Goal: Contribute content: Contribute content

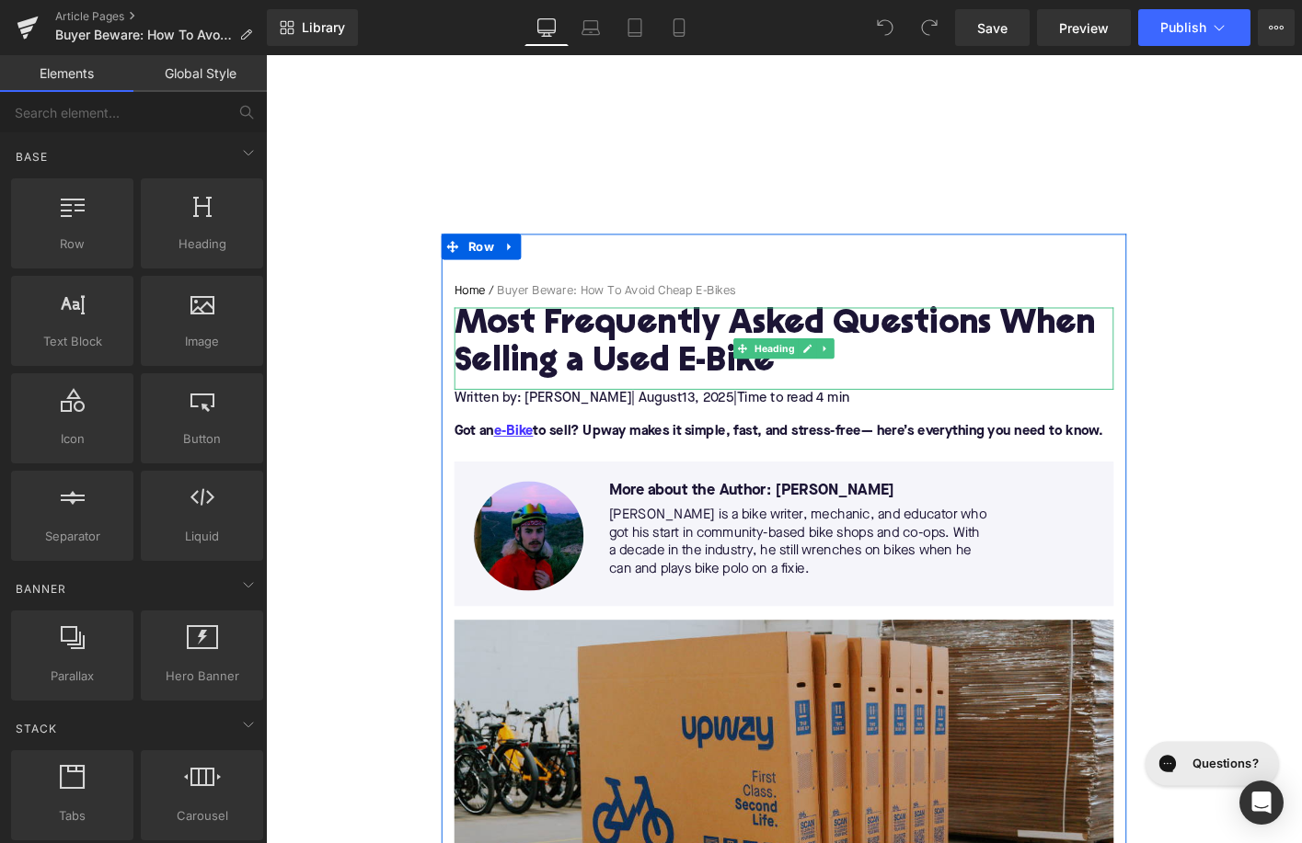
click at [682, 372] on h1 "Most Frequently Asked Questions When Selling a Used E-Bike" at bounding box center [822, 367] width 708 height 80
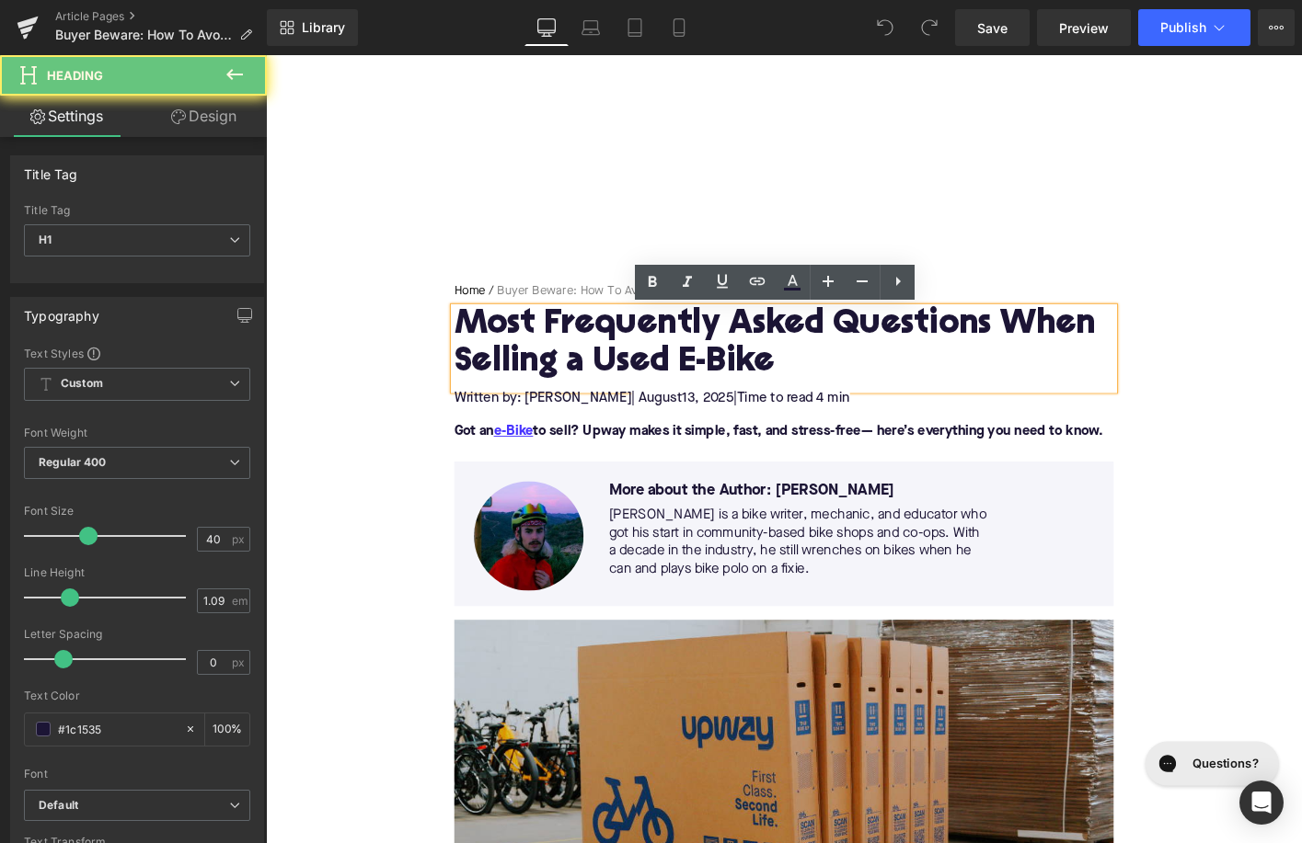
click at [682, 372] on h1 "Most Frequently Asked Questions When Selling a Used E-Bike" at bounding box center [822, 367] width 708 height 80
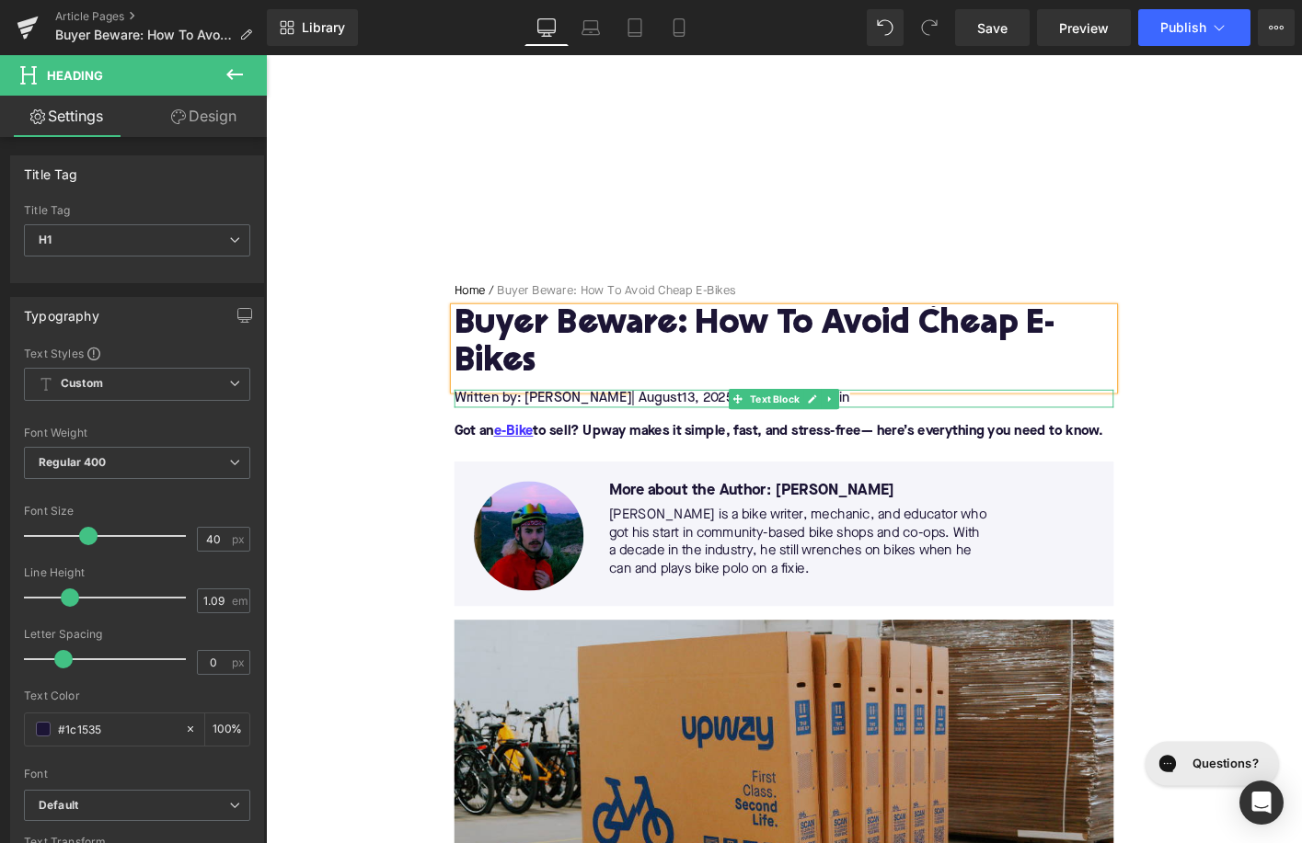
click at [713, 423] on span "13, 2025" at bounding box center [740, 424] width 55 height 15
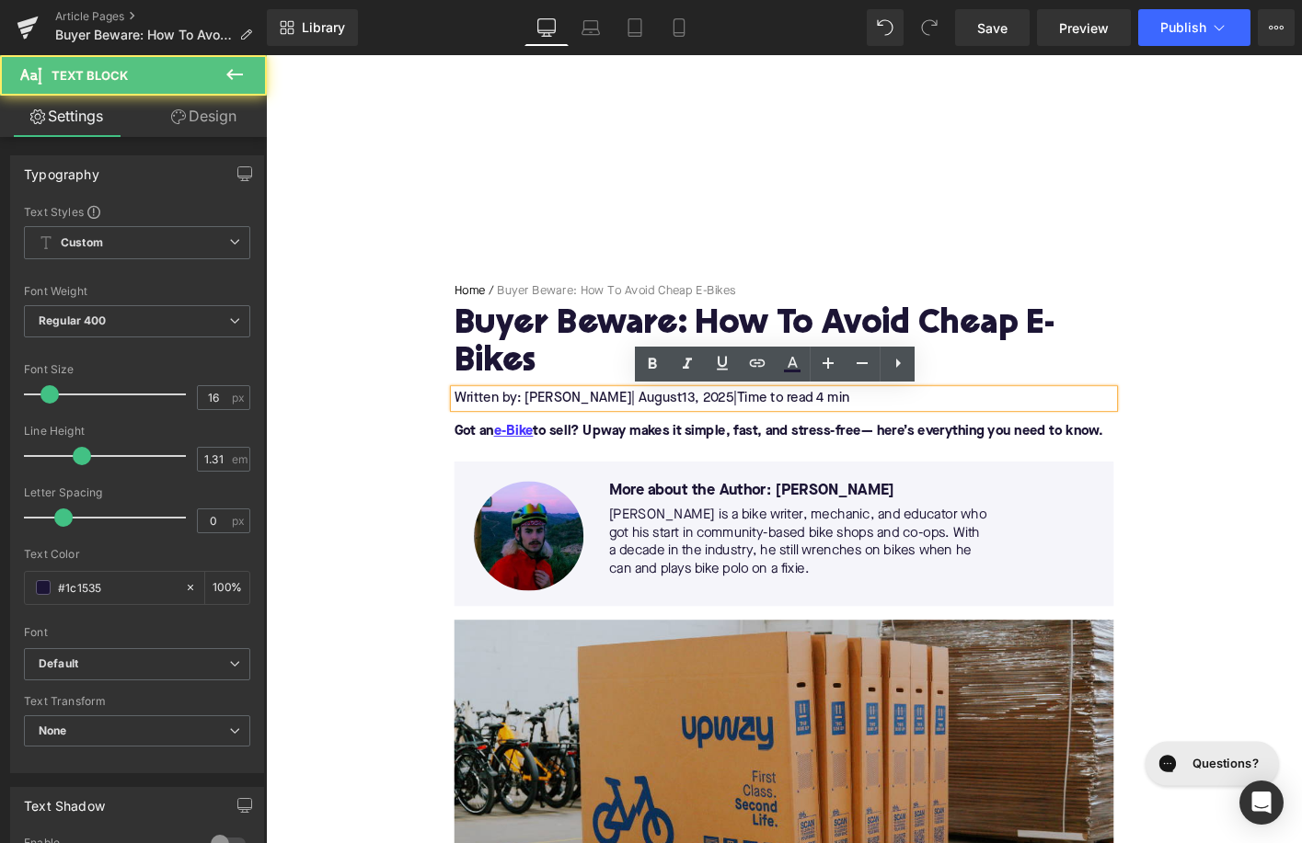
click at [713, 424] on span "13, 2025" at bounding box center [740, 424] width 55 height 15
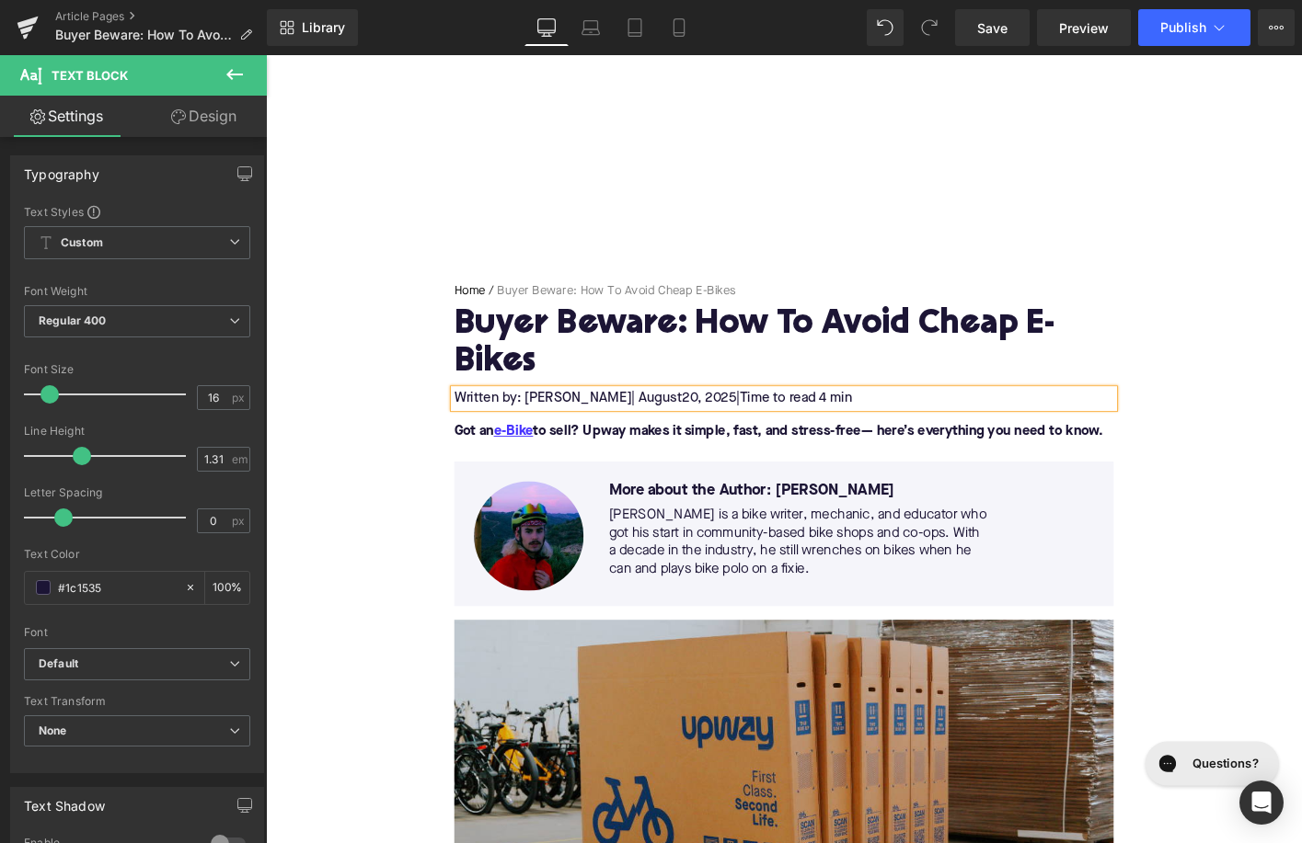
click at [844, 419] on span "Time to read 4 min" at bounding box center [834, 424] width 121 height 15
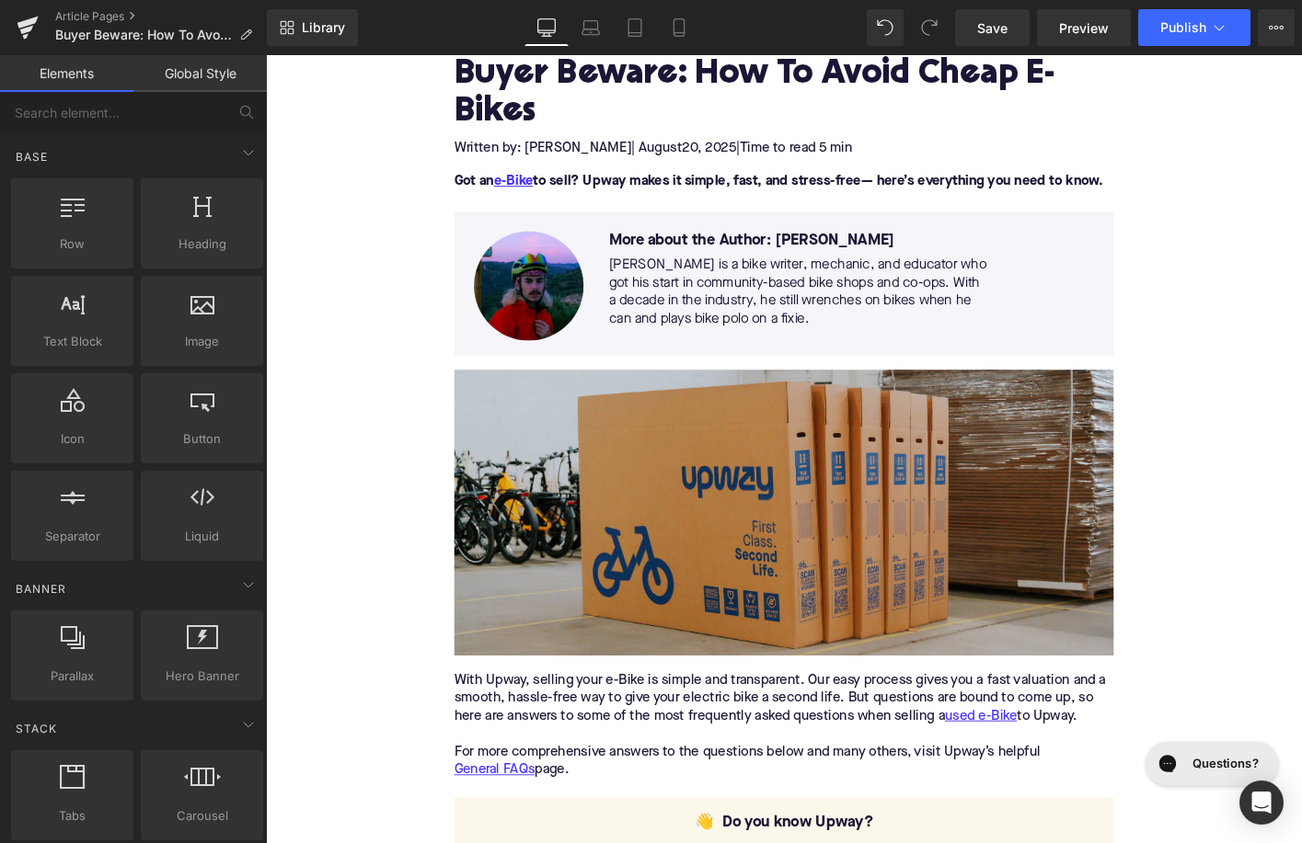
scroll to position [284, 0]
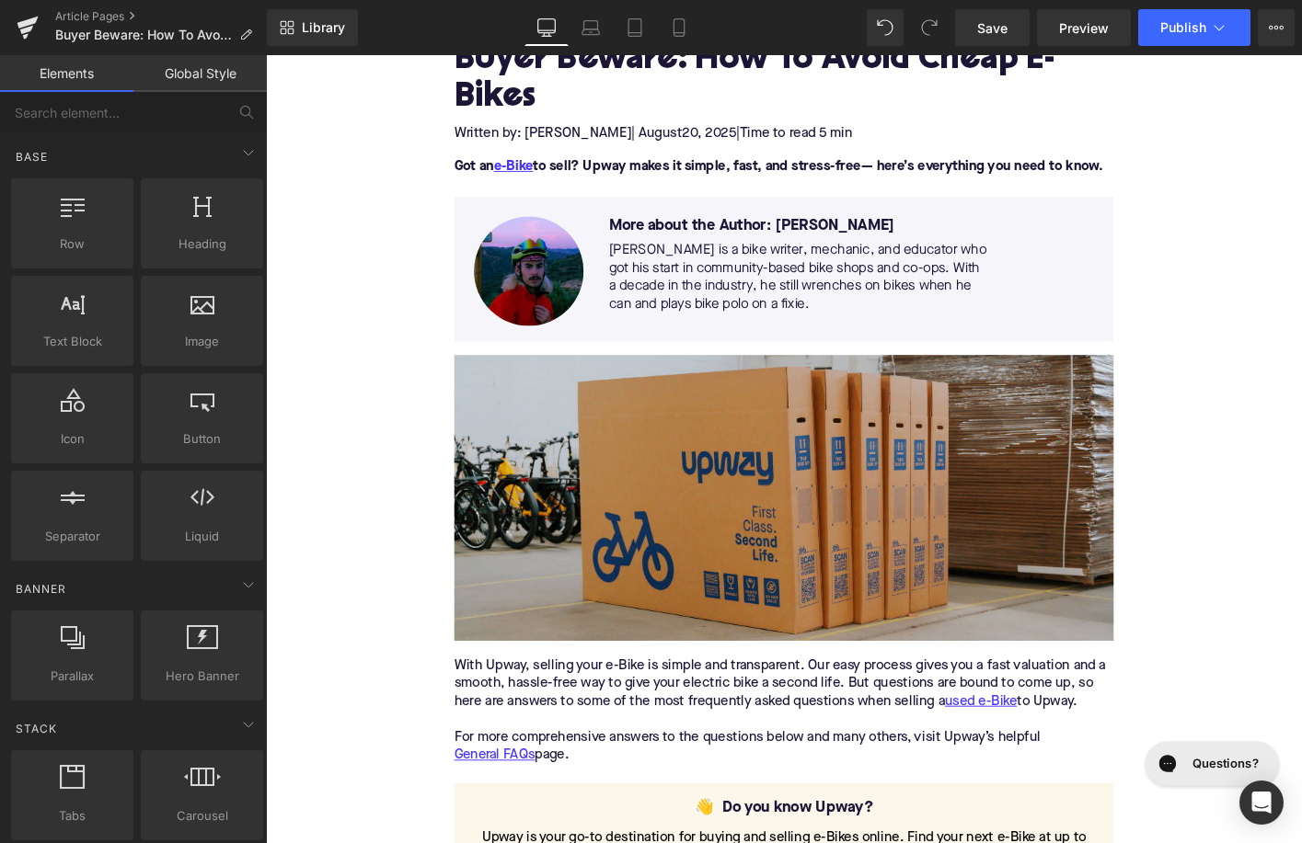
click at [727, 171] on font "Got an e-Bike to sell? Upway makes it simple, fast, and stress-free— here’s eve…" at bounding box center [816, 175] width 697 height 15
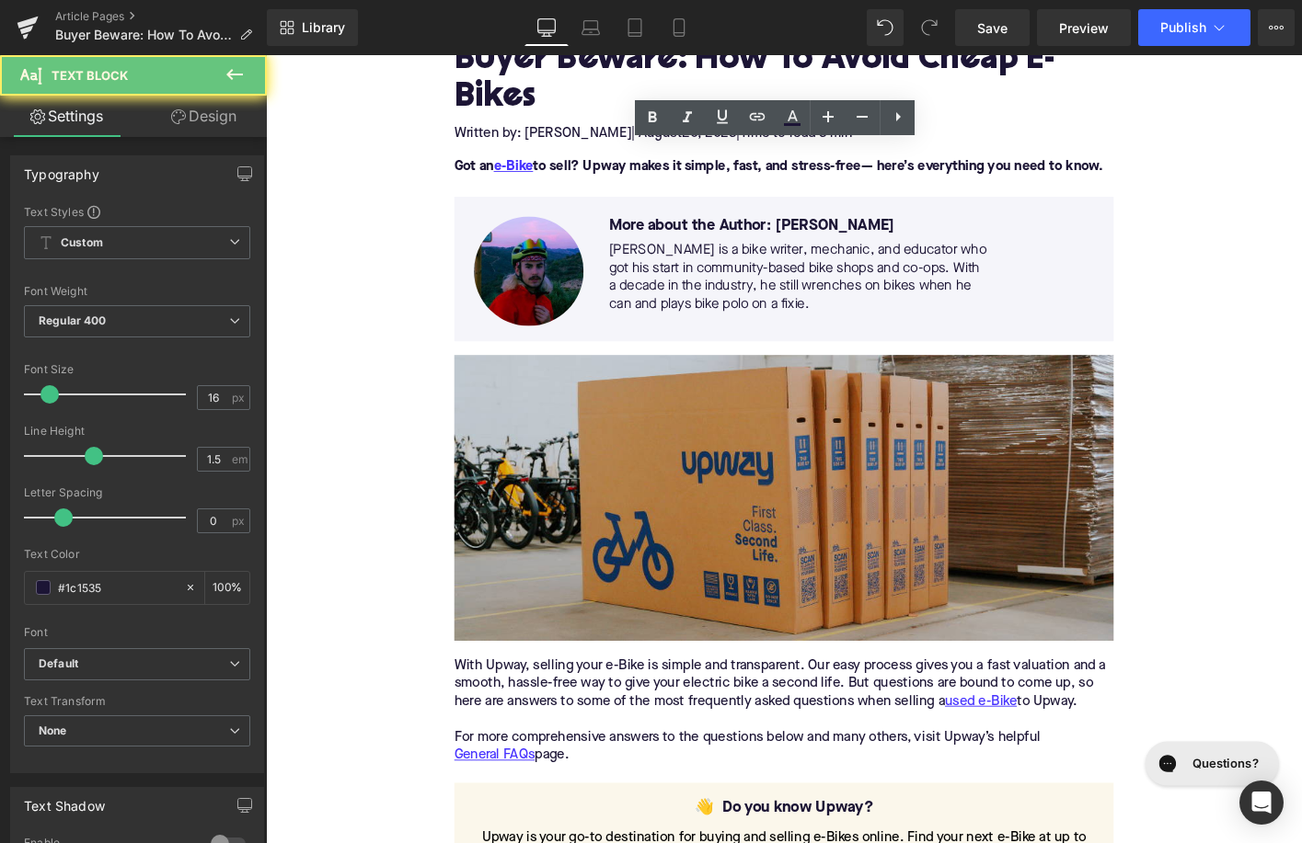
click at [727, 171] on font "Got an e-Bike to sell? Upway makes it simple, fast, and stress-free— here’s eve…" at bounding box center [816, 175] width 697 height 15
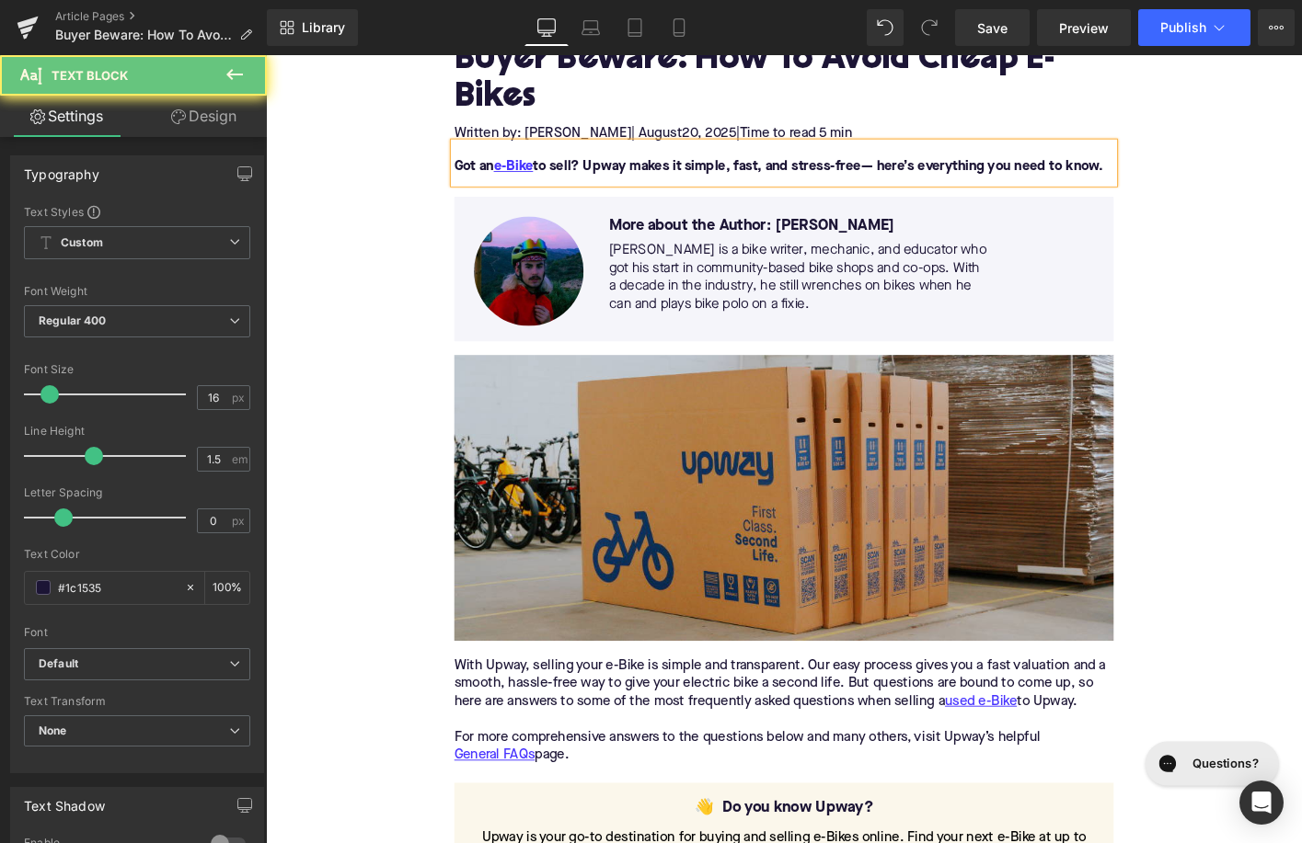
paste div
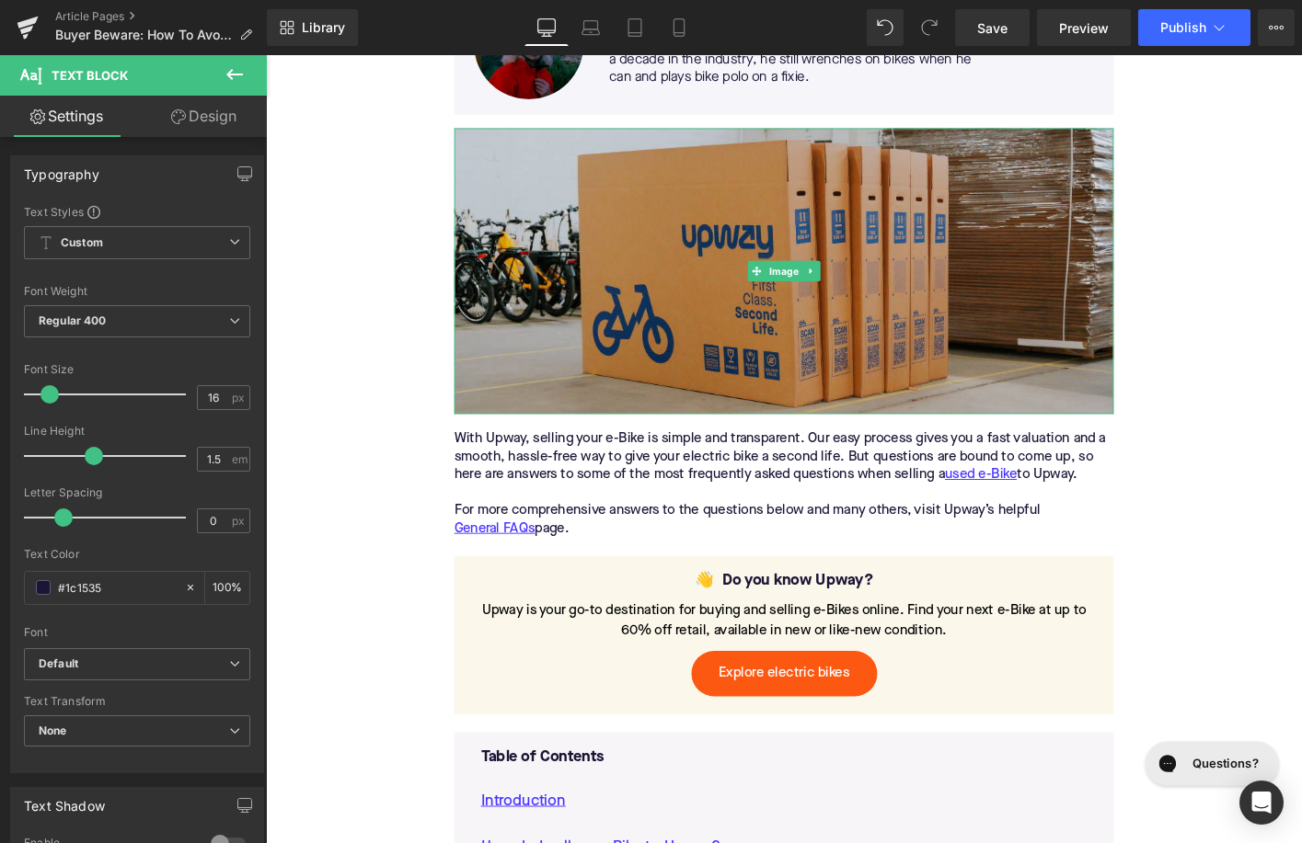
scroll to position [607, 0]
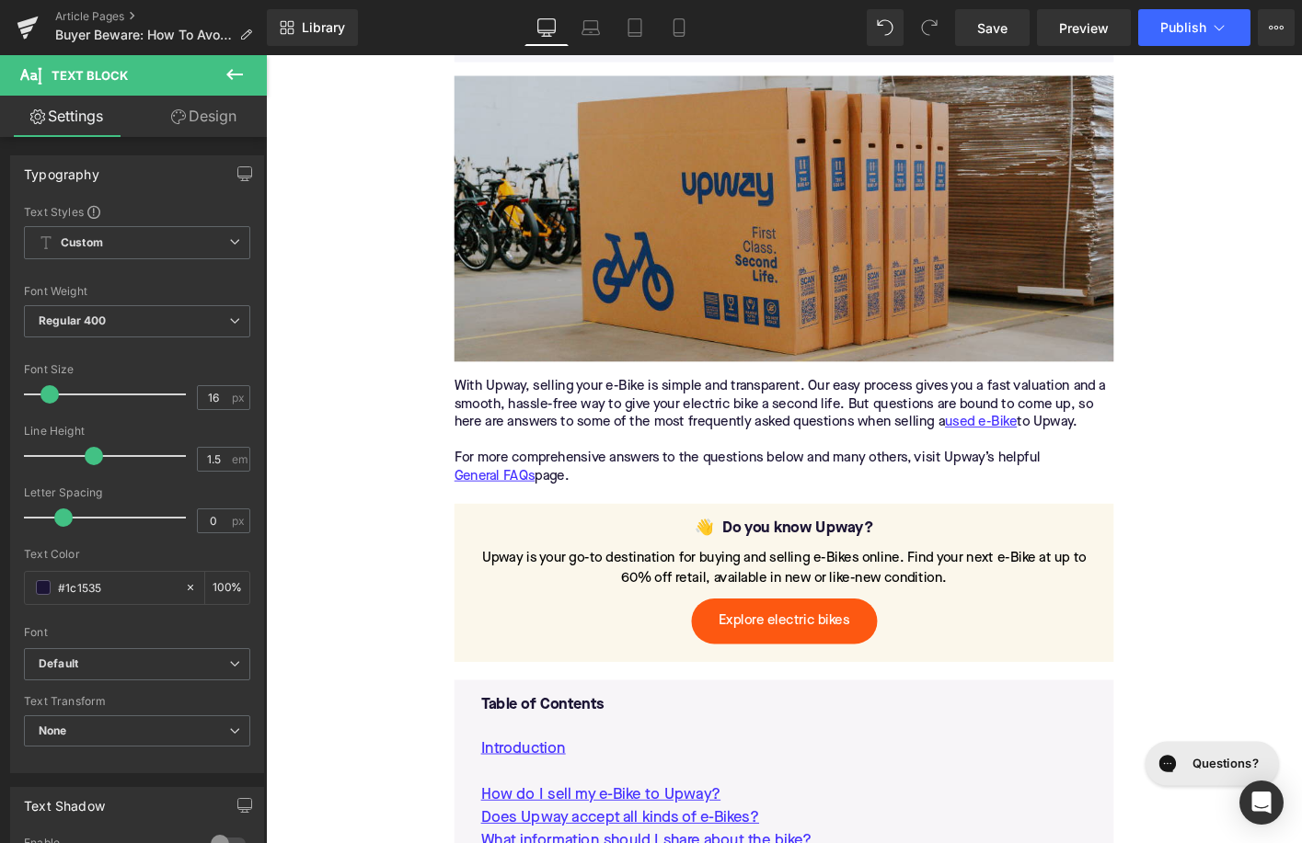
click at [622, 467] on div "With Upway, selling your e-Bike is simple and transparent. Our easy process giv…" at bounding box center [822, 460] width 708 height 116
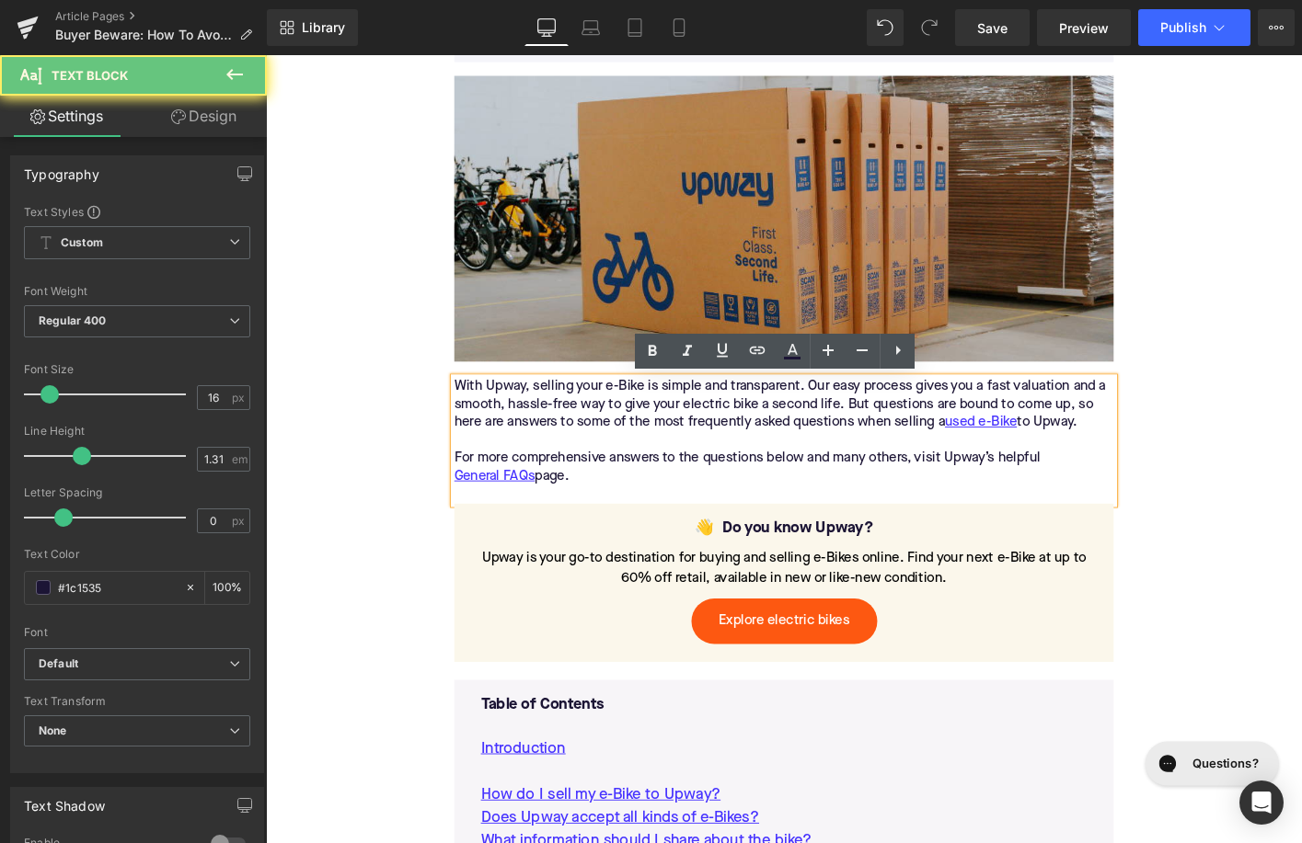
click at [622, 467] on div "With Upway, selling your e-Bike is simple and transparent. Our easy process giv…" at bounding box center [822, 460] width 708 height 116
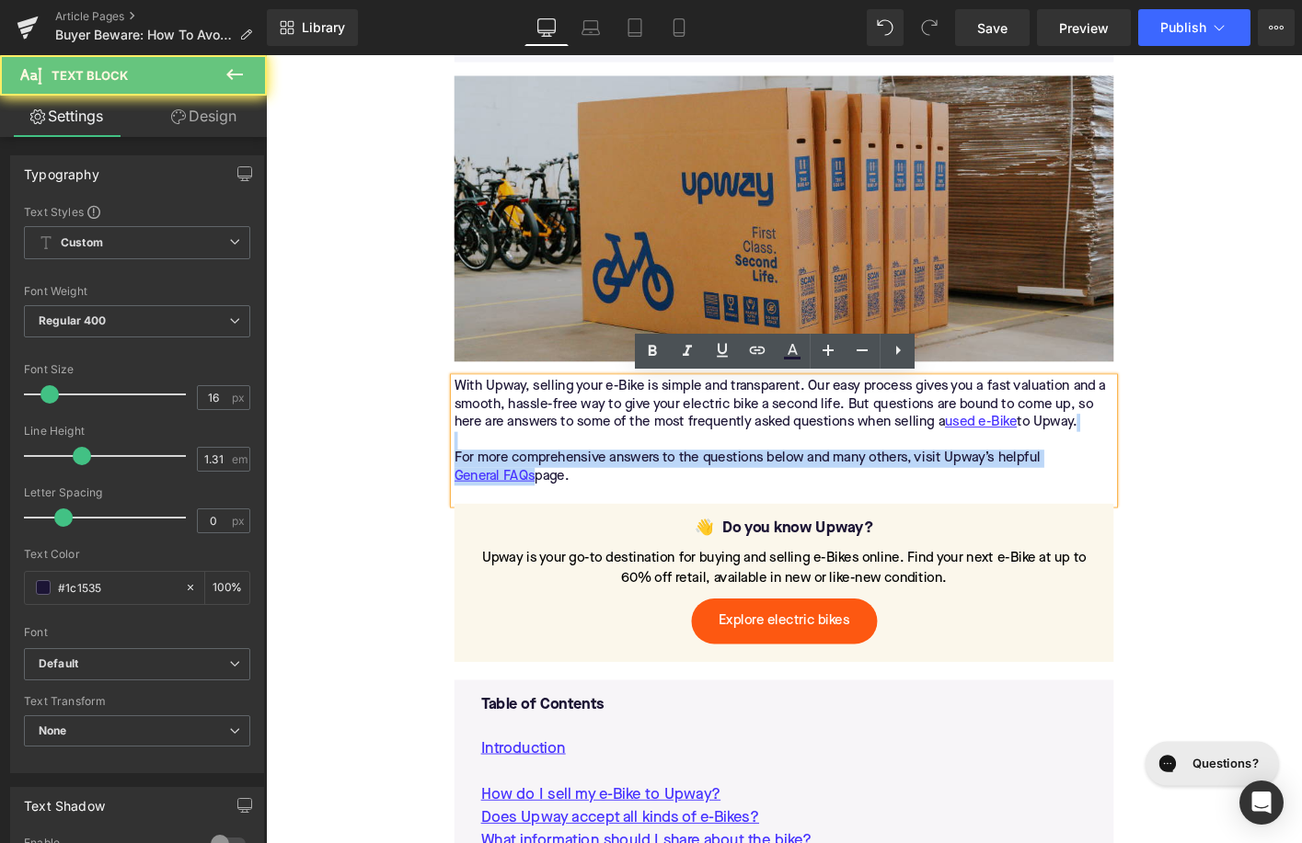
click at [622, 467] on div "With Upway, selling your e-Bike is simple and transparent. Our easy process giv…" at bounding box center [822, 460] width 708 height 116
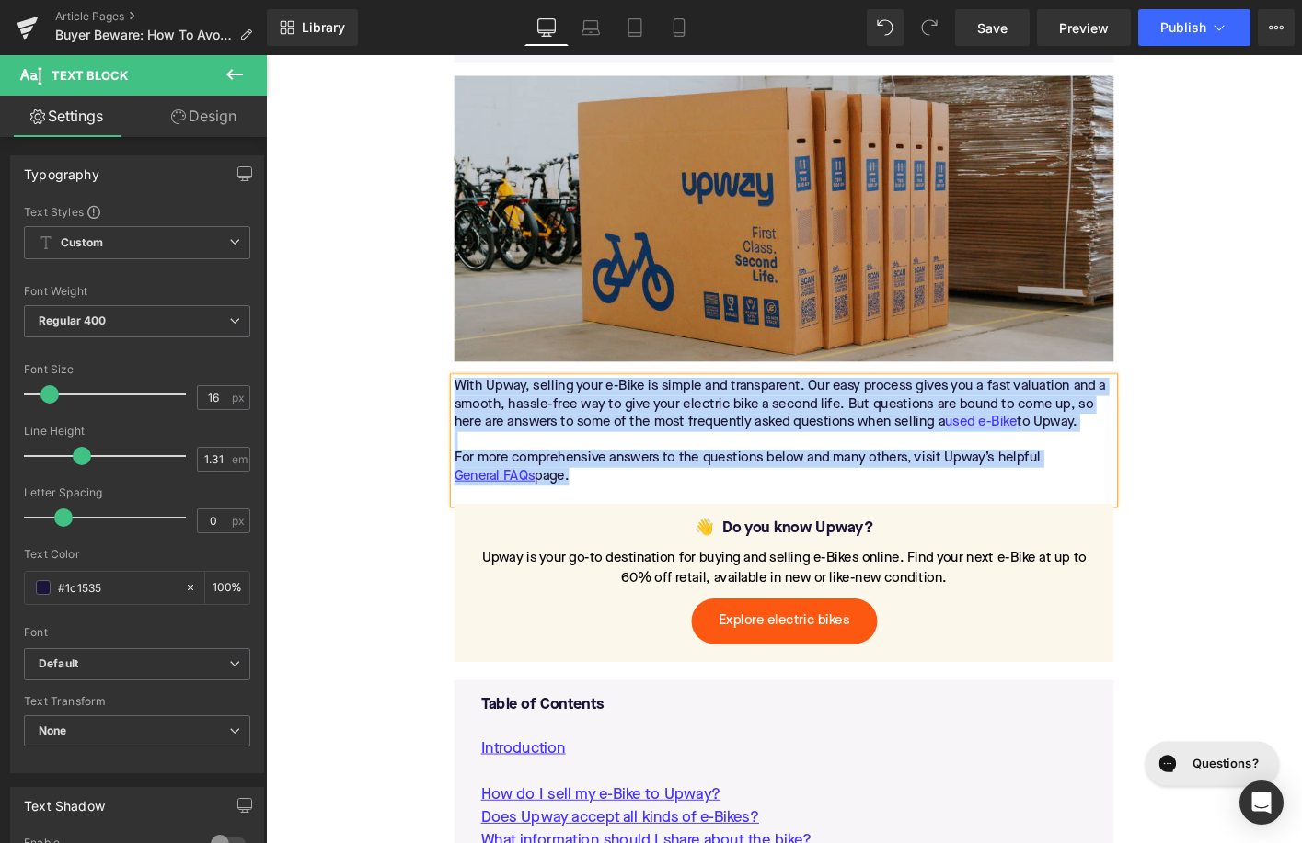
paste div
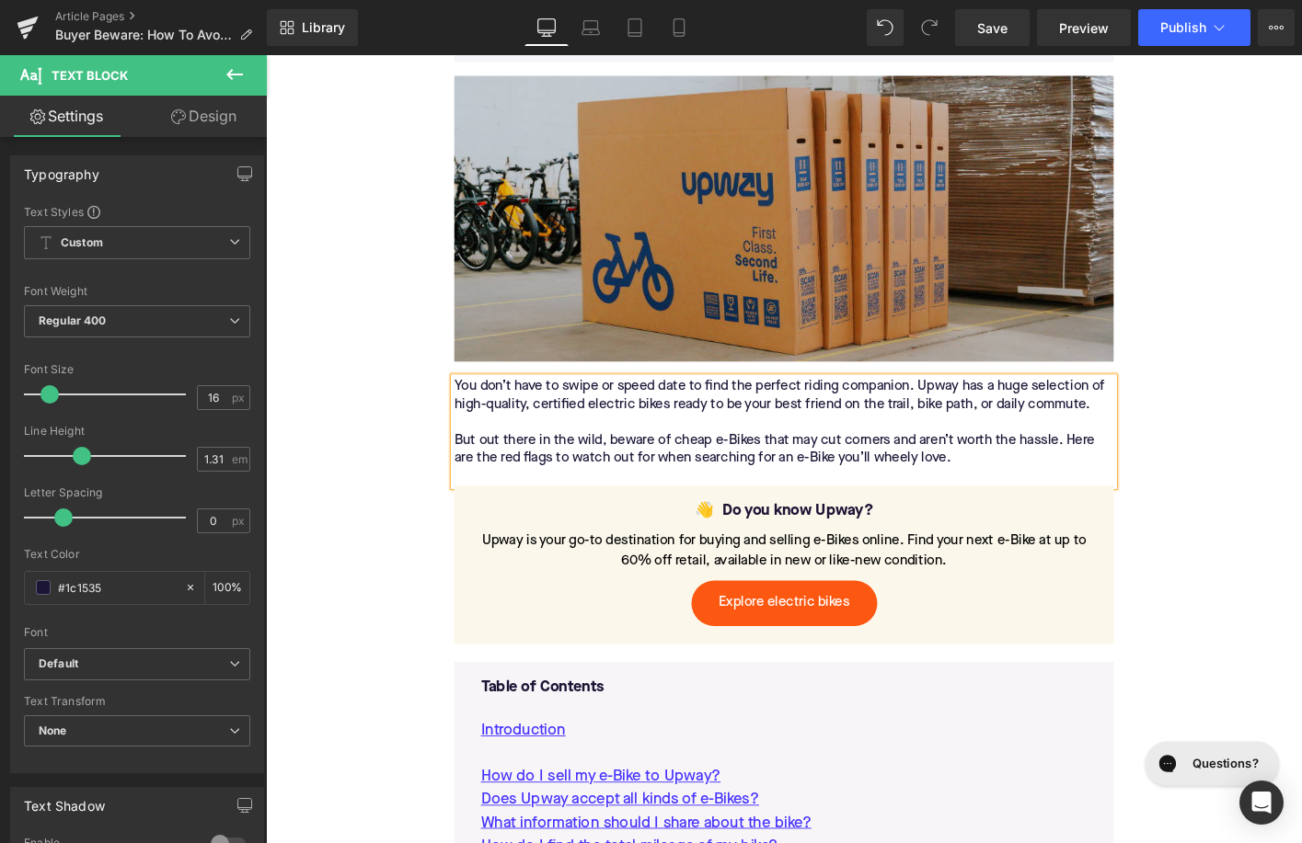
click at [942, 489] on div "But out there in the wild, beware of cheap e-Bikes that may cut corners and are…" at bounding box center [822, 479] width 708 height 39
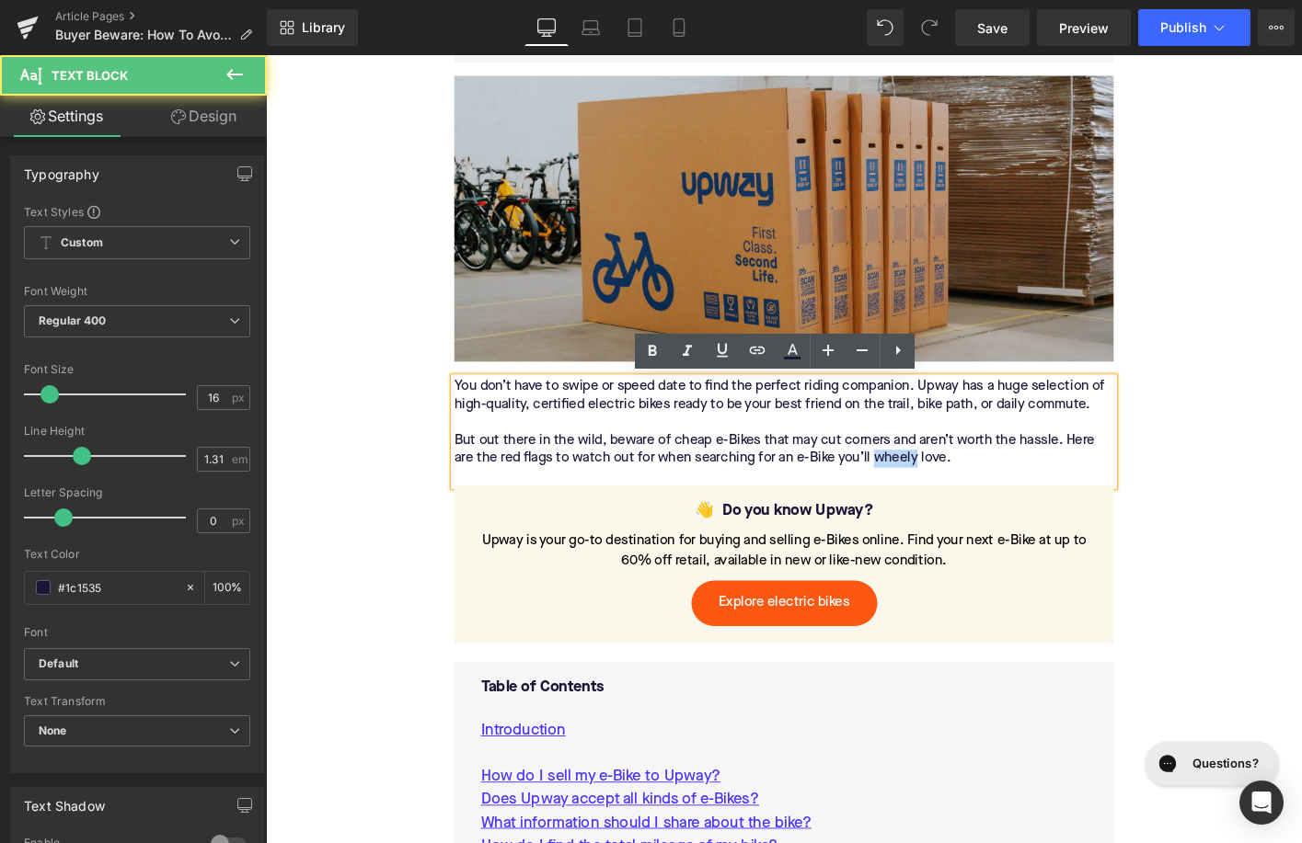
click at [942, 489] on div "But out there in the wild, beware of cheap e-Bikes that may cut corners and are…" at bounding box center [822, 479] width 708 height 39
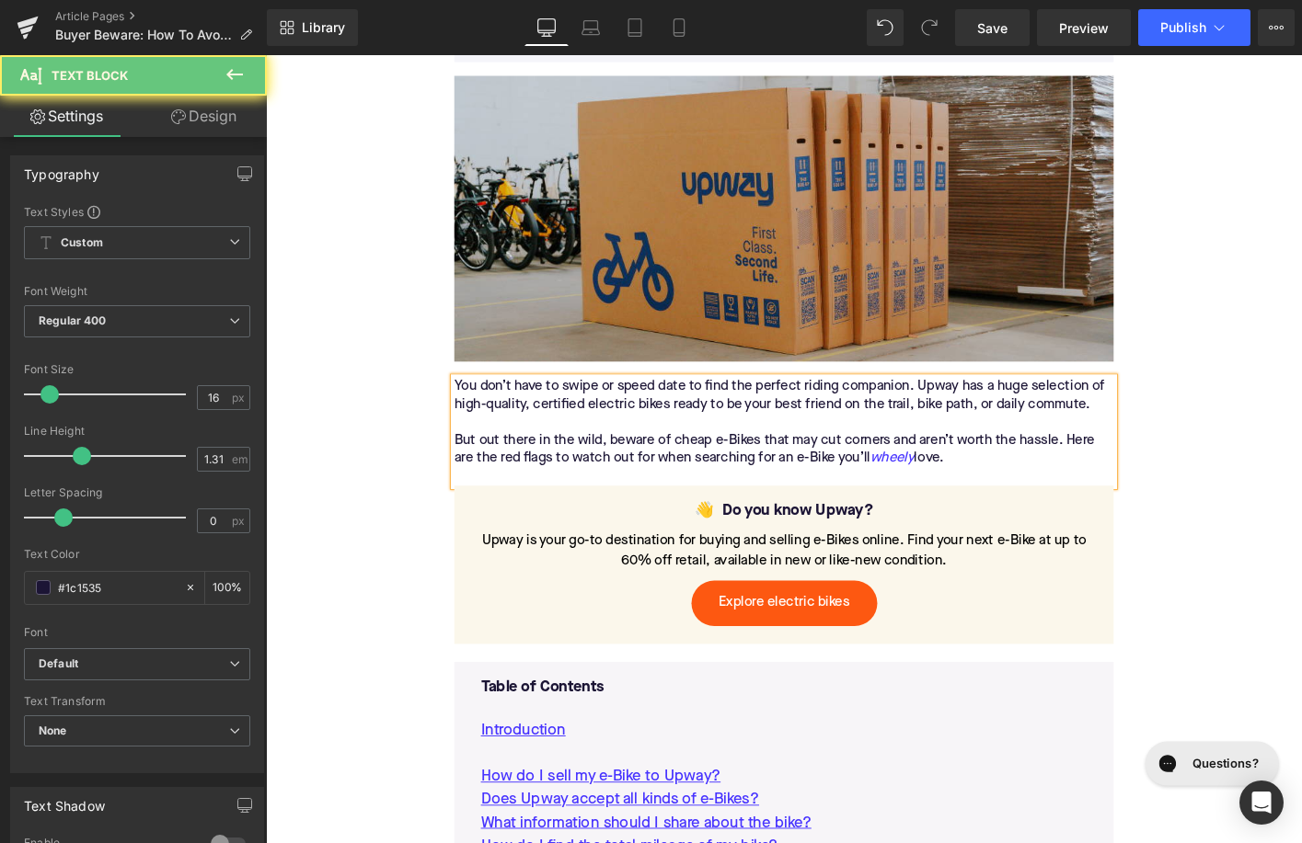
click at [942, 489] on icon "wheely" at bounding box center [938, 488] width 47 height 19
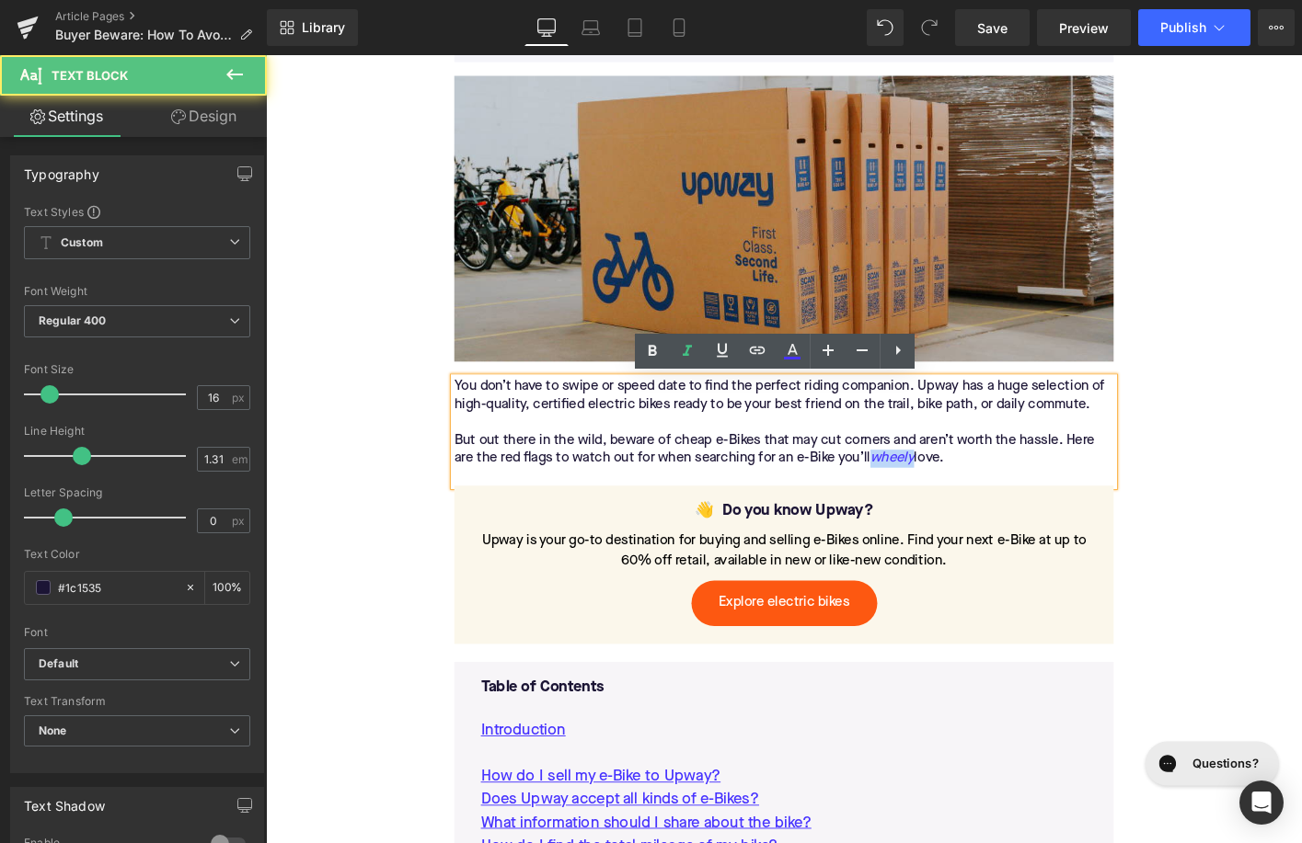
click at [942, 489] on icon "wheely" at bounding box center [938, 488] width 47 height 19
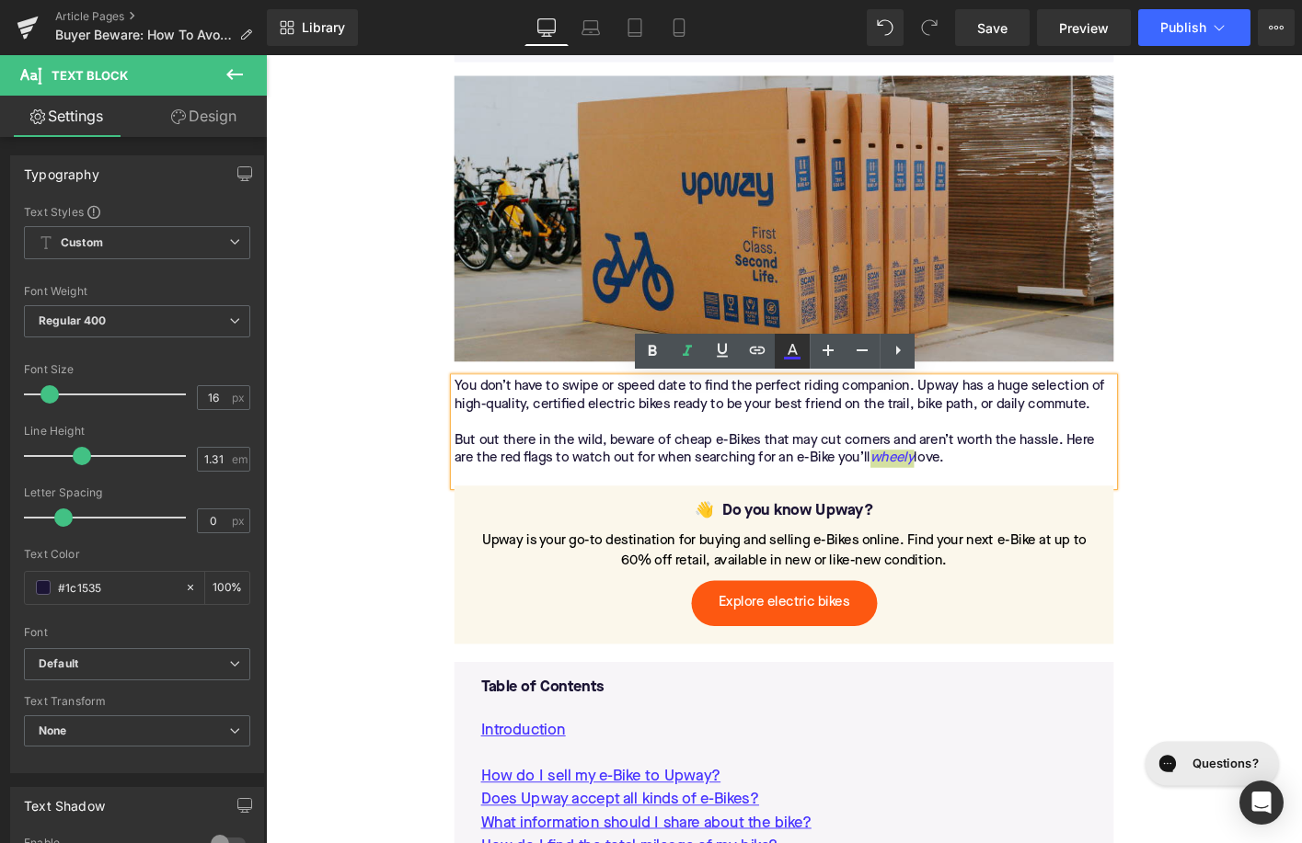
click at [794, 356] on icon at bounding box center [792, 351] width 22 height 22
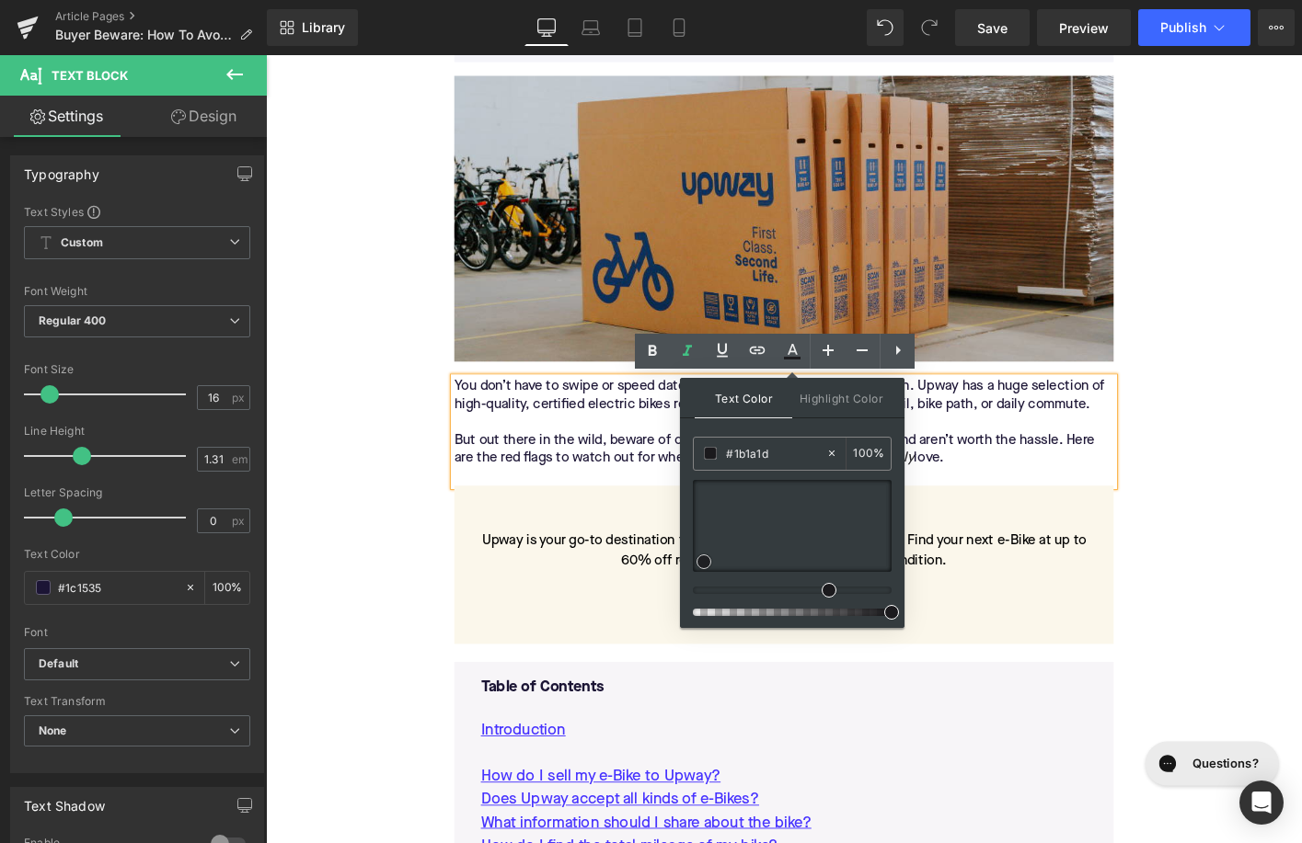
type input "#19181a"
drag, startPoint x: 731, startPoint y: 530, endPoint x: 703, endPoint y: 563, distance: 43.7
click at [703, 563] on div at bounding box center [792, 526] width 199 height 92
click at [650, 444] on div "You don’t have to swipe or speed date to find the perfect riding companion. Upw…" at bounding box center [822, 460] width 708 height 116
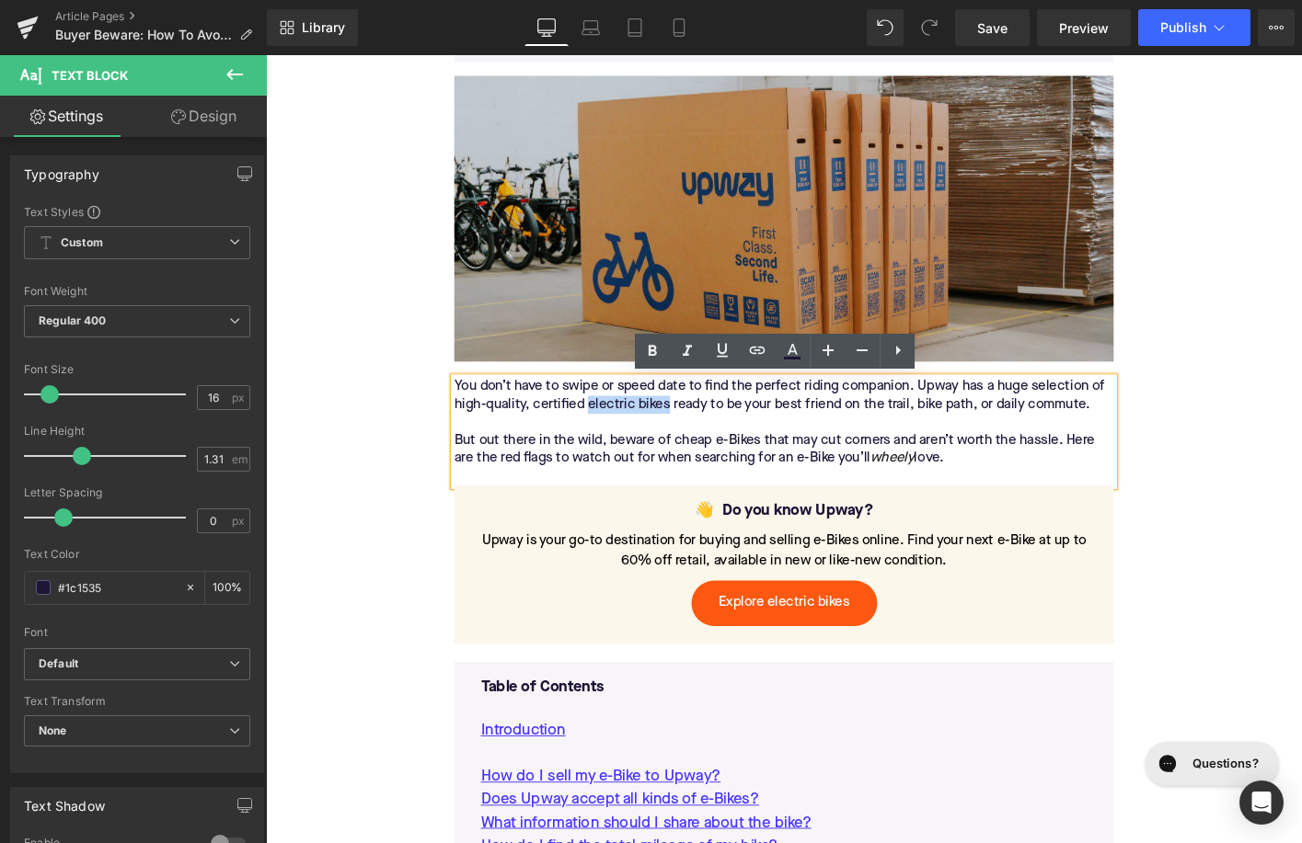
drag, startPoint x: 612, startPoint y: 430, endPoint x: 698, endPoint y: 433, distance: 86.5
click at [698, 433] on div "You don’t have to swipe or speed date to find the perfect riding companion. Upw…" at bounding box center [822, 460] width 708 height 116
click at [750, 356] on icon at bounding box center [757, 350] width 22 height 22
click at [692, 442] on input "text" at bounding box center [665, 439] width 283 height 46
paste input "https://upway.co/collections/electric-bikes"
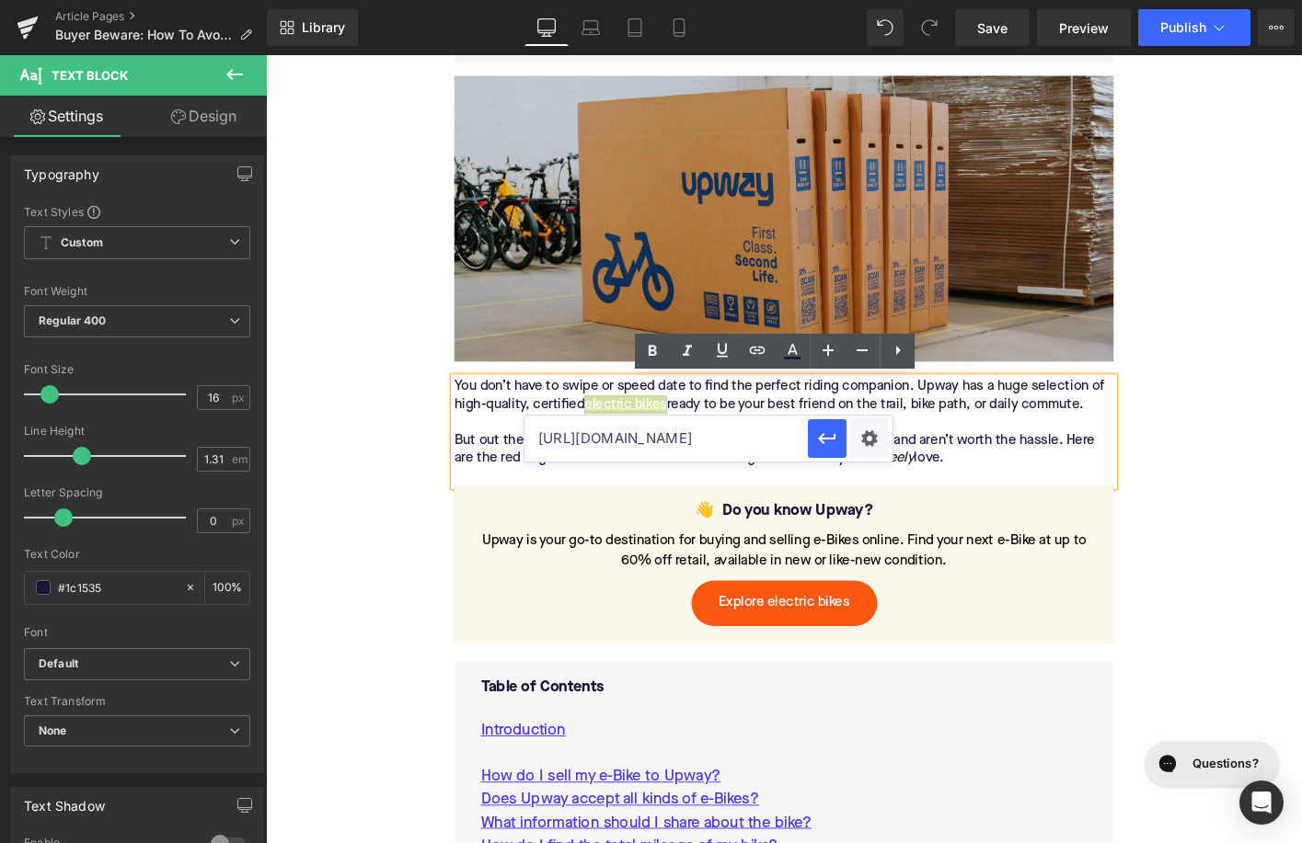
scroll to position [0, 34]
type input "https://upway.co/collections/electric-bikes"
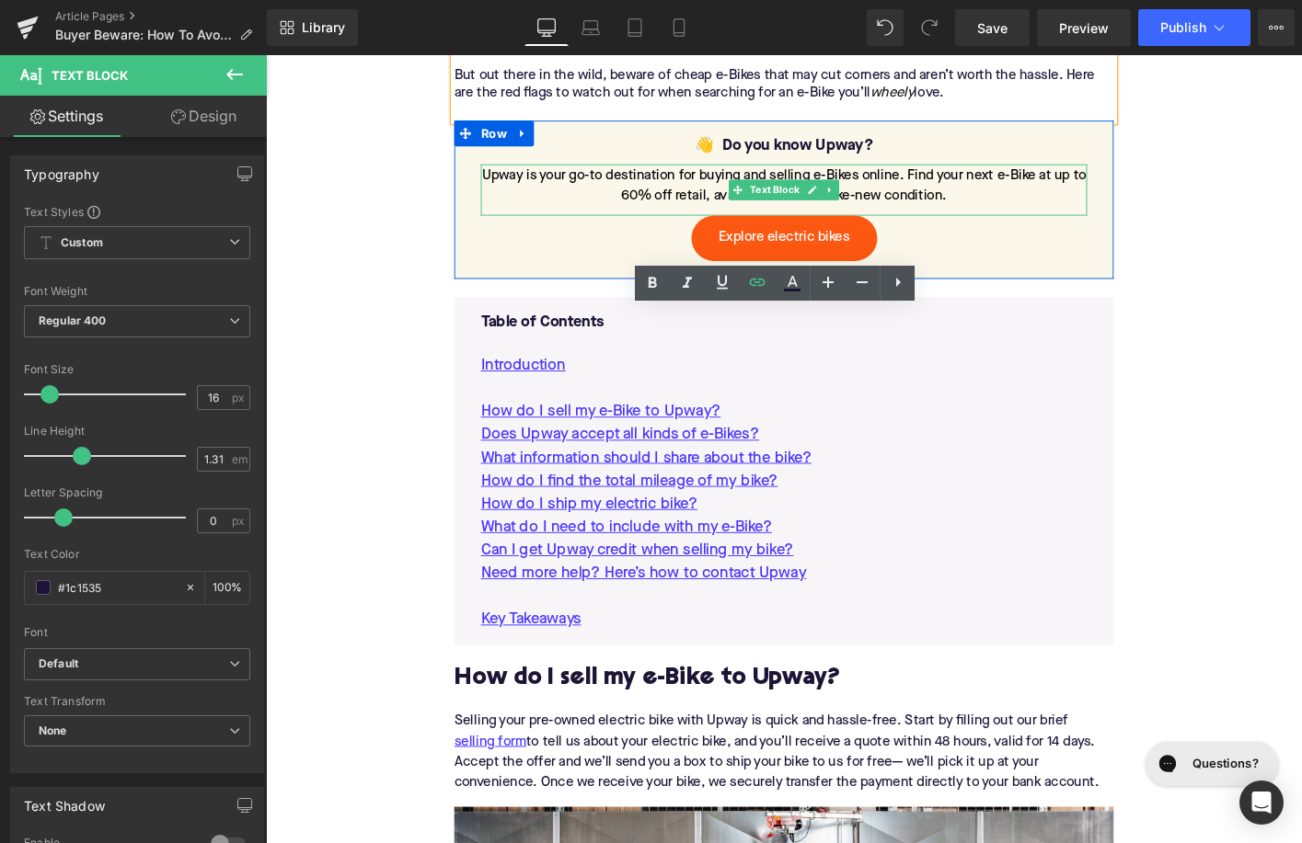
scroll to position [1080, 0]
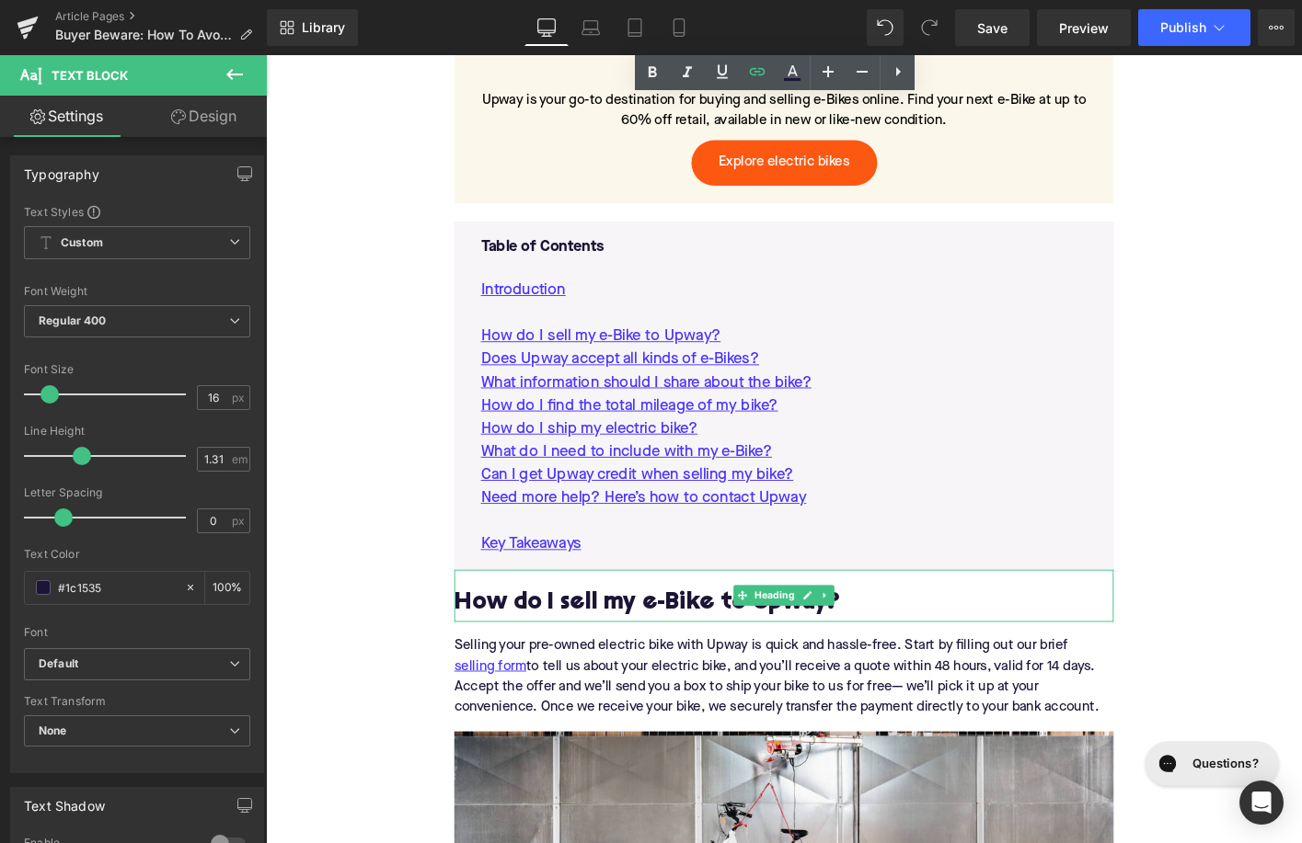
click at [649, 641] on h2 "How do I sell my e-Bike to Upway?" at bounding box center [822, 645] width 708 height 29
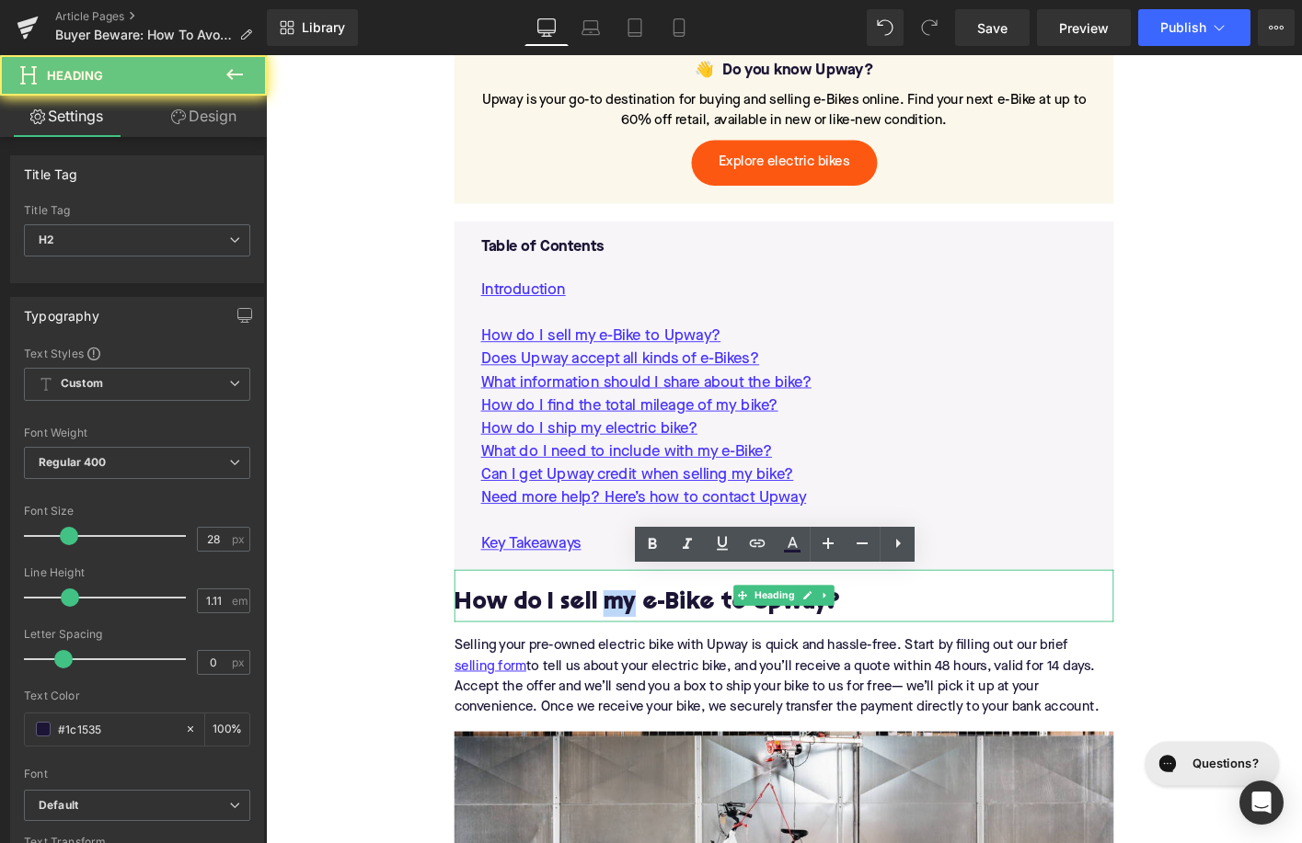
click at [649, 641] on h2 "How do I sell my e-Bike to Upway?" at bounding box center [822, 645] width 708 height 29
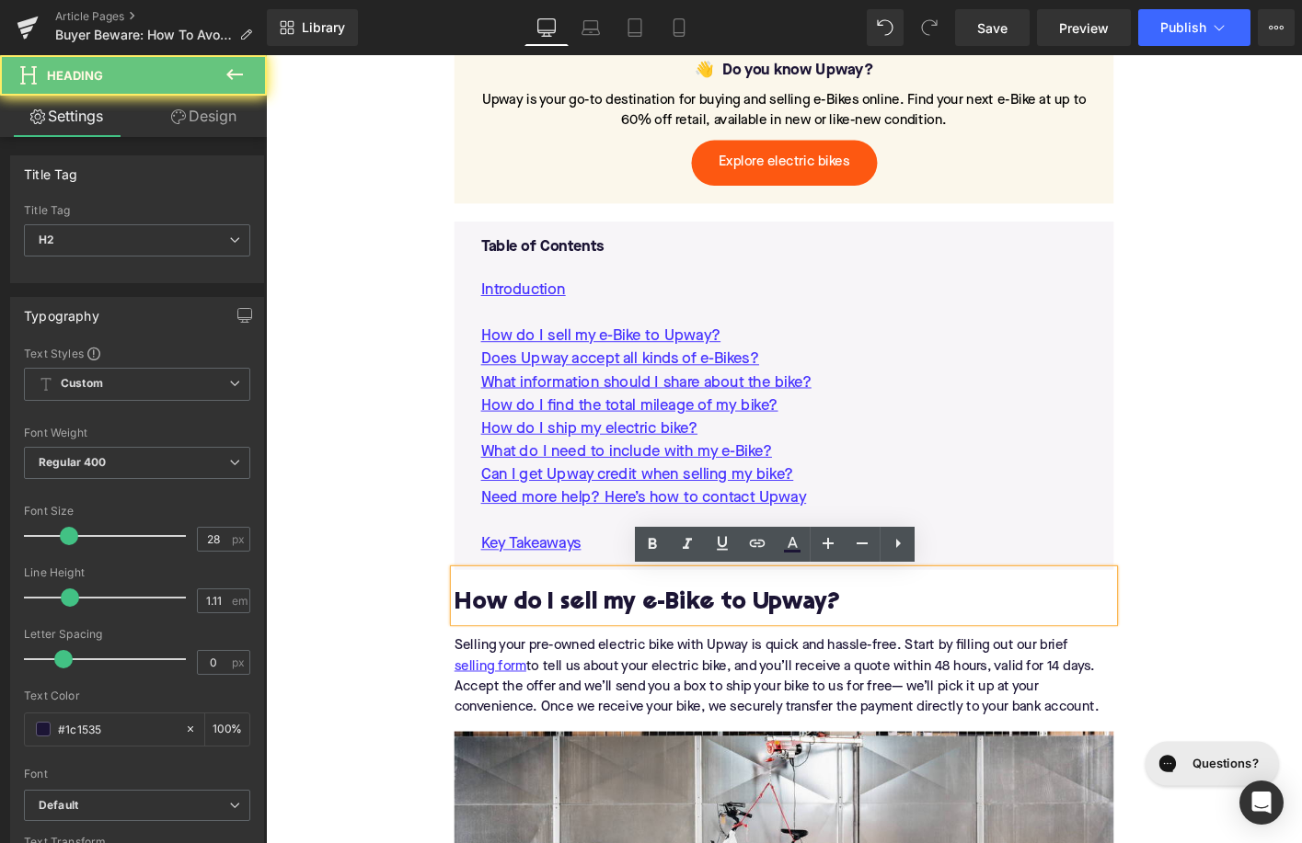
click at [649, 641] on h2 "How do I sell my e-Bike to Upway?" at bounding box center [822, 645] width 708 height 29
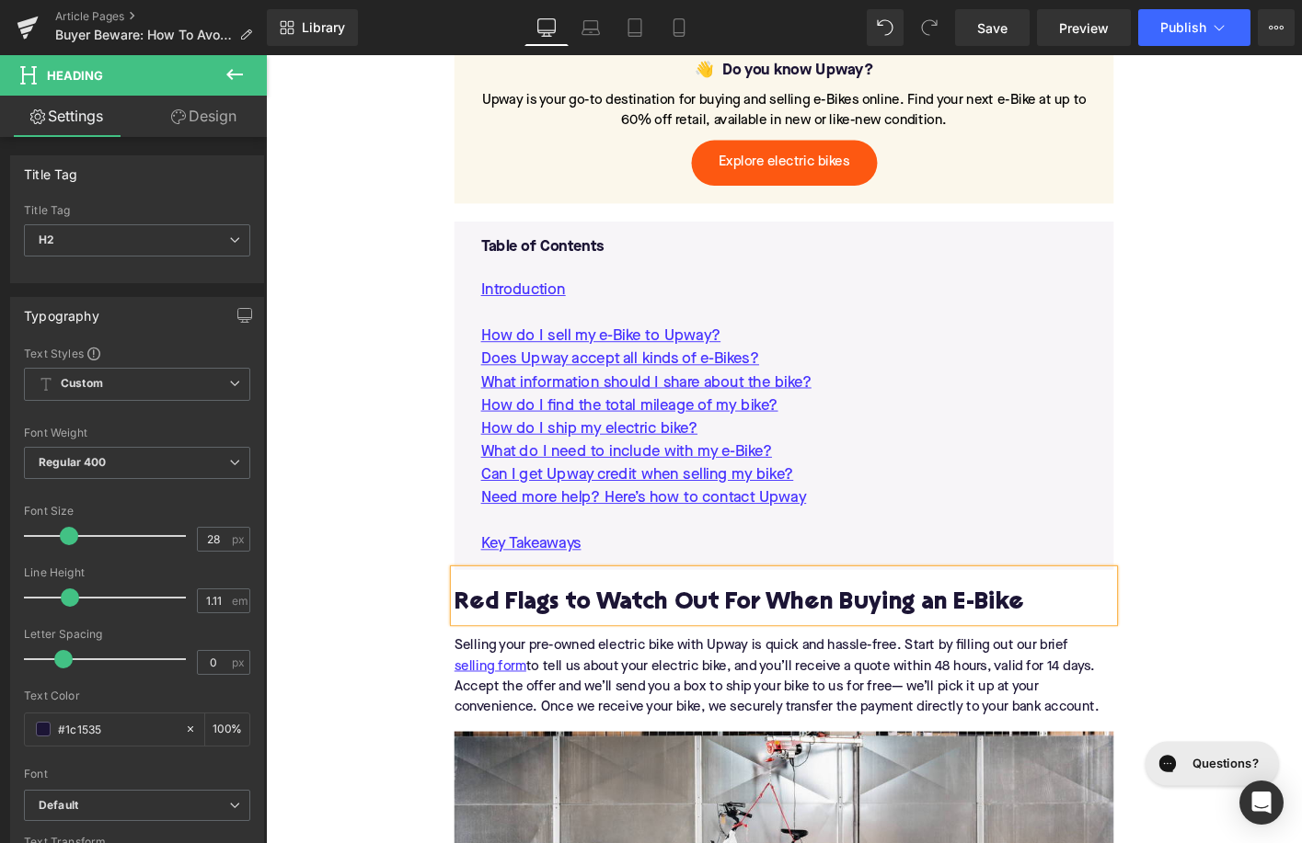
click at [766, 689] on div "Selling your pre-owned electric bike with Upway is quick and hassle-free. Start…" at bounding box center [822, 724] width 708 height 118
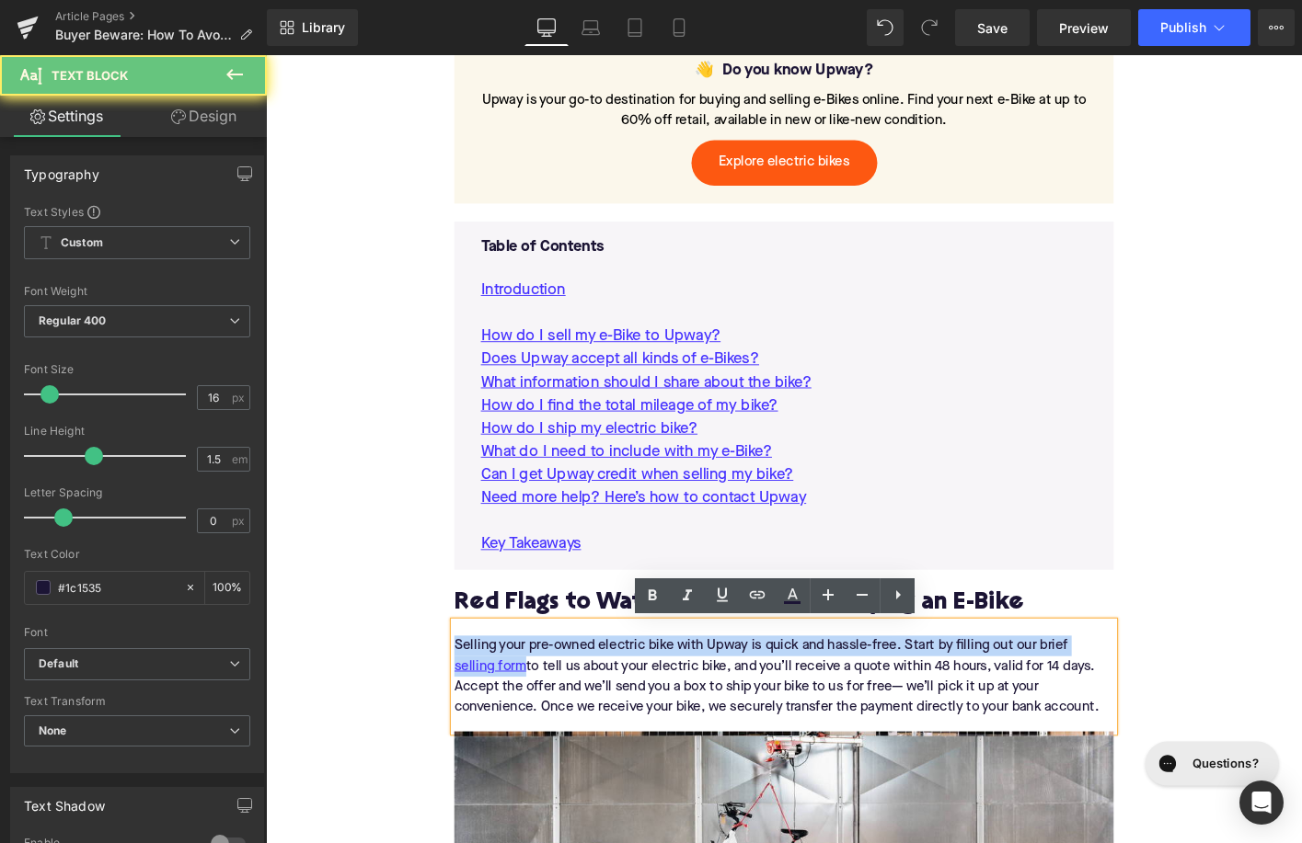
click at [766, 689] on div "Selling your pre-owned electric bike with Upway is quick and hassle-free. Start…" at bounding box center [822, 724] width 708 height 118
paste div
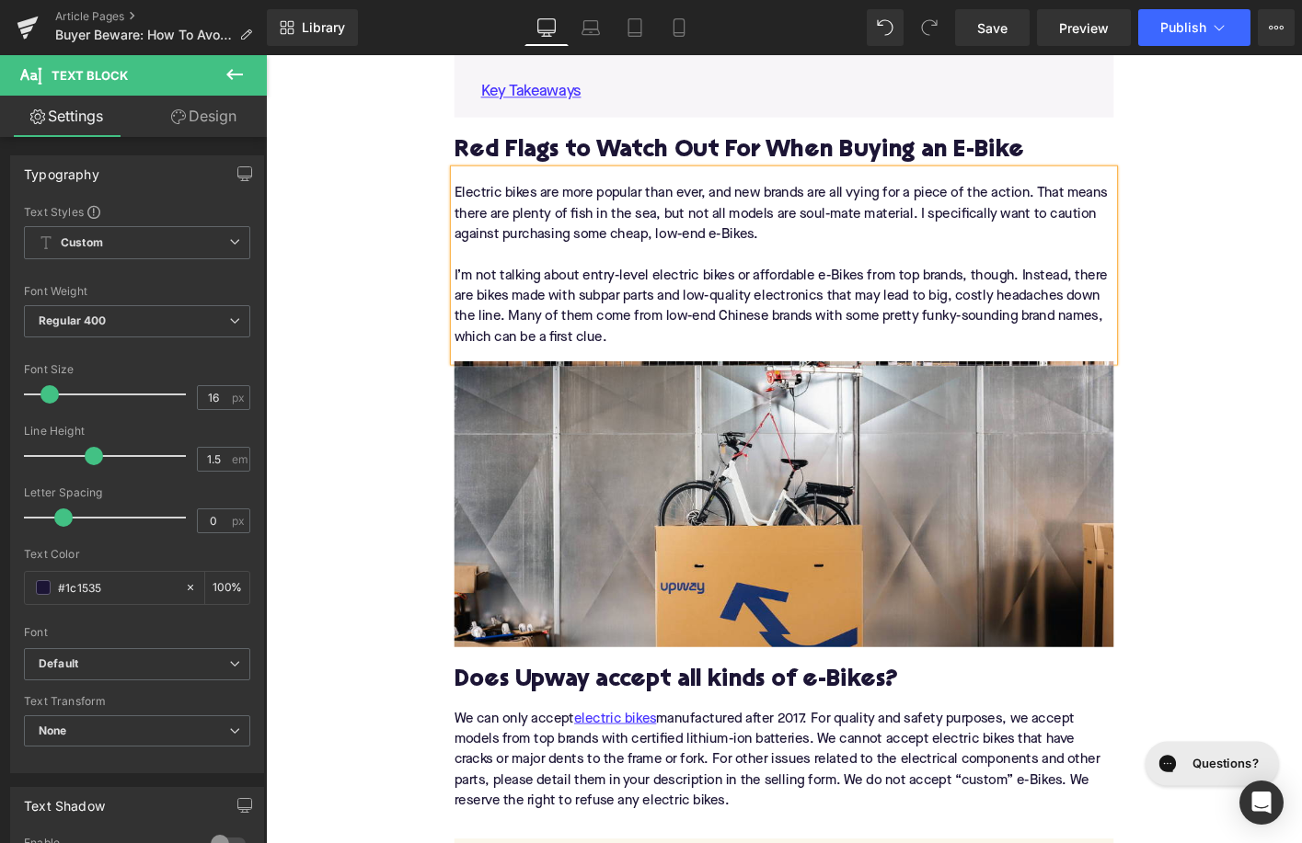
scroll to position [1575, 0]
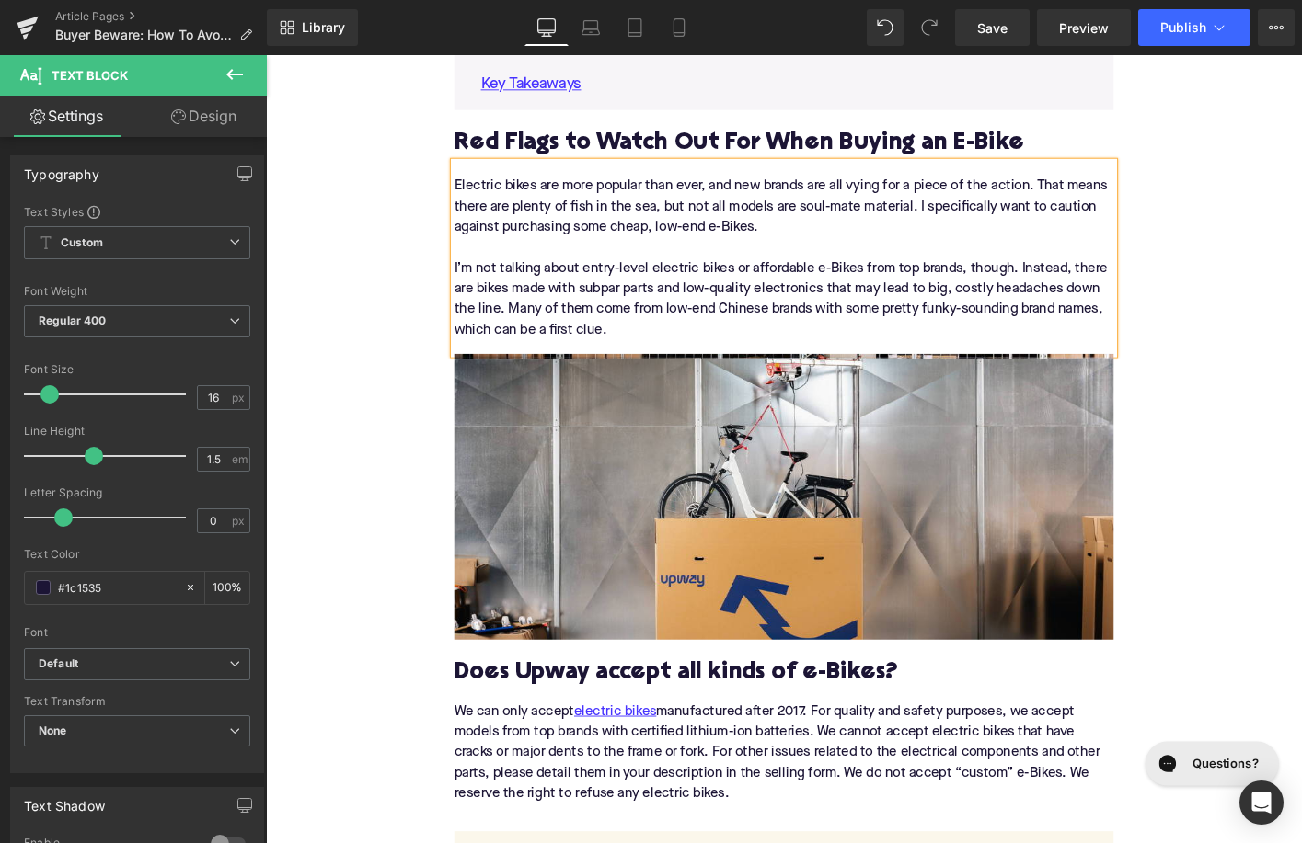
click at [637, 722] on h2 "Does Upway accept all kinds of e-Bikes?" at bounding box center [822, 720] width 708 height 29
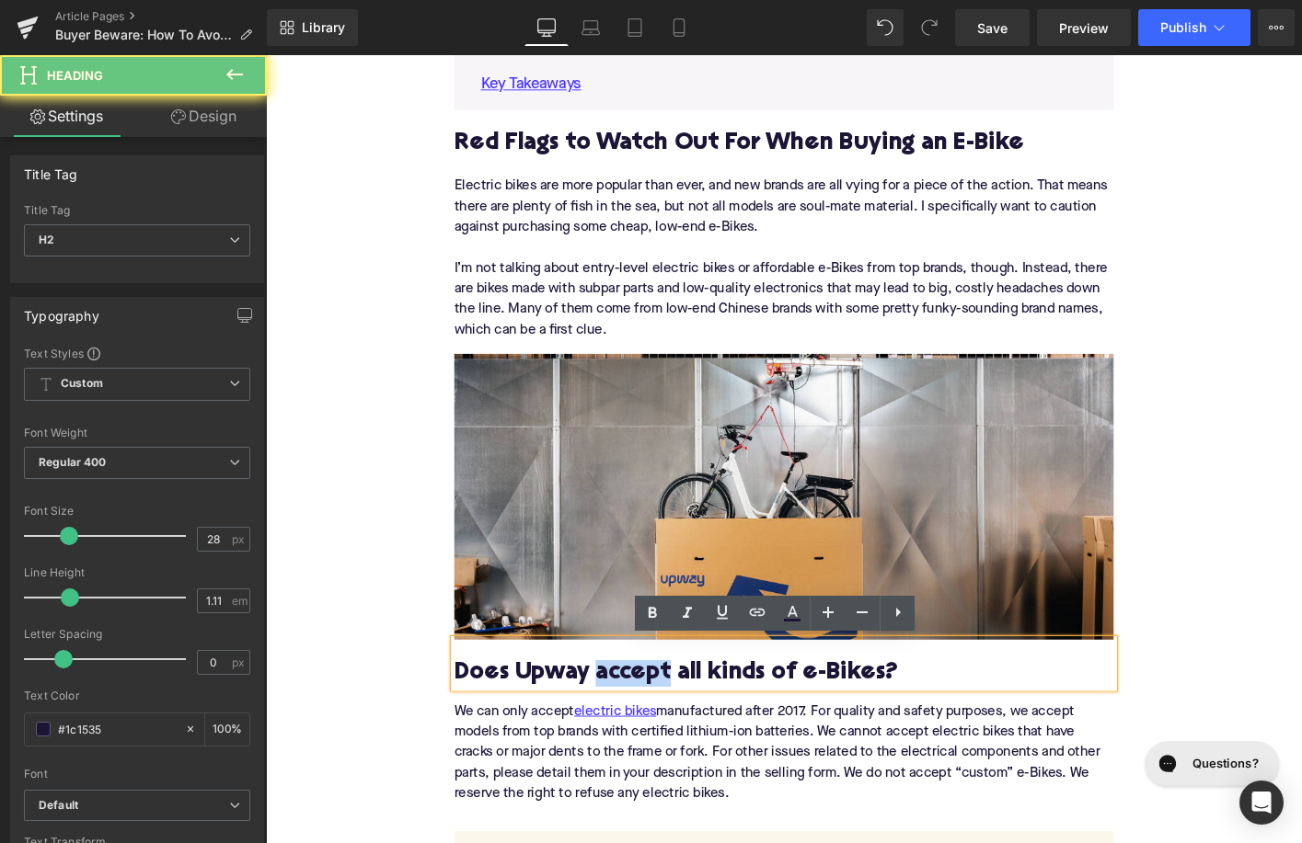
click at [637, 722] on h2 "Does Upway accept all kinds of e-Bikes?" at bounding box center [822, 720] width 708 height 29
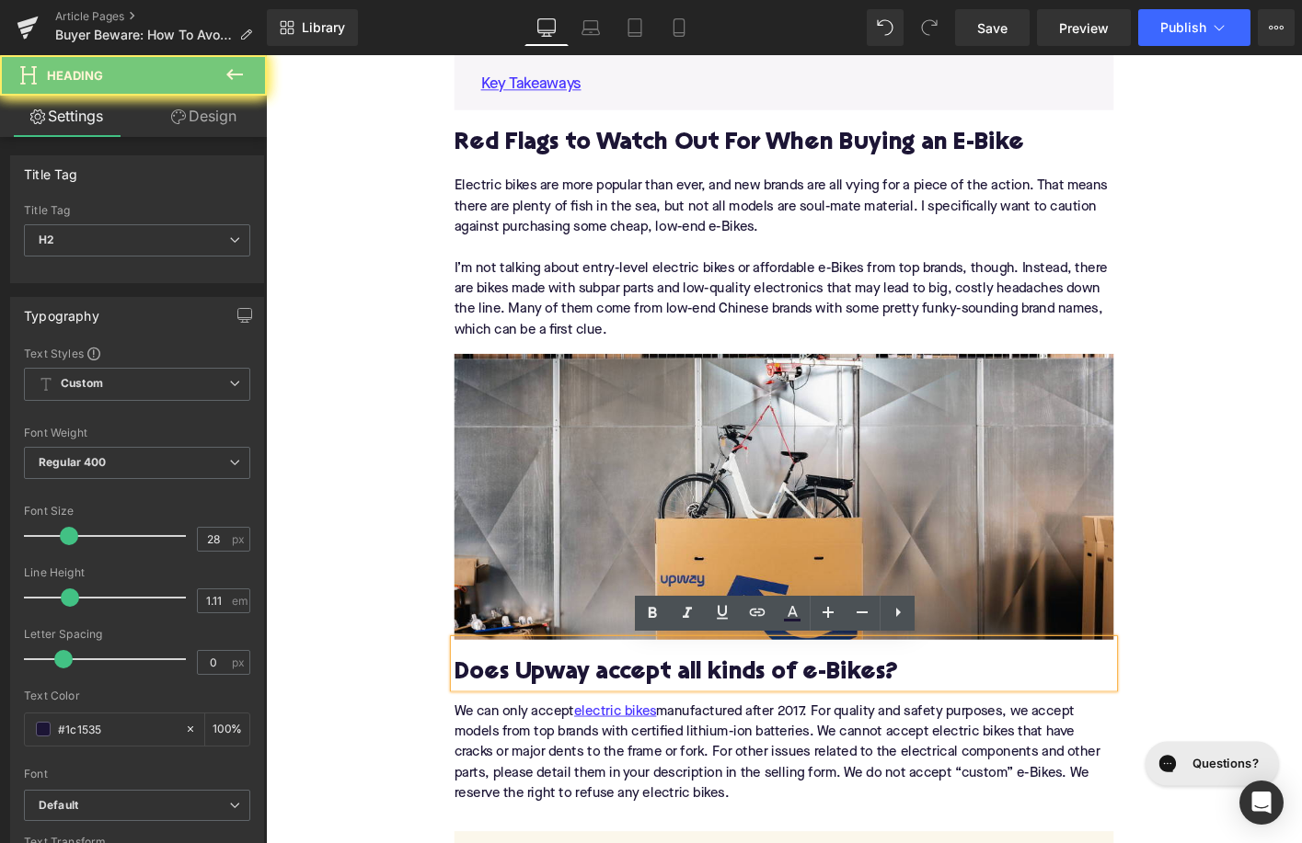
click at [637, 722] on h2 "Does Upway accept all kinds of e-Bikes?" at bounding box center [822, 720] width 708 height 29
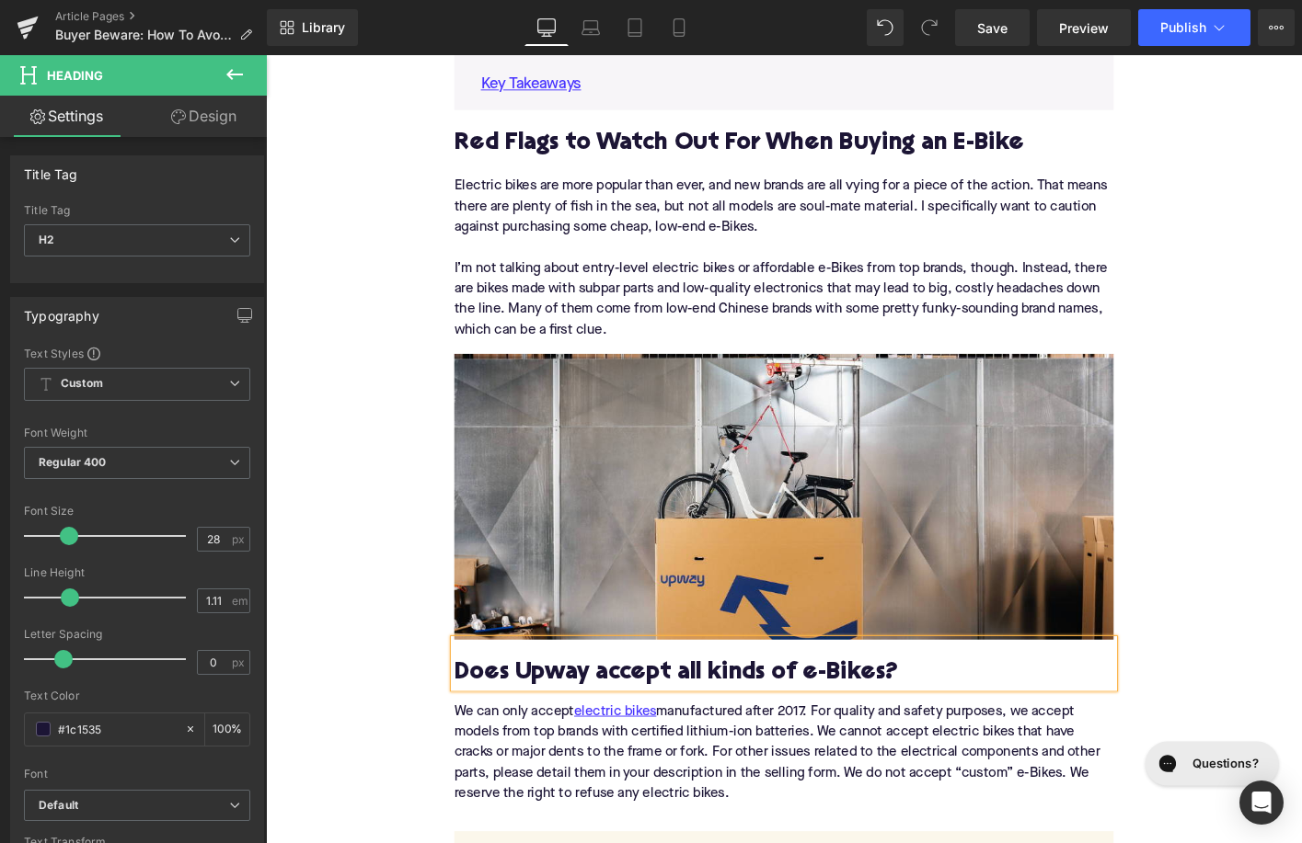
paste div
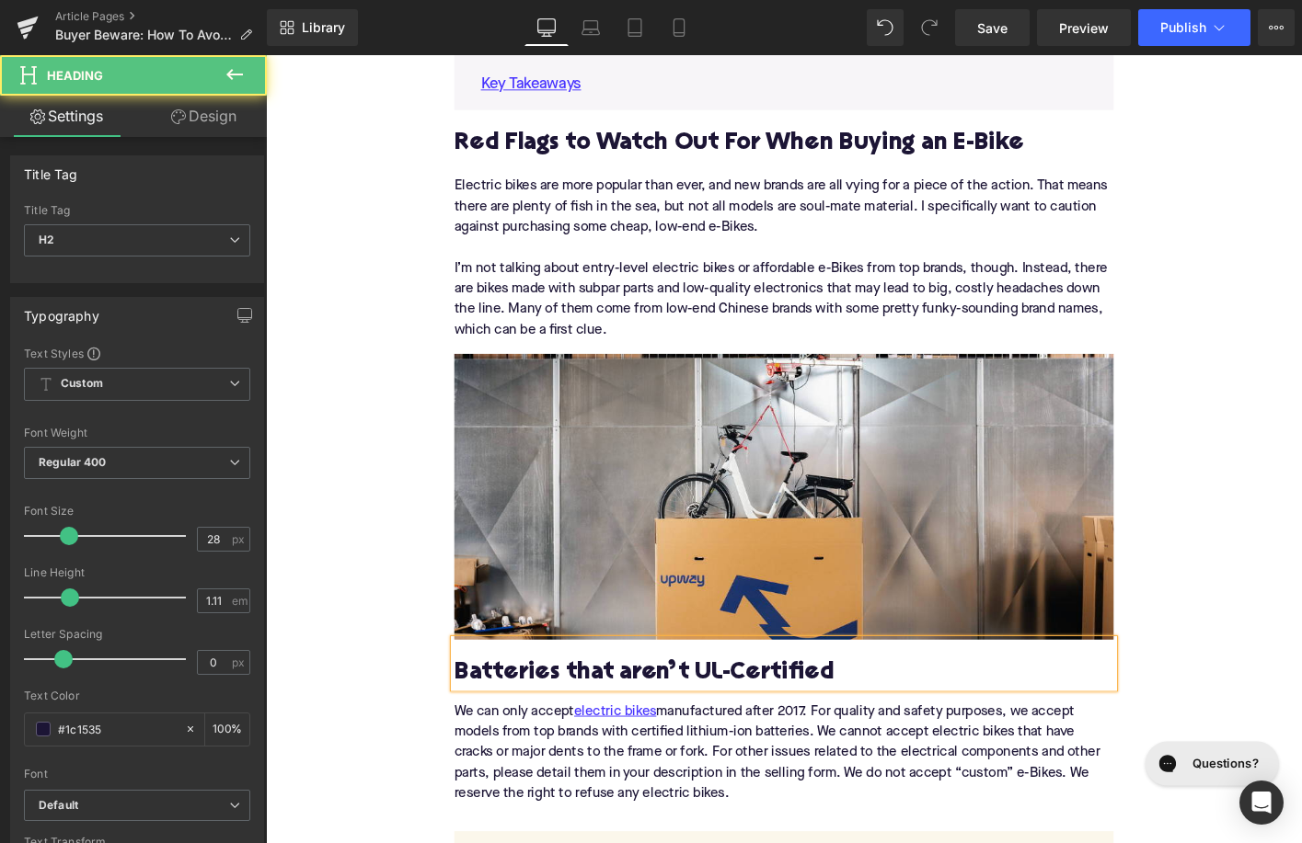
click at [668, 708] on h2 "Batteries that aren’t UL-Certified" at bounding box center [822, 720] width 708 height 29
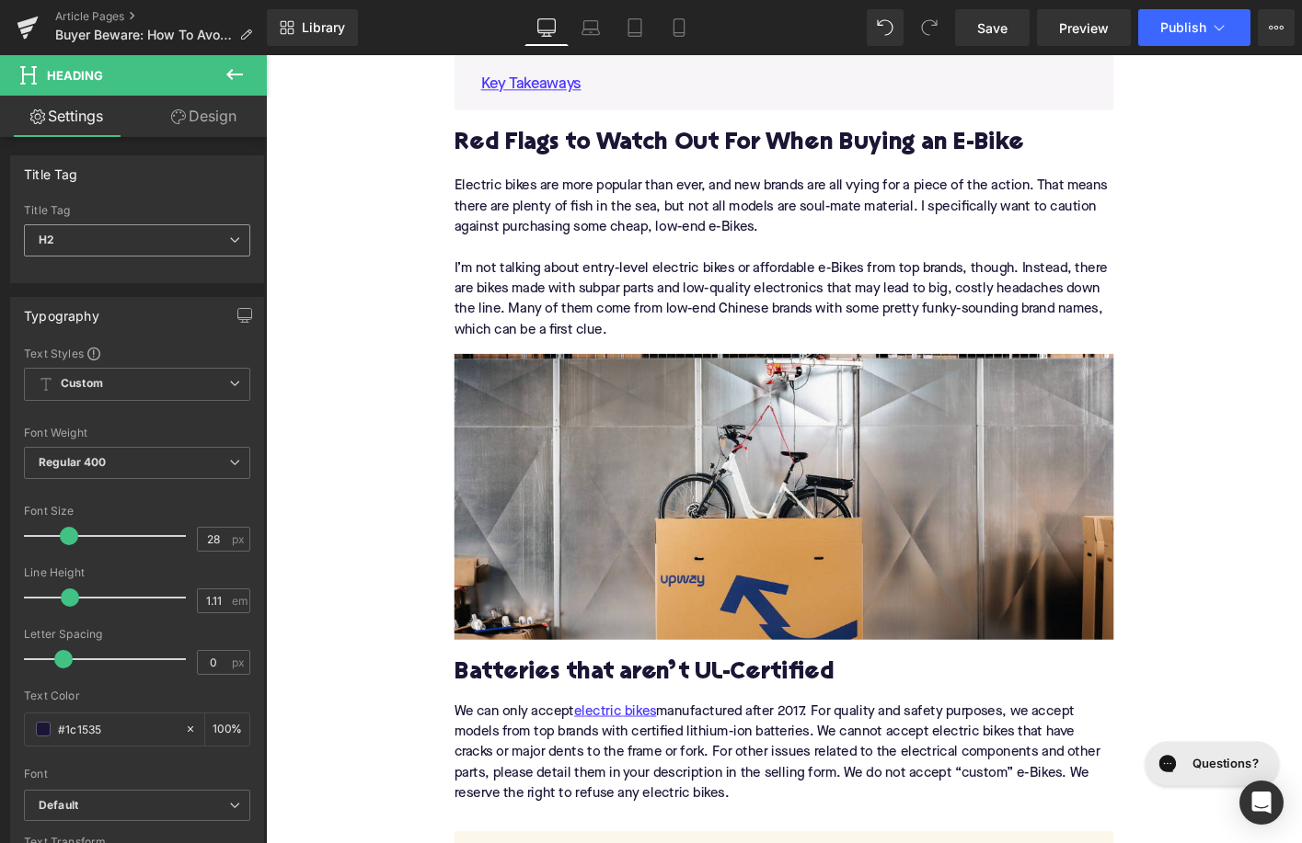
click at [170, 246] on span "H2" at bounding box center [137, 240] width 226 height 32
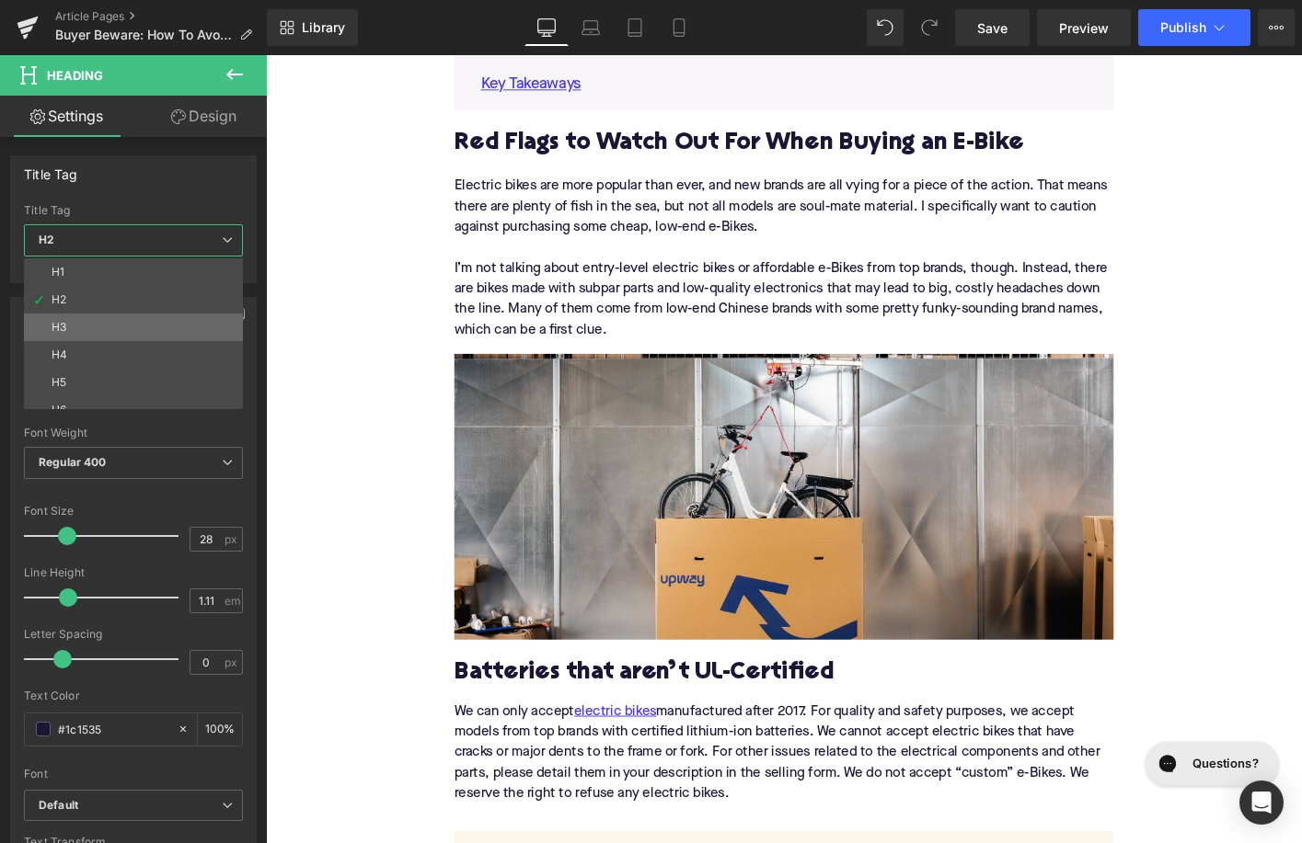
click at [149, 327] on li "H3" at bounding box center [137, 328] width 227 height 28
type input "24"
type input "1.29"
type input "100"
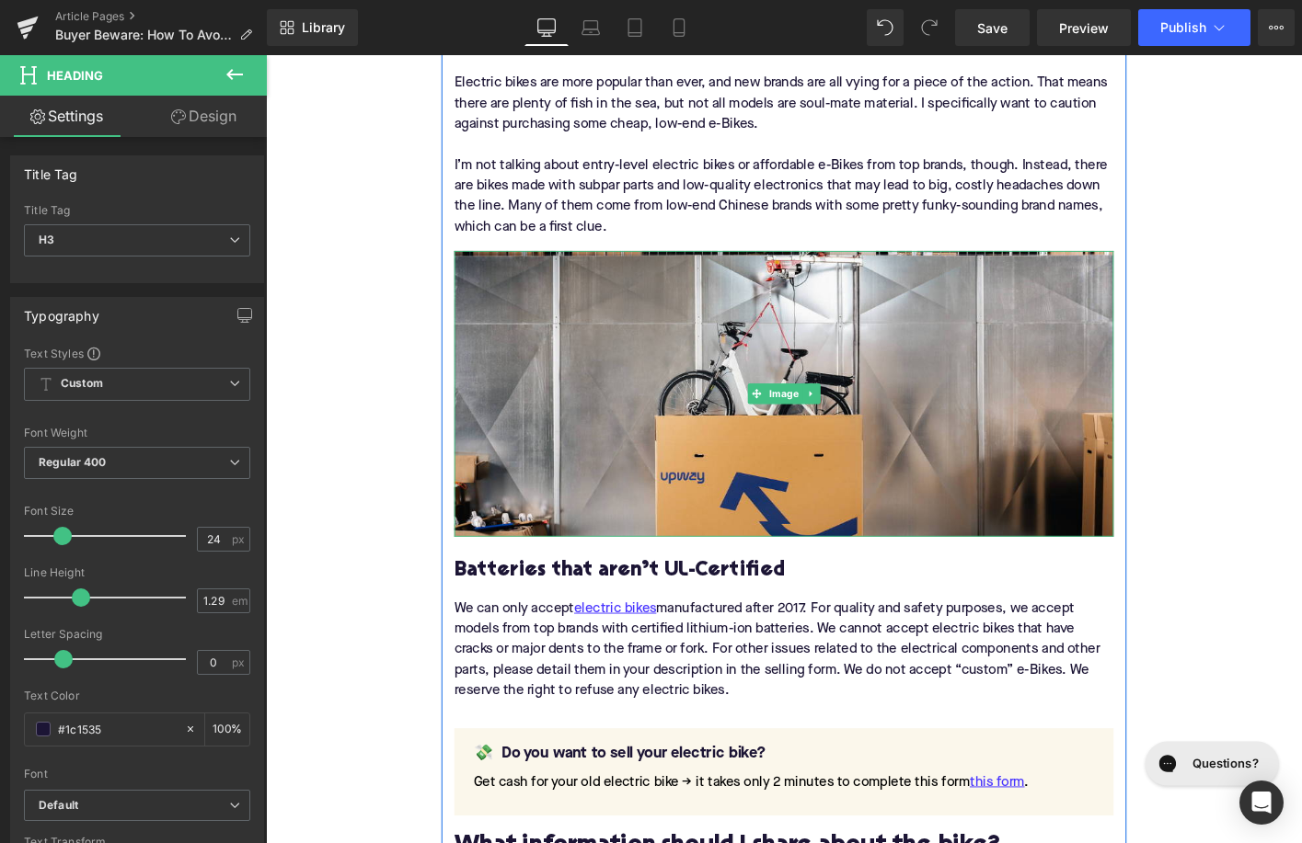
scroll to position [1800, 0]
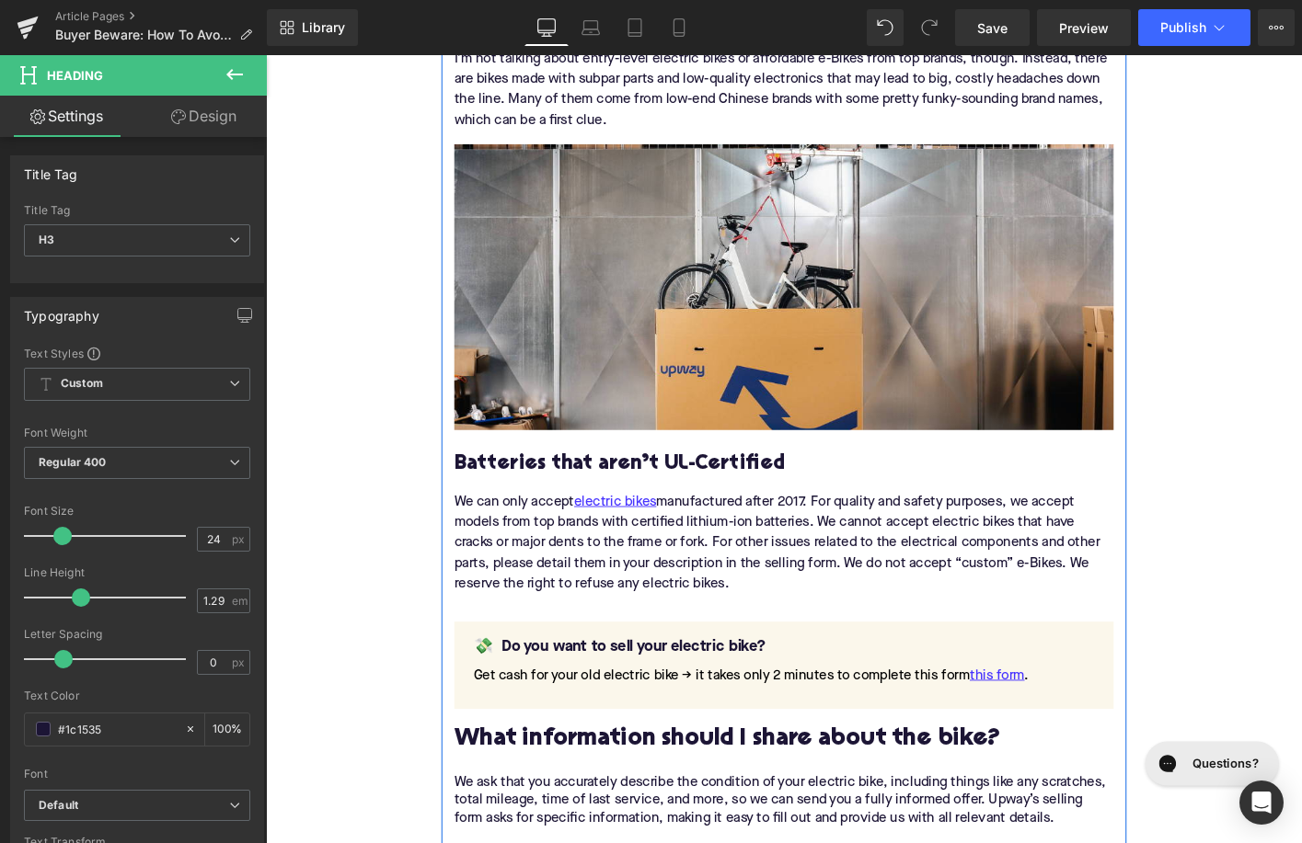
click at [711, 596] on div "We can only accept electric bikes manufactured after 2017. For quality and safe…" at bounding box center [822, 580] width 708 height 140
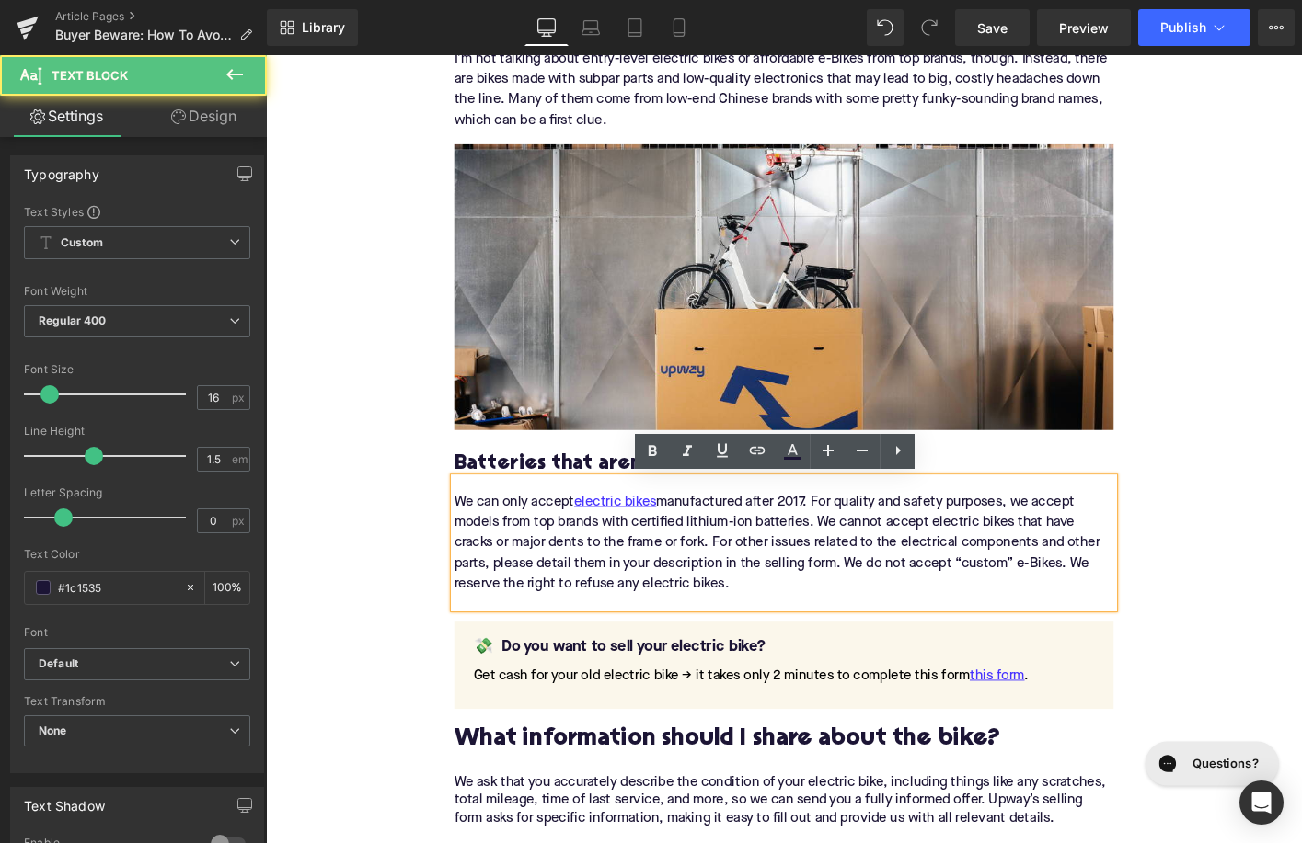
click at [711, 596] on div "We can only accept electric bikes manufactured after 2017. For quality and safe…" at bounding box center [822, 580] width 708 height 140
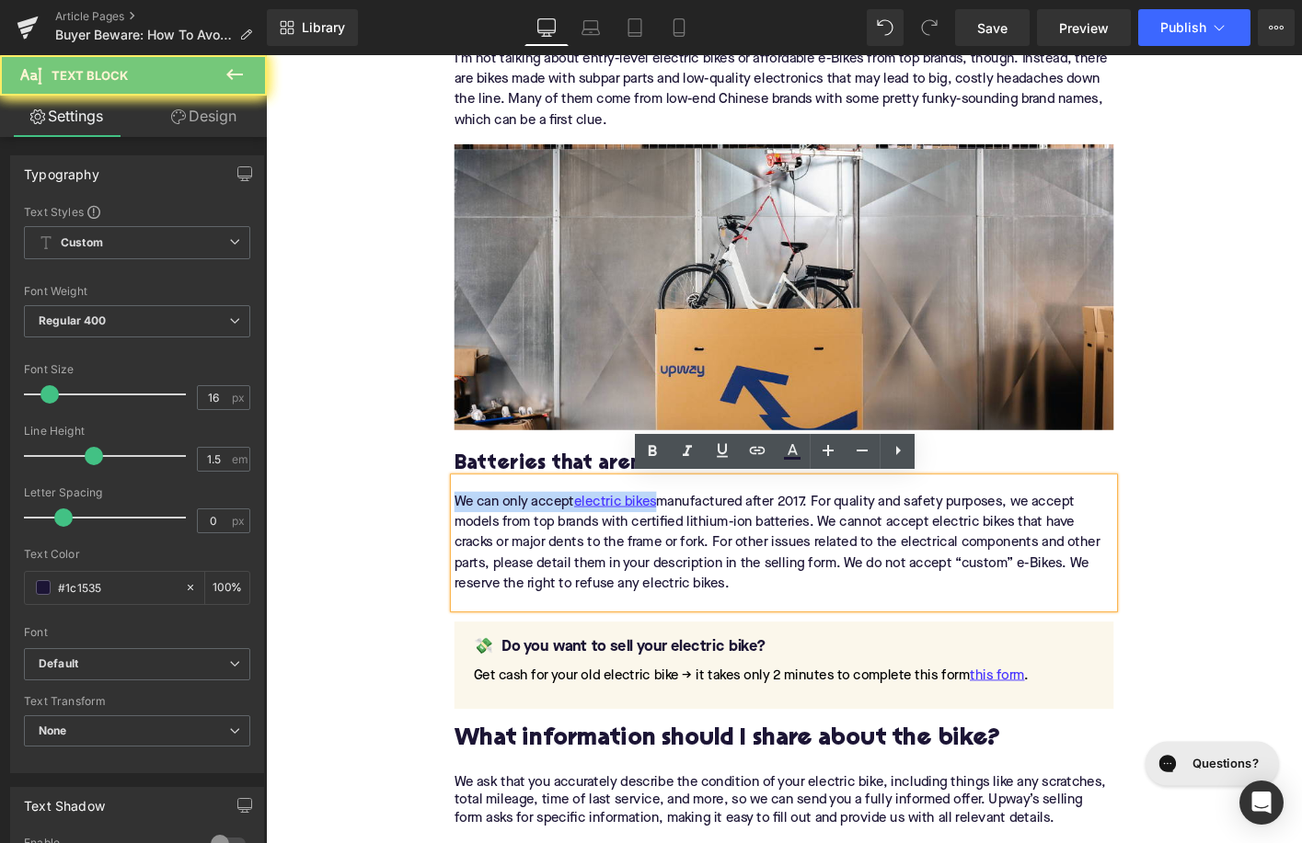
paste div
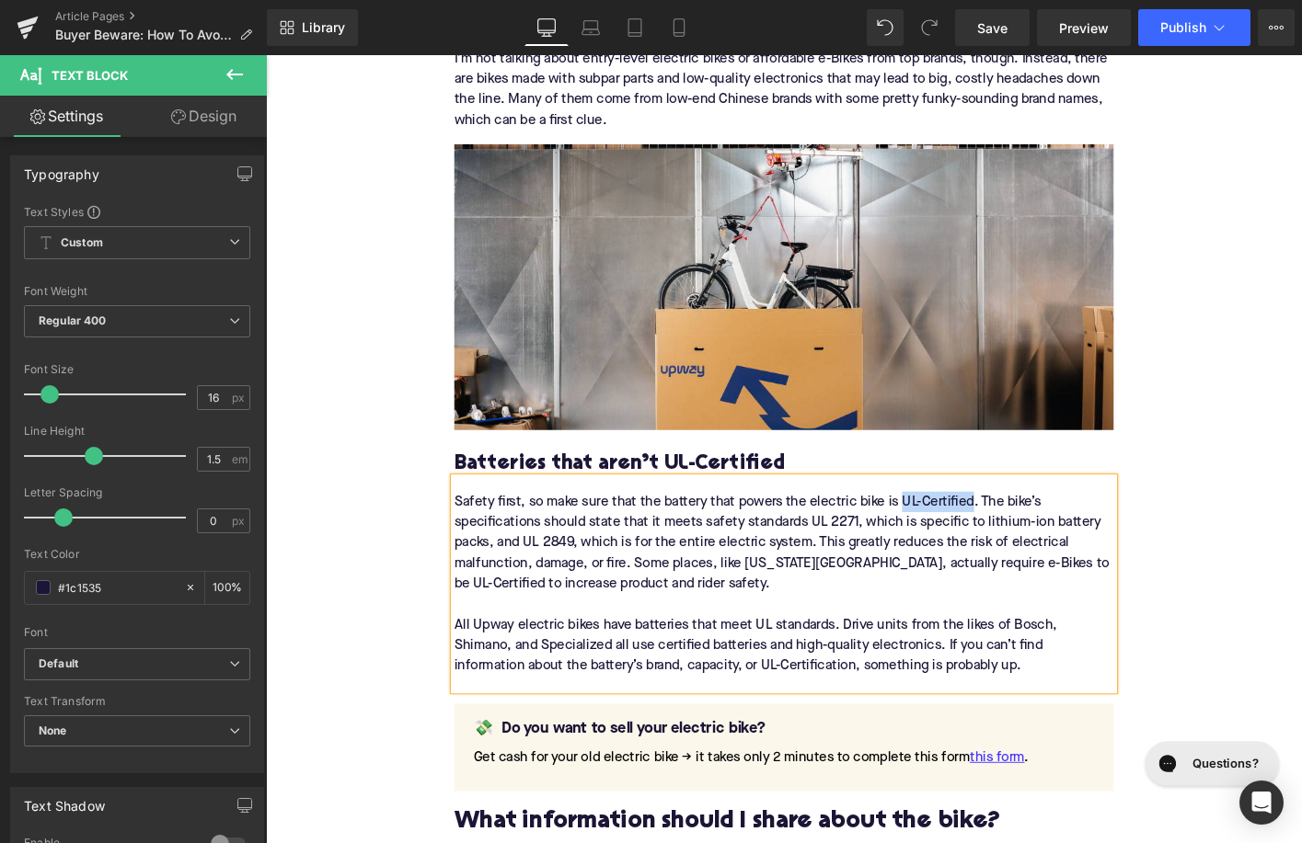
drag, startPoint x: 951, startPoint y: 534, endPoint x: 1029, endPoint y: 541, distance: 78.4
click at [1029, 541] on div "Safety first, so make sure that the battery that powers the electric bike is UL…" at bounding box center [822, 624] width 708 height 228
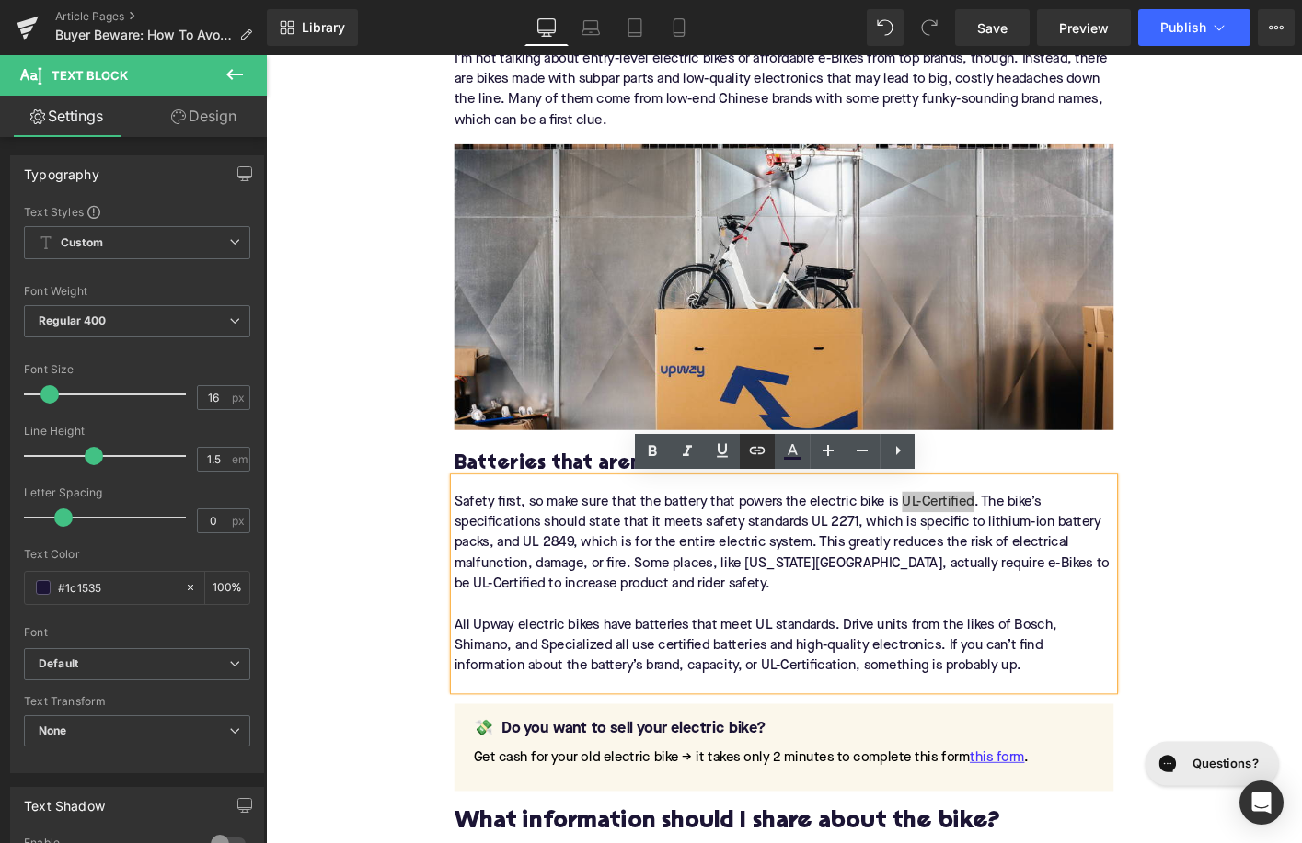
click at [759, 452] on icon at bounding box center [757, 451] width 22 height 22
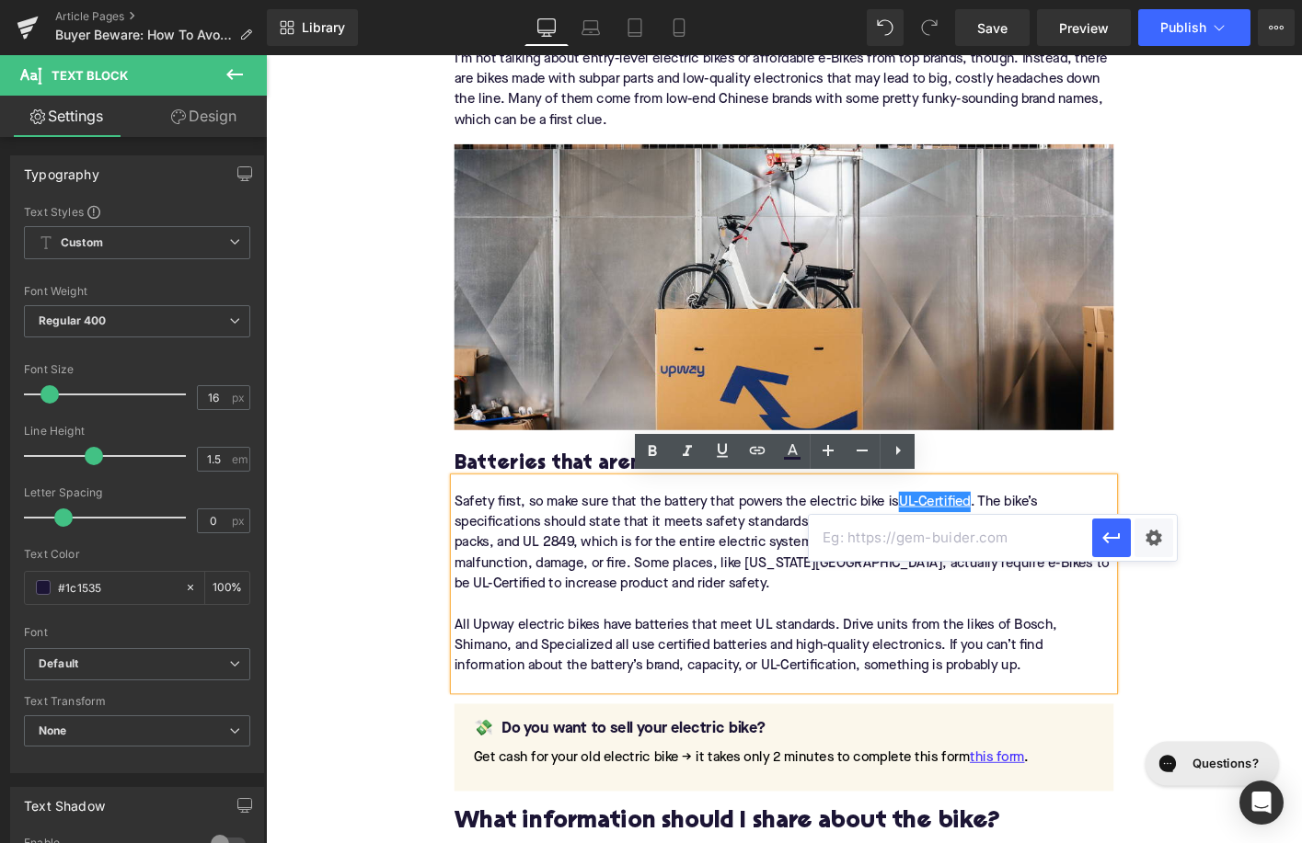
click at [866, 537] on input "text" at bounding box center [950, 538] width 283 height 46
paste input "https://upway.co/blogs/news/what-e-bike-certifications-and-safety-standards-mea…"
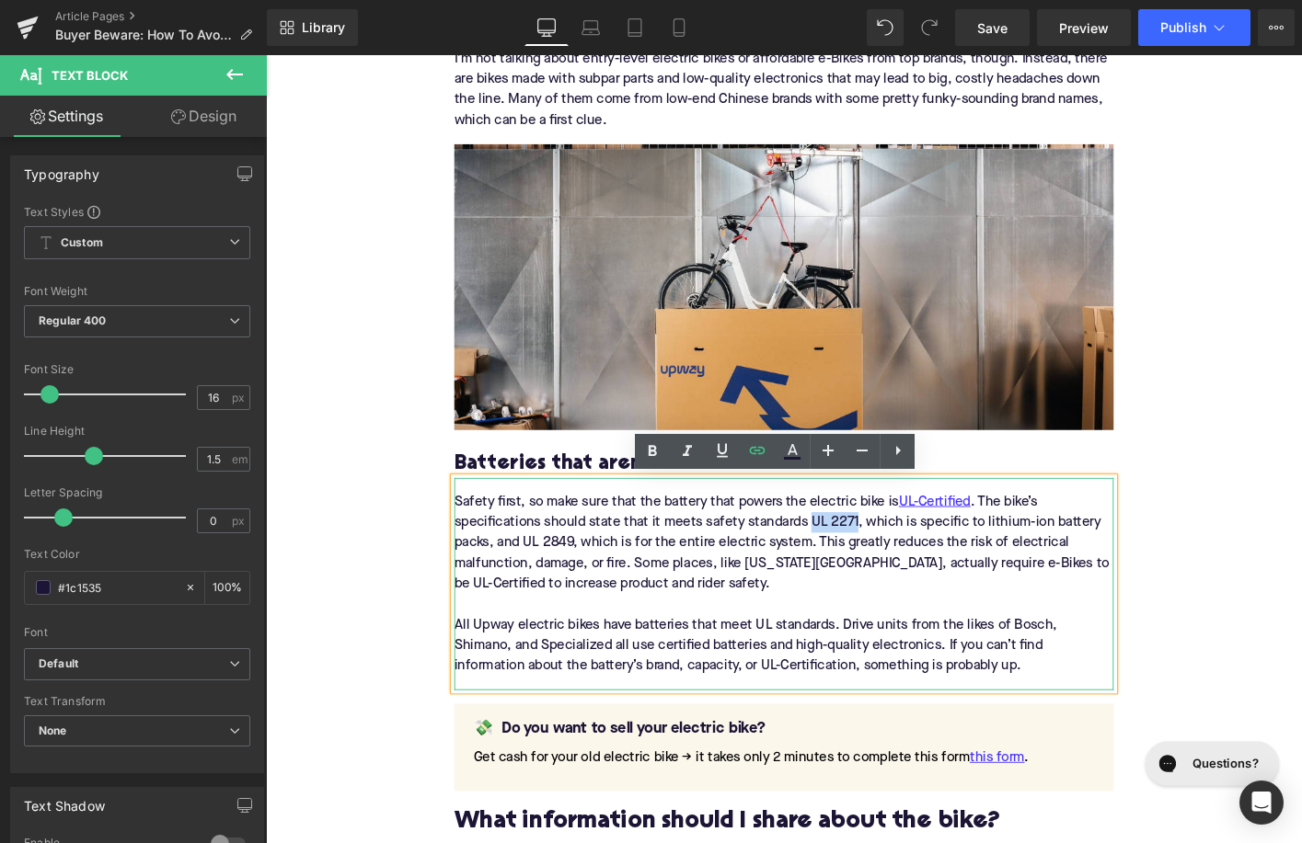
drag, startPoint x: 900, startPoint y: 553, endPoint x: 850, endPoint y: 550, distance: 49.7
click at [850, 550] on div "Safety first, so make sure that the battery that powers the electric bike is UL…" at bounding box center [822, 624] width 708 height 228
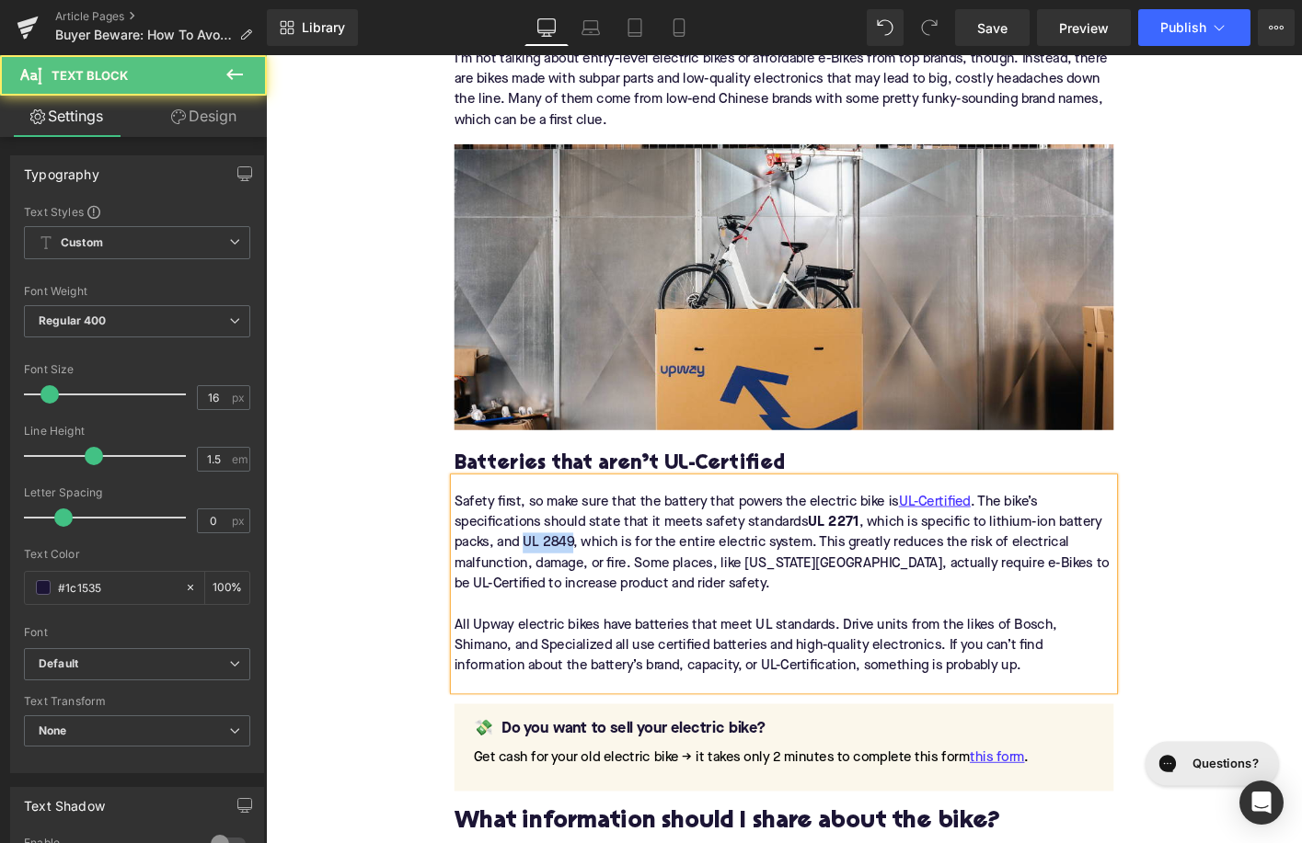
drag, startPoint x: 597, startPoint y: 574, endPoint x: 545, endPoint y: 574, distance: 52.4
click at [545, 574] on div "Safety first, so make sure that the battery that powers the electric bike is UL…" at bounding box center [822, 624] width 708 height 228
drag, startPoint x: 783, startPoint y: 596, endPoint x: 867, endPoint y: 603, distance: 84.9
click at [867, 603] on div "Safety first, so make sure that the battery that powers the electric bike is UL…" at bounding box center [822, 624] width 708 height 228
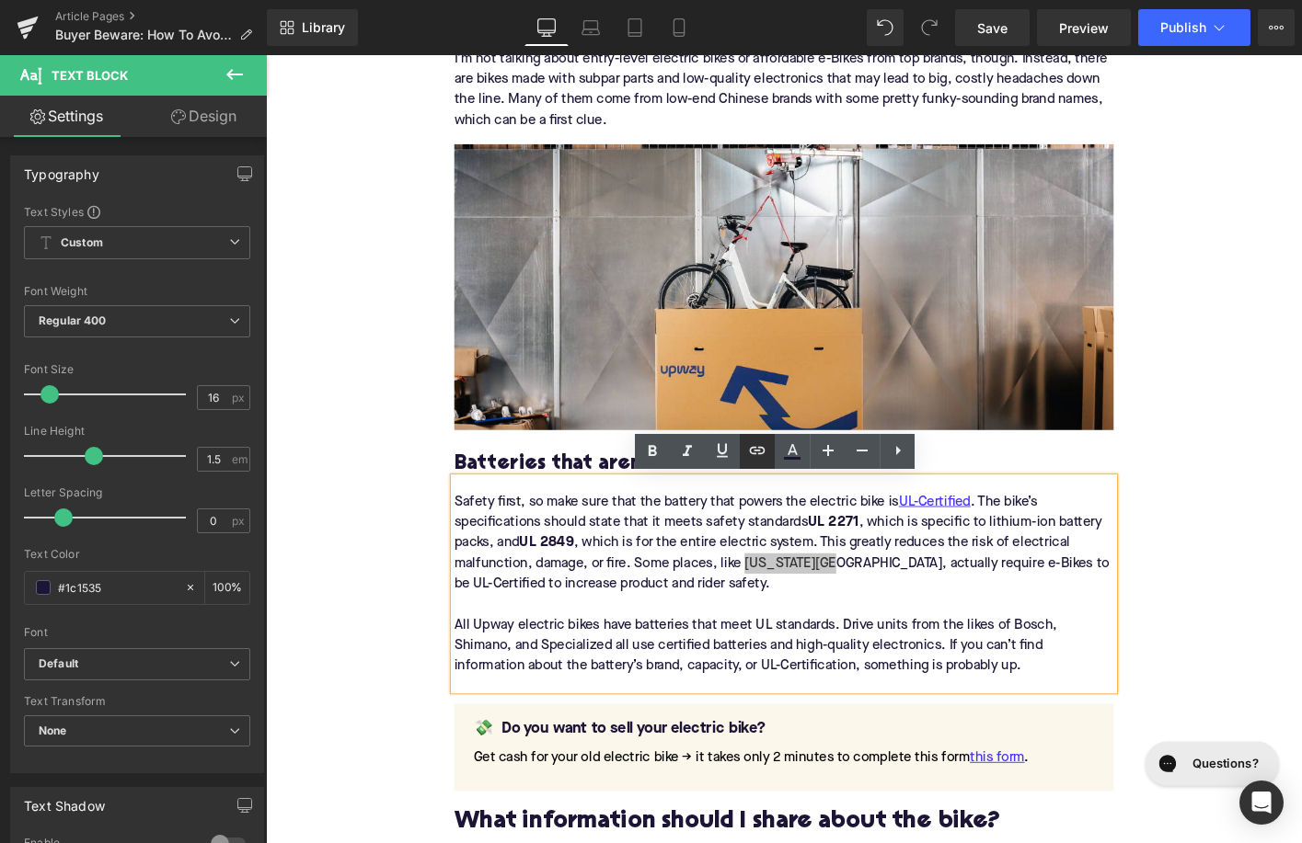
click at [761, 462] on link at bounding box center [757, 451] width 35 height 35
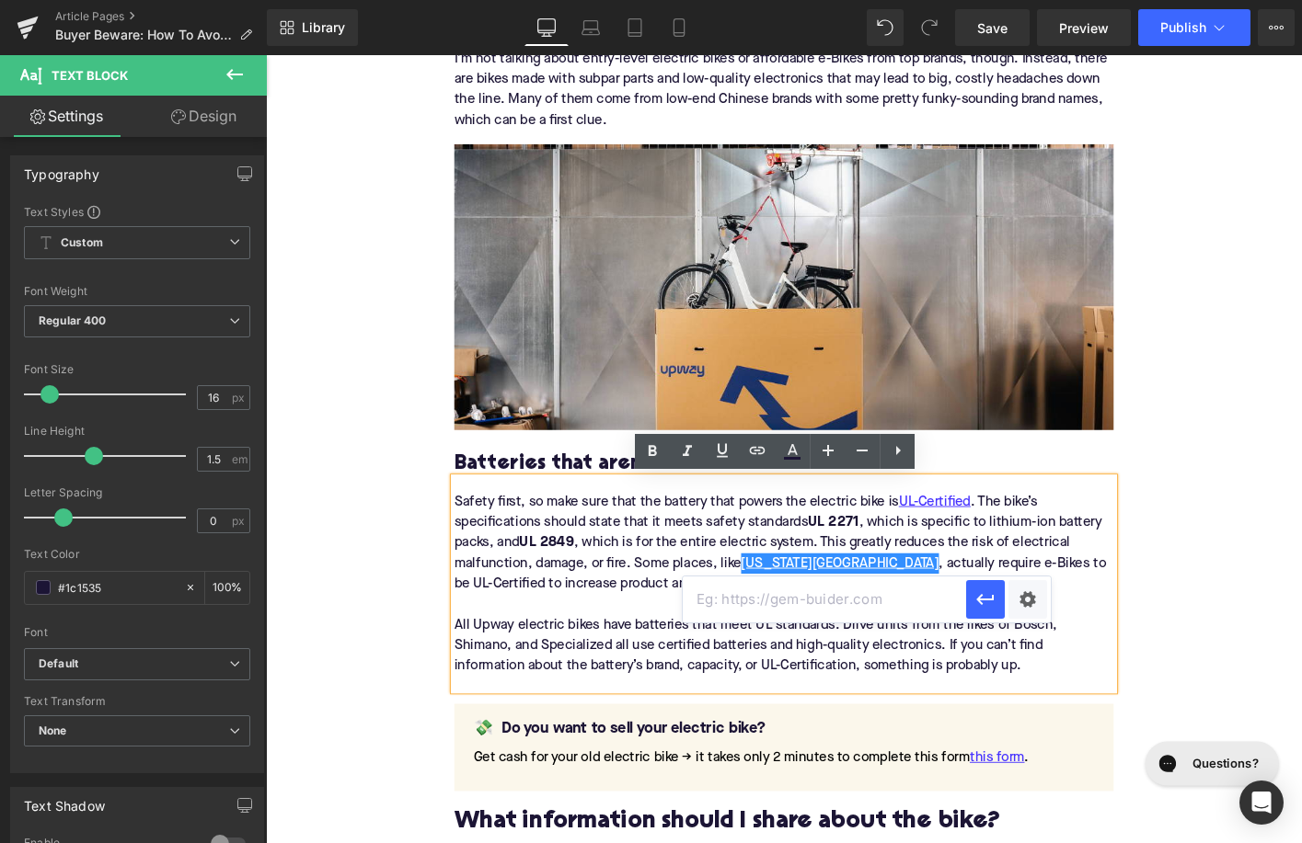
click at [763, 599] on input "text" at bounding box center [824, 600] width 283 height 46
paste input "https://upway.co/blogs/news/new-york-city-law-mandates-ul-certification-for-ele…"
type input "https://upway.co/blogs/news/new-york-city-law-mandates-ul-certification-for-ele…"
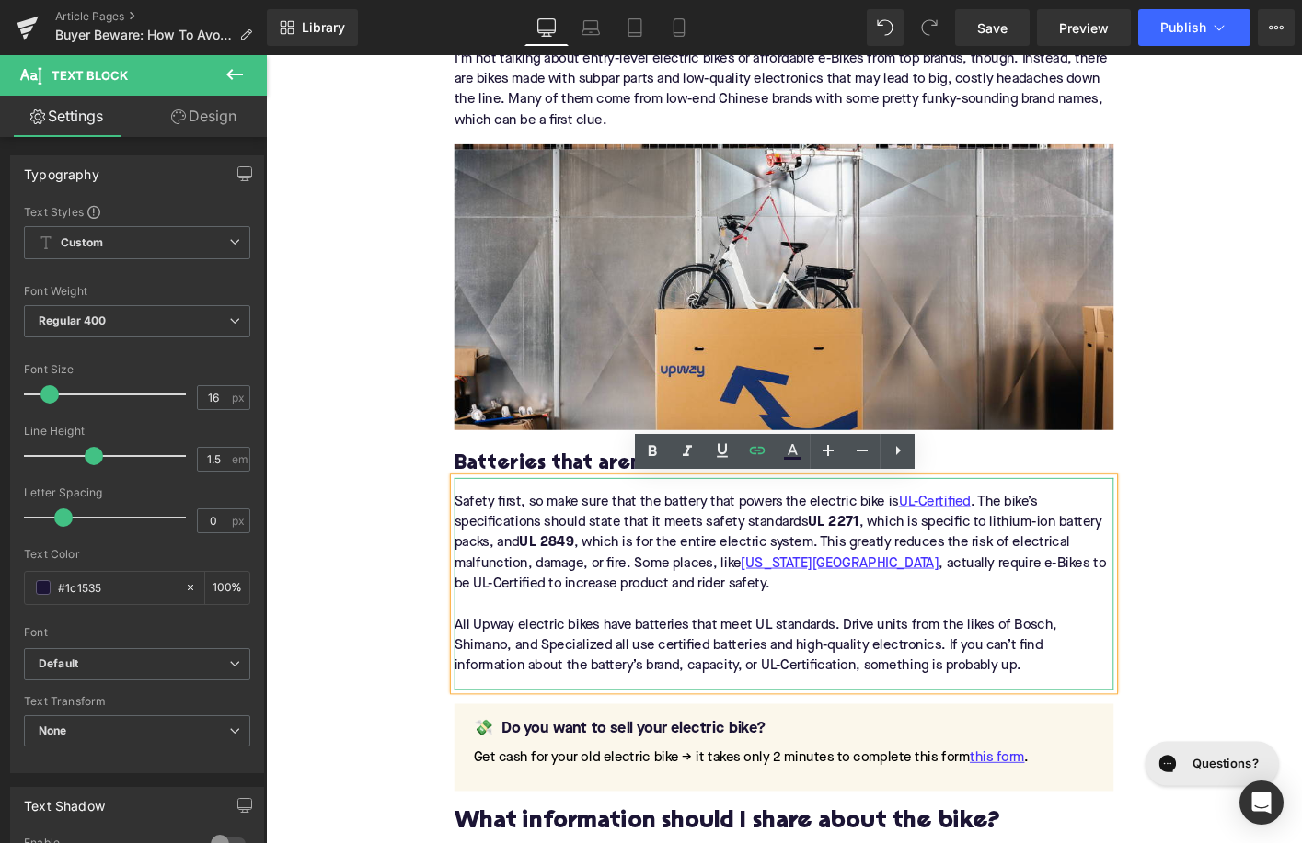
click at [1089, 668] on div "Safety first, so make sure that the battery that powers the electric bike is UL…" at bounding box center [822, 624] width 708 height 228
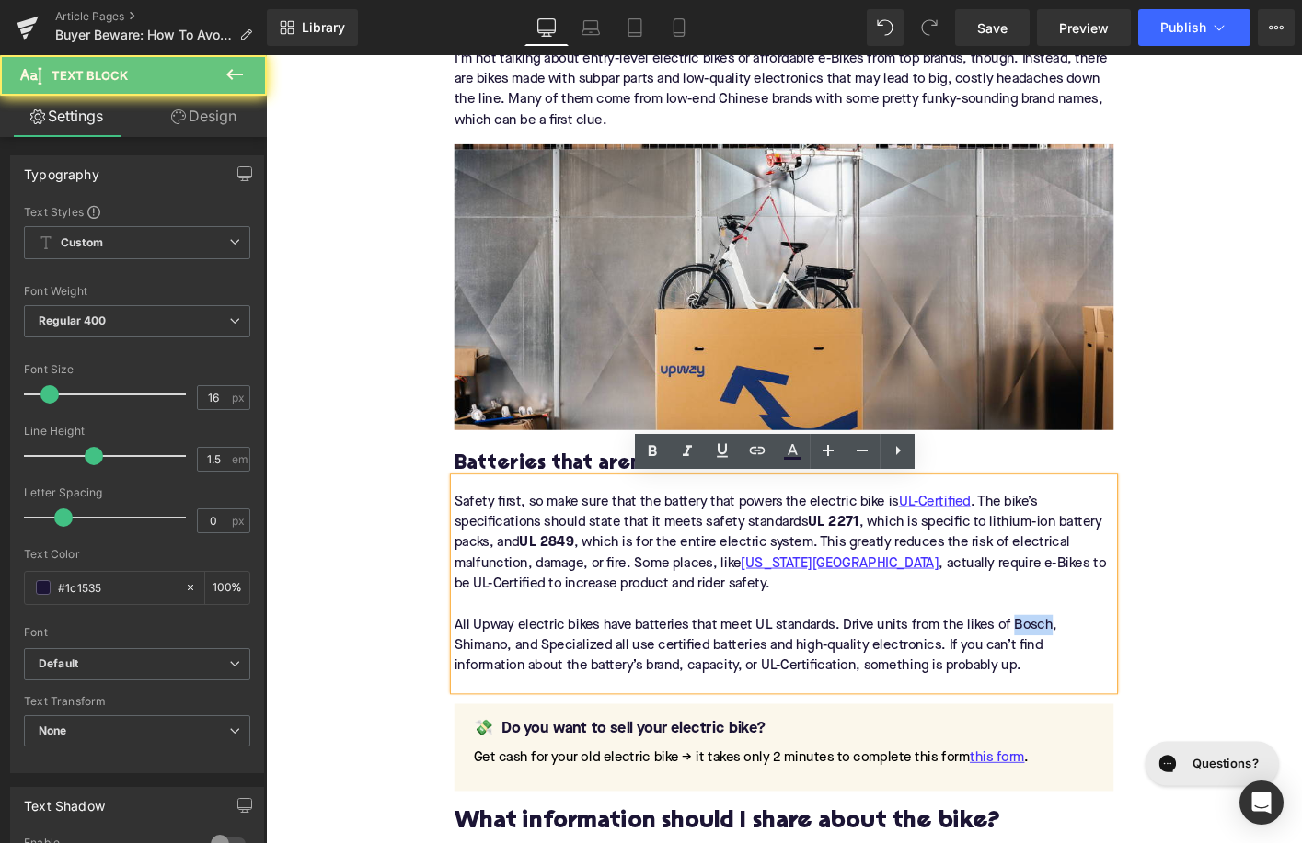
click at [1089, 668] on div "Safety first, so make sure that the battery that powers the electric bike is UL…" at bounding box center [822, 624] width 708 height 228
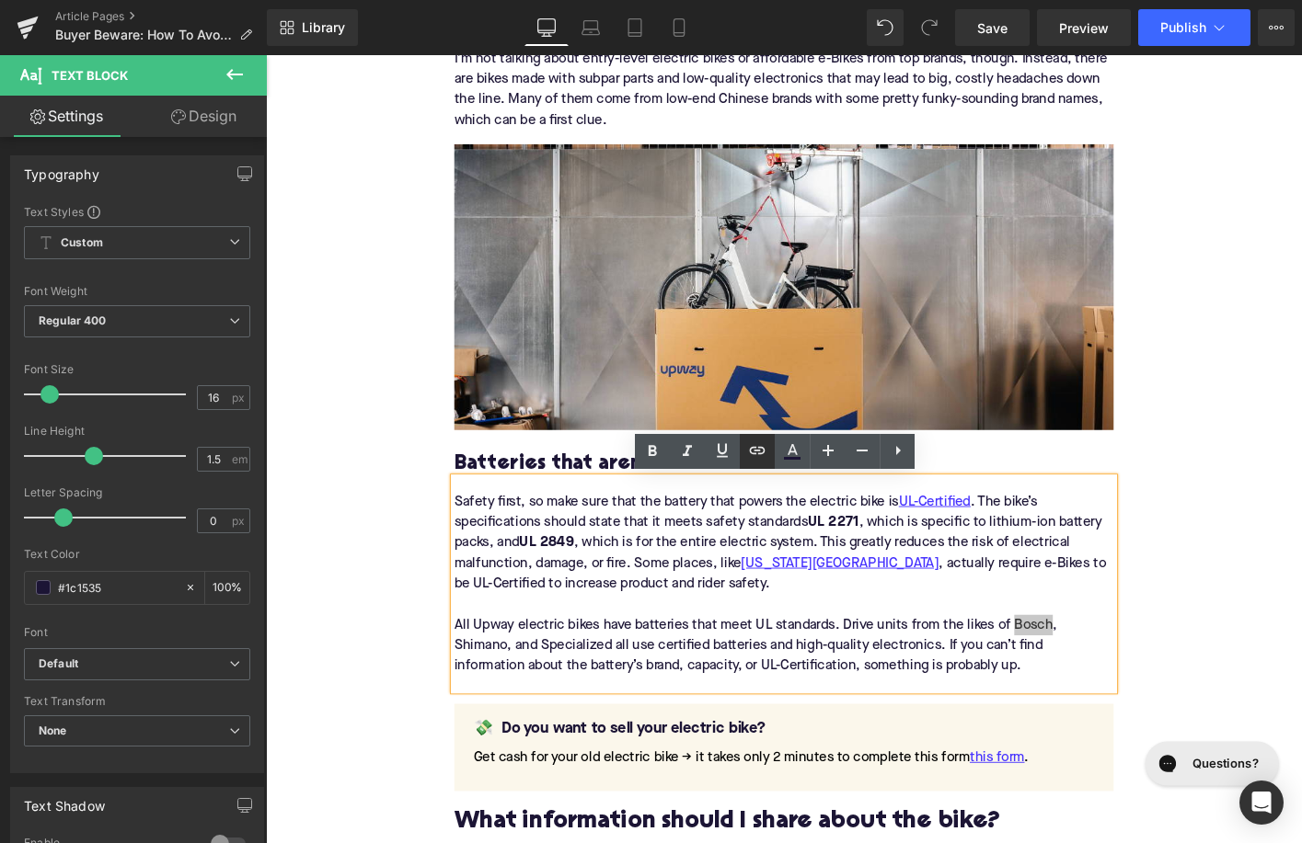
click at [757, 447] on icon at bounding box center [757, 451] width 22 height 22
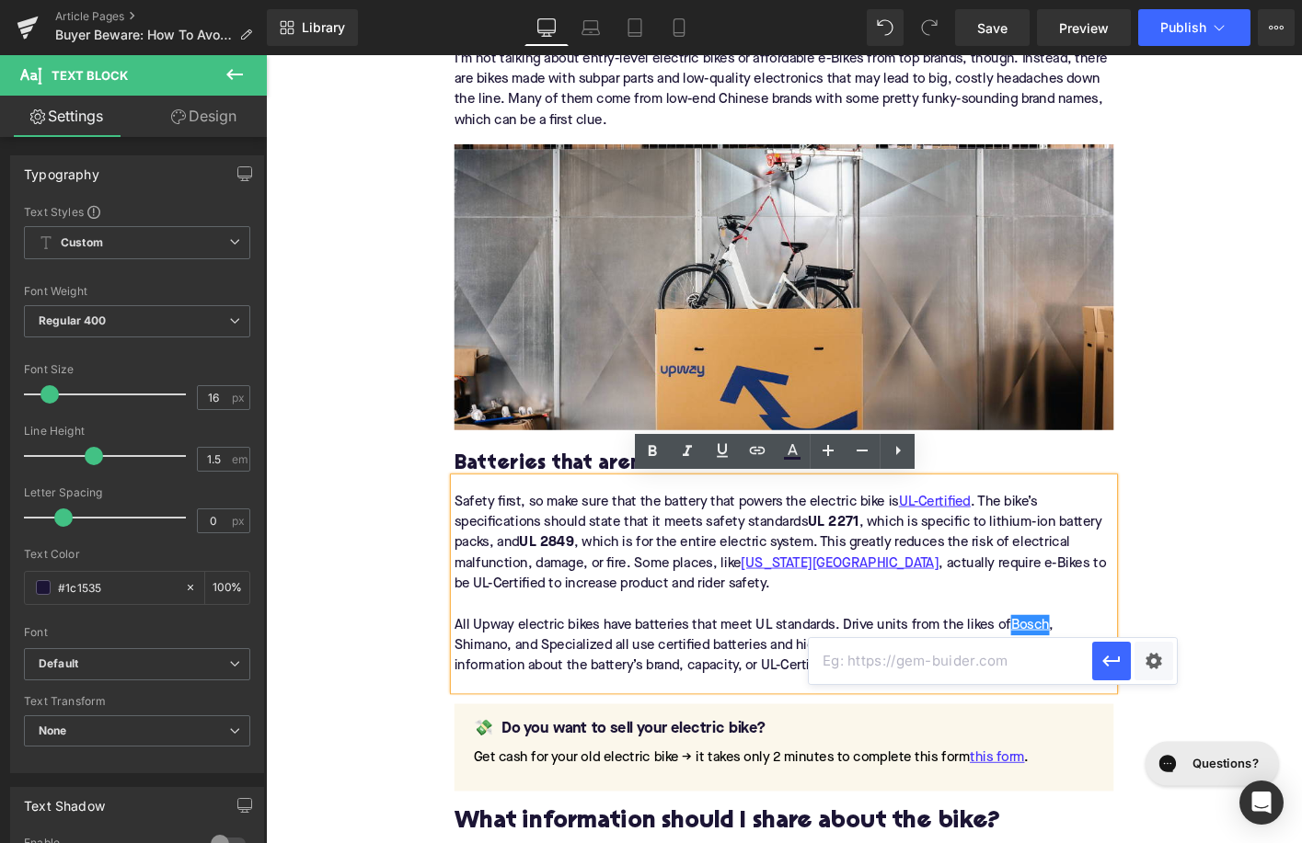
click at [865, 672] on input "text" at bounding box center [950, 661] width 283 height 46
paste input "https://upway.co/collections/bosch-batteries"
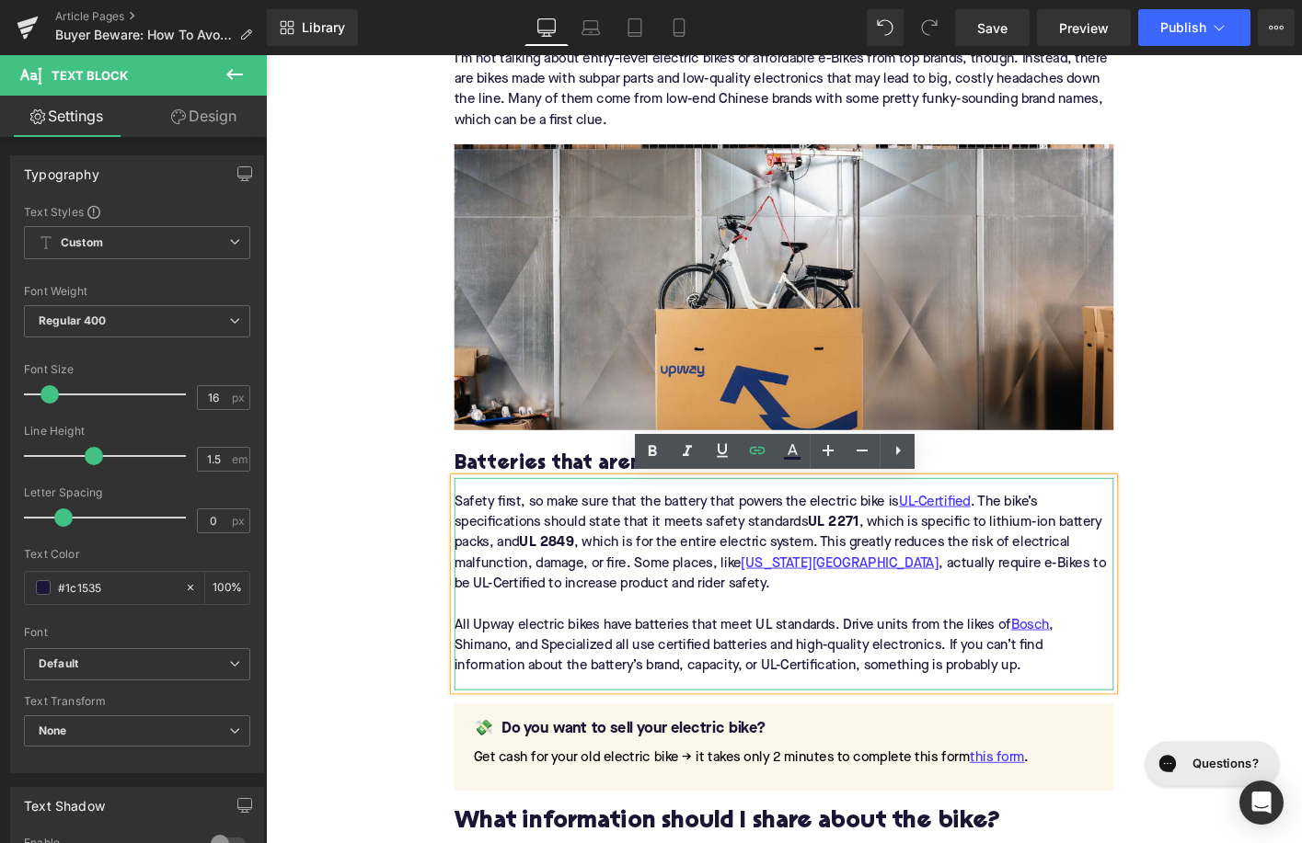
click at [606, 692] on div "Safety first, so make sure that the battery that powers the electric bike is UL…" at bounding box center [822, 624] width 708 height 228
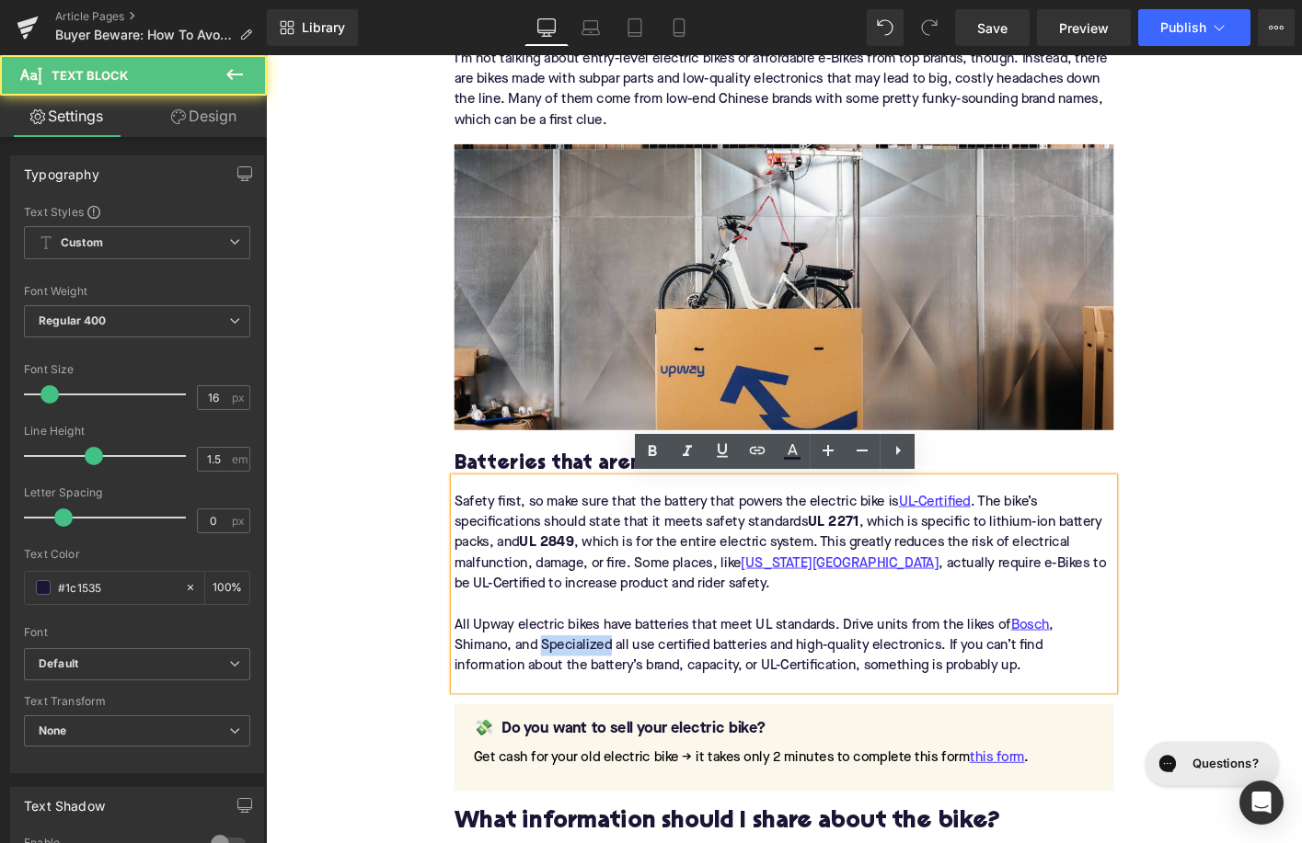
click at [606, 692] on div "Safety first, so make sure that the battery that powers the electric bike is UL…" at bounding box center [822, 624] width 708 height 228
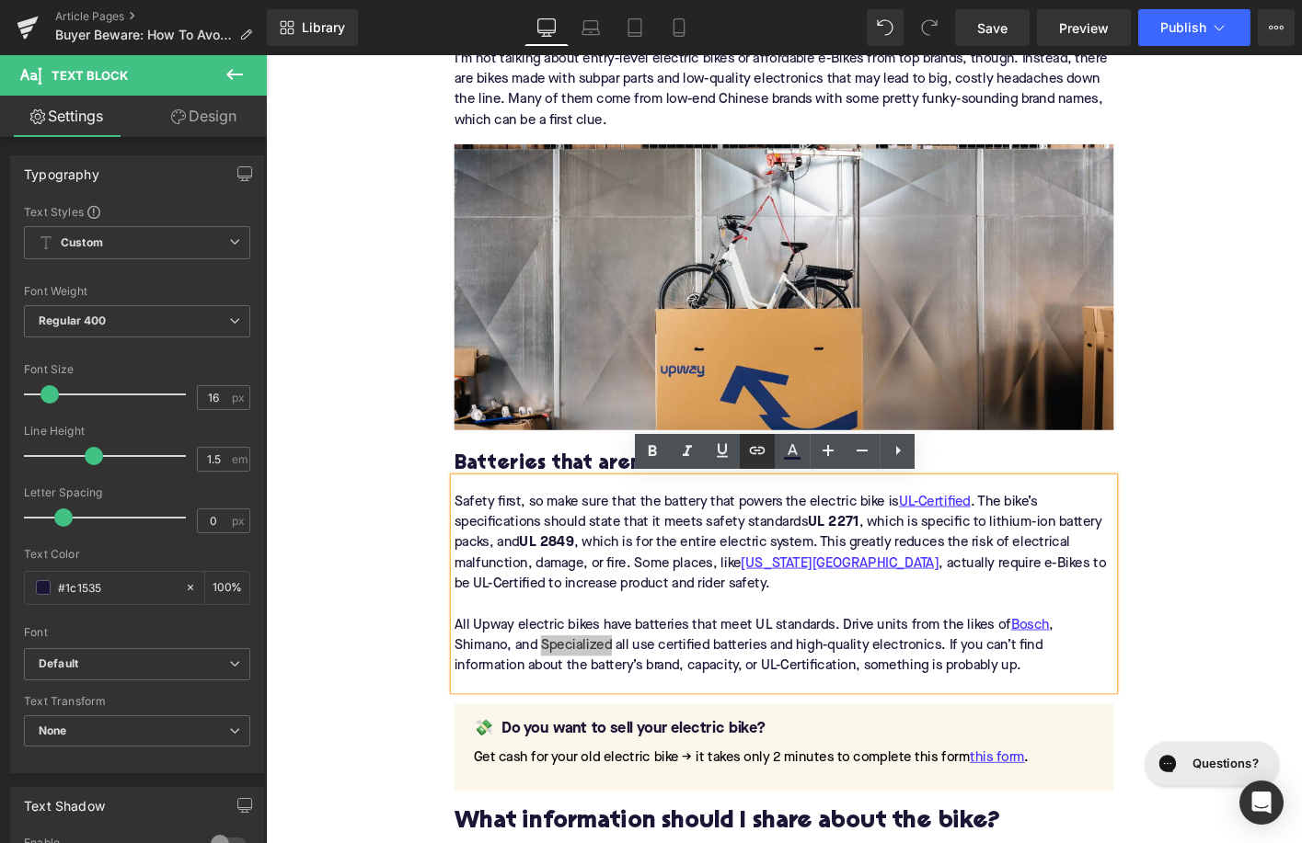
click at [756, 463] on link at bounding box center [757, 451] width 35 height 35
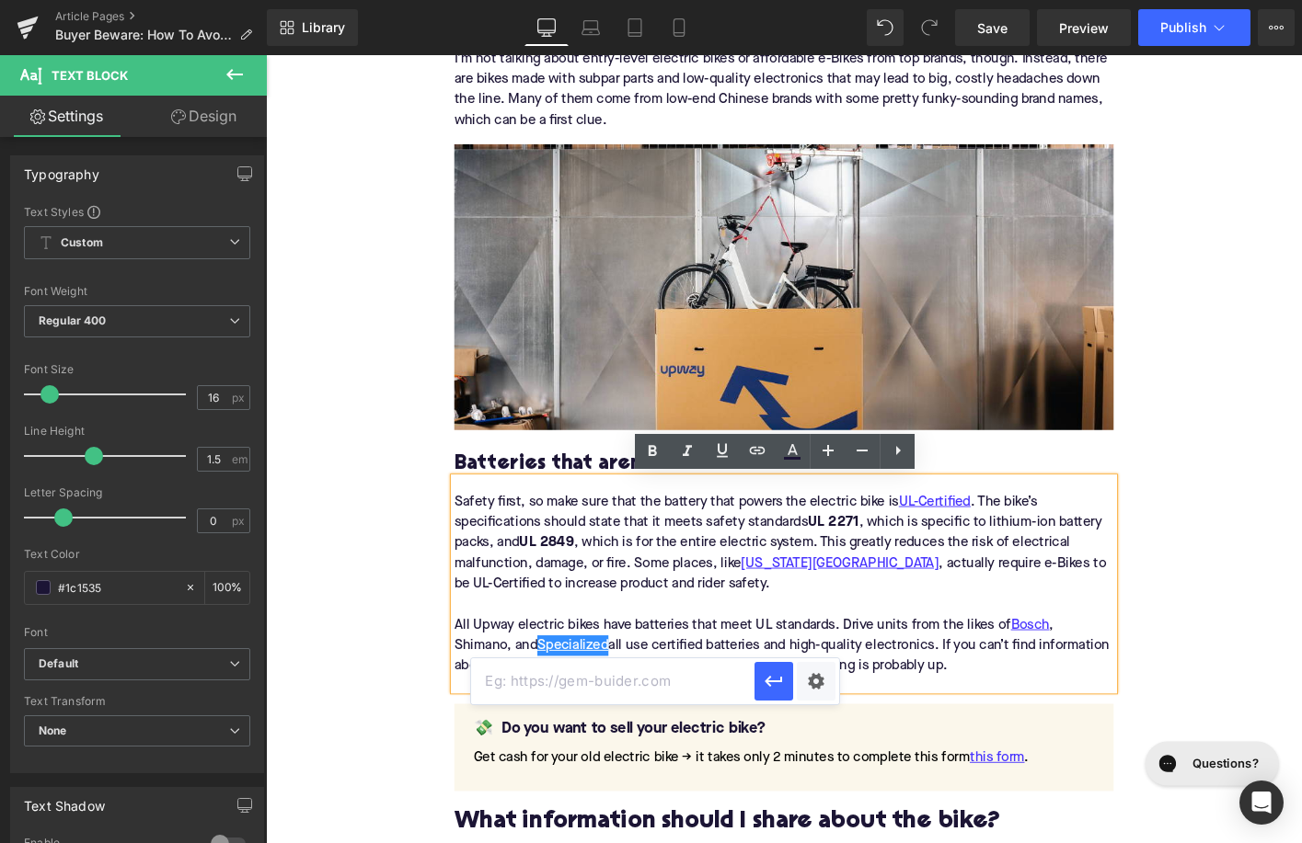
click at [617, 682] on input "text" at bounding box center [612, 682] width 283 height 46
paste input "https://upway.co/collections/specialized-electric-bike"
type input "https://upway.co/collections/specialized-electric-bike"
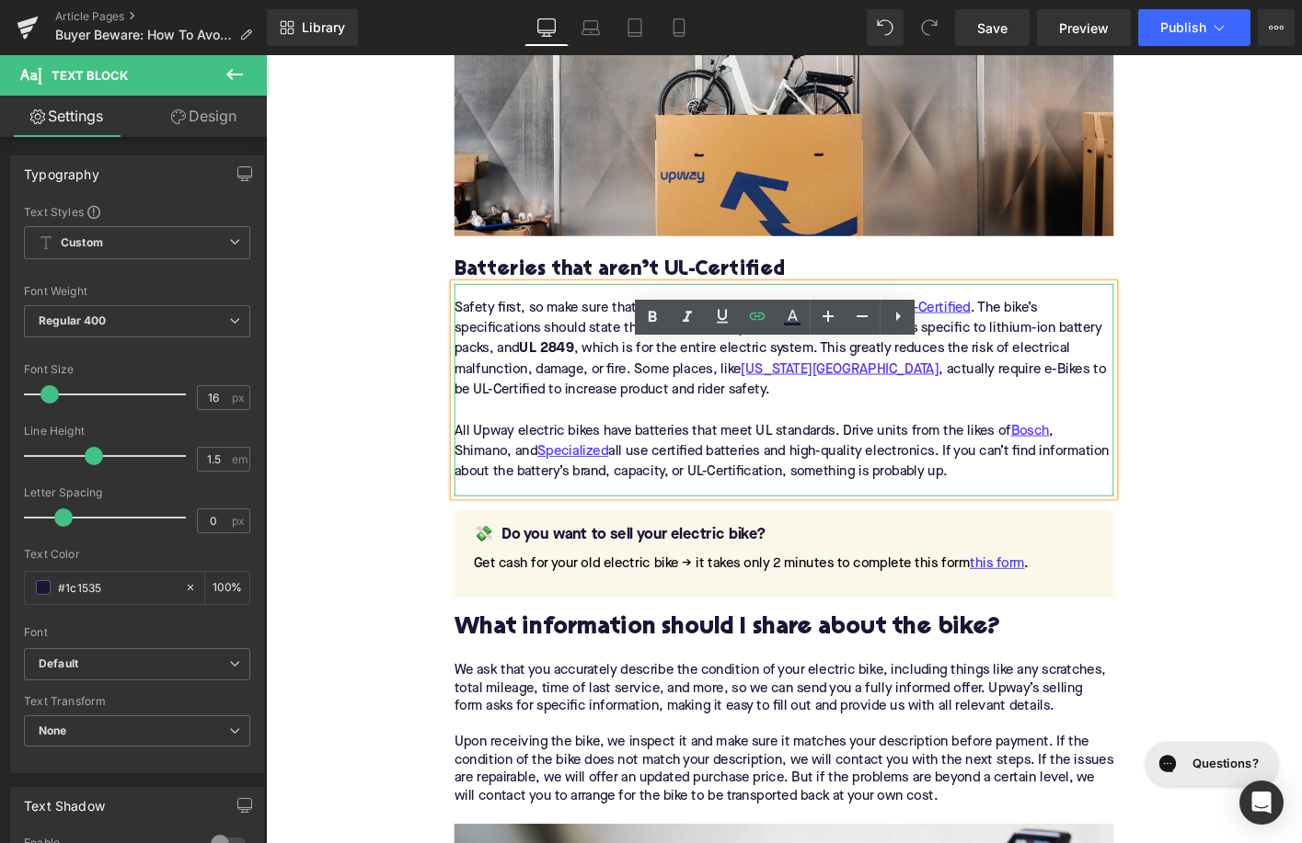
scroll to position [2070, 0]
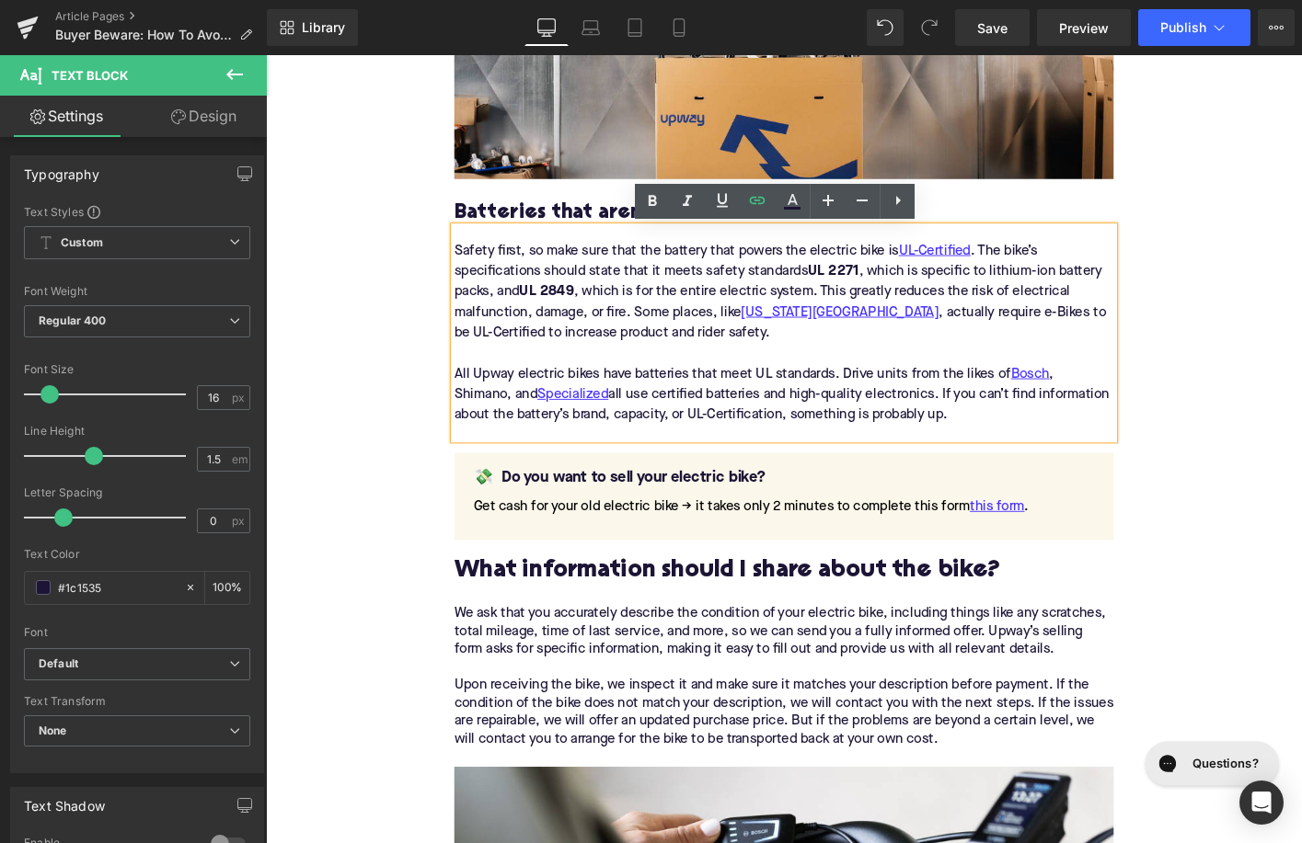
click at [623, 622] on h2 "What information should I share about the bike?" at bounding box center [822, 610] width 708 height 29
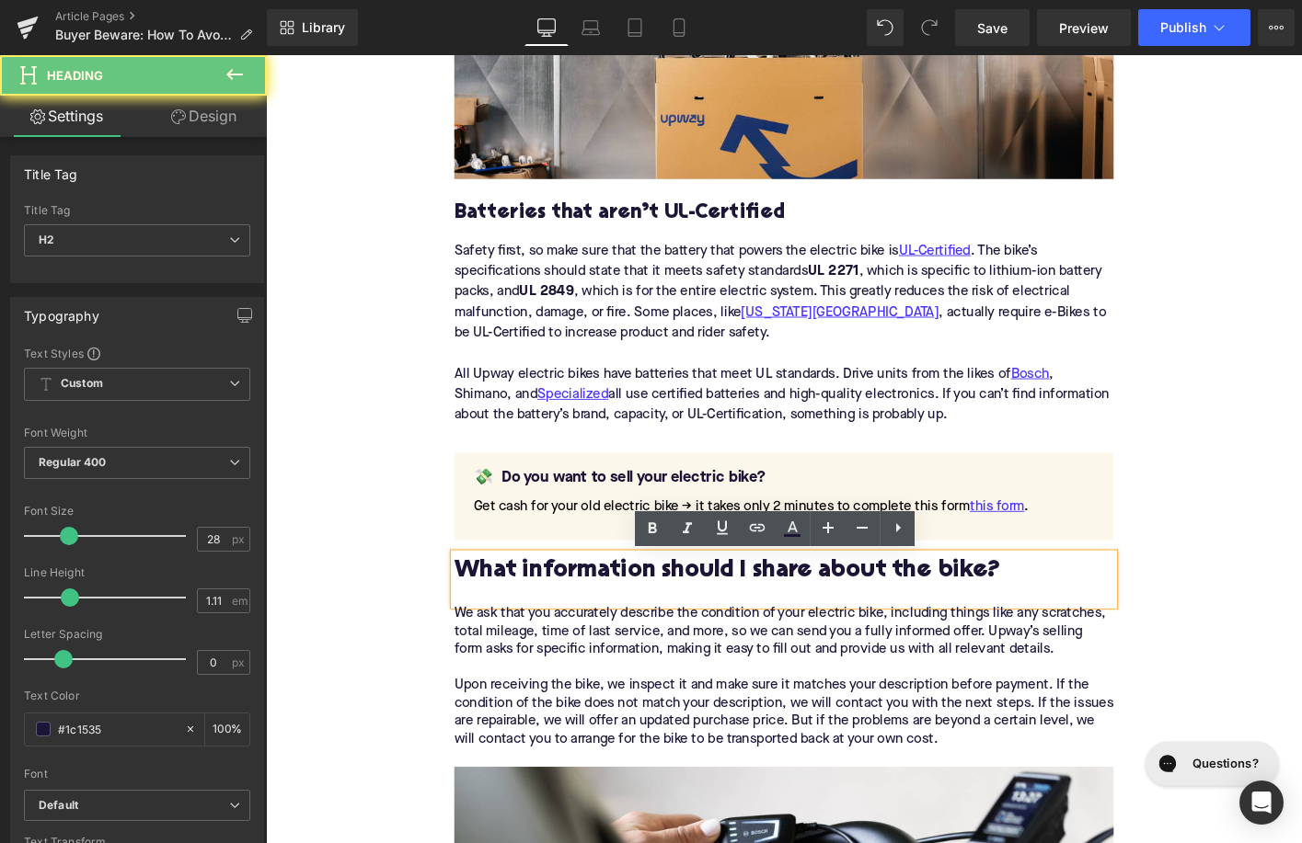
click at [623, 622] on h2 "What information should I share about the bike?" at bounding box center [822, 610] width 708 height 29
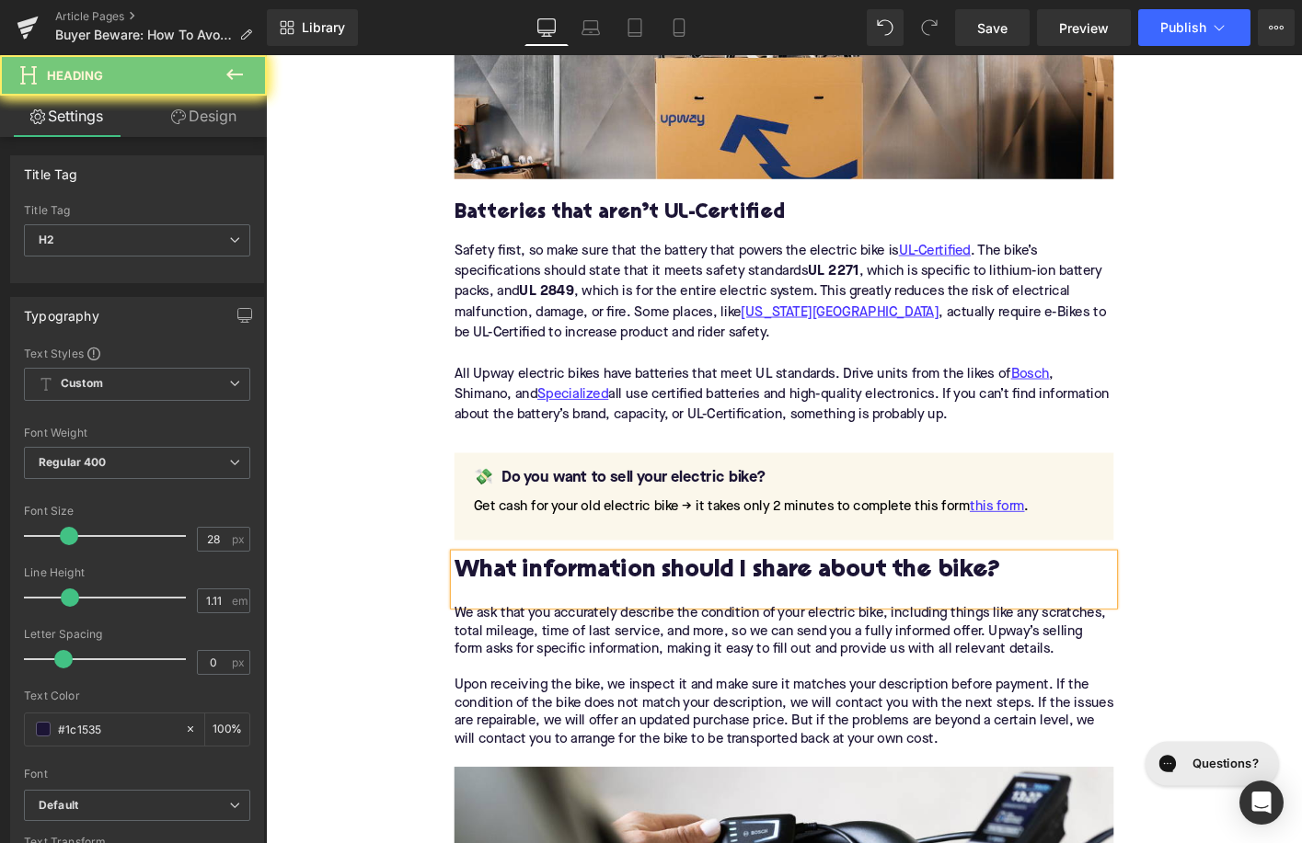
paste div
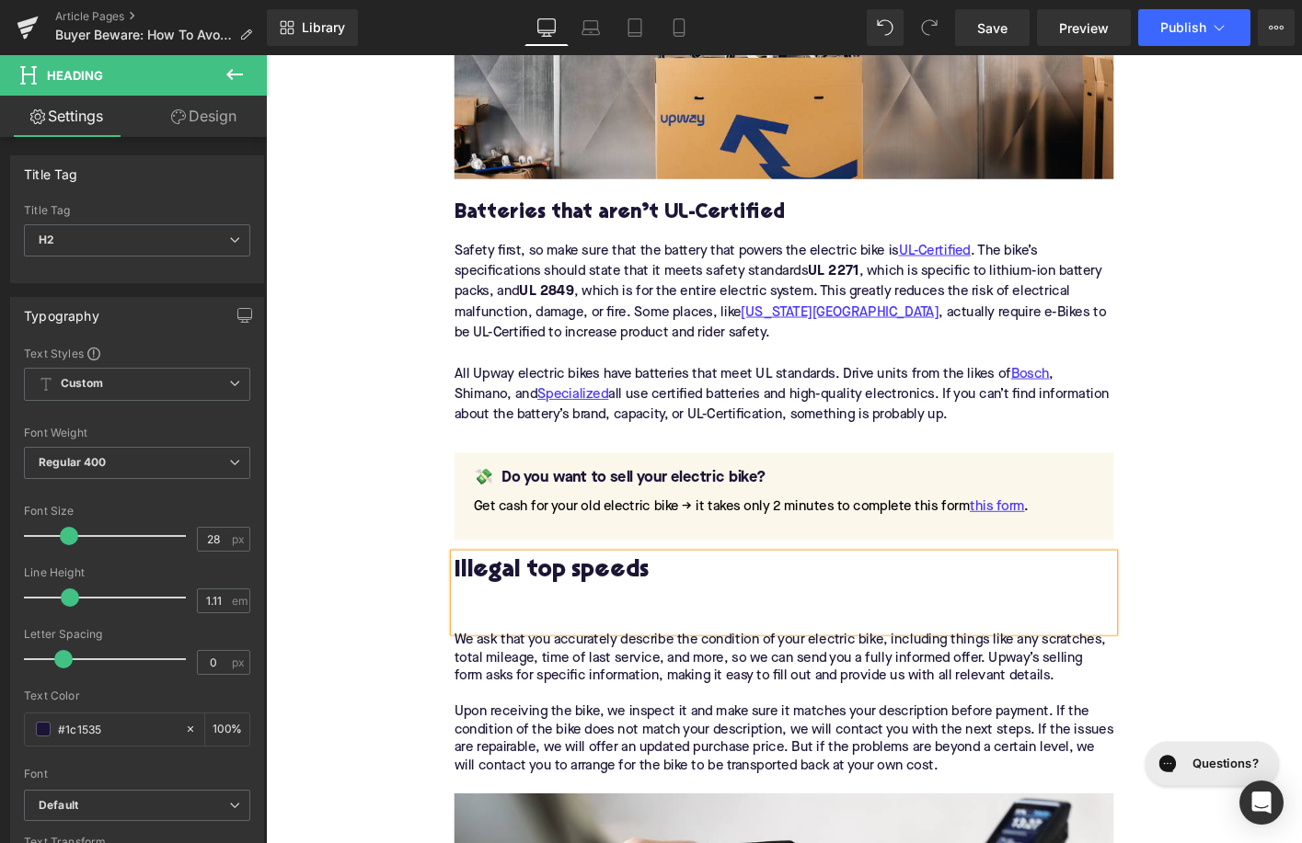
click at [623, 622] on h2 "Illegal top speeds" at bounding box center [822, 624] width 708 height 57
click at [574, 654] on div "Illegal top speeds" at bounding box center [822, 633] width 708 height 84
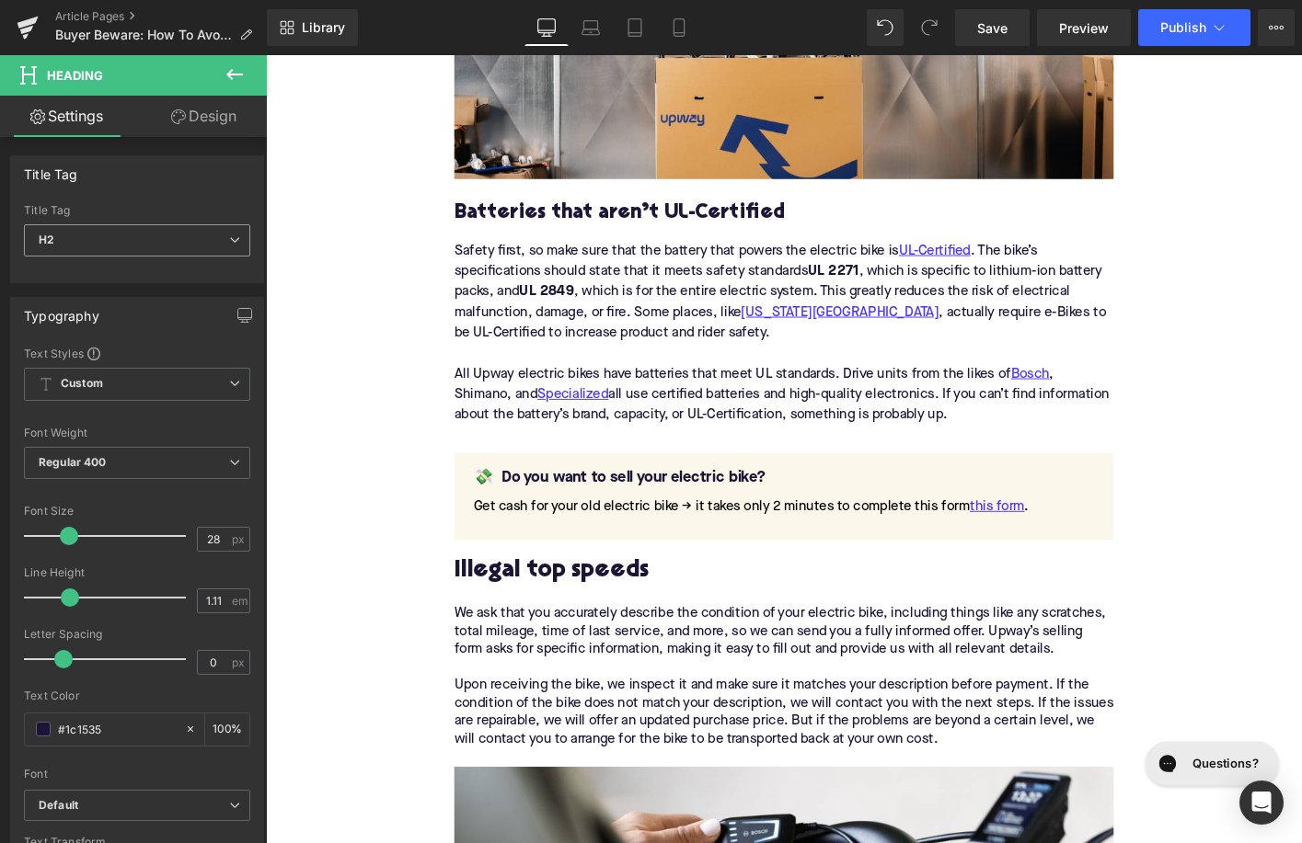
click at [141, 228] on span "H2" at bounding box center [137, 240] width 226 height 32
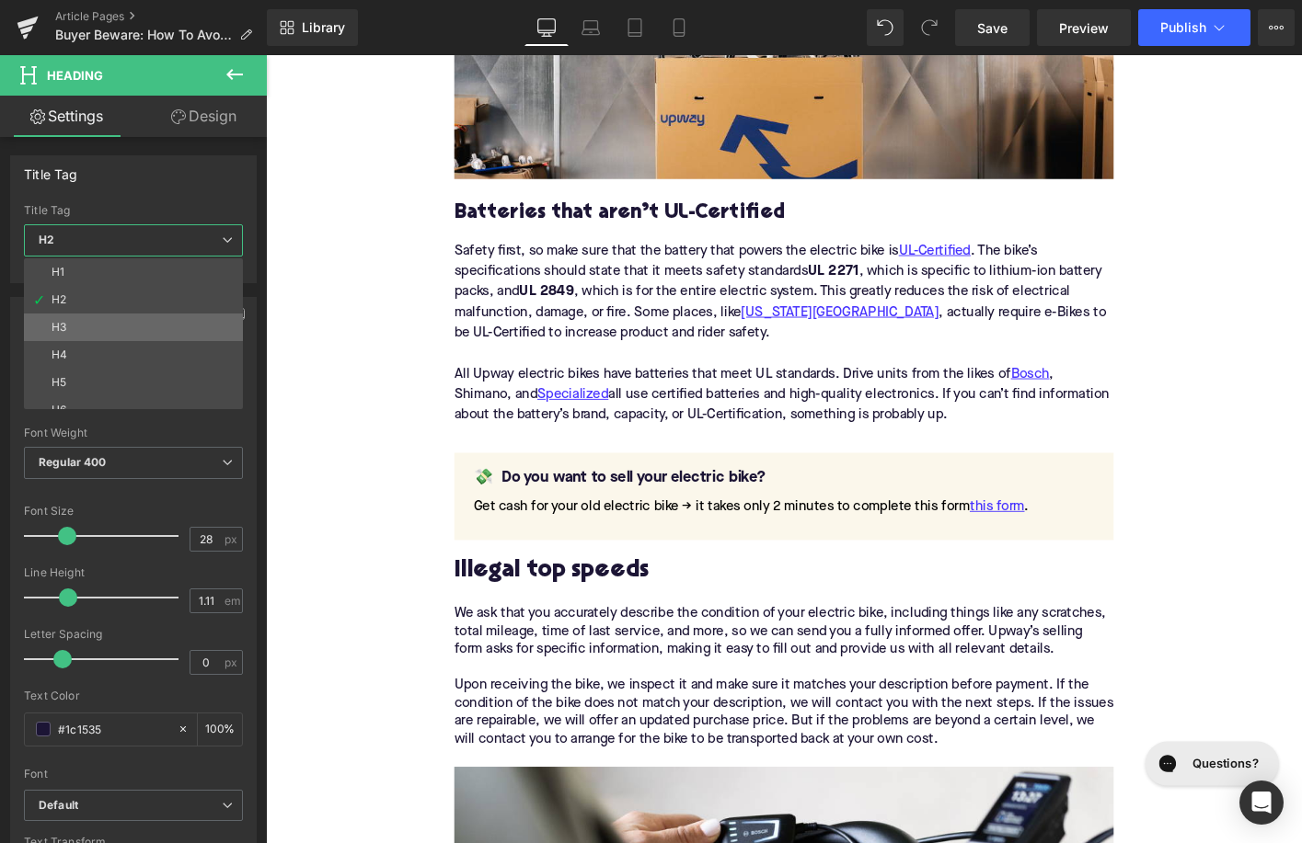
click at [131, 335] on li "H3" at bounding box center [137, 328] width 227 height 28
type input "24"
type input "1.29"
type input "100"
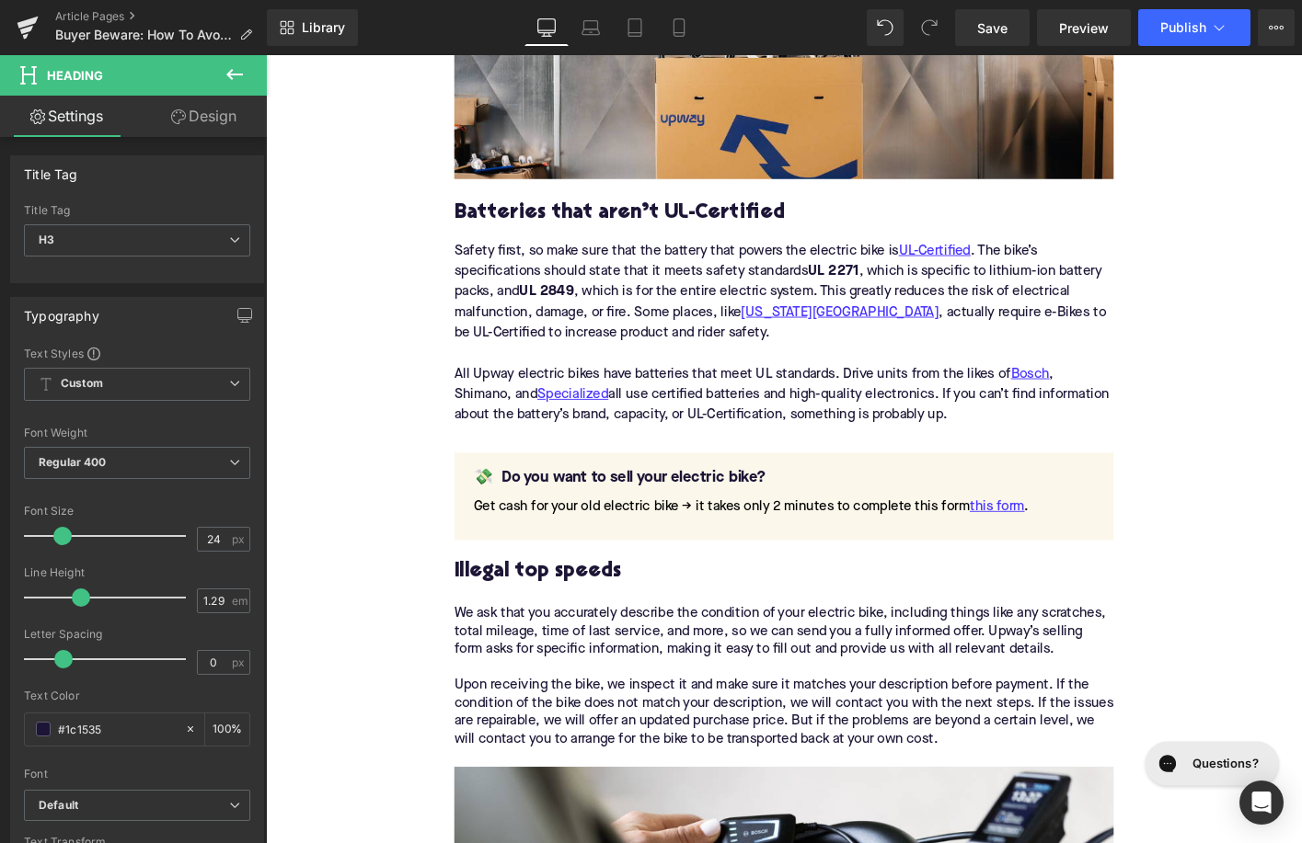
click at [580, 676] on div "We ask that you accurately describe the condition of your electric bike, includ…" at bounding box center [822, 734] width 708 height 174
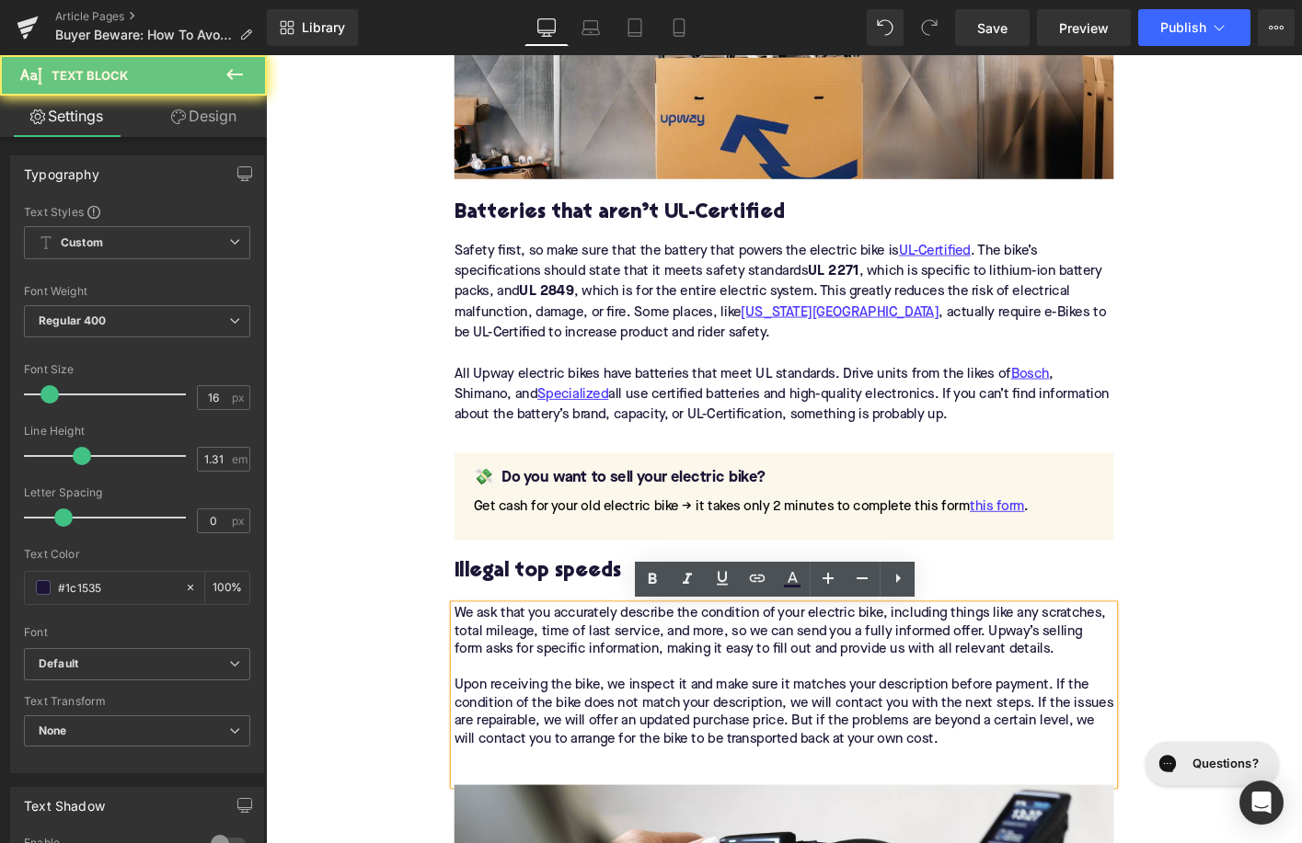
click at [580, 676] on div "We ask that you accurately describe the condition of your electric bike, includ…" at bounding box center [822, 743] width 708 height 193
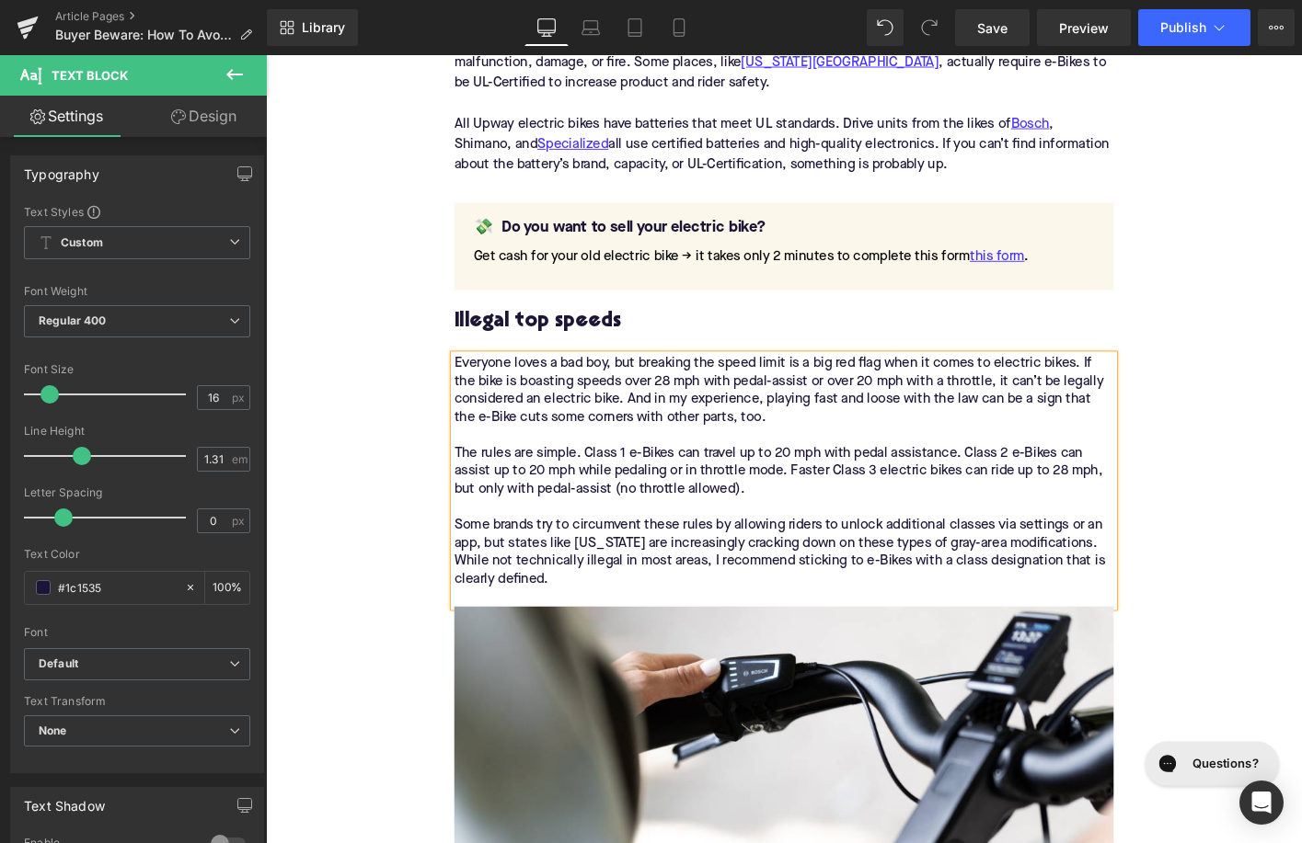
scroll to position [2340, 0]
drag, startPoint x: 703, startPoint y: 485, endPoint x: 610, endPoint y: 485, distance: 92.9
click at [610, 485] on div "Everyone loves a bad boy, but breaking the speed limit is a big red flag when i…" at bounding box center [822, 511] width 708 height 270
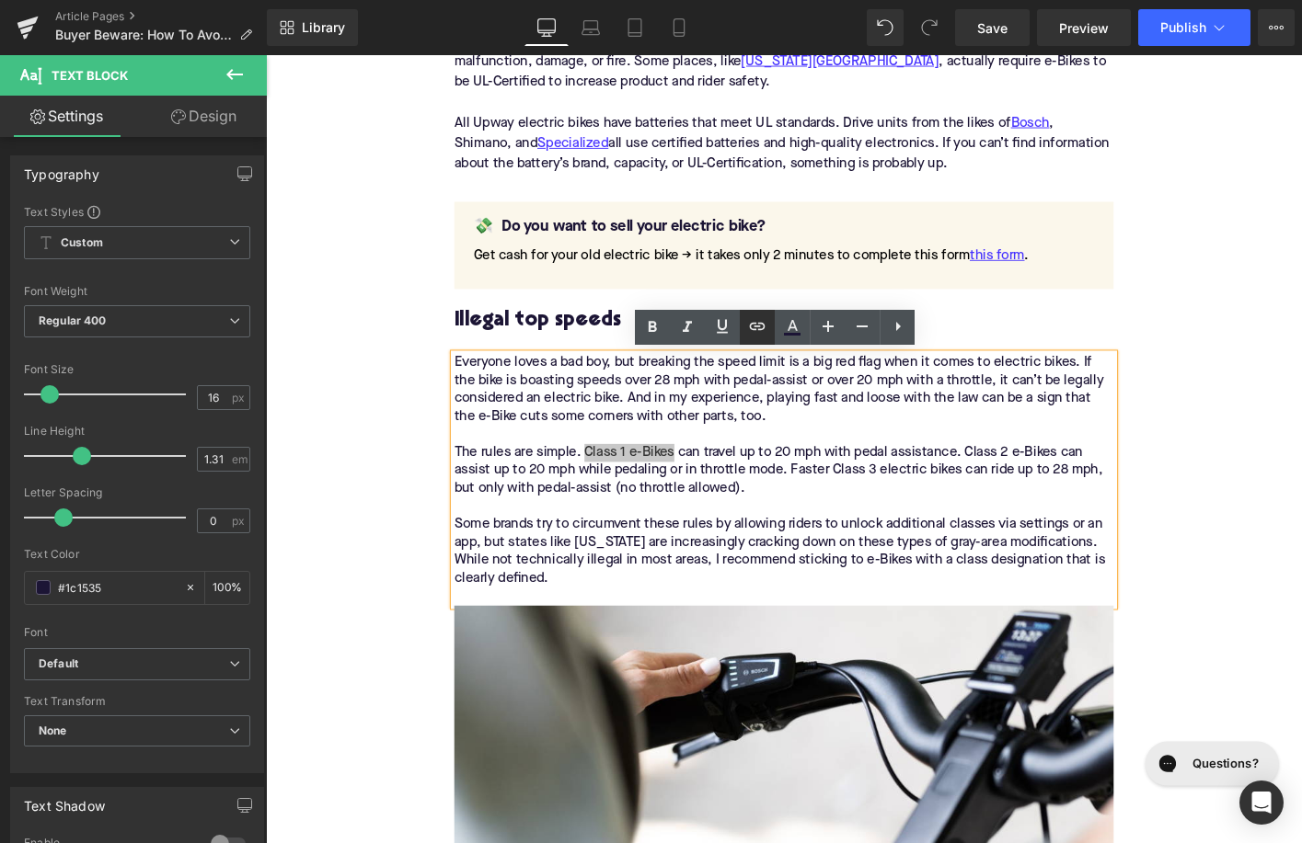
click at [756, 323] on icon at bounding box center [757, 326] width 22 height 22
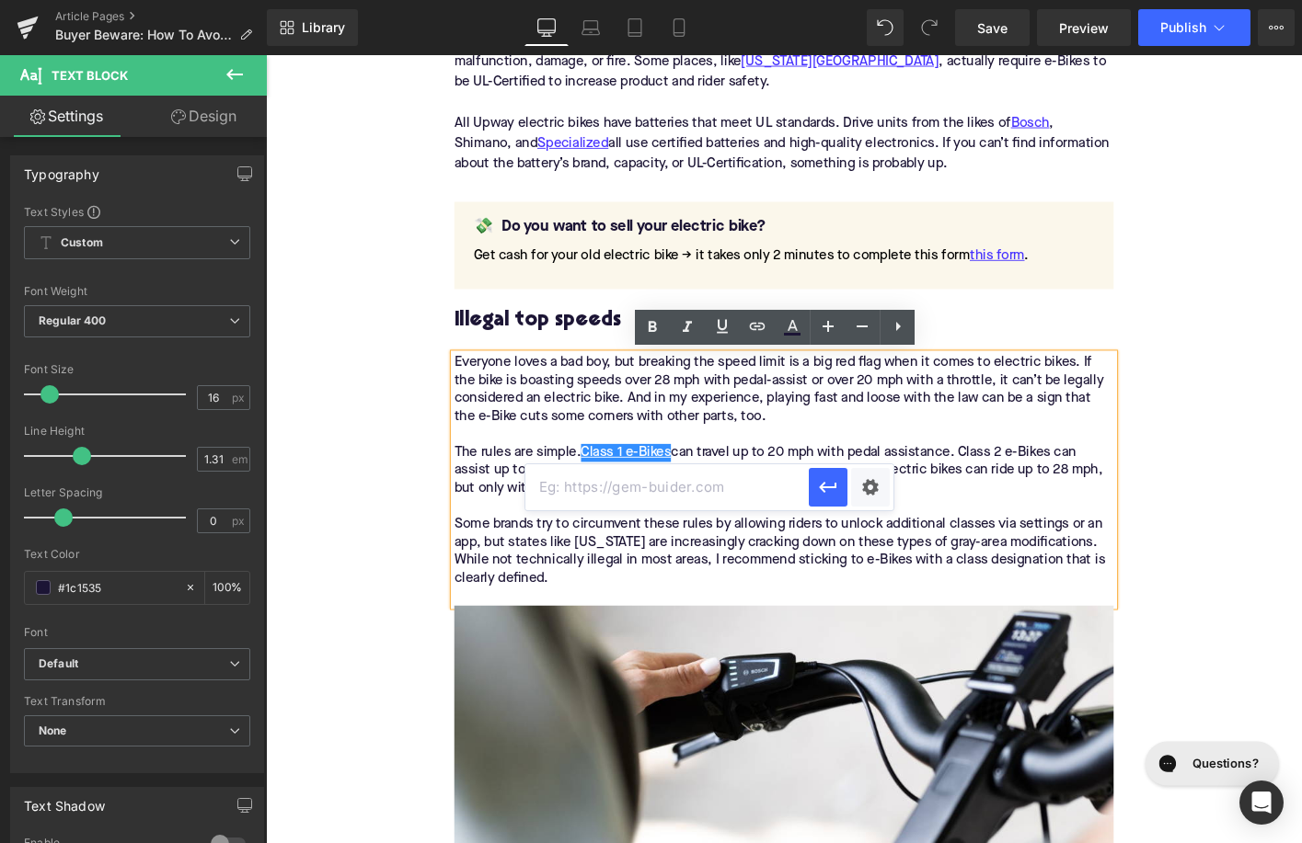
click at [682, 496] on input "text" at bounding box center [666, 488] width 283 height 46
paste input "http://upway.co/collections/class-1-electric-bike"
click at [831, 488] on icon "button" at bounding box center [827, 487] width 17 height 11
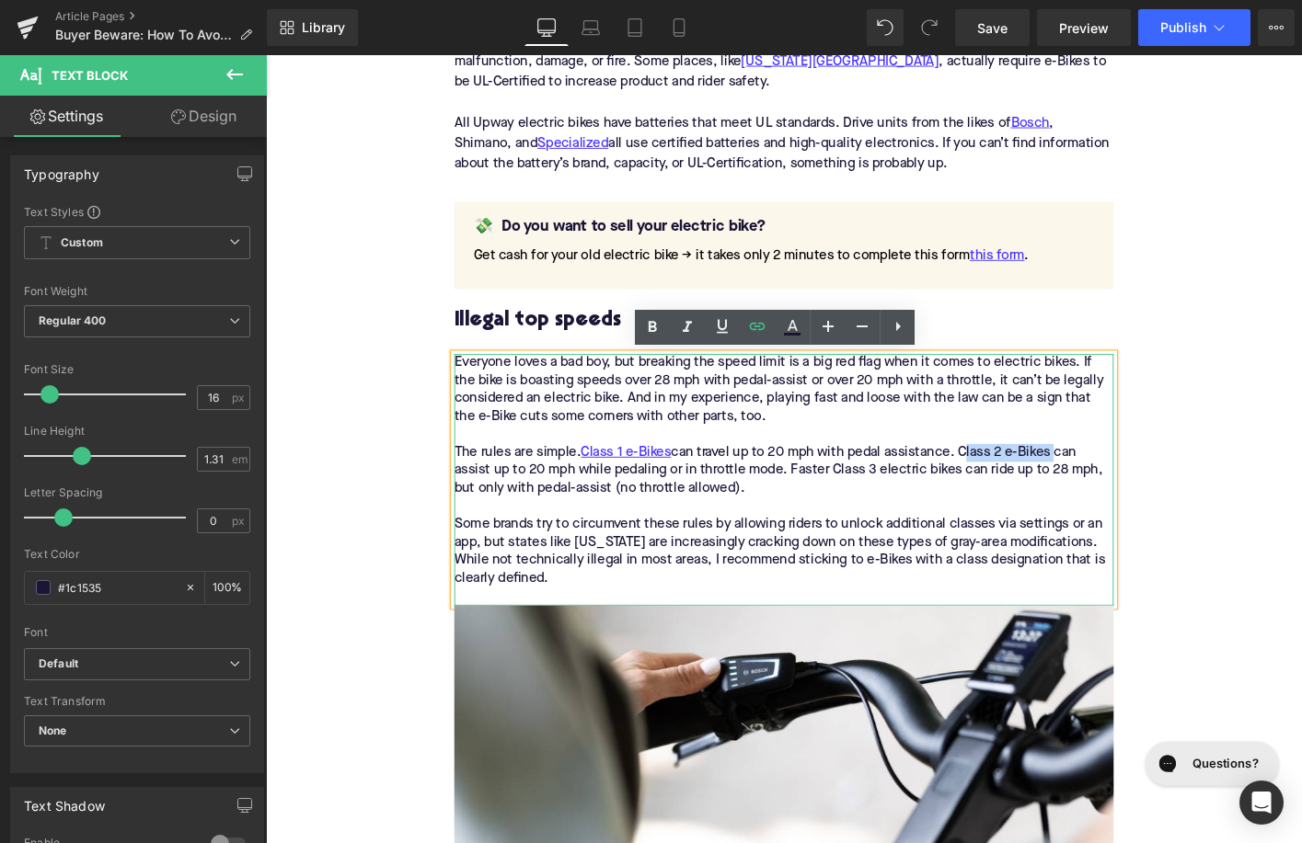
drag, startPoint x: 1018, startPoint y: 480, endPoint x: 1116, endPoint y: 484, distance: 97.6
click at [1116, 485] on div "Everyone loves a bad boy, but breaking the speed limit is a big red flag when i…" at bounding box center [822, 511] width 708 height 270
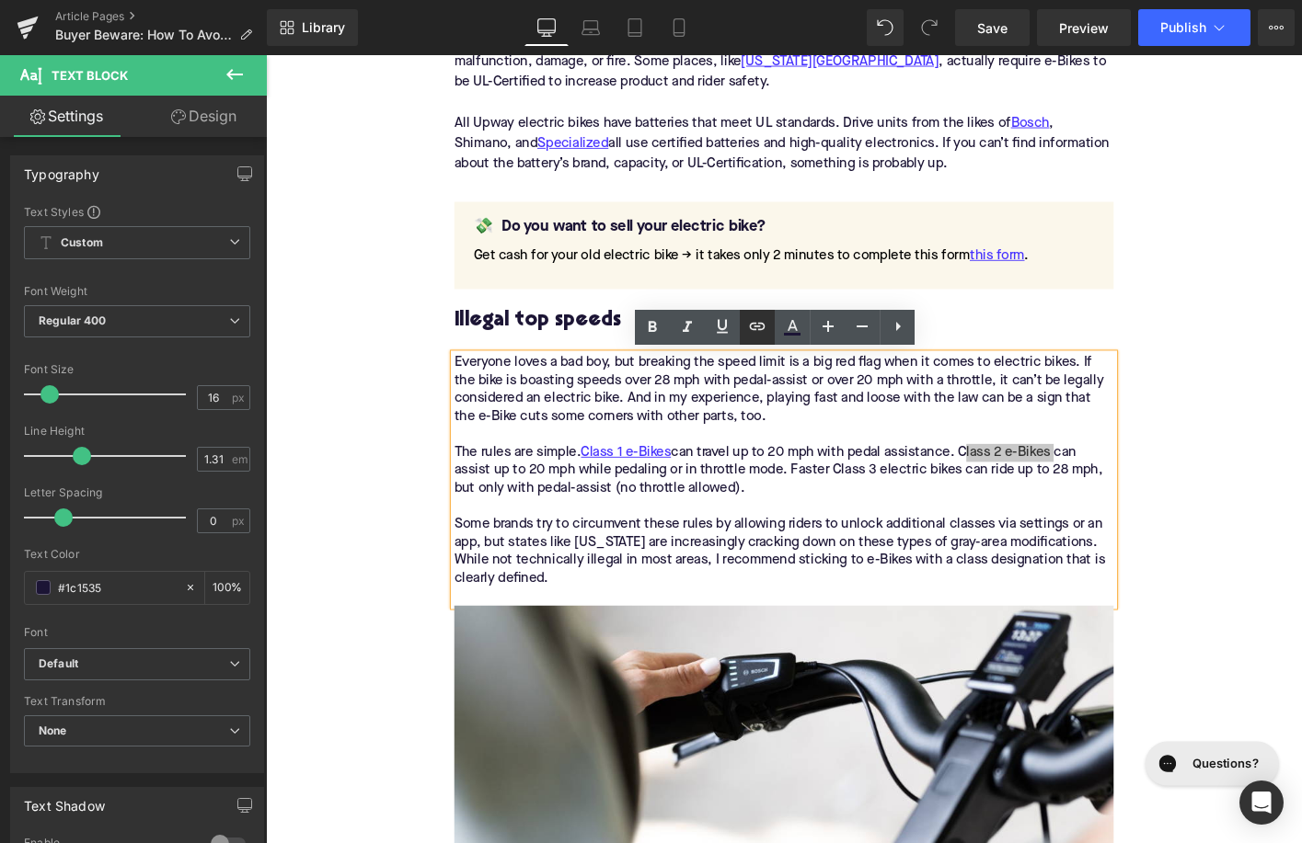
click at [761, 322] on icon at bounding box center [757, 326] width 22 height 22
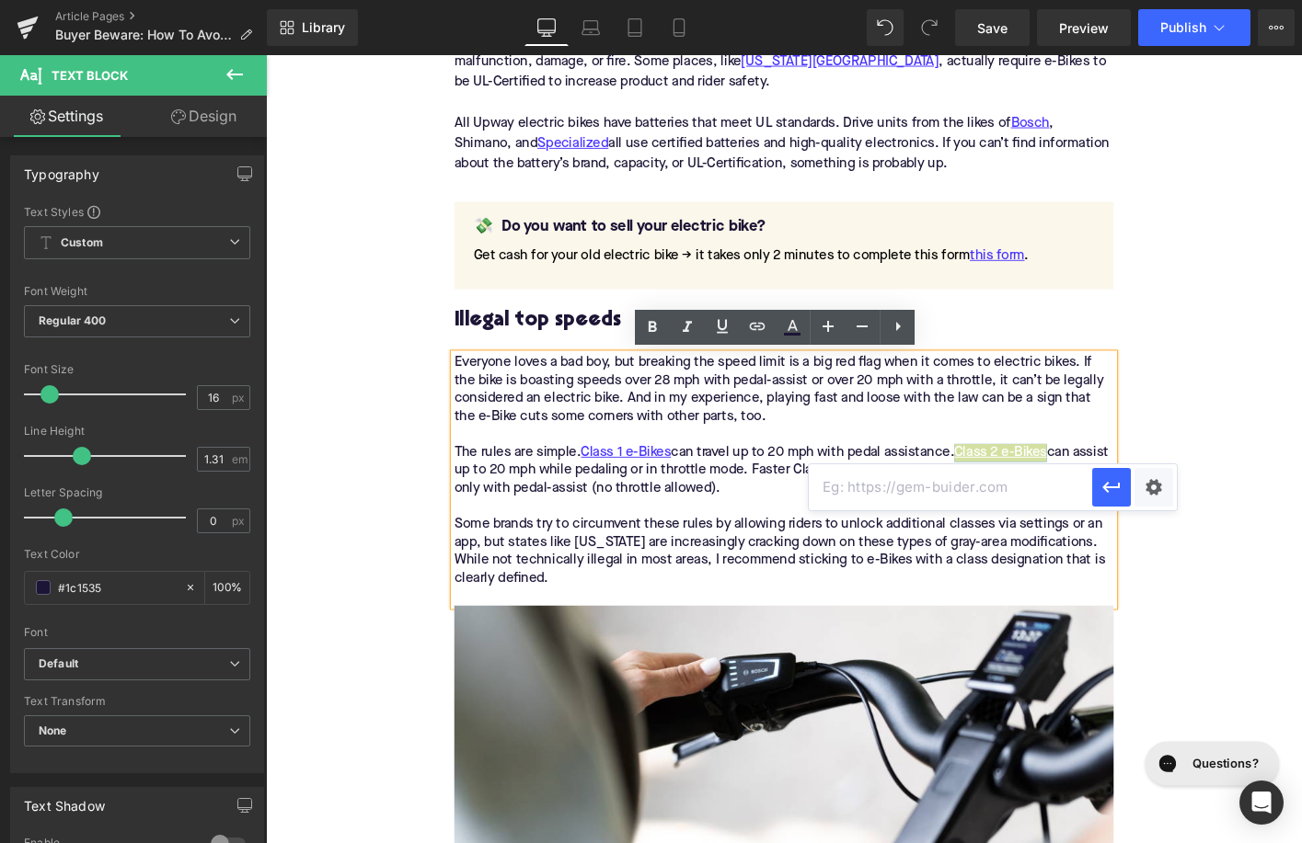
click at [867, 485] on input "text" at bounding box center [950, 488] width 283 height 46
paste input "http://upway.co/collections/class-2-electric-bike"
click at [1119, 496] on icon "button" at bounding box center [1111, 487] width 22 height 22
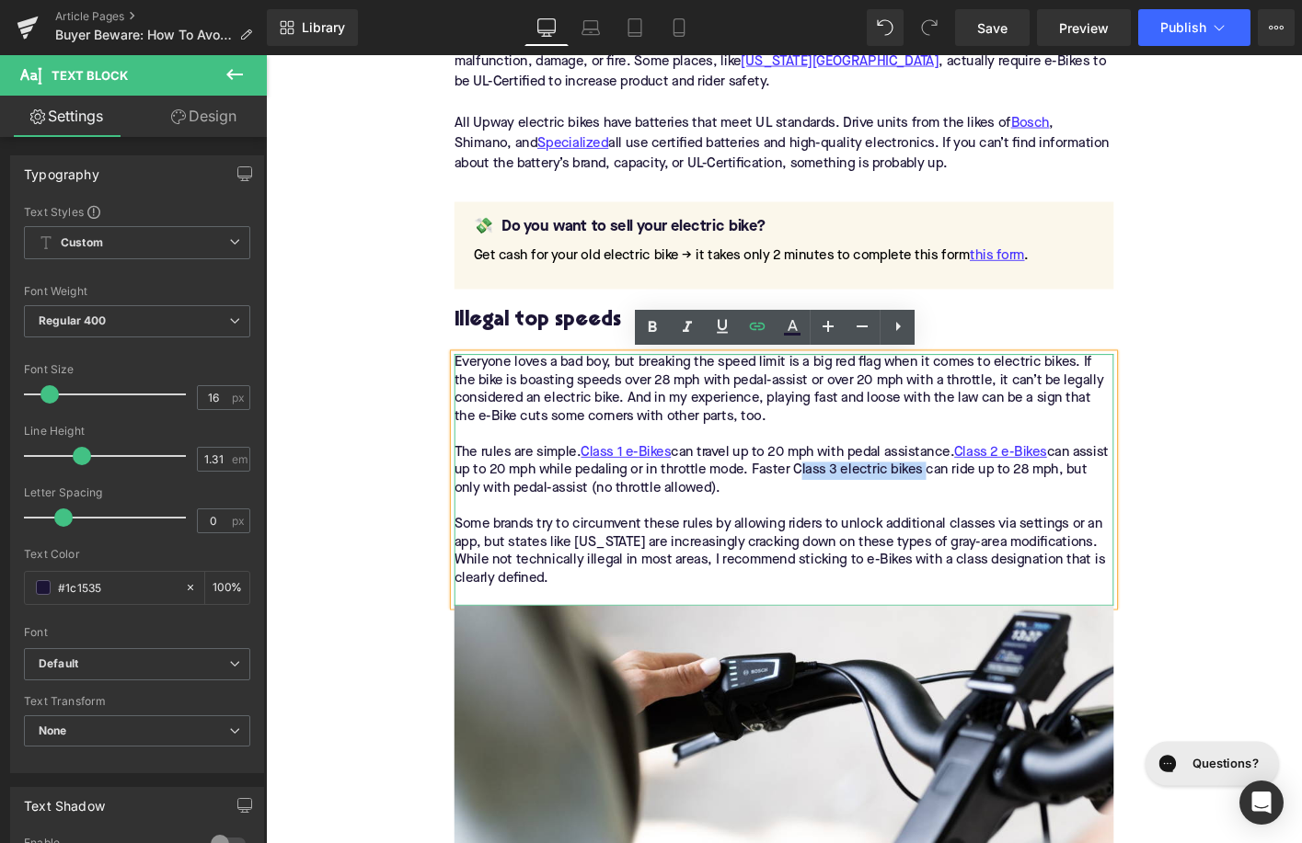
drag, startPoint x: 874, startPoint y: 506, endPoint x: 1013, endPoint y: 509, distance: 138.9
click at [1013, 509] on div "Everyone loves a bad boy, but breaking the speed limit is a big red flag when i…" at bounding box center [822, 511] width 708 height 270
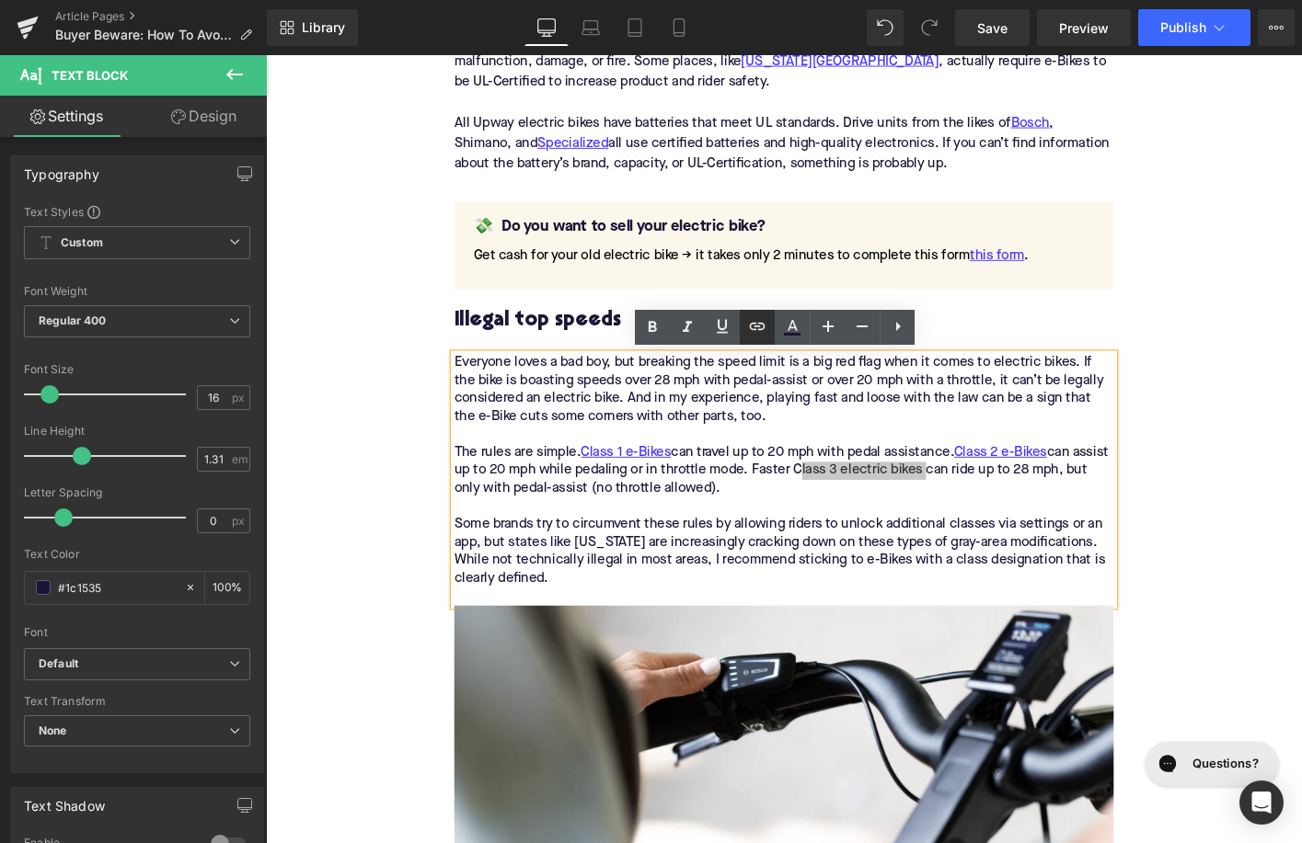
click at [743, 317] on link at bounding box center [757, 327] width 35 height 35
click at [854, 510] on input "text" at bounding box center [934, 506] width 283 height 46
paste input "http://upway.co/collections/class-3-electric-bike"
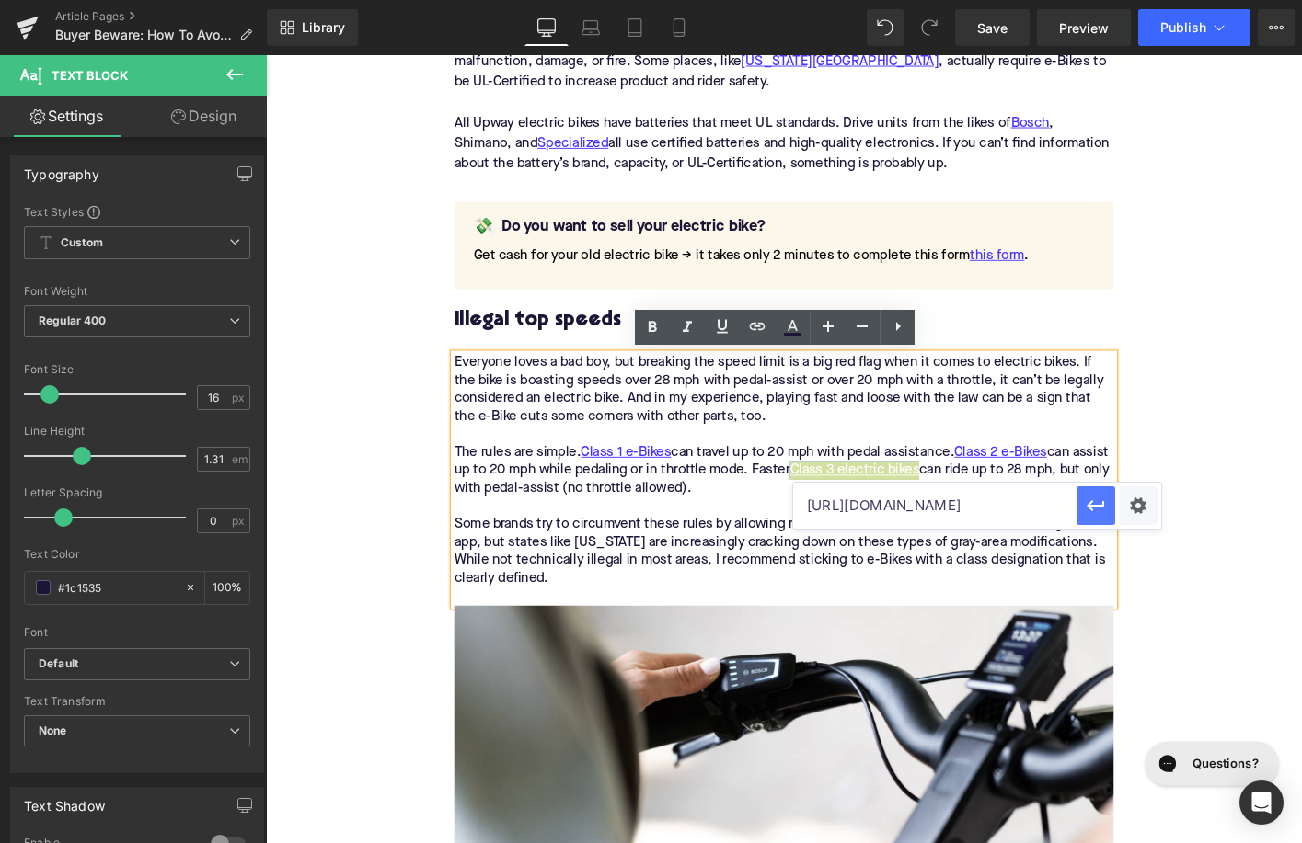
click at [1090, 511] on icon "button" at bounding box center [1095, 506] width 22 height 22
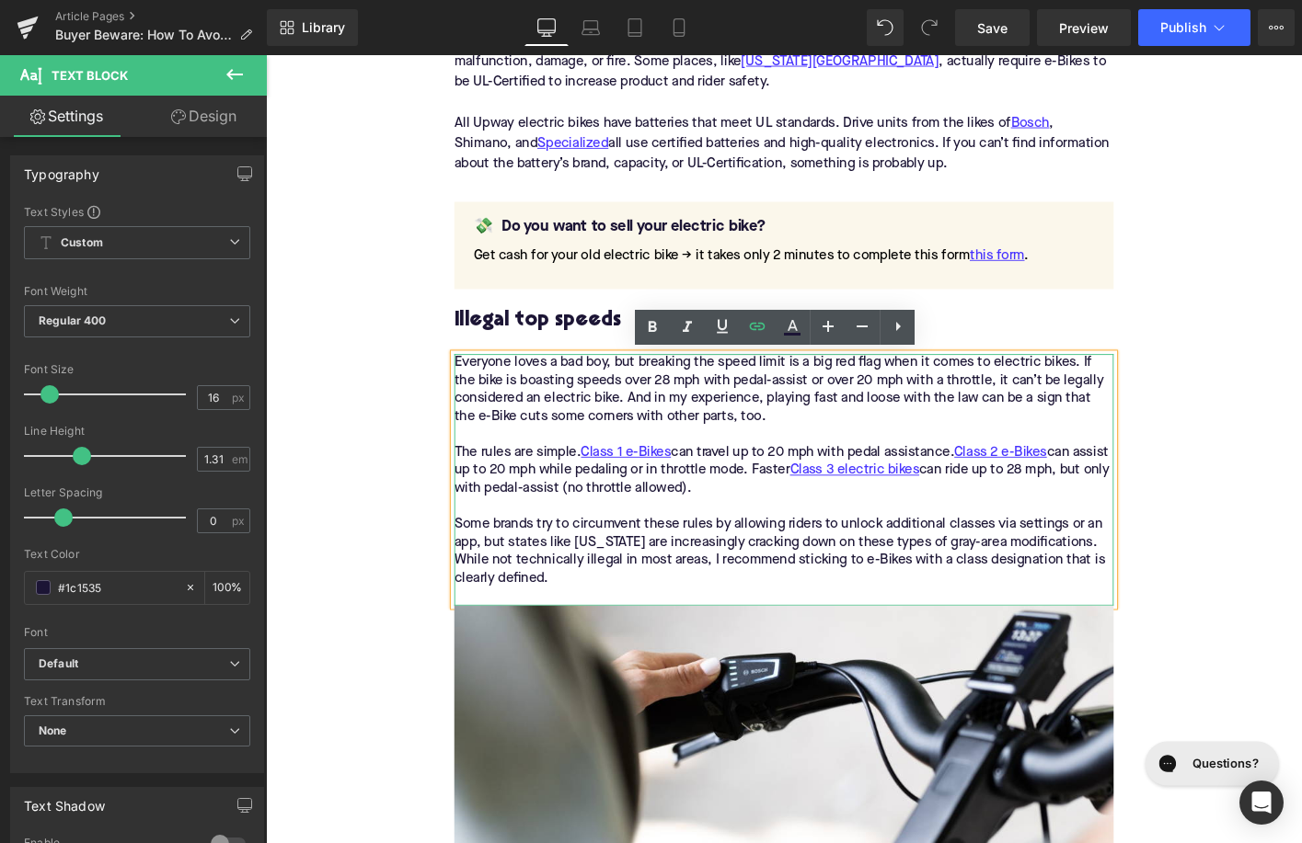
click at [610, 588] on div "Some brands try to circumvent these rules by allowing riders to unlock addition…" at bounding box center [822, 588] width 708 height 77
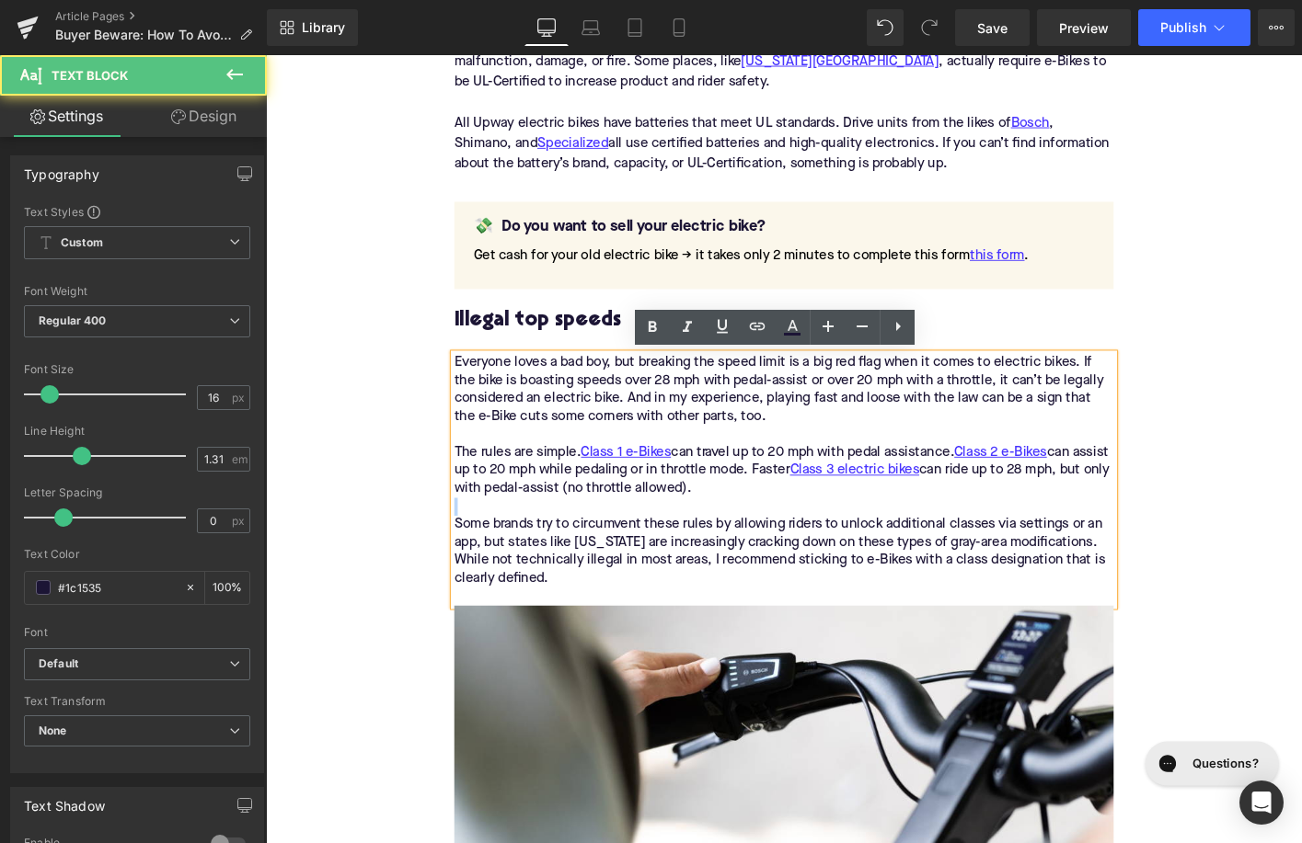
click at [610, 588] on div "Some brands try to circumvent these rules by allowing riders to unlock addition…" at bounding box center [822, 588] width 708 height 77
click at [633, 568] on div "Some brands try to circumvent these rules by allowing riders to unlock addition…" at bounding box center [822, 588] width 708 height 77
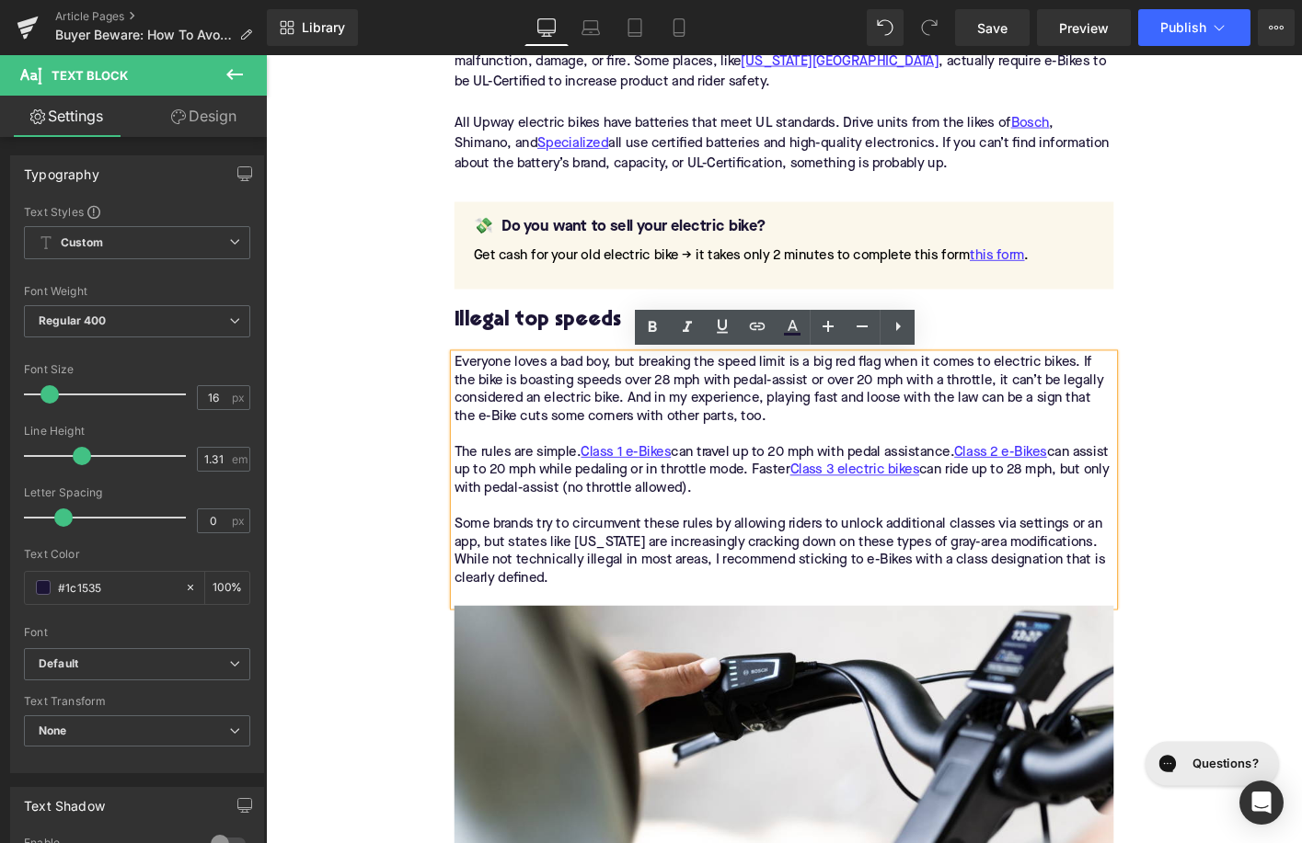
click at [629, 576] on div "Some brands try to circumvent these rules by allowing riders to unlock addition…" at bounding box center [822, 588] width 708 height 77
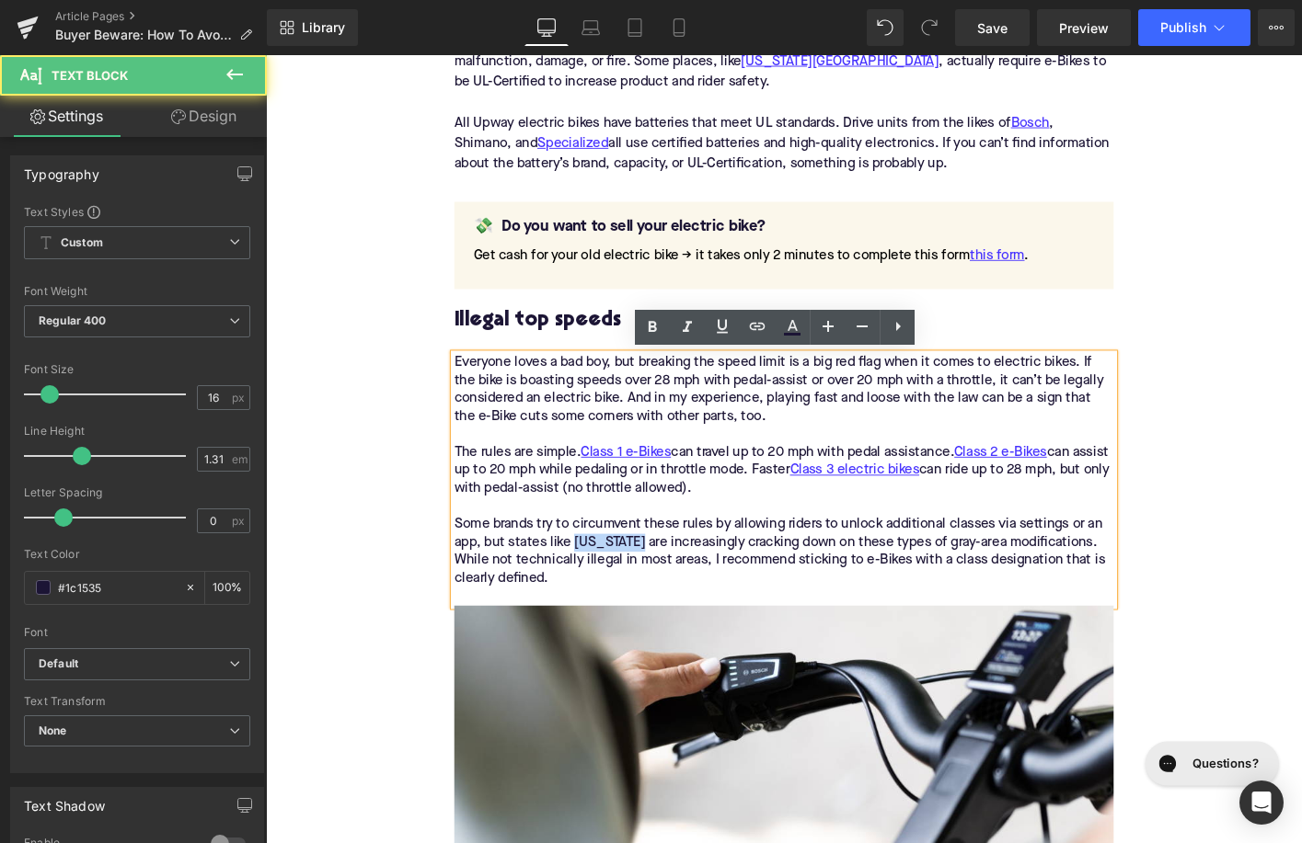
click at [629, 576] on div "Some brands try to circumvent these rules by allowing riders to unlock addition…" at bounding box center [822, 588] width 708 height 77
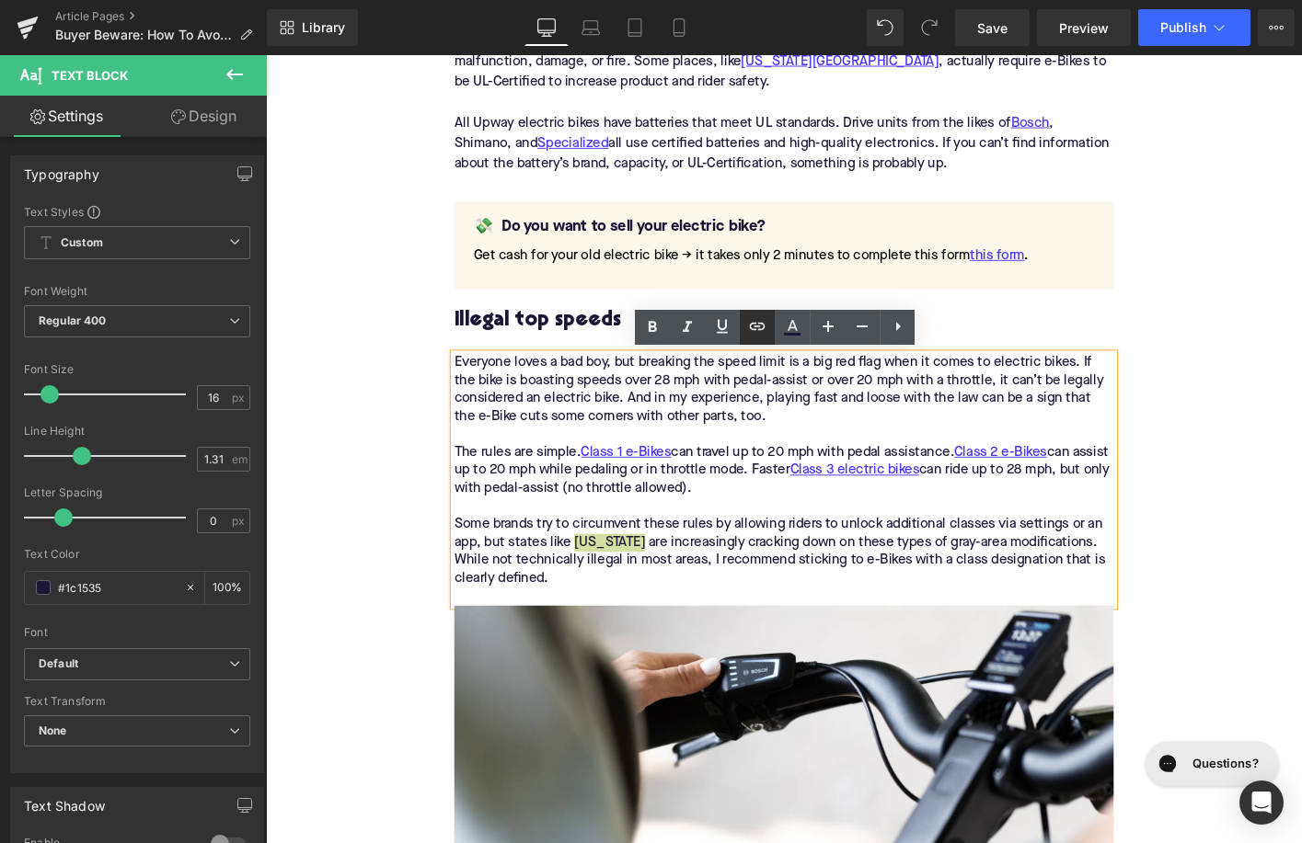
click at [757, 332] on icon at bounding box center [757, 326] width 22 height 22
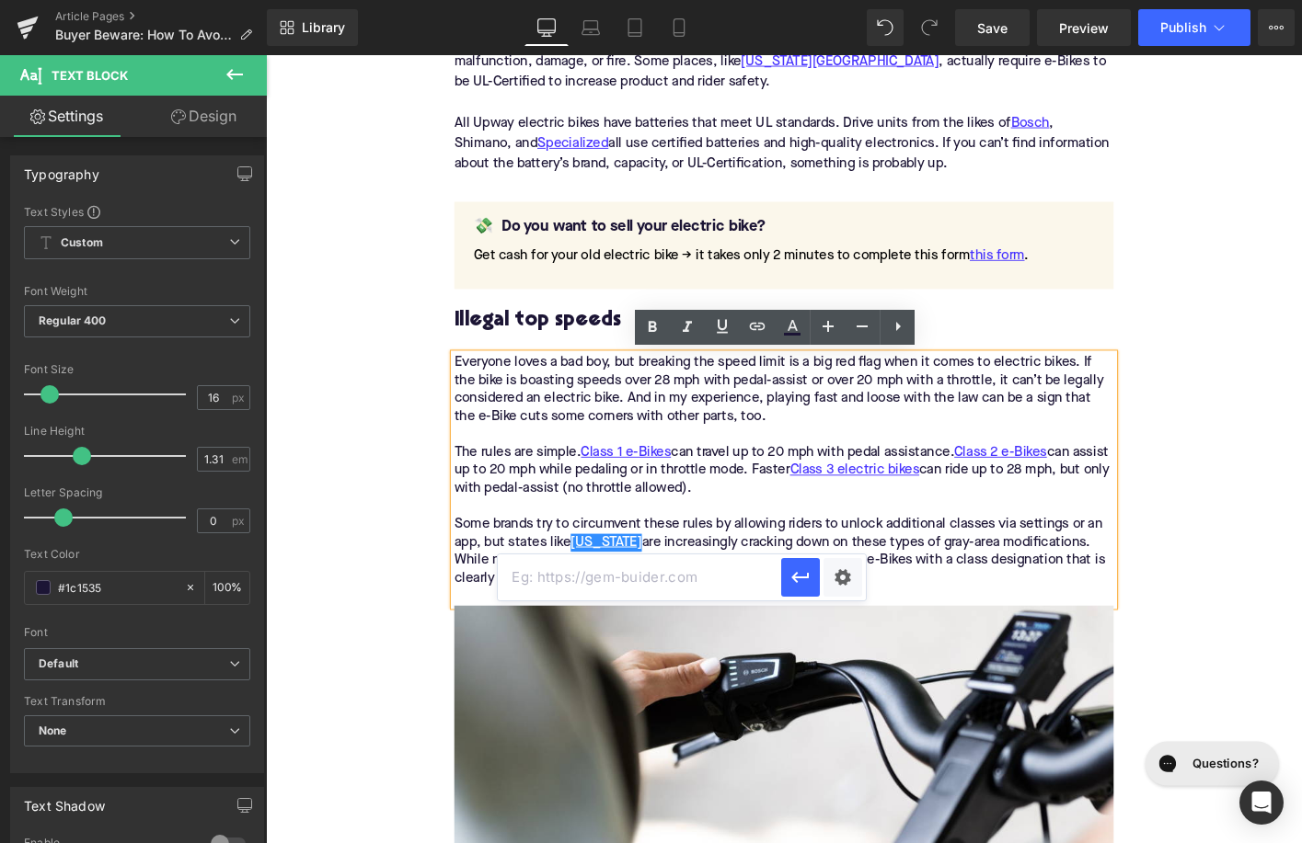
click at [677, 581] on input "text" at bounding box center [639, 578] width 283 height 46
paste input "https://upway.co/blogs/news/california-passes-two-more-electric-bike-laws"
type input "https://upway.co/blogs/news/california-passes-two-more-electric-bike-laws"
click at [792, 578] on icon "button" at bounding box center [800, 577] width 17 height 11
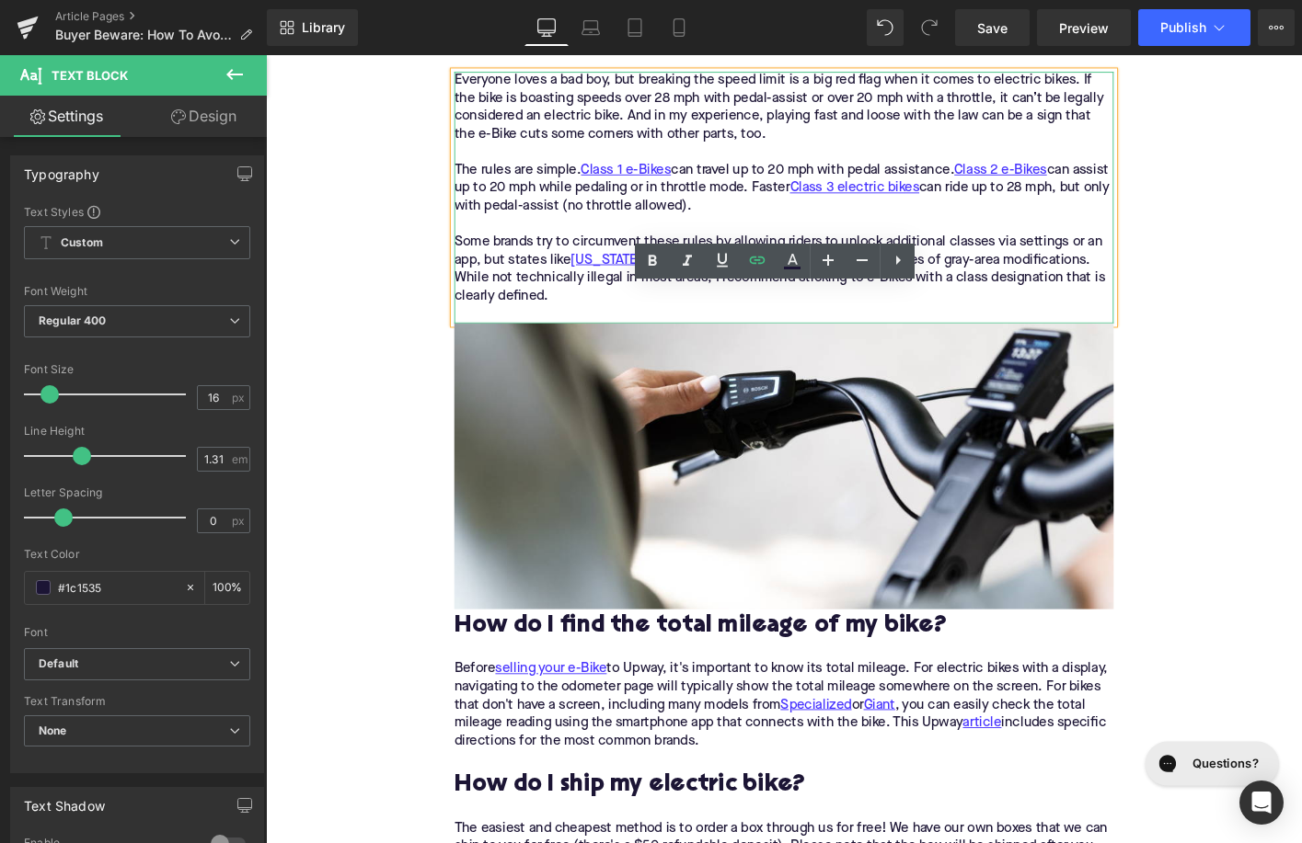
scroll to position [2753, 0]
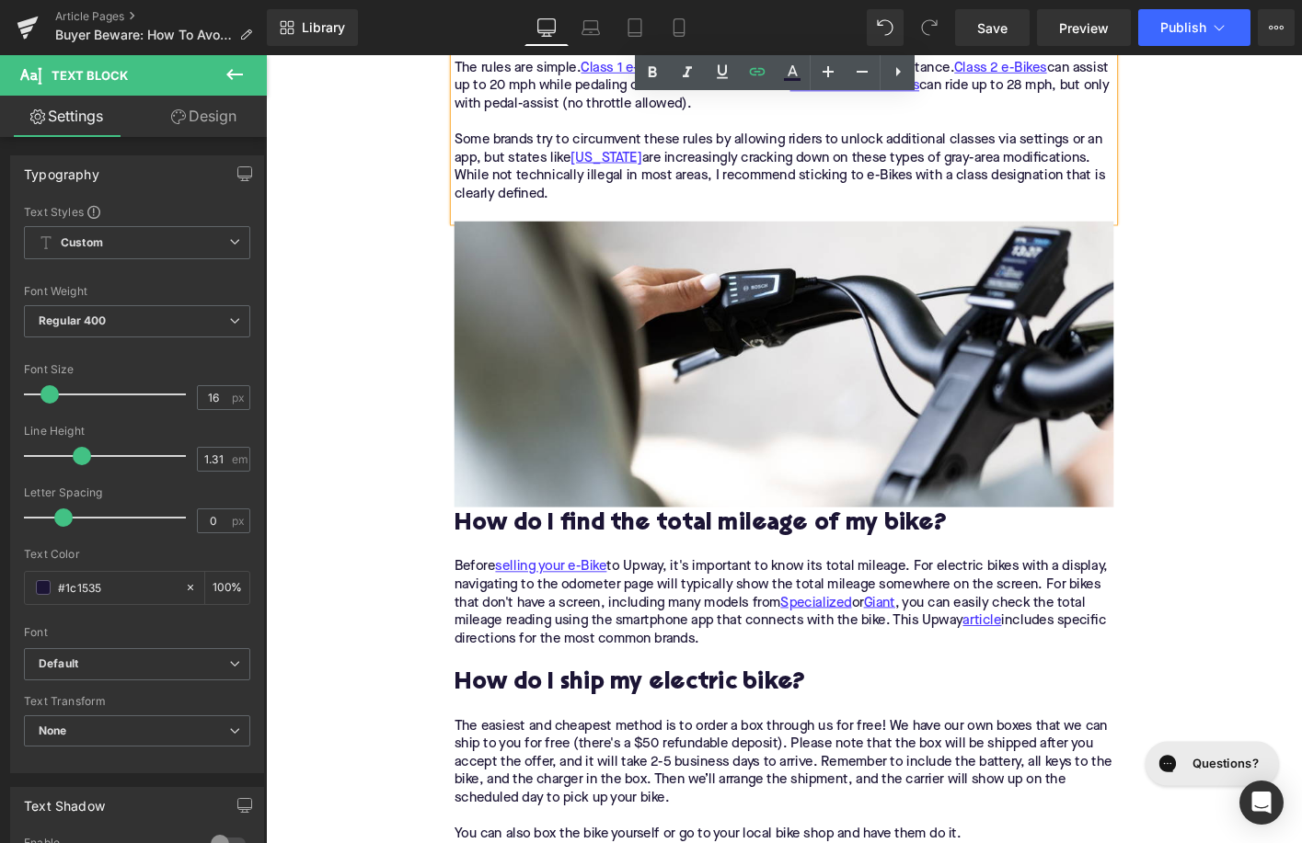
click at [586, 584] on div "How do I find the total mileage of my bike?" at bounding box center [822, 568] width 708 height 55
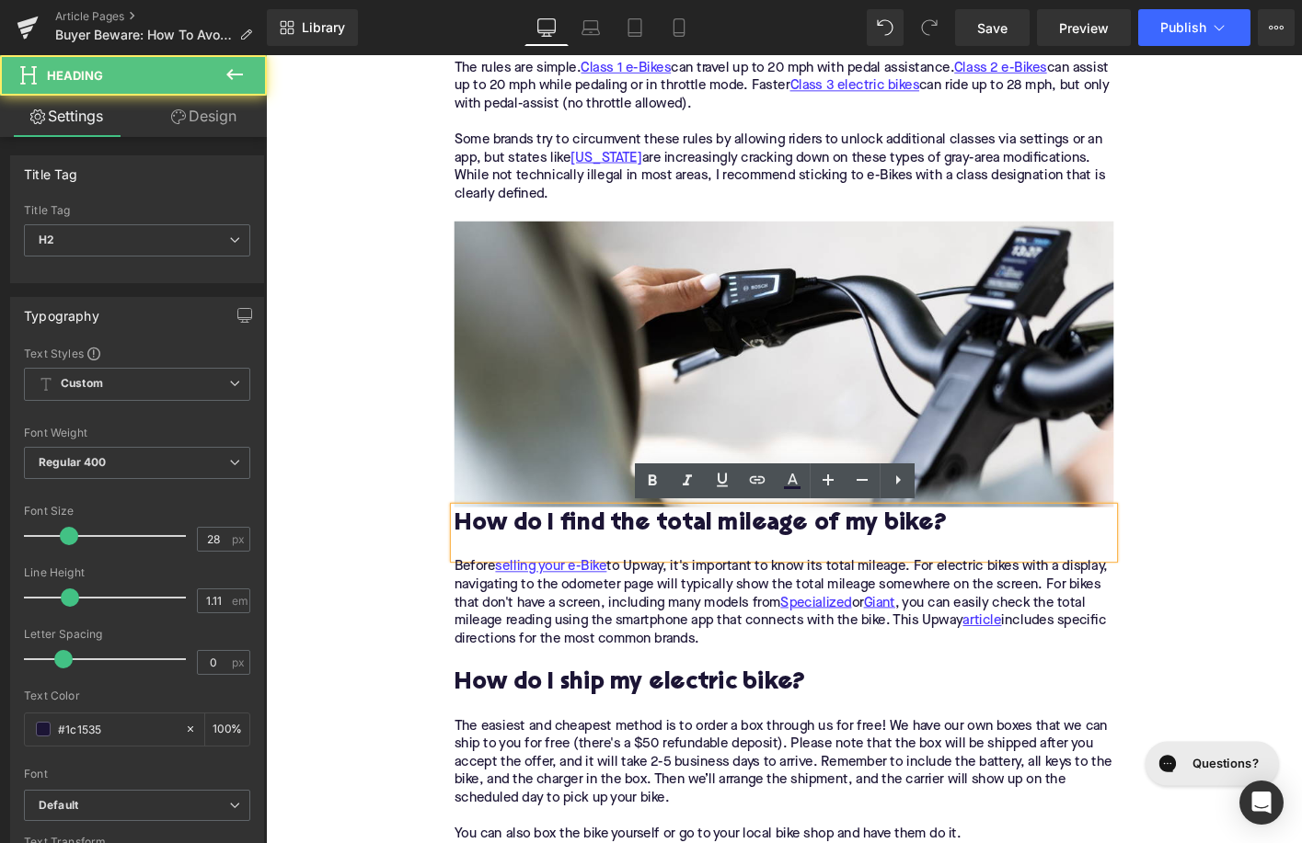
click at [588, 567] on h2 "How do I find the total mileage of my bike?" at bounding box center [822, 559] width 708 height 29
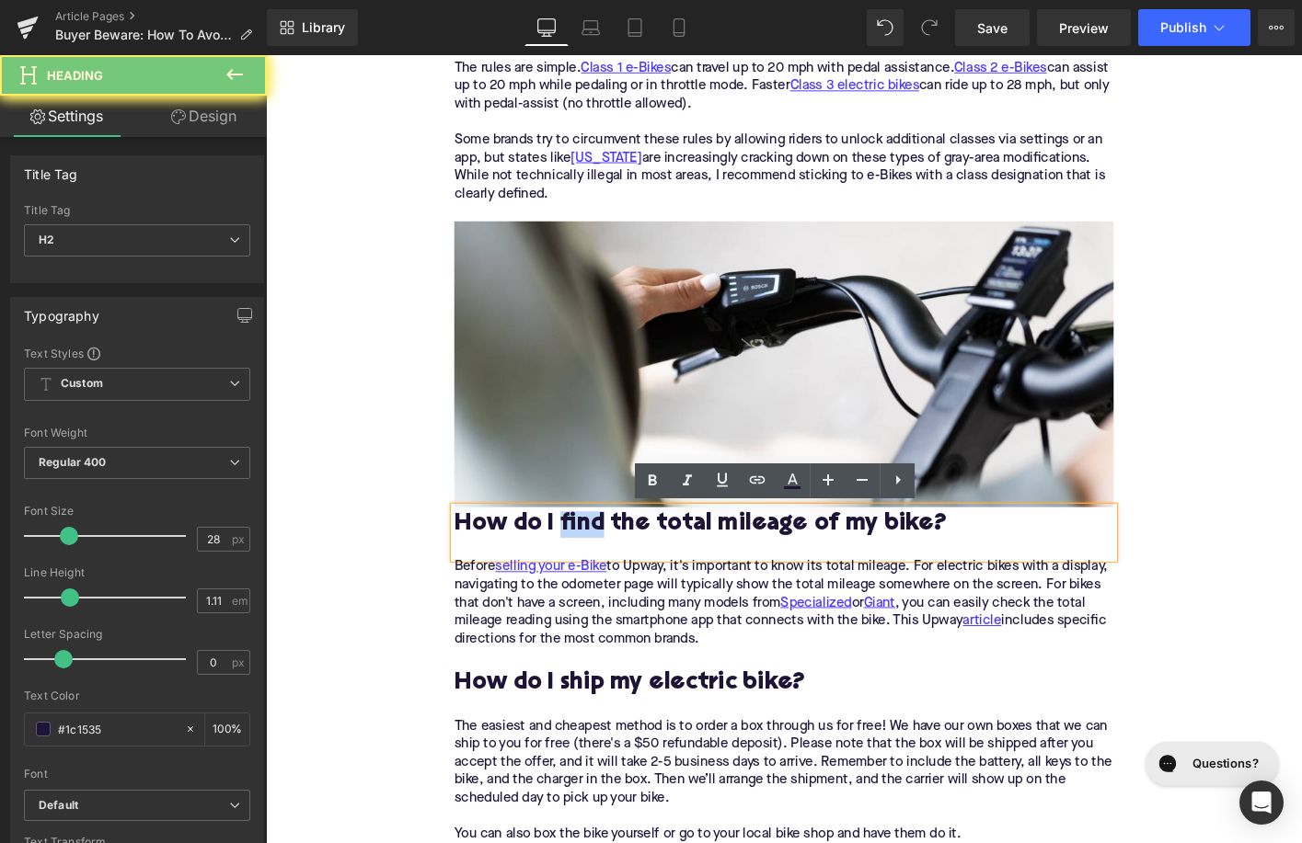
click at [588, 567] on h2 "How do I find the total mileage of my bike?" at bounding box center [822, 559] width 708 height 29
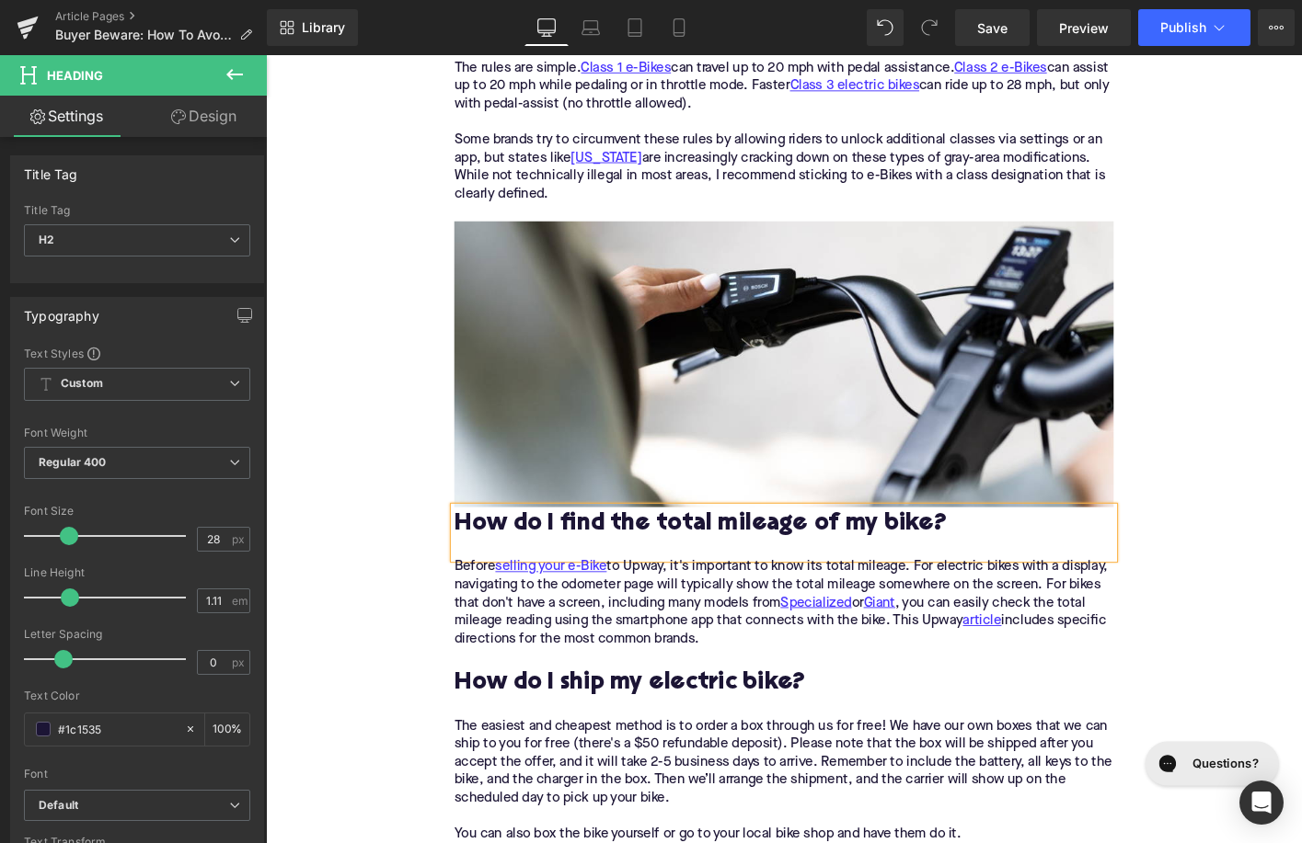
paste div
click at [718, 641] on p "Before selling your e-Bike to Upway, it's important to know its total mileage. …" at bounding box center [822, 654] width 708 height 116
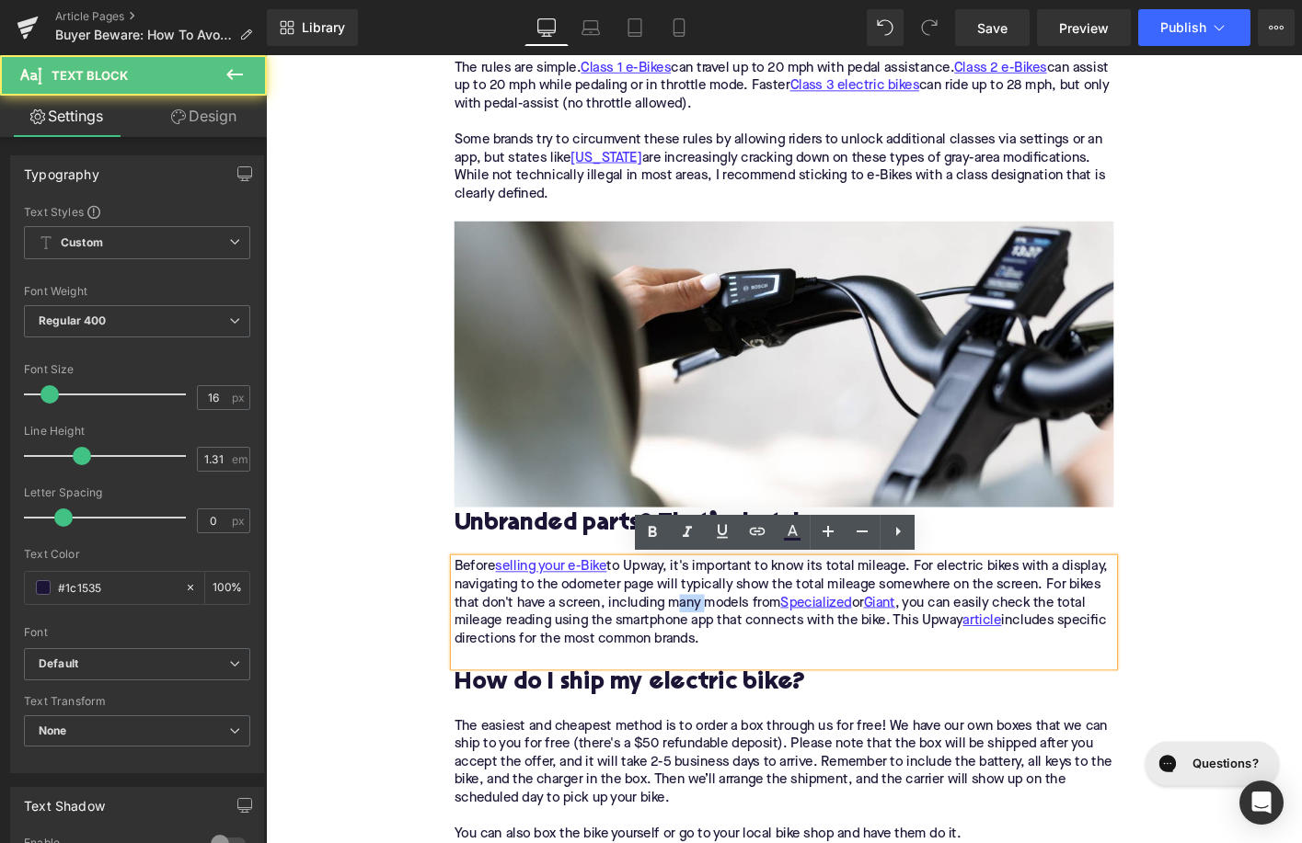
click at [718, 641] on p "Before selling your e-Bike to Upway, it's important to know its total mileage. …" at bounding box center [822, 654] width 708 height 116
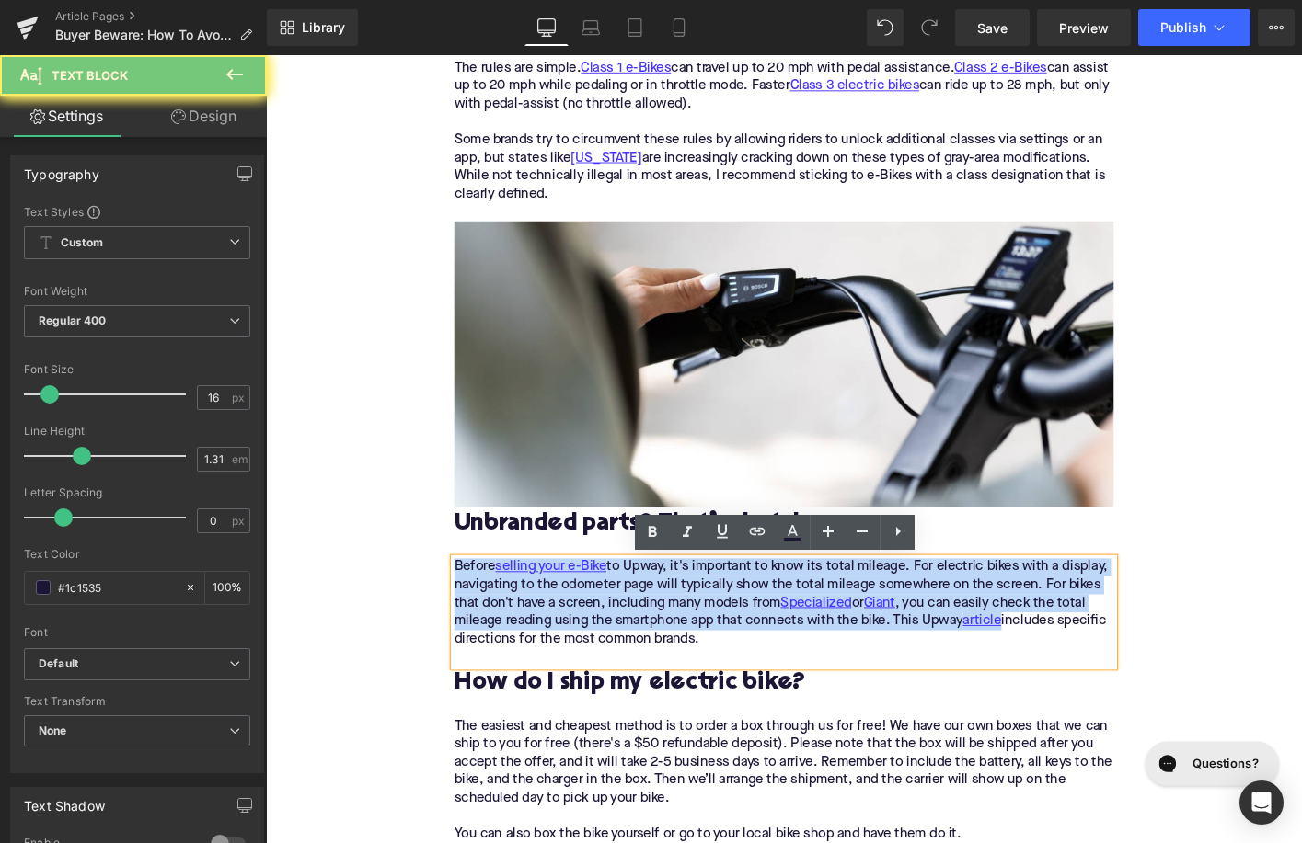
click at [718, 641] on p "Before selling your e-Bike to Upway, it's important to know its total mileage. …" at bounding box center [822, 654] width 708 height 116
paste div
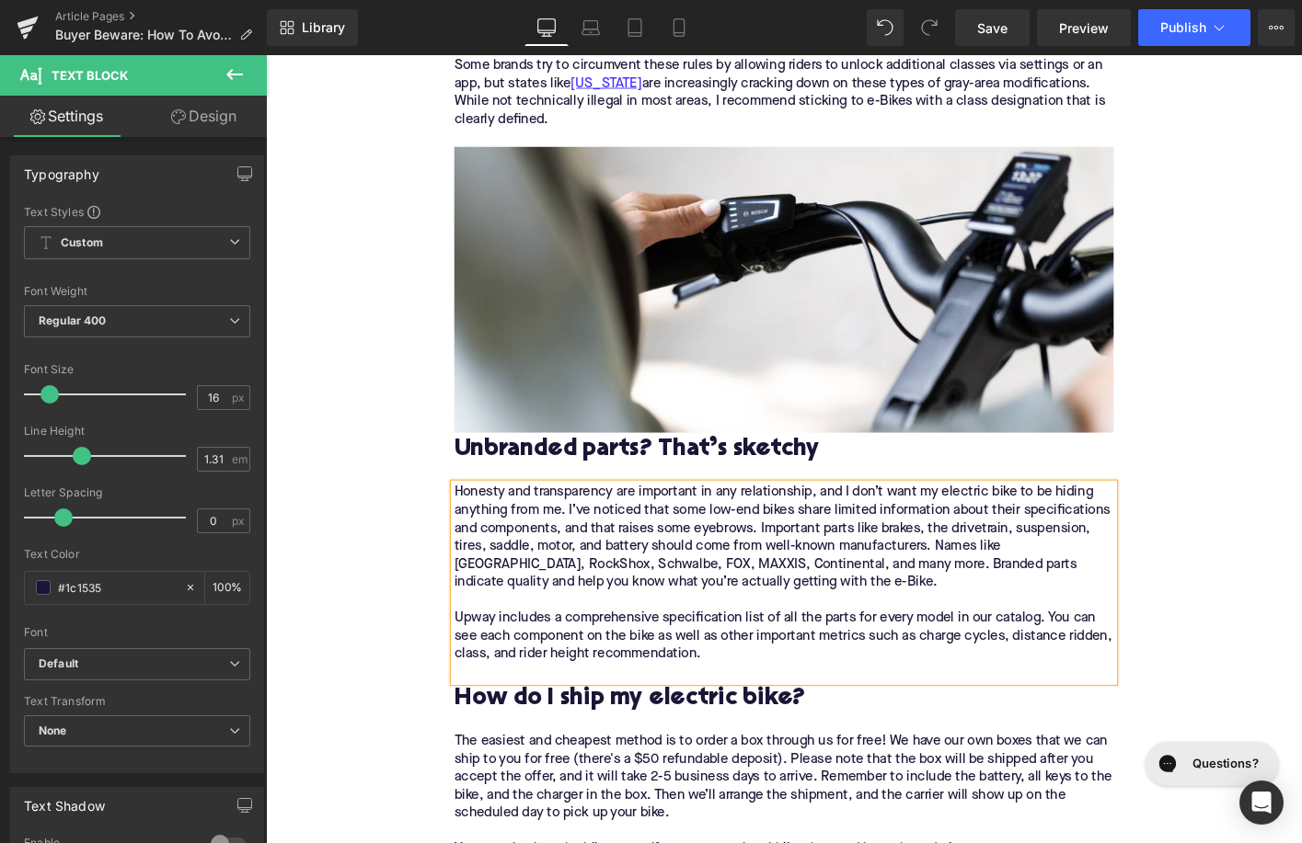
scroll to position [2959, 0]
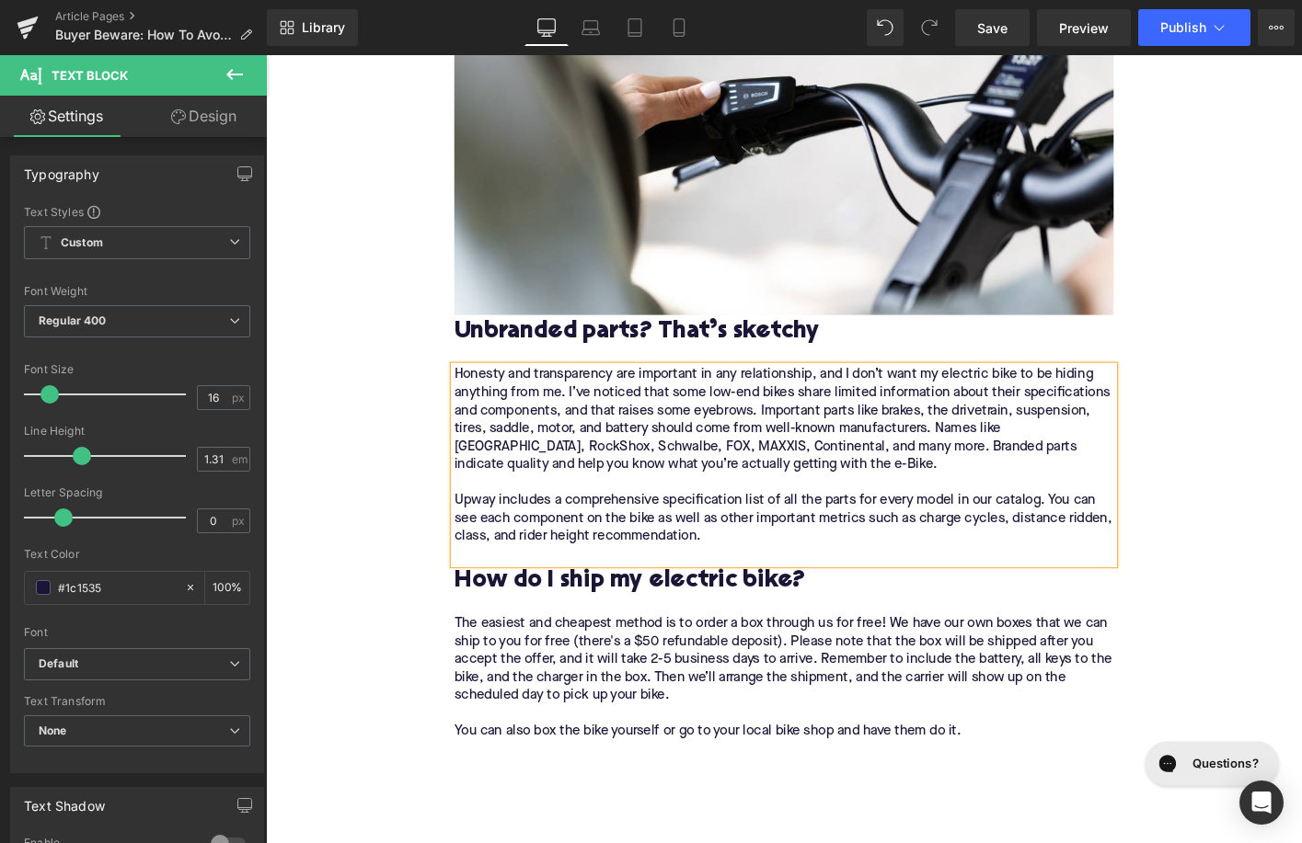
click at [675, 621] on h2 "How do I ship my electric bike?" at bounding box center [822, 621] width 708 height 29
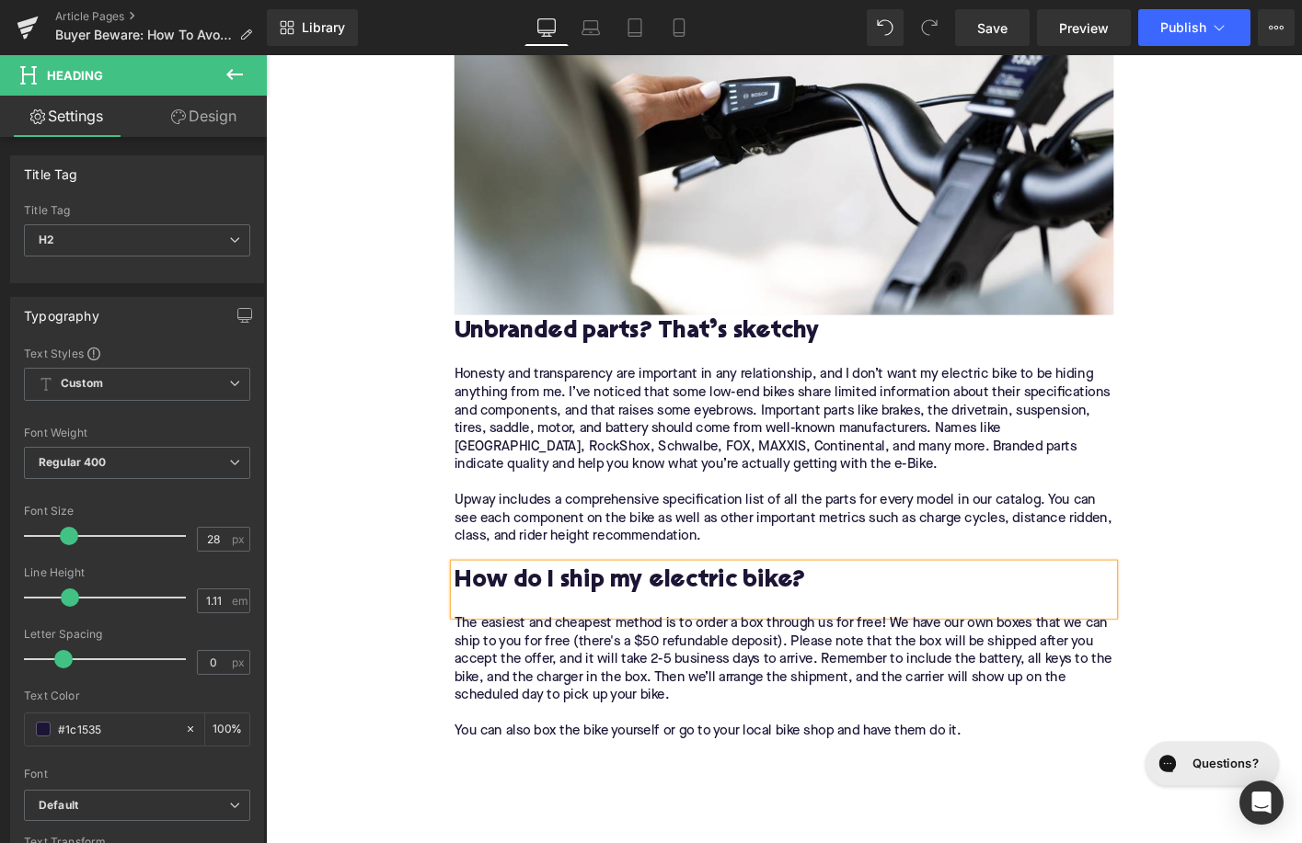
paste div
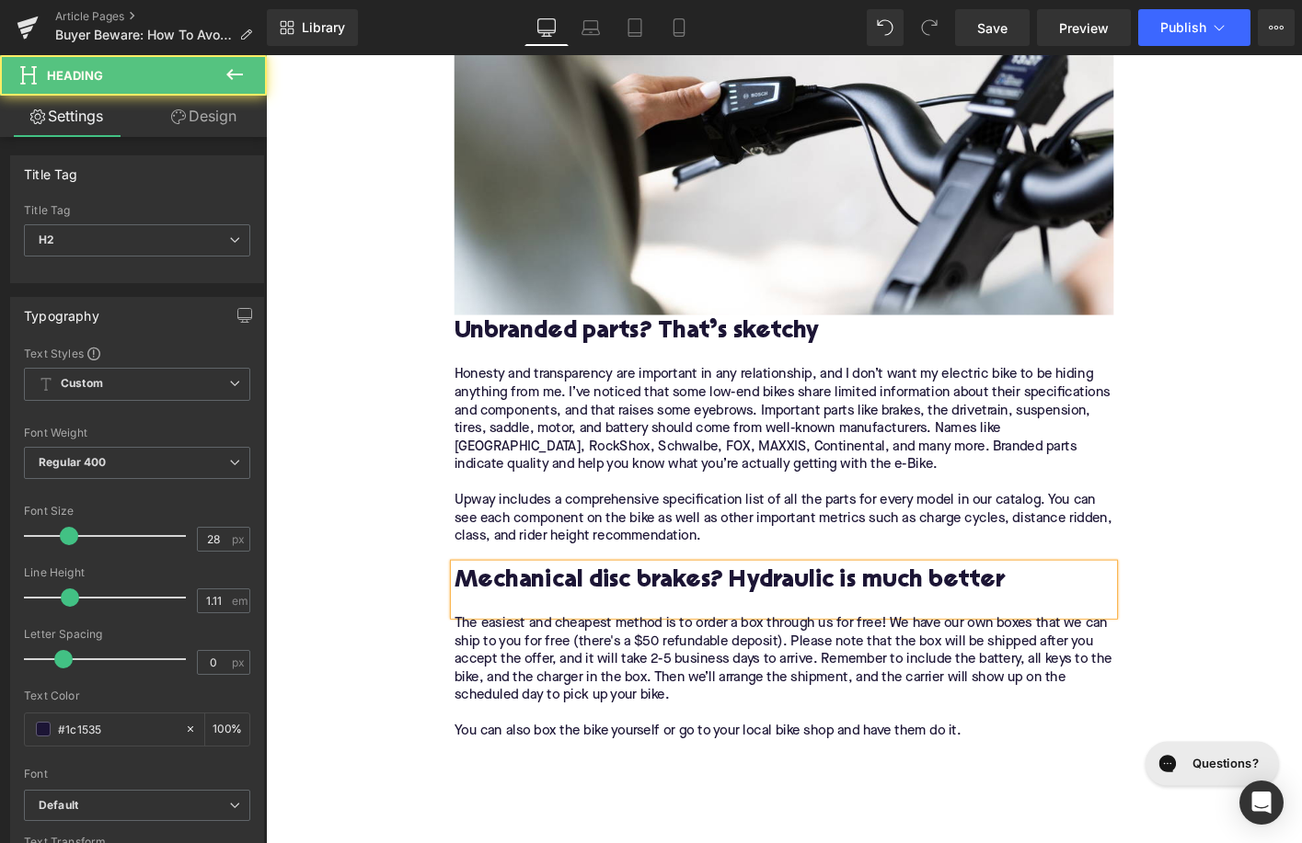
click at [912, 625] on h2 "Mechanical disc brakes? Hydraulic is much better" at bounding box center [822, 621] width 708 height 29
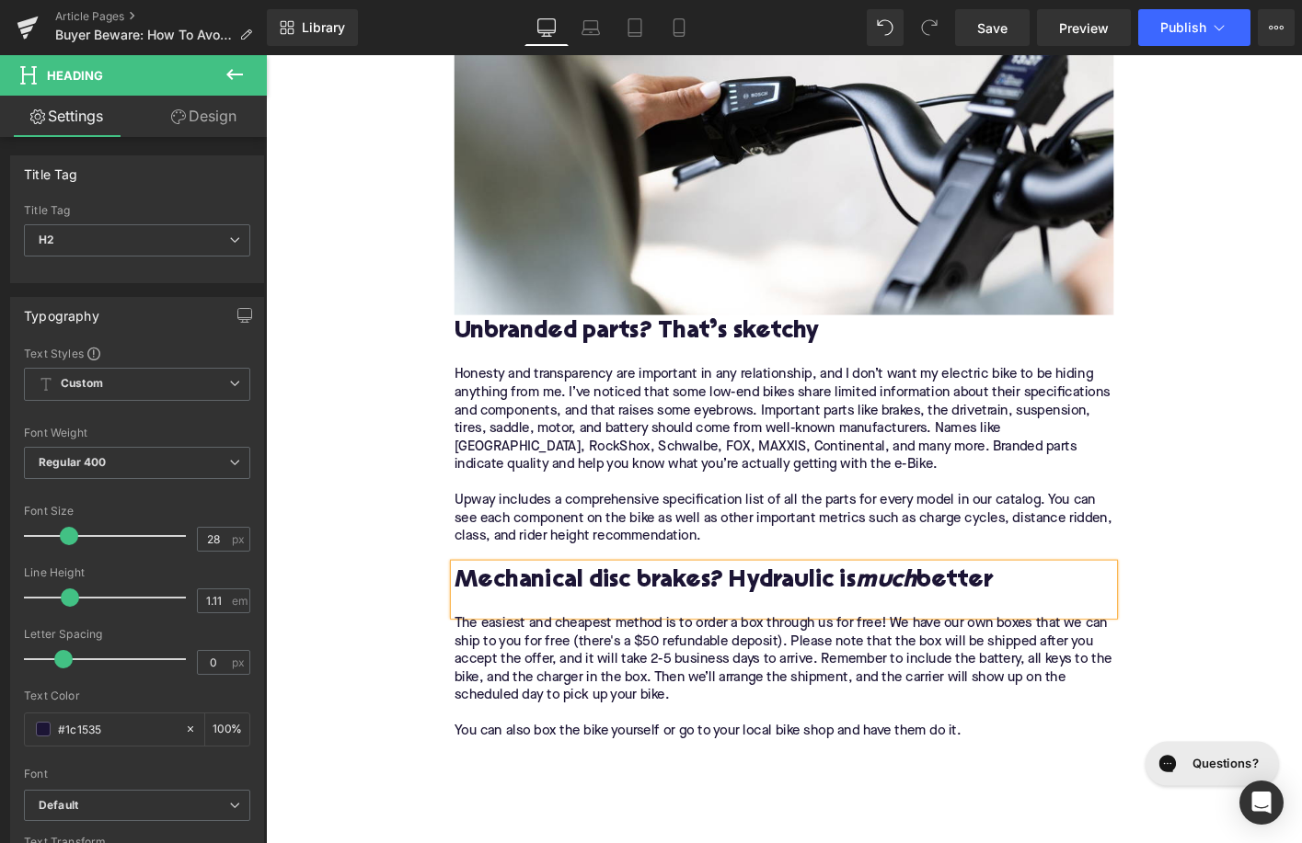
click at [887, 749] on p "The easiest and cheapest method is to order a box through us for free! We have …" at bounding box center [822, 735] width 708 height 155
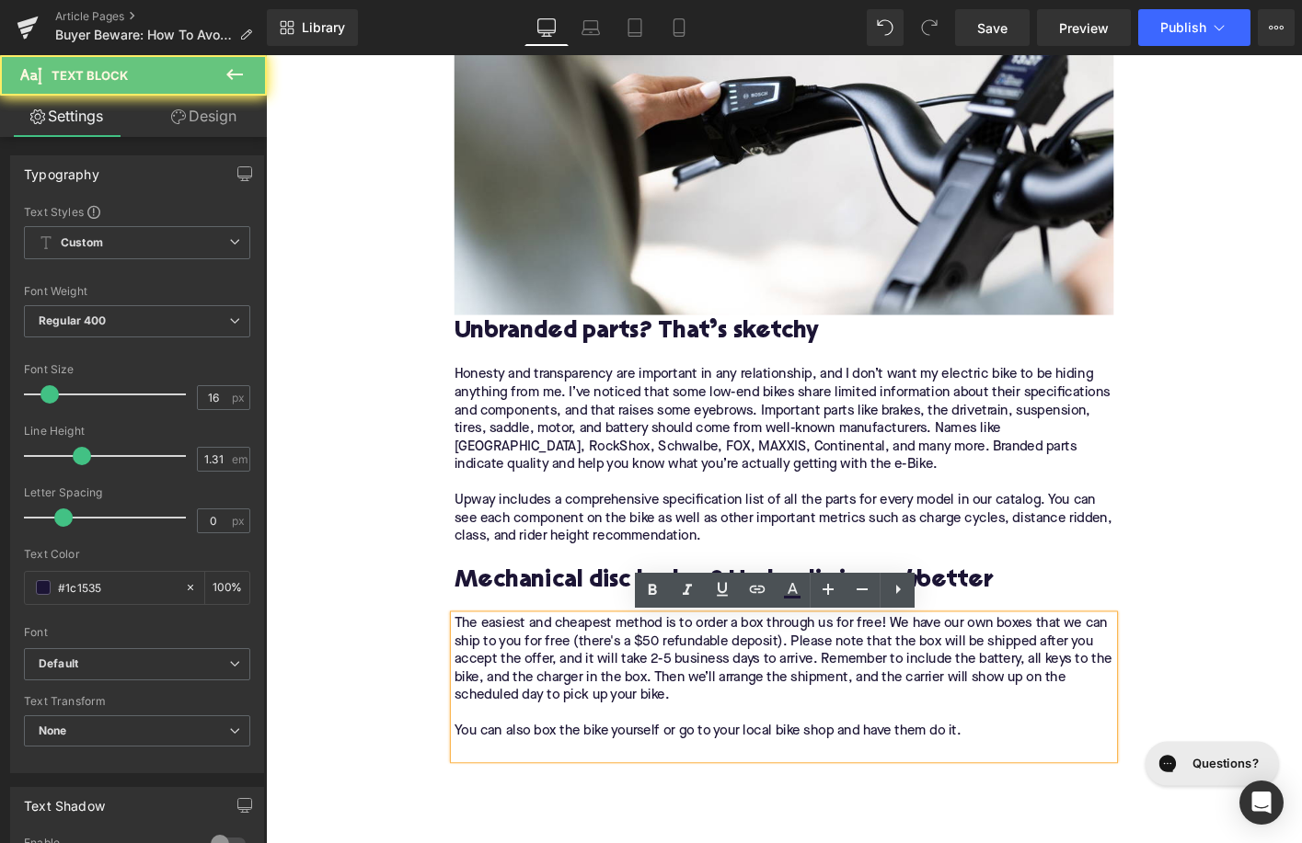
click at [887, 749] on p "The easiest and cheapest method is to order a box through us for free! We have …" at bounding box center [822, 735] width 708 height 155
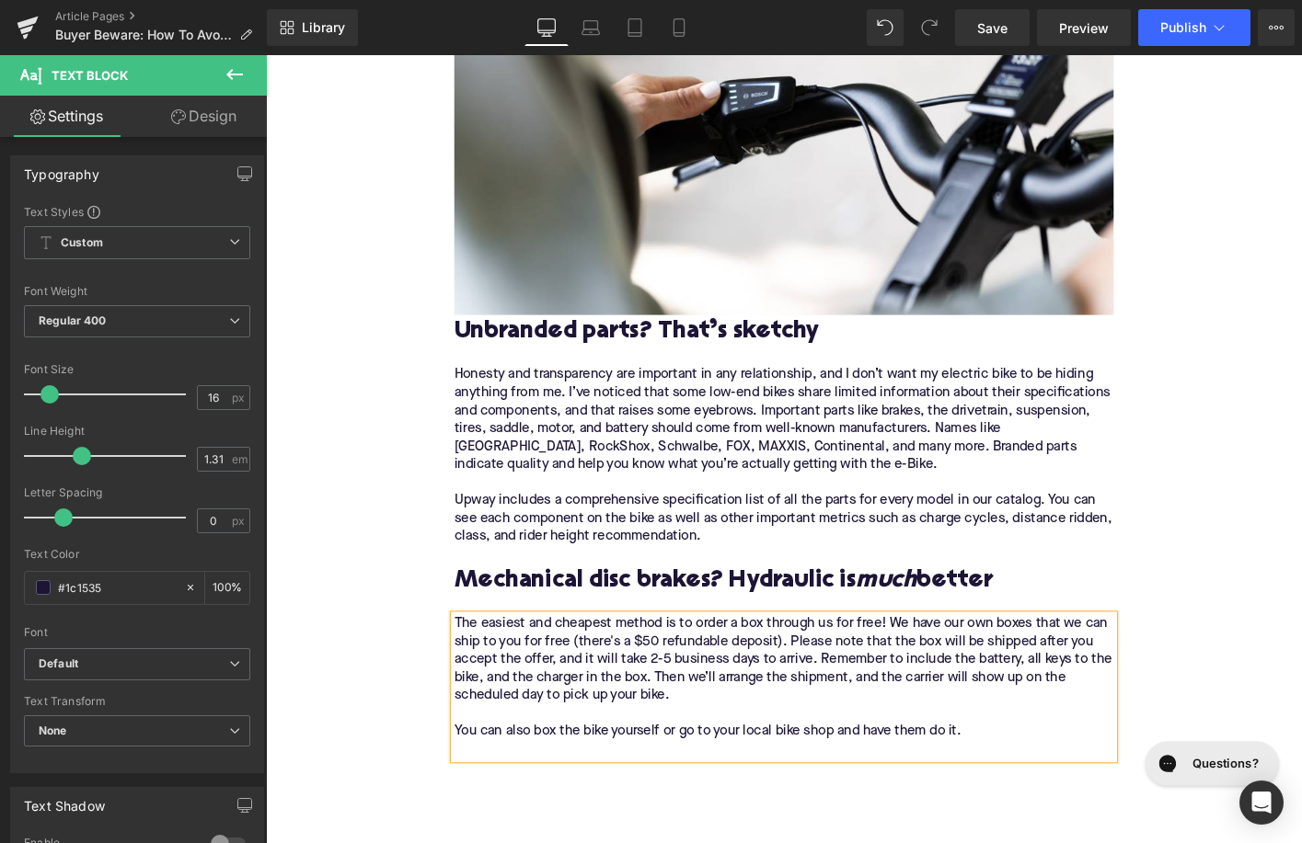
paste div
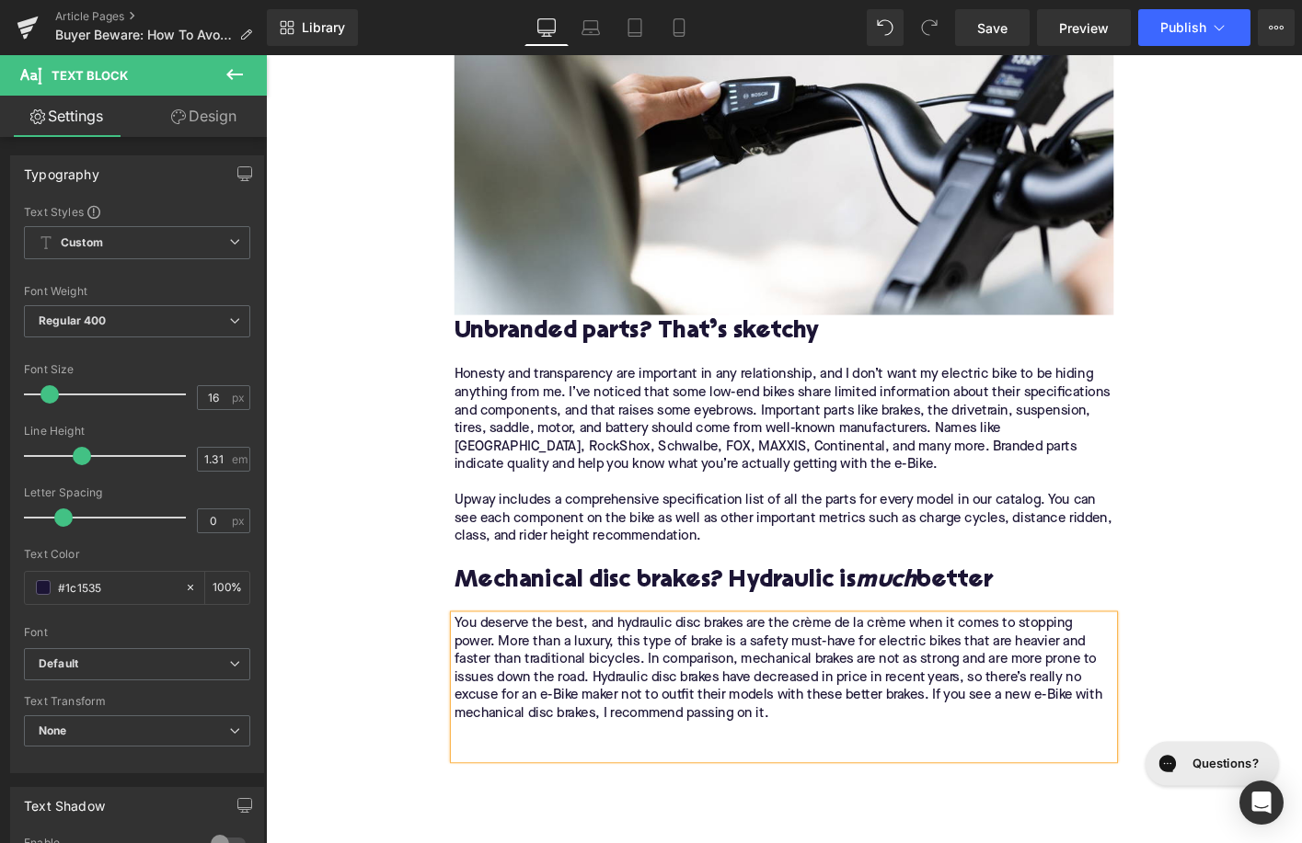
click at [680, 629] on h2 "Mechanical disc brakes? Hydraulic is much better" at bounding box center [822, 621] width 708 height 29
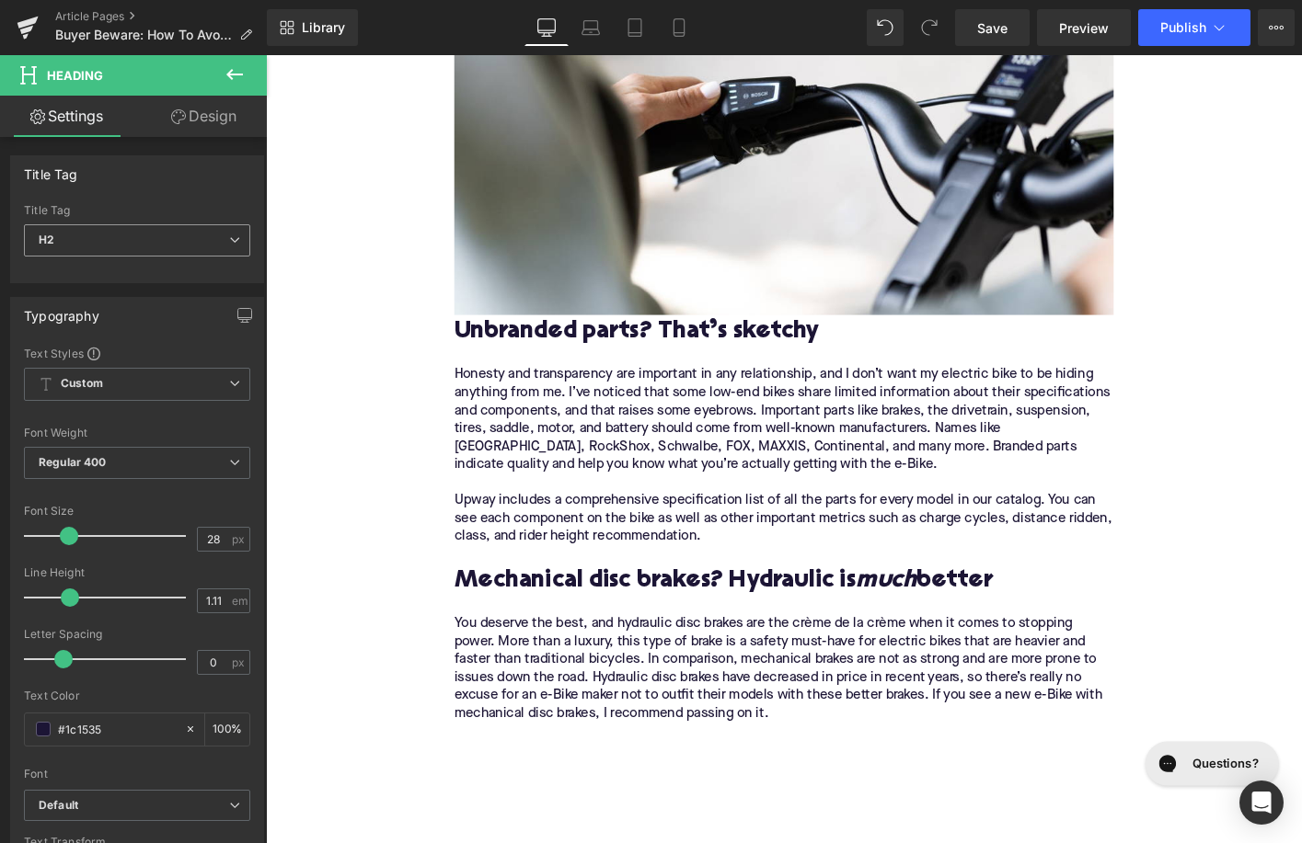
click at [143, 231] on span "H2" at bounding box center [137, 240] width 226 height 32
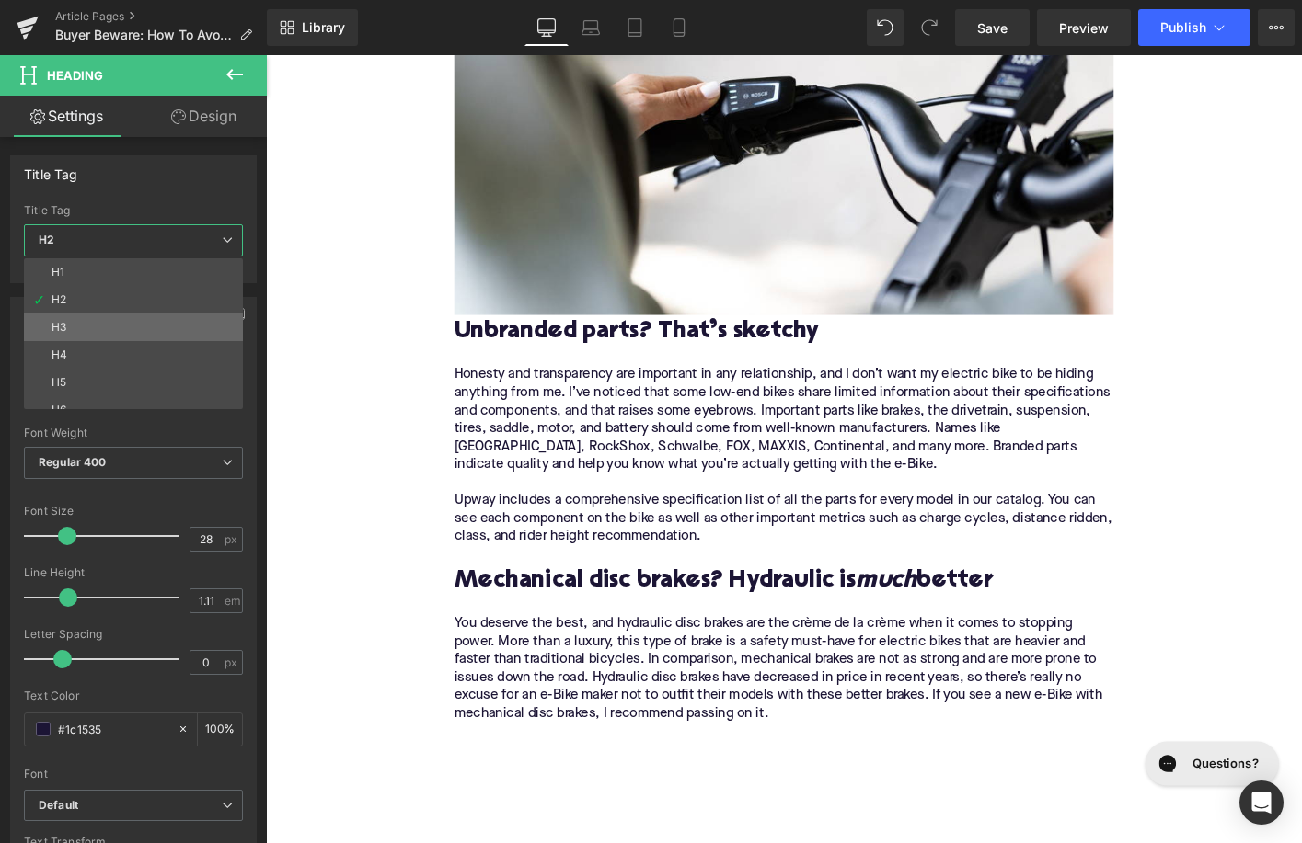
click at [128, 321] on li "H3" at bounding box center [137, 328] width 227 height 28
type input "24"
type input "1.29"
type input "100"
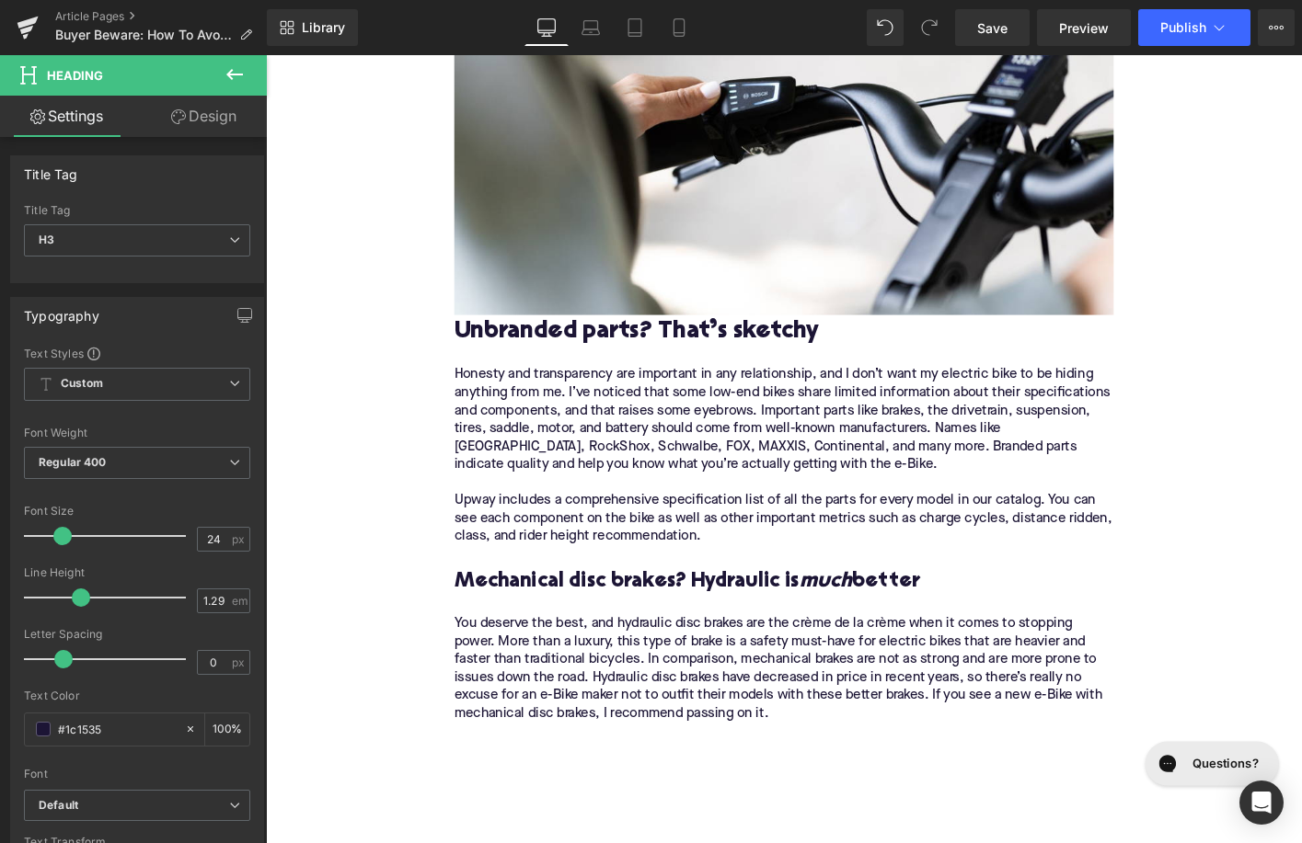
click at [545, 354] on h2 "Unbranded parts? That’s sketchy" at bounding box center [822, 353] width 708 height 29
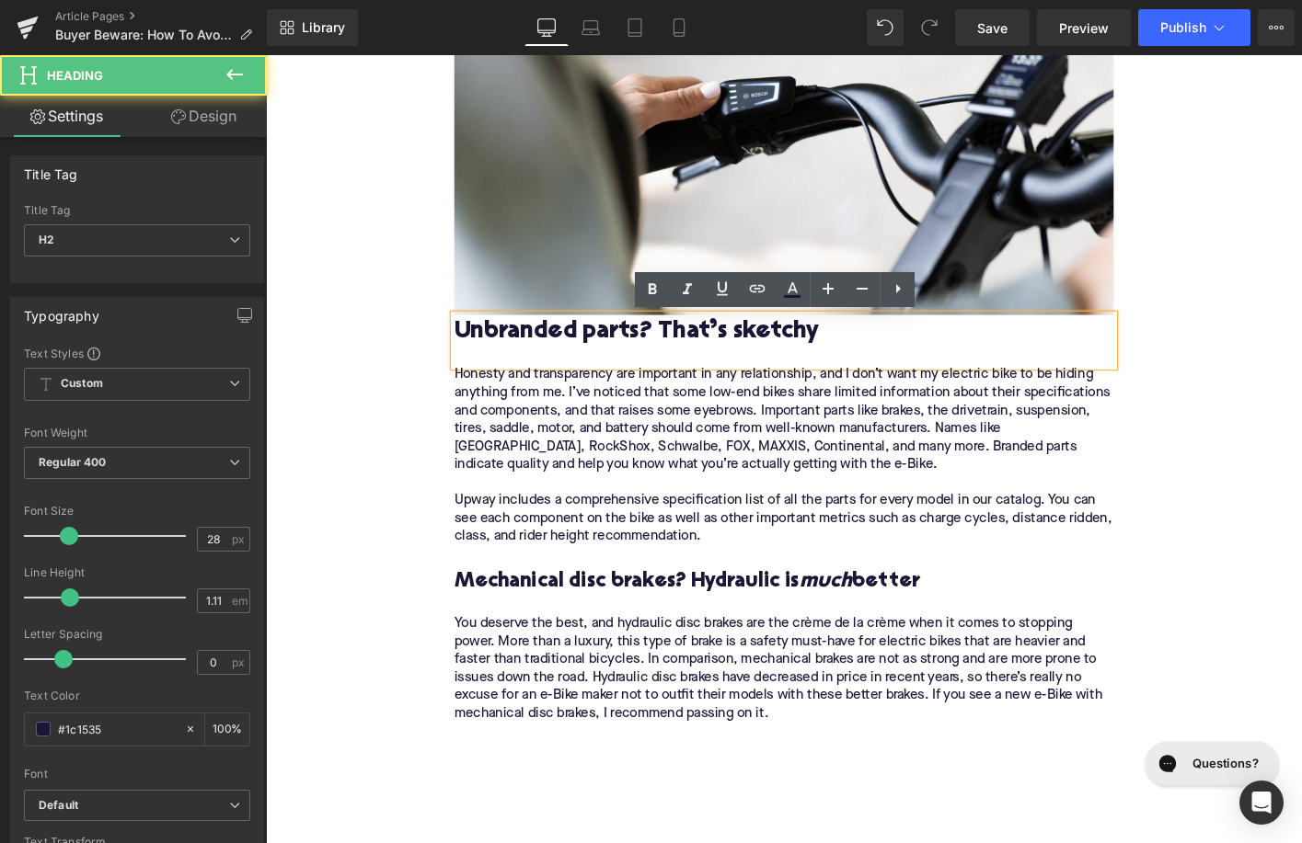
click at [545, 354] on h2 "Unbranded parts? That’s sketchy" at bounding box center [822, 353] width 708 height 29
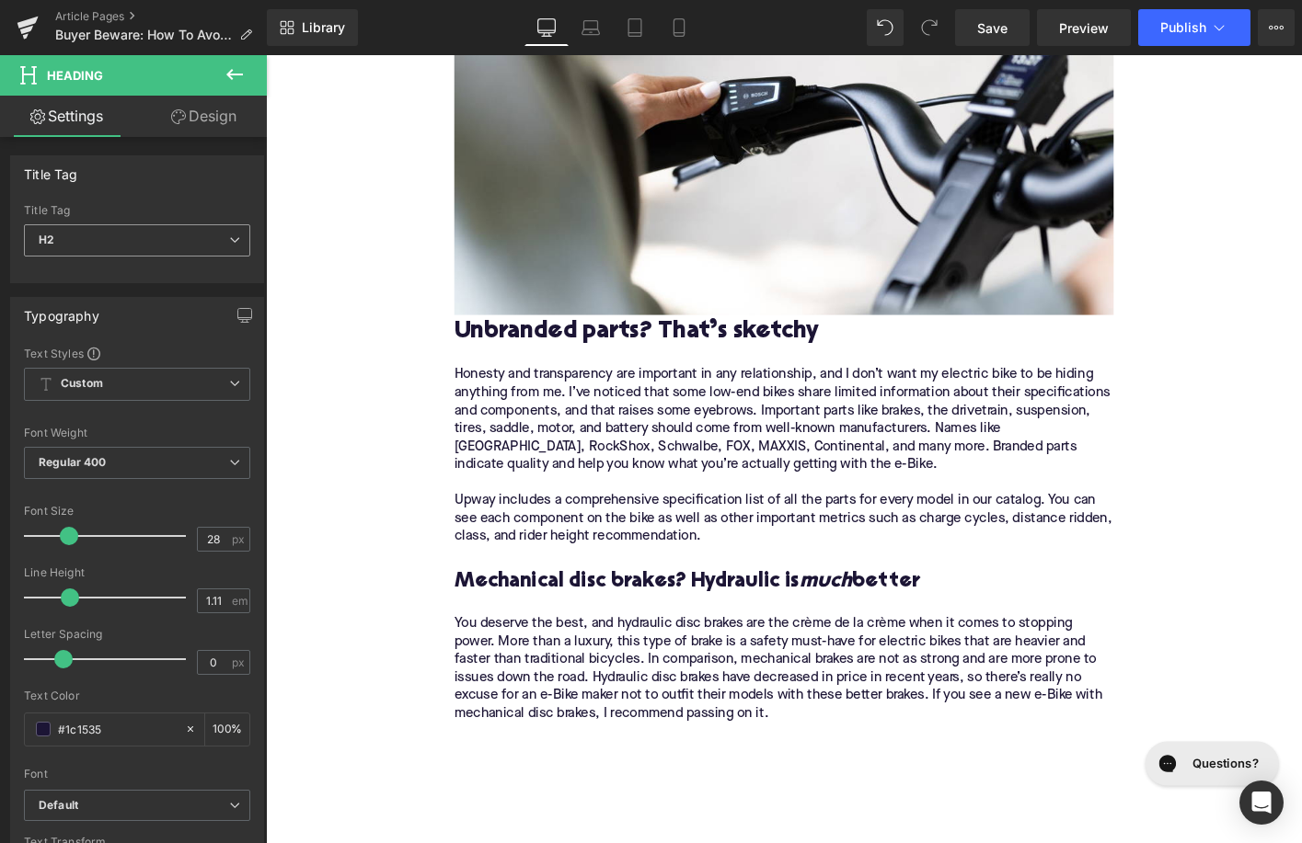
click at [115, 231] on span "H2" at bounding box center [137, 240] width 226 height 32
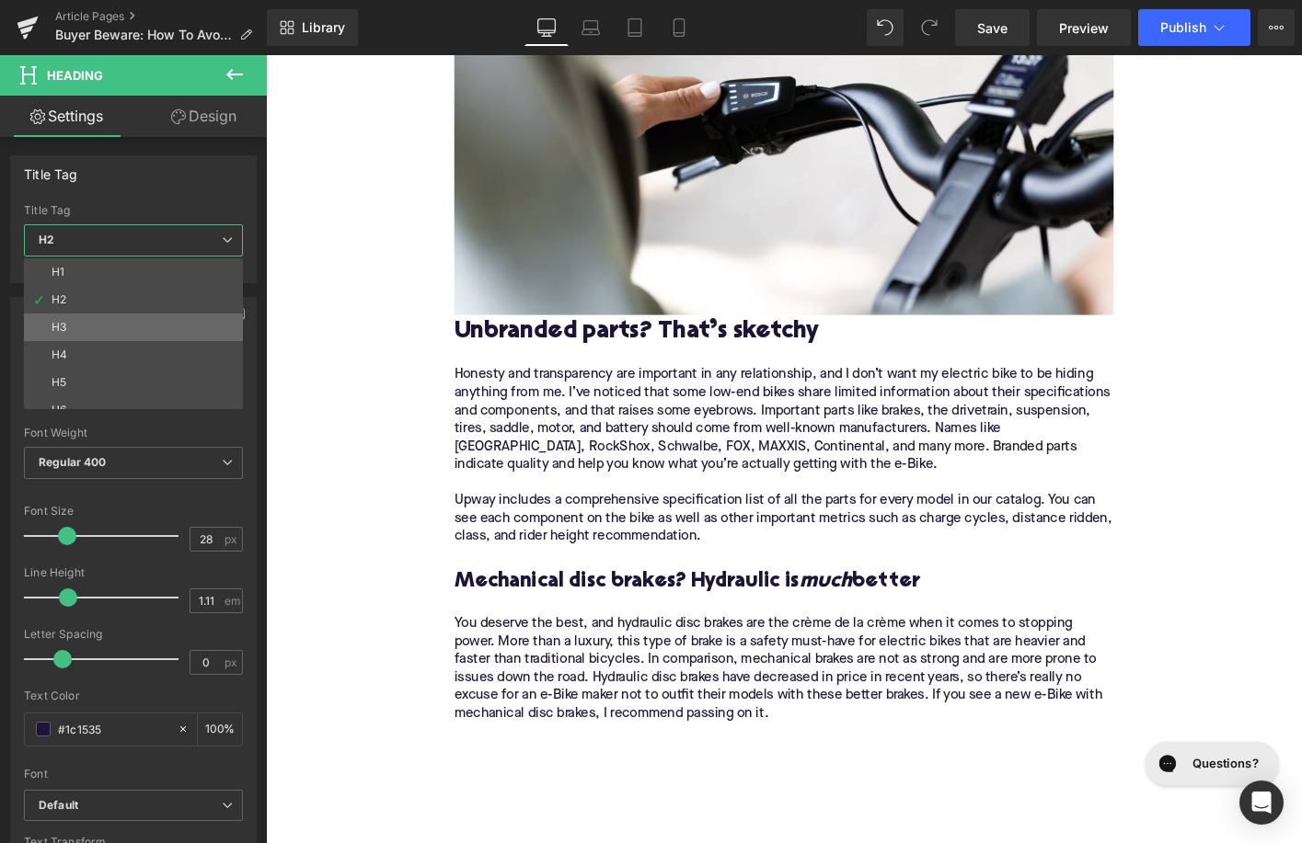
click at [107, 316] on li "H3" at bounding box center [137, 328] width 227 height 28
type input "24"
type input "1.29"
type input "100"
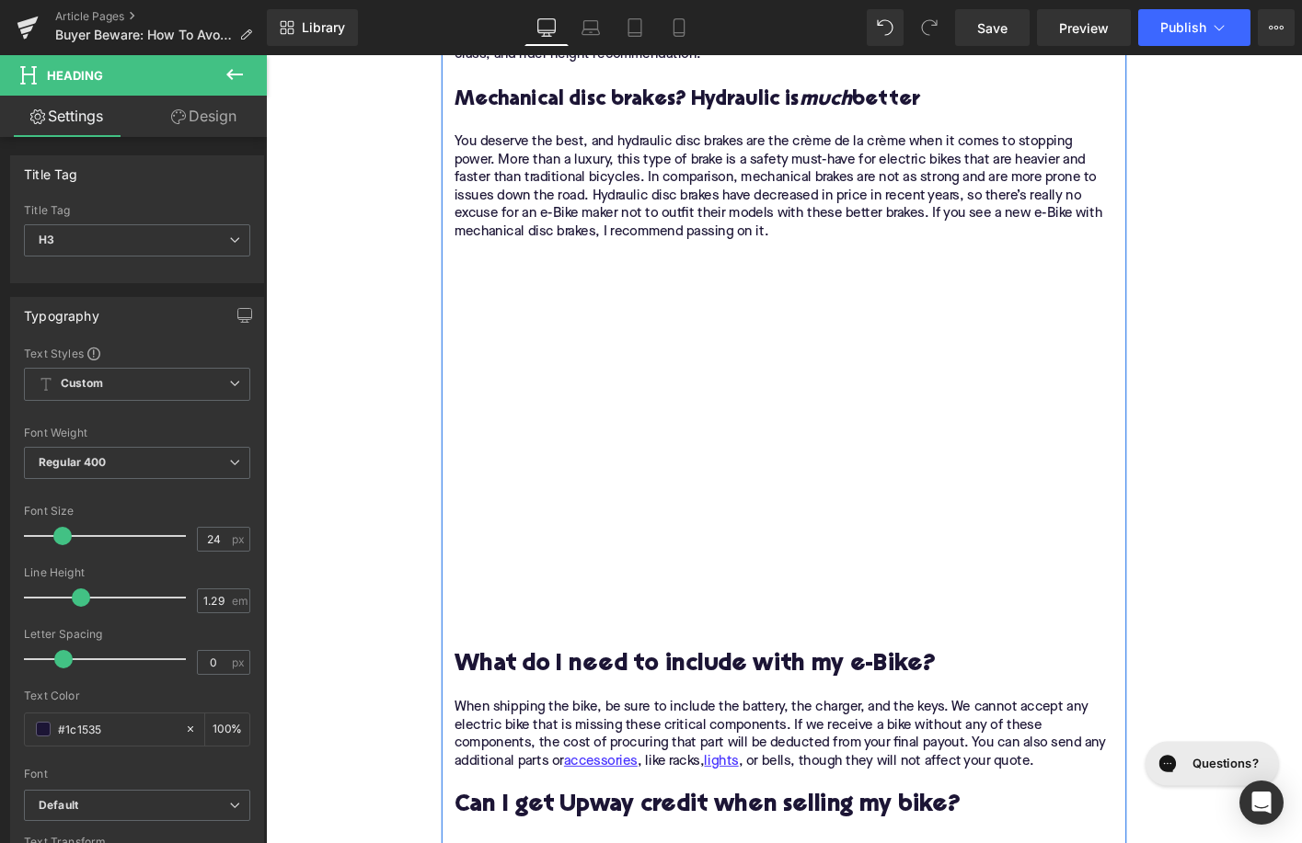
scroll to position [3526, 0]
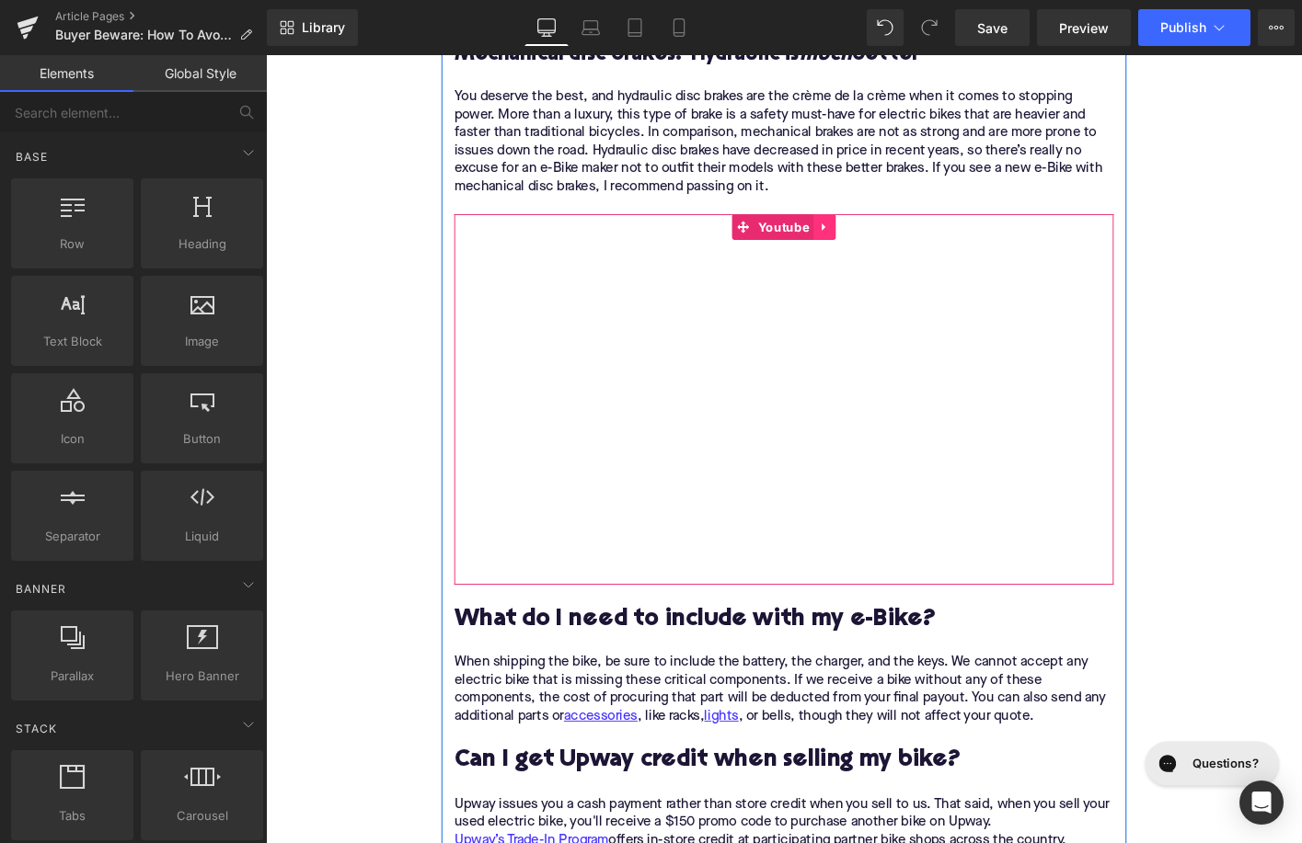
click at [864, 238] on icon at bounding box center [865, 240] width 4 height 8
click at [875, 241] on icon at bounding box center [878, 240] width 13 height 13
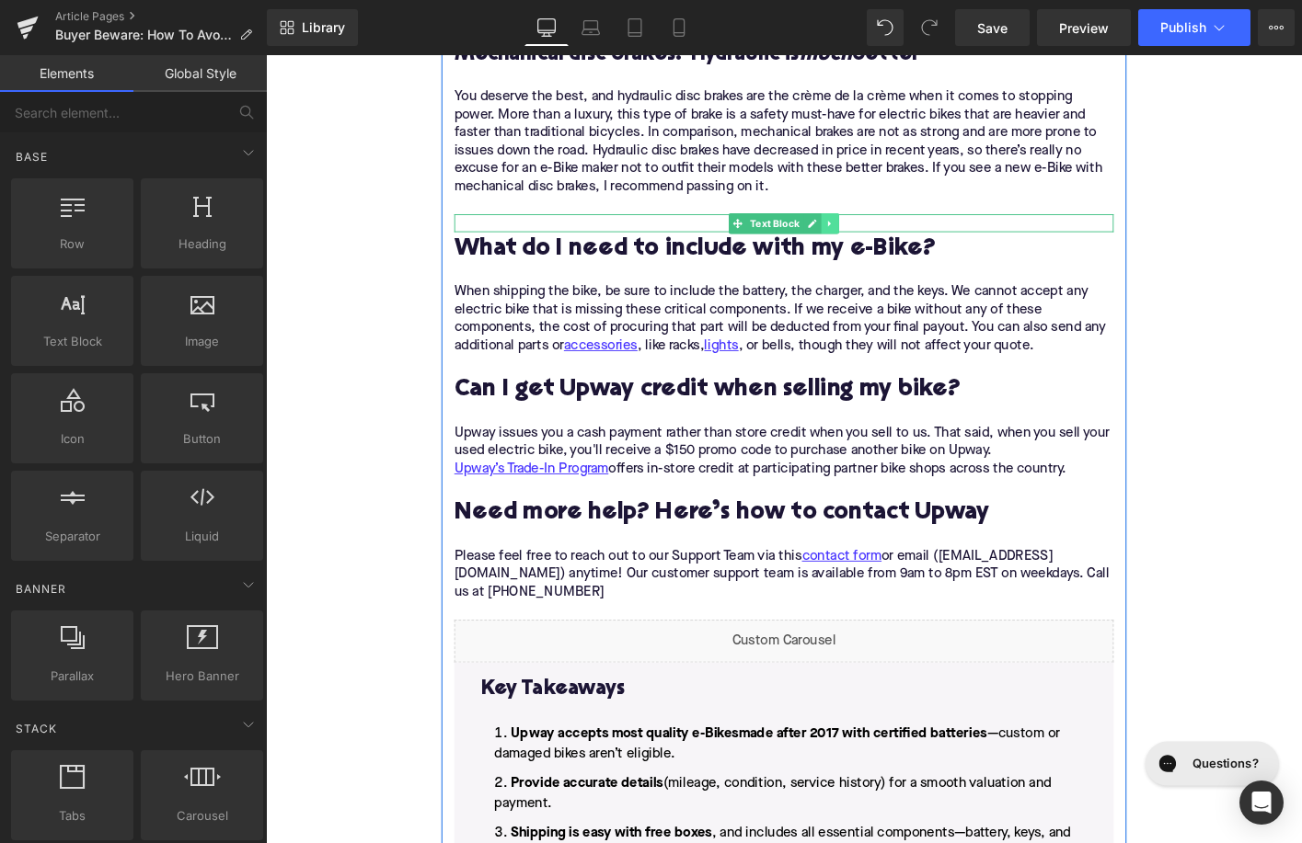
click at [869, 236] on icon at bounding box center [871, 236] width 10 height 11
click at [876, 236] on link at bounding box center [881, 236] width 19 height 22
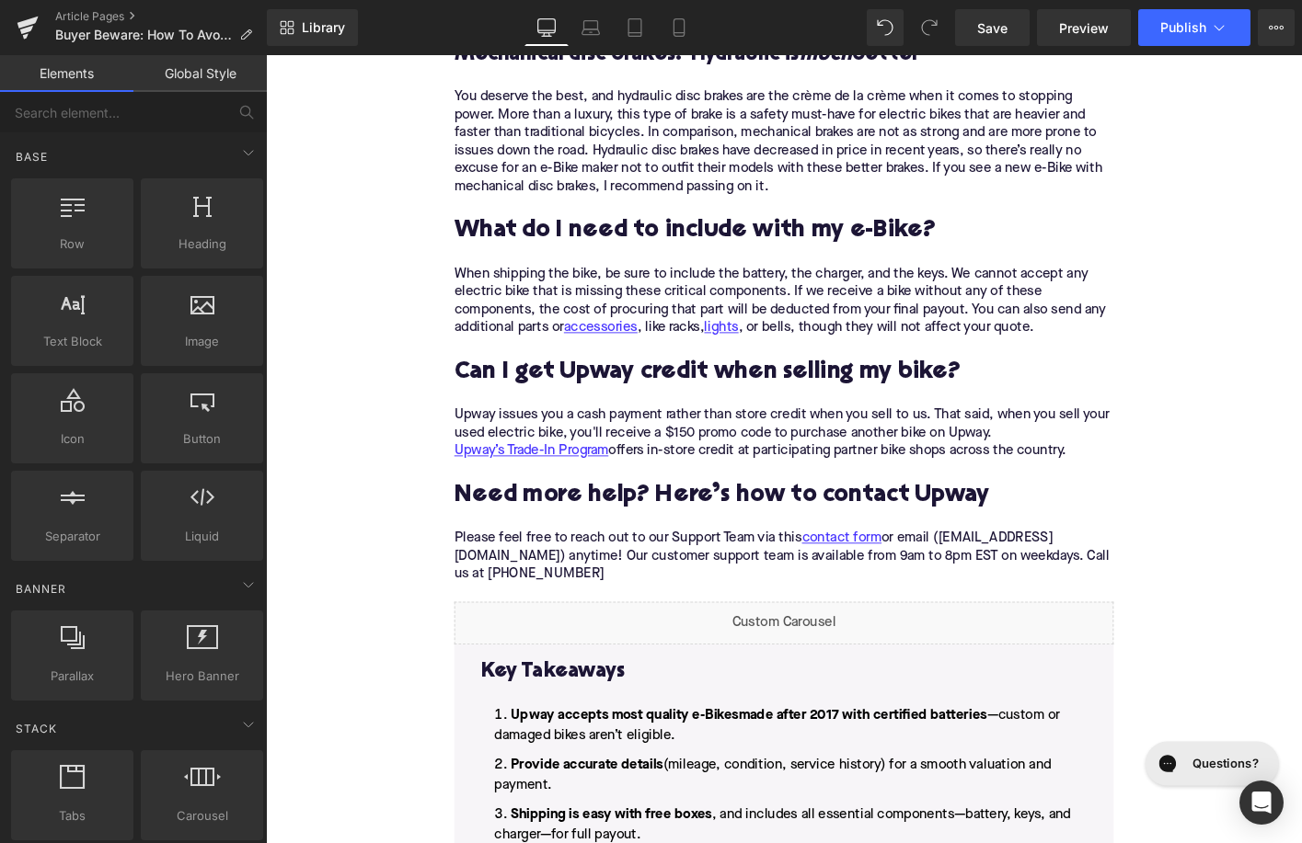
click at [706, 235] on h2 "What do I need to include with my e-Bike?" at bounding box center [822, 245] width 708 height 29
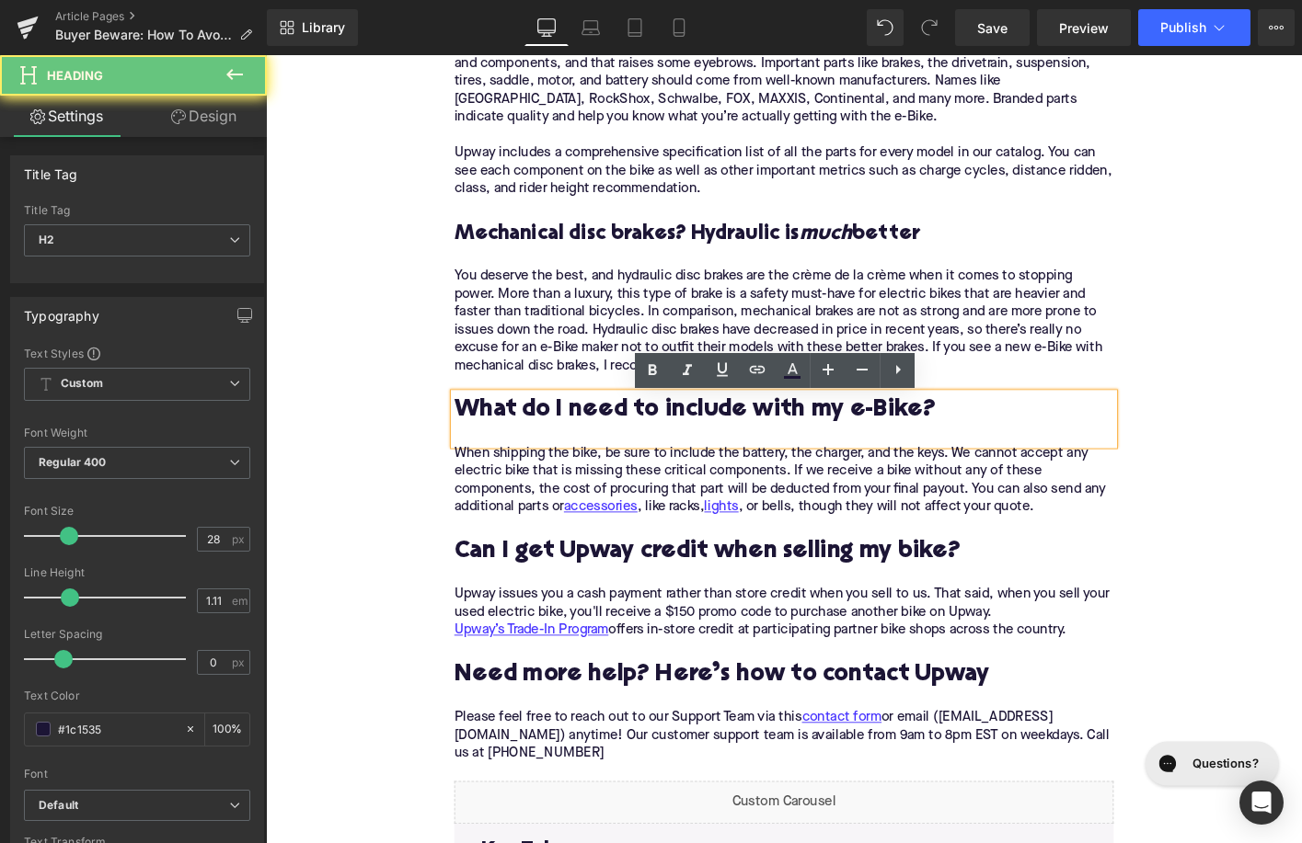
scroll to position [3322, 0]
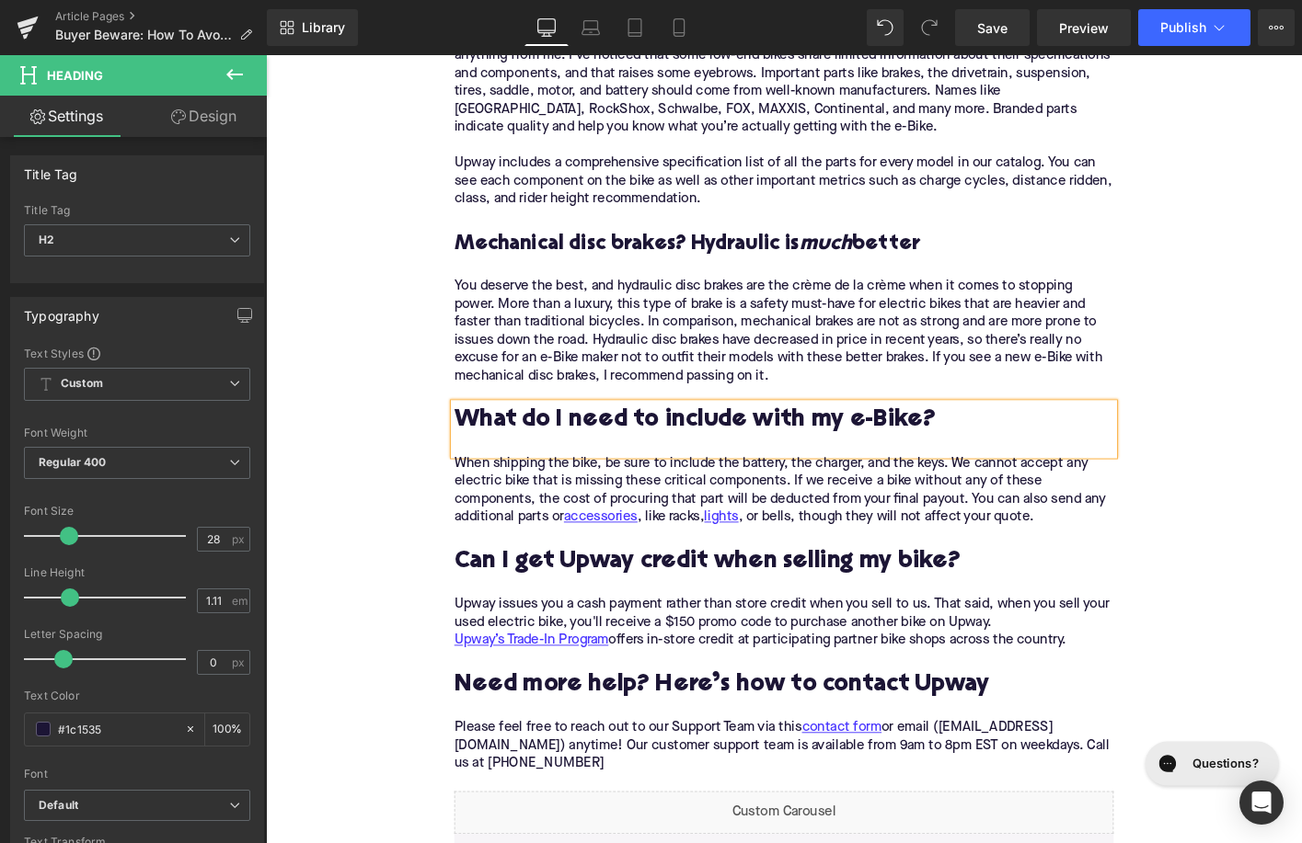
paste div
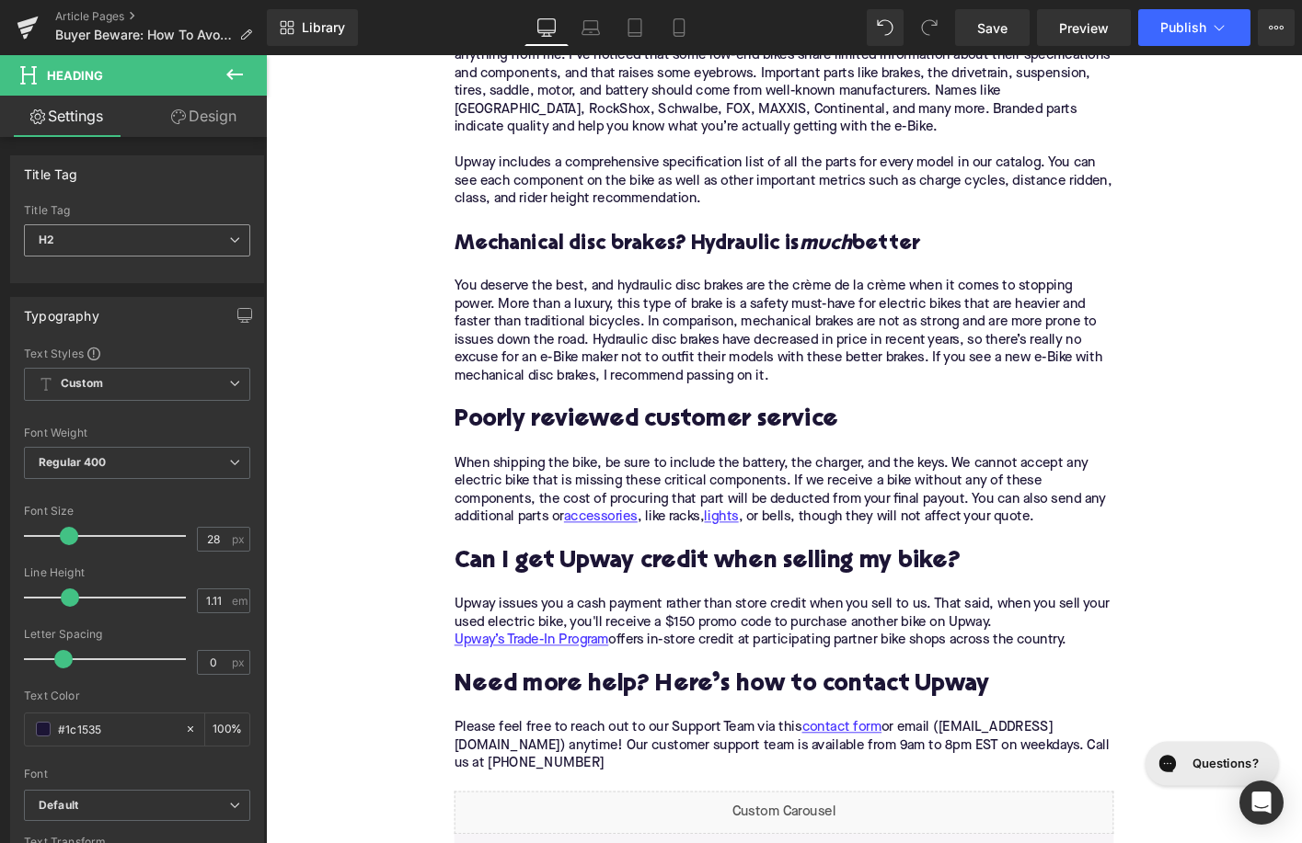
click at [98, 250] on span "H2" at bounding box center [137, 240] width 226 height 32
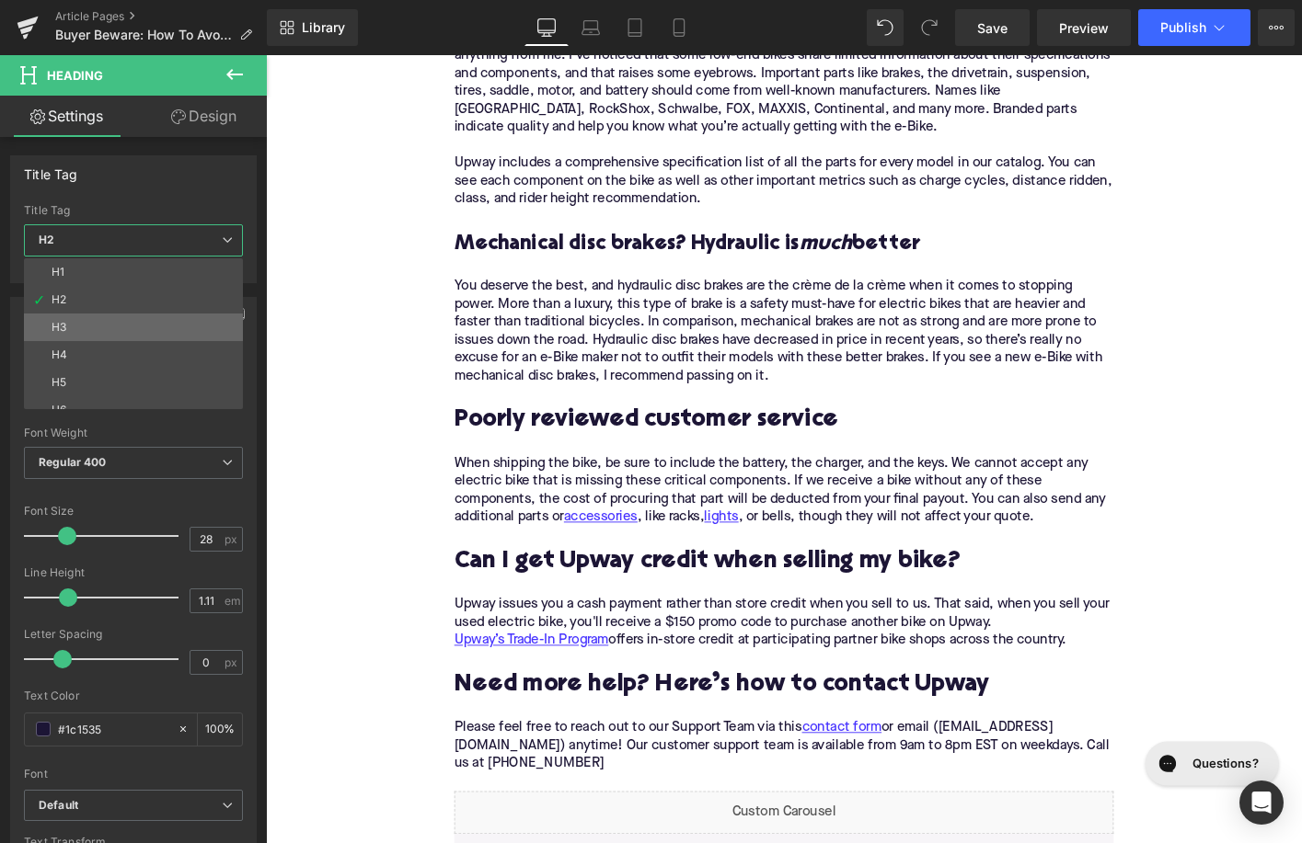
click at [104, 327] on li "H3" at bounding box center [137, 328] width 227 height 28
type input "24"
type input "1.29"
type input "100"
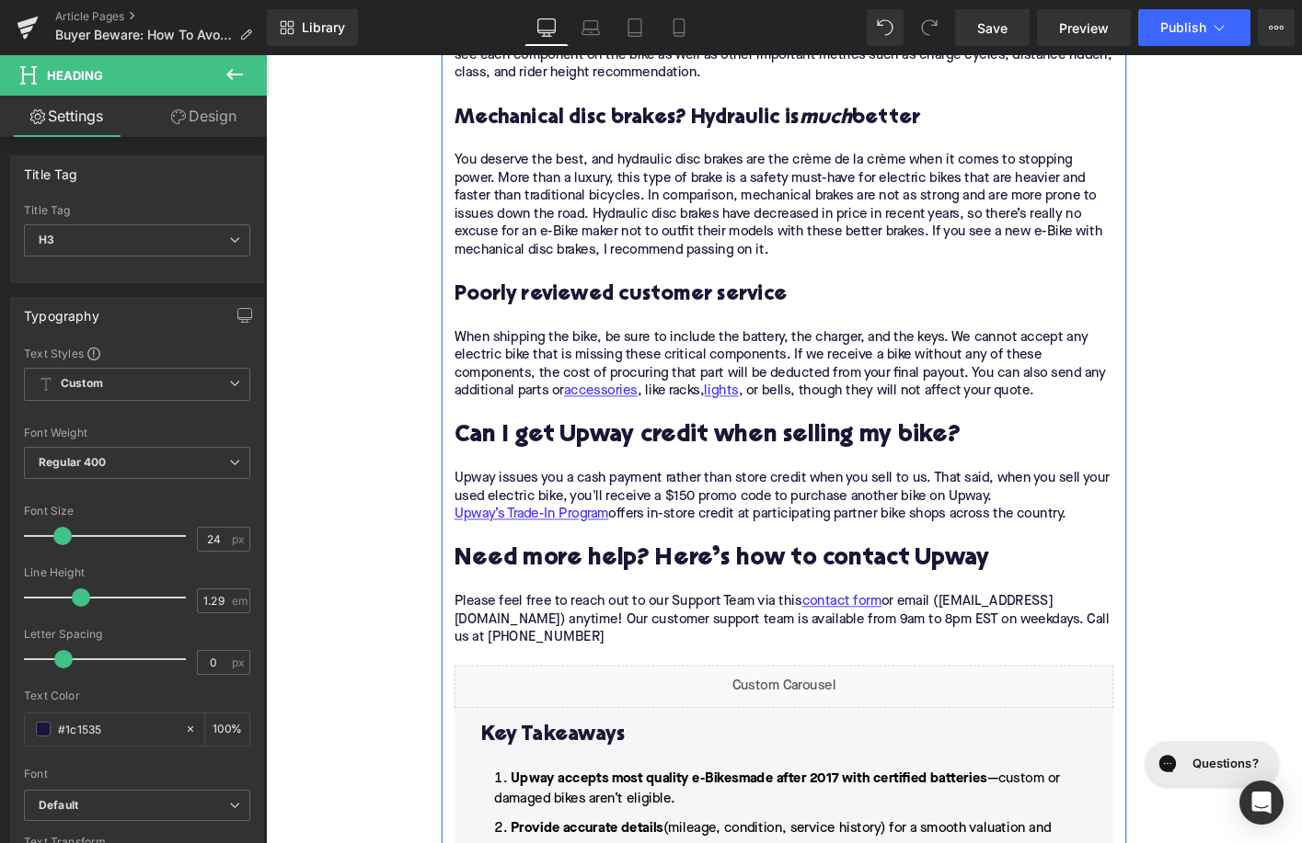
scroll to position [3493, 0]
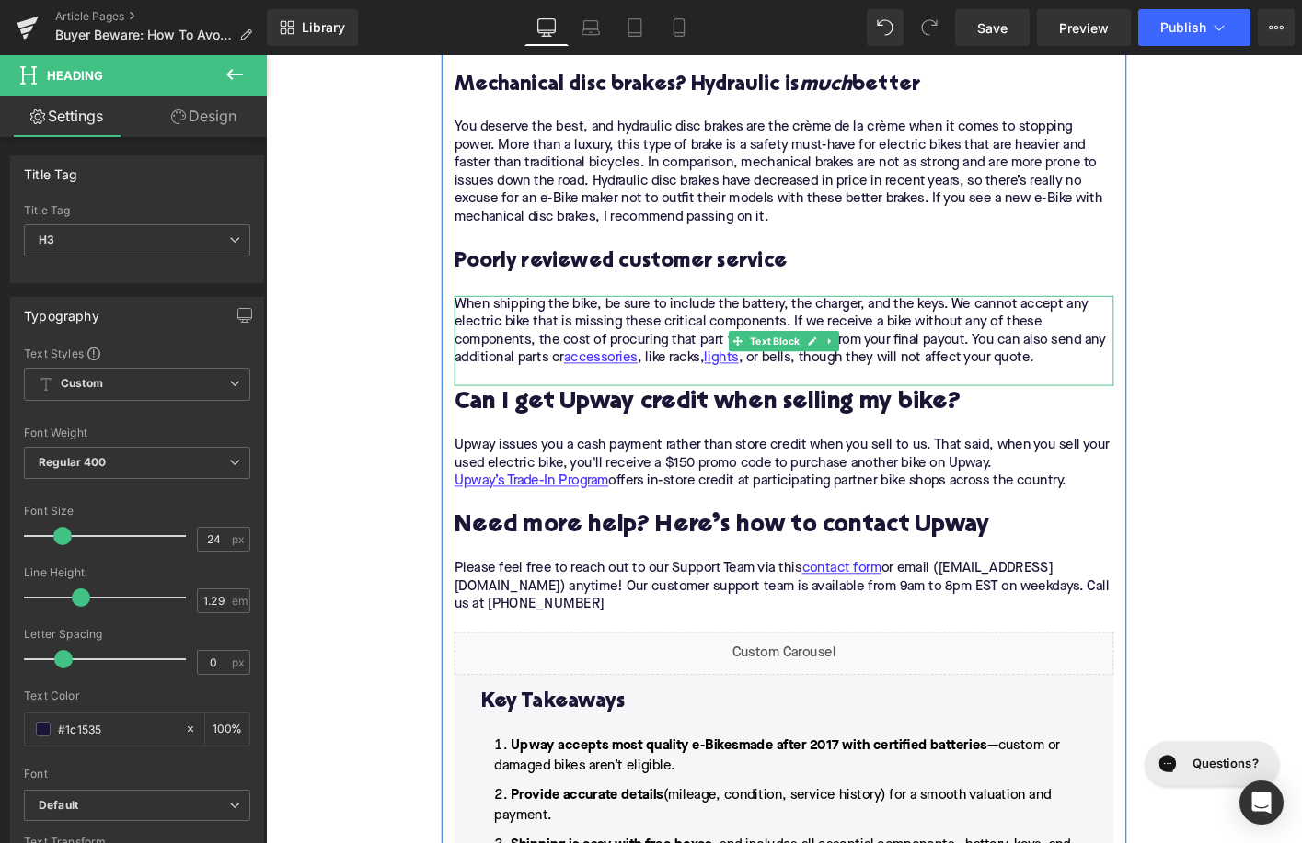
click at [641, 352] on div "When shipping the bike, be sure to include the battery, the charger, and the ke…" at bounding box center [822, 362] width 708 height 97
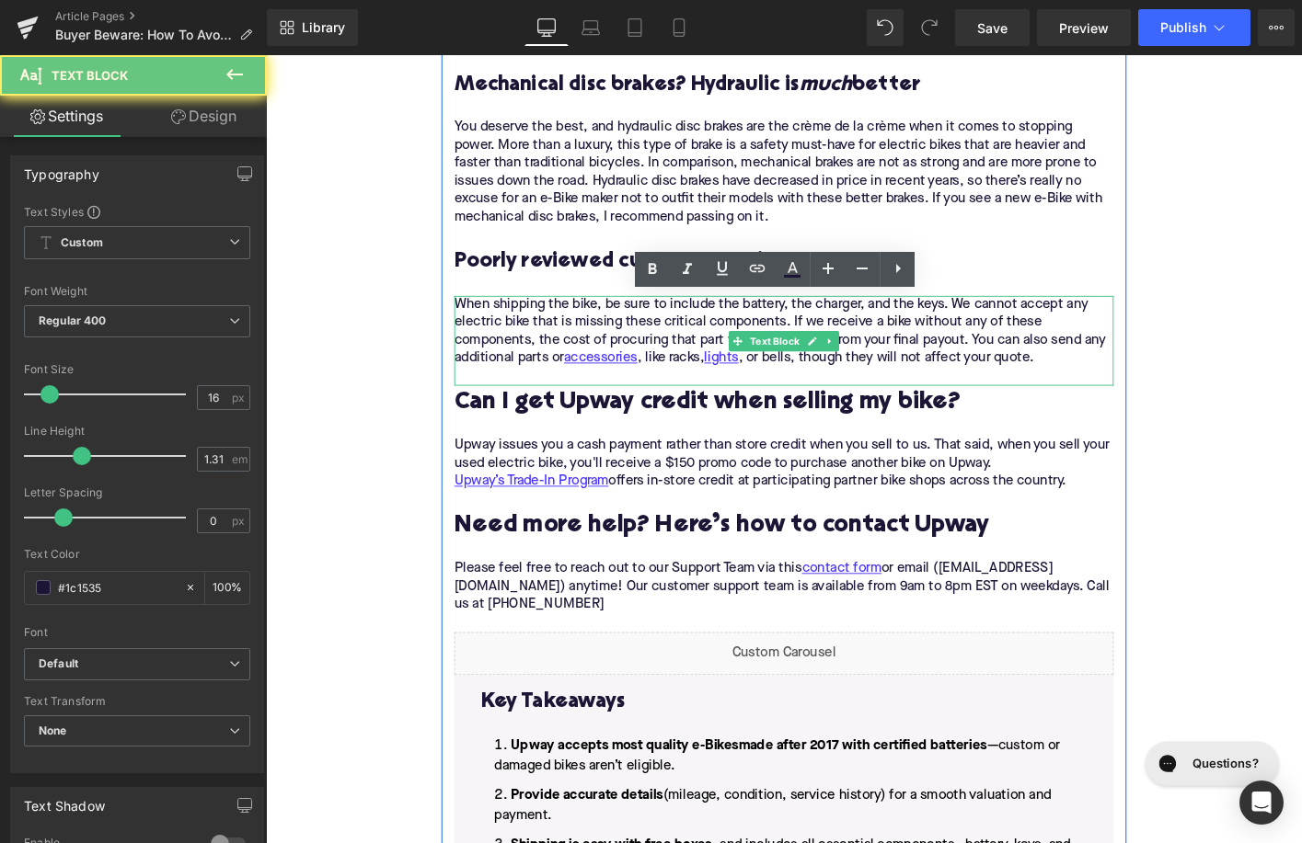
click at [641, 352] on div "When shipping the bike, be sure to include the battery, the charger, and the ke…" at bounding box center [822, 362] width 708 height 97
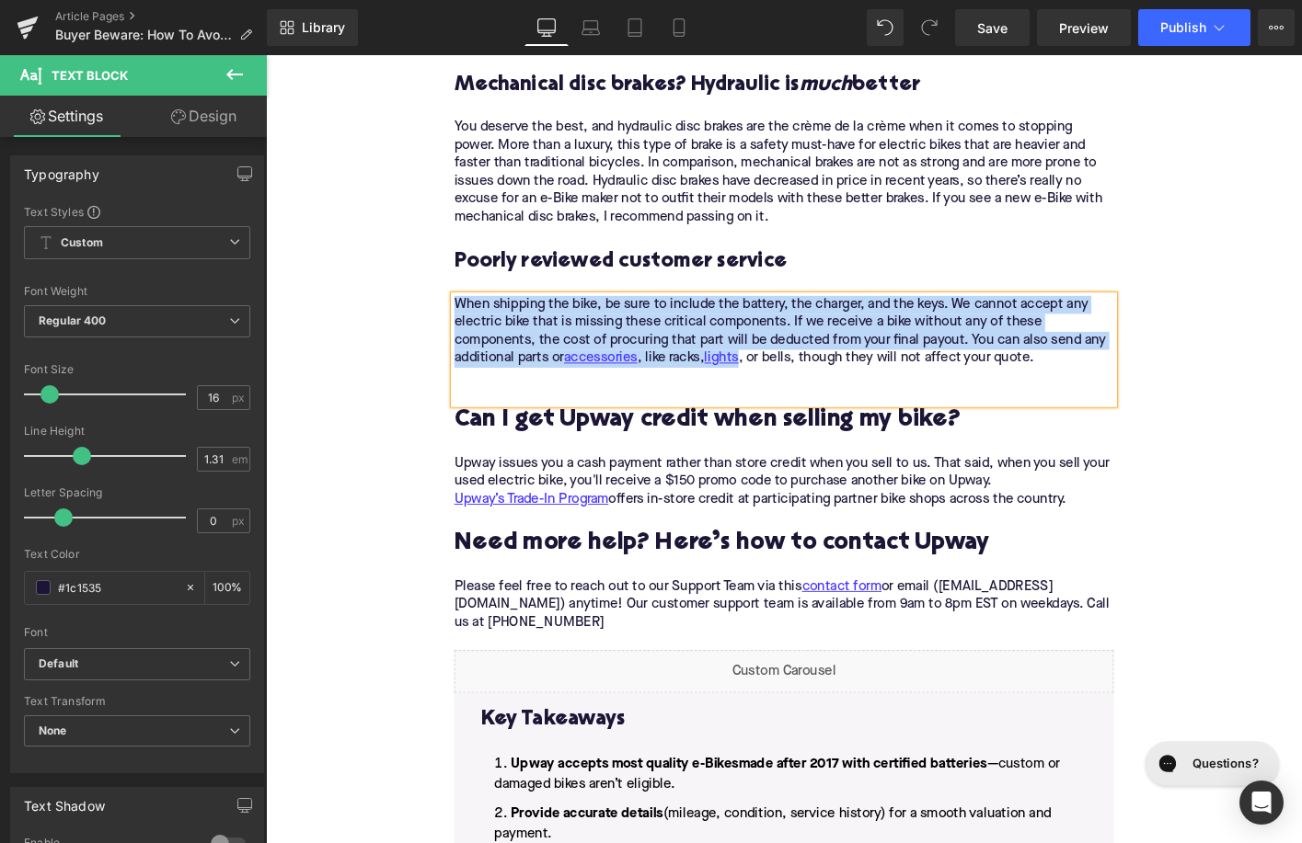
paste div
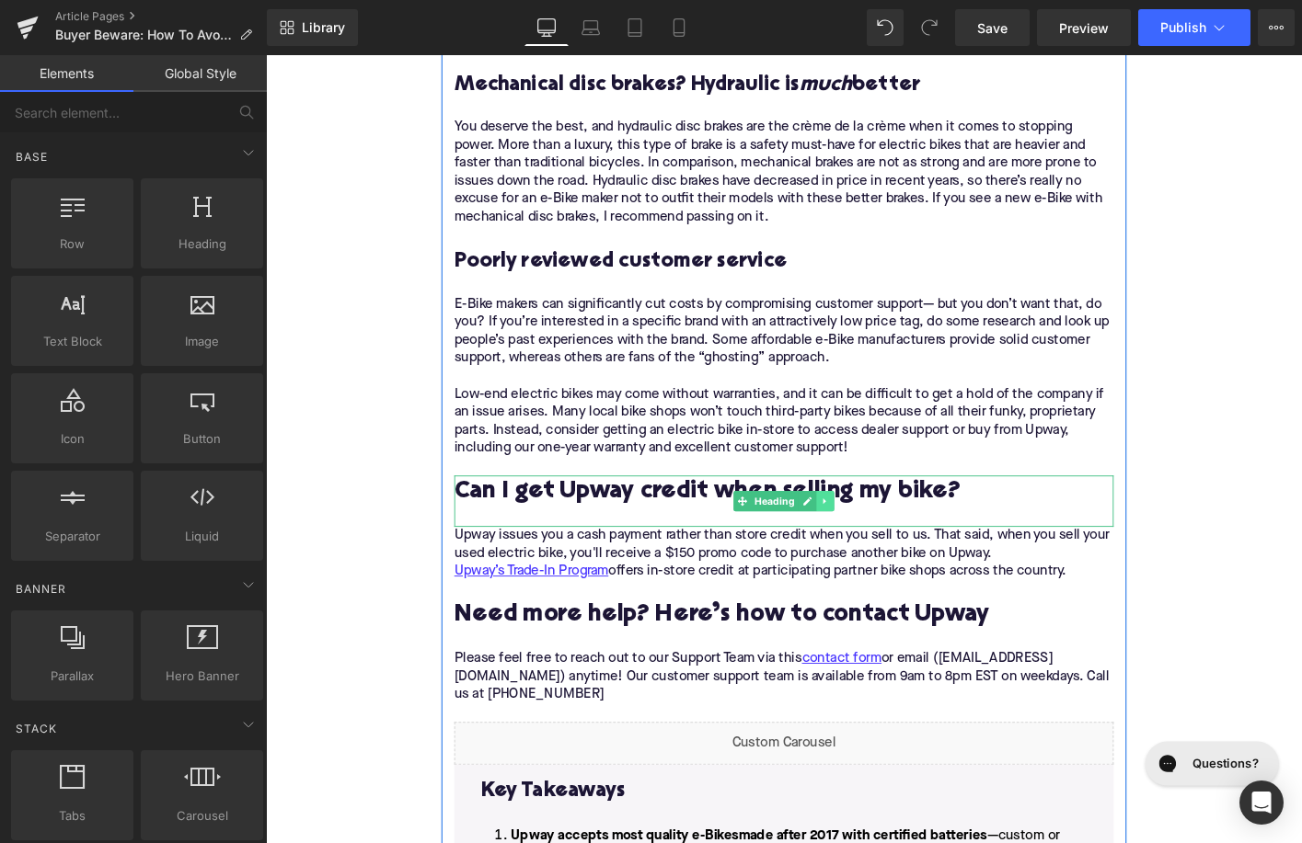
click at [865, 532] on icon at bounding box center [866, 535] width 3 height 6
click at [871, 534] on link at bounding box center [875, 534] width 19 height 22
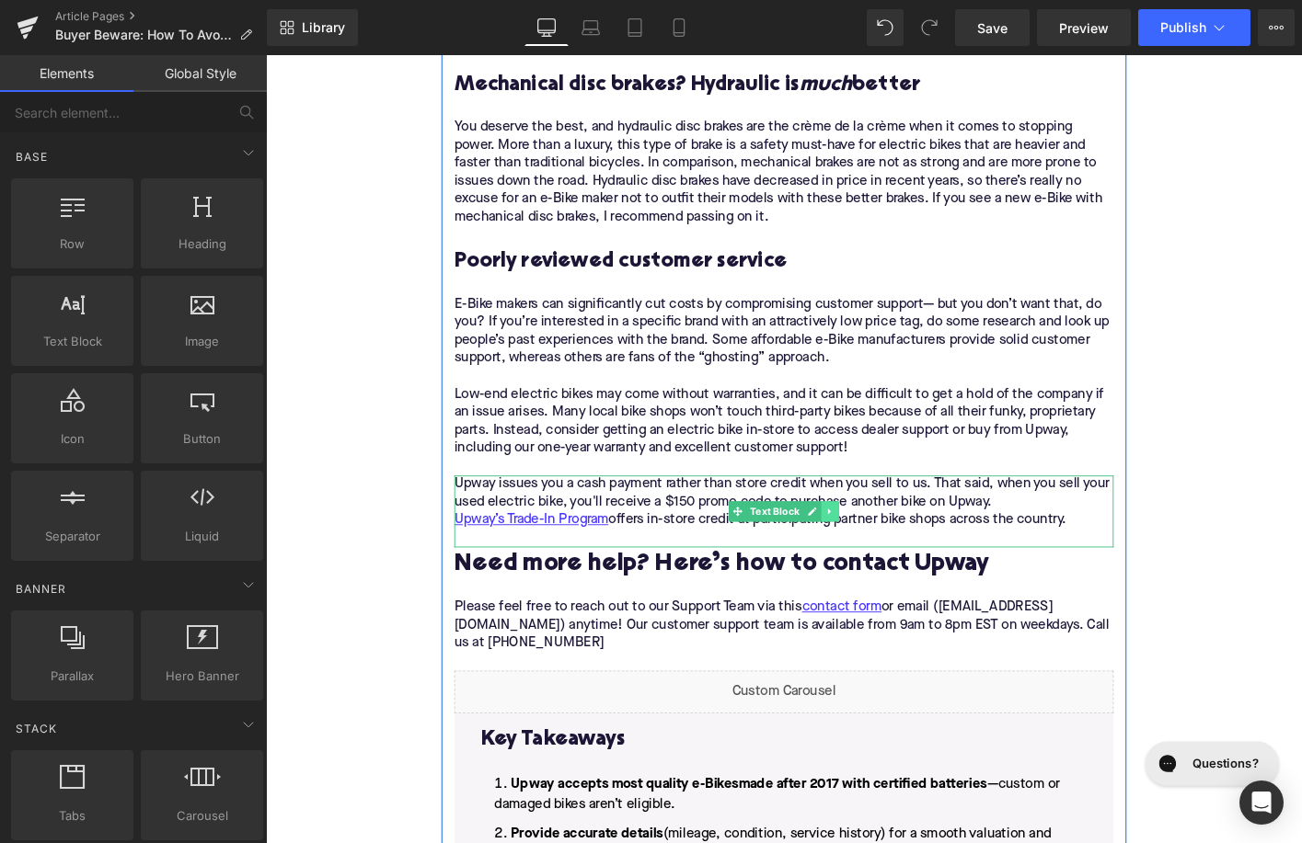
click at [873, 547] on icon at bounding box center [871, 545] width 10 height 11
click at [879, 545] on icon at bounding box center [882, 545] width 10 height 10
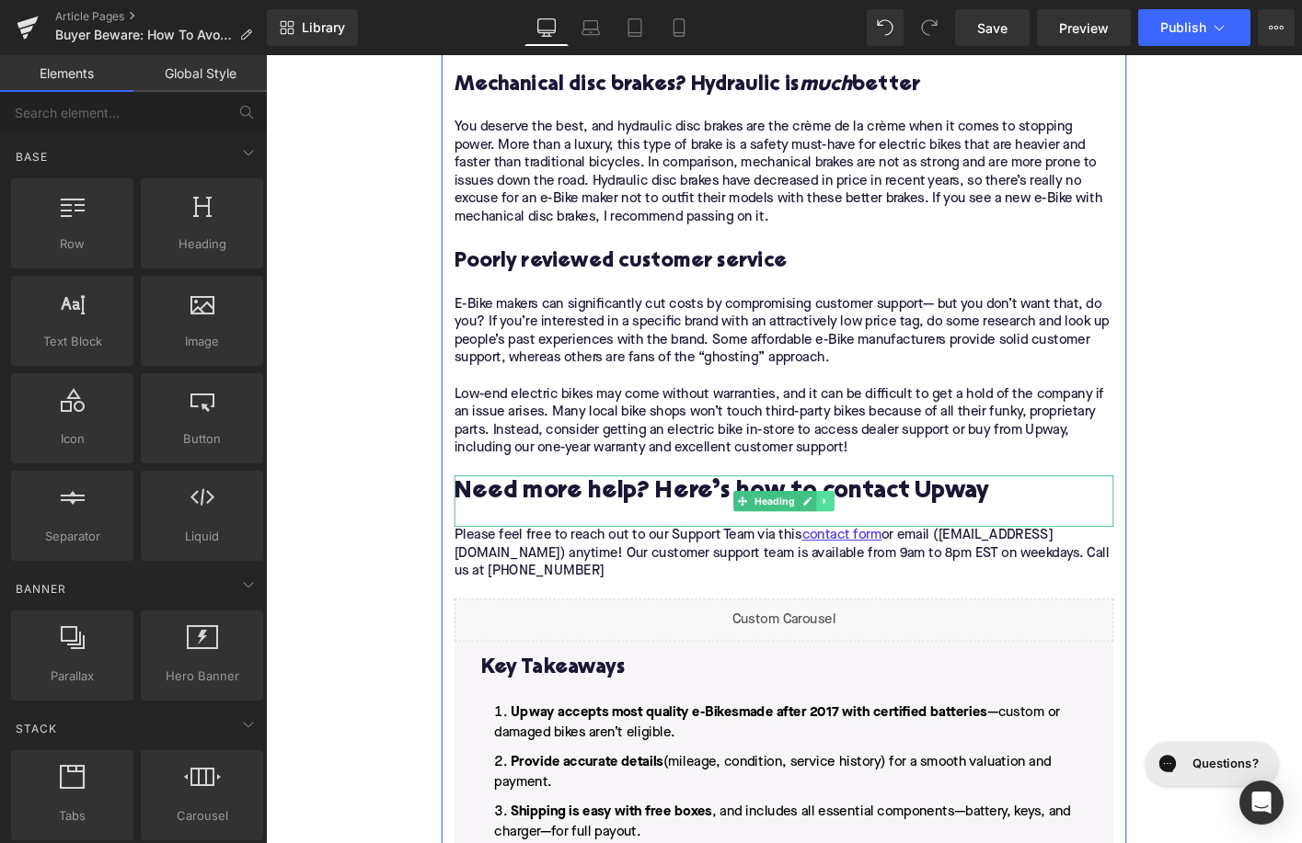
click at [872, 536] on icon at bounding box center [867, 534] width 10 height 11
click at [872, 536] on icon at bounding box center [876, 534] width 10 height 10
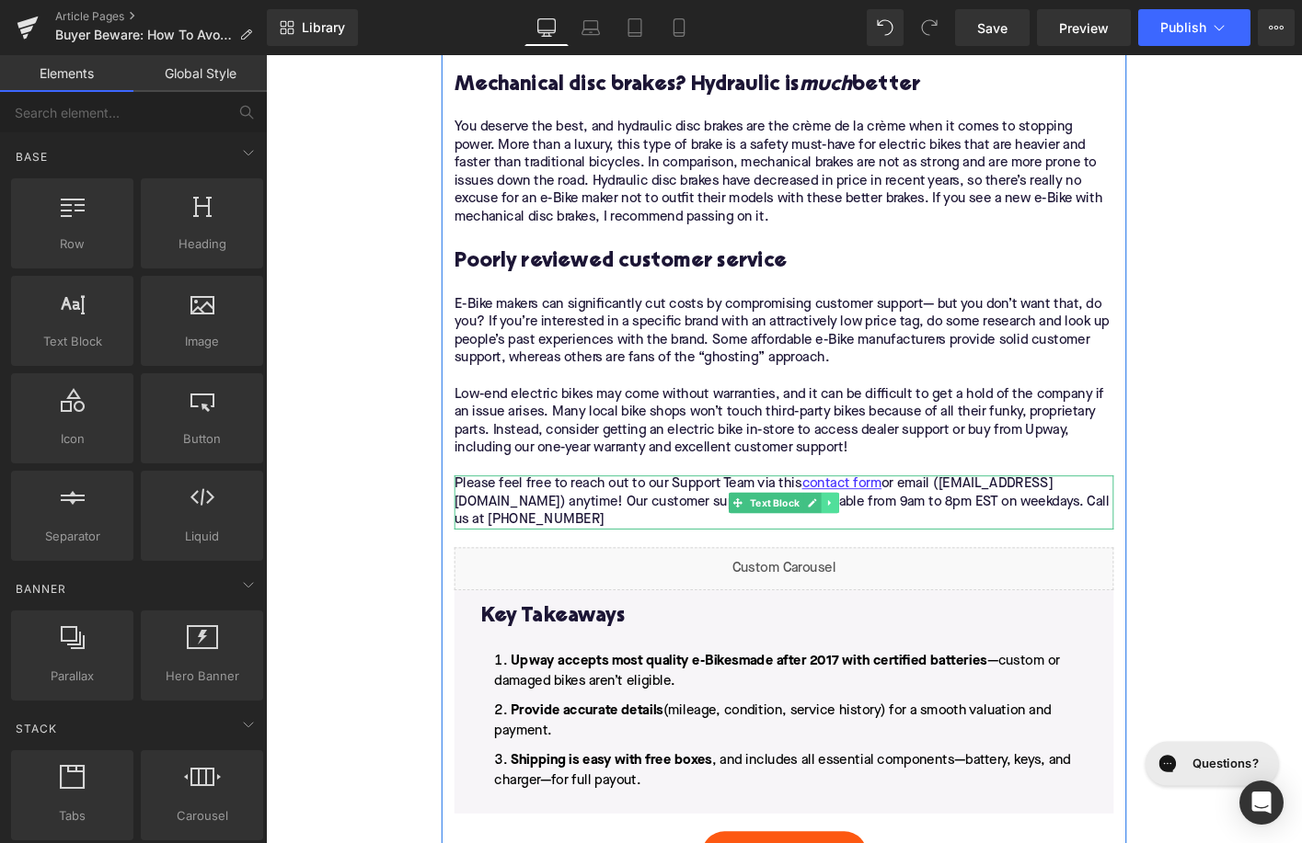
click at [875, 530] on link at bounding box center [872, 536] width 19 height 22
click at [880, 532] on icon at bounding box center [882, 536] width 10 height 10
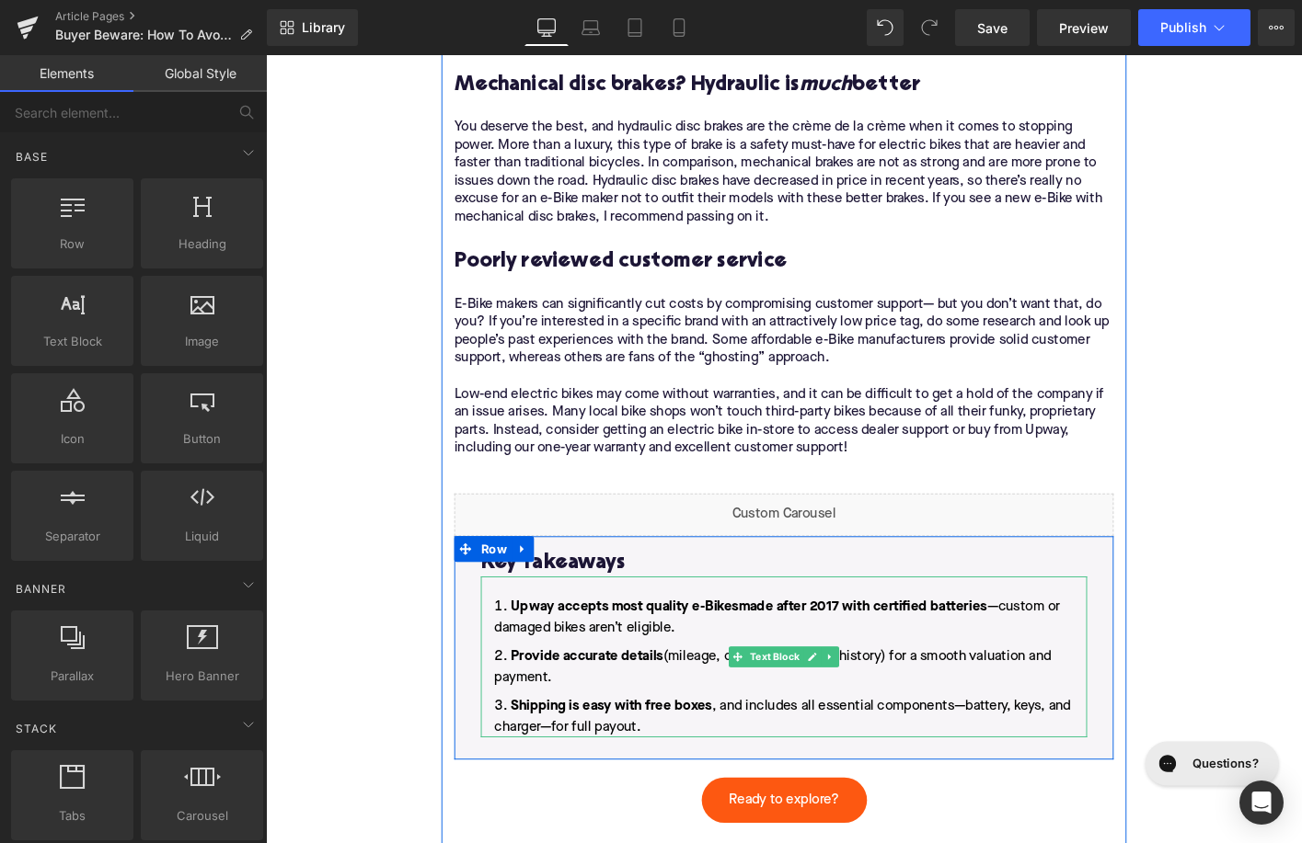
click at [689, 773] on li "Shipping is easy with free boxes , and includes all essential components—batter…" at bounding box center [822, 766] width 651 height 44
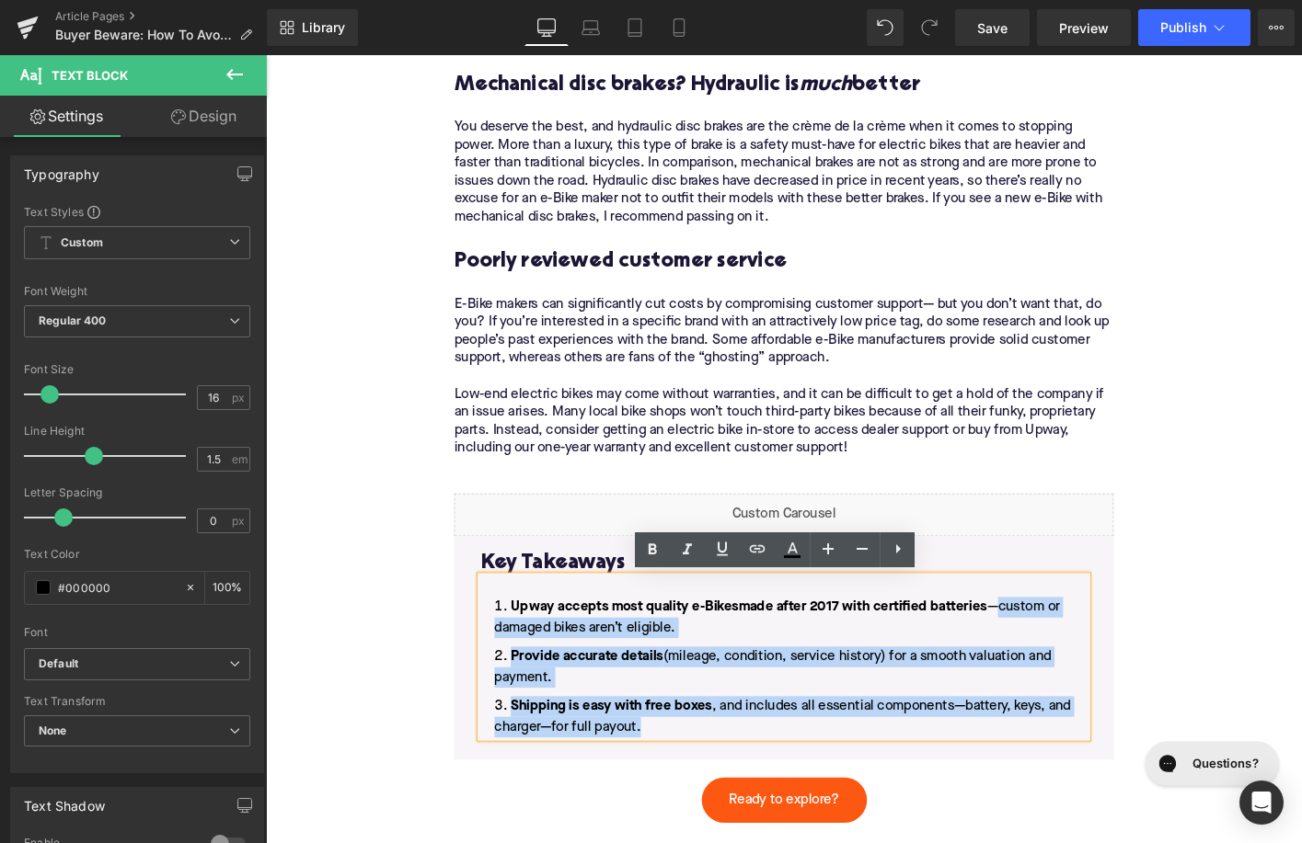
drag, startPoint x: 683, startPoint y: 774, endPoint x: 1056, endPoint y: 644, distance: 395.3
click at [1056, 644] on ol "Upway accepts most quality e-Bikes made after 2017 with certified batteries —cu…" at bounding box center [822, 712] width 651 height 151
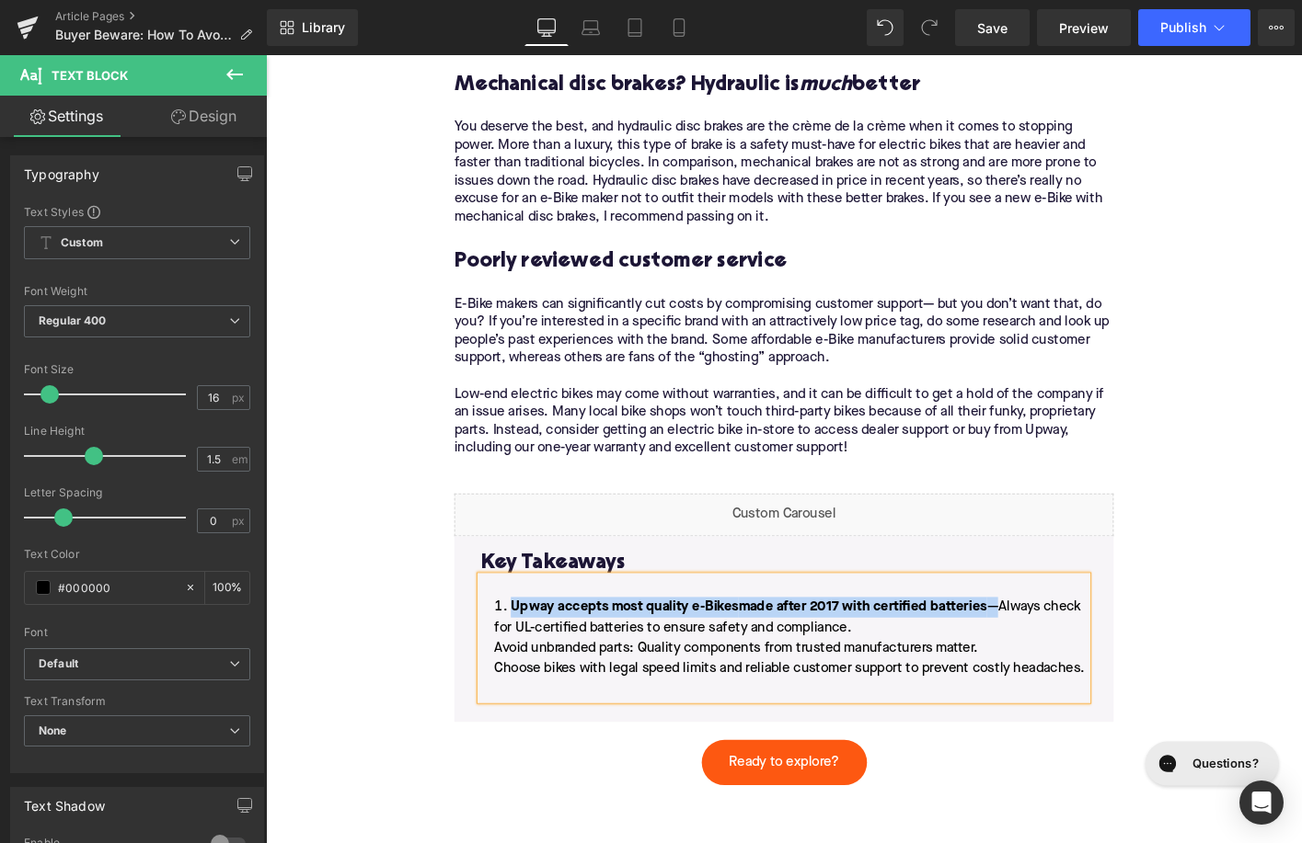
drag, startPoint x: 1053, startPoint y: 644, endPoint x: 531, endPoint y: 646, distance: 522.5
click at [531, 646] on li "Upway accepts most quality e-Bikes made after 2017 with certified batteries —Al…" at bounding box center [822, 692] width 651 height 110
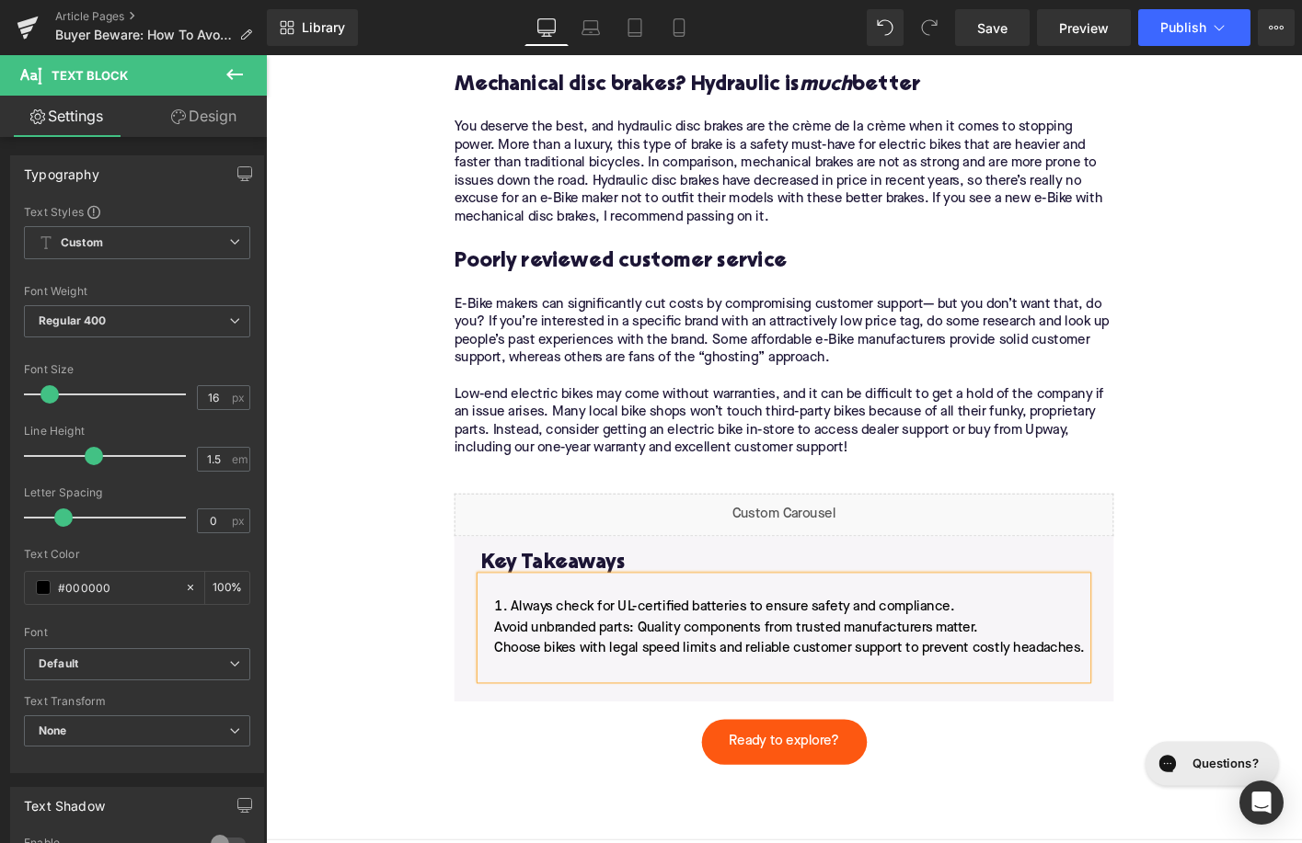
click at [505, 673] on li "Always check for UL-certified batteries to ensure safety and compliance. Avoid …" at bounding box center [822, 681] width 651 height 88
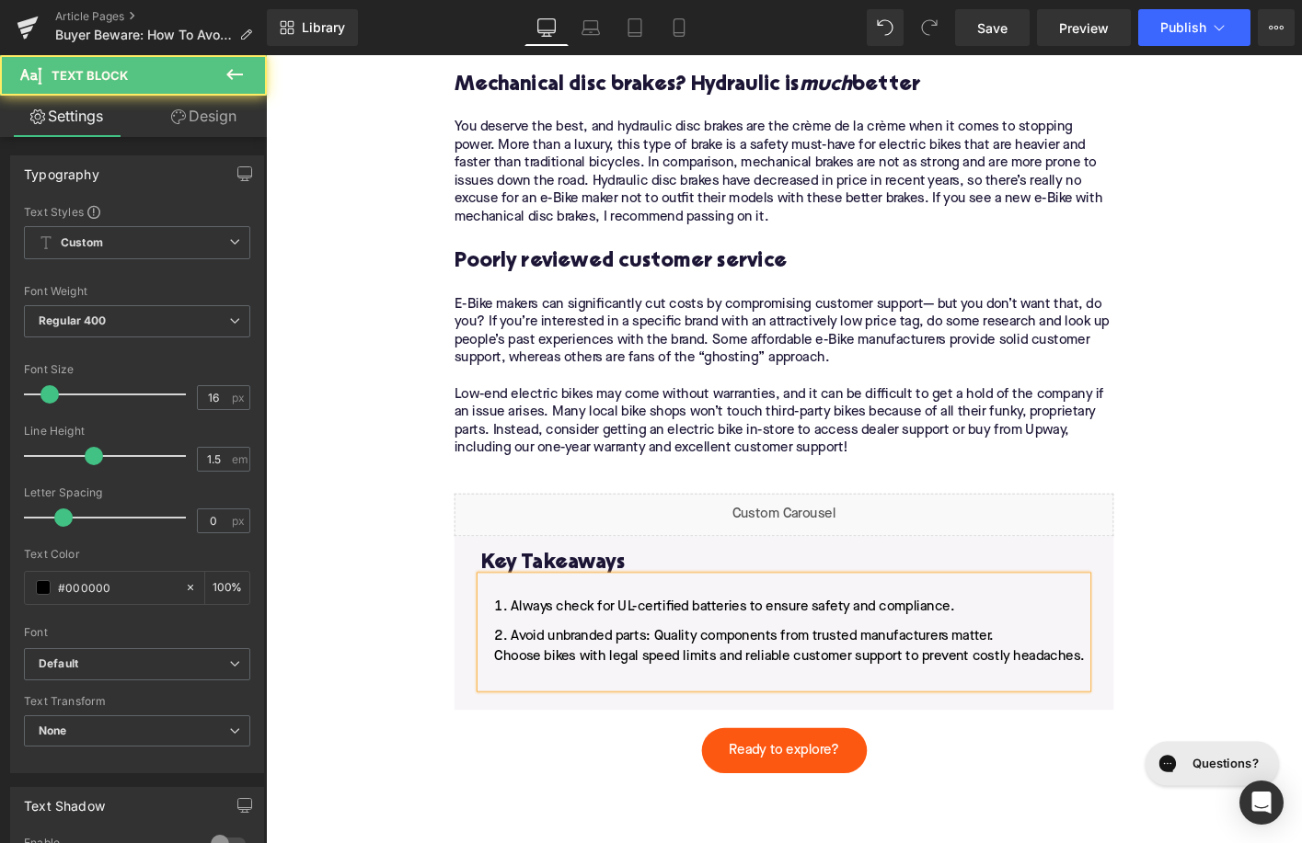
click at [504, 701] on li "Avoid unbranded parts: Quality components from trusted manufacturers matter. Ch…" at bounding box center [822, 702] width 651 height 66
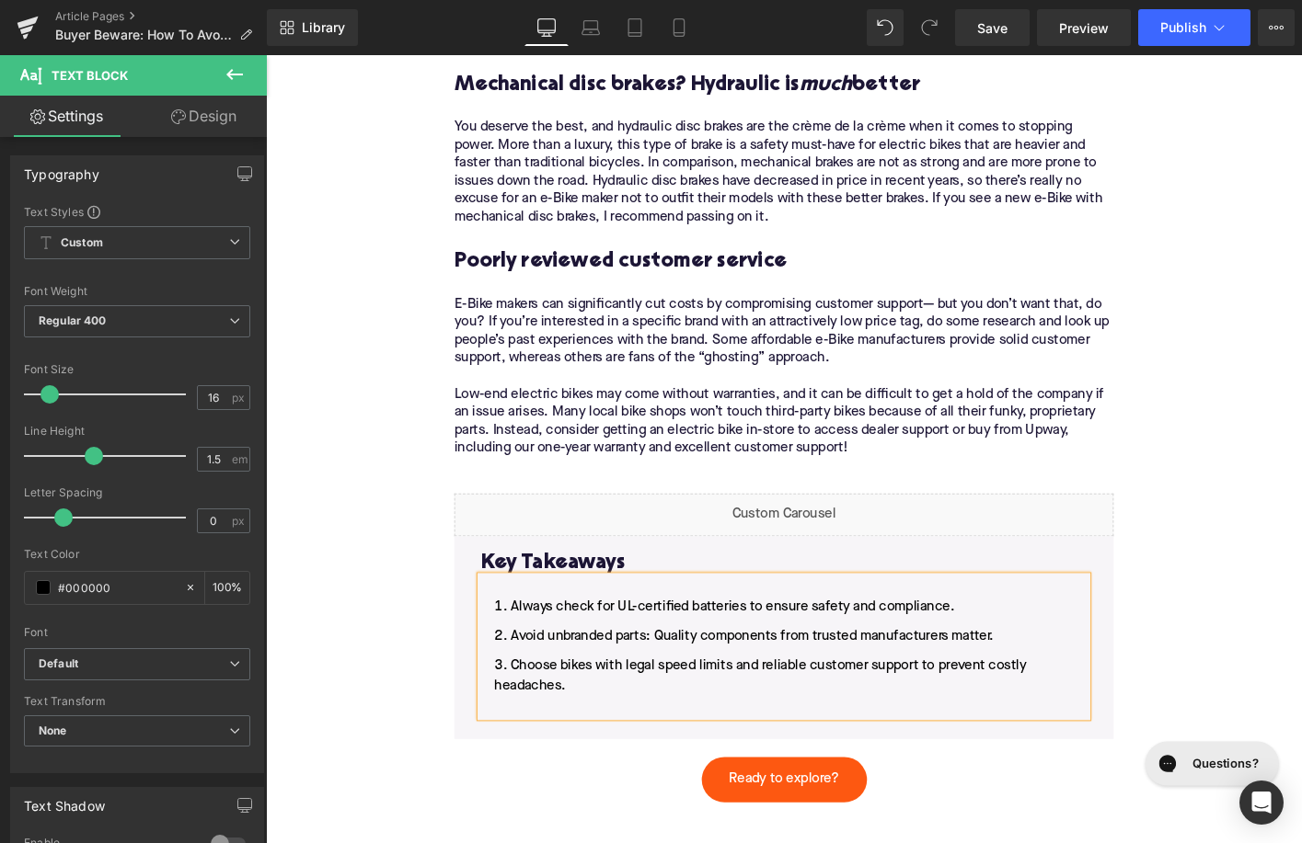
click at [540, 766] on li "Choose bikes with legal speed limits and reliable customer support to prevent c…" at bounding box center [822, 733] width 651 height 66
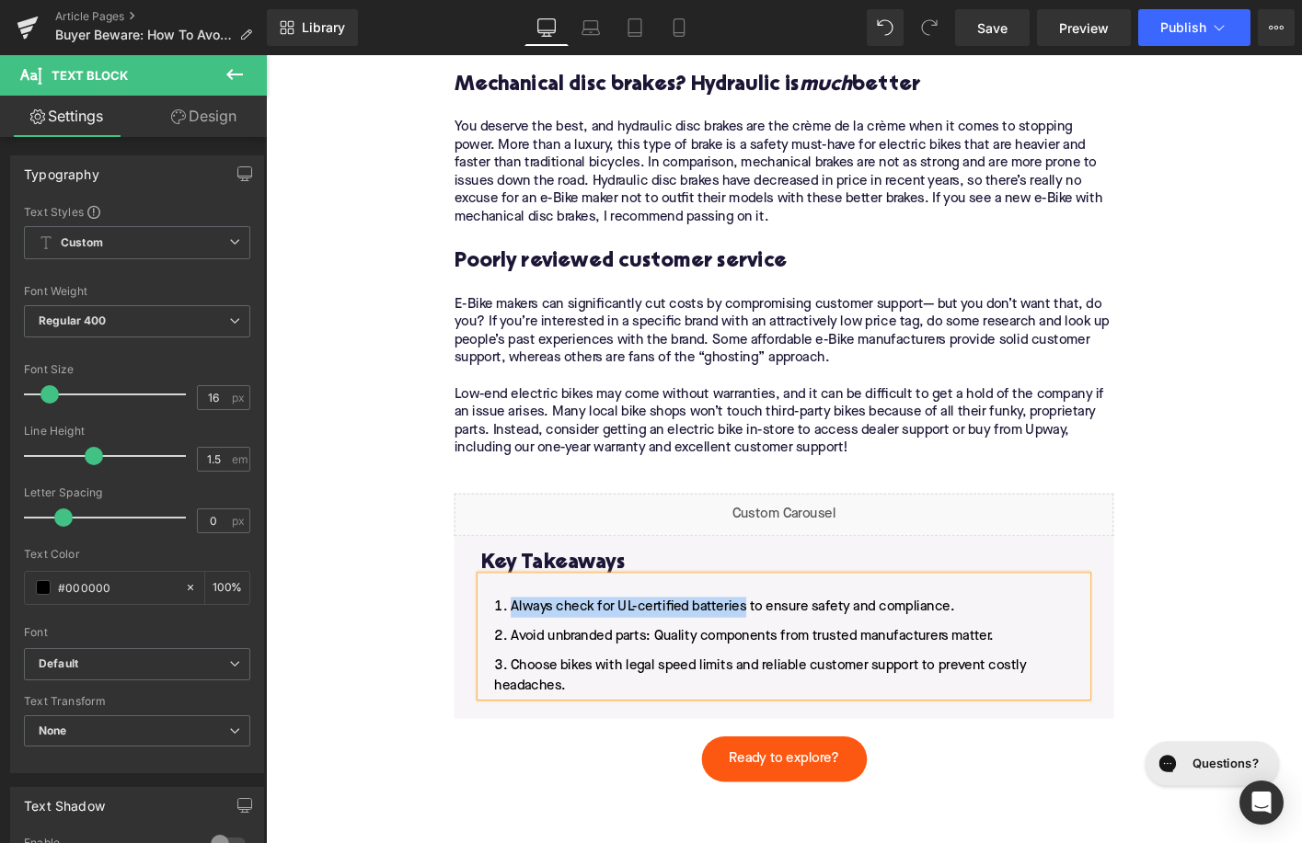
drag, startPoint x: 531, startPoint y: 649, endPoint x: 784, endPoint y: 654, distance: 253.0
click at [784, 654] on li "Always check for UL-certified batteries to ensure safety and compliance." at bounding box center [822, 648] width 651 height 22
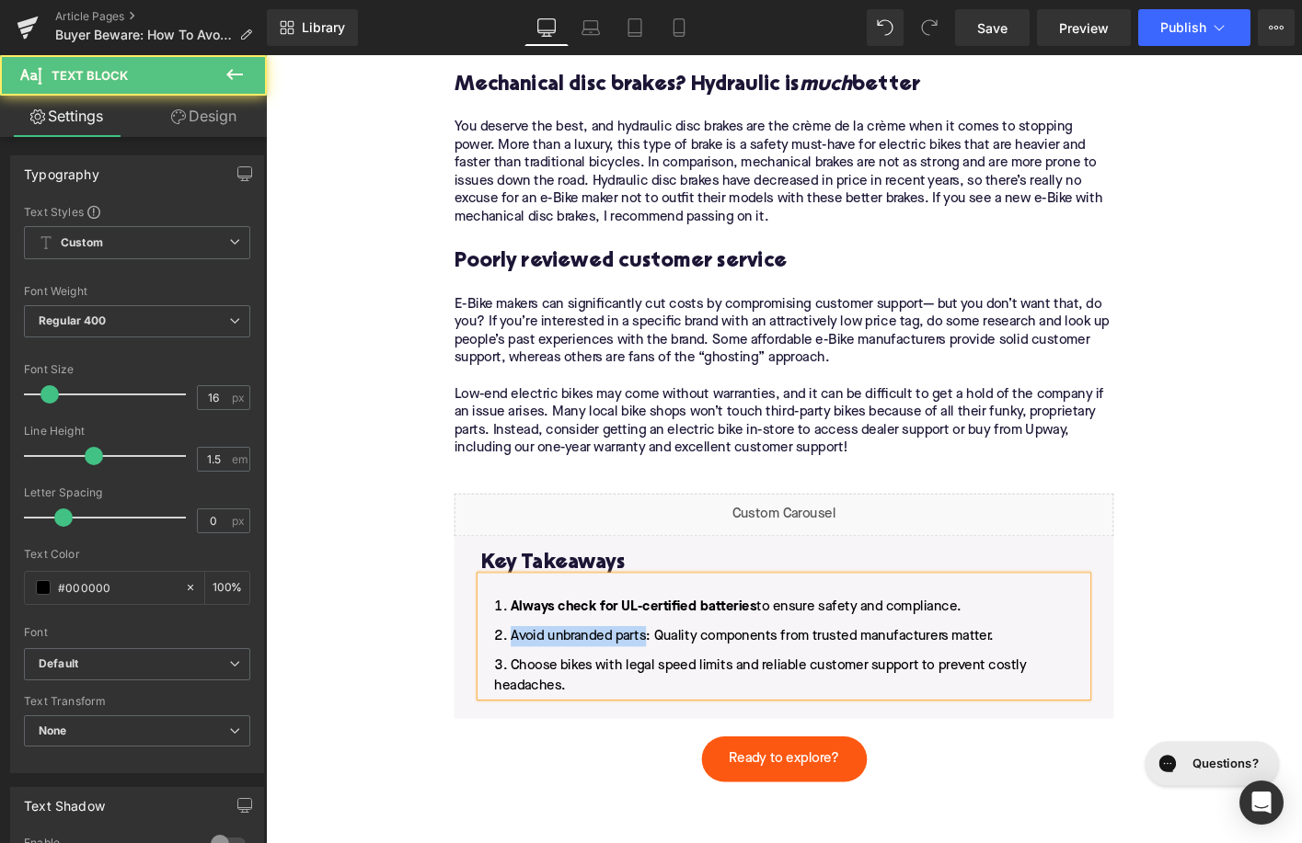
drag, startPoint x: 531, startPoint y: 682, endPoint x: 676, endPoint y: 686, distance: 145.4
click at [676, 686] on li "Avoid unbranded parts: Quality components from trusted manufacturers matter." at bounding box center [822, 680] width 651 height 22
drag, startPoint x: 529, startPoint y: 710, endPoint x: 764, endPoint y: 717, distance: 235.6
click at [764, 717] on li "Choose bikes with legal speed limits and reliable customer support to prevent c…" at bounding box center [822, 722] width 651 height 44
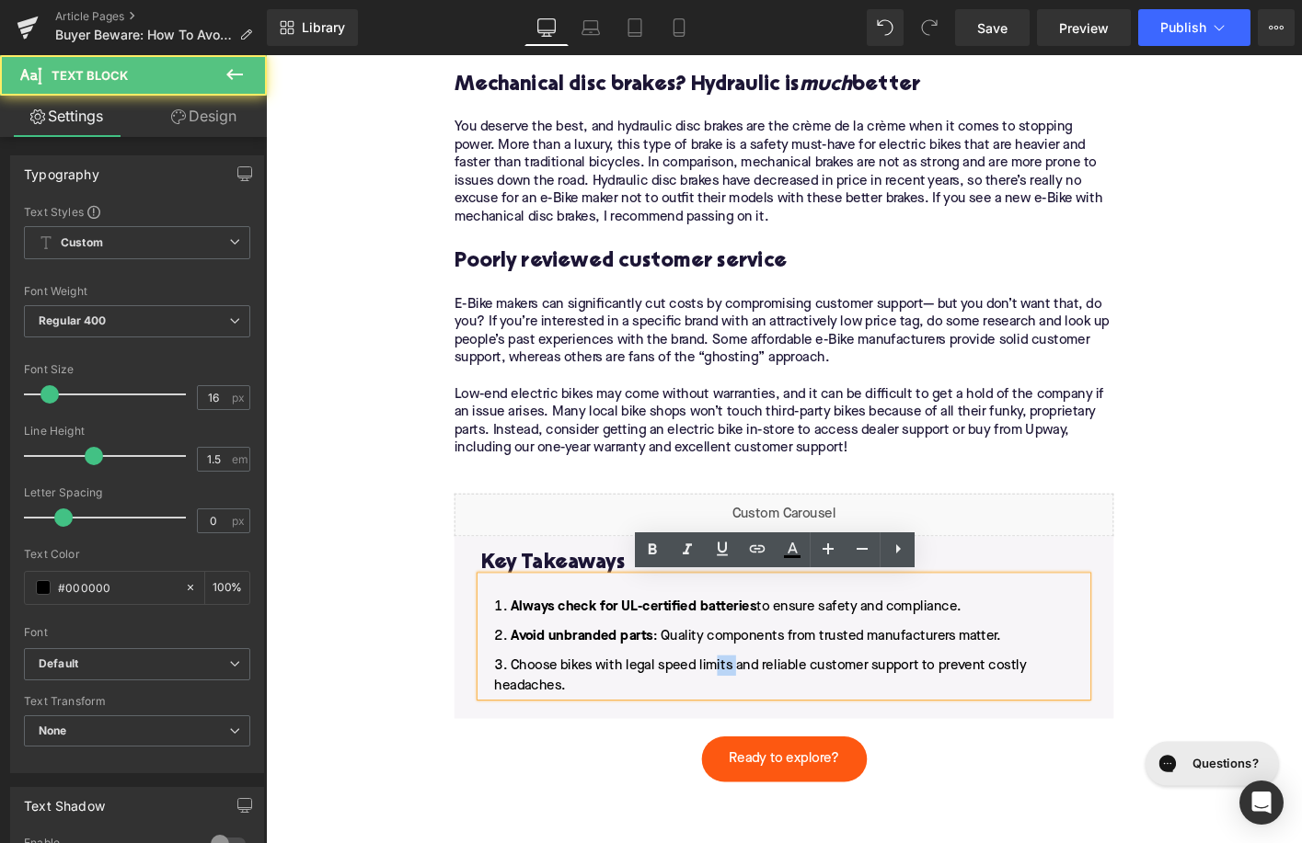
drag, startPoint x: 771, startPoint y: 714, endPoint x: 744, endPoint y: 714, distance: 26.7
click at [744, 714] on li "Choose bikes with legal speed limits and reliable customer support to prevent c…" at bounding box center [822, 722] width 651 height 44
click at [766, 714] on li "Choose bikes with legal speed limits and reliable customer support to prevent c…" at bounding box center [822, 722] width 651 height 44
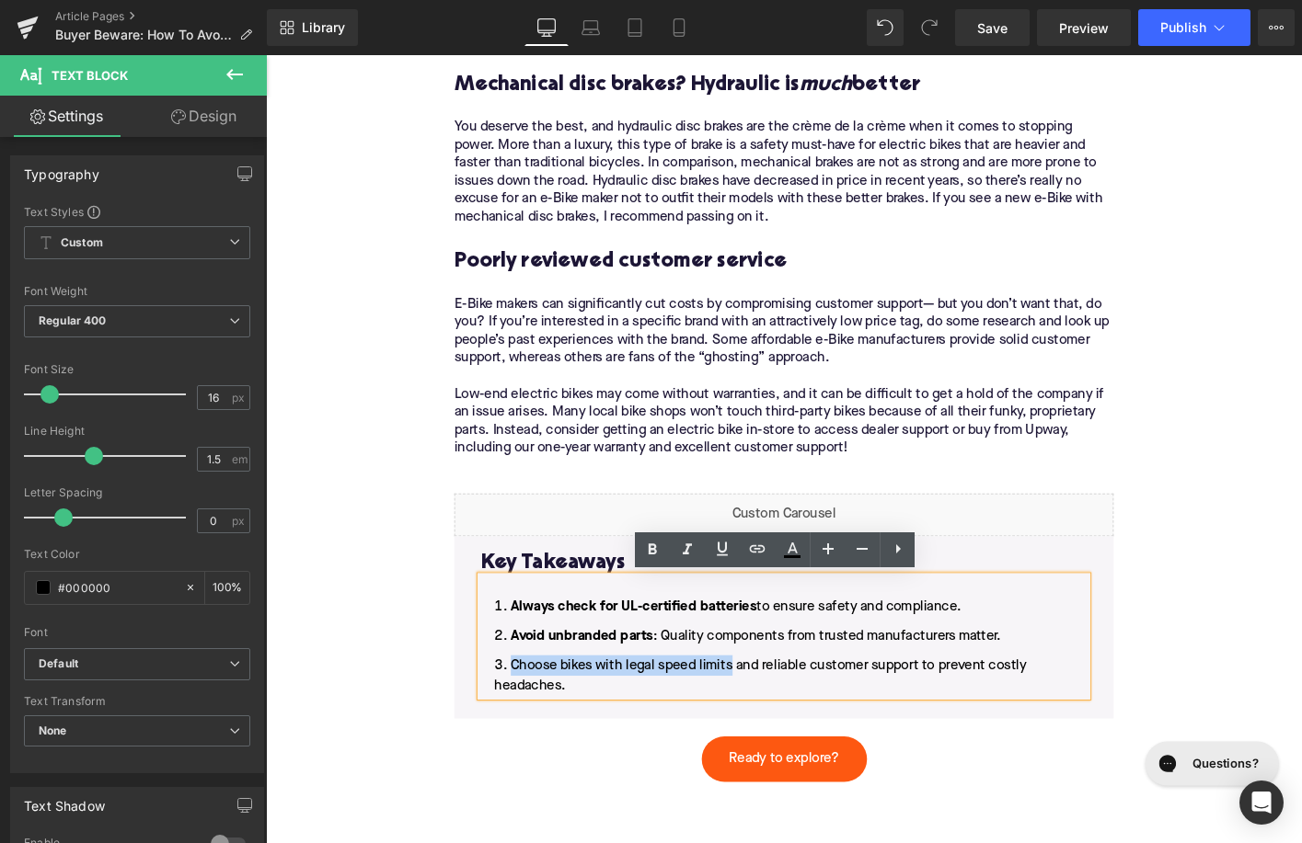
drag, startPoint x: 766, startPoint y: 714, endPoint x: 531, endPoint y: 712, distance: 235.5
click at [531, 712] on li "Choose bikes with legal speed limits and reliable customer support to prevent c…" at bounding box center [822, 722] width 651 height 44
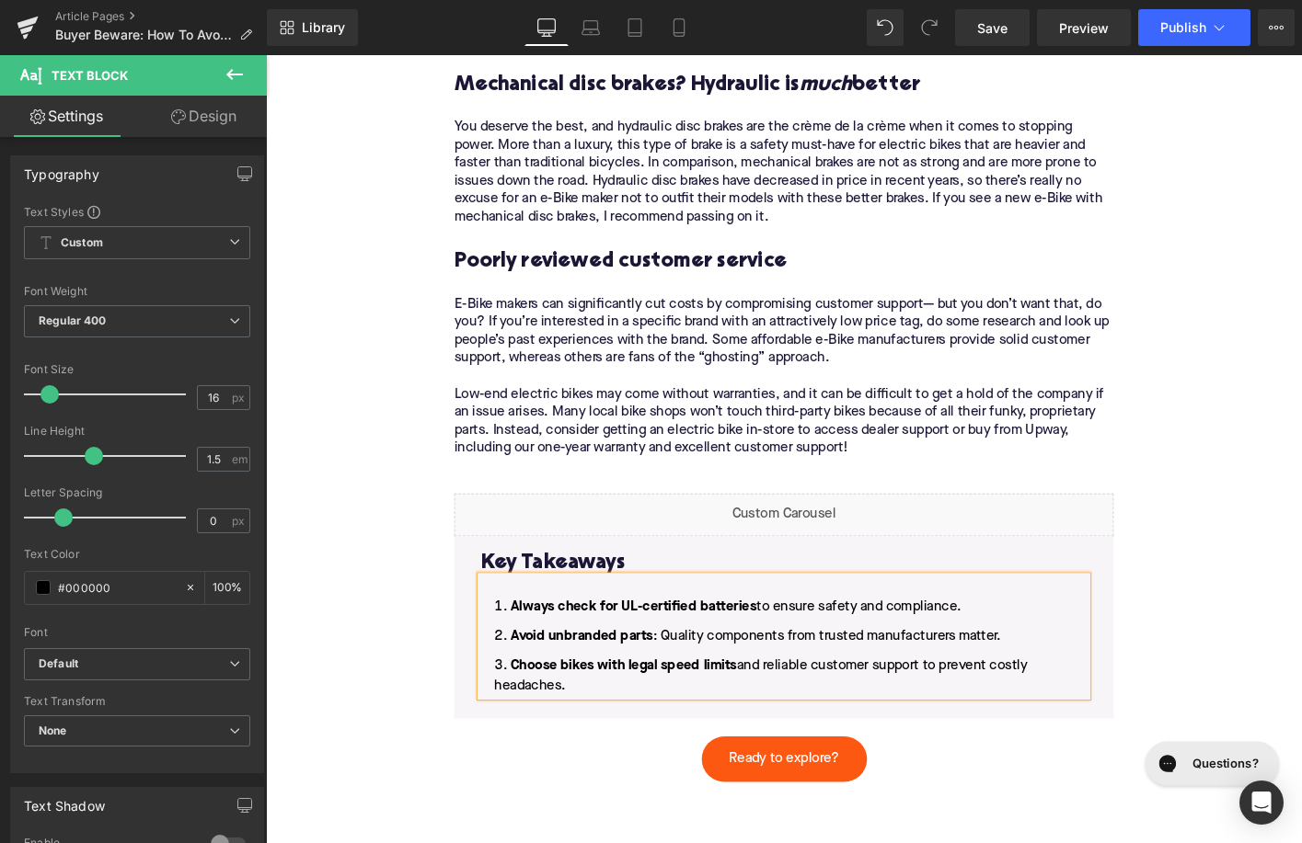
click at [664, 692] on ol "Always check for UL-certified batteries to ensure safety and compliance. Avoid …" at bounding box center [822, 690] width 651 height 107
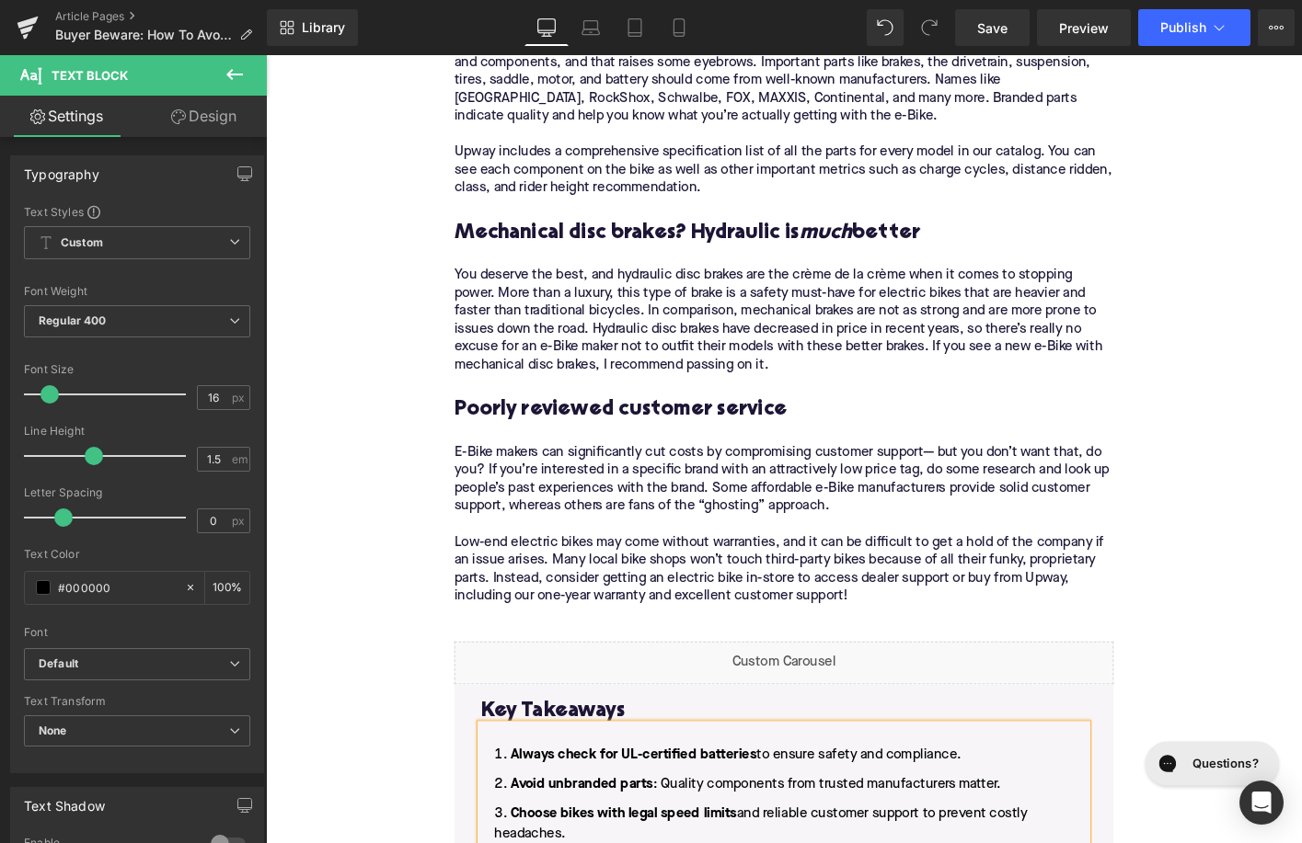
scroll to position [3398, 0]
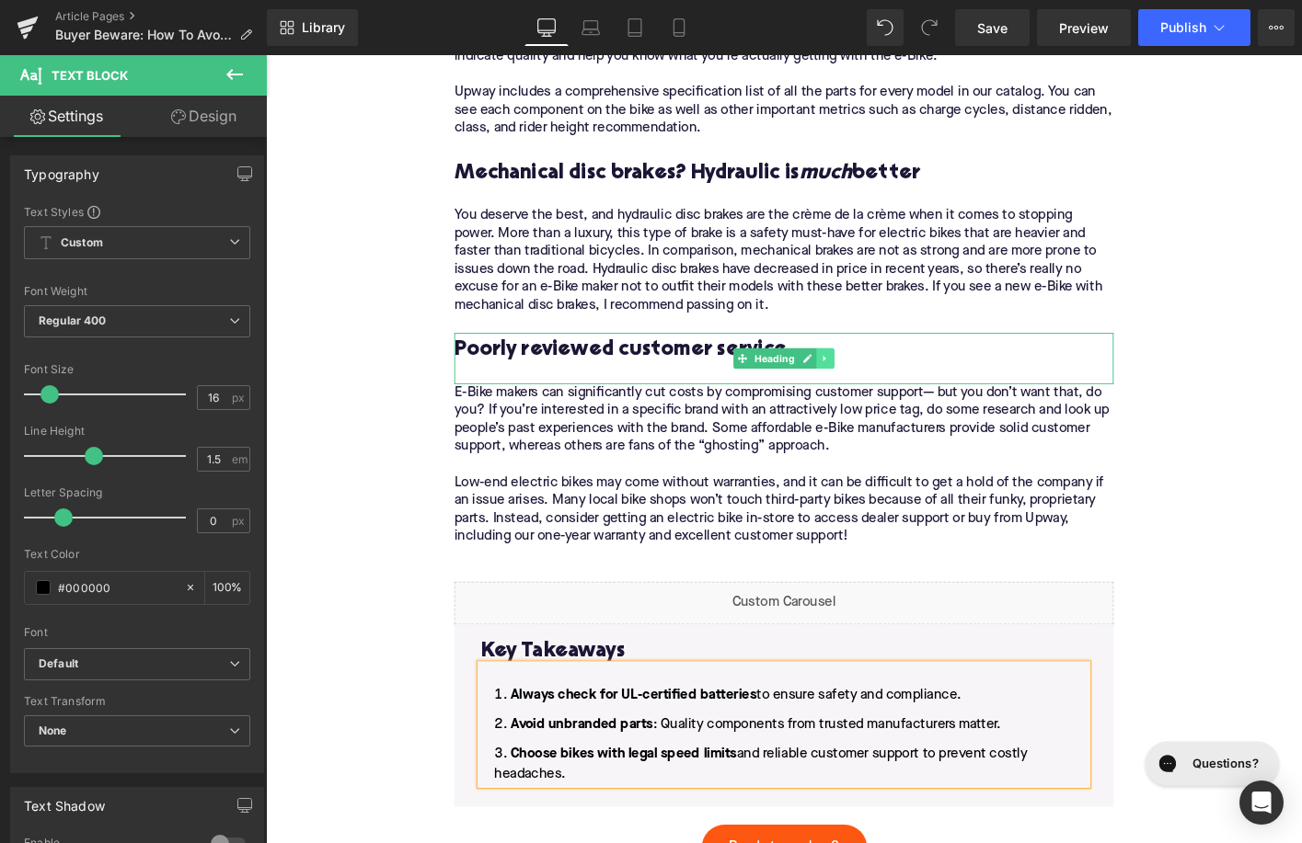
click at [870, 383] on icon at bounding box center [867, 381] width 10 height 11
click at [852, 384] on link at bounding box center [857, 382] width 19 height 22
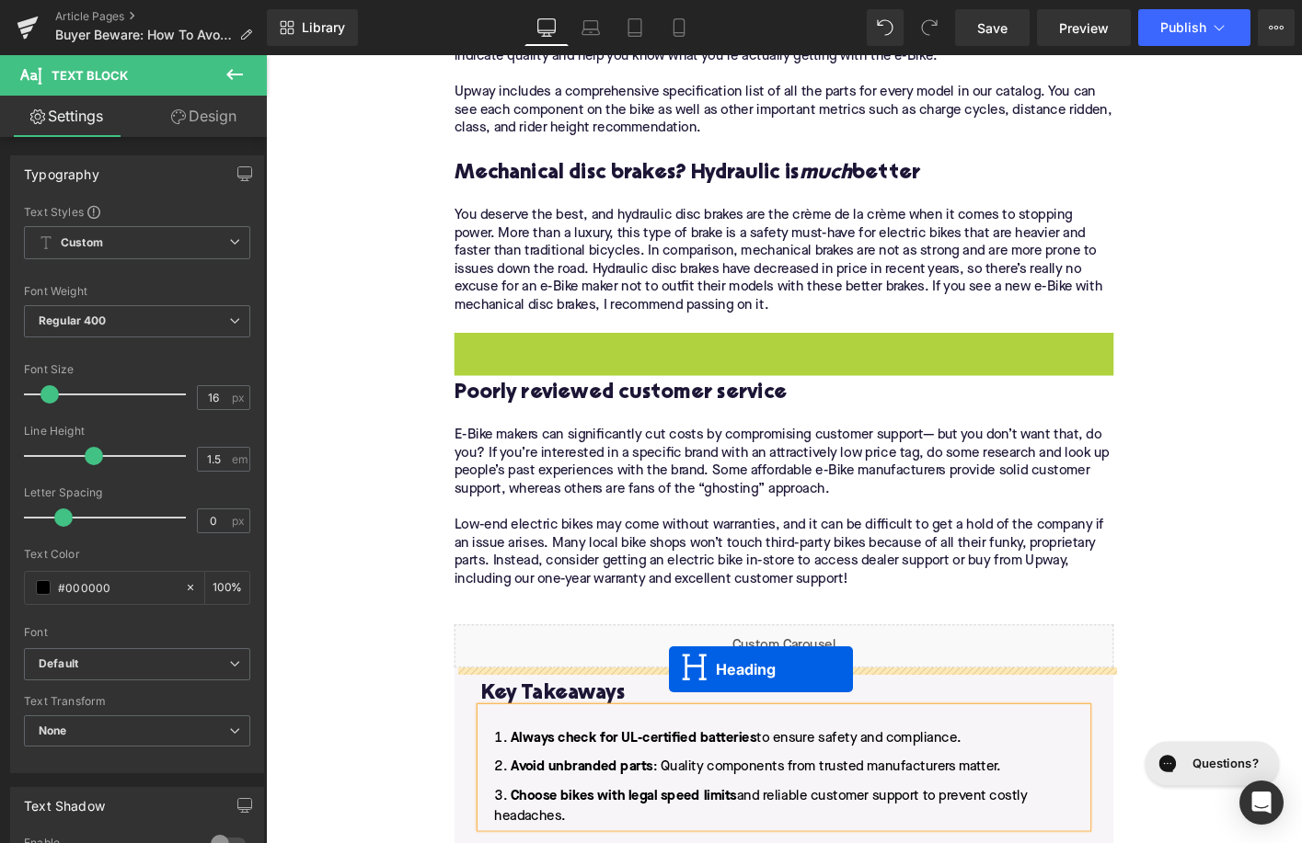
drag, startPoint x: 745, startPoint y: 382, endPoint x: 699, endPoint y: 716, distance: 337.0
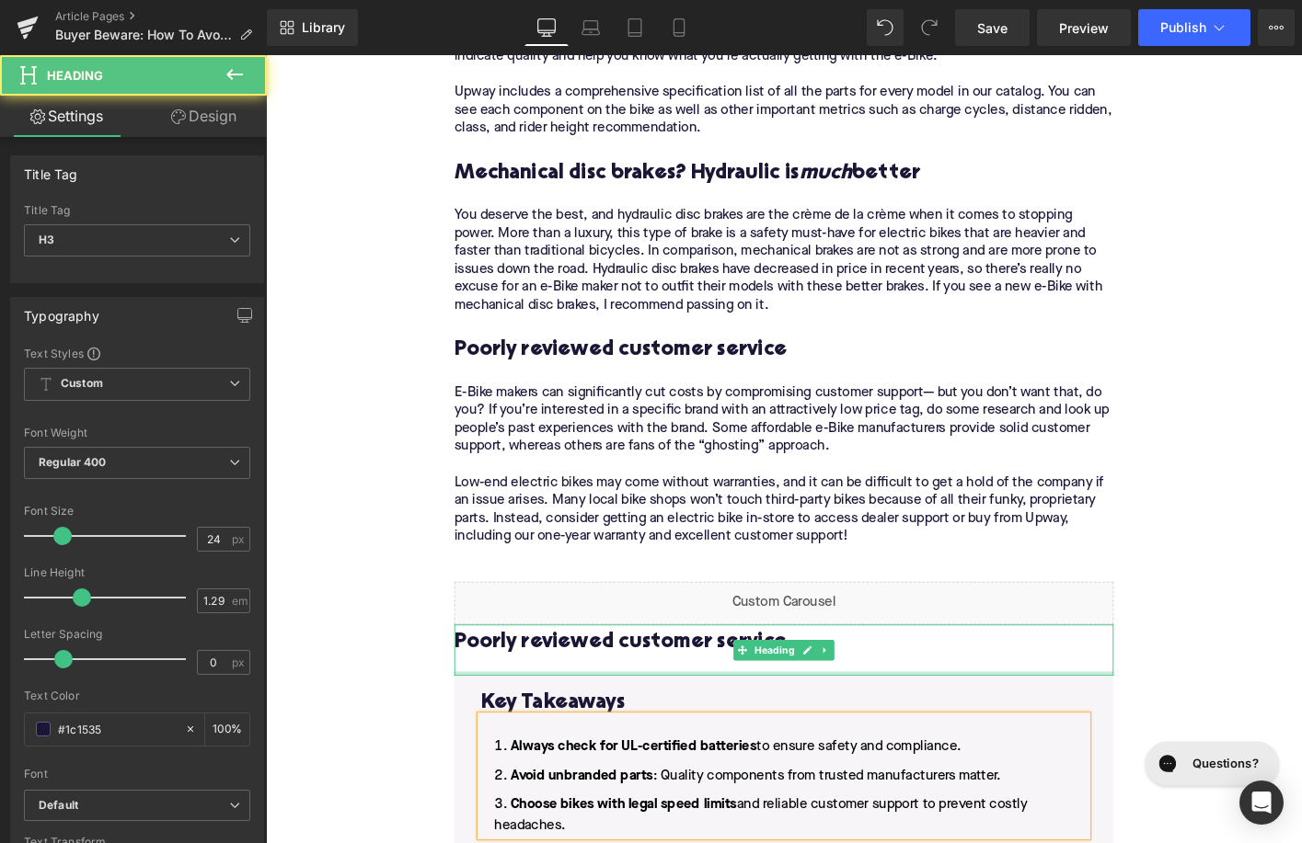
click at [668, 695] on h3 "Poorly reviewed customer service" at bounding box center [822, 686] width 708 height 29
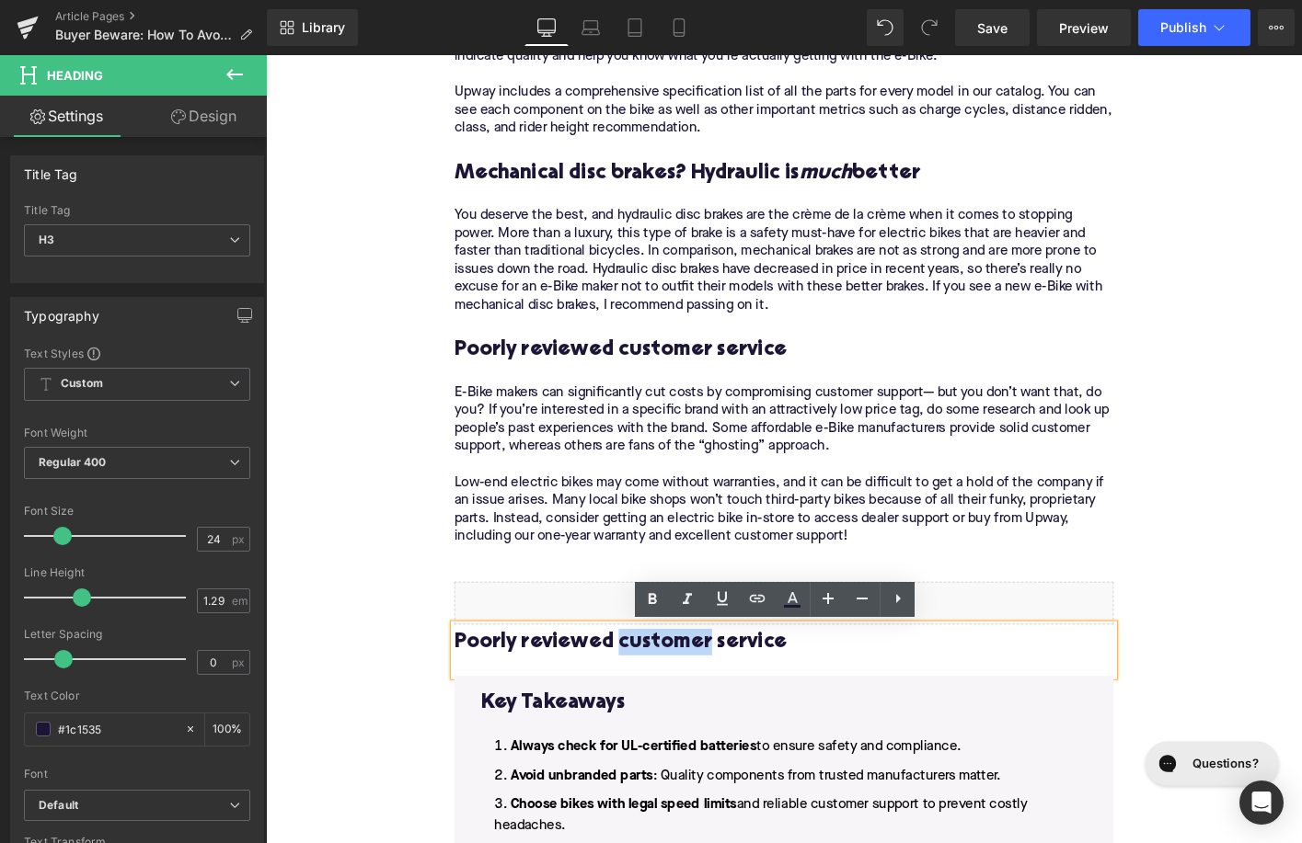
click at [668, 695] on h3 "Poorly reviewed customer service" at bounding box center [822, 686] width 708 height 29
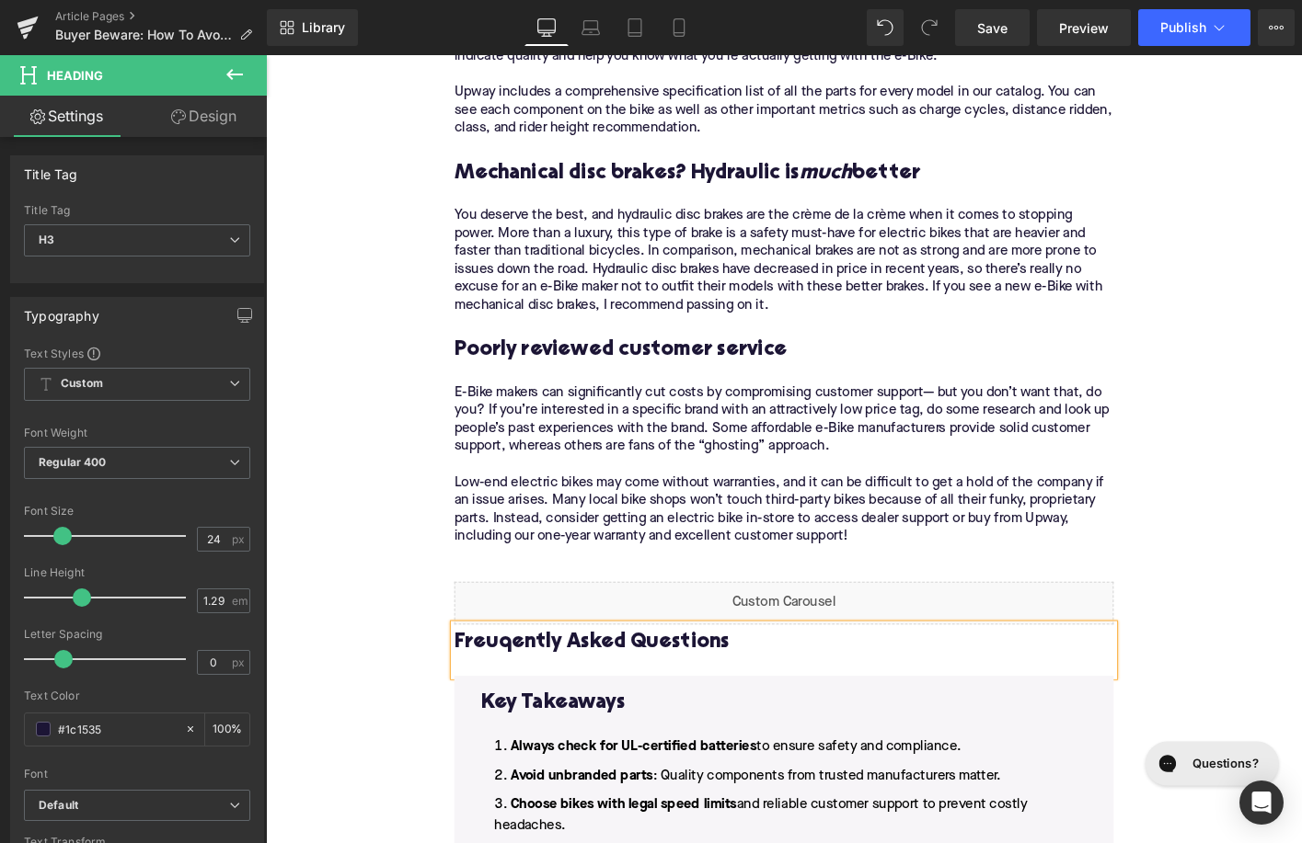
click at [509, 686] on h3 "Freuqently Asked Questions" at bounding box center [822, 686] width 708 height 29
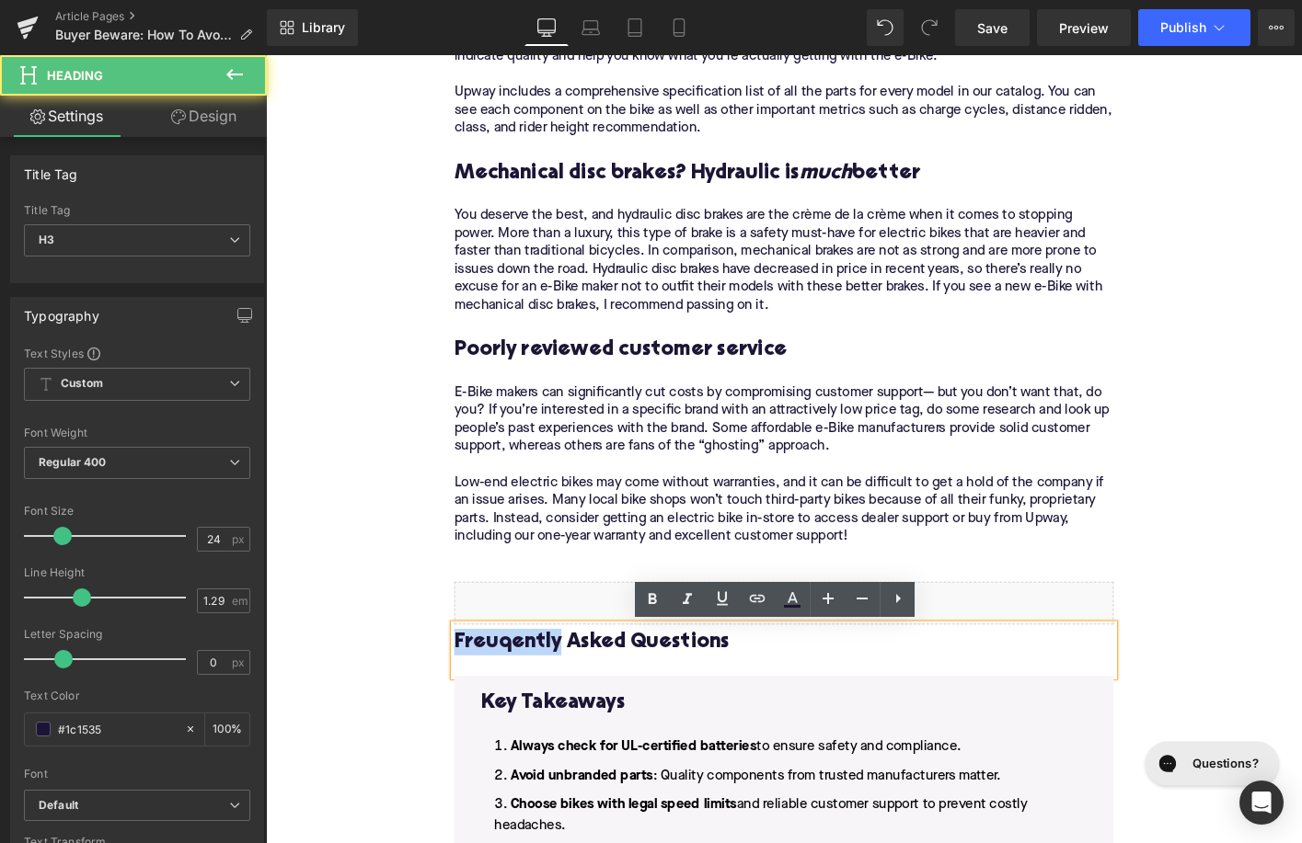
click at [509, 686] on h3 "Freuqently Asked Questions" at bounding box center [822, 686] width 708 height 29
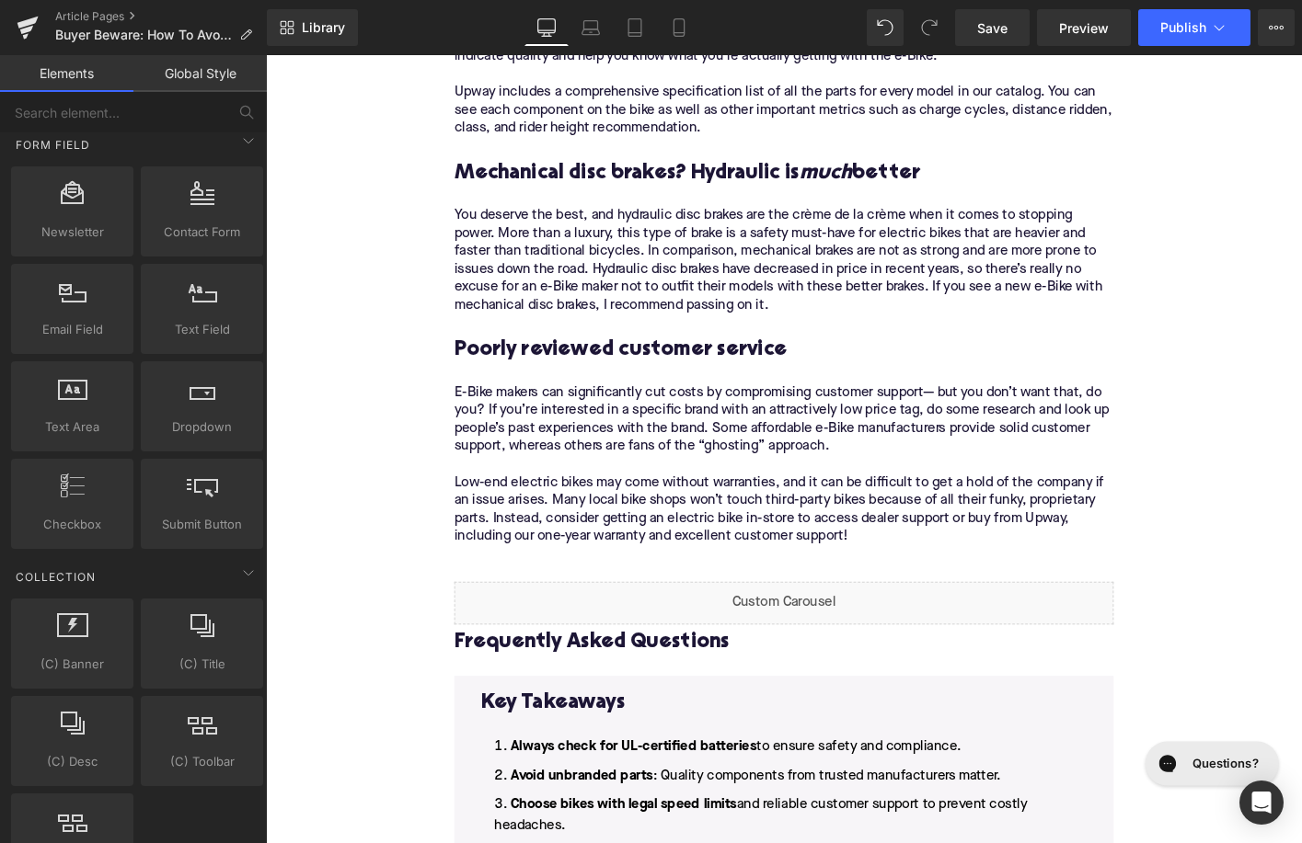
scroll to position [3424, 0]
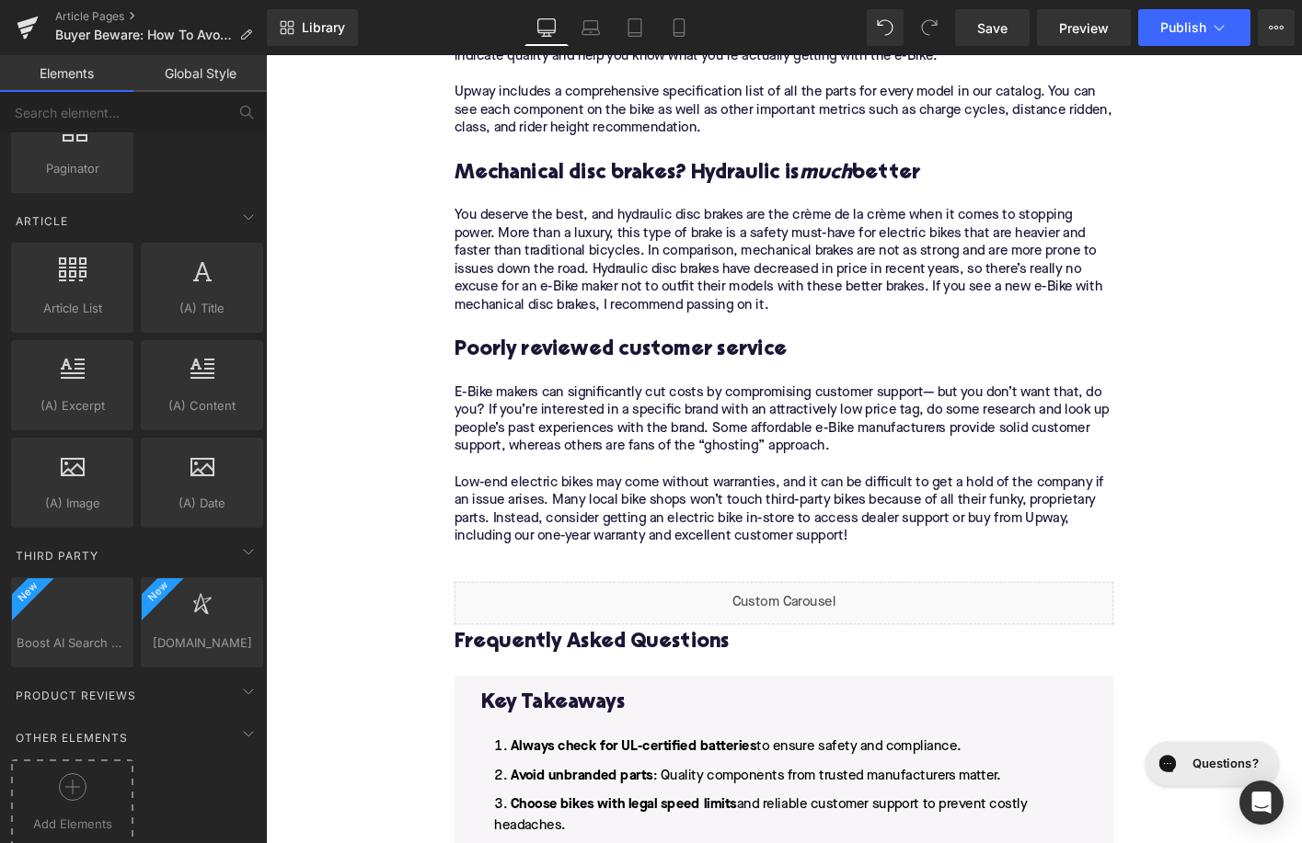
click at [98, 788] on div at bounding box center [72, 794] width 113 height 41
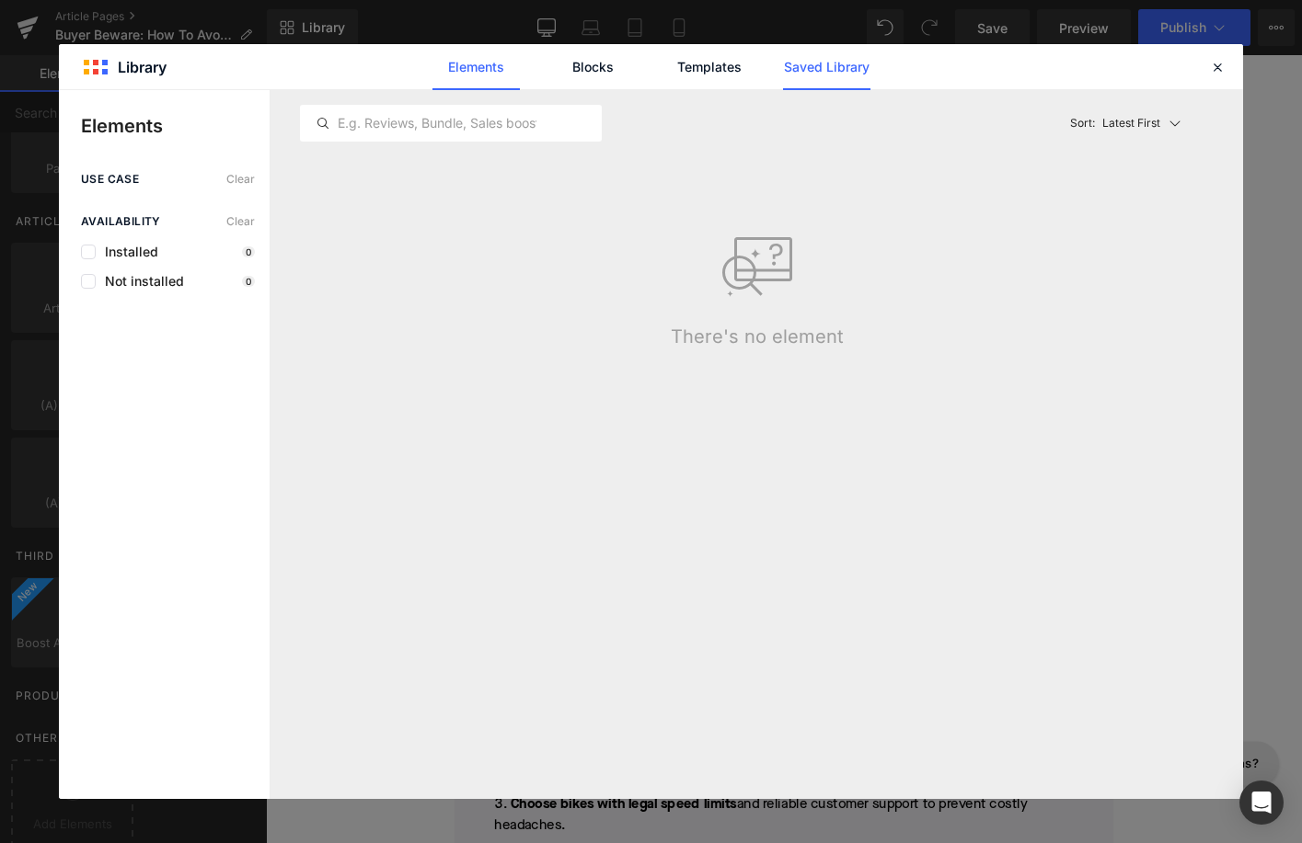
click at [819, 66] on link "Saved Library" at bounding box center [826, 67] width 87 height 46
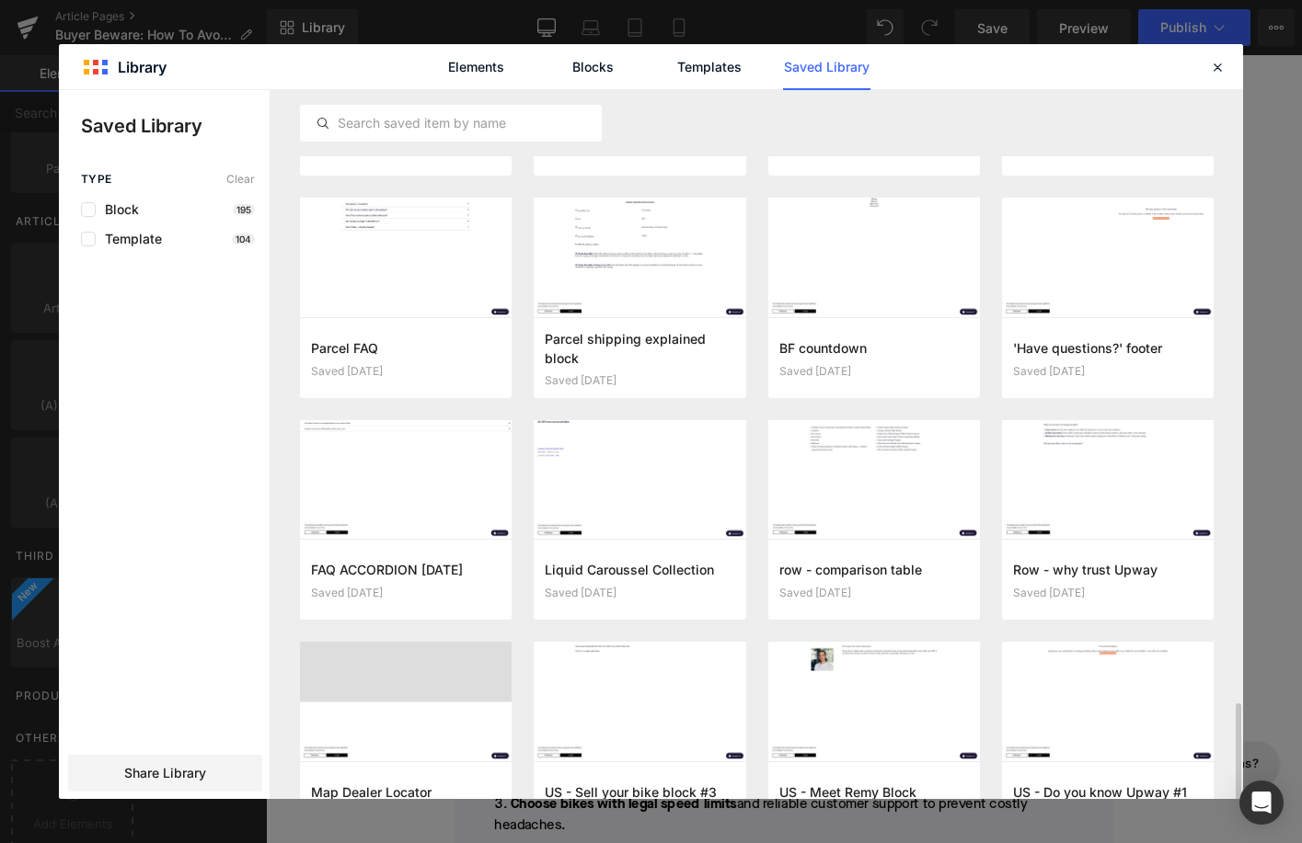
scroll to position [2699, 0]
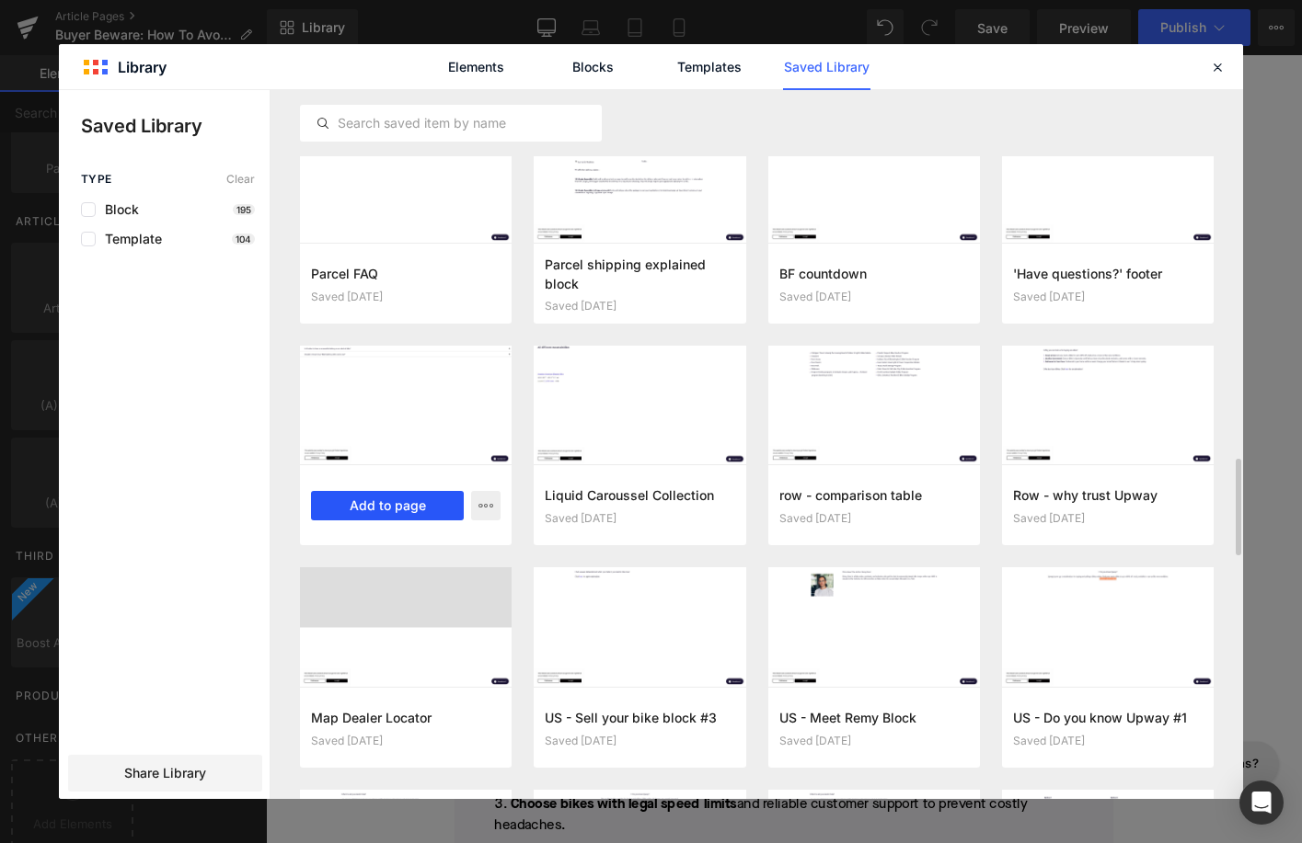
click at [400, 508] on button "Add to page" at bounding box center [387, 505] width 153 height 29
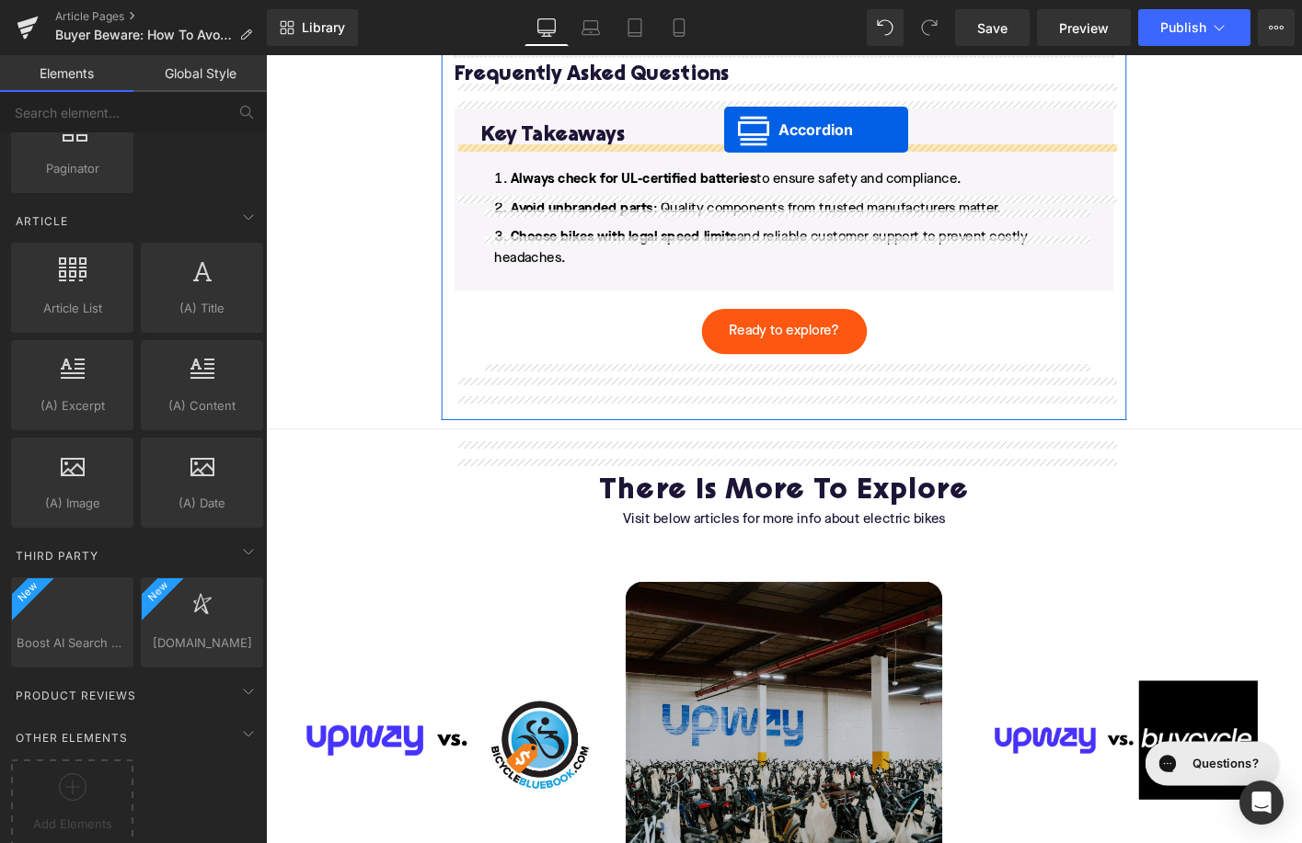
scroll to position [3876, 0]
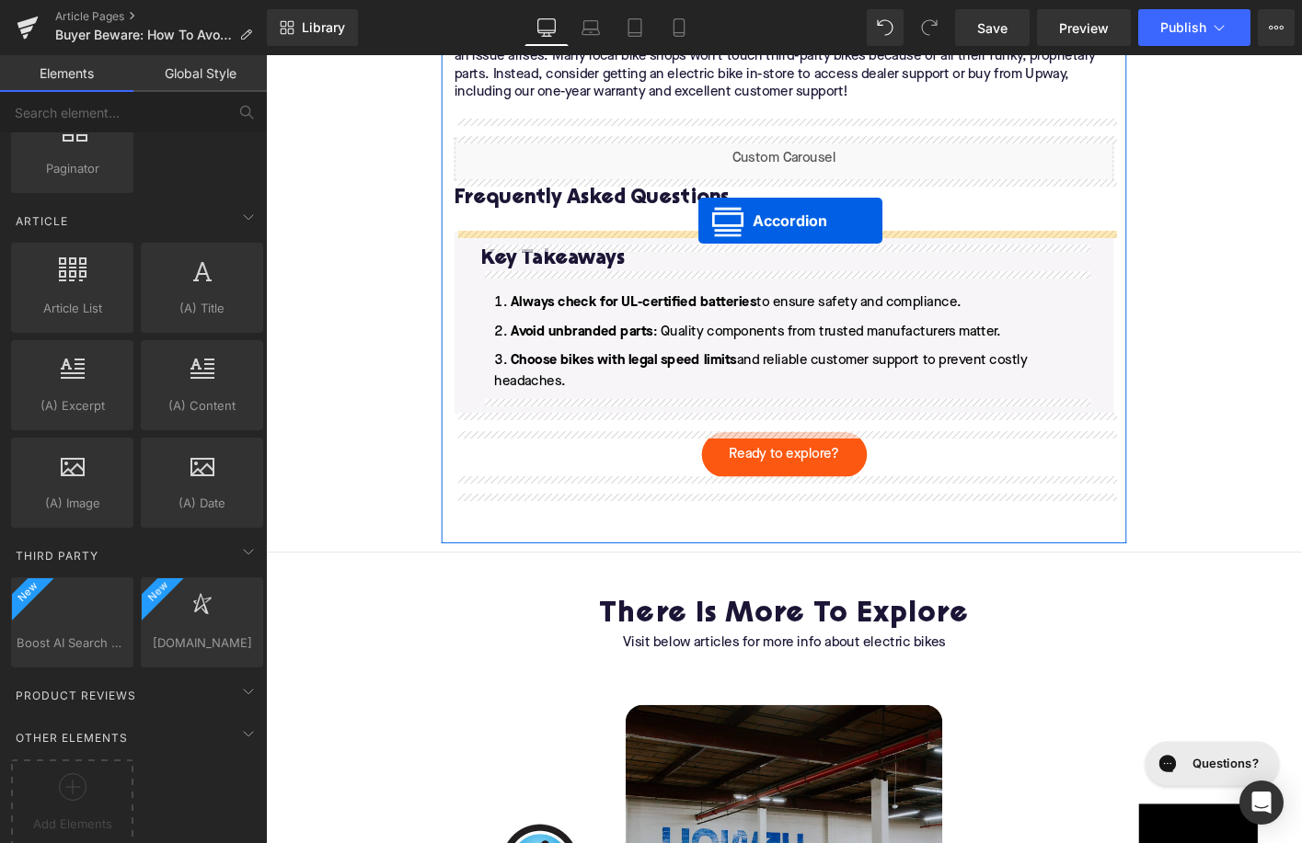
drag, startPoint x: 769, startPoint y: 162, endPoint x: 730, endPoint y: 231, distance: 79.1
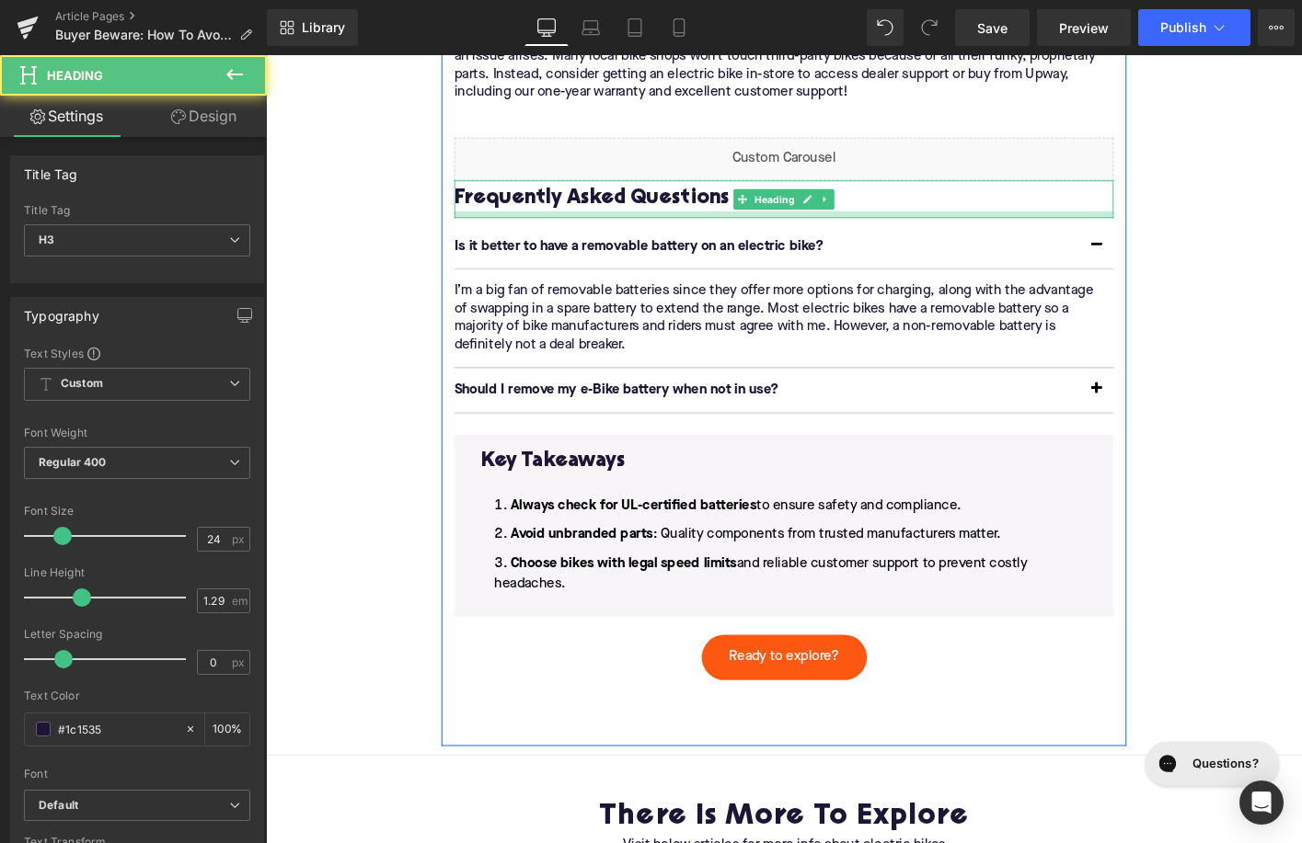
drag, startPoint x: 773, startPoint y: 239, endPoint x: 1299, endPoint y: 199, distance: 527.7
click at [773, 227] on div at bounding box center [822, 226] width 708 height 7
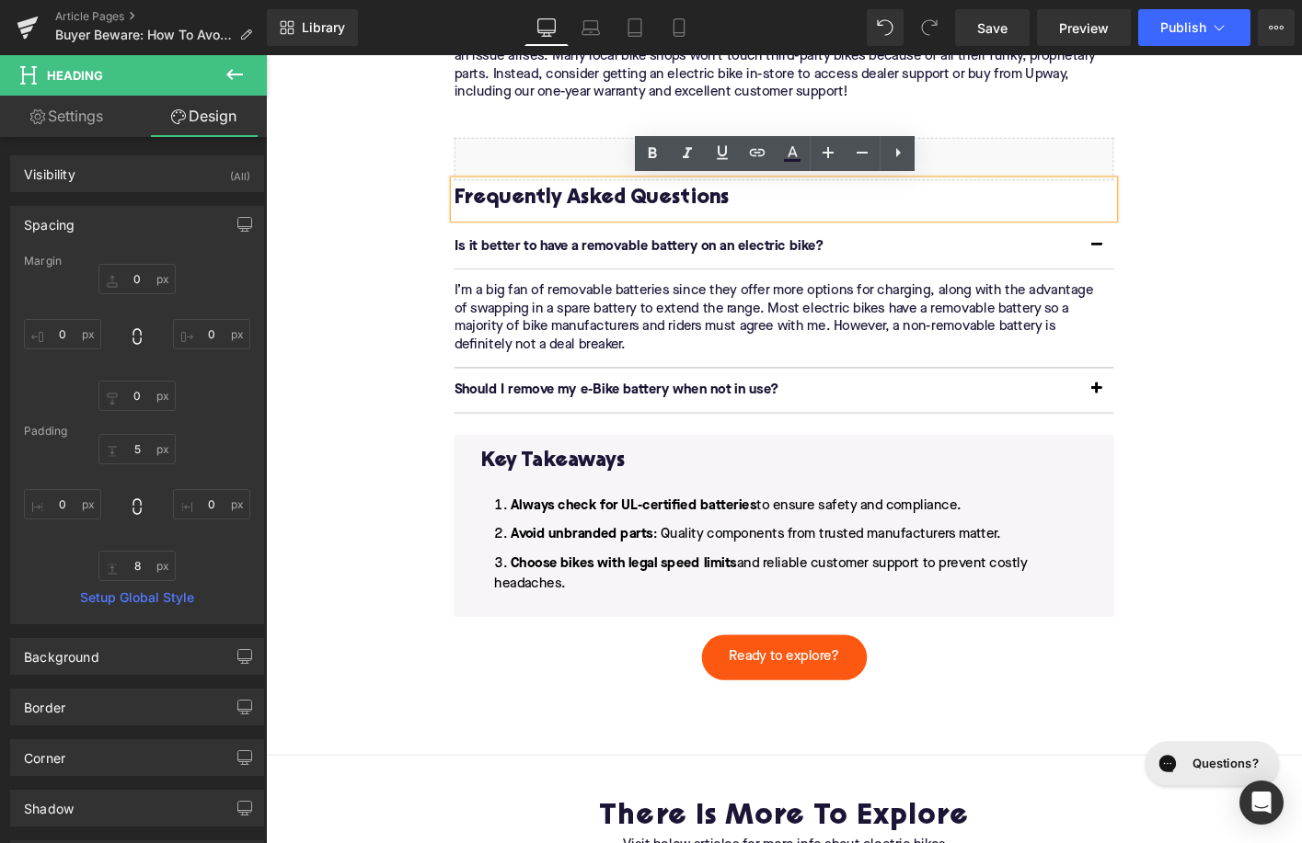
click at [659, 264] on p "Is it better to have a removable battery on an electric bike?" at bounding box center [803, 260] width 671 height 19
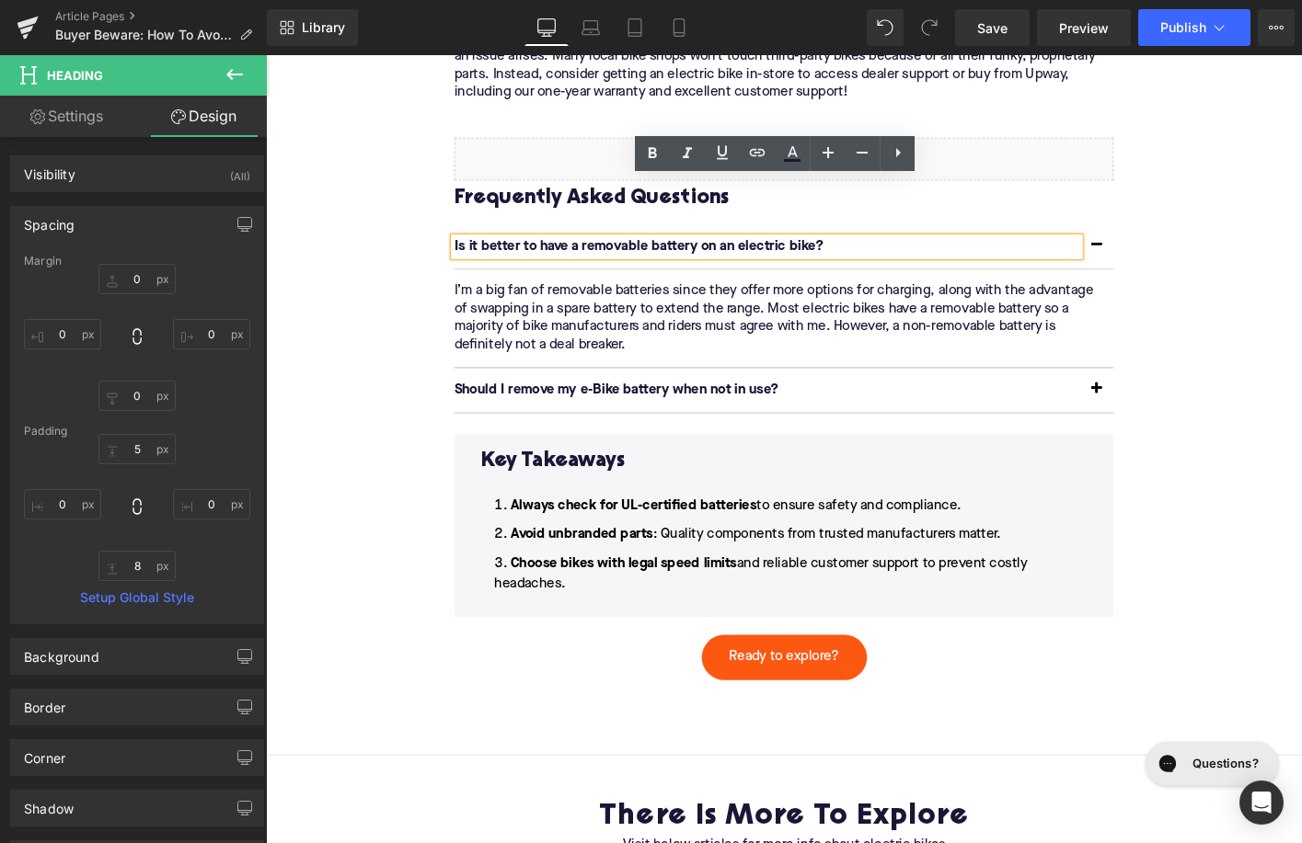
click at [659, 264] on p "Is it better to have a removable battery on an electric bike?" at bounding box center [803, 260] width 671 height 19
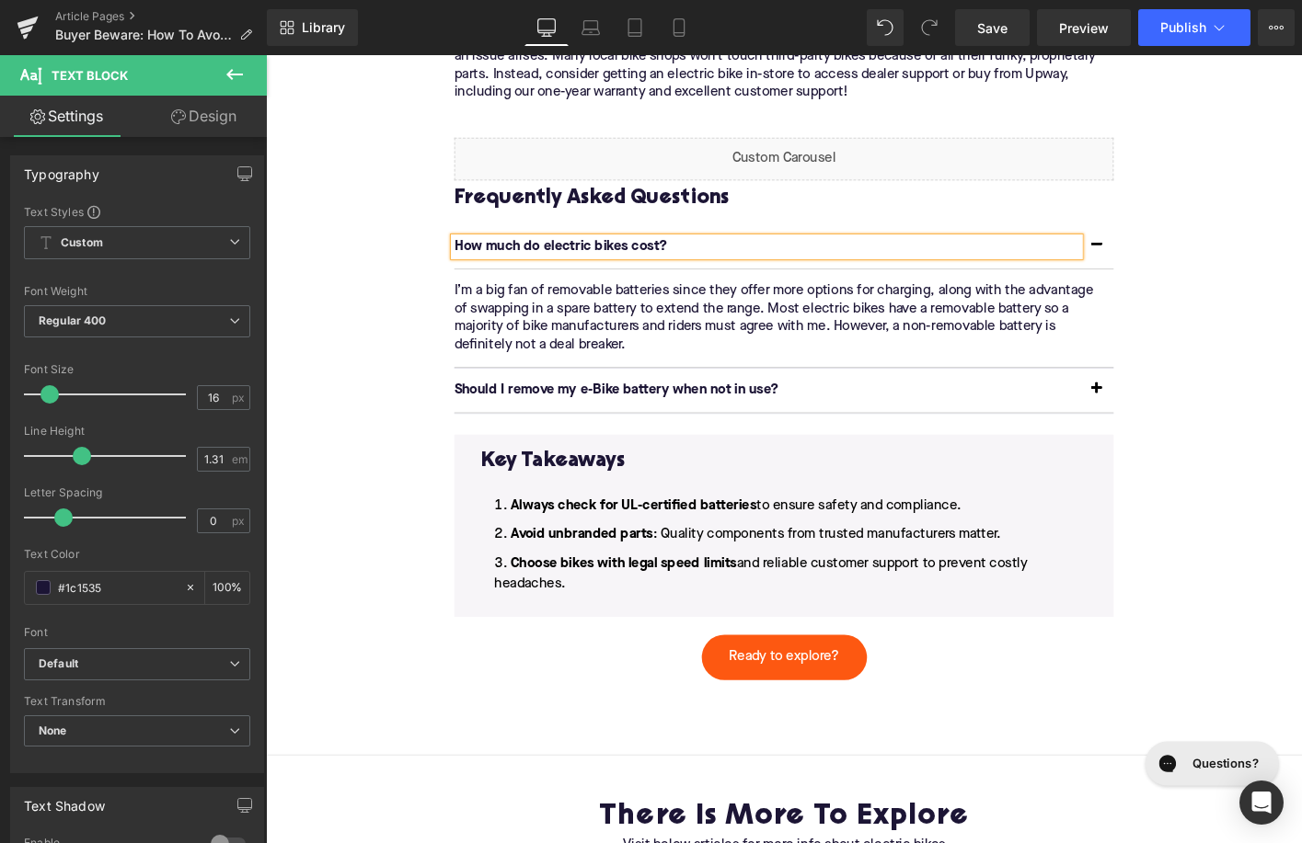
click at [266, 55] on div at bounding box center [266, 55] width 0 height 0
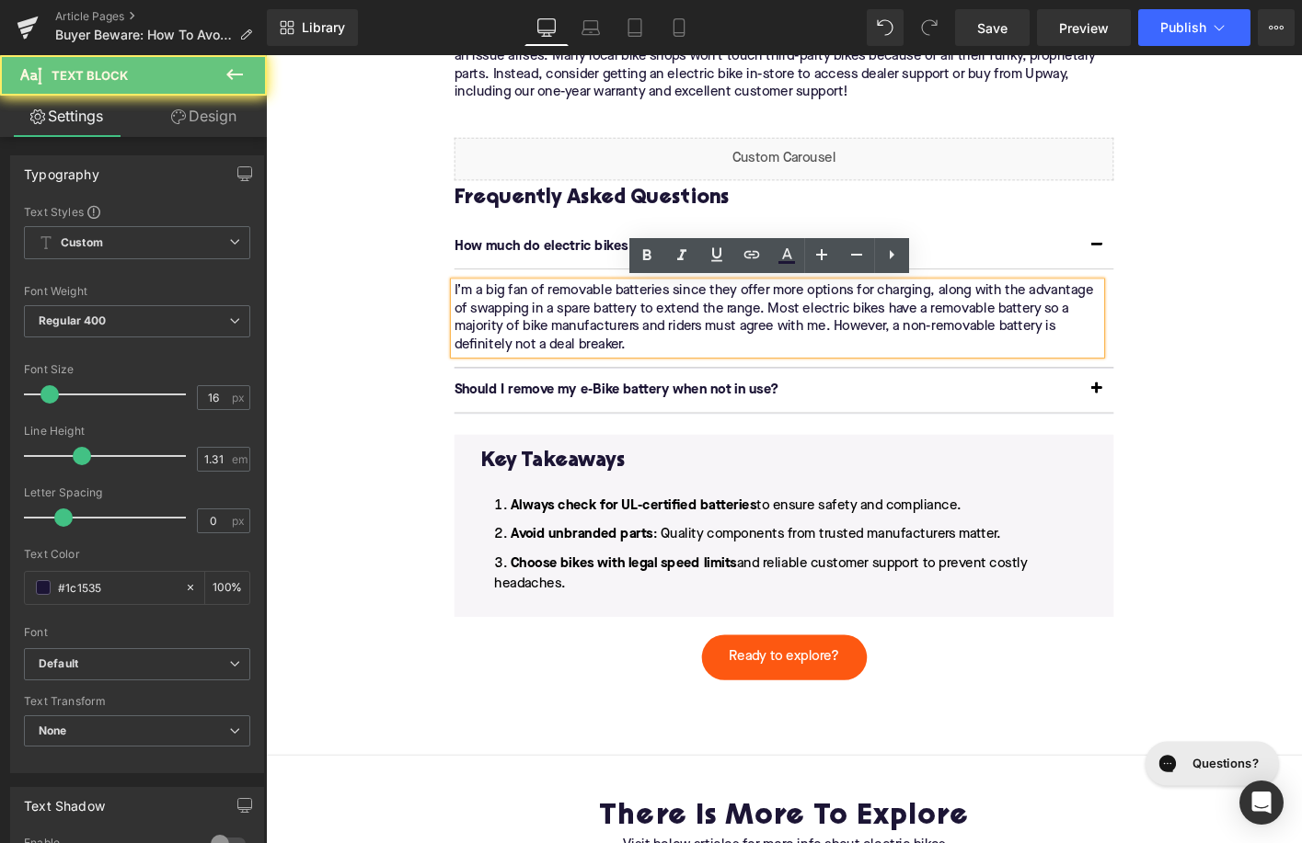
click at [648, 303] on p "I’m a big fan of removable batteries since they offer more options for charging…" at bounding box center [815, 337] width 694 height 77
paste div
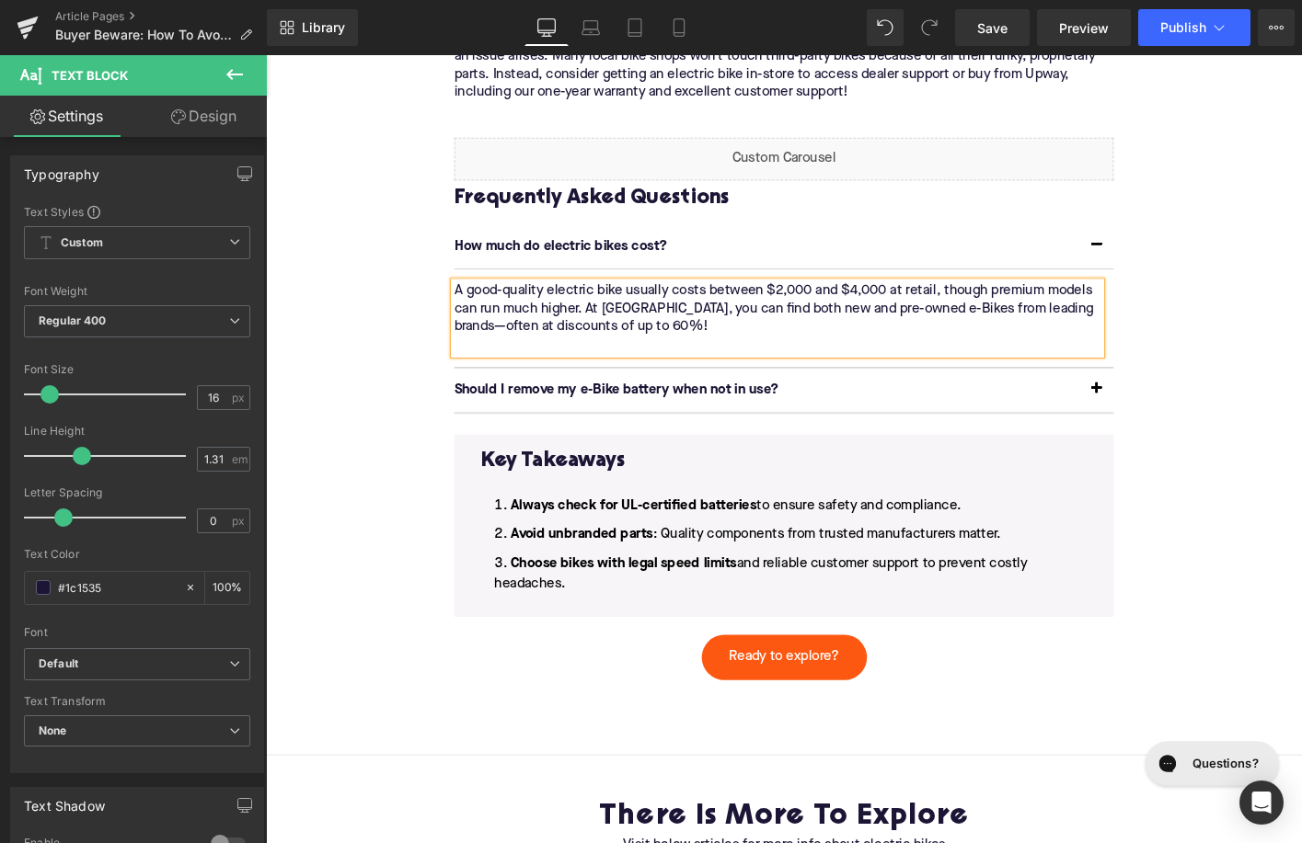
click at [595, 387] on article "A good-quality electric bike usually costs between $2,000 and $4,000 at retail,…" at bounding box center [822, 338] width 708 height 106
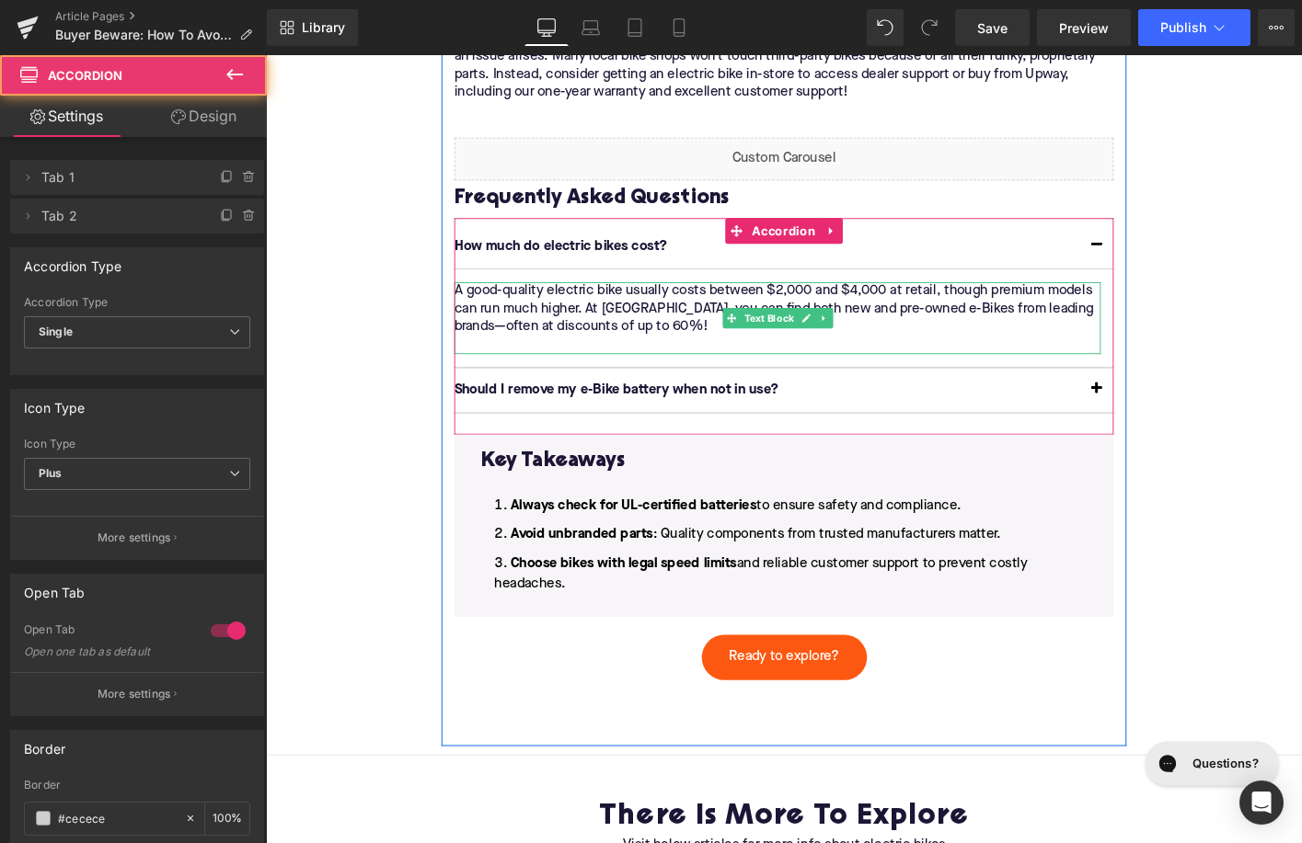
click at [595, 367] on p "A good-quality electric bike usually costs between $2,000 and $4,000 at retail,…" at bounding box center [815, 337] width 694 height 77
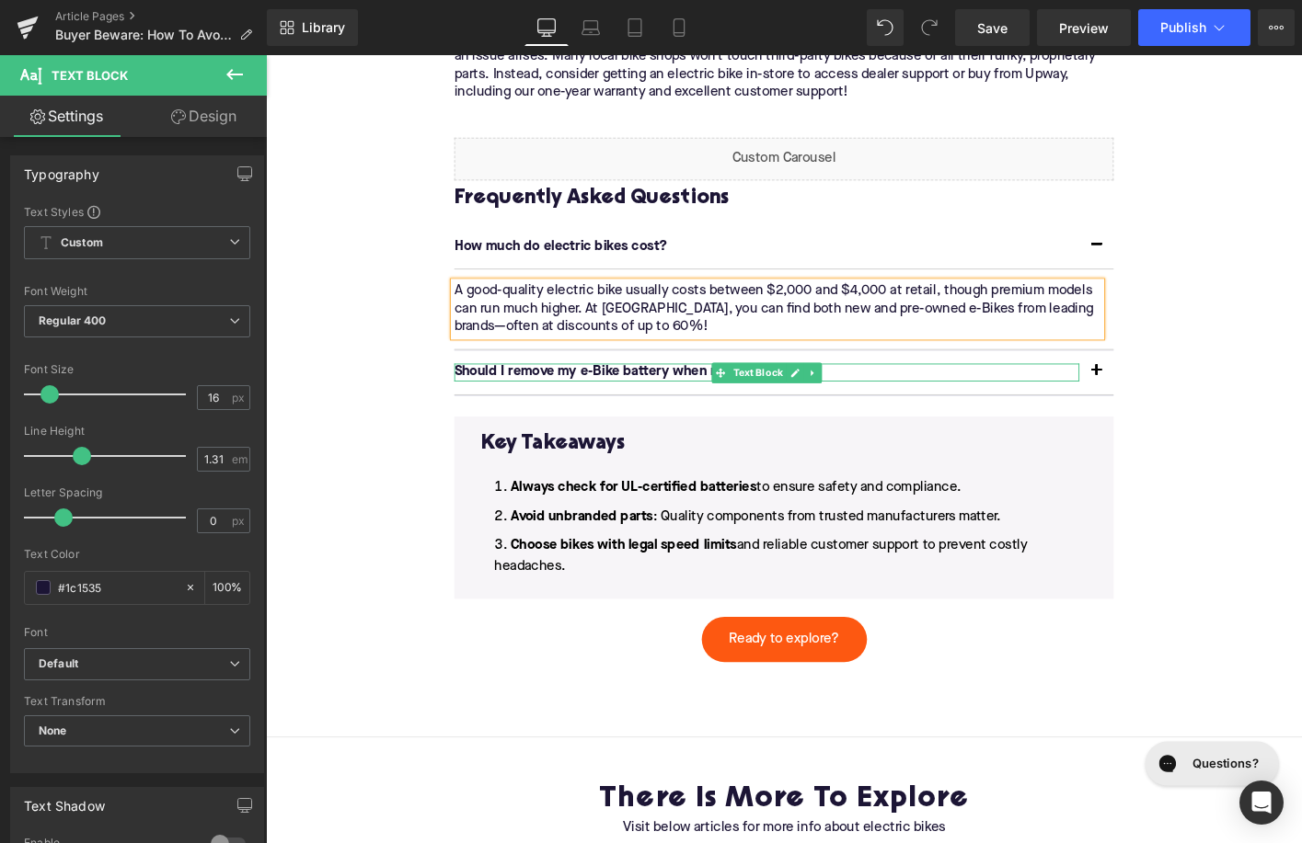
click at [689, 395] on p "Should I remove my e-Bike battery when not in use?" at bounding box center [803, 395] width 671 height 19
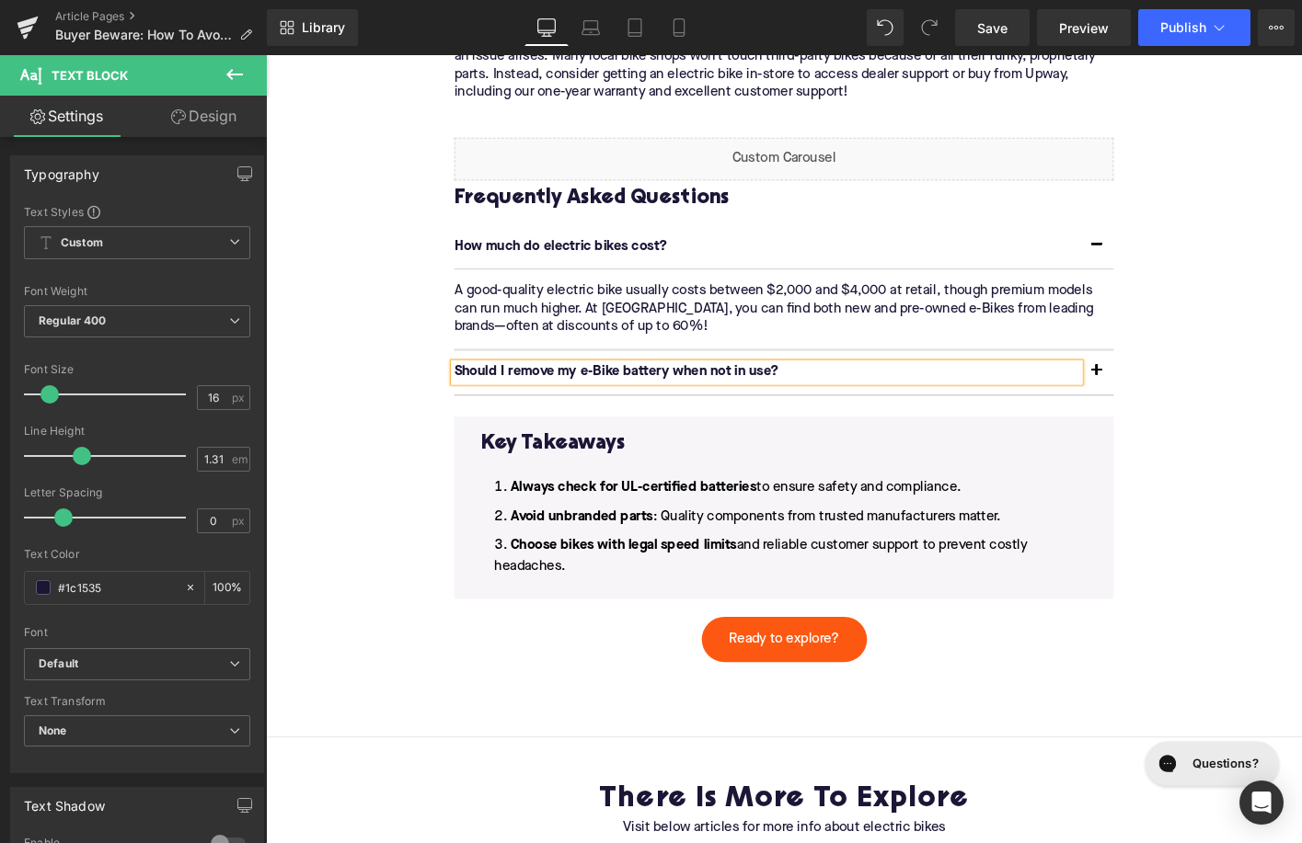
click at [689, 395] on p "Should I remove my e-Bike battery when not in use?" at bounding box center [803, 395] width 671 height 19
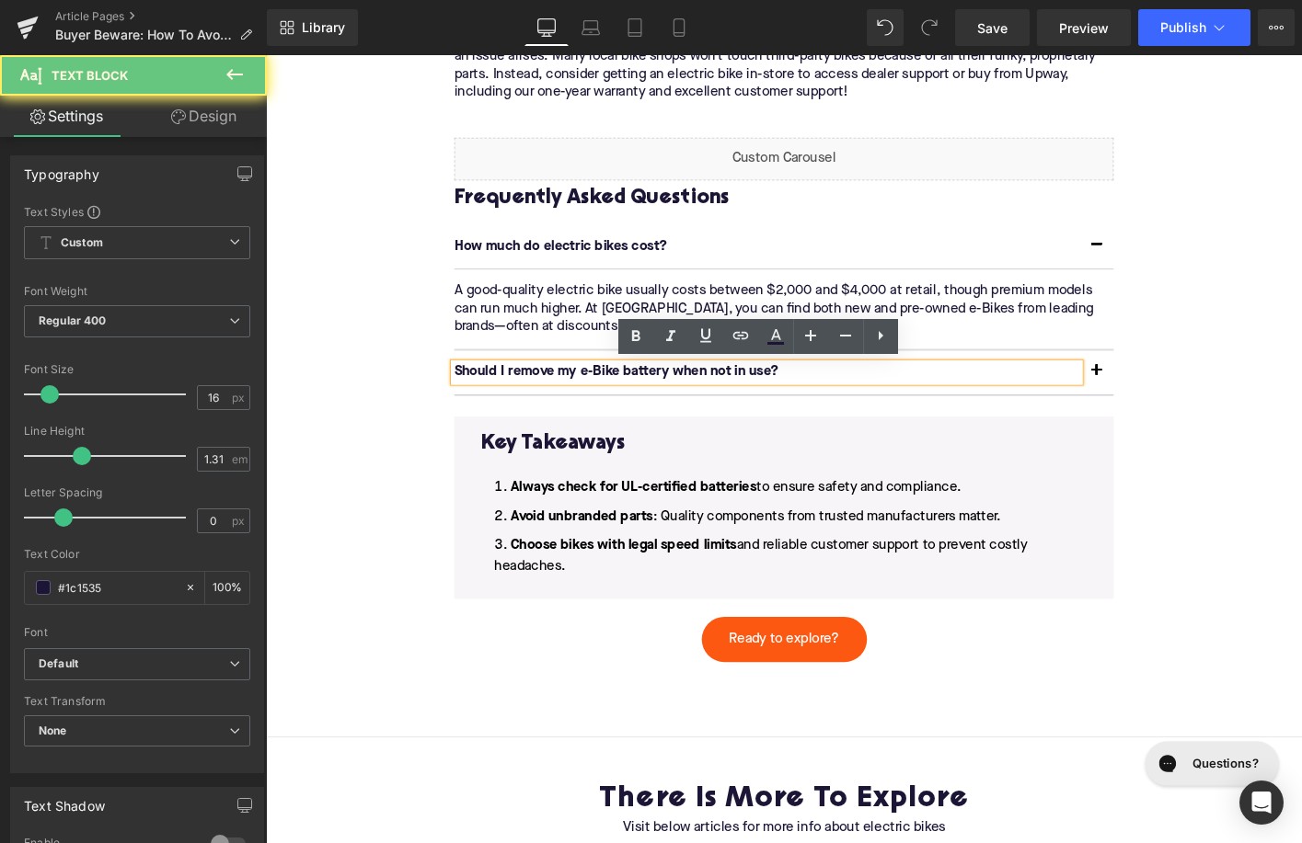
paste div
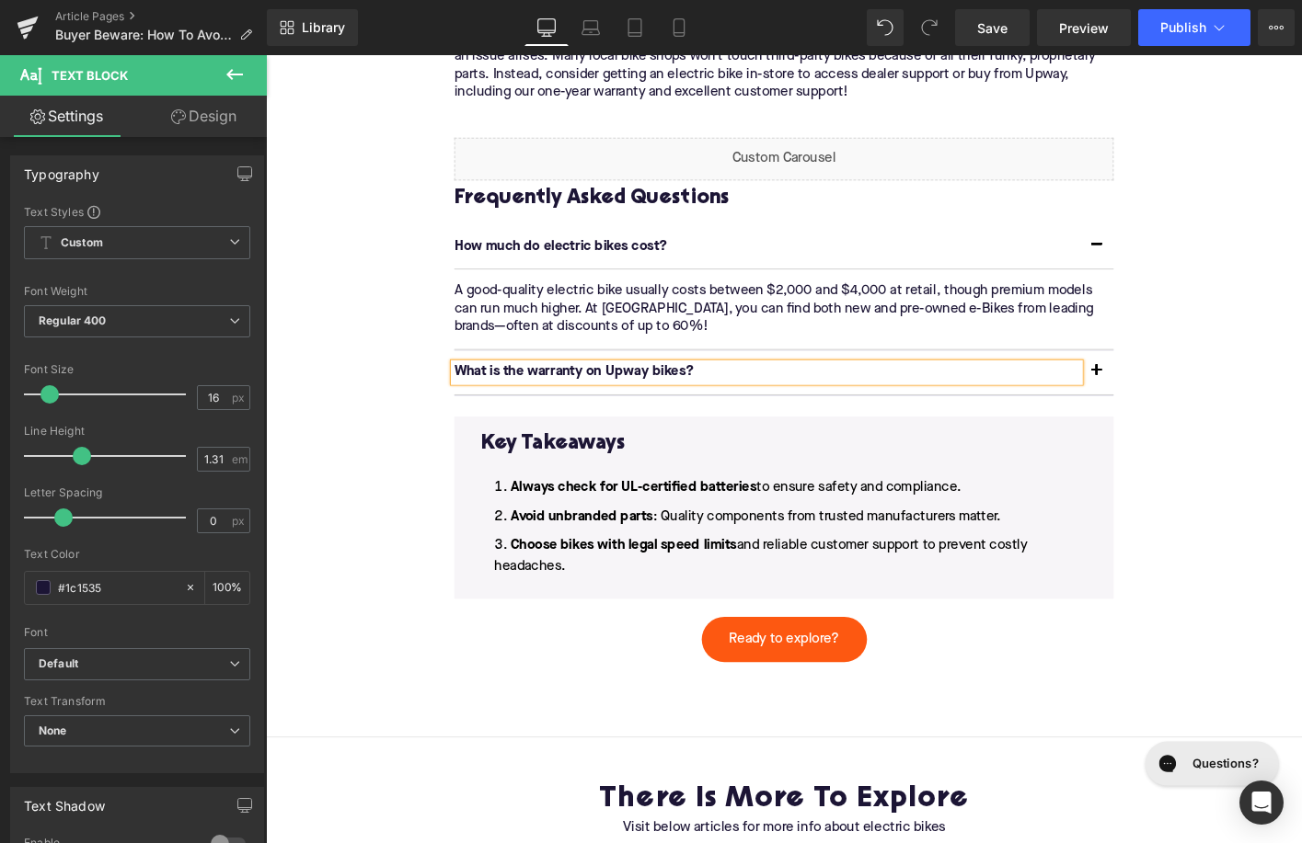
click at [1158, 399] on span "button" at bounding box center [1158, 399] width 0 height 0
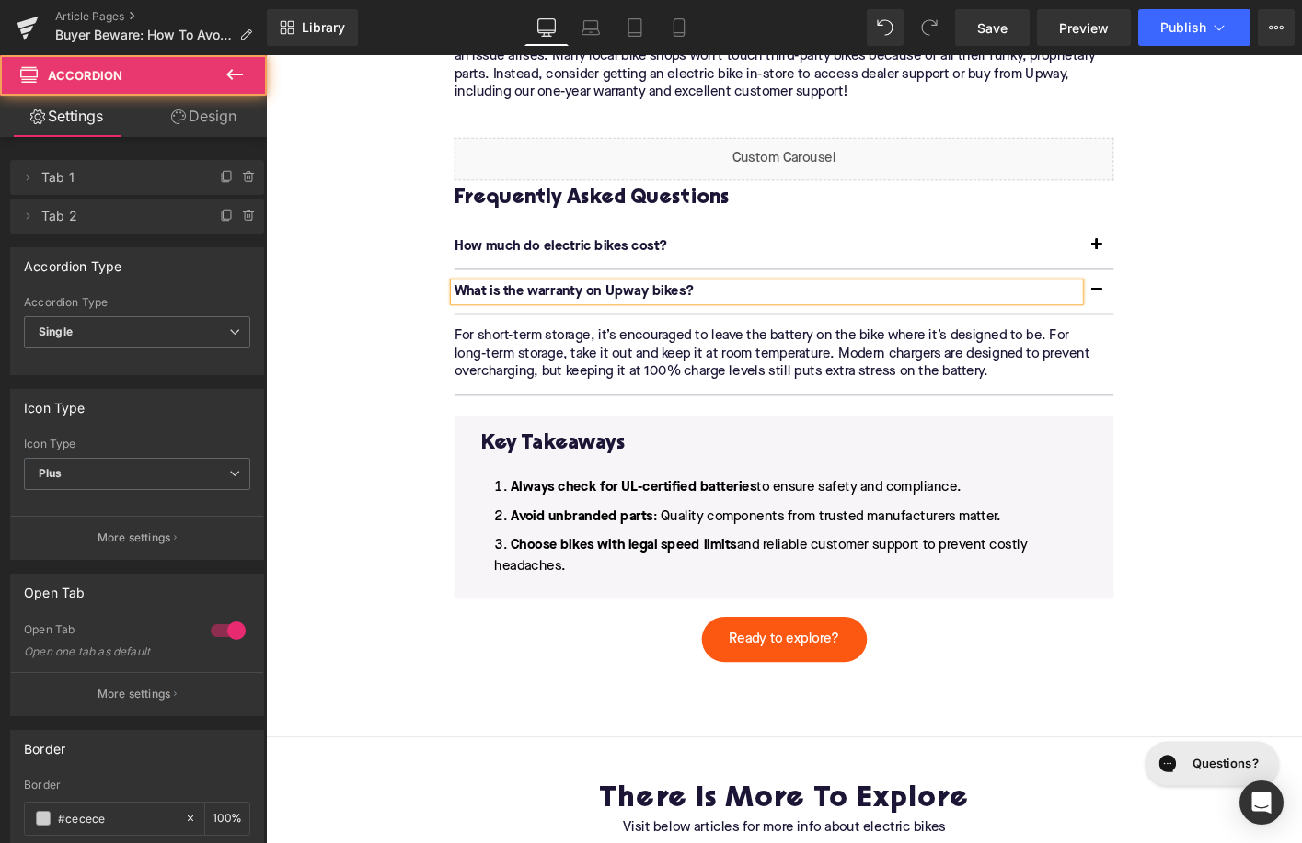
click at [664, 407] on article "For short-term storage, it’s encouraged to leave the battery on the bike where …" at bounding box center [822, 377] width 708 height 86
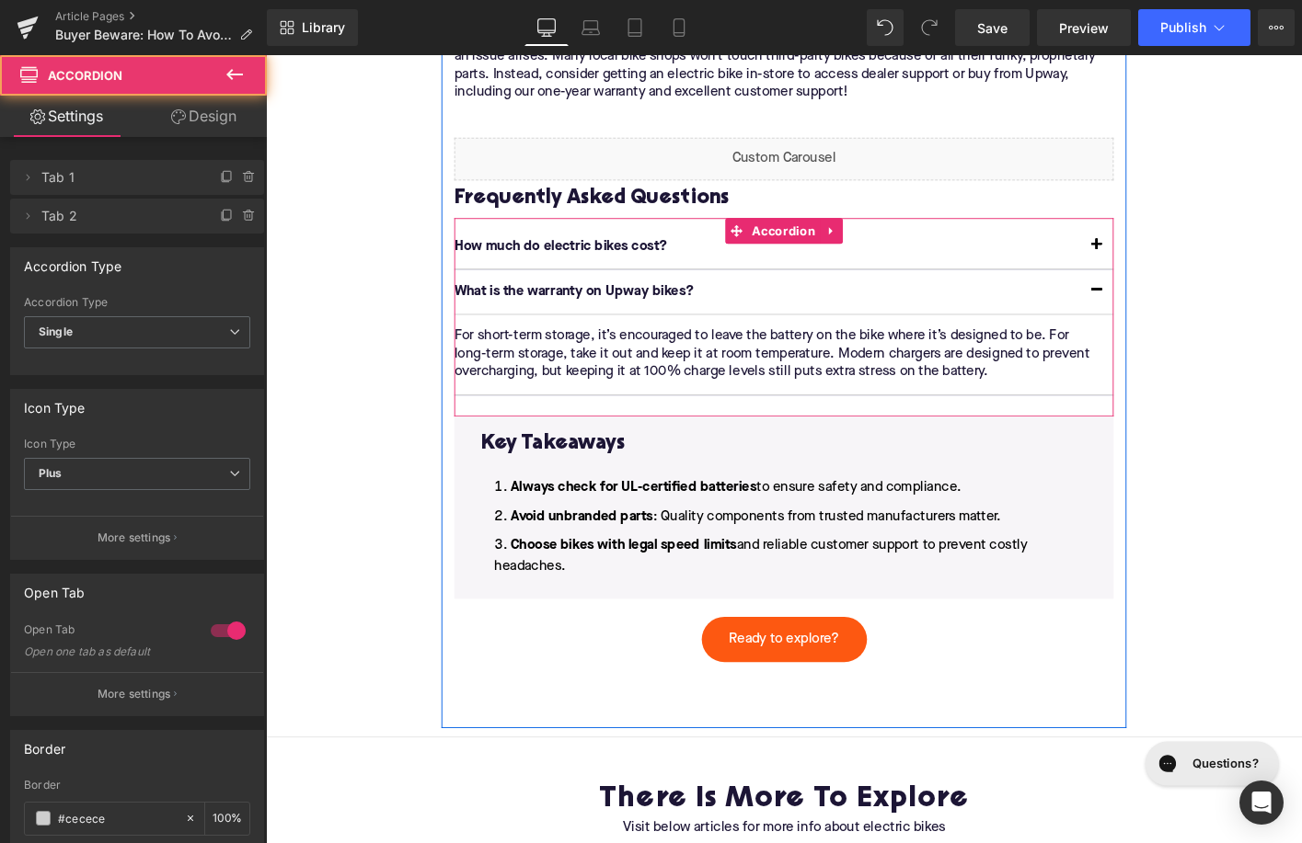
click at [664, 407] on article "For short-term storage, it’s encouraged to leave the battery on the bike where …" at bounding box center [822, 377] width 708 height 86
click at [664, 374] on p "For short-term storage, it’s encouraged to leave the battery on the bike where …" at bounding box center [815, 377] width 694 height 58
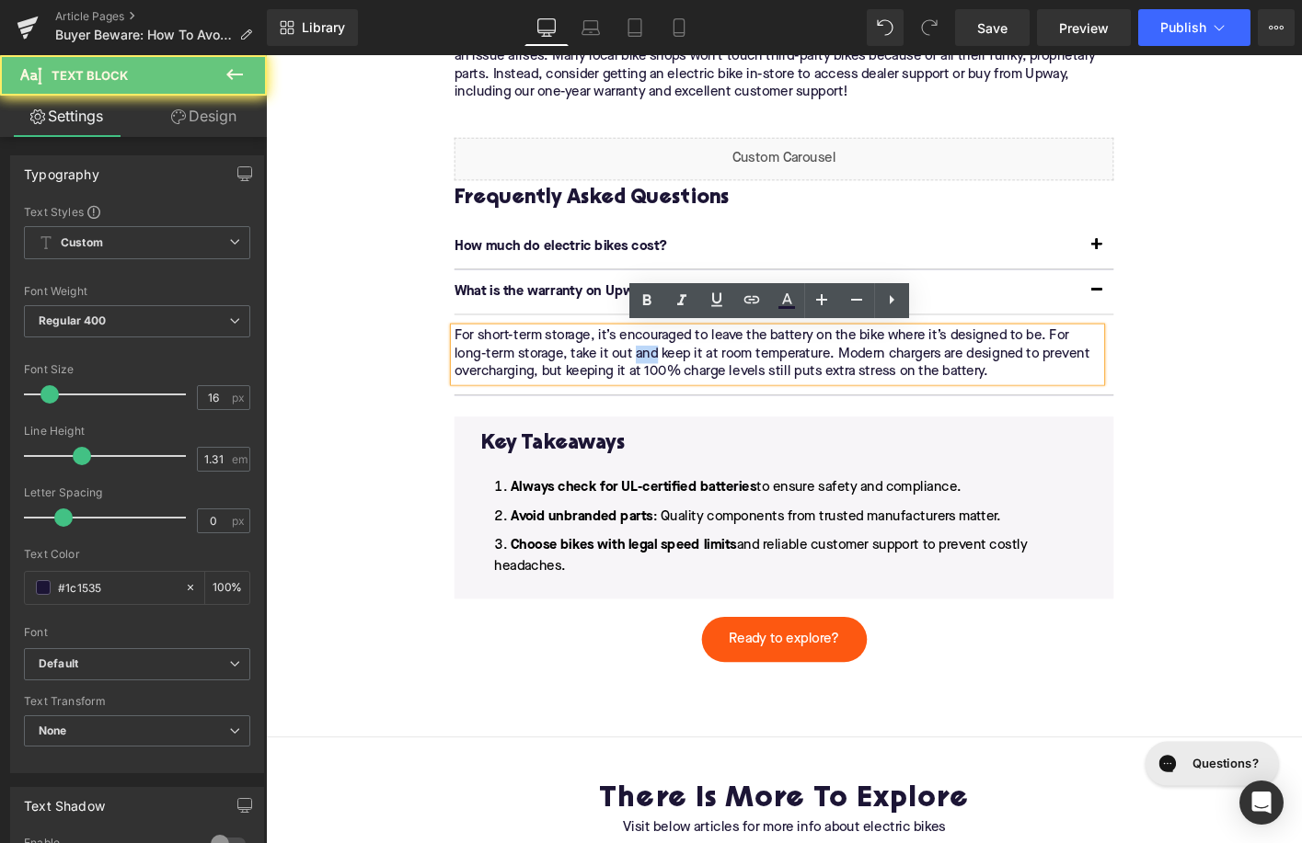
click at [664, 374] on p "For short-term storage, it’s encouraged to leave the battery on the bike where …" at bounding box center [815, 377] width 694 height 58
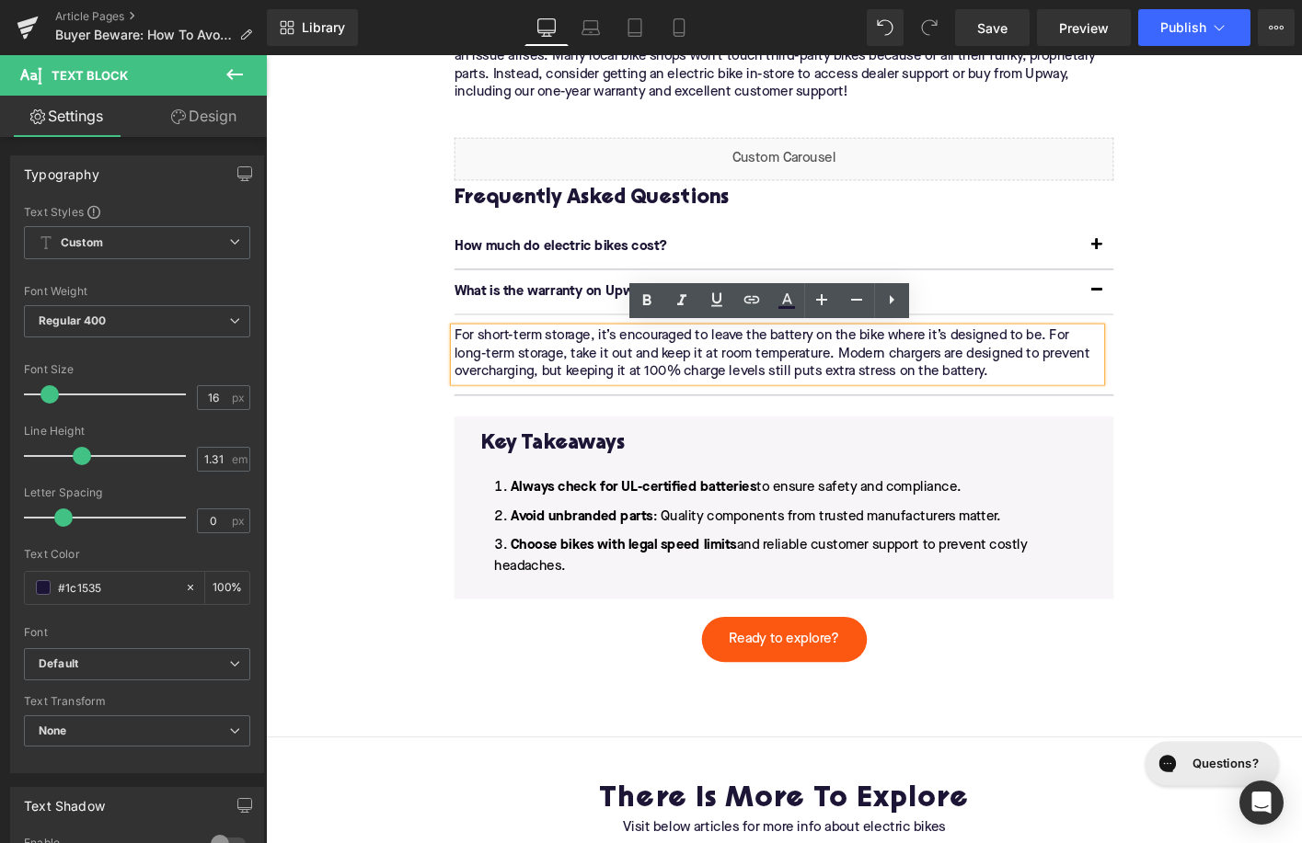
paste div
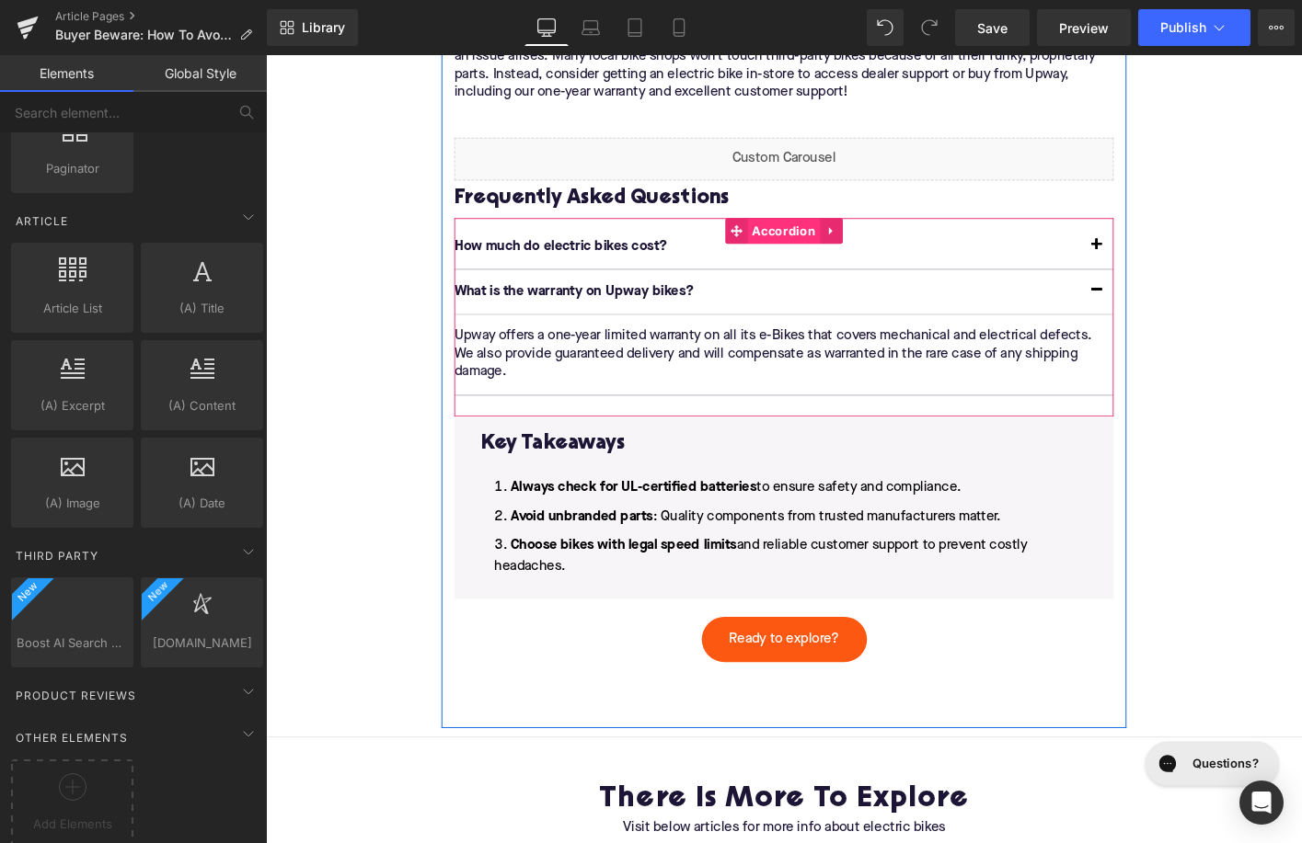
click at [801, 242] on span "Accordion" at bounding box center [823, 244] width 78 height 28
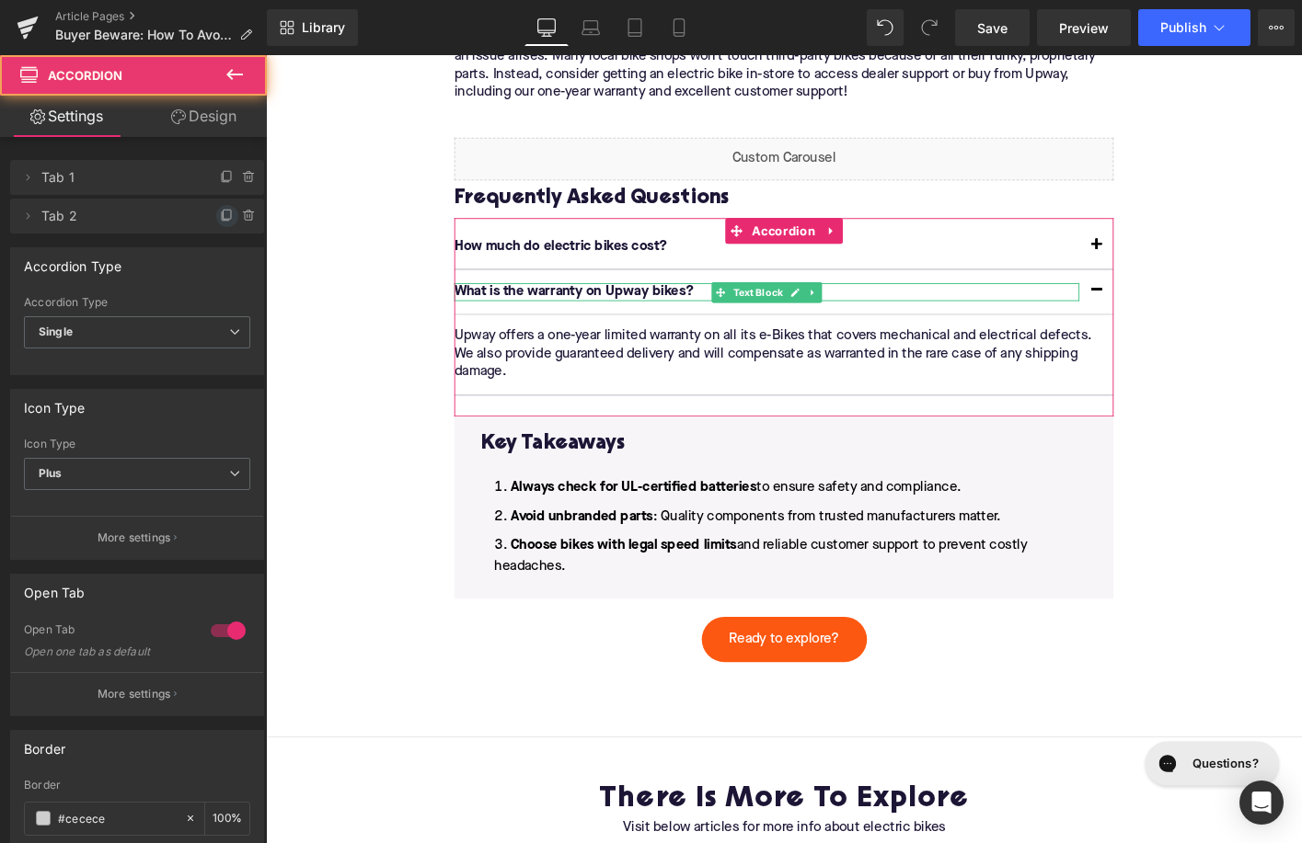
click at [224, 214] on icon at bounding box center [227, 216] width 15 height 15
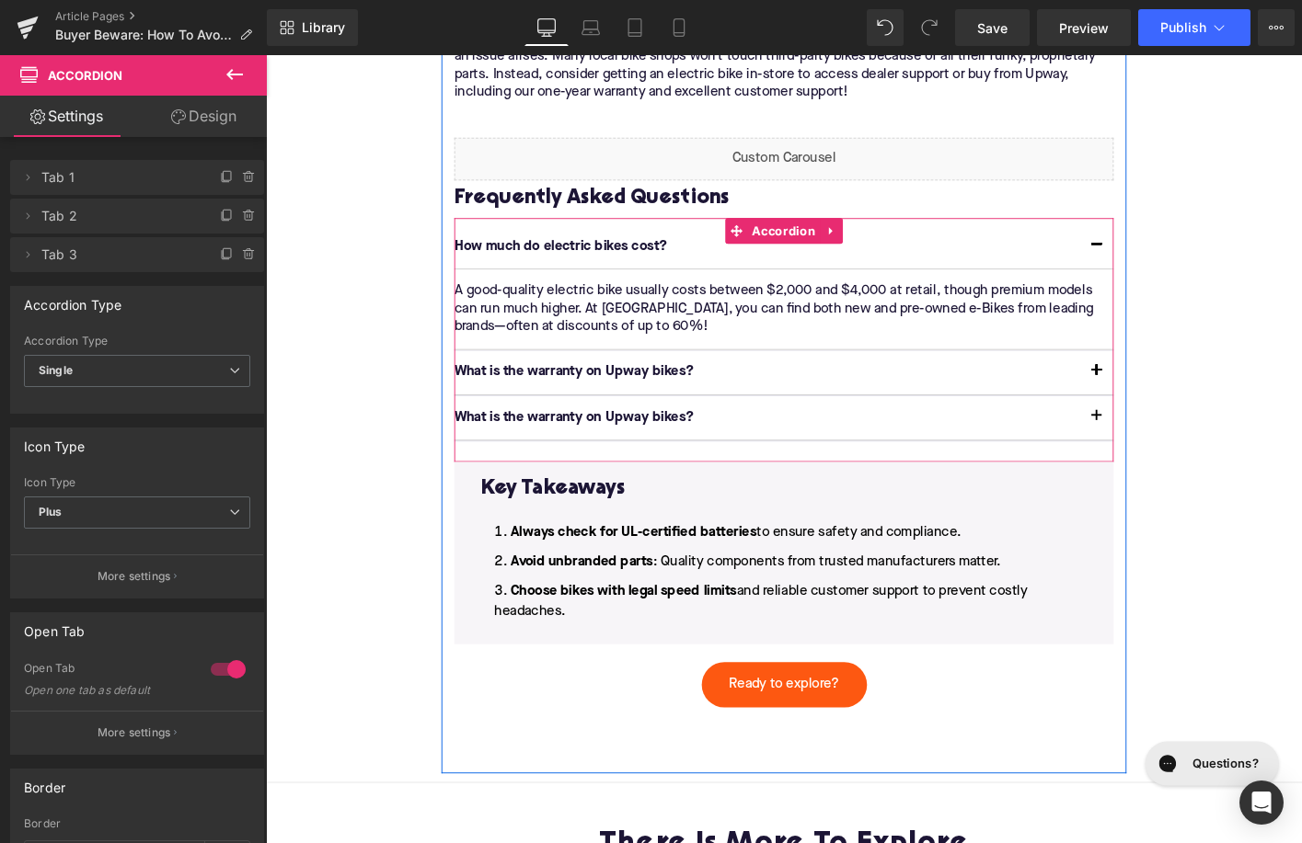
click at [641, 443] on p "What is the warranty on Upway bikes?" at bounding box center [803, 444] width 671 height 19
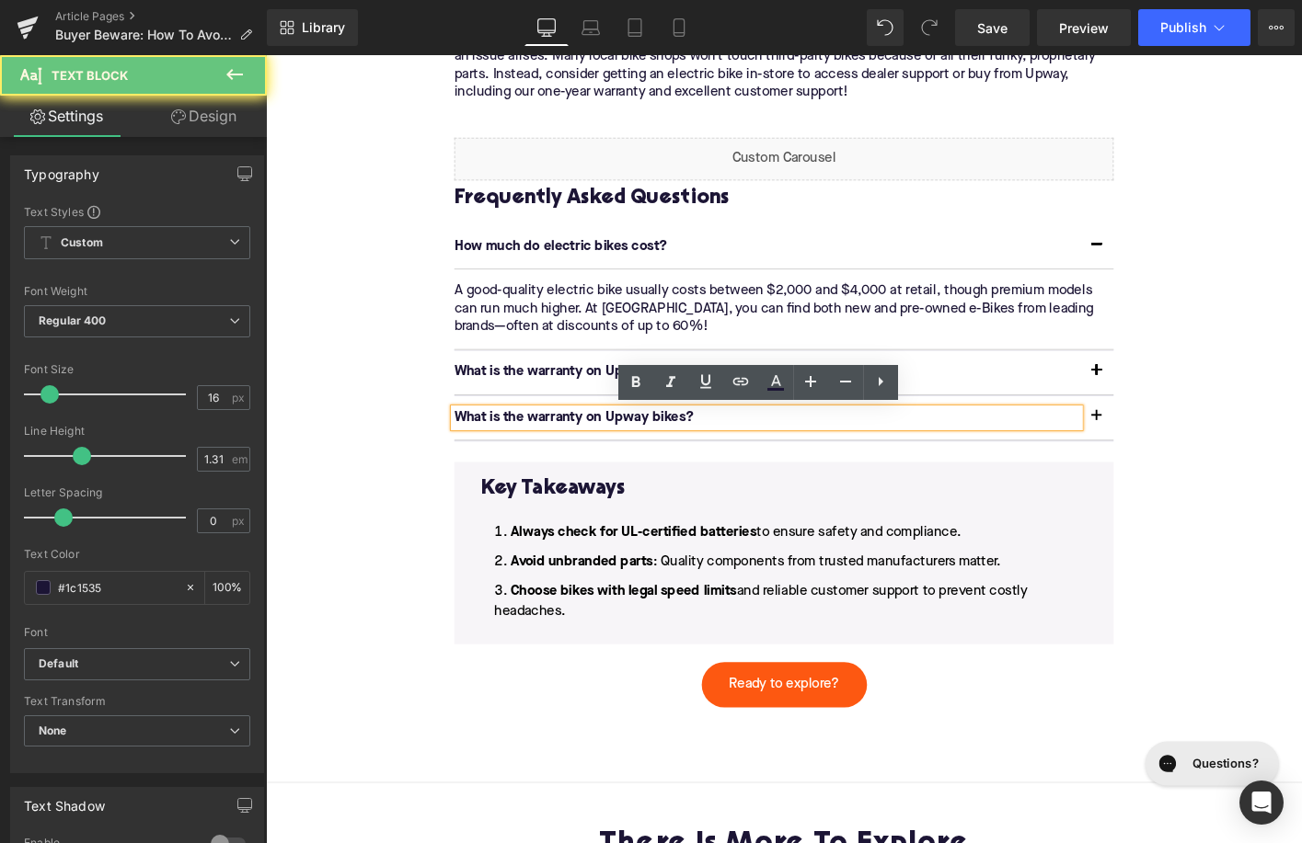
click at [641, 443] on p "What is the warranty on Upway bikes?" at bounding box center [803, 444] width 671 height 19
paste div
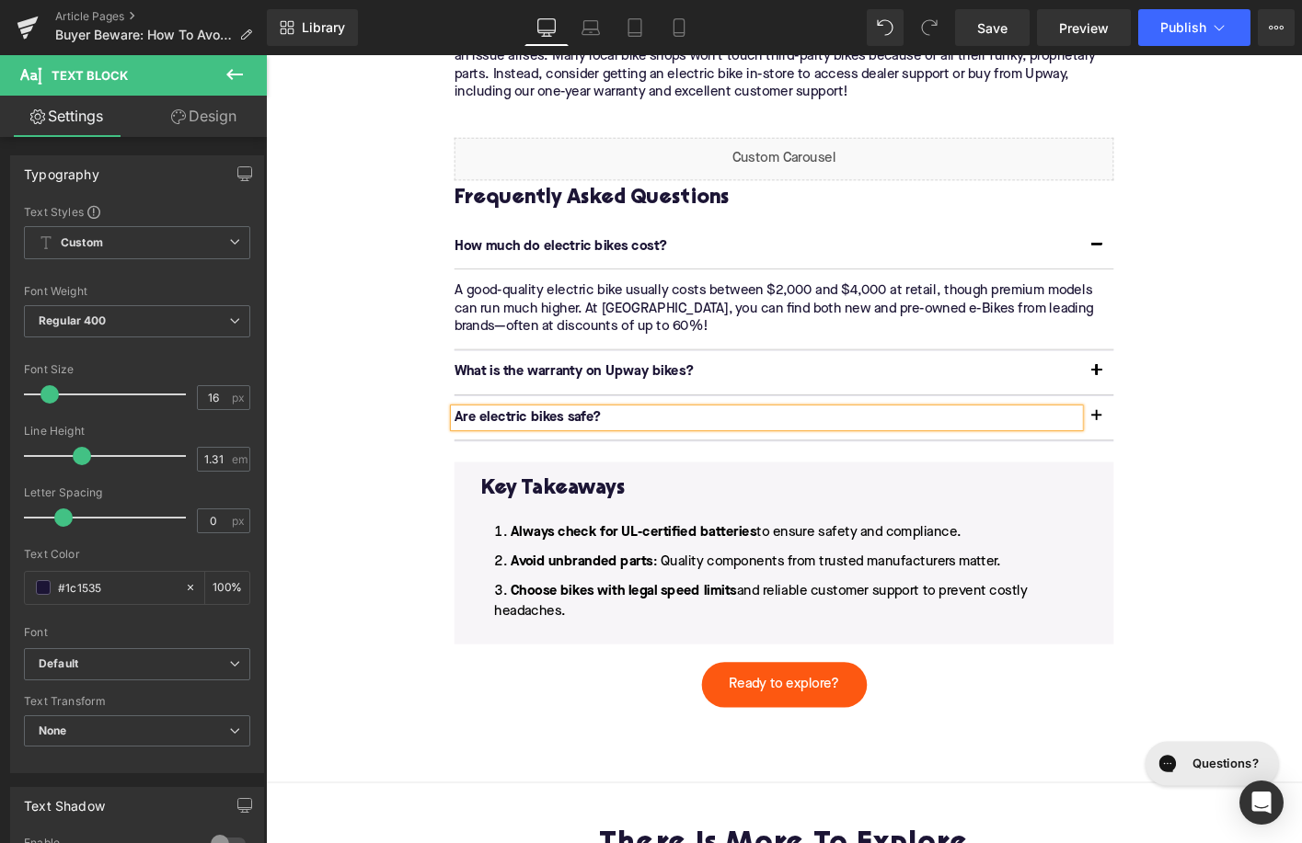
click at [1156, 440] on button "button" at bounding box center [1158, 444] width 37 height 47
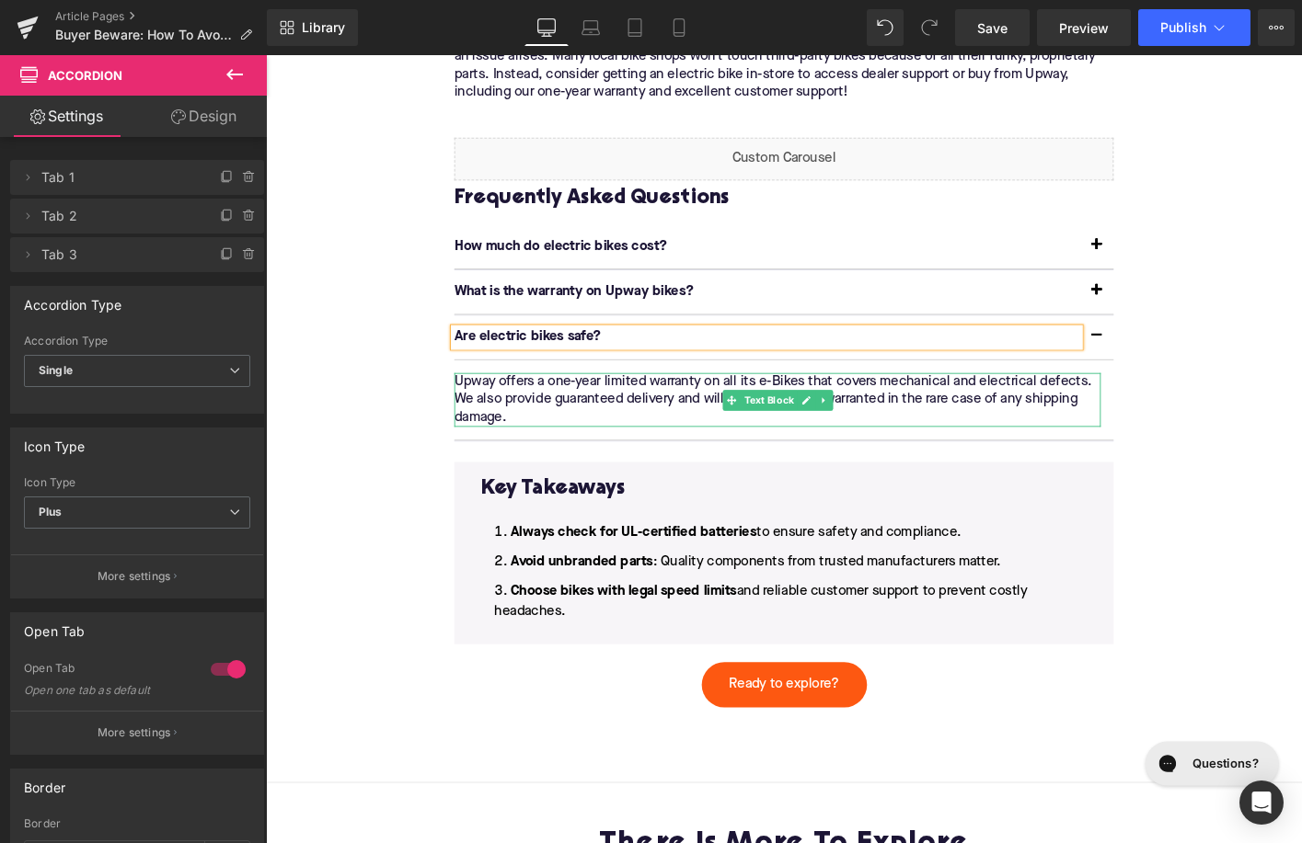
click at [687, 420] on p "Upway offers a one-year limited warranty on all its e-Bikes that covers mechani…" at bounding box center [815, 425] width 694 height 58
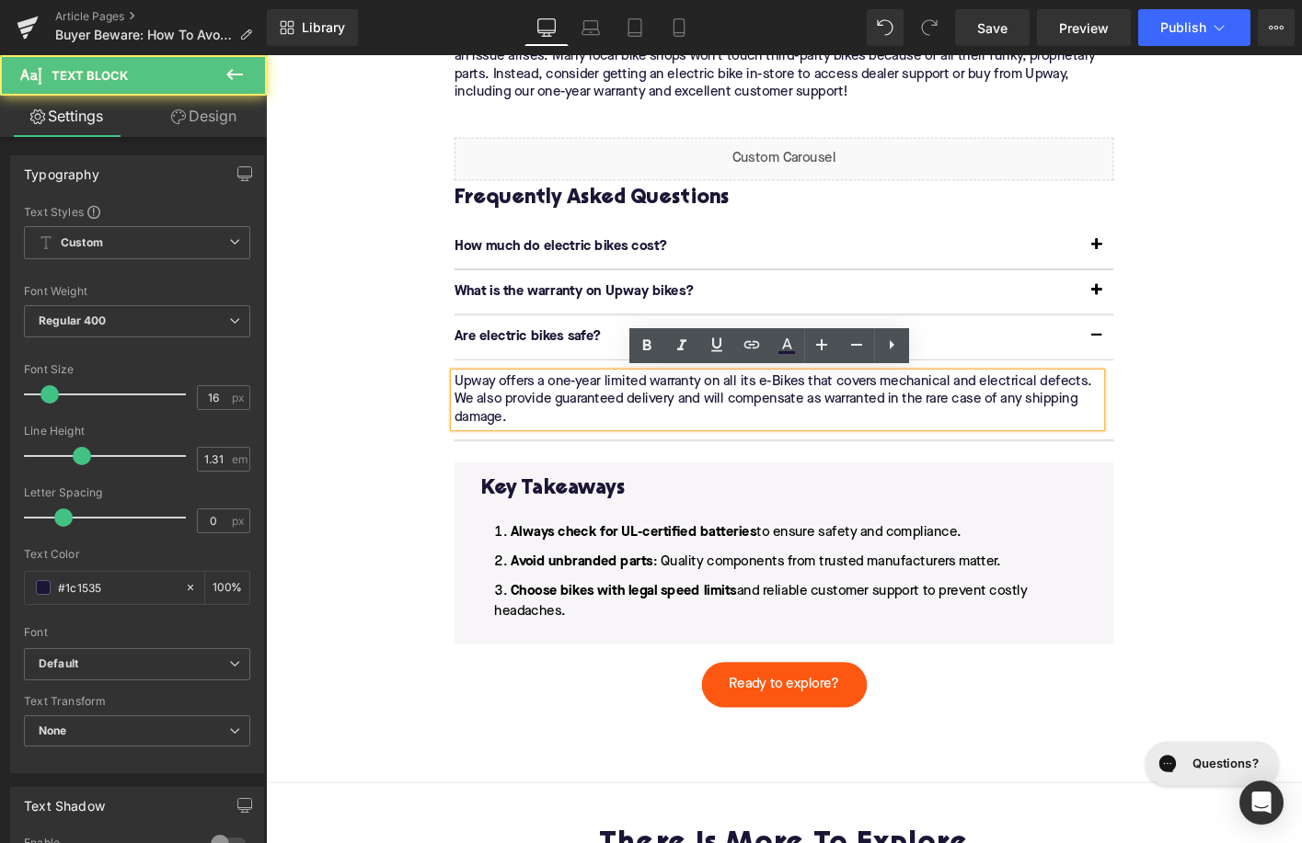
click at [687, 420] on p "Upway offers a one-year limited warranty on all its e-Bikes that covers mechani…" at bounding box center [815, 425] width 694 height 58
paste div
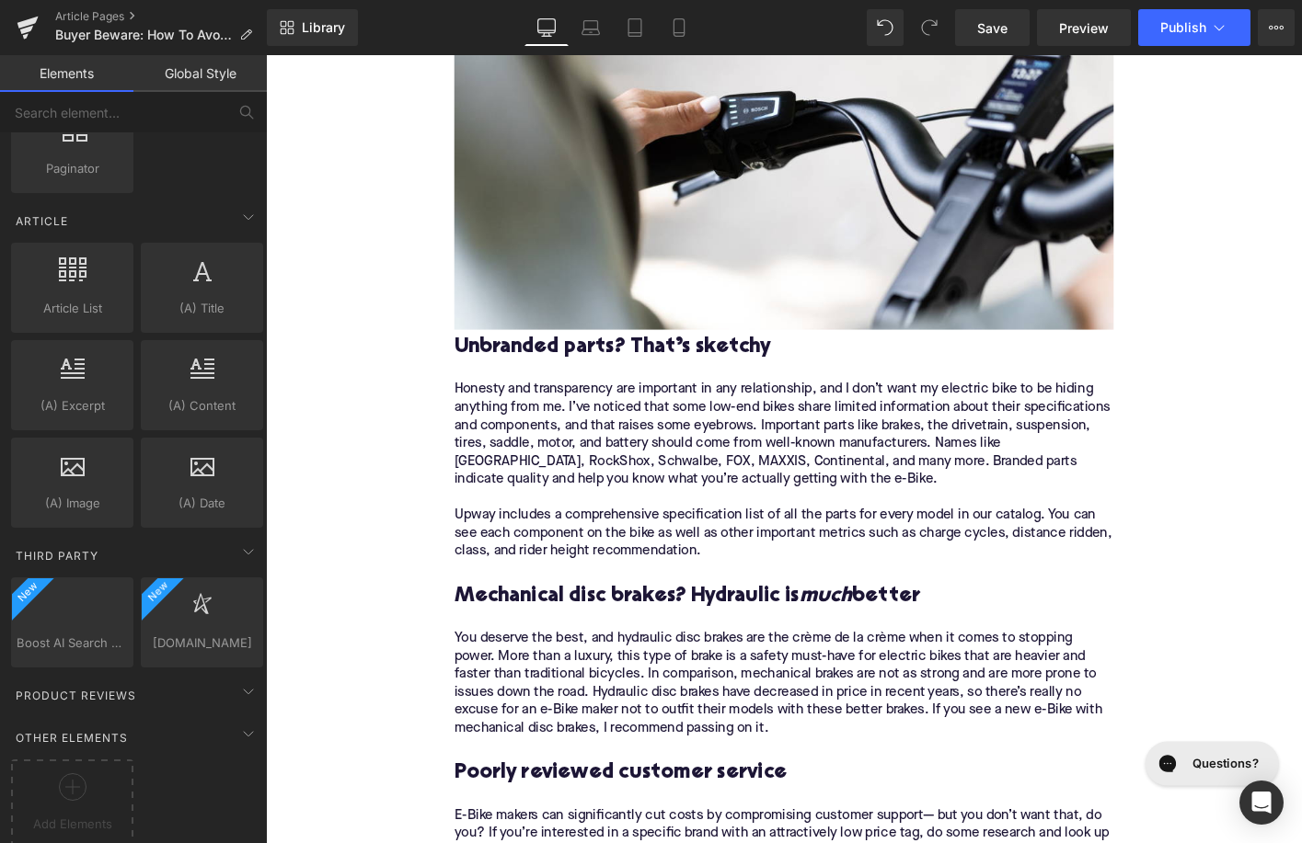
scroll to position [3029, 0]
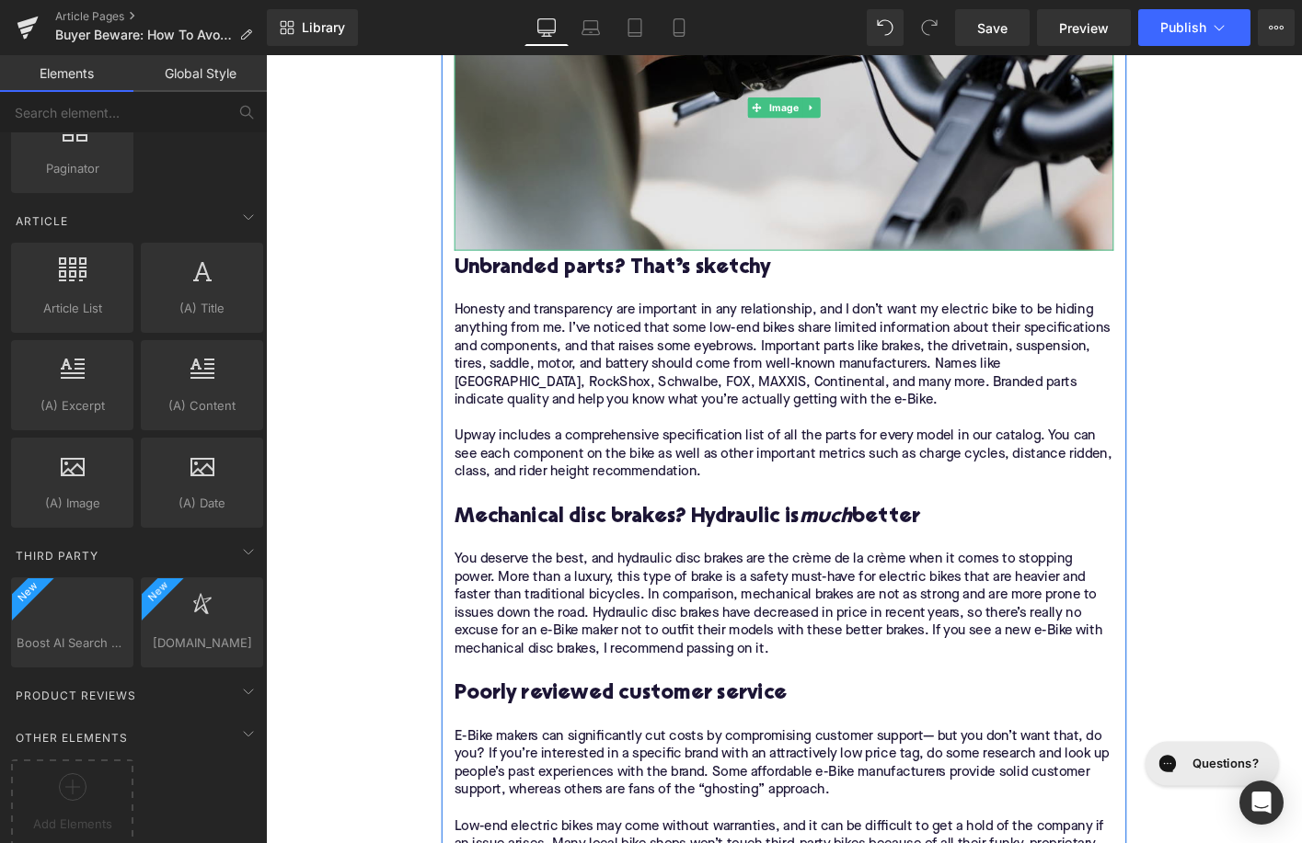
click at [641, 209] on img at bounding box center [822, 111] width 708 height 307
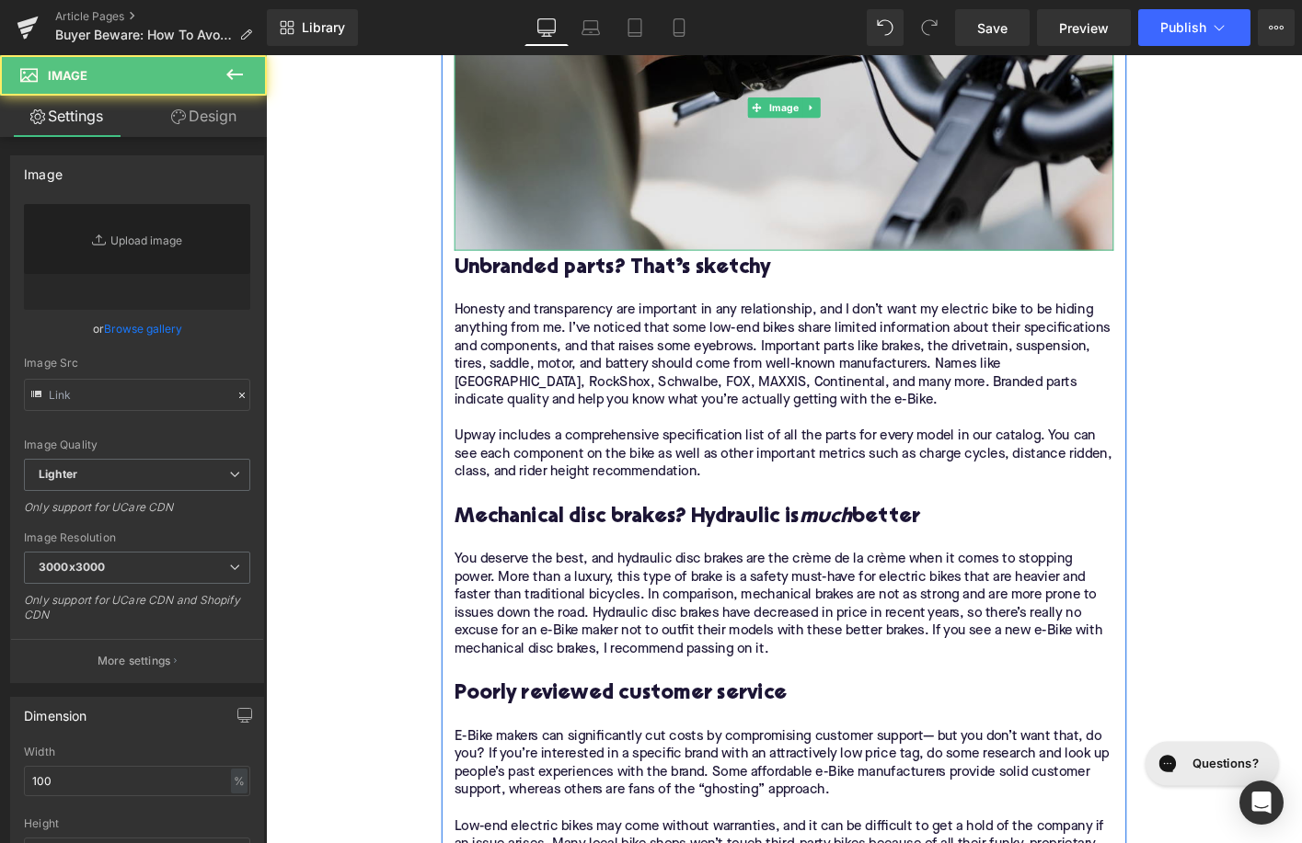
type input "https://ucarecdn.com/ea5f8cd4-f1e1-46a4-8a80-b52a6def1338/-/format/auto/-/previ…"
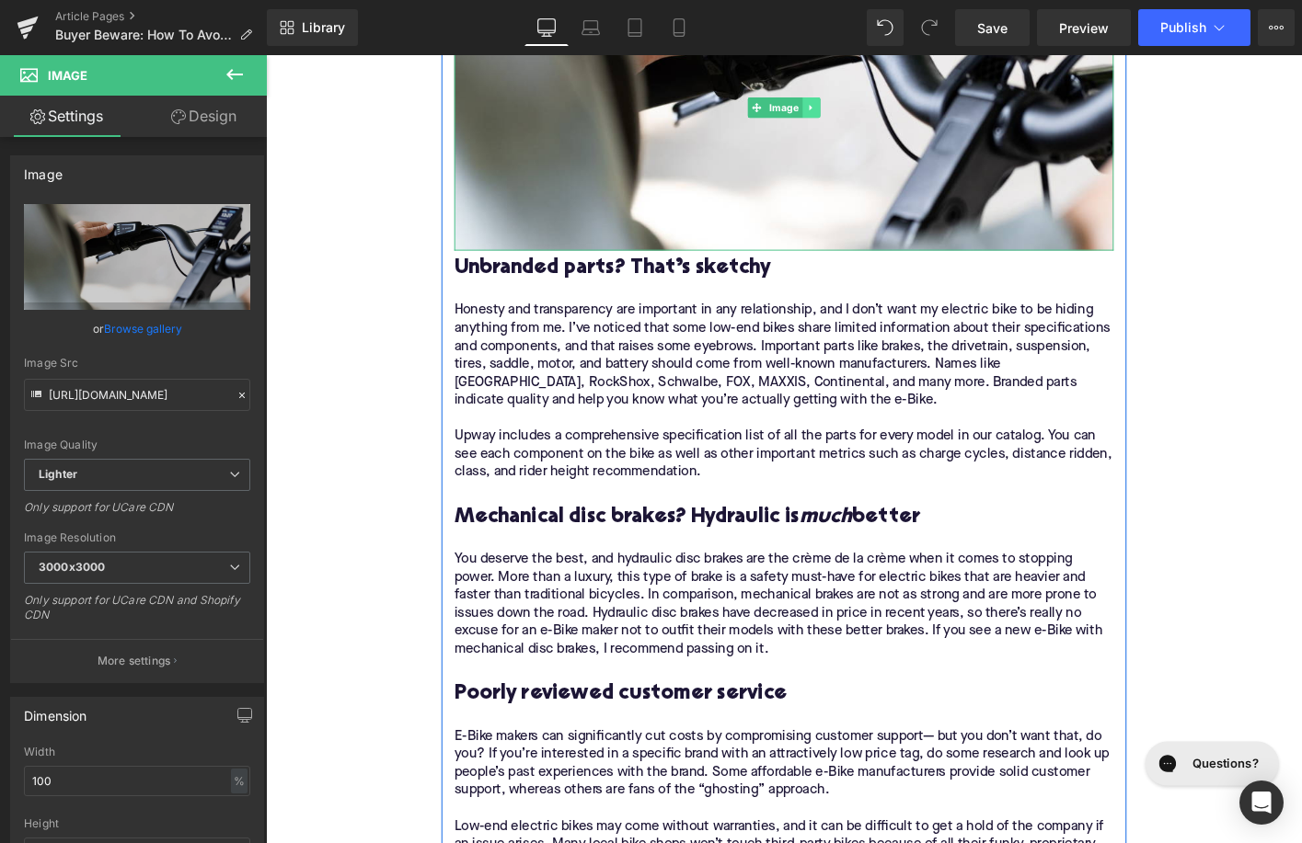
click at [853, 112] on icon at bounding box center [851, 111] width 10 height 11
click at [840, 118] on link at bounding box center [841, 111] width 19 height 22
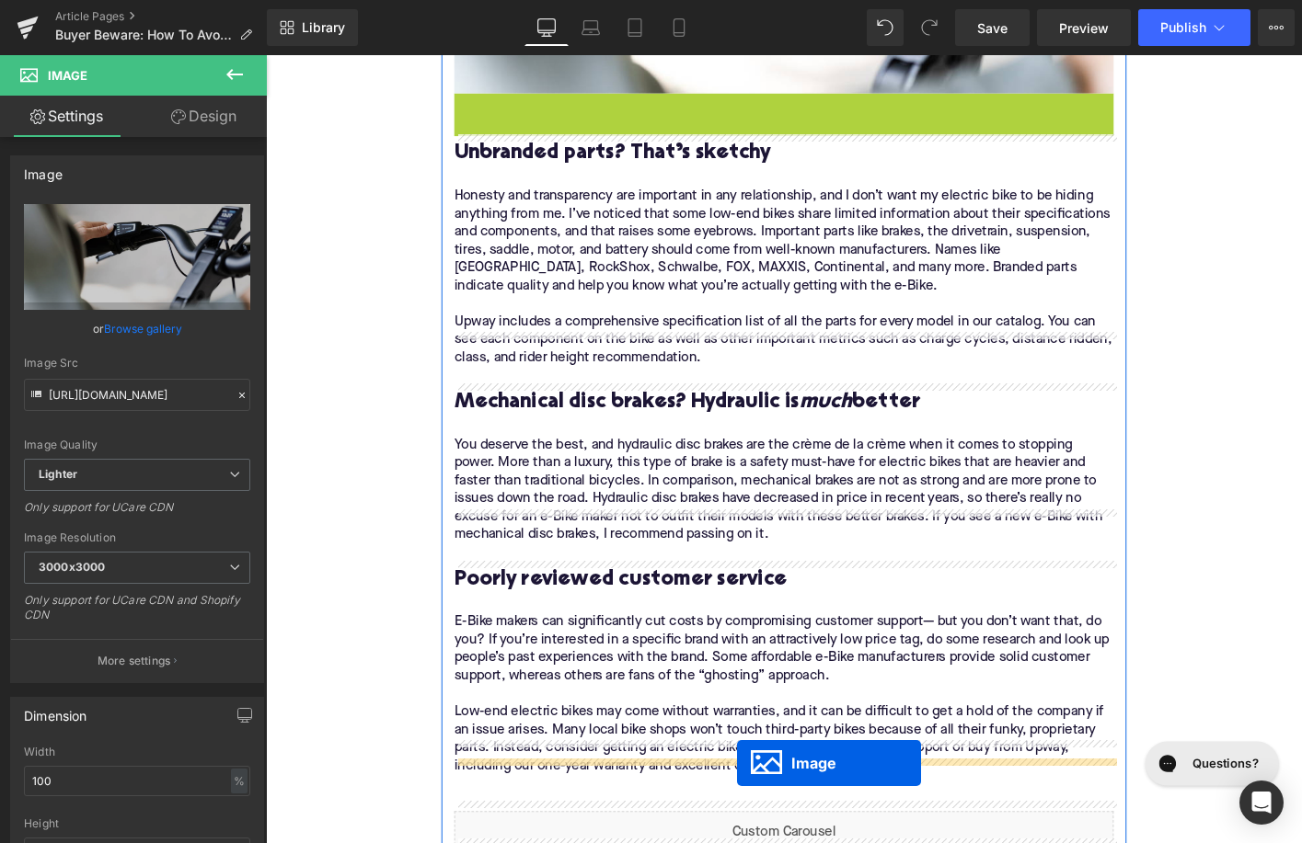
scroll to position [3254, 0]
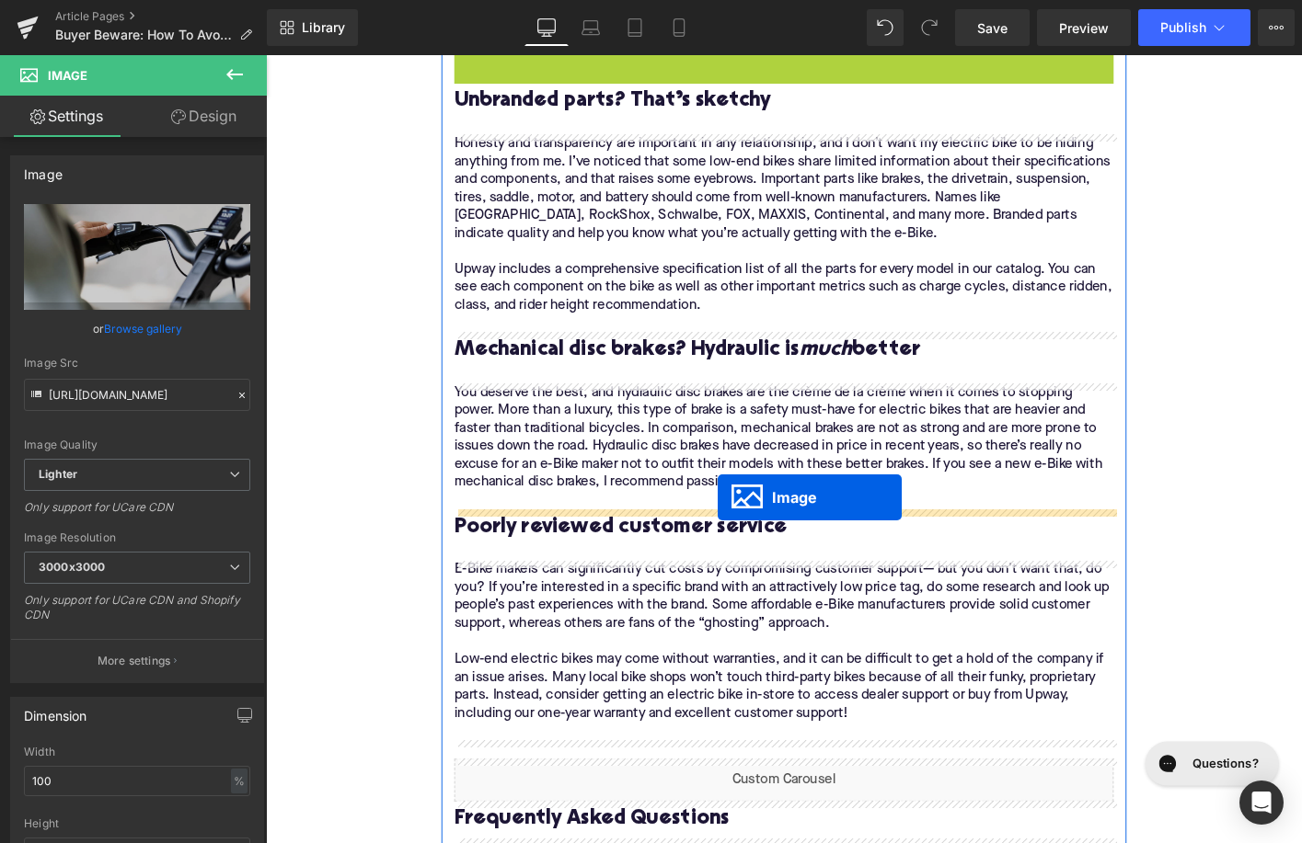
drag, startPoint x: 799, startPoint y: 419, endPoint x: 751, endPoint y: 531, distance: 122.0
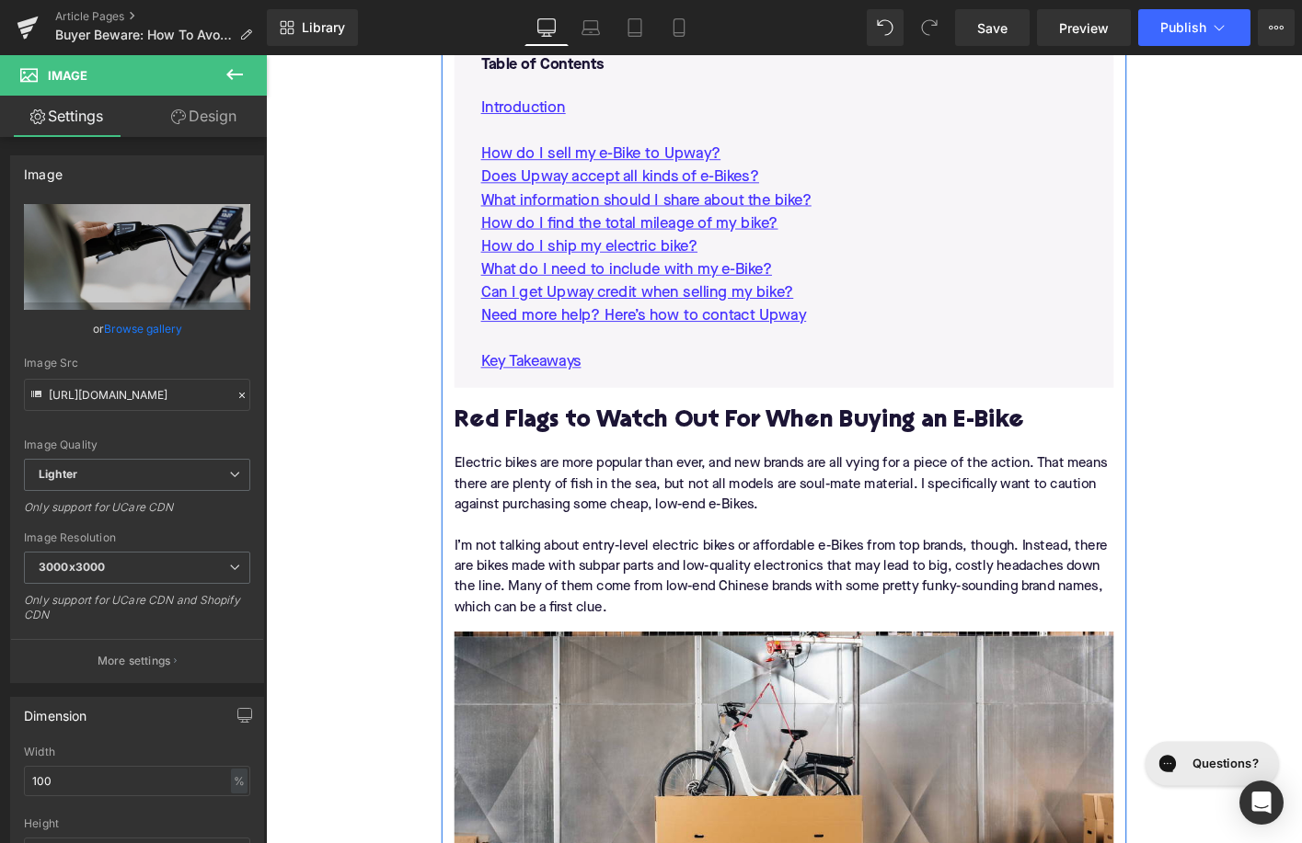
scroll to position [1069, 0]
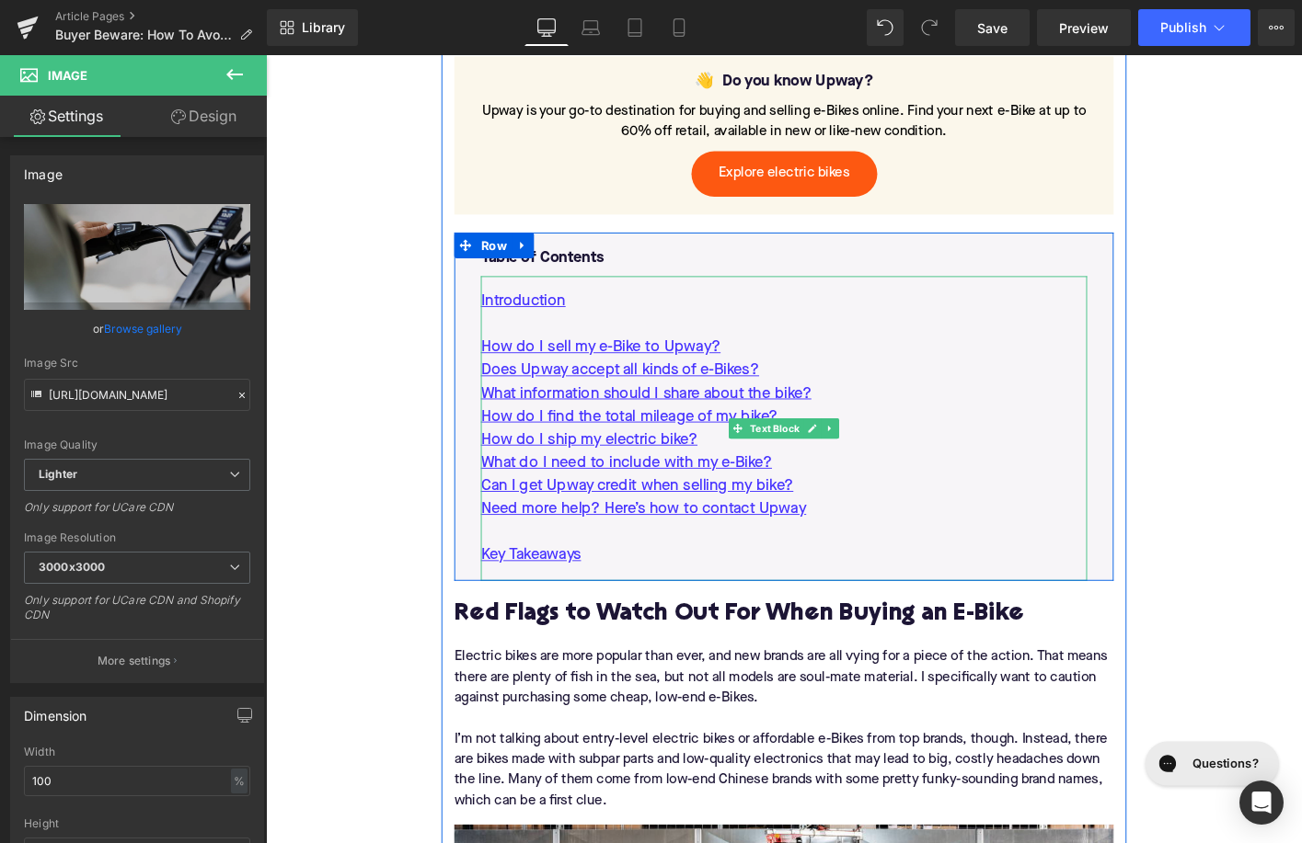
click at [866, 531] on p "Need more help? Here’s how to contact Upway" at bounding box center [822, 543] width 651 height 25
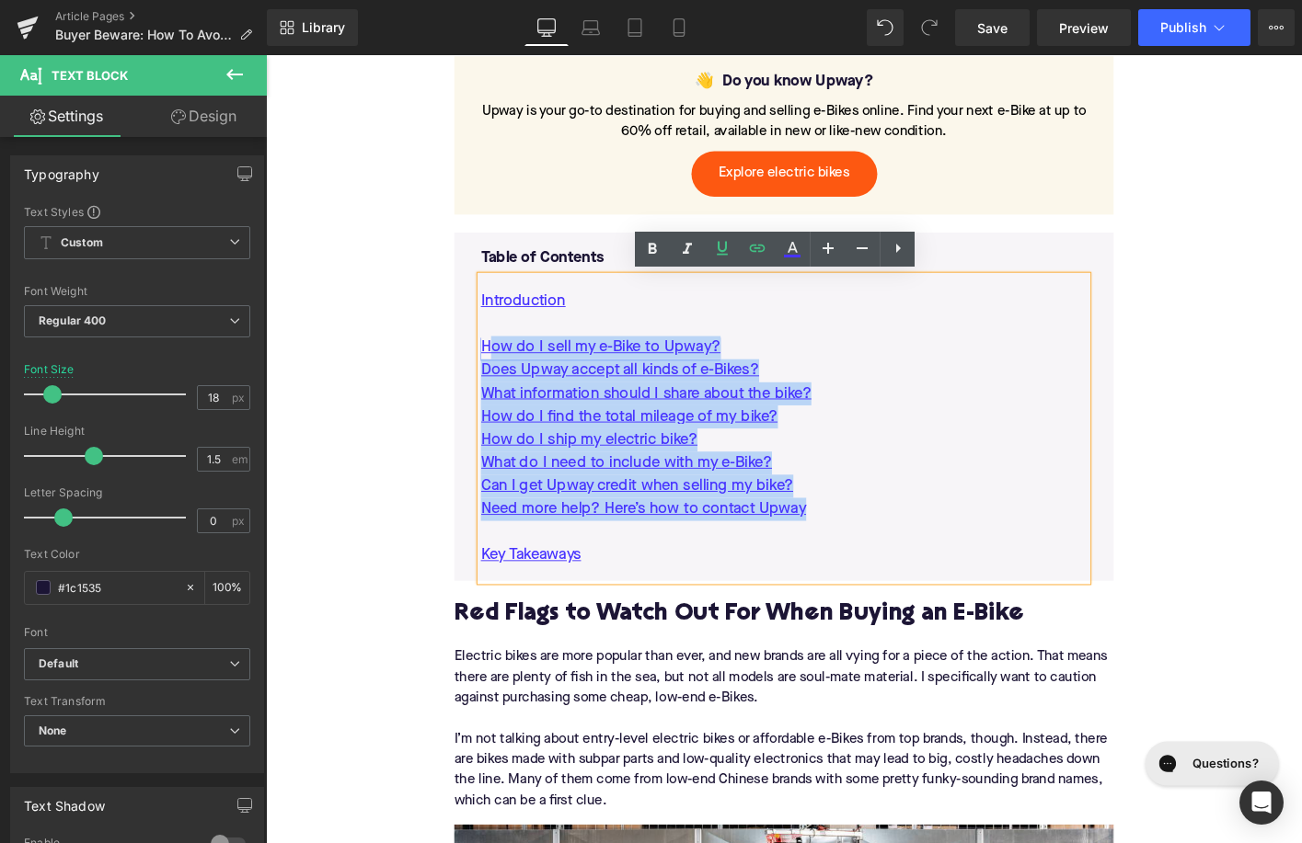
drag, startPoint x: 865, startPoint y: 549, endPoint x: 512, endPoint y: 368, distance: 396.2
click at [512, 368] on div "Introduction How do I sell my e-Bike to Upway? Does Upway accept all kinds of e…" at bounding box center [822, 456] width 651 height 327
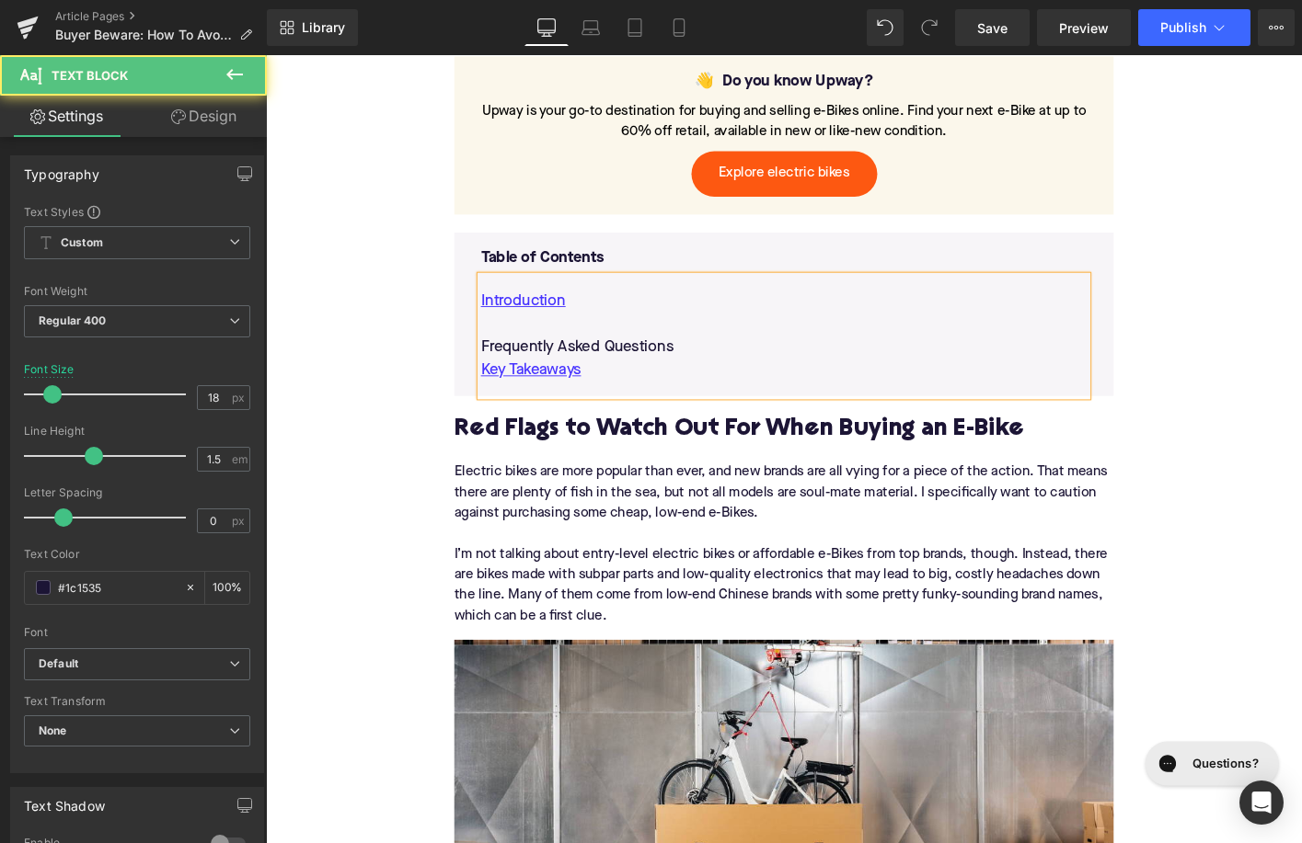
click at [615, 331] on p "Introduction" at bounding box center [822, 319] width 651 height 25
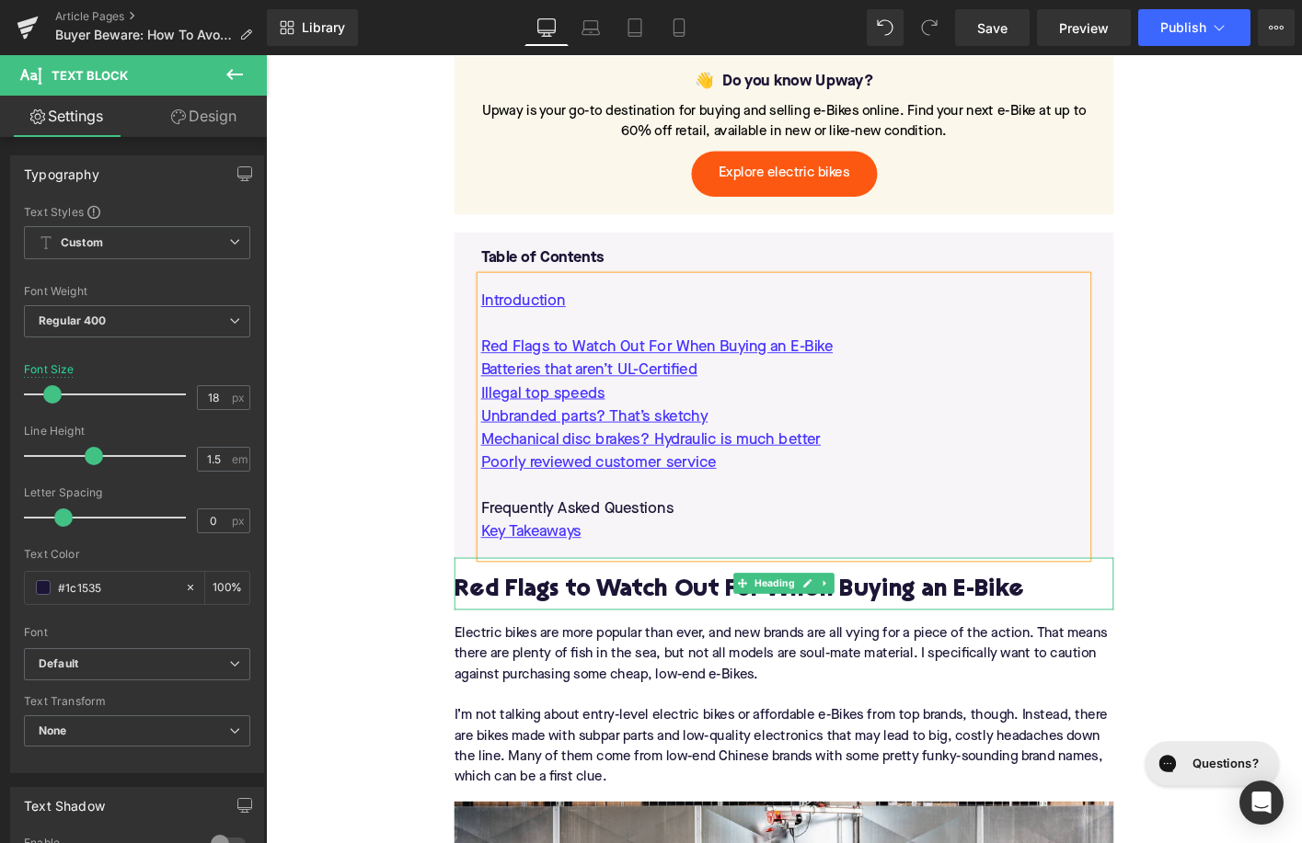
click at [701, 625] on h2 "Red Flags to Watch Out For When Buying an E-Bike" at bounding box center [822, 631] width 708 height 29
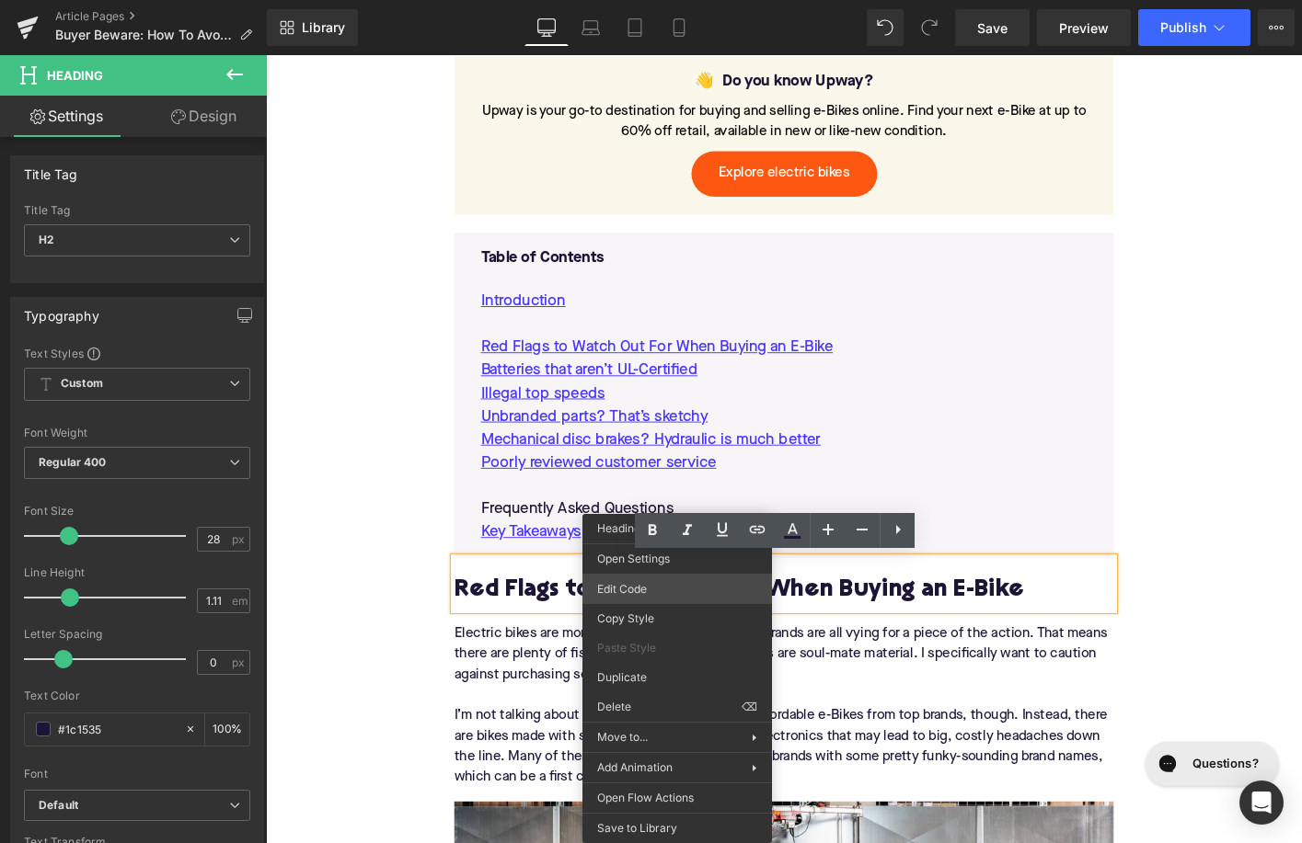
click at [660, 0] on div "Image You are previewing how the will restyle your page. You can not edit Eleme…" at bounding box center [651, 0] width 1302 height 0
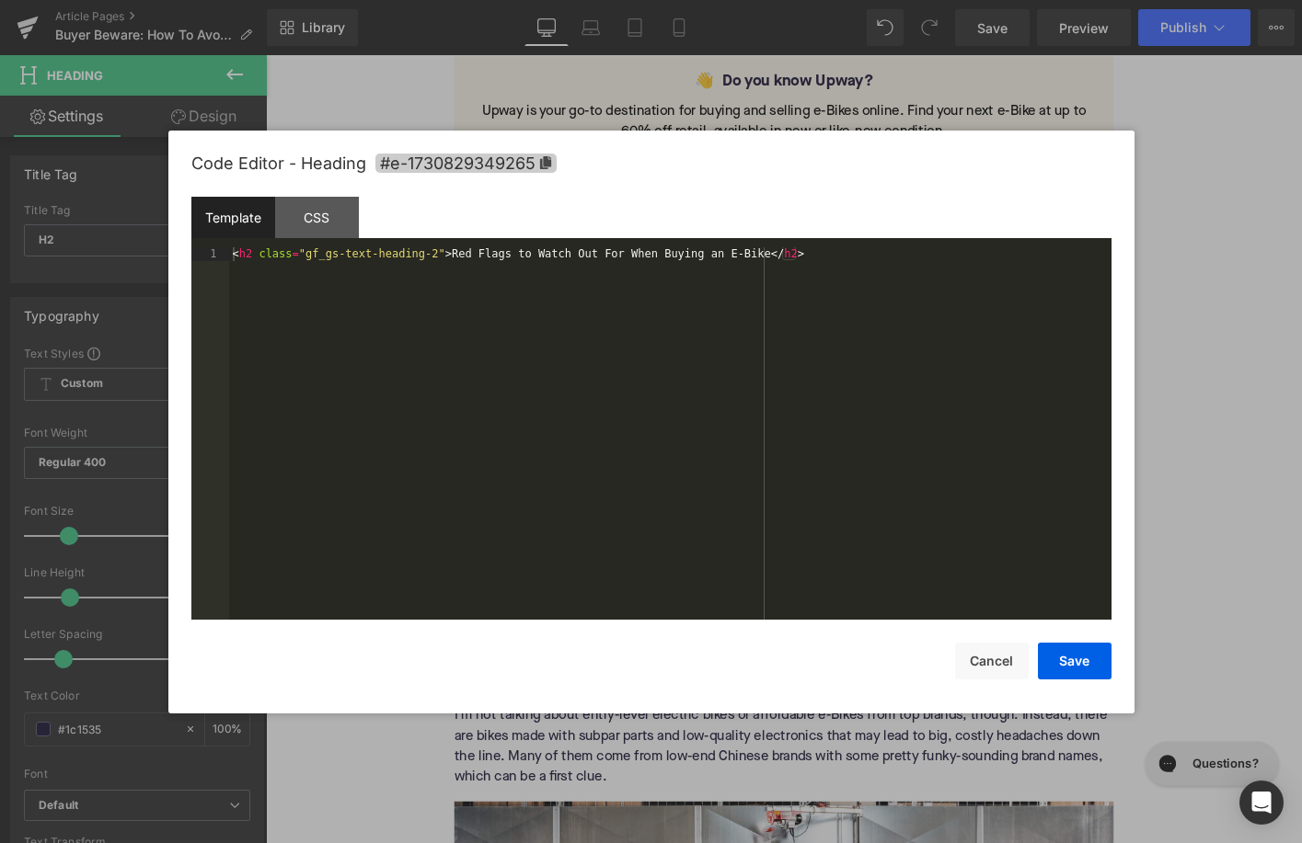
click at [486, 173] on span "#e-1730829349265" at bounding box center [465, 163] width 181 height 19
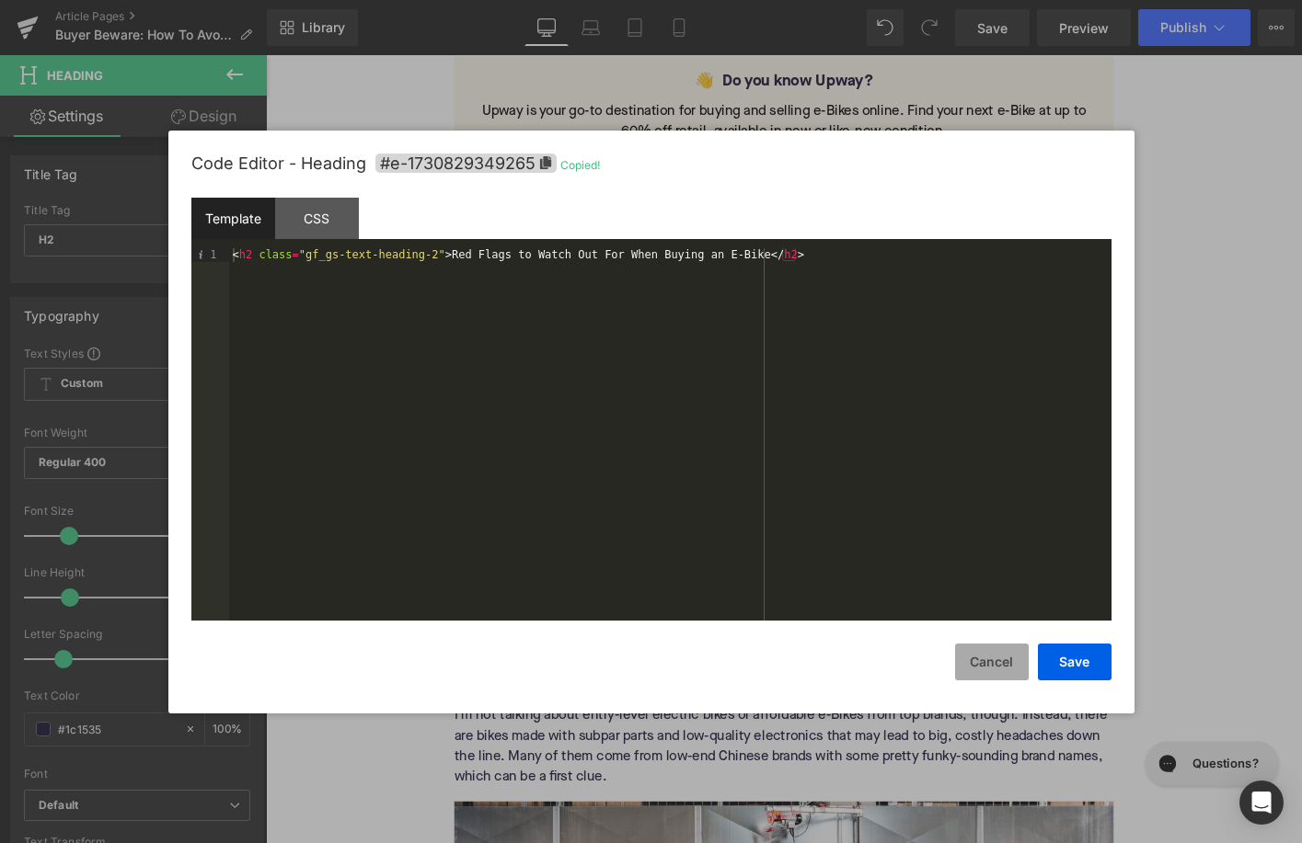
click at [994, 672] on button "Cancel" at bounding box center [992, 662] width 74 height 37
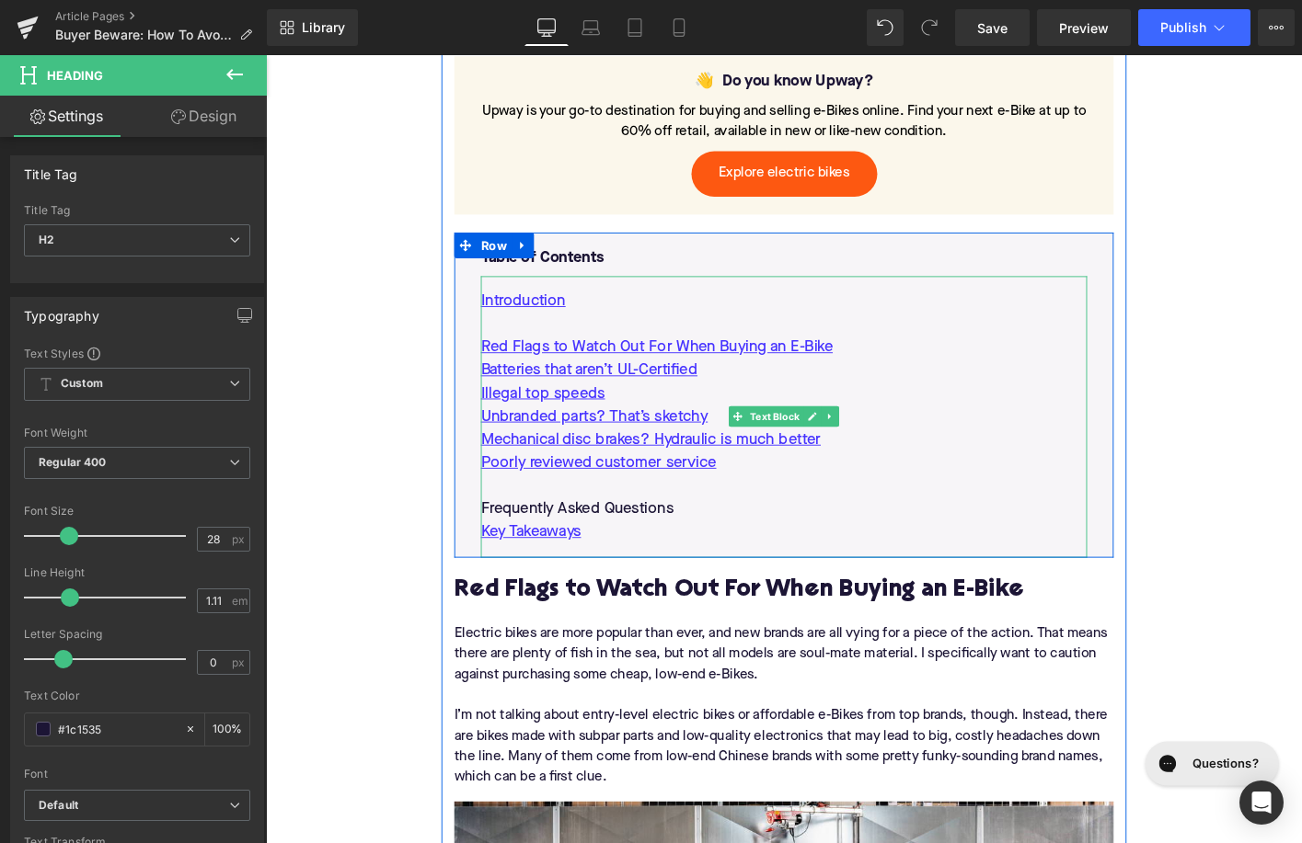
click at [941, 362] on p "Red Flags to Watch Out For When Buying an E-Bike" at bounding box center [822, 369] width 651 height 25
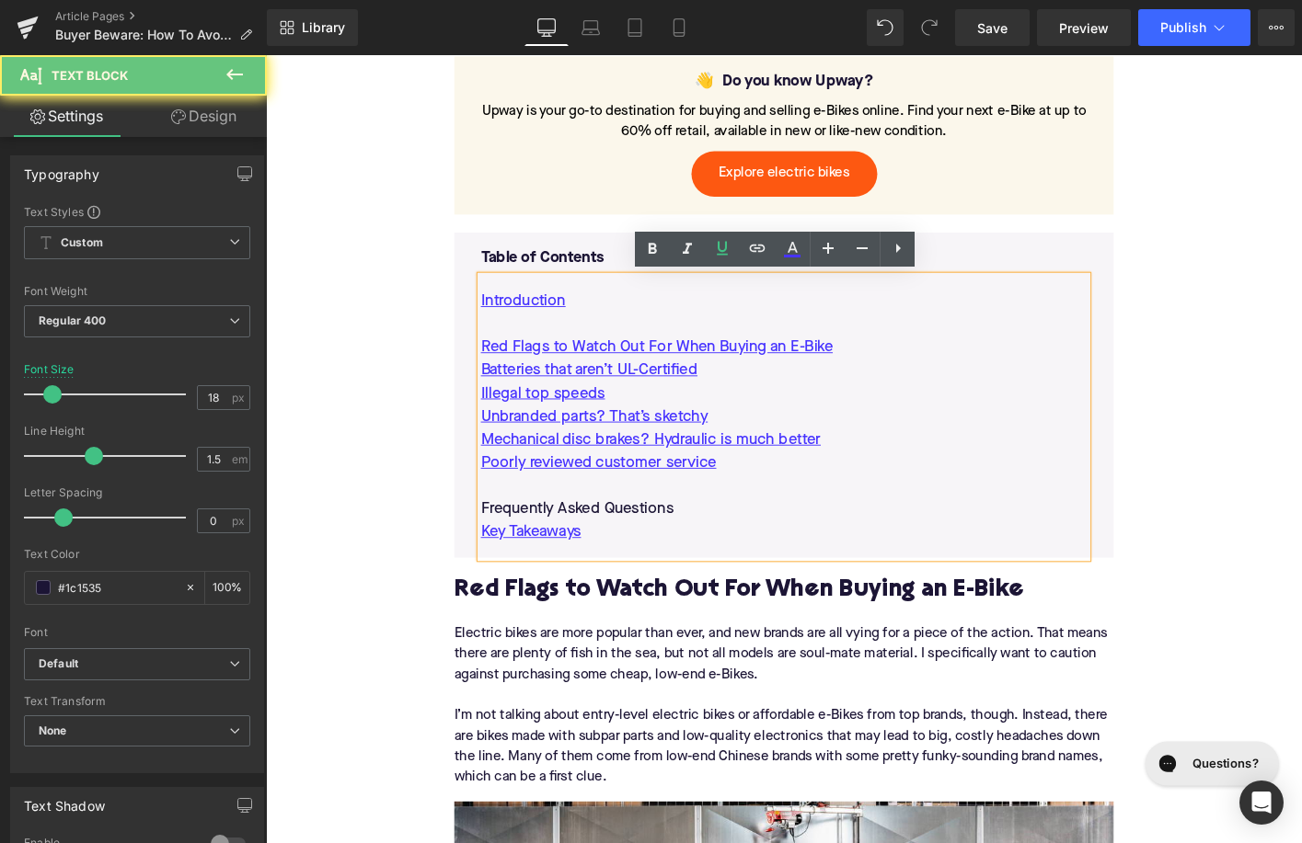
click at [941, 362] on p "Red Flags to Watch Out For When Buying an E-Bike" at bounding box center [822, 369] width 651 height 25
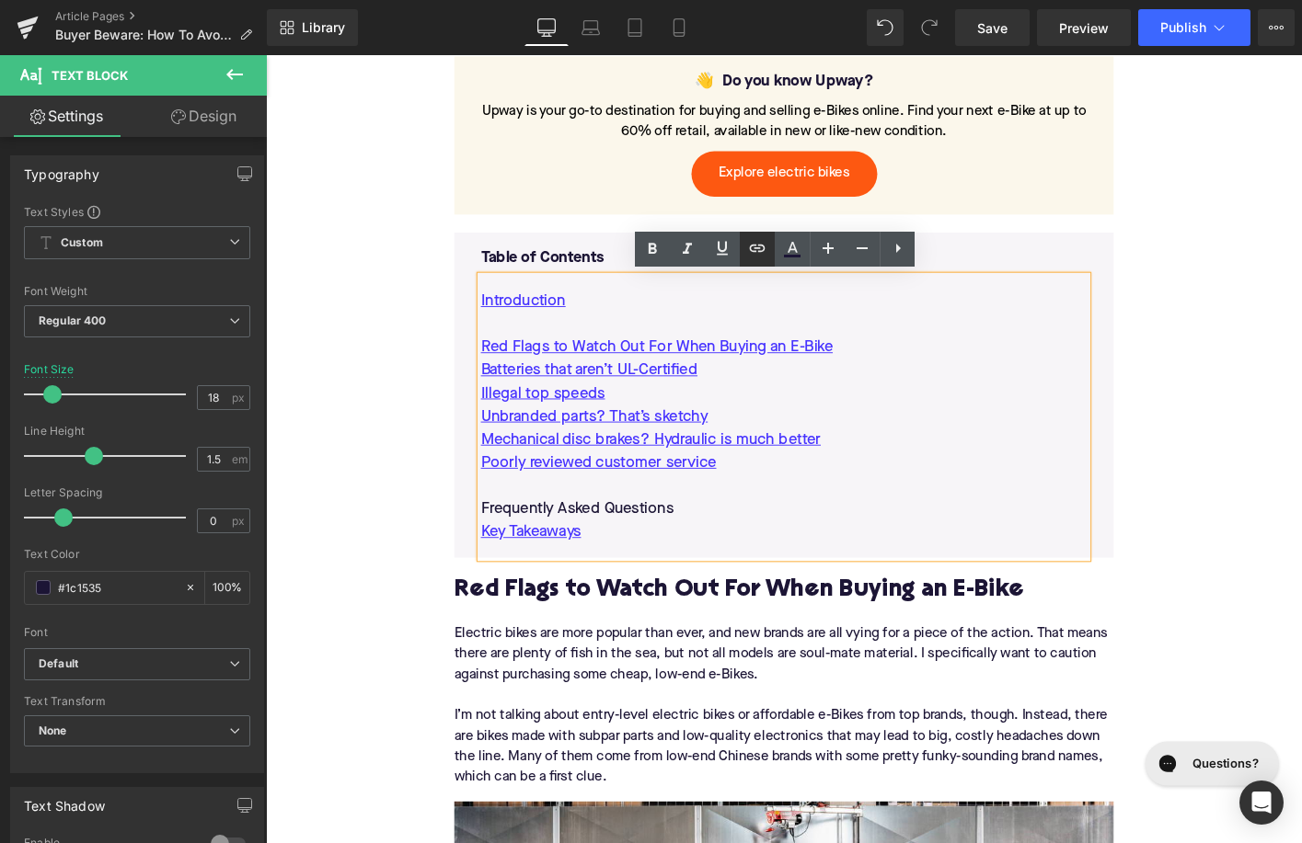
click at [756, 241] on icon at bounding box center [757, 248] width 22 height 22
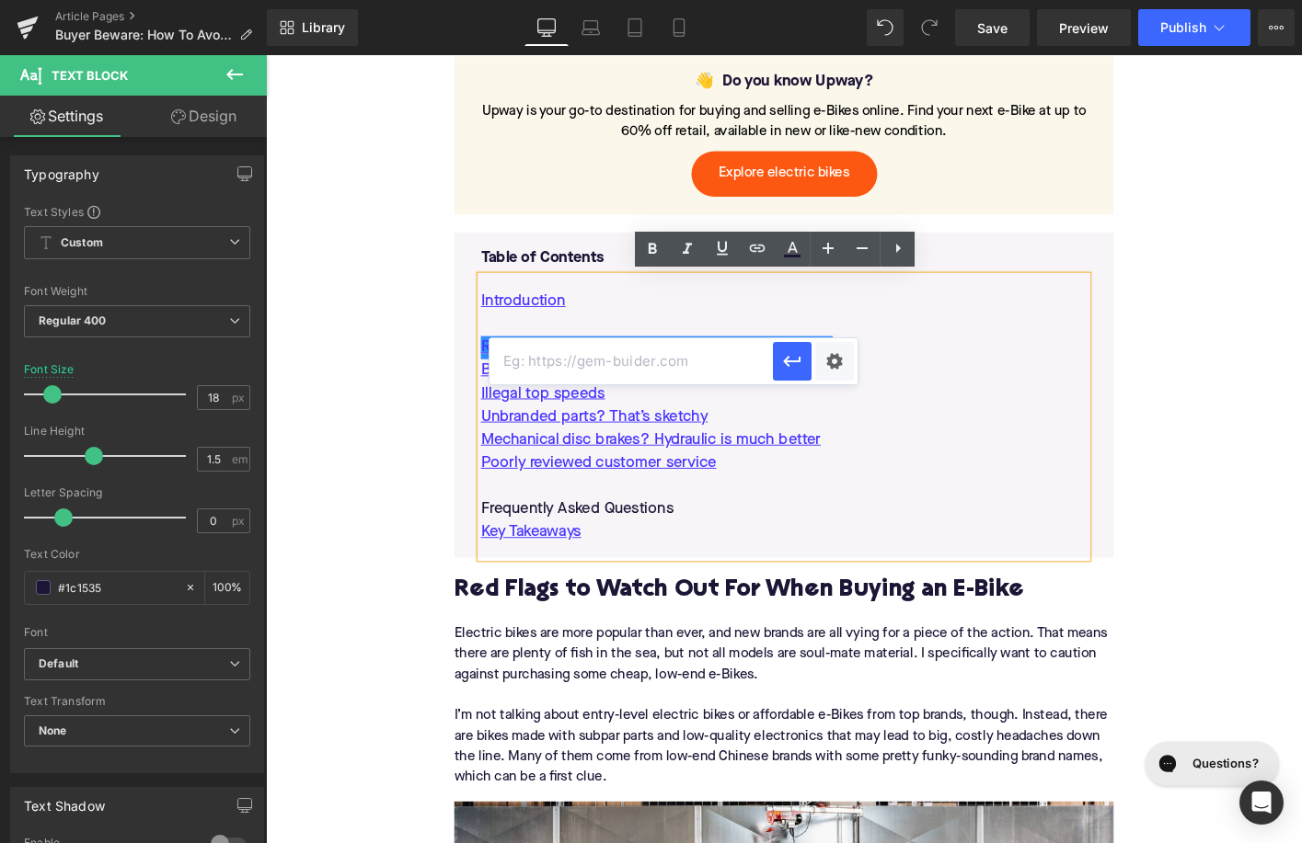
click at [596, 405] on input "text" at bounding box center [413, 413] width 365 height 17
paste input "#e-1730829349265"
click at [484, 430] on icon "button" at bounding box center [484, 438] width 0 height 17
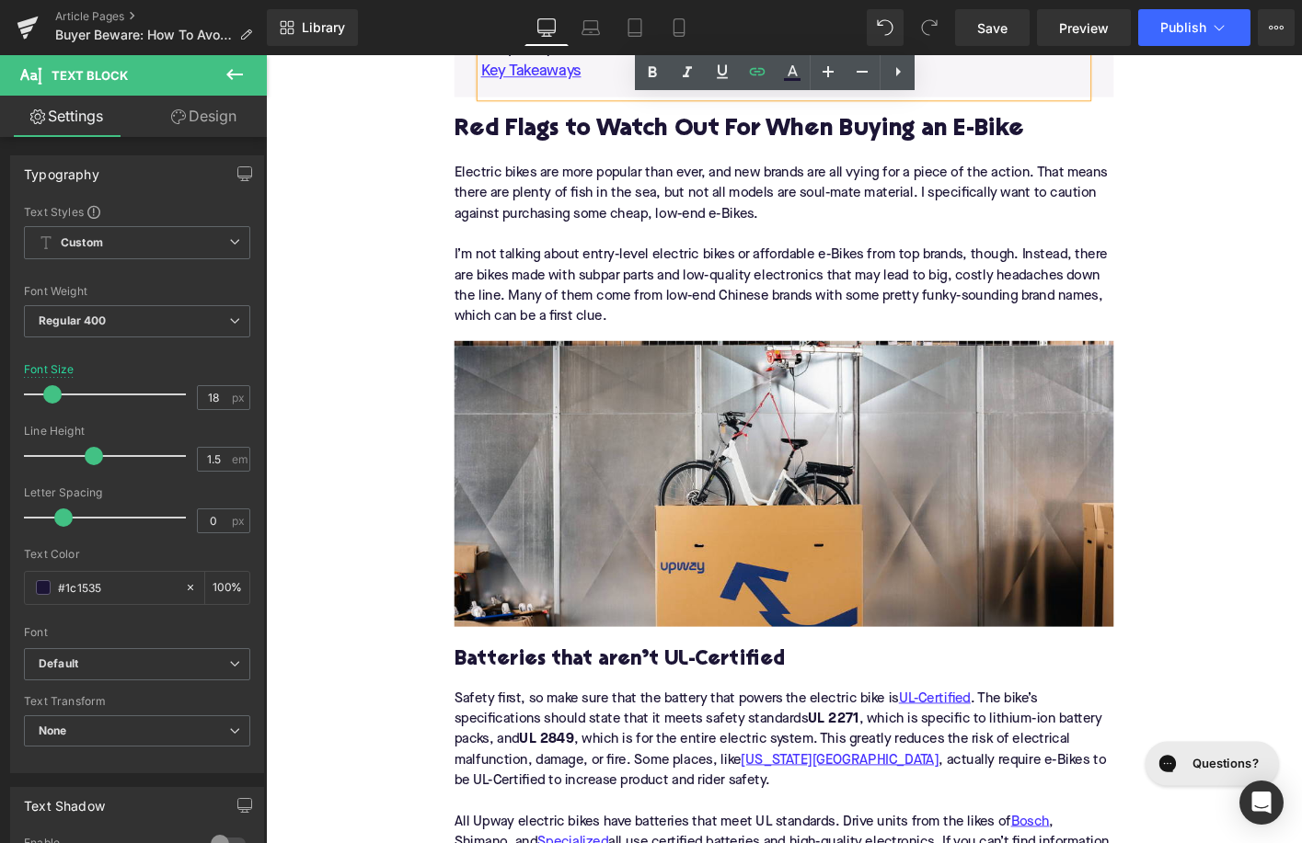
scroll to position [1606, 0]
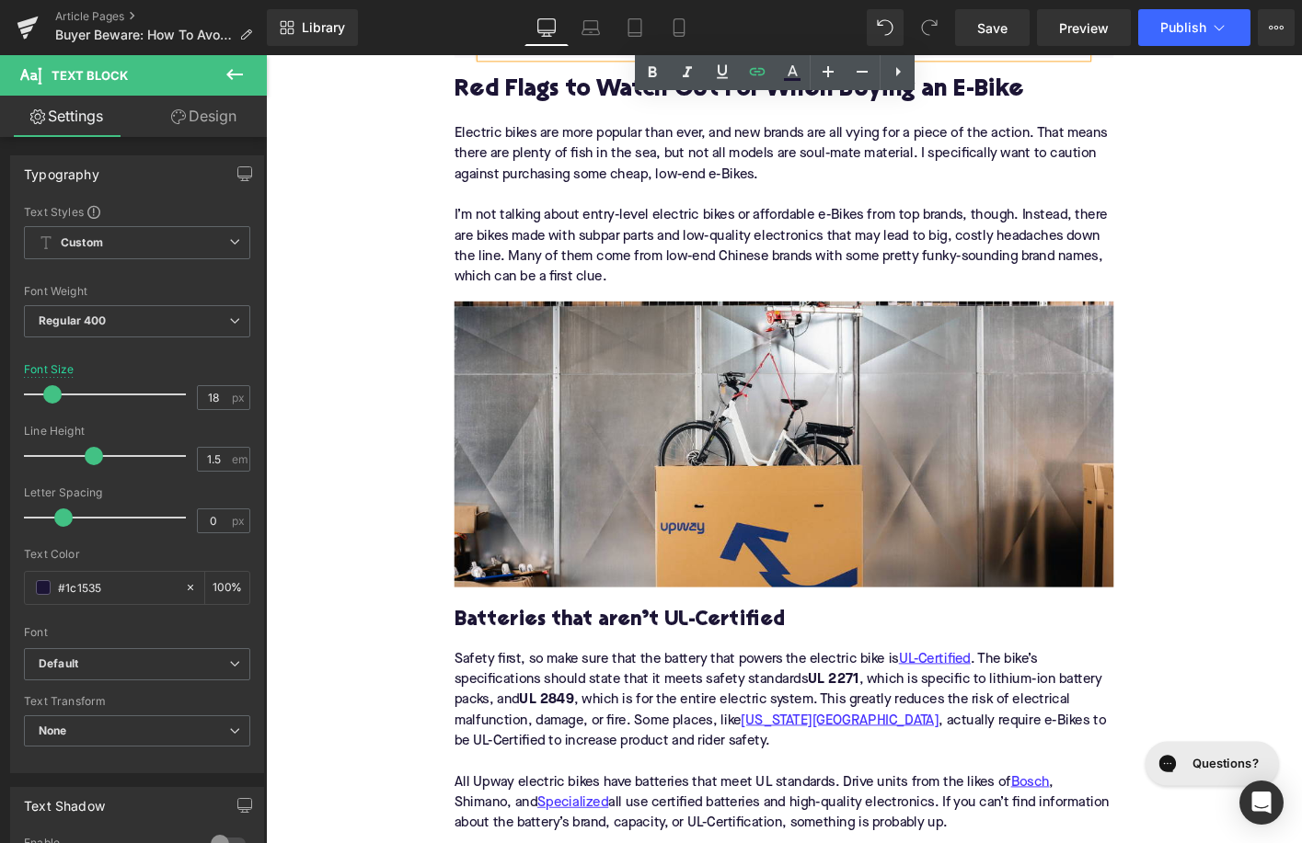
click at [608, 660] on h3 "Batteries that aren’t UL-Certified" at bounding box center [822, 663] width 708 height 29
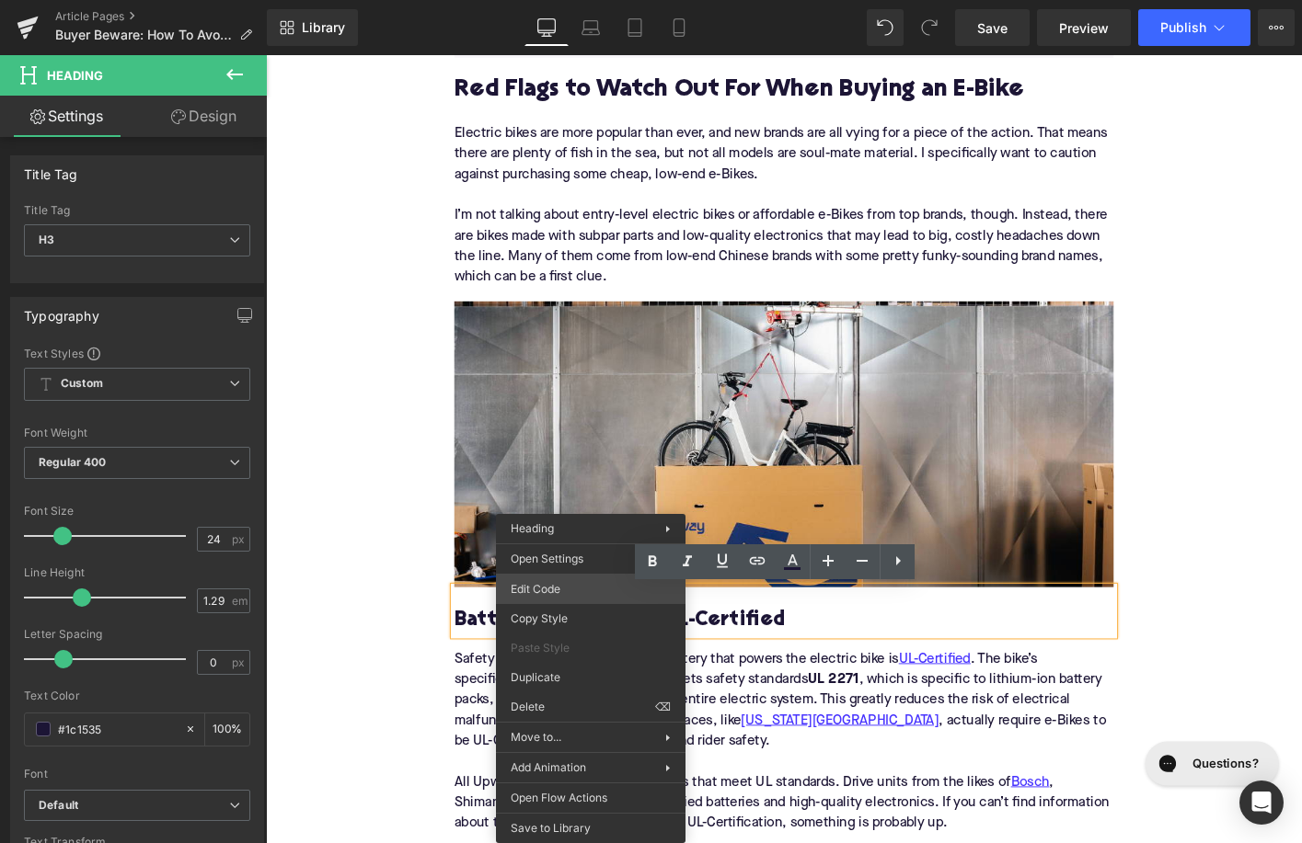
click at [561, 0] on div "Image You are previewing how the will restyle your page. You can not edit Eleme…" at bounding box center [651, 0] width 1302 height 0
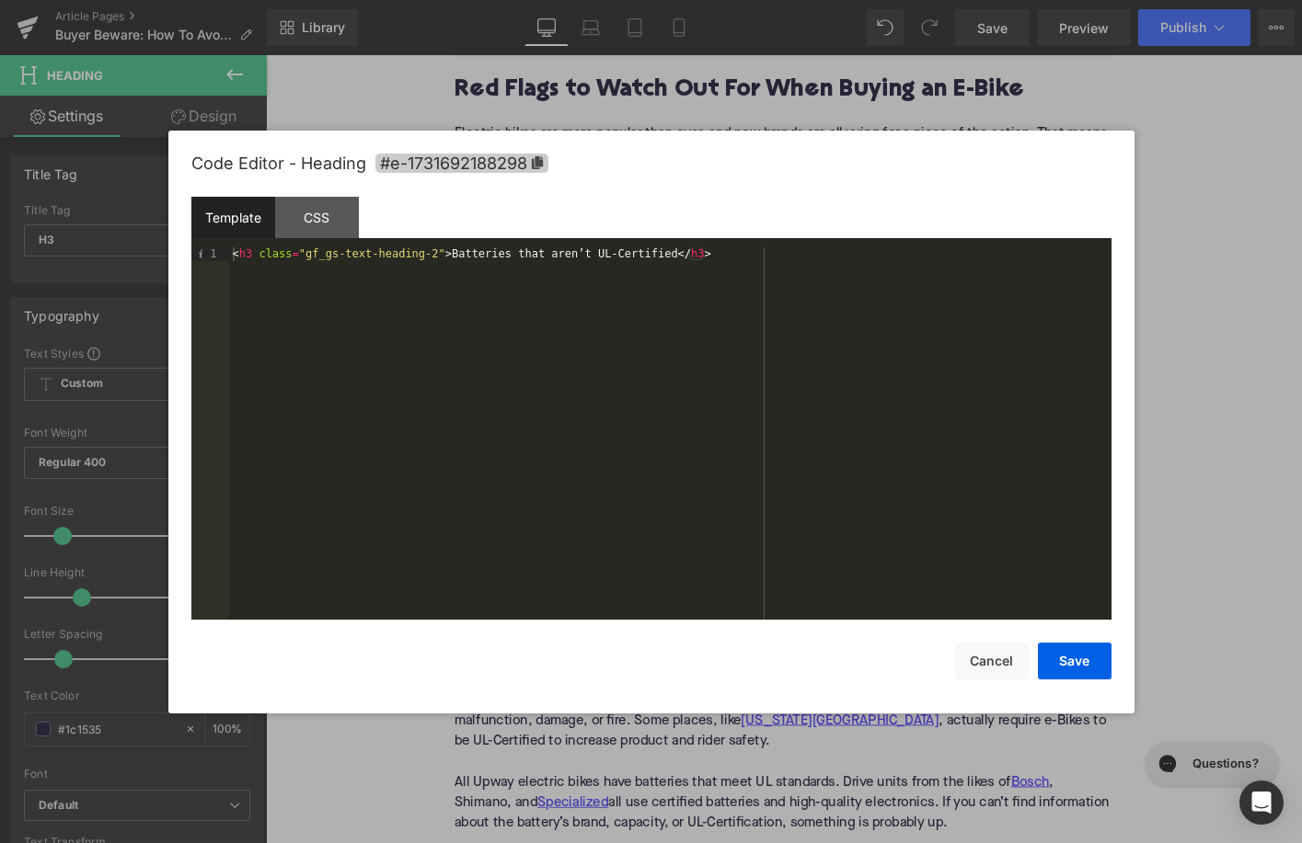
click at [464, 155] on span "#e-1731692188298" at bounding box center [461, 163] width 173 height 19
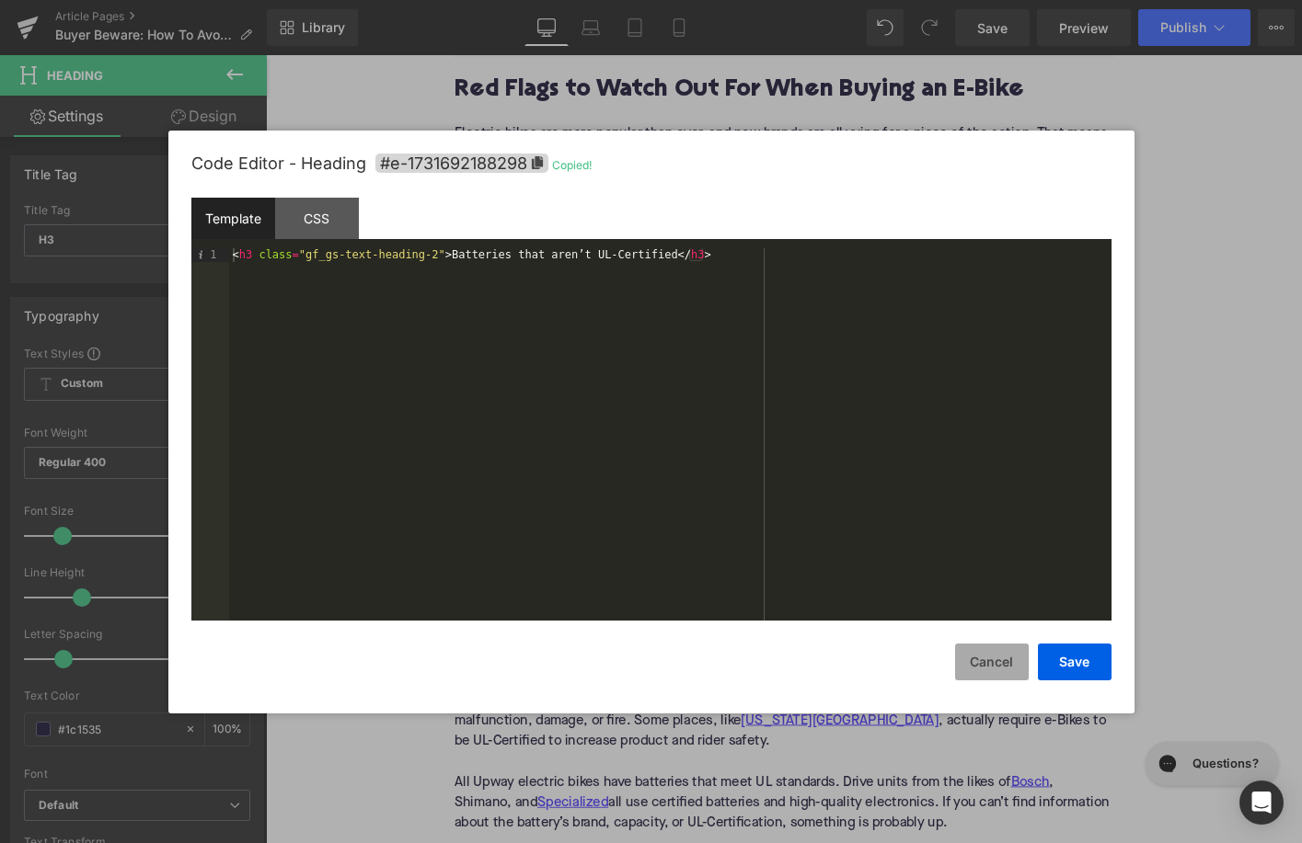
click at [990, 651] on button "Cancel" at bounding box center [992, 662] width 74 height 37
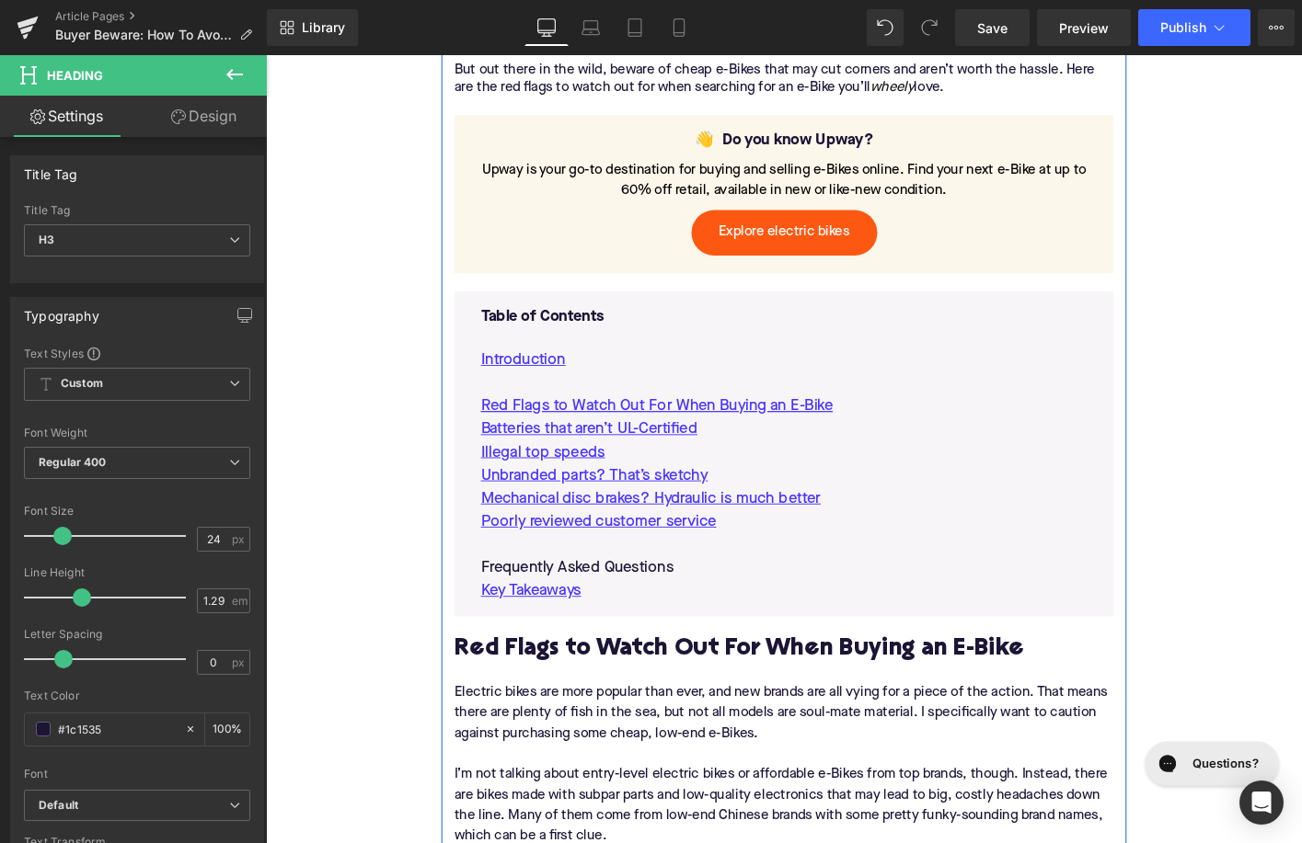
scroll to position [901, 0]
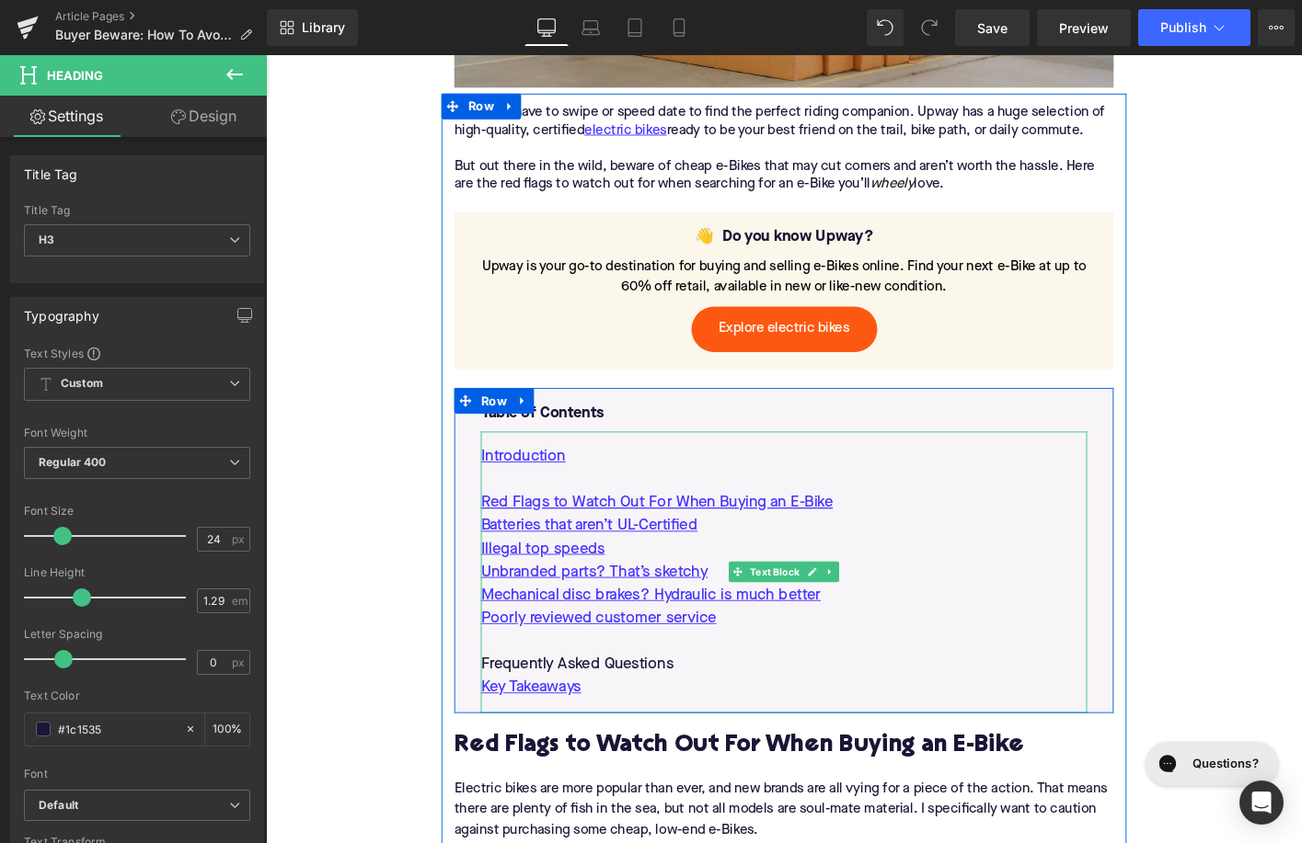
click at [761, 561] on p "Batteries that aren’t UL-Certified" at bounding box center [822, 561] width 651 height 25
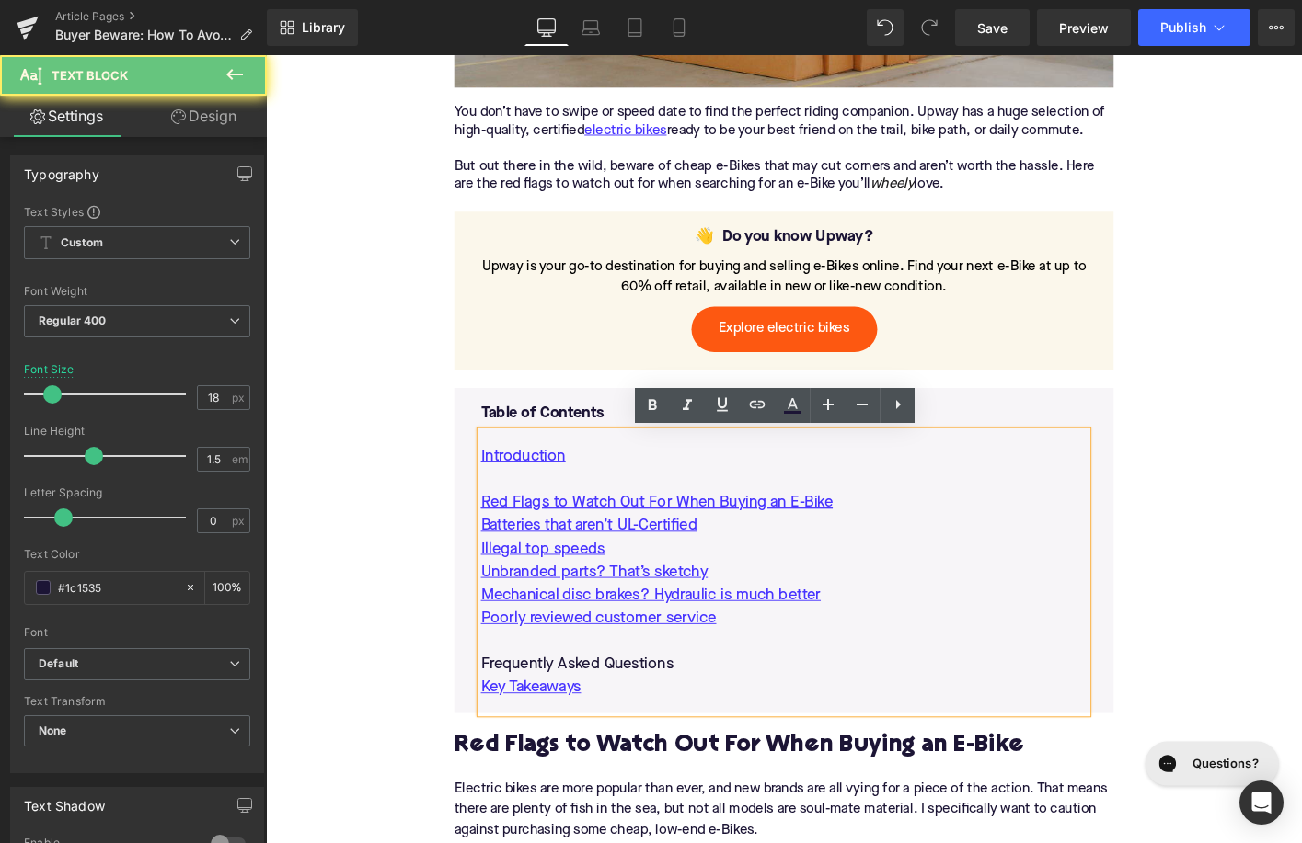
click at [761, 561] on p "Batteries that aren’t UL-Certified" at bounding box center [822, 561] width 651 height 25
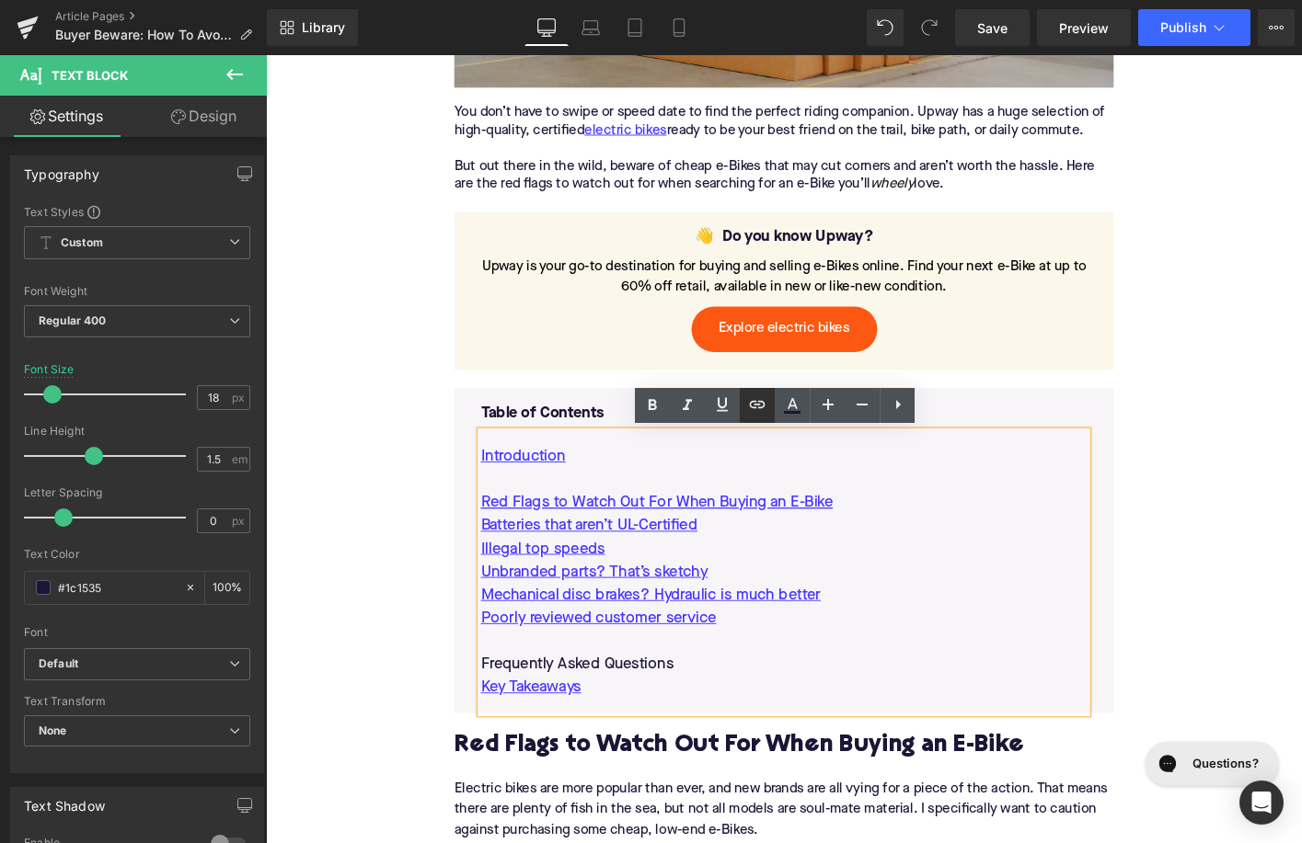
click at [757, 393] on link at bounding box center [757, 405] width 35 height 35
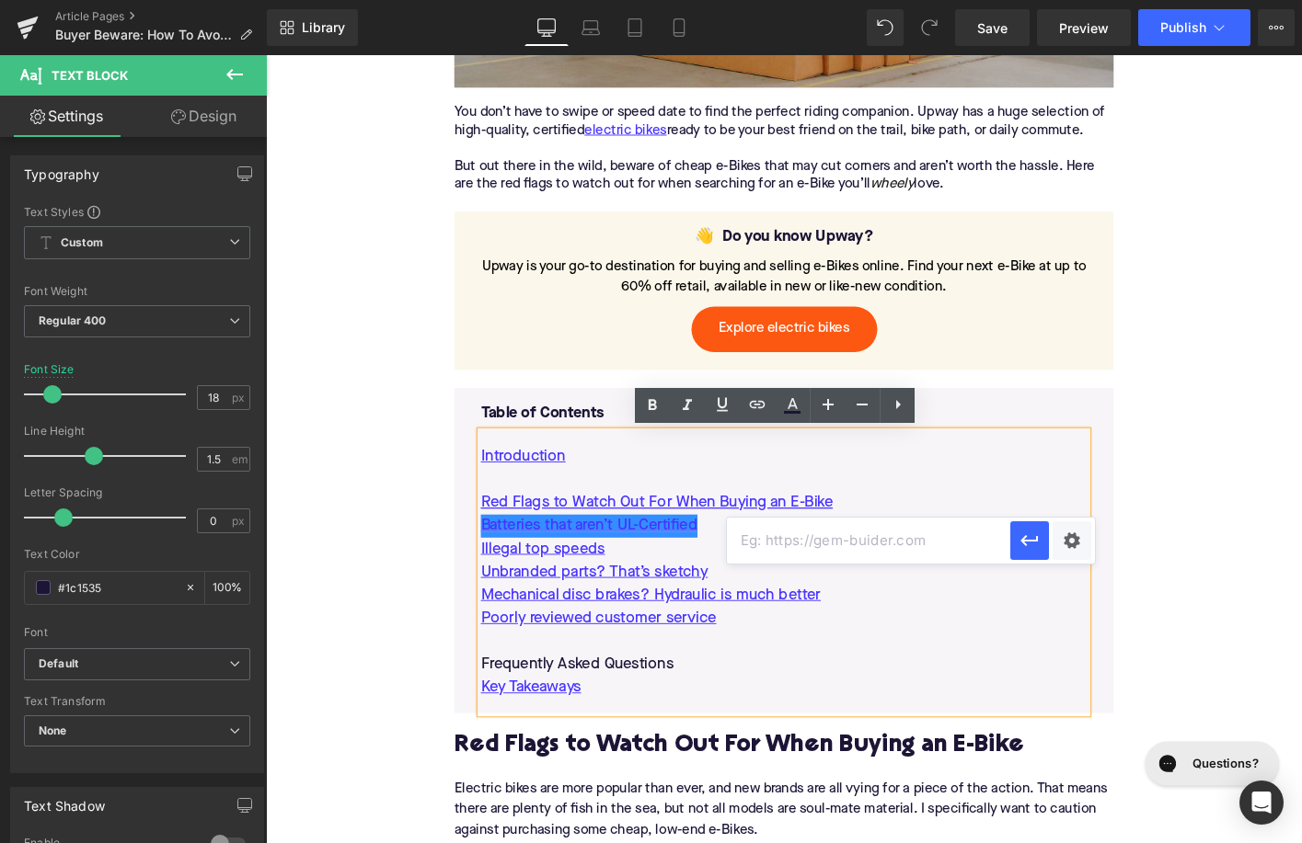
click at [596, 572] on input "text" at bounding box center [413, 580] width 365 height 17
paste input "#e-1731692188298"
type input "#e-1731692188298"
click at [882, 593] on button "button" at bounding box center [556, 605] width 651 height 25
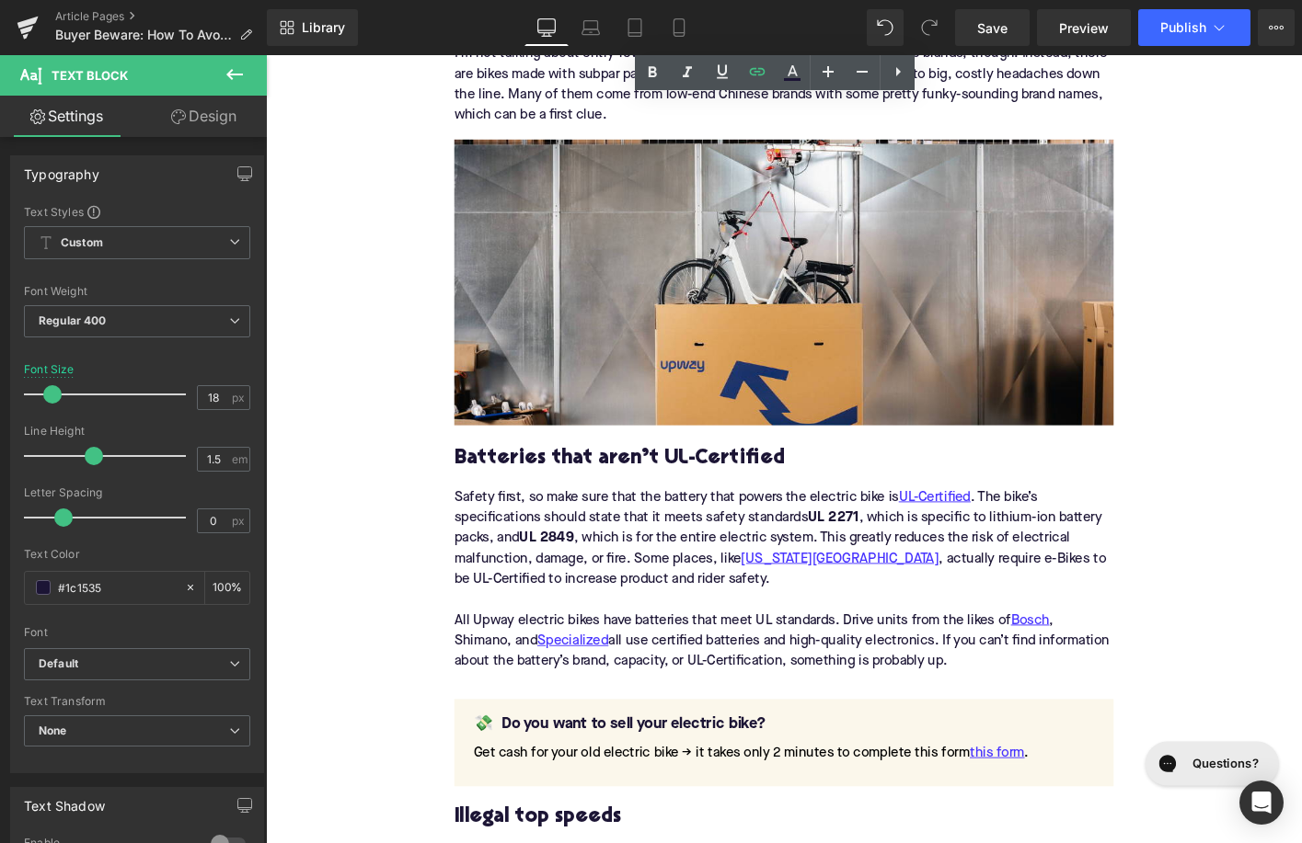
scroll to position [1920, 0]
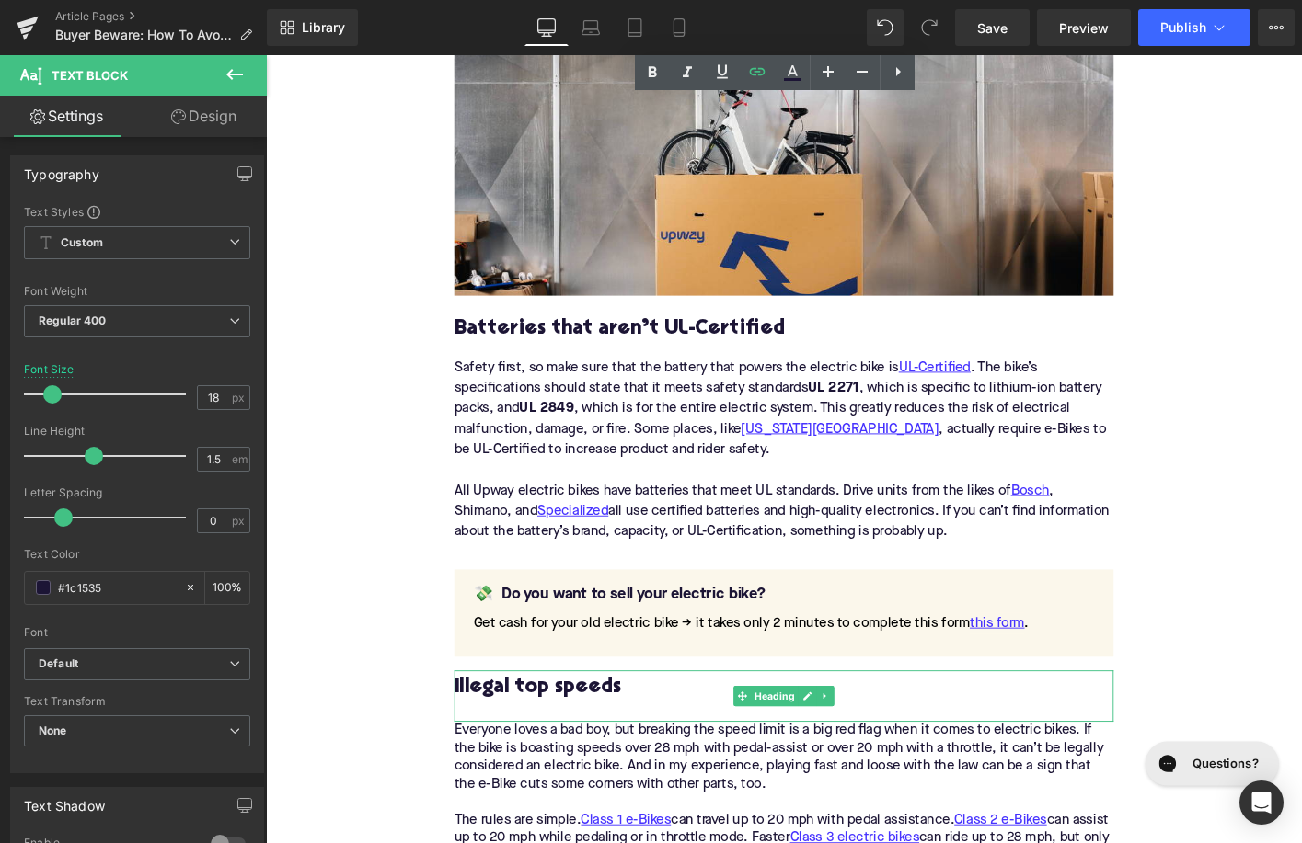
click at [570, 740] on h3 "Illegal top speeds" at bounding box center [822, 735] width 708 height 29
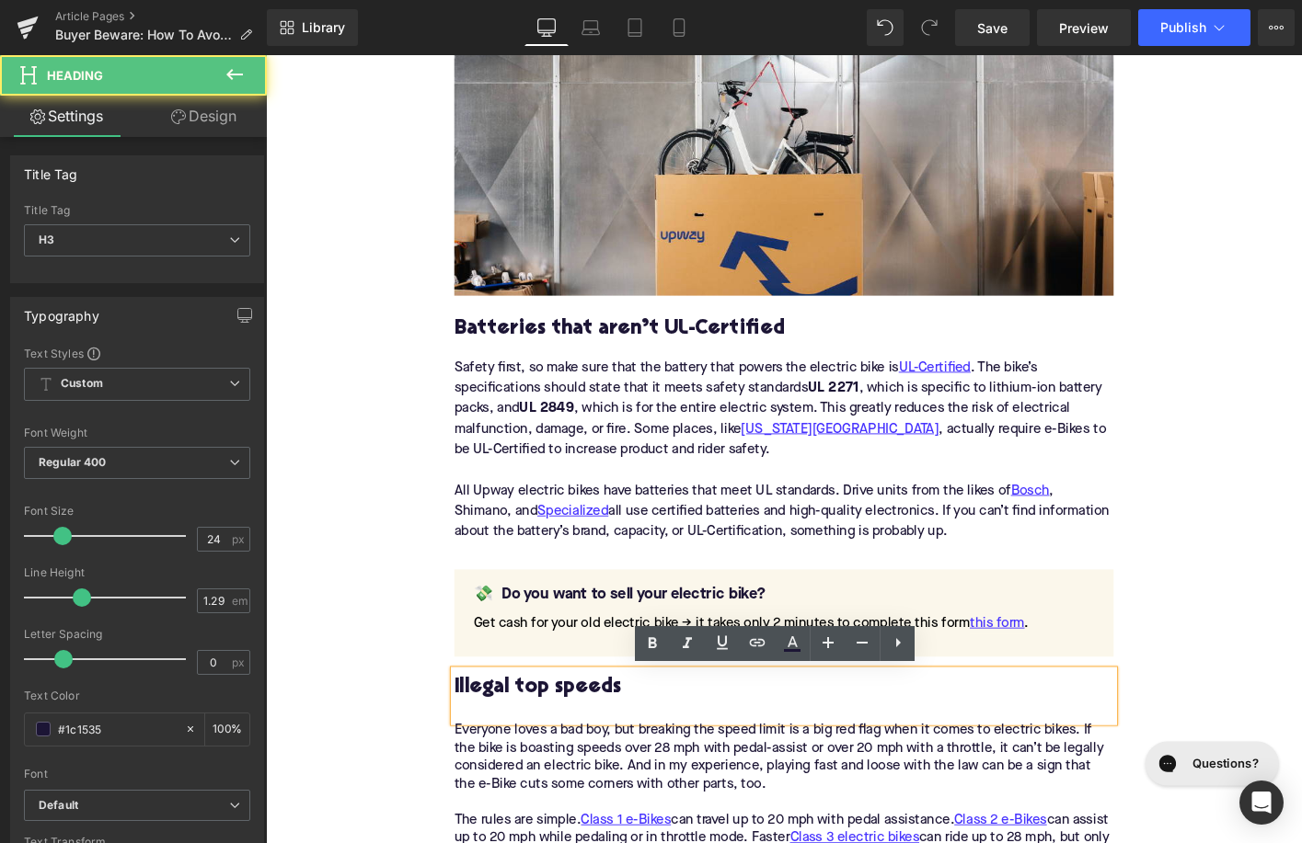
click at [546, 739] on h3 "Illegal top speeds" at bounding box center [822, 735] width 708 height 29
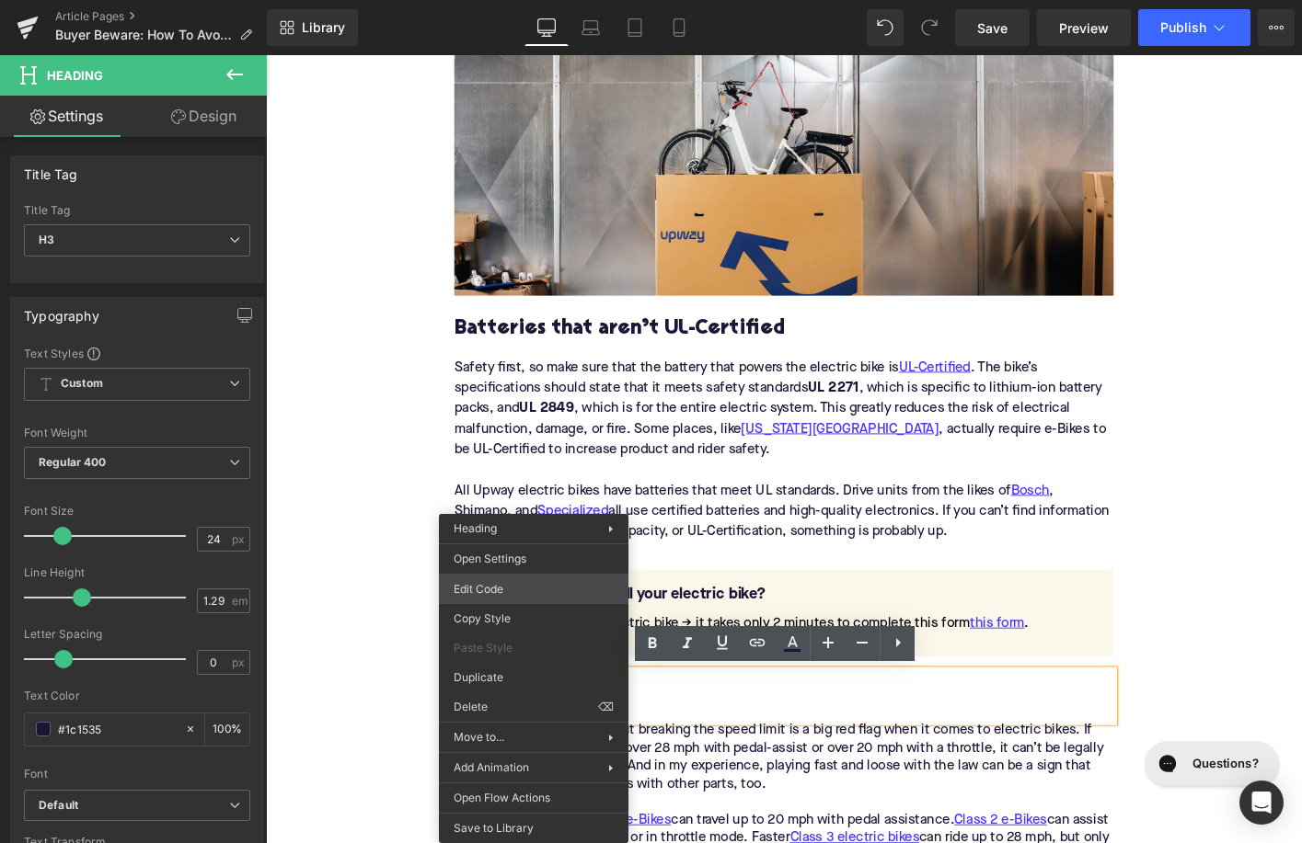
click at [525, 0] on div "Image You are previewing how the will restyle your page. You can not edit Eleme…" at bounding box center [651, 0] width 1302 height 0
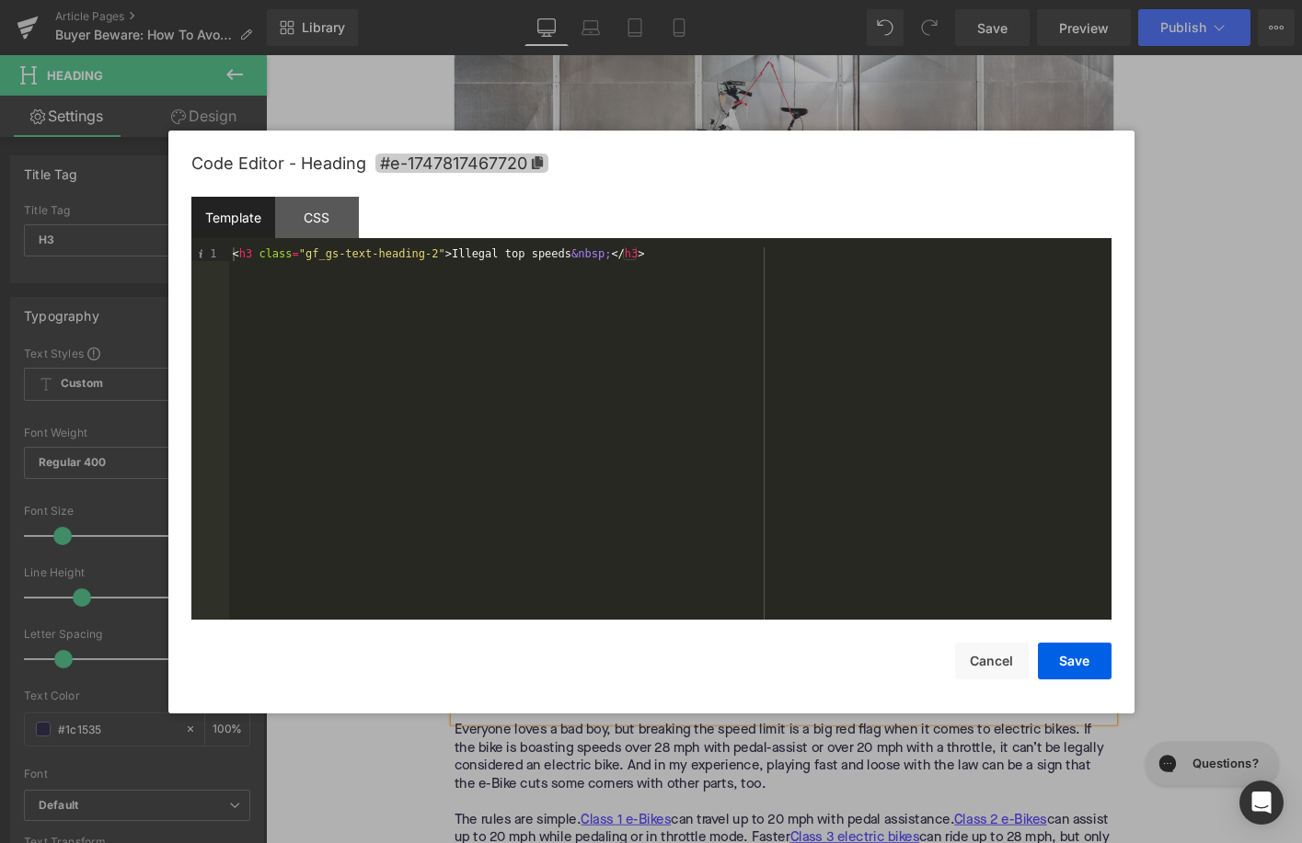
click at [510, 163] on span "#e-1747817467720" at bounding box center [461, 163] width 173 height 19
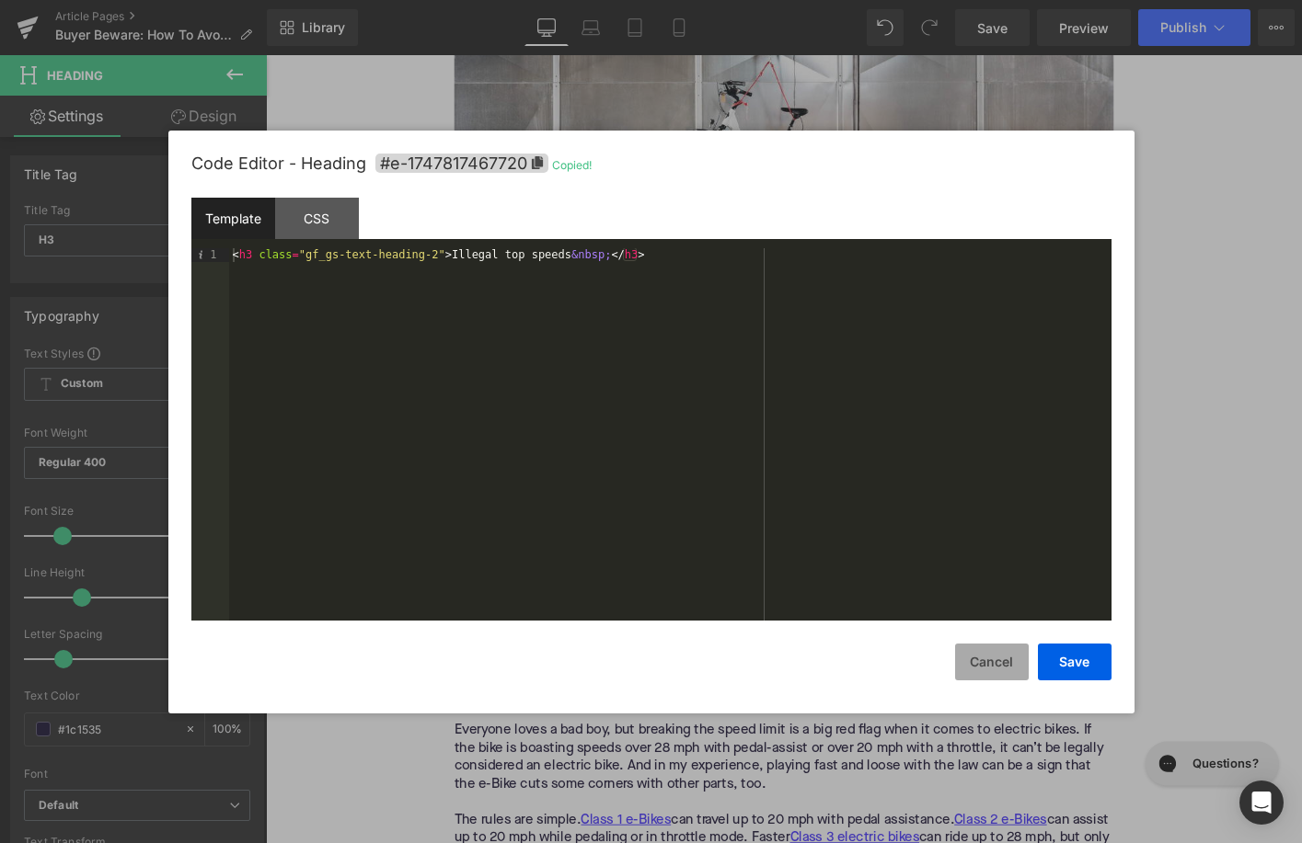
drag, startPoint x: 1004, startPoint y: 666, endPoint x: 634, endPoint y: 493, distance: 408.2
click at [1004, 666] on button "Cancel" at bounding box center [992, 662] width 74 height 37
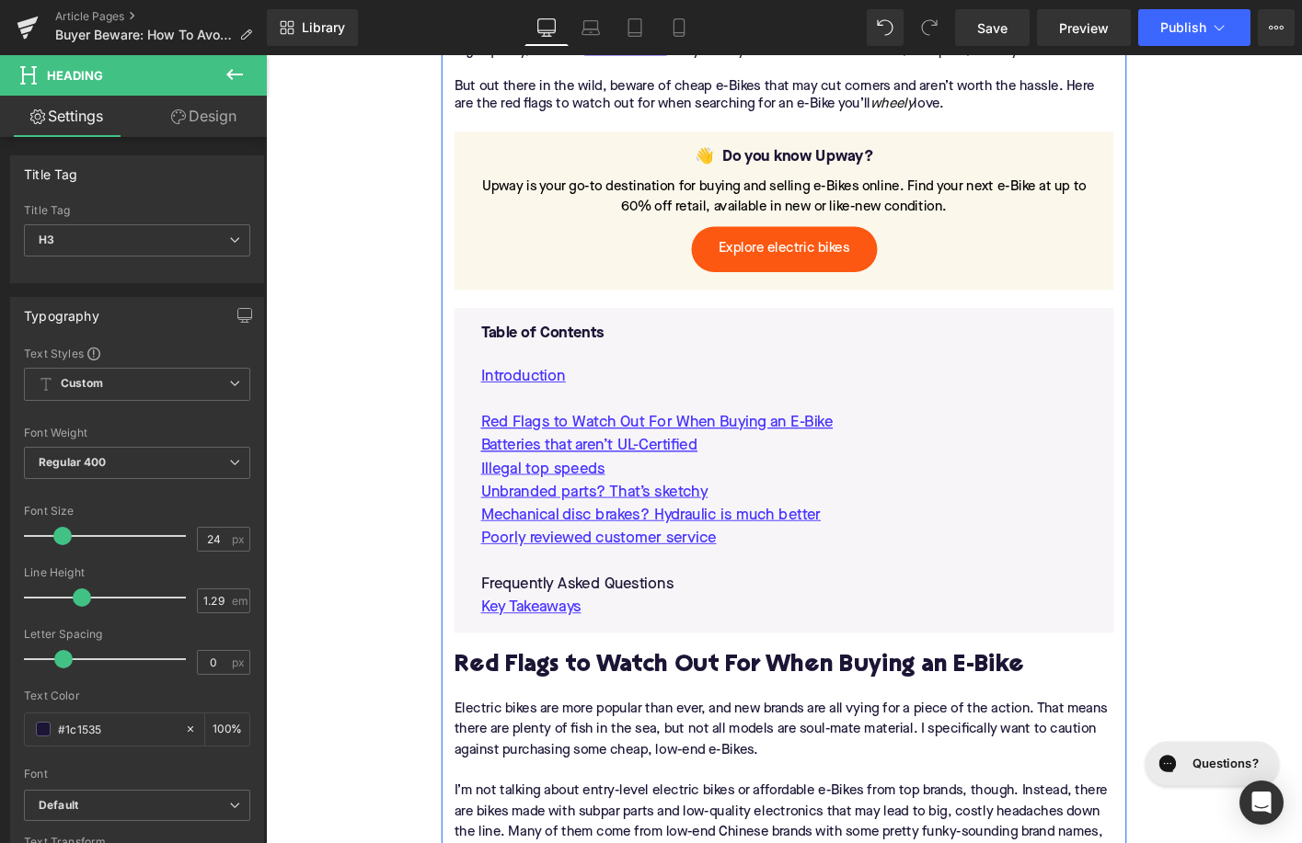
scroll to position [985, 0]
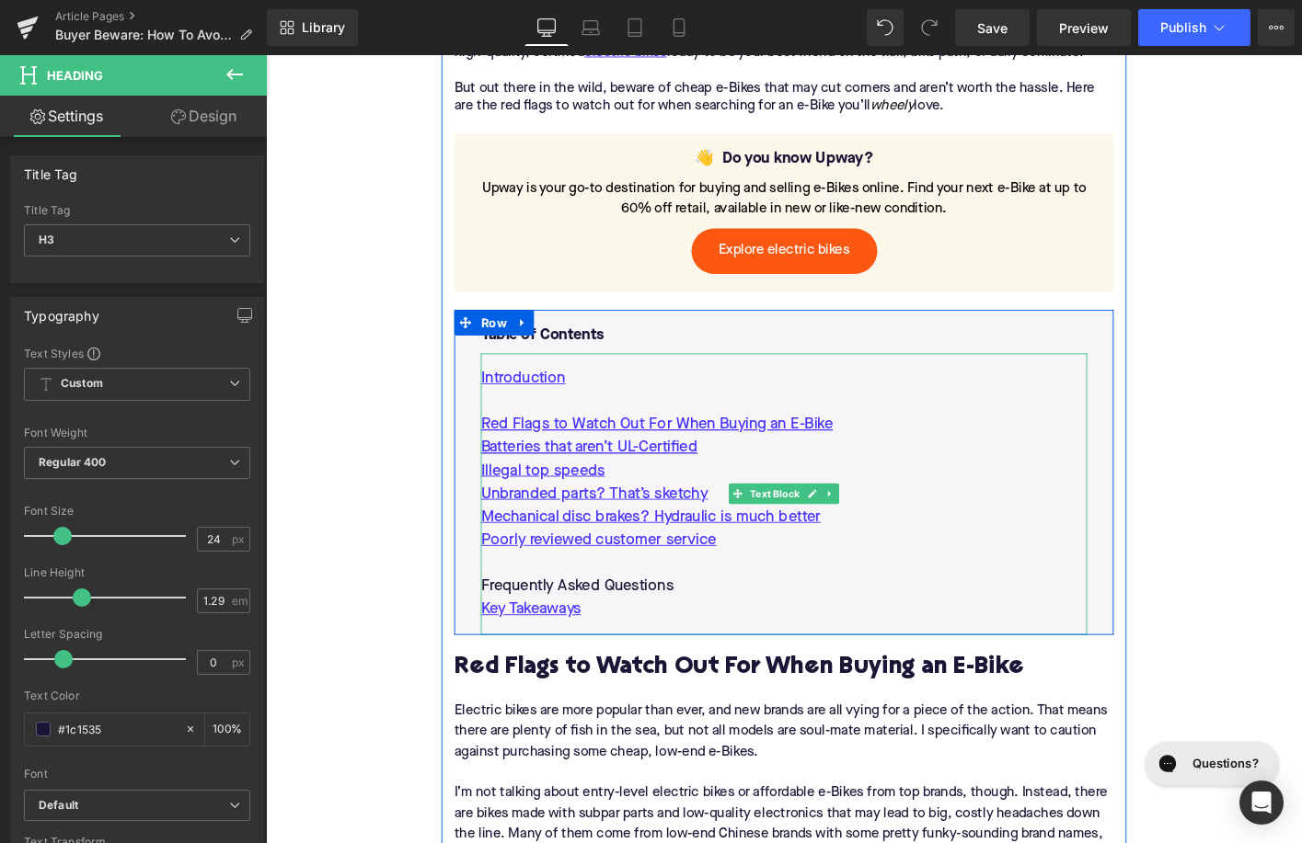
click at [734, 504] on p "Illegal top speeds" at bounding box center [822, 502] width 651 height 25
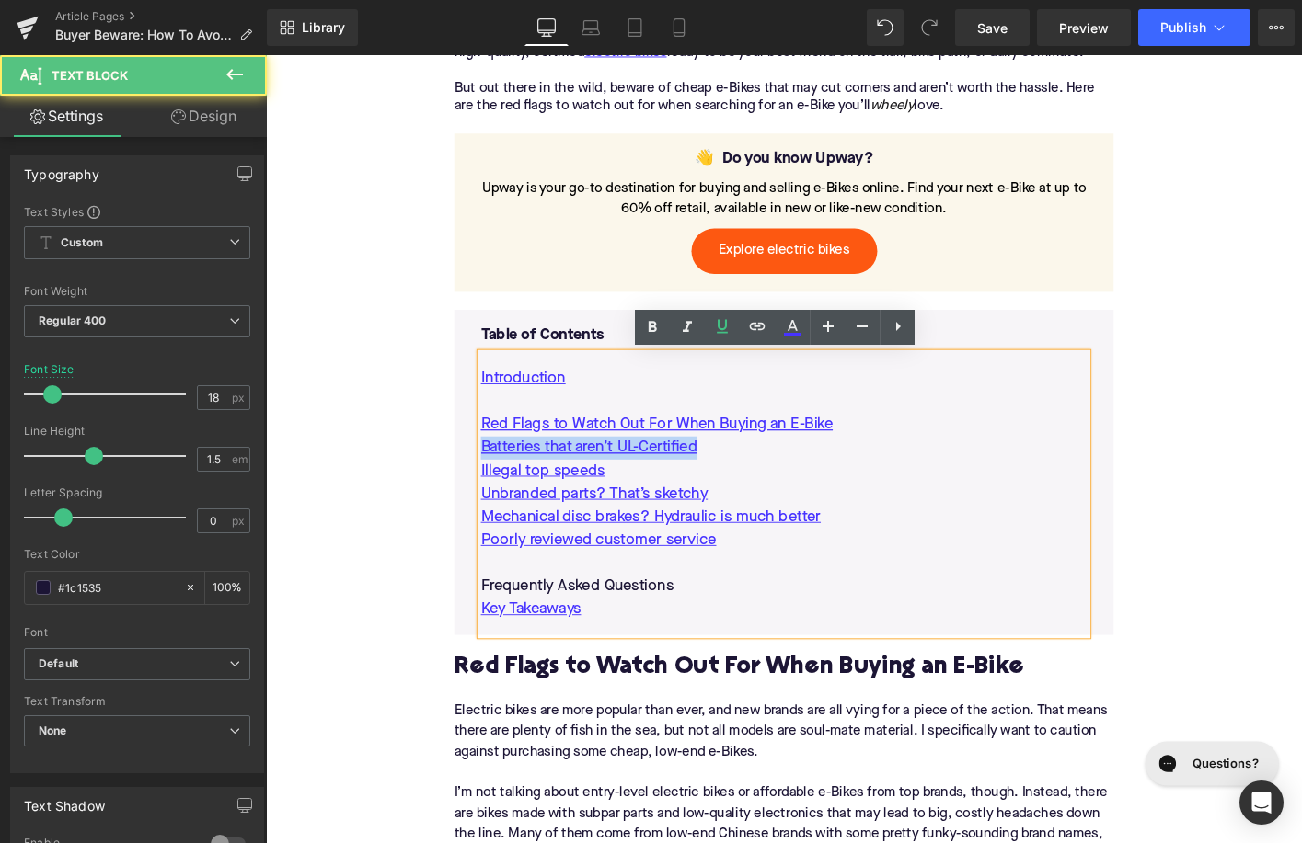
click at [734, 504] on p "Illegal top speeds" at bounding box center [822, 502] width 651 height 25
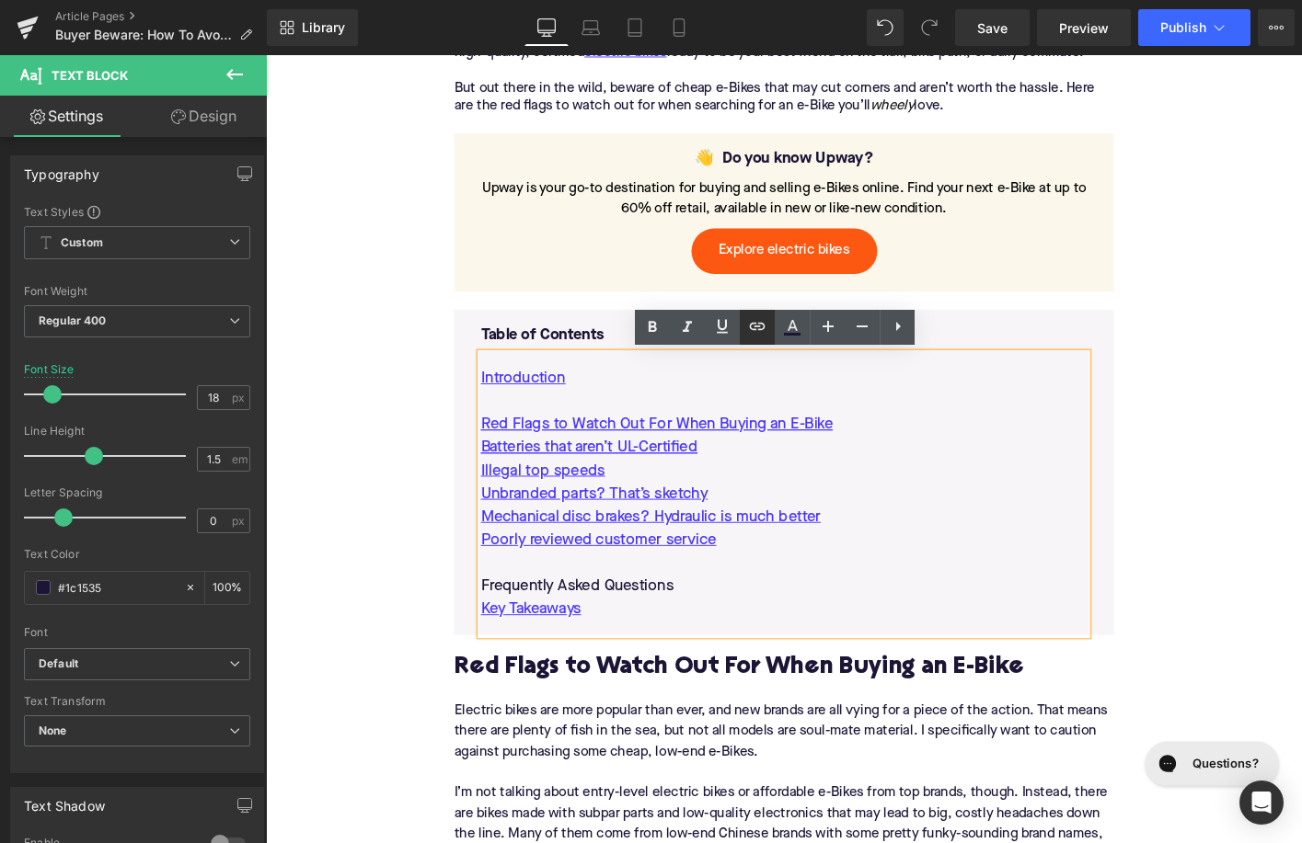
click at [763, 336] on icon at bounding box center [757, 326] width 22 height 22
click at [596, 488] on input "text" at bounding box center [413, 496] width 365 height 17
paste input "#e-1747817467720"
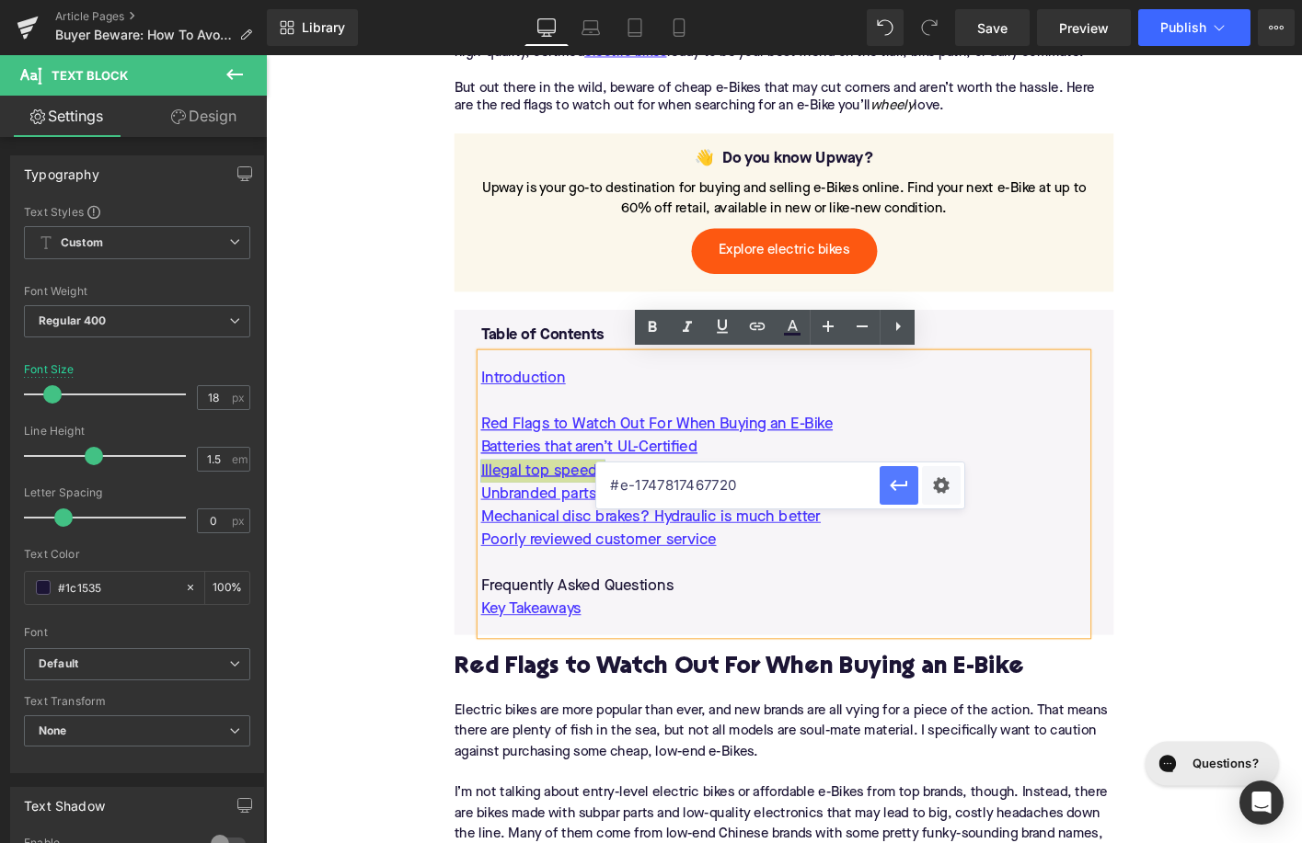
click at [484, 513] on icon "button" at bounding box center [484, 521] width 0 height 17
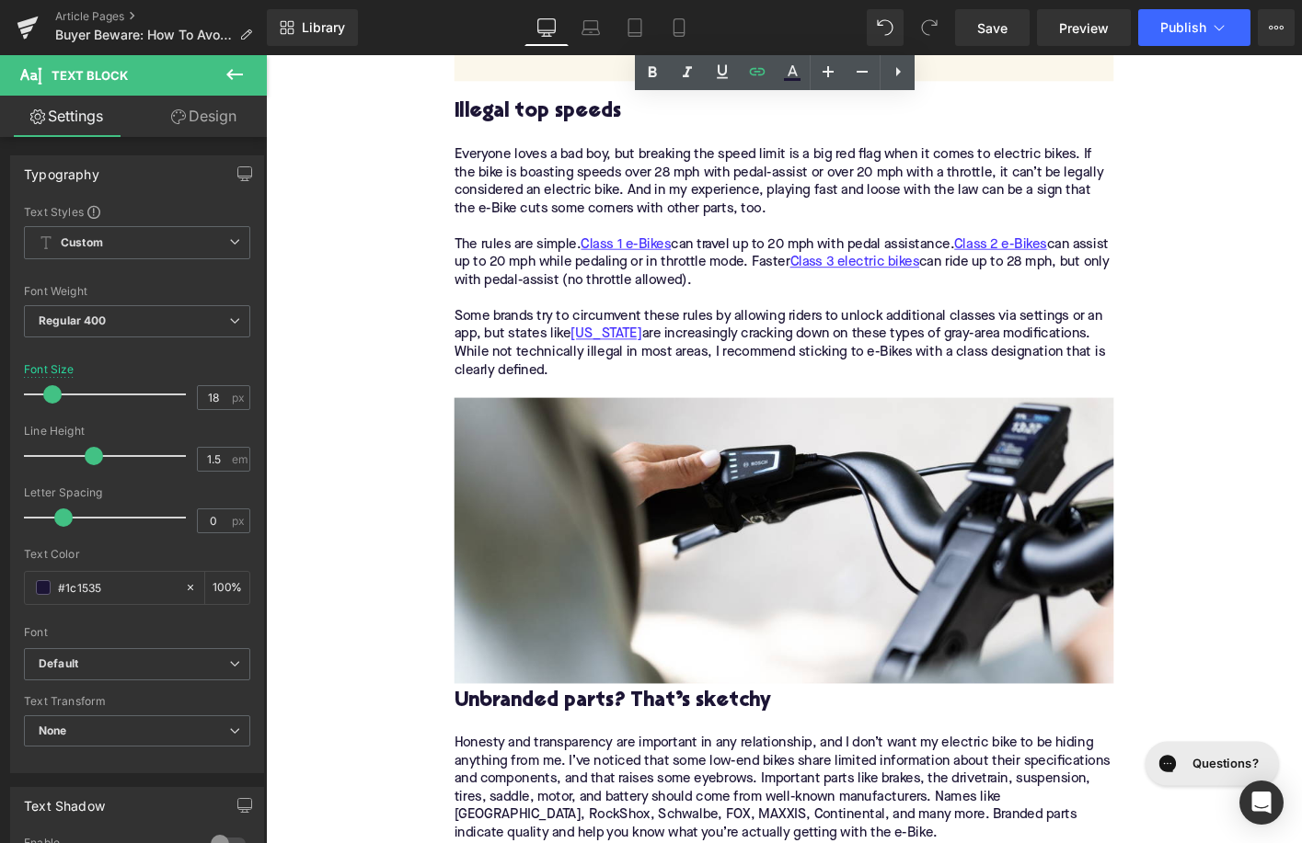
scroll to position [2574, 0]
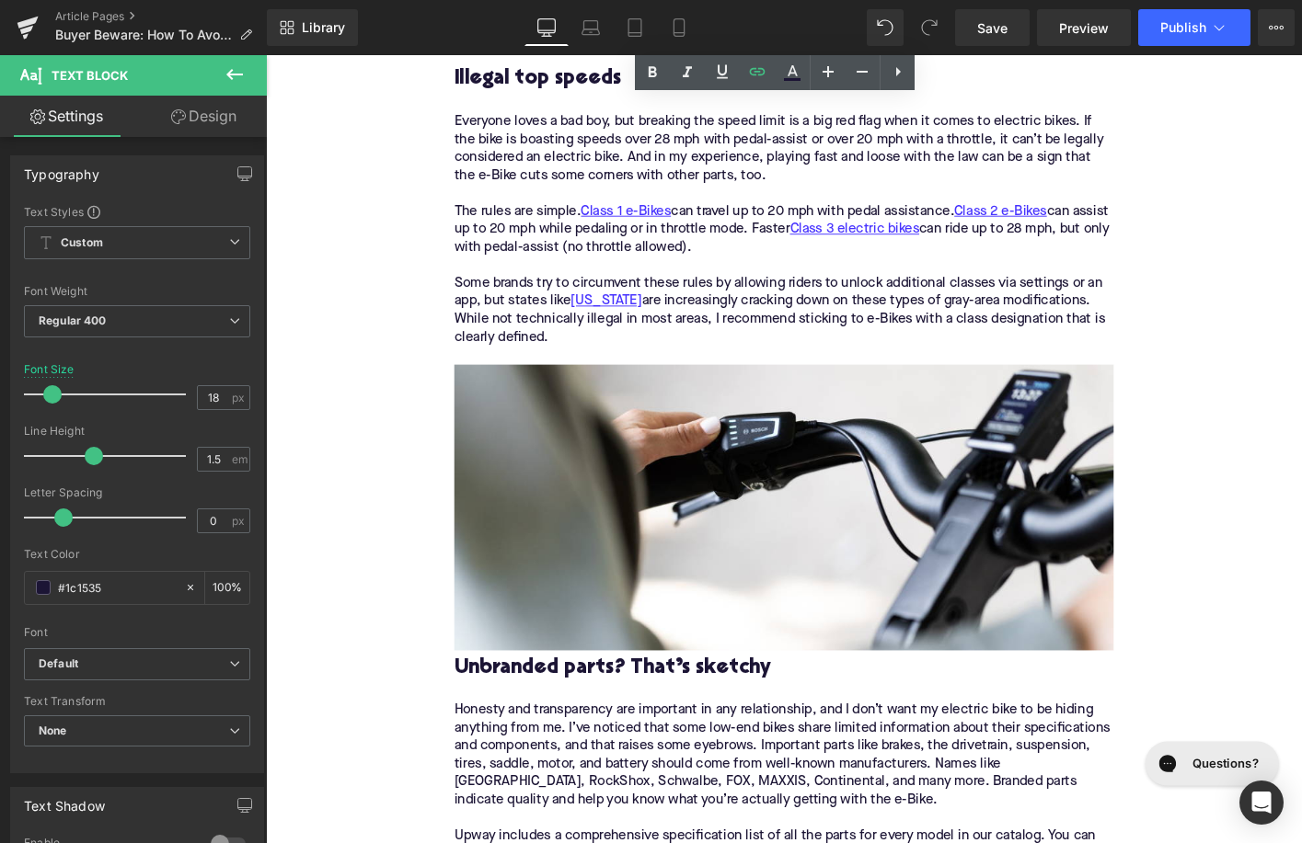
click at [266, 55] on div at bounding box center [266, 55] width 0 height 0
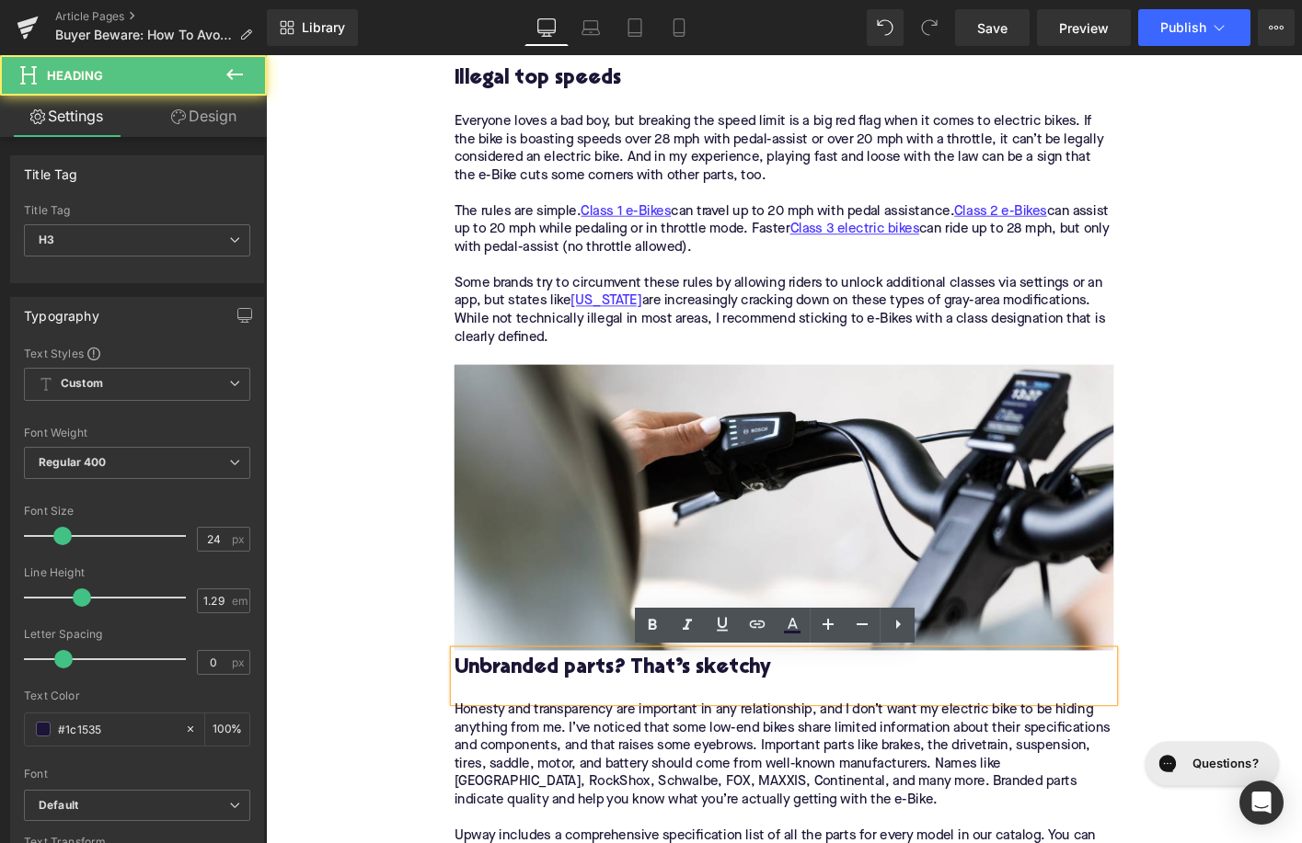
click at [649, 718] on h3 "Unbranded parts? That’s sketchy" at bounding box center [822, 714] width 708 height 29
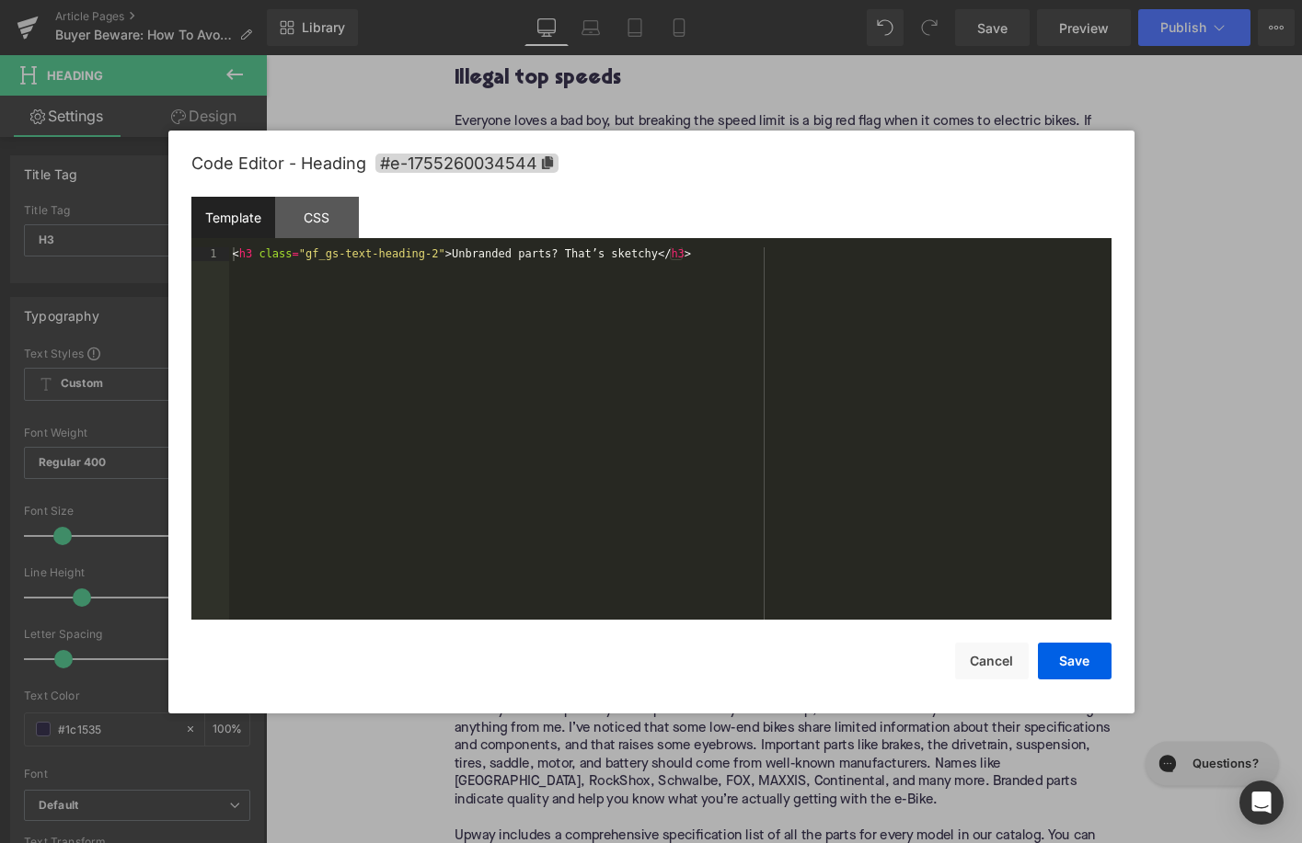
click at [594, 0] on div "Image You are previewing how the will restyle your page. You can not edit Eleme…" at bounding box center [651, 0] width 1302 height 0
click at [528, 167] on span "#e-1755260034544" at bounding box center [466, 163] width 183 height 19
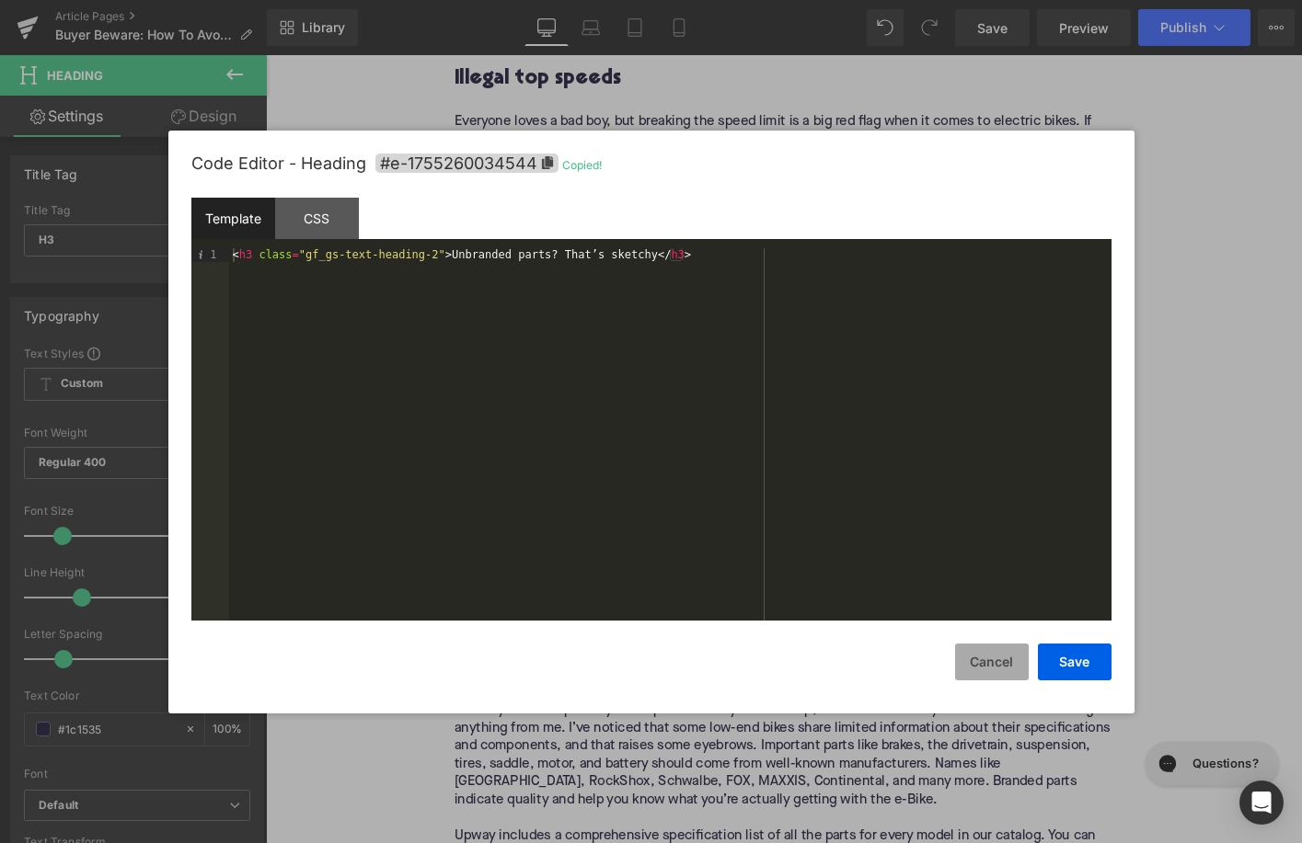
click at [996, 653] on button "Cancel" at bounding box center [992, 662] width 74 height 37
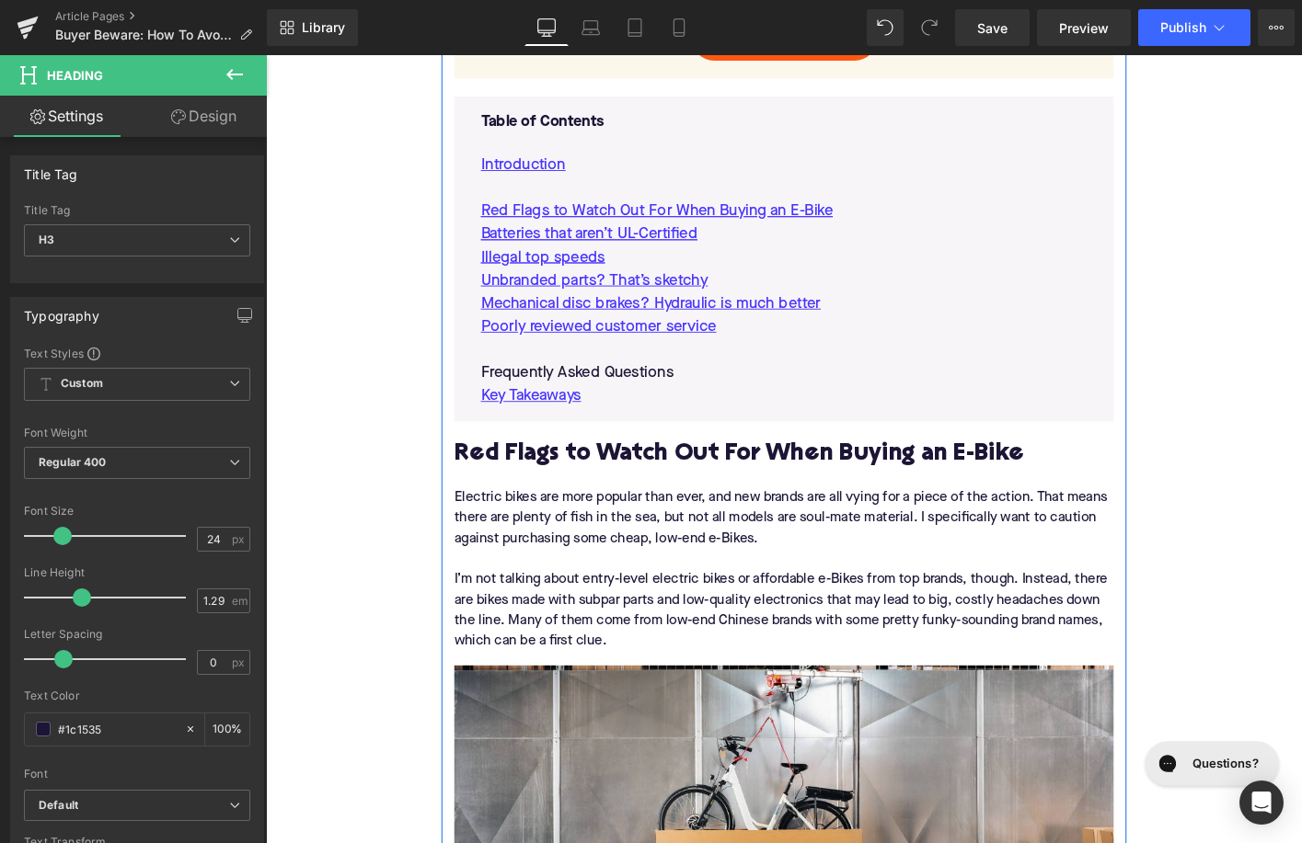
scroll to position [1197, 0]
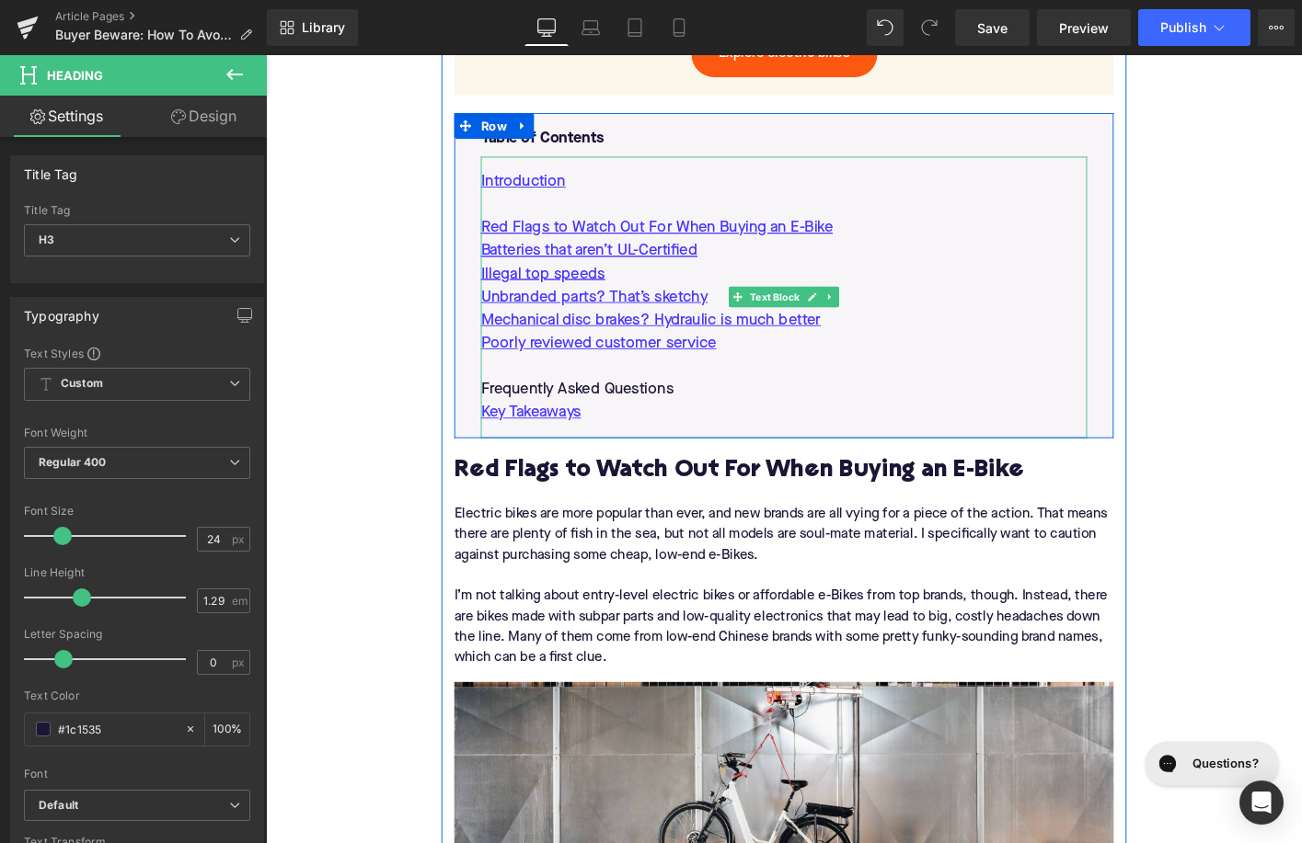
click at [757, 315] on p "Unbranded parts? That’s sketchy" at bounding box center [822, 316] width 651 height 25
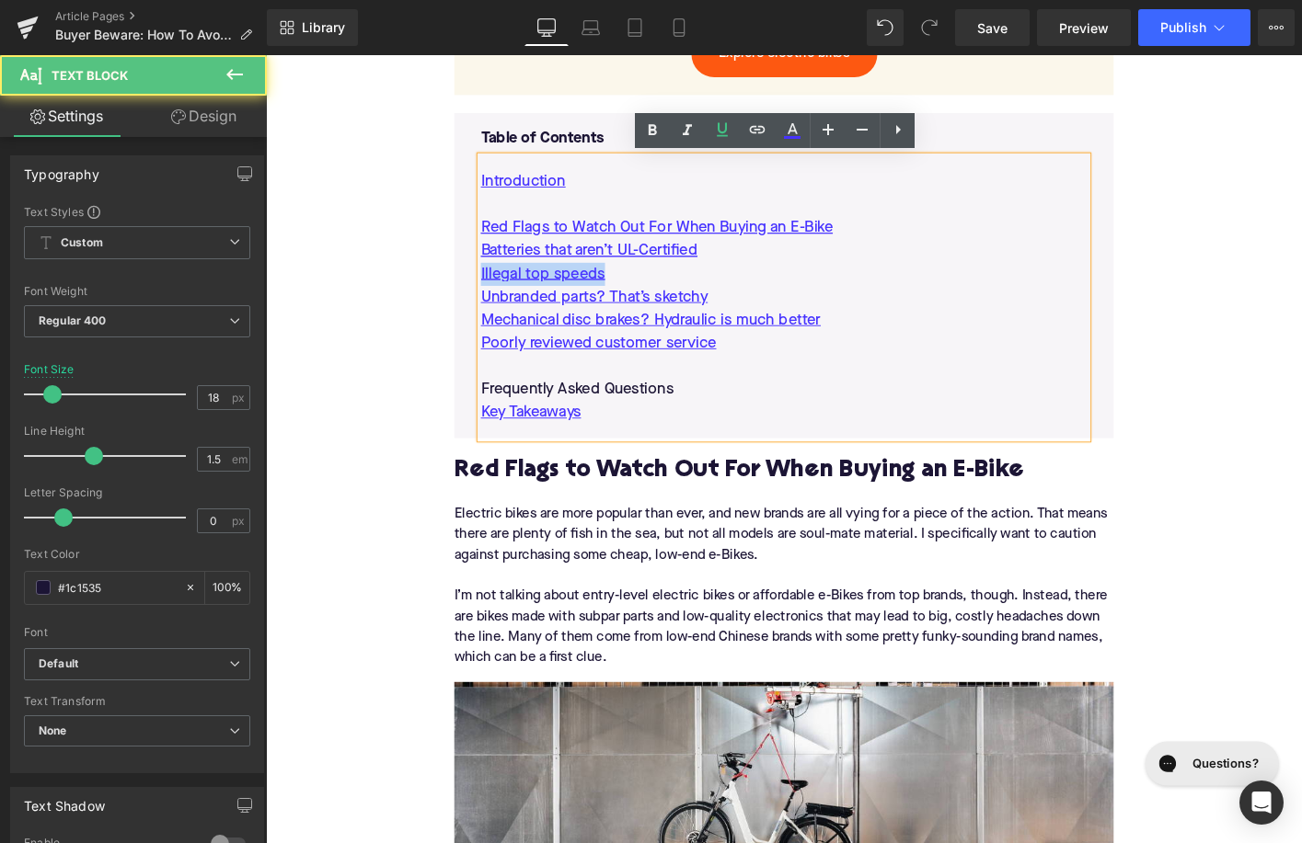
click at [757, 315] on p "Unbranded parts? That’s sketchy" at bounding box center [822, 316] width 651 height 25
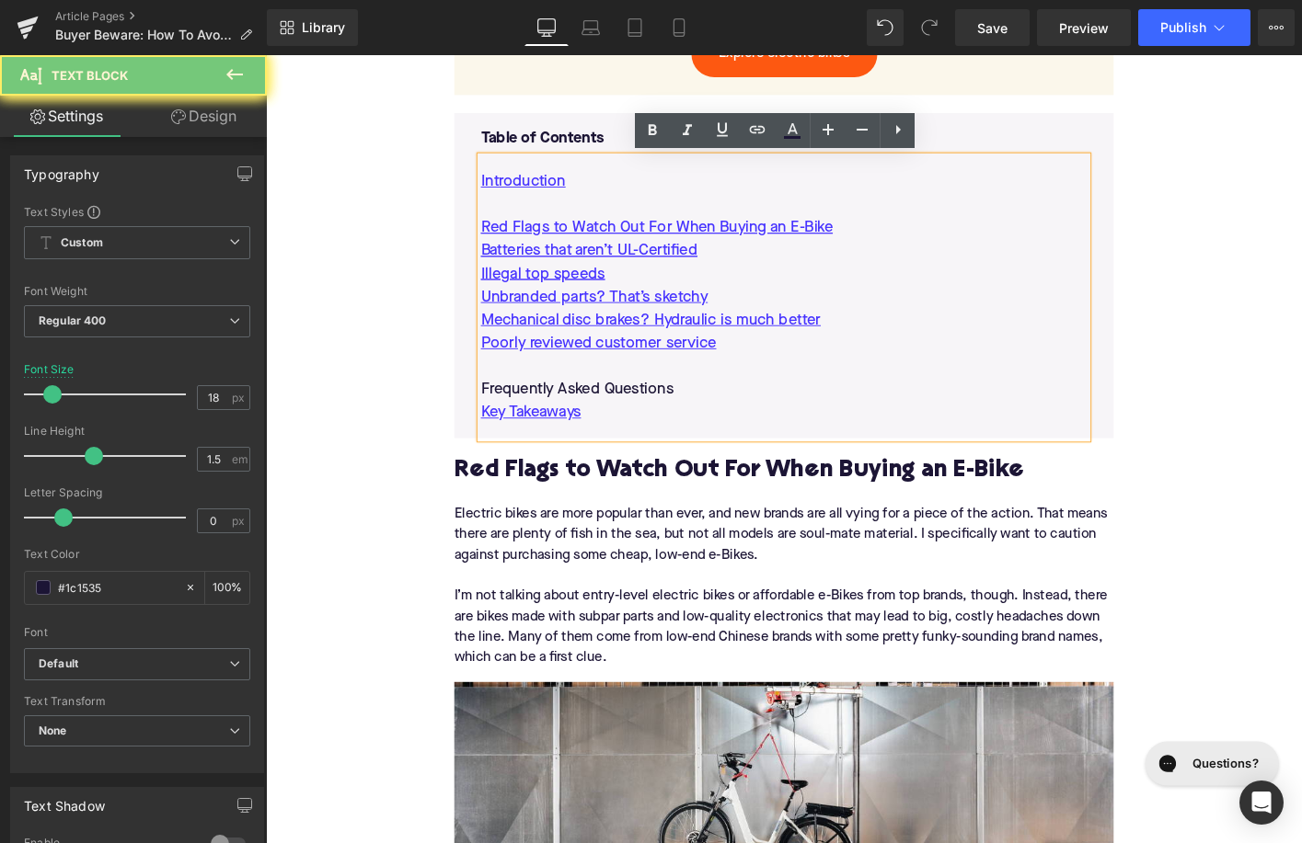
click at [757, 315] on p "Unbranded parts? That’s sketchy" at bounding box center [822, 316] width 651 height 25
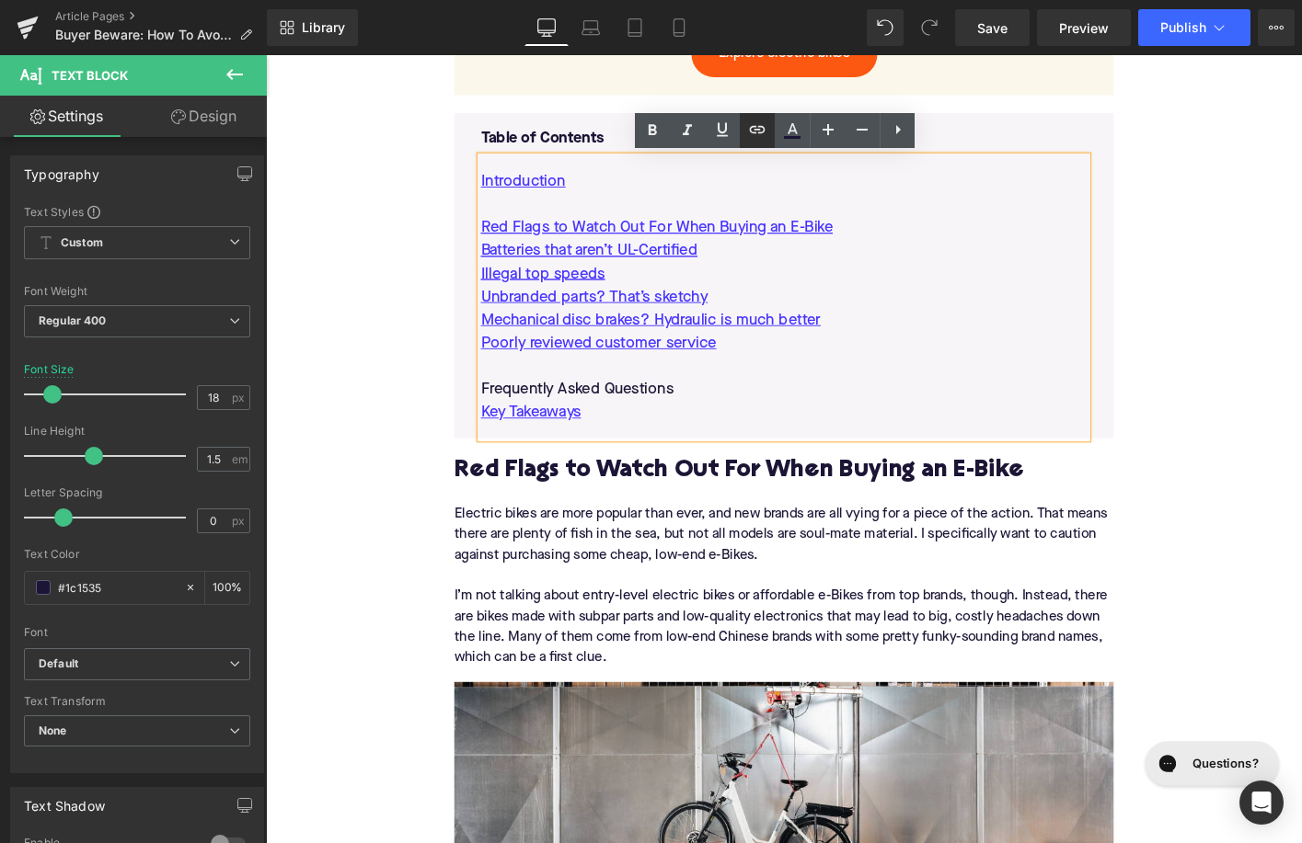
click at [759, 136] on icon at bounding box center [757, 130] width 22 height 22
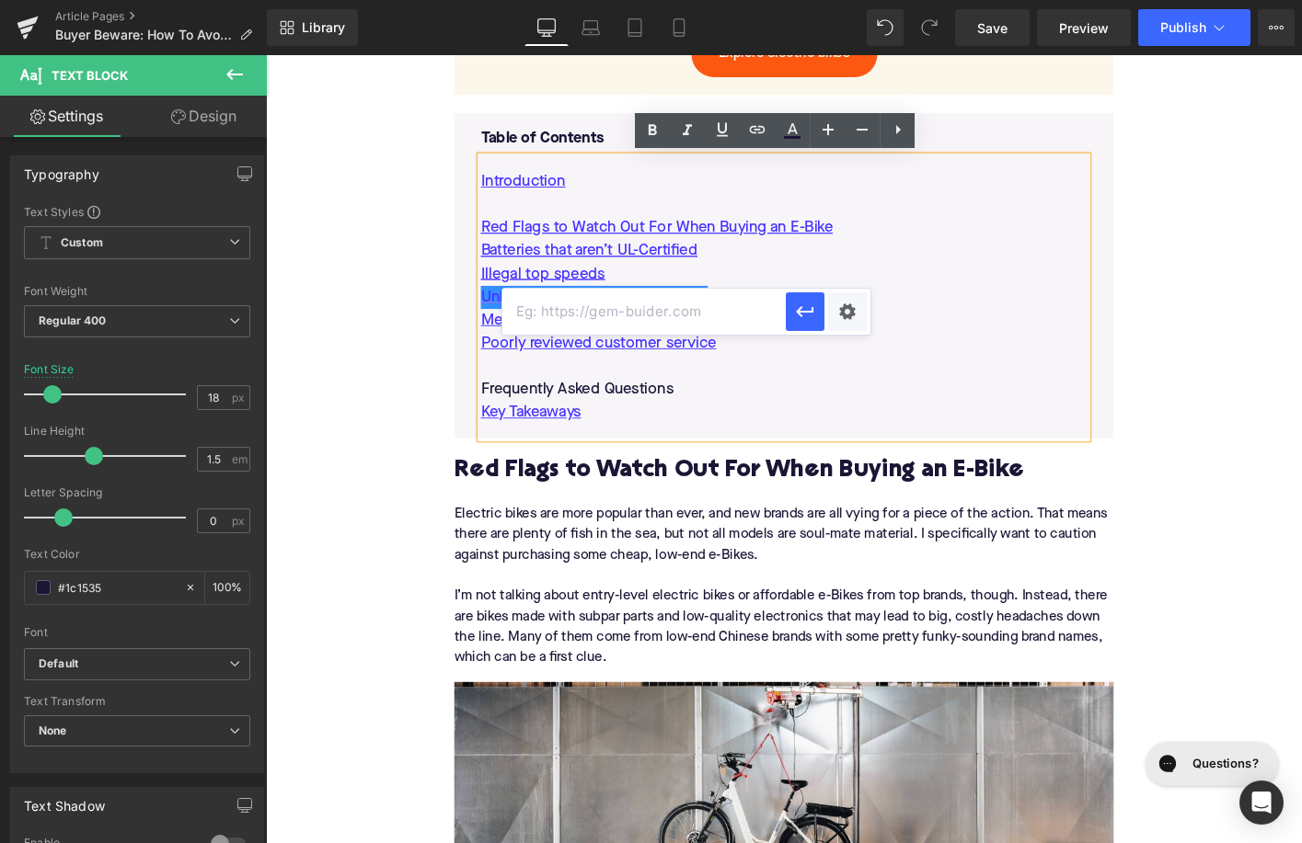
click at [596, 293] on input "text" at bounding box center [413, 285] width 365 height 17
paste input "#e-1755260034544"
type input "#e-1755260034544"
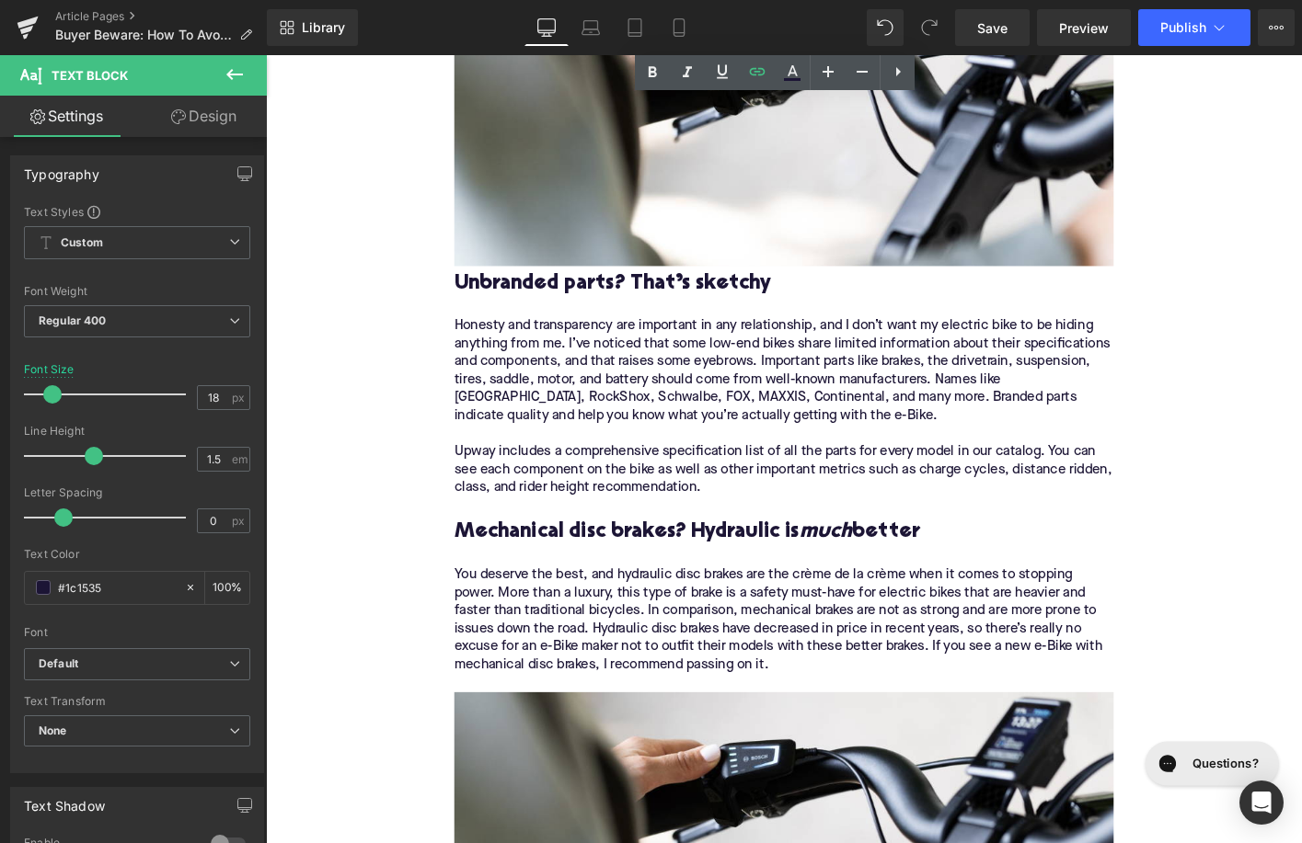
scroll to position [2988, 0]
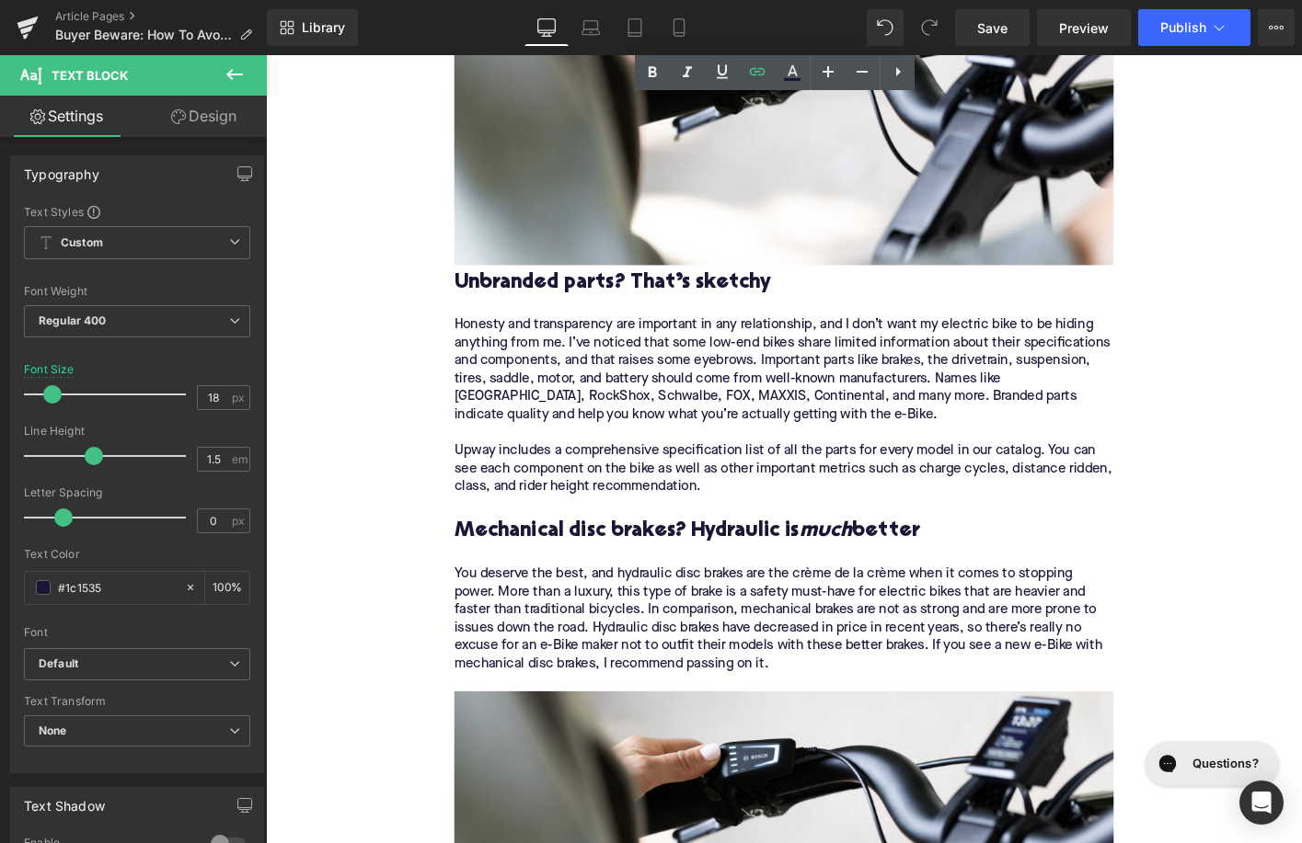
click at [693, 566] on h3 "Mechanical disc brakes? Hydraulic is much better" at bounding box center [822, 568] width 708 height 29
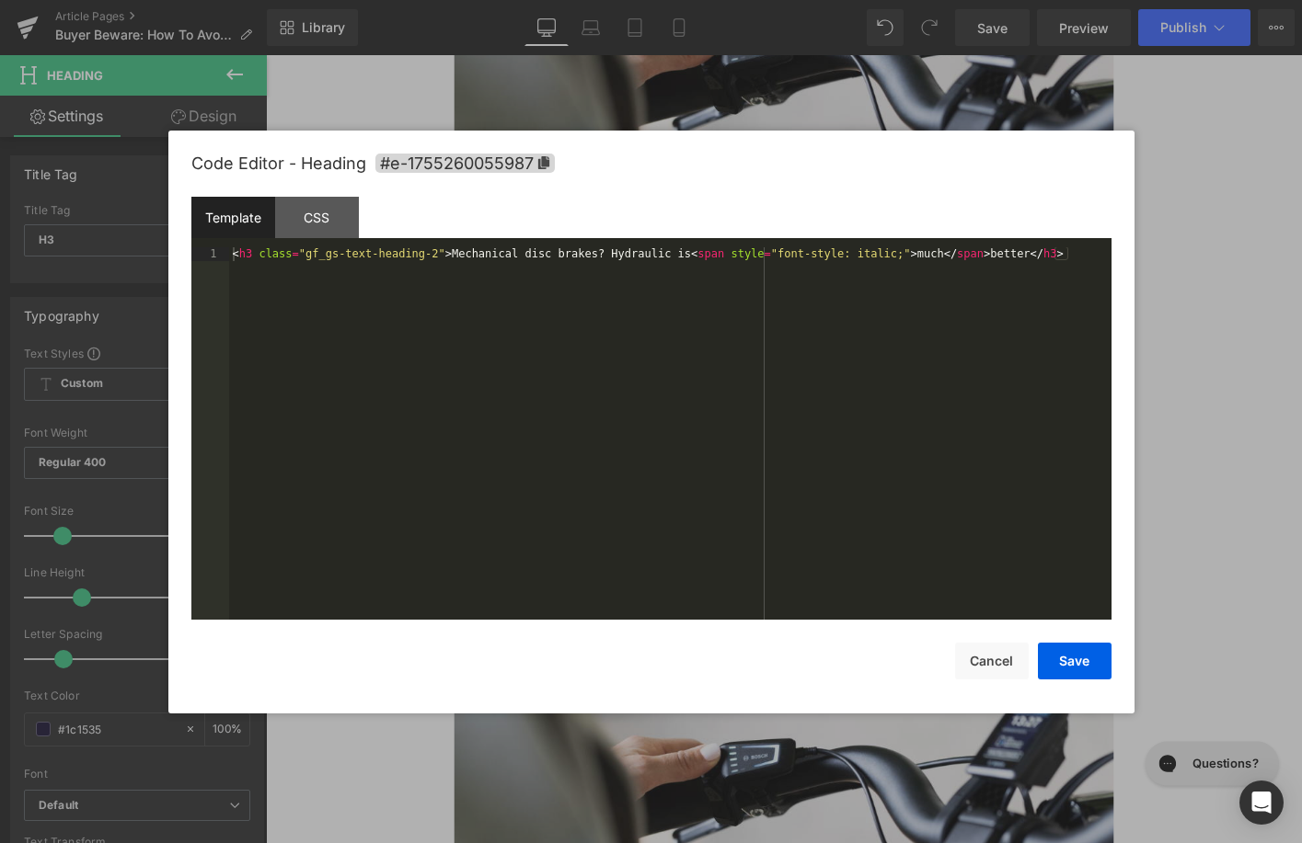
click at [653, 0] on div "Image You are previewing how the will restyle your page. You can not edit Eleme…" at bounding box center [651, 0] width 1302 height 0
click at [510, 168] on span "#e-1755260055987" at bounding box center [464, 163] width 179 height 19
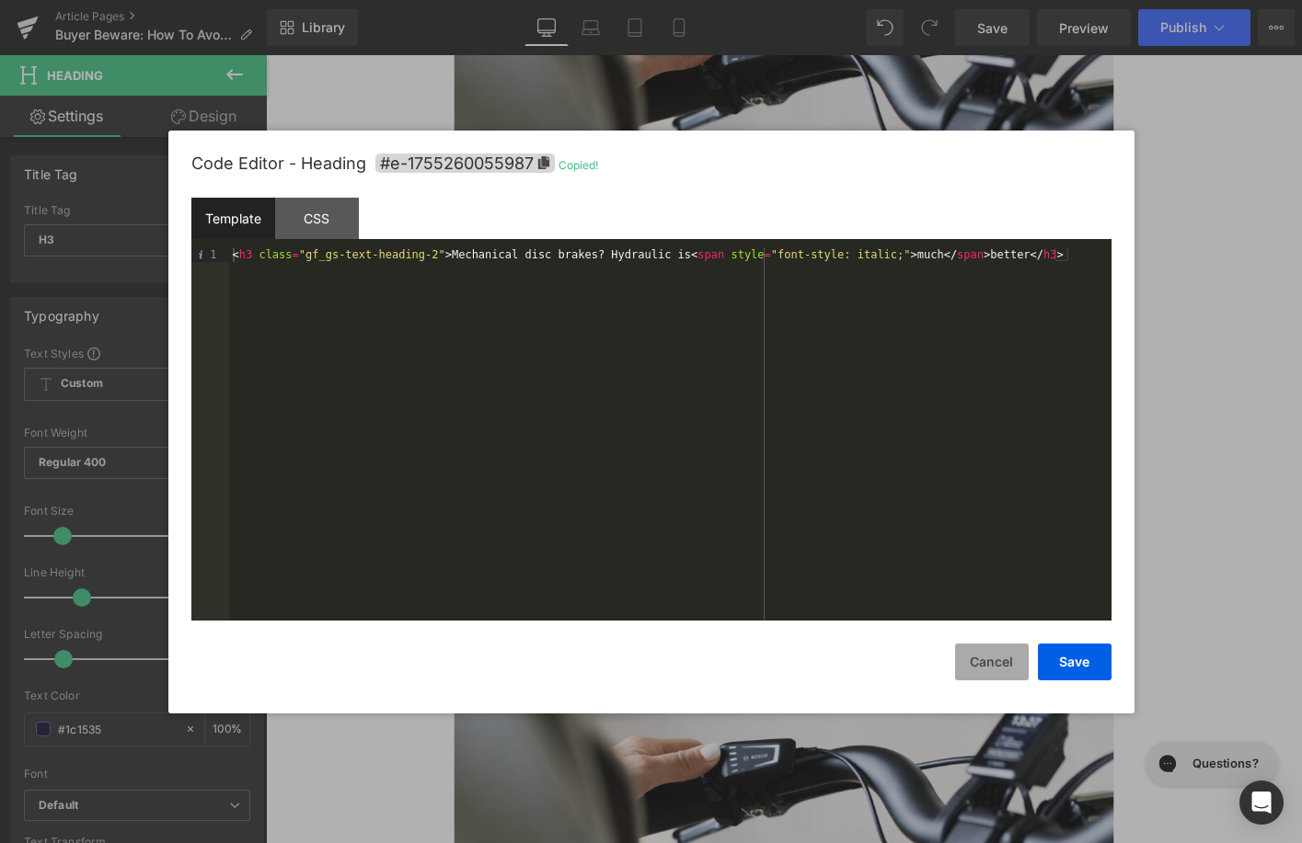
click at [965, 669] on button "Cancel" at bounding box center [992, 662] width 74 height 37
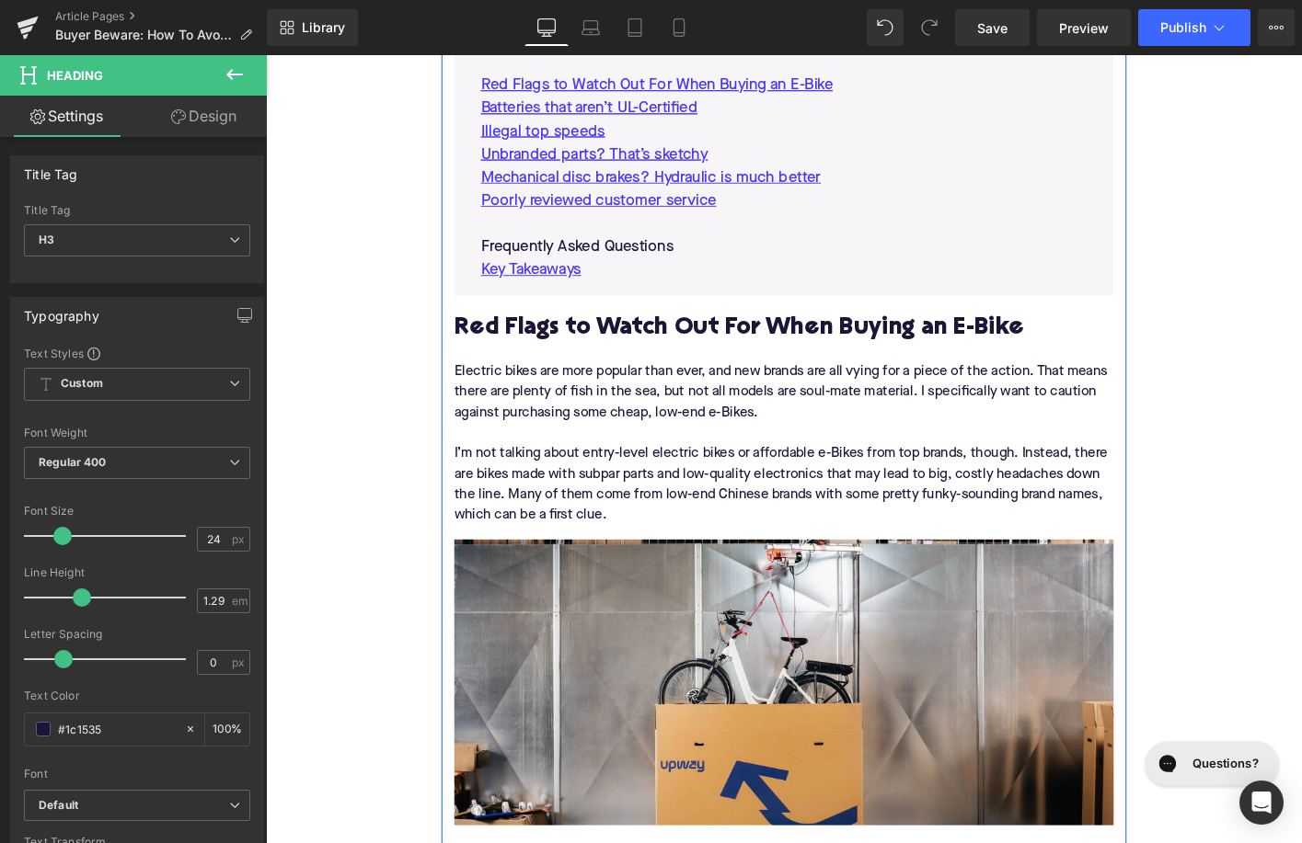
scroll to position [1240, 0]
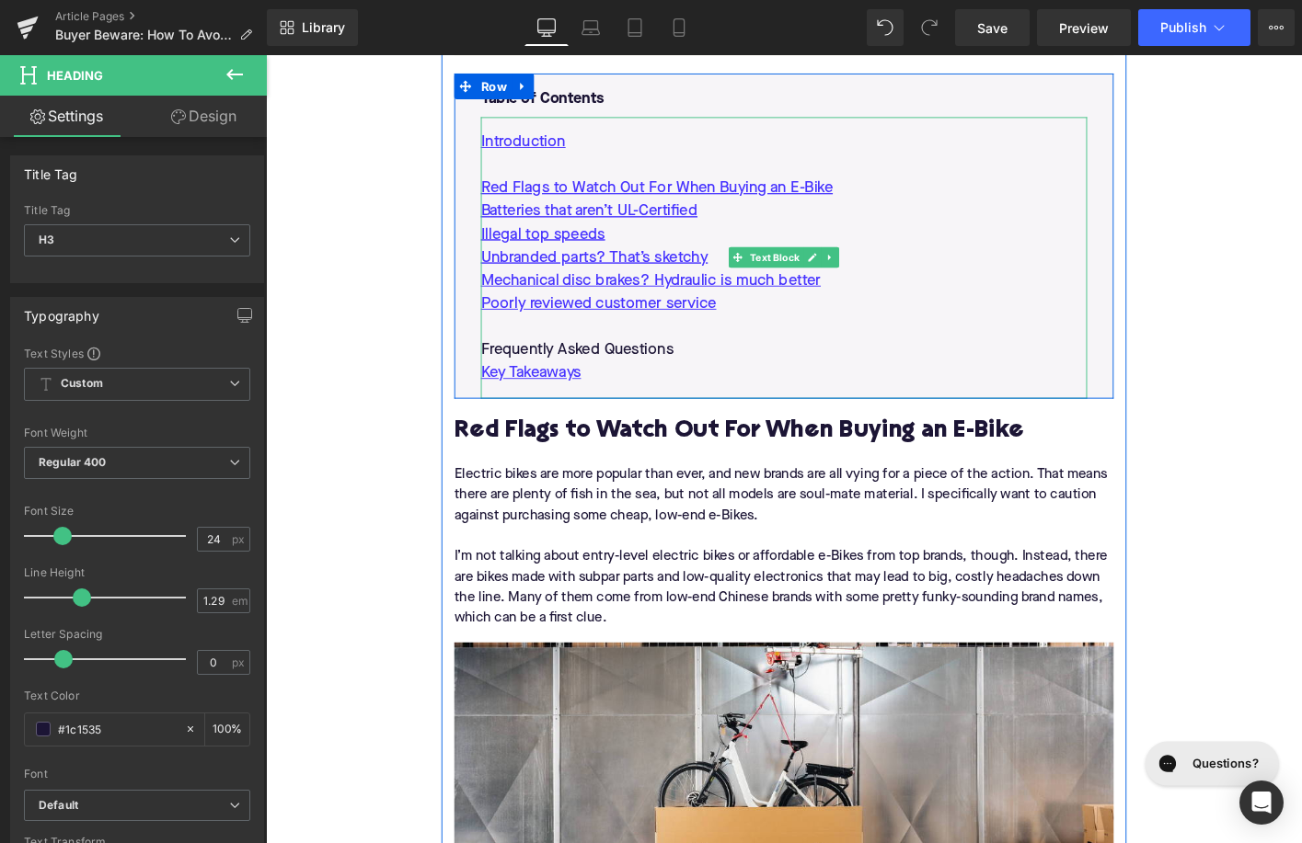
click at [904, 295] on p "Mechanical disc brakes? Hydraulic is much better" at bounding box center [822, 297] width 651 height 25
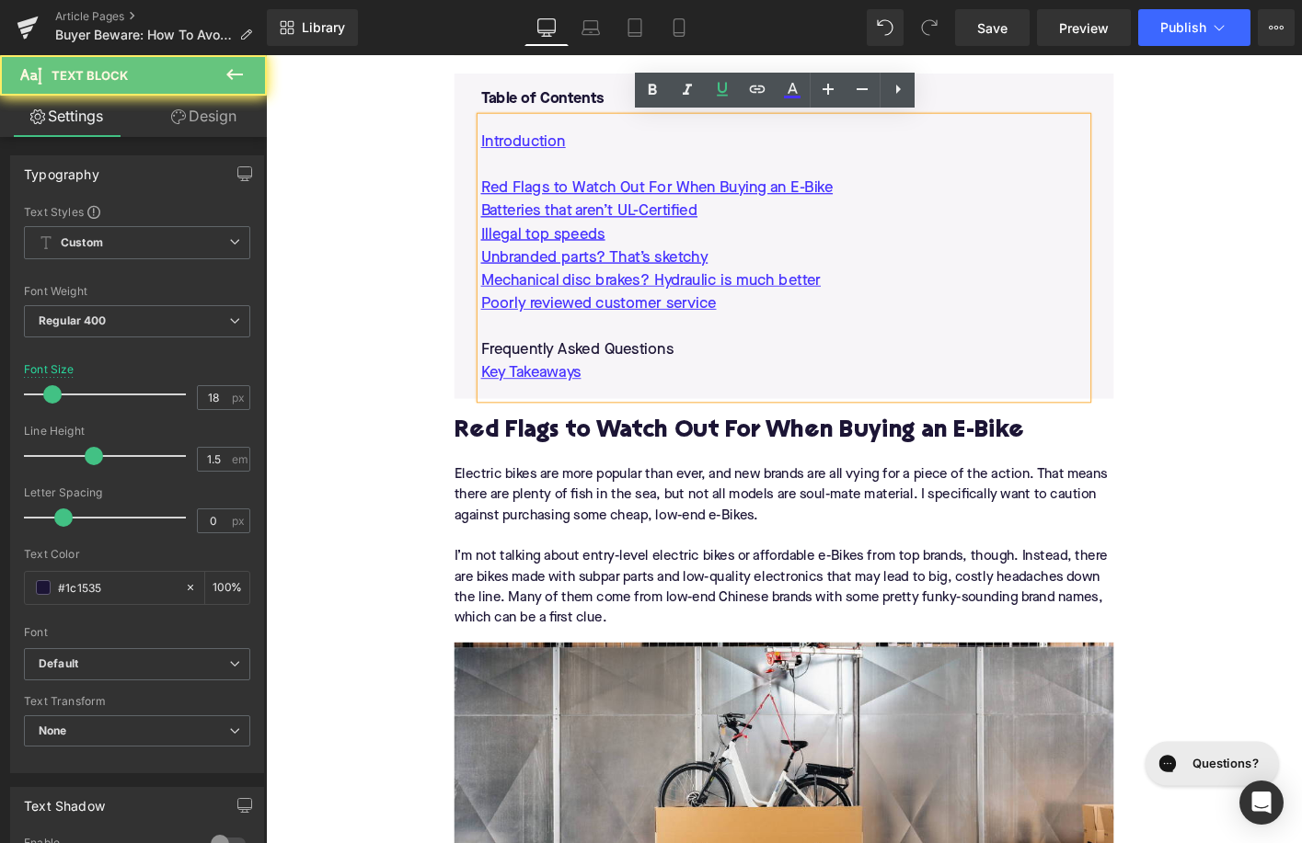
click at [904, 295] on p "Mechanical disc brakes? Hydraulic is much better" at bounding box center [822, 297] width 651 height 25
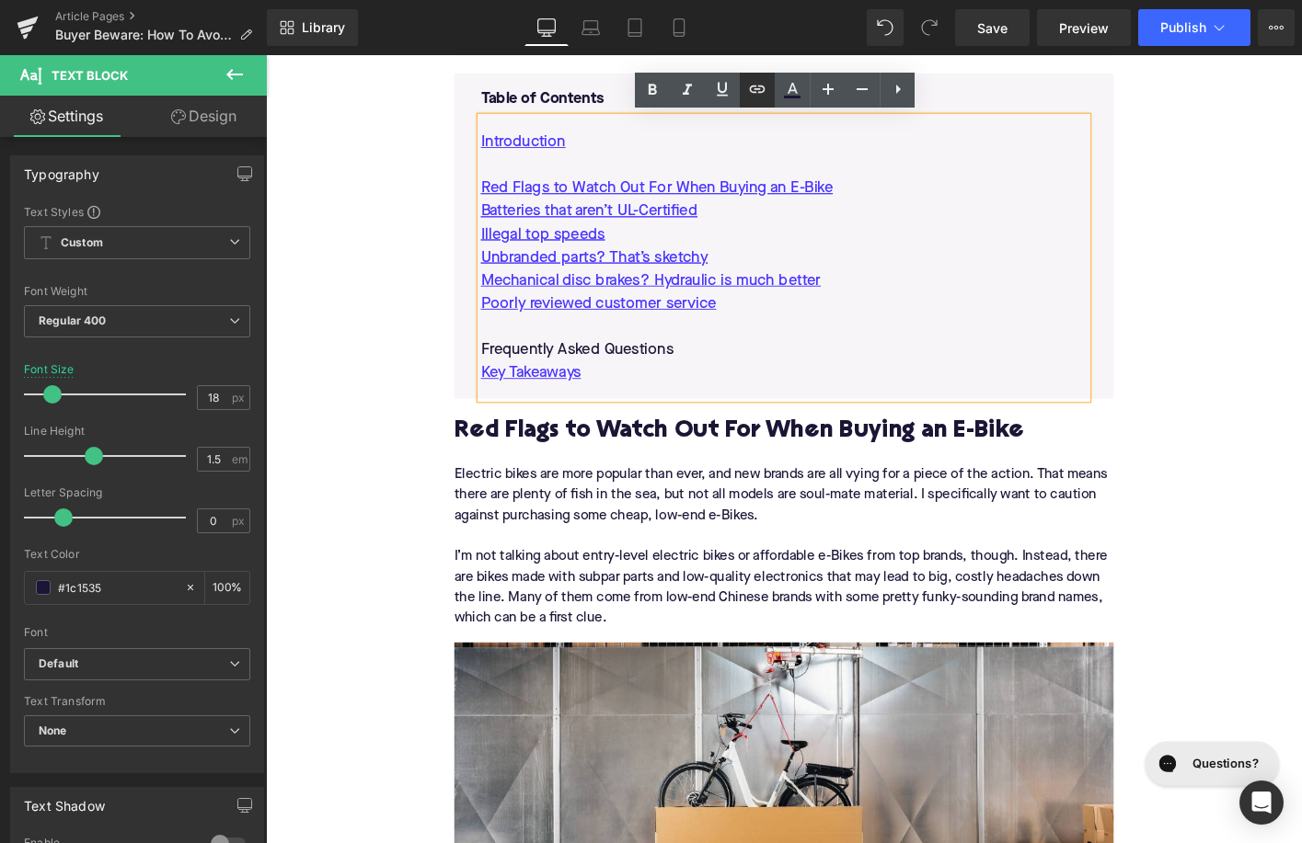
click at [757, 95] on icon at bounding box center [757, 89] width 22 height 22
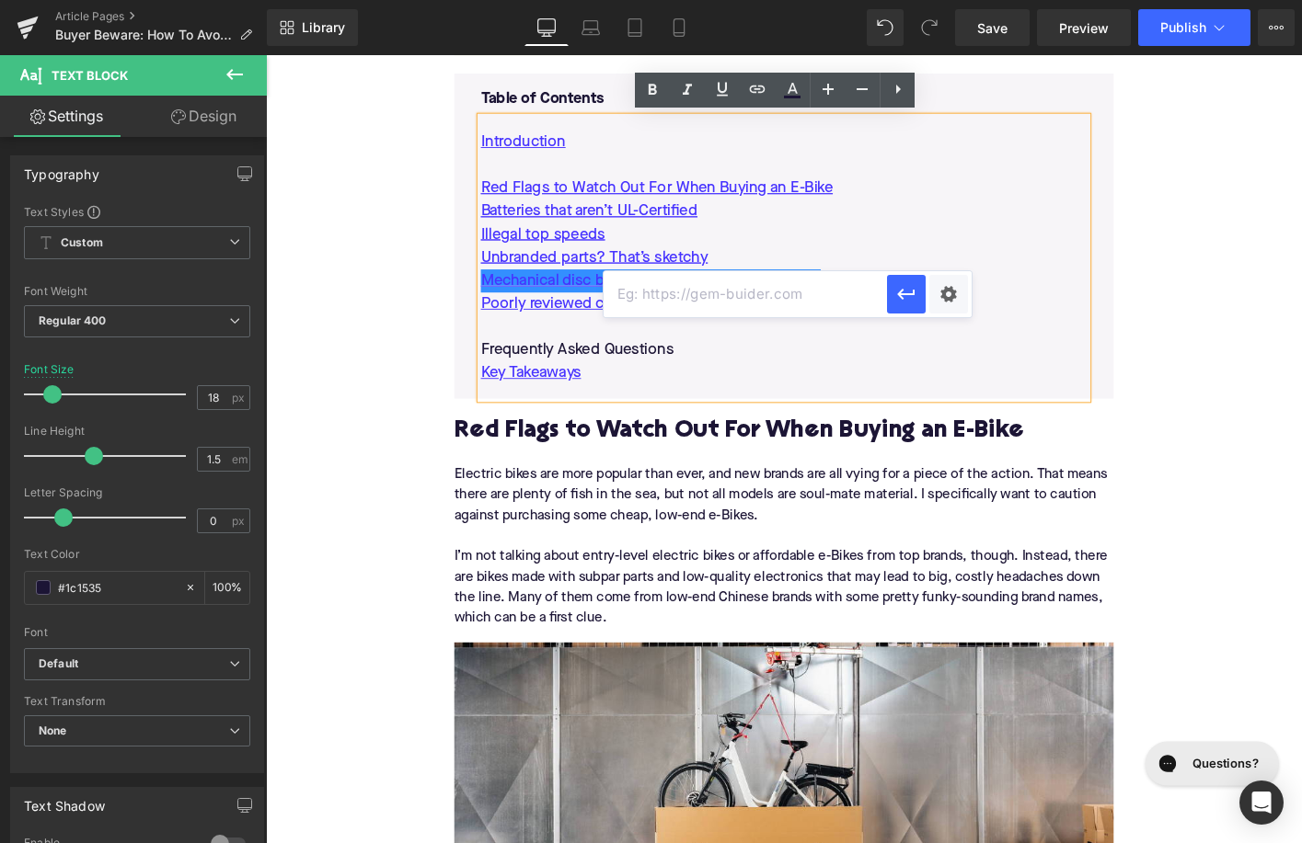
click at [742, 288] on input "text" at bounding box center [744, 294] width 283 height 46
paste input "#e-1755260055987"
type input "#e-1755260055987"
click at [484, 275] on icon "button" at bounding box center [484, 266] width 0 height 17
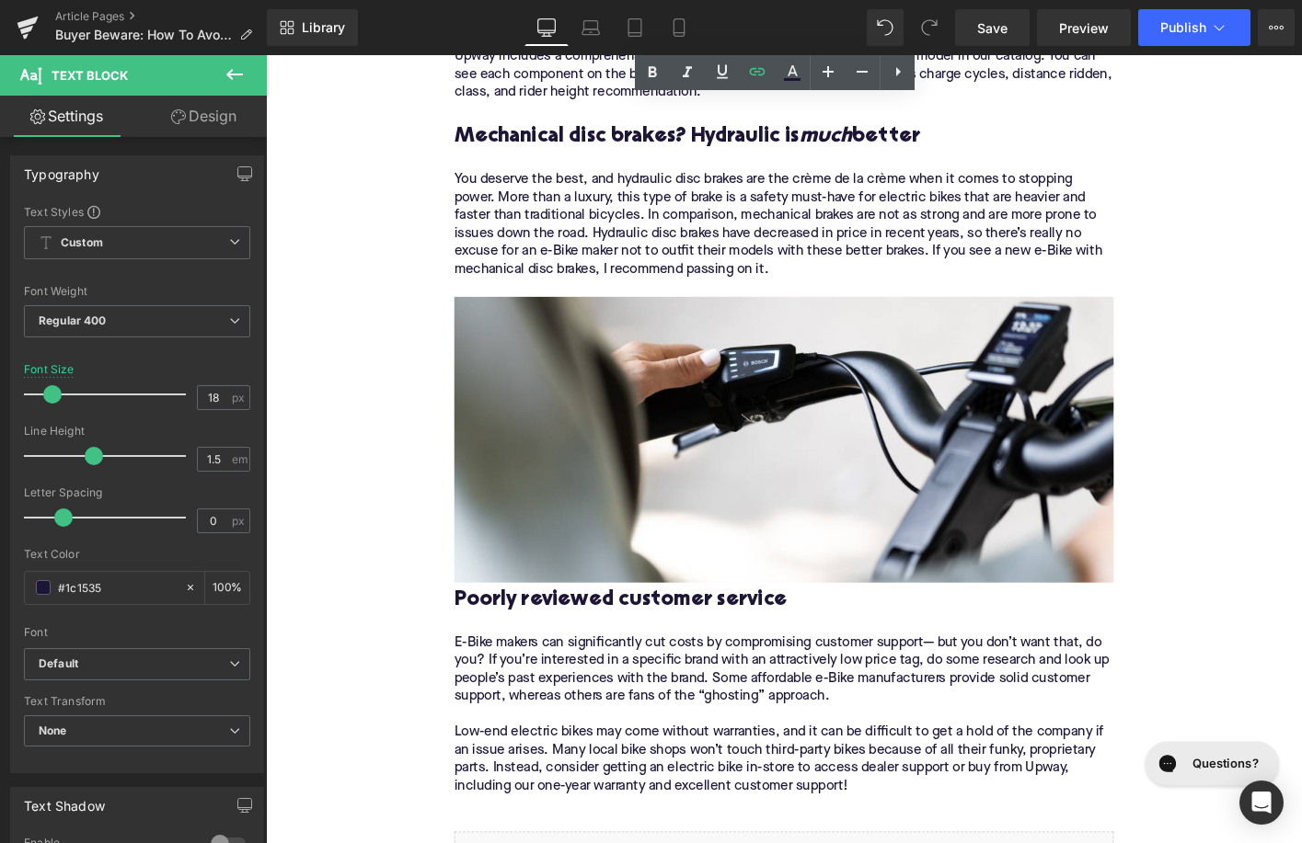
scroll to position [3591, 0]
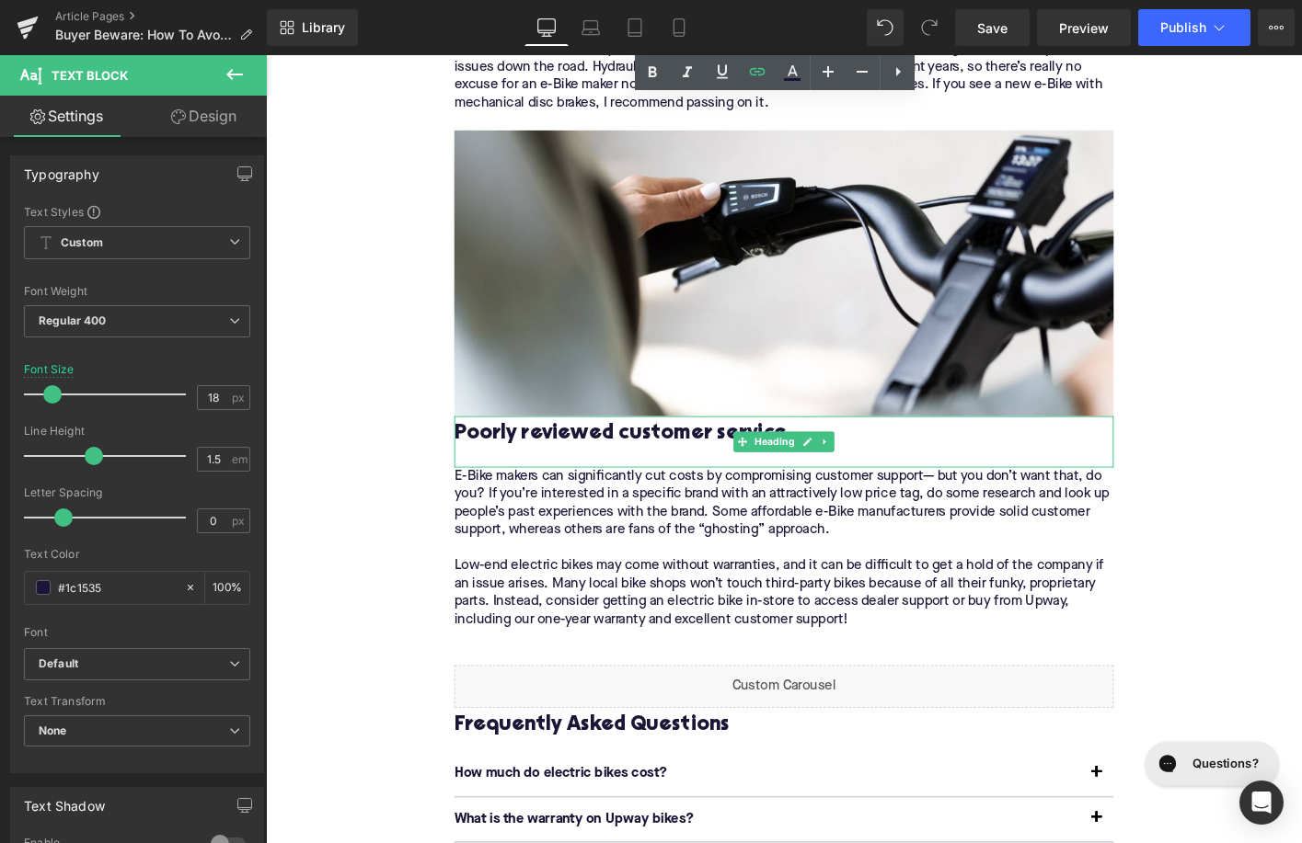
click at [732, 466] on h3 "Poorly reviewed customer service" at bounding box center [822, 462] width 708 height 29
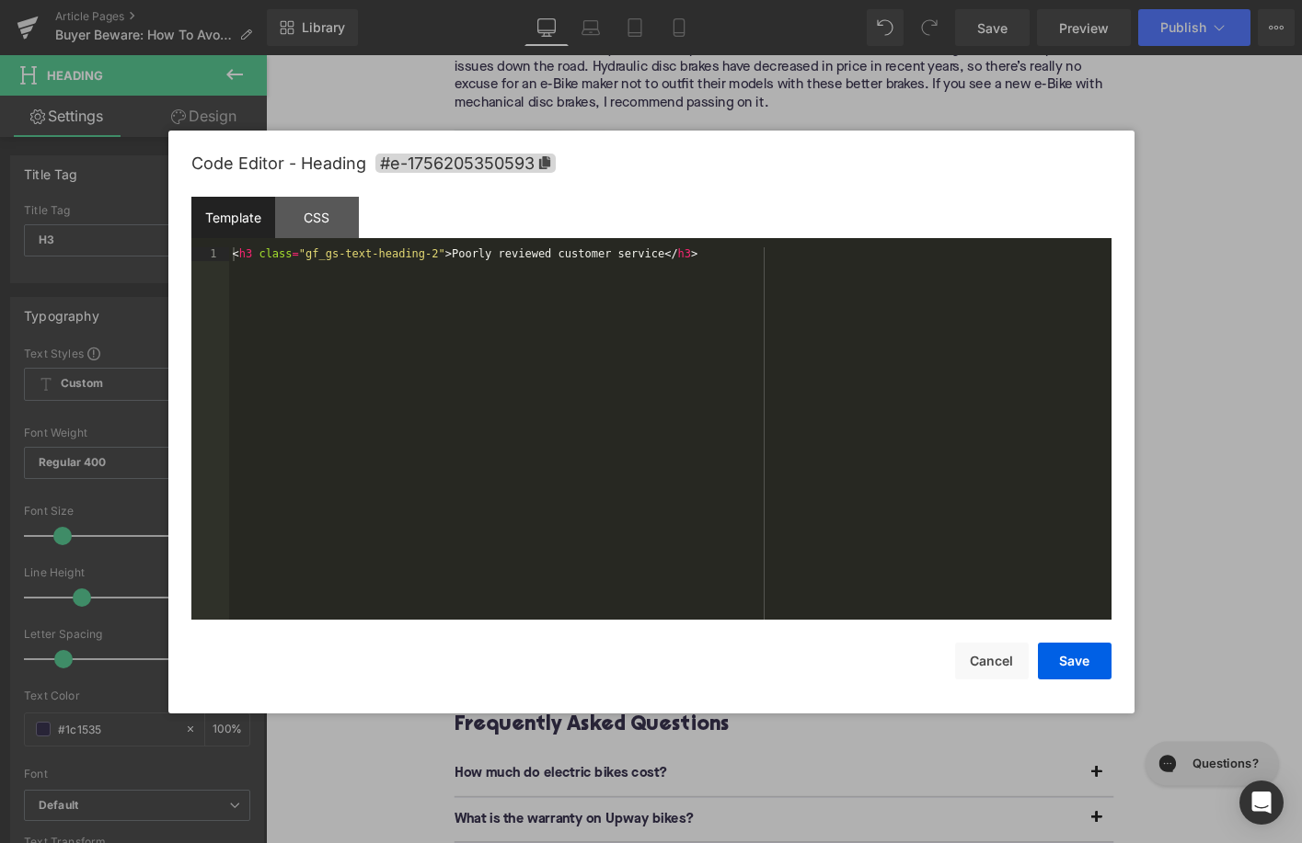
click at [677, 0] on div "Image You are previewing how the will restyle your page. You can not edit Eleme…" at bounding box center [651, 0] width 1302 height 0
click at [533, 168] on span "#e-1756205350593" at bounding box center [465, 163] width 180 height 19
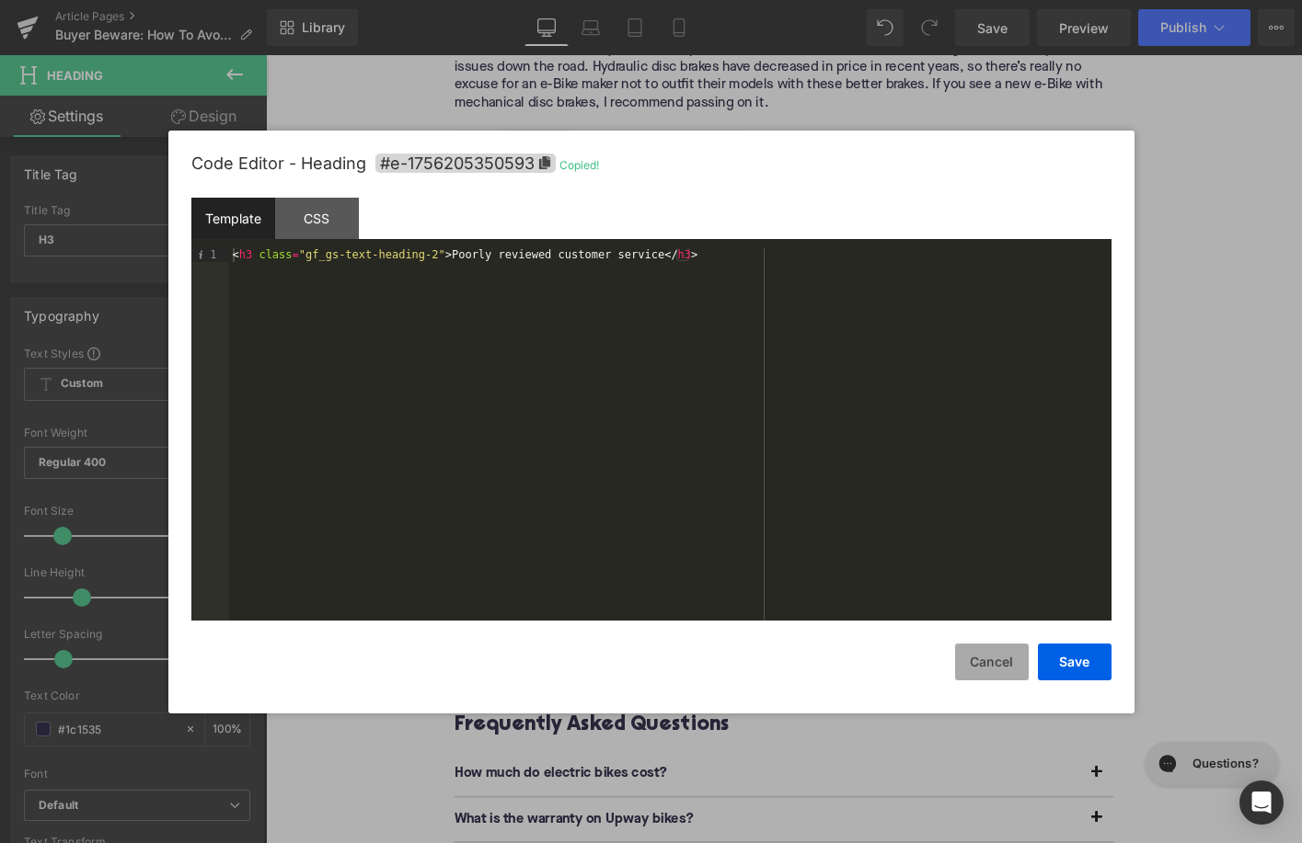
click at [962, 663] on button "Cancel" at bounding box center [992, 662] width 74 height 37
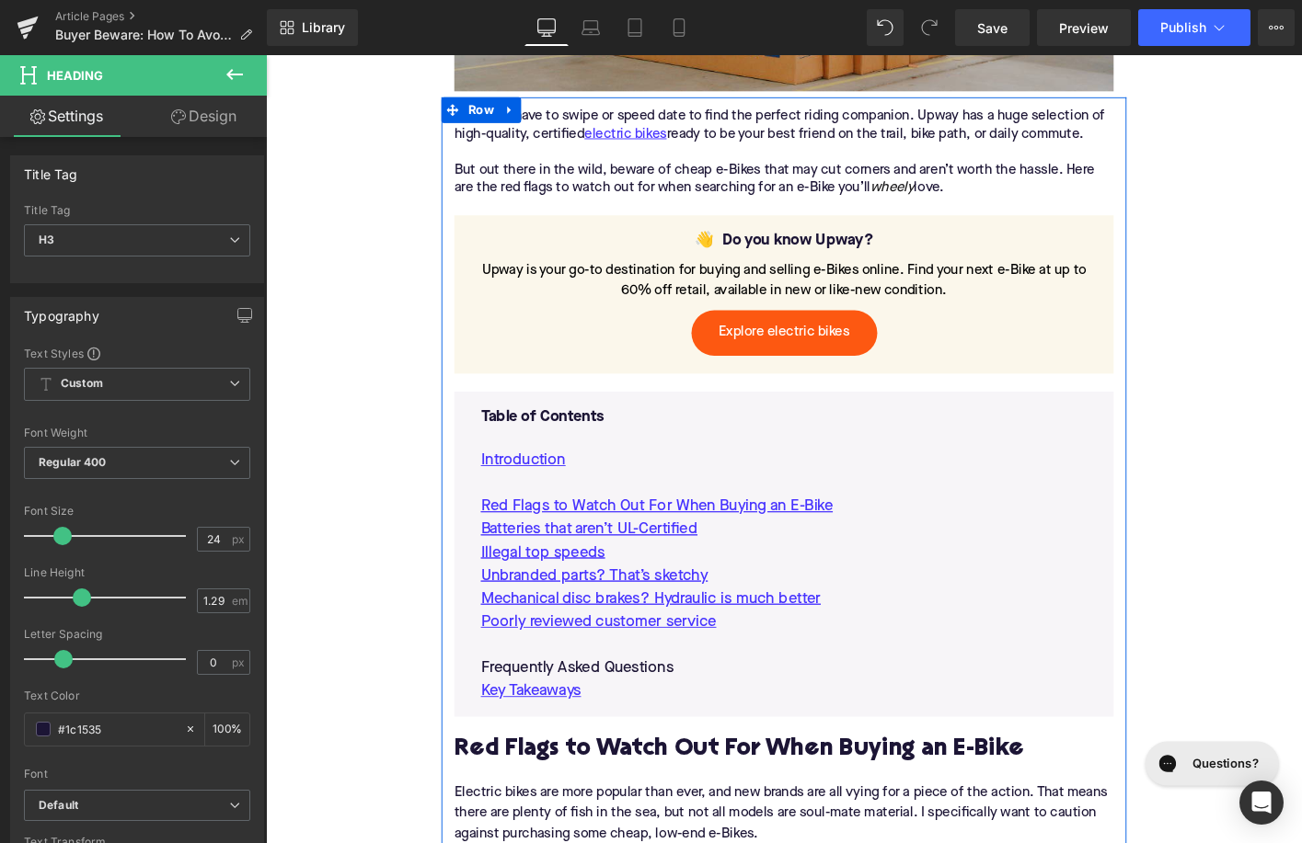
scroll to position [895, 0]
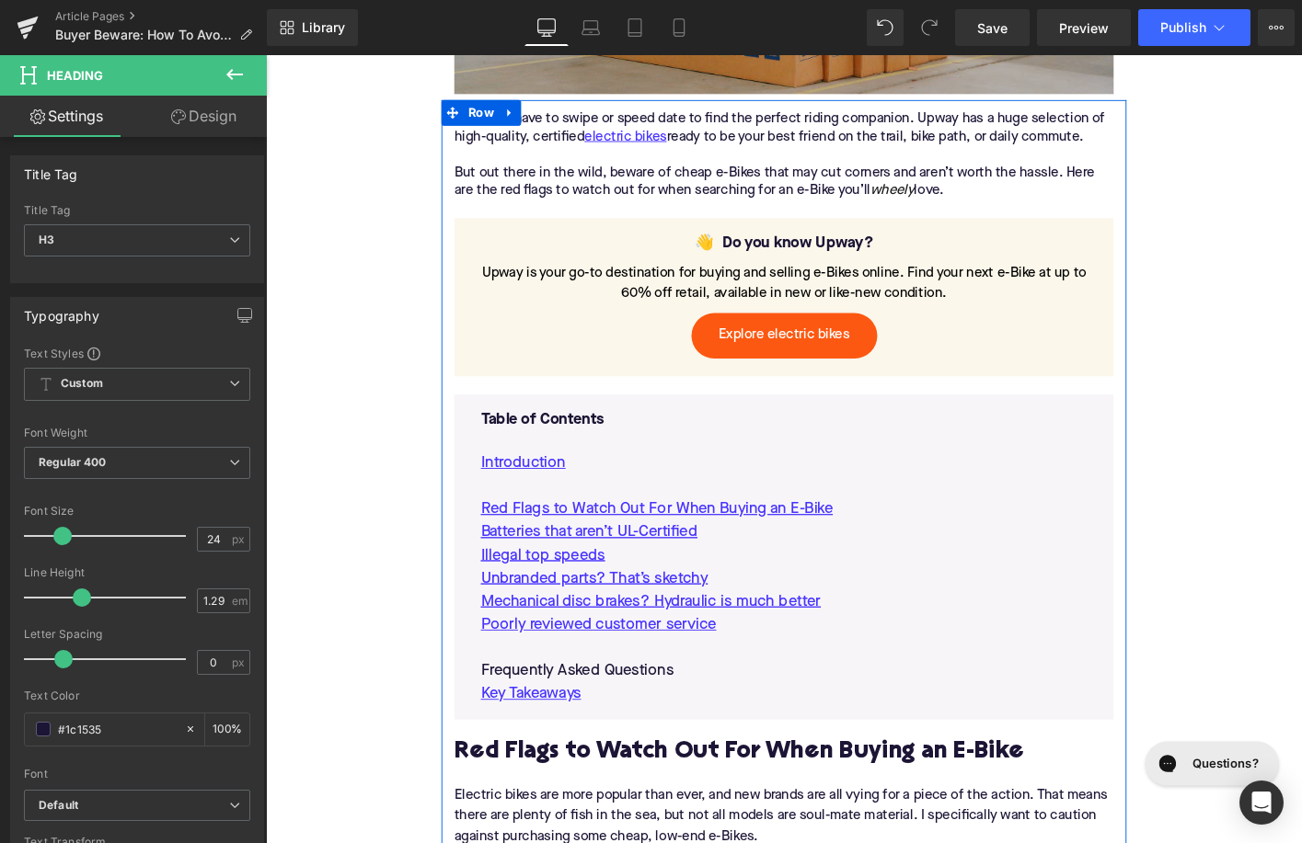
click at [771, 667] on p "Poorly reviewed customer service" at bounding box center [822, 667] width 651 height 25
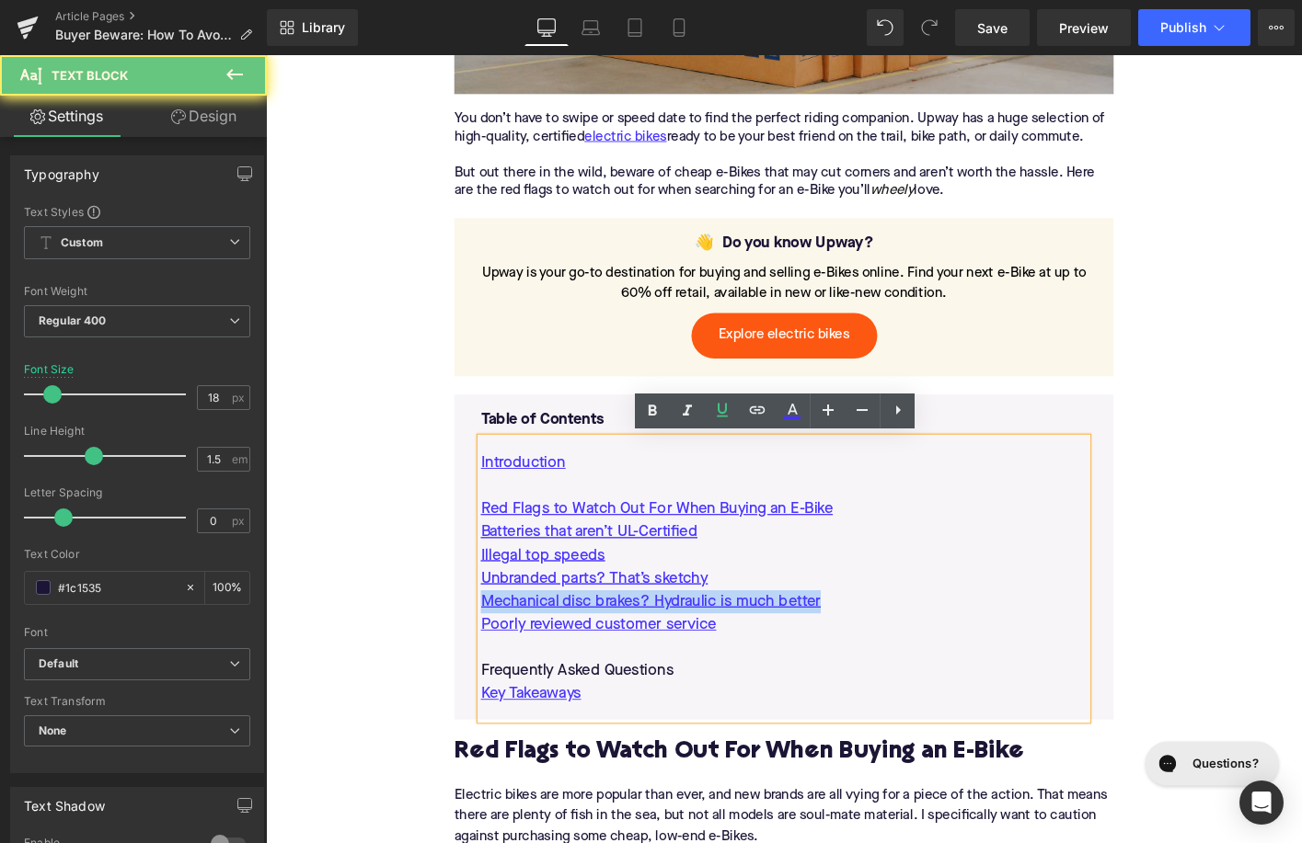
click at [771, 667] on p "Poorly reviewed customer service" at bounding box center [822, 667] width 651 height 25
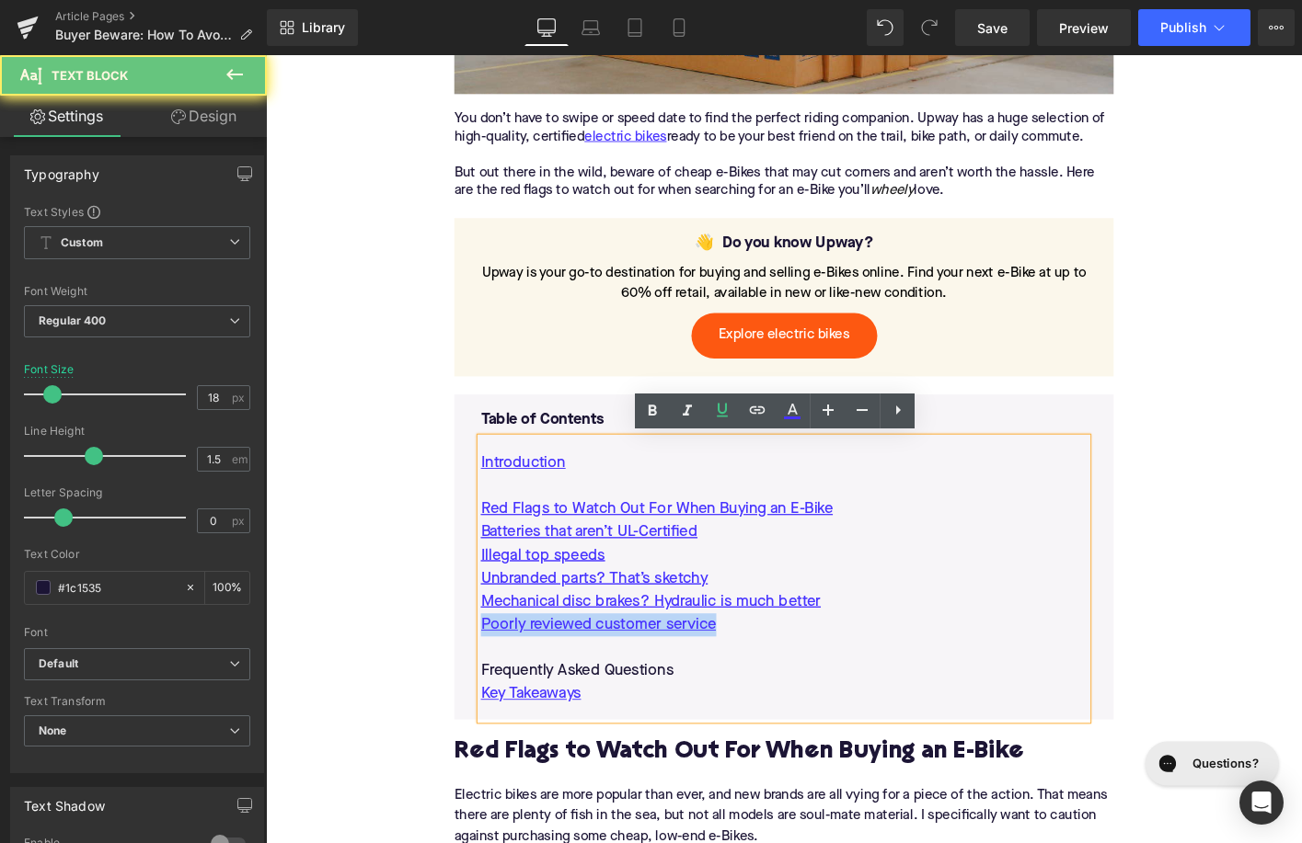
click at [771, 667] on p "Poorly reviewed customer service" at bounding box center [822, 667] width 651 height 25
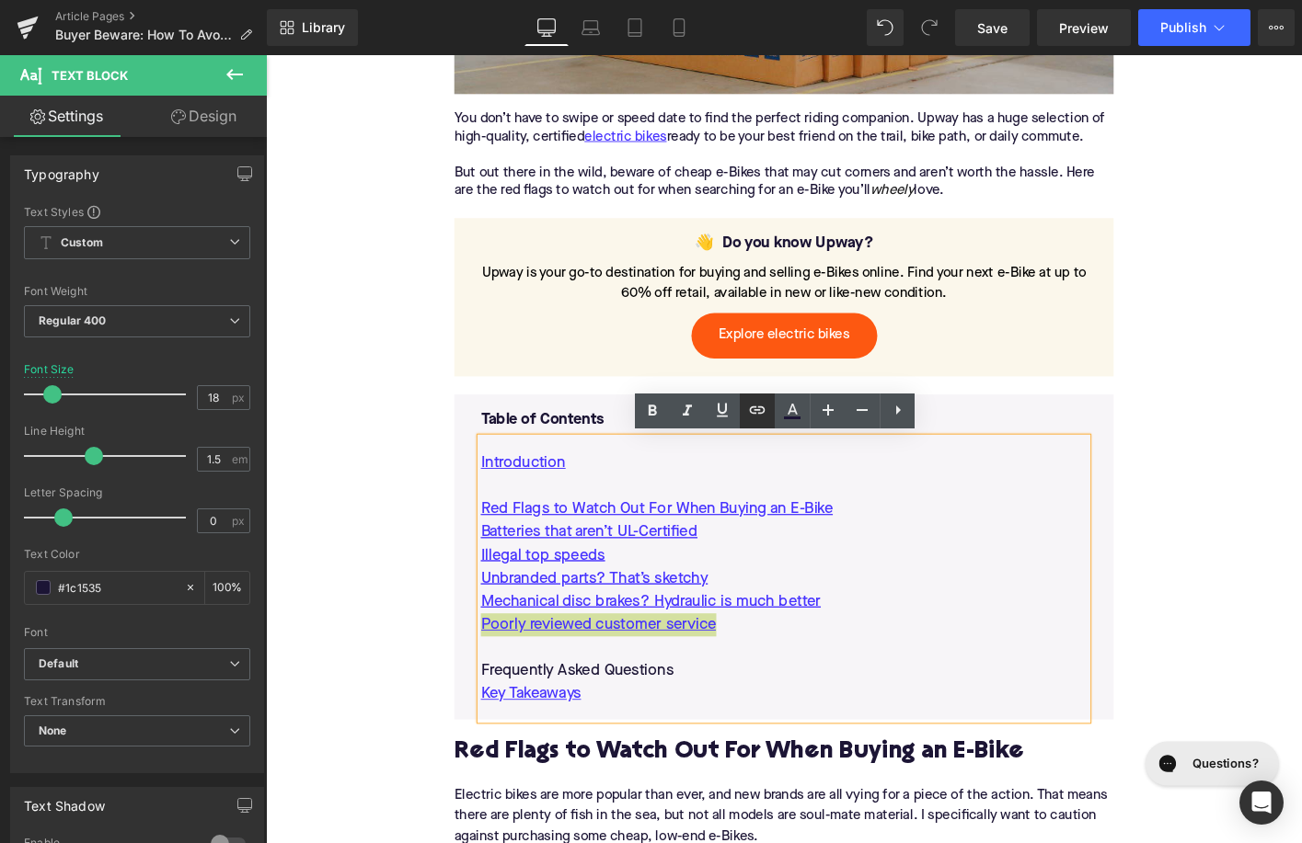
click at [755, 404] on icon at bounding box center [757, 410] width 22 height 22
click at [752, 636] on input "text" at bounding box center [858, 638] width 283 height 46
paste input "#e-1756205350593"
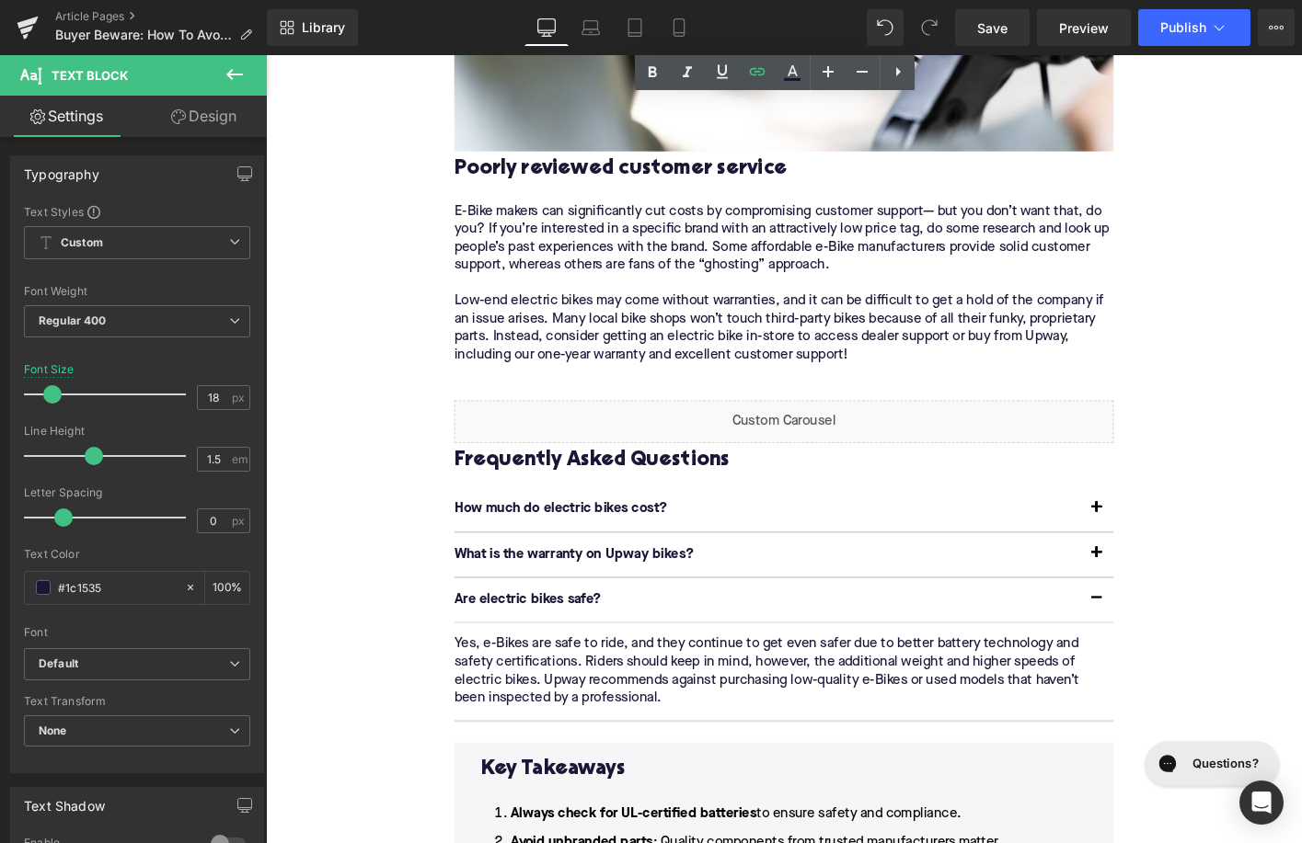
scroll to position [3952, 0]
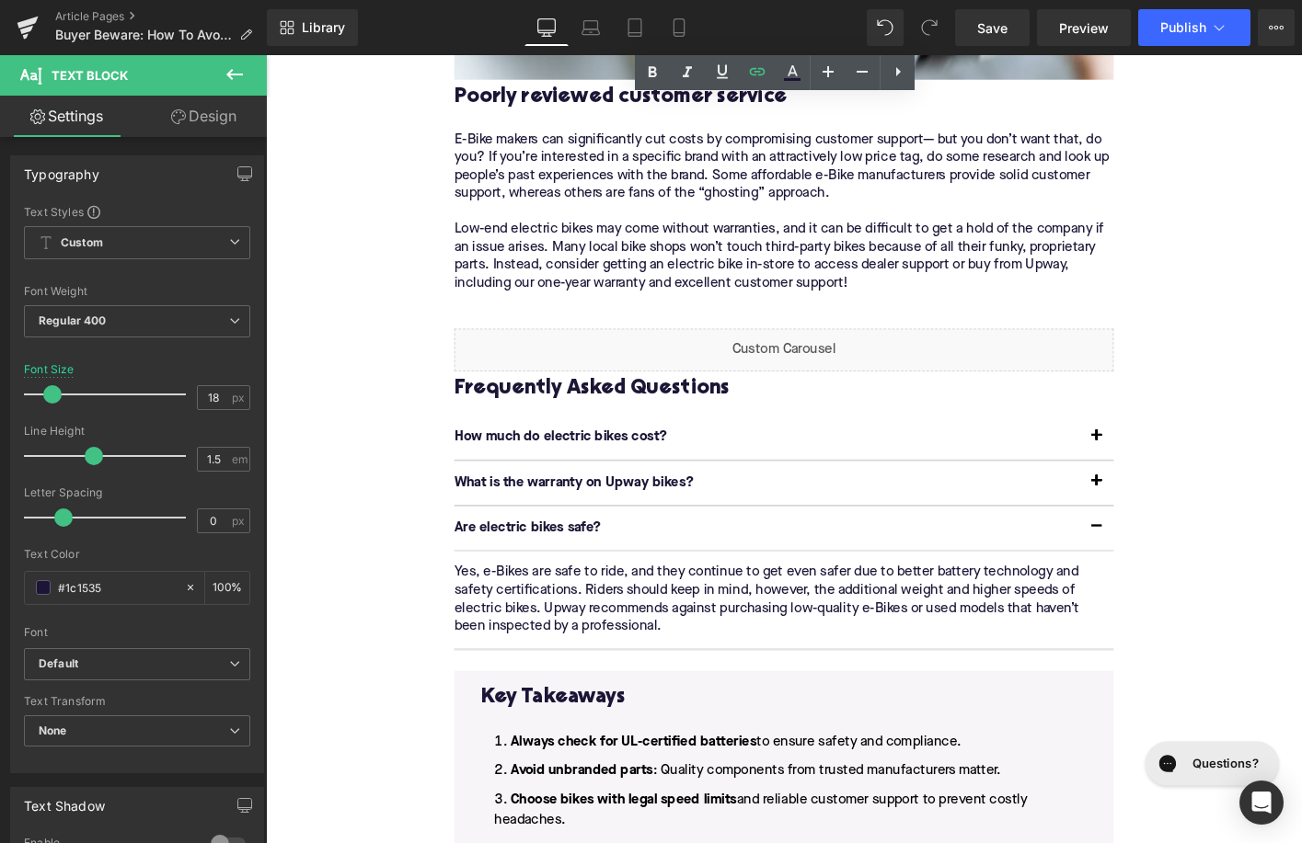
click at [680, 417] on h3 "Frequently Asked Questions" at bounding box center [822, 414] width 708 height 29
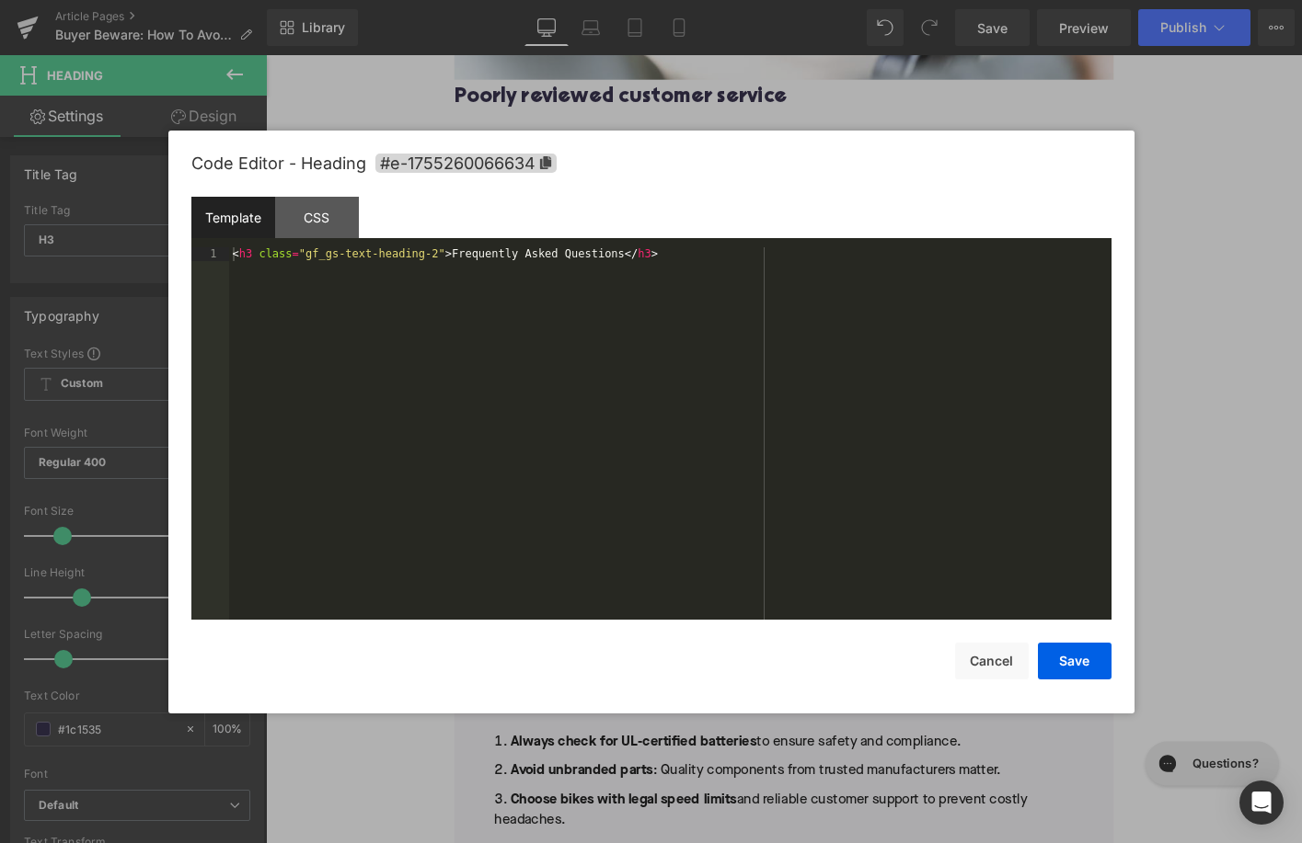
click at [644, 0] on div "Image You are previewing how the will restyle your page. You can not edit Eleme…" at bounding box center [651, 0] width 1302 height 0
click at [543, 164] on icon at bounding box center [544, 162] width 11 height 13
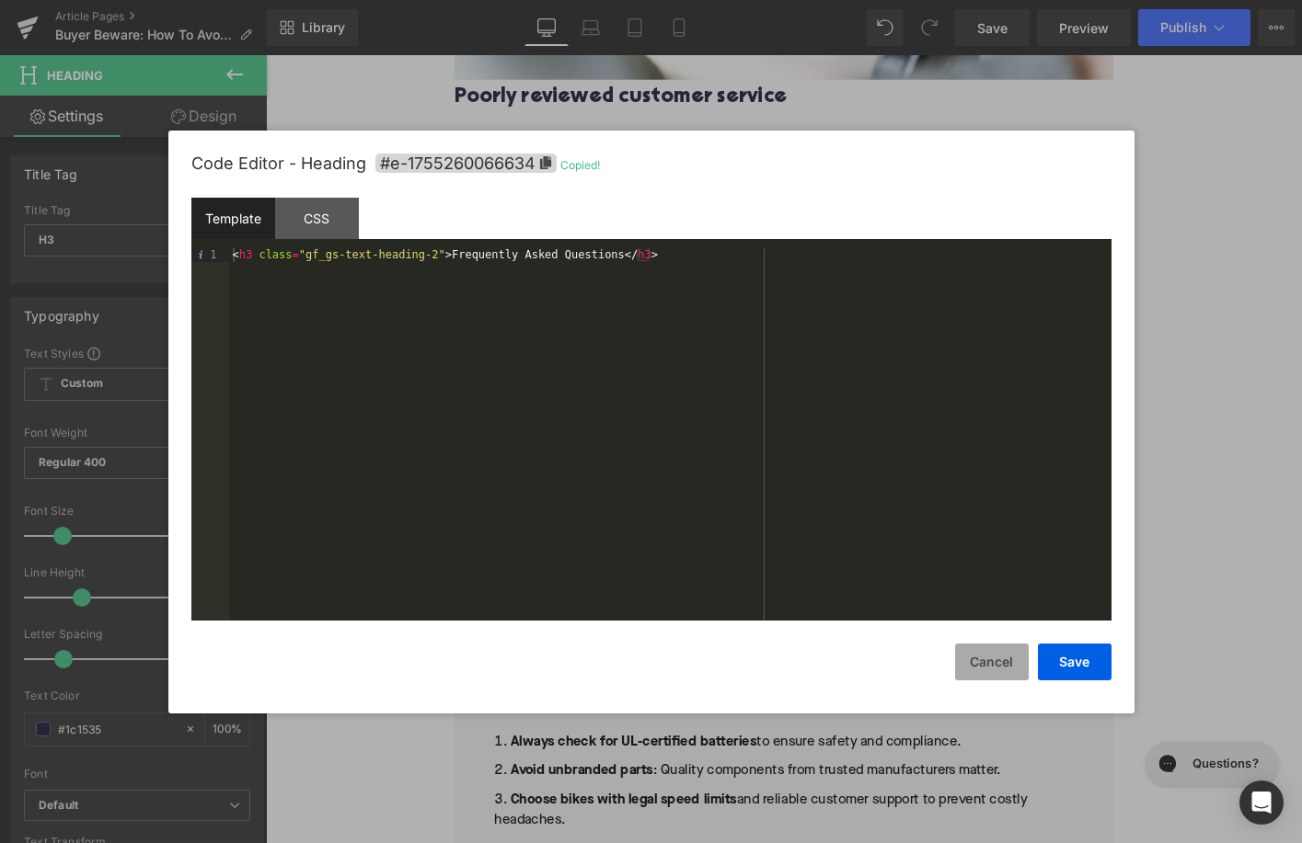
drag, startPoint x: 990, startPoint y: 652, endPoint x: 690, endPoint y: 540, distance: 320.2
click at [990, 652] on button "Cancel" at bounding box center [992, 662] width 74 height 37
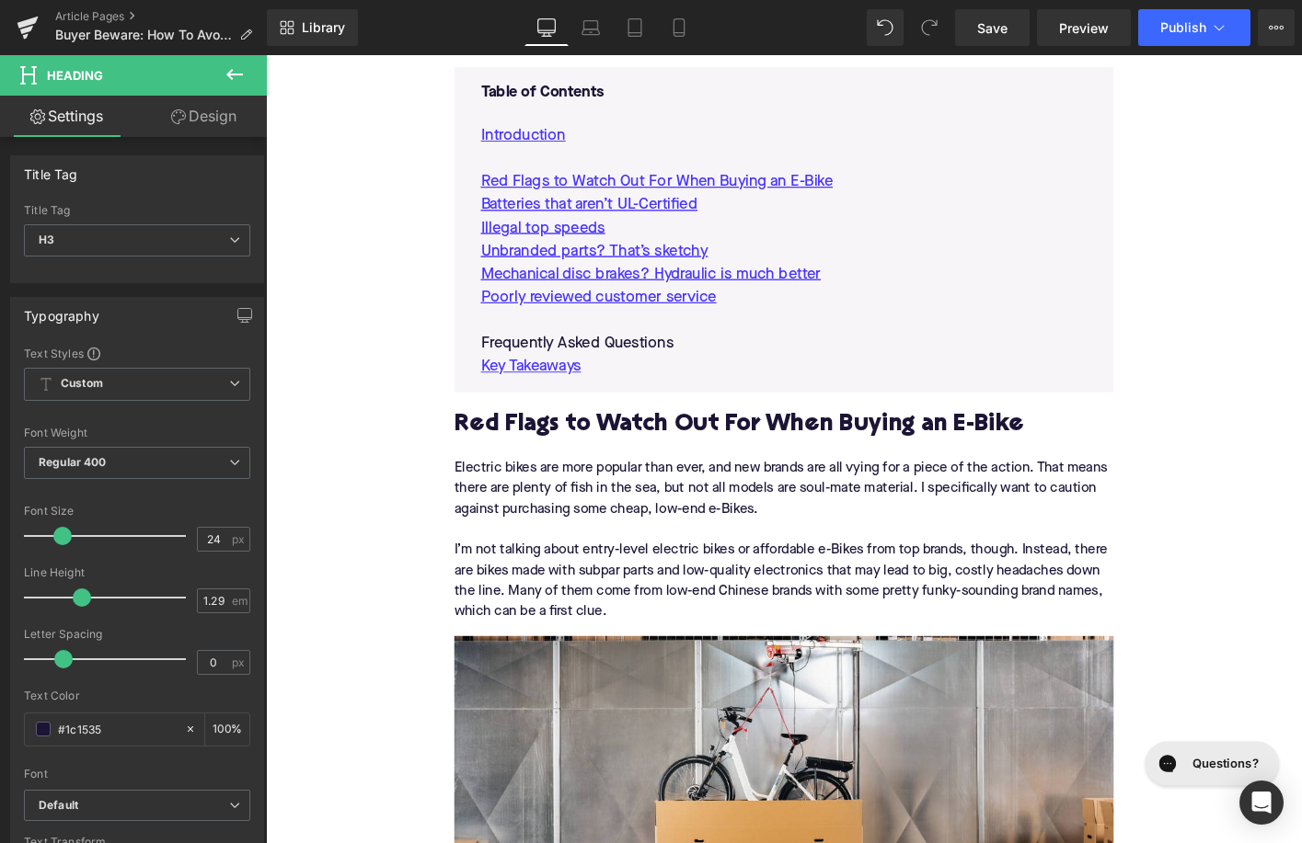
scroll to position [1171, 0]
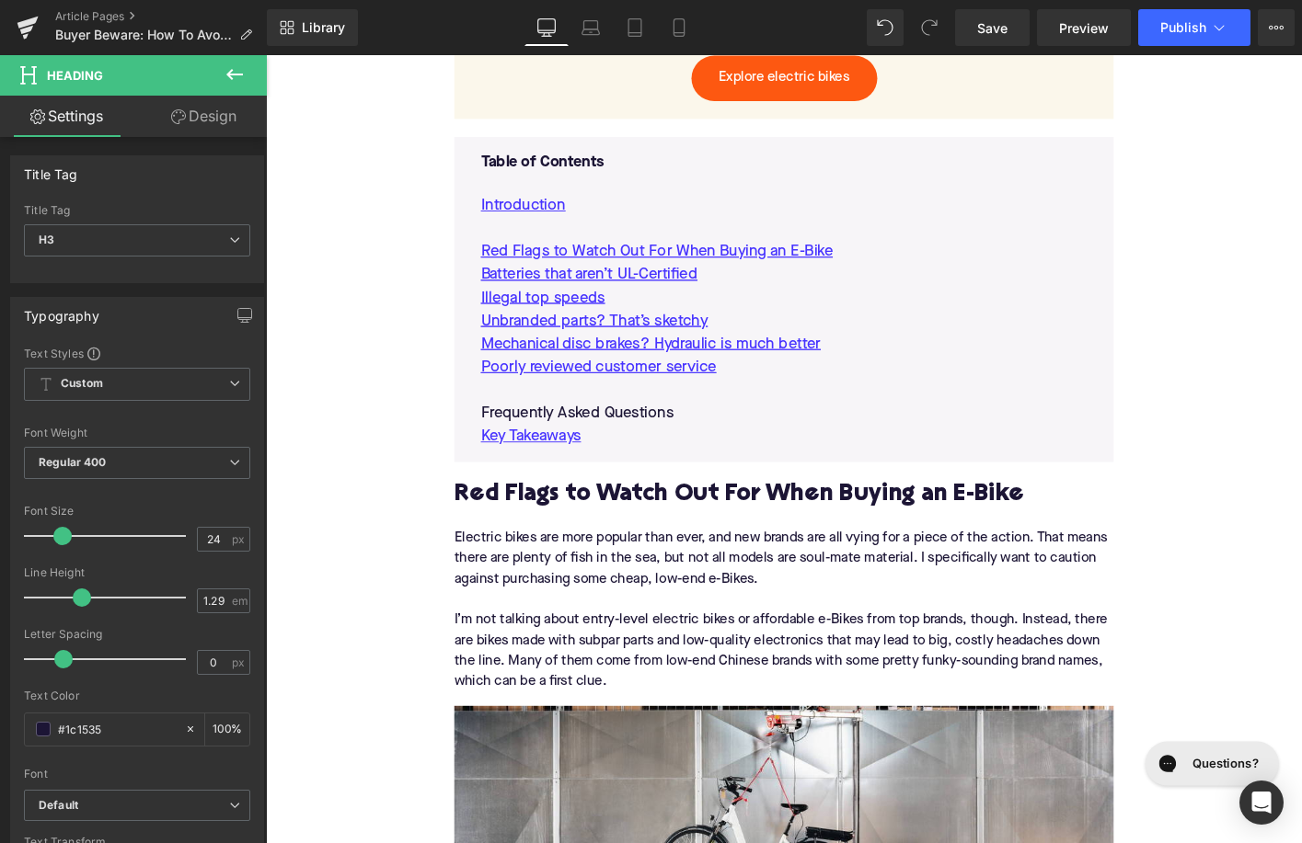
click at [703, 445] on p "Frequently Asked Questions" at bounding box center [822, 441] width 651 height 25
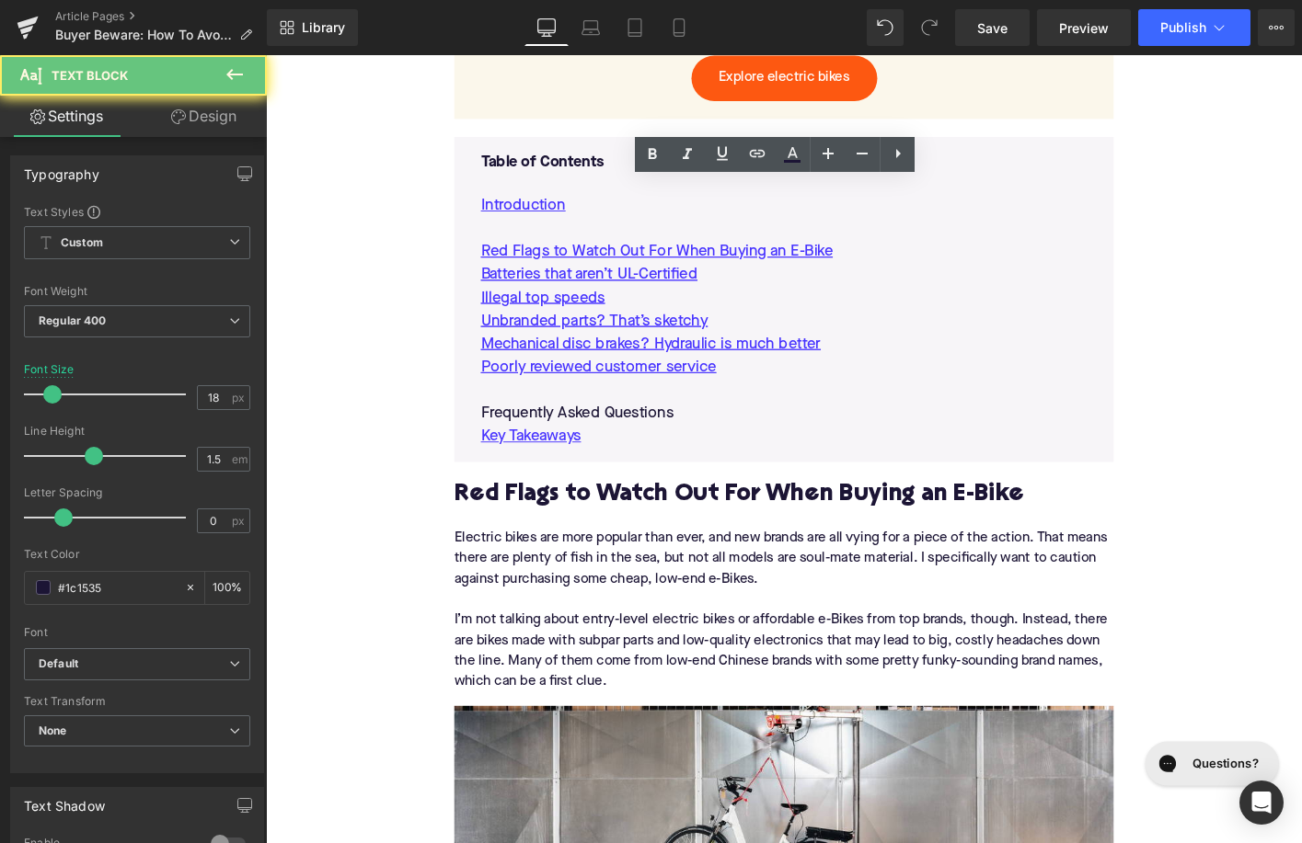
click at [703, 445] on p "Frequently Asked Questions" at bounding box center [822, 441] width 651 height 25
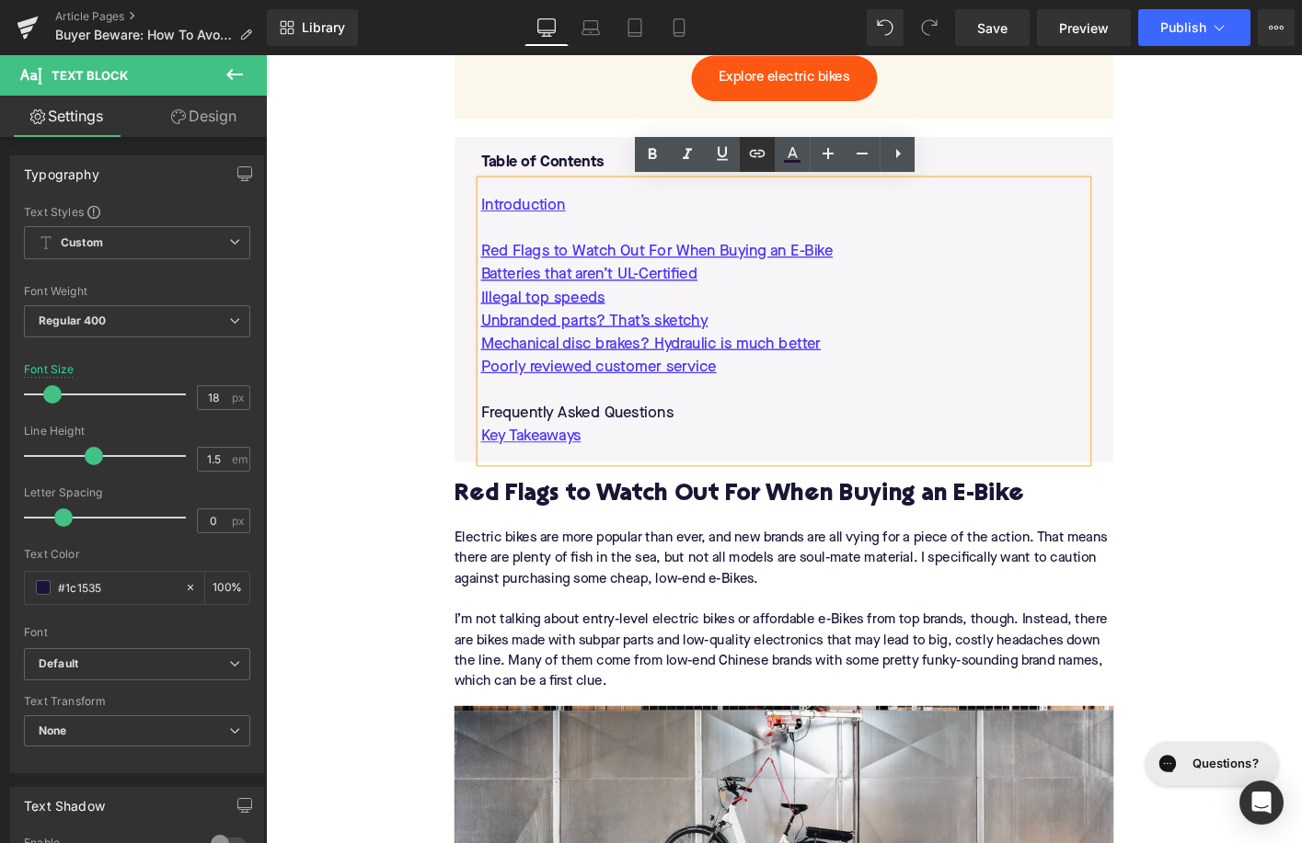
click at [763, 162] on icon at bounding box center [757, 154] width 22 height 22
click at [727, 409] on input "text" at bounding box center [752, 397] width 283 height 46
paste input "#e-1755260066634"
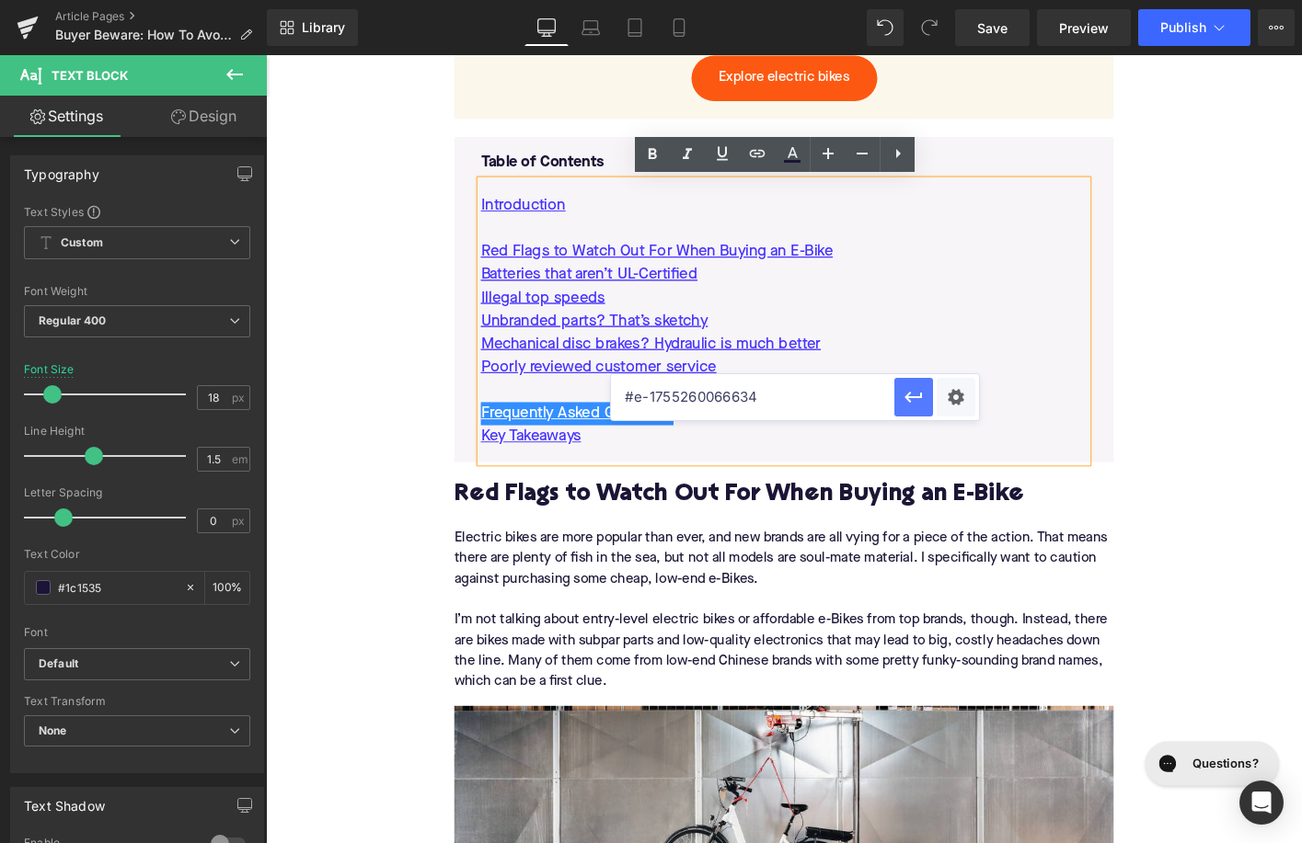
type input "#e-1755260066634"
click at [916, 396] on icon "button" at bounding box center [913, 397] width 22 height 22
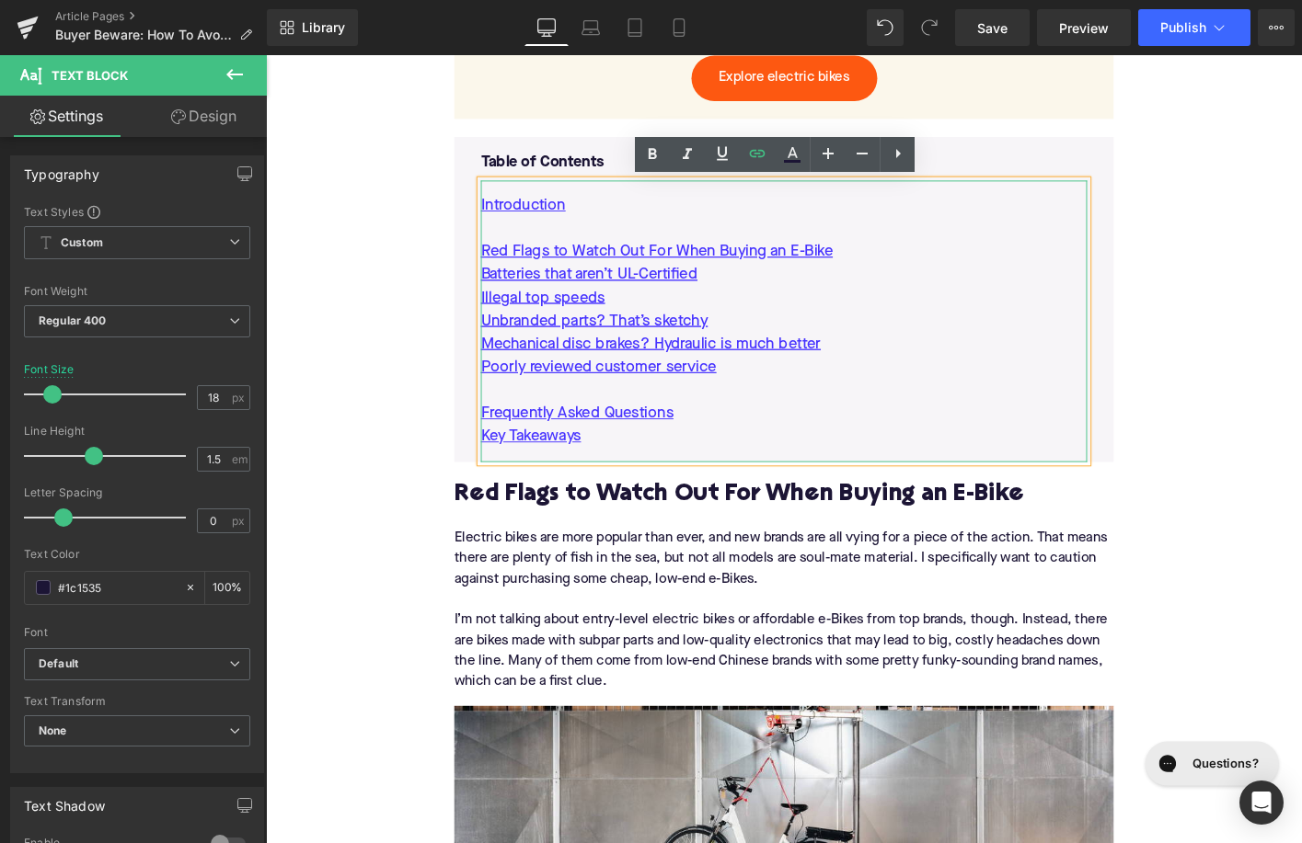
click at [751, 463] on p "Key Takeaways" at bounding box center [822, 465] width 651 height 25
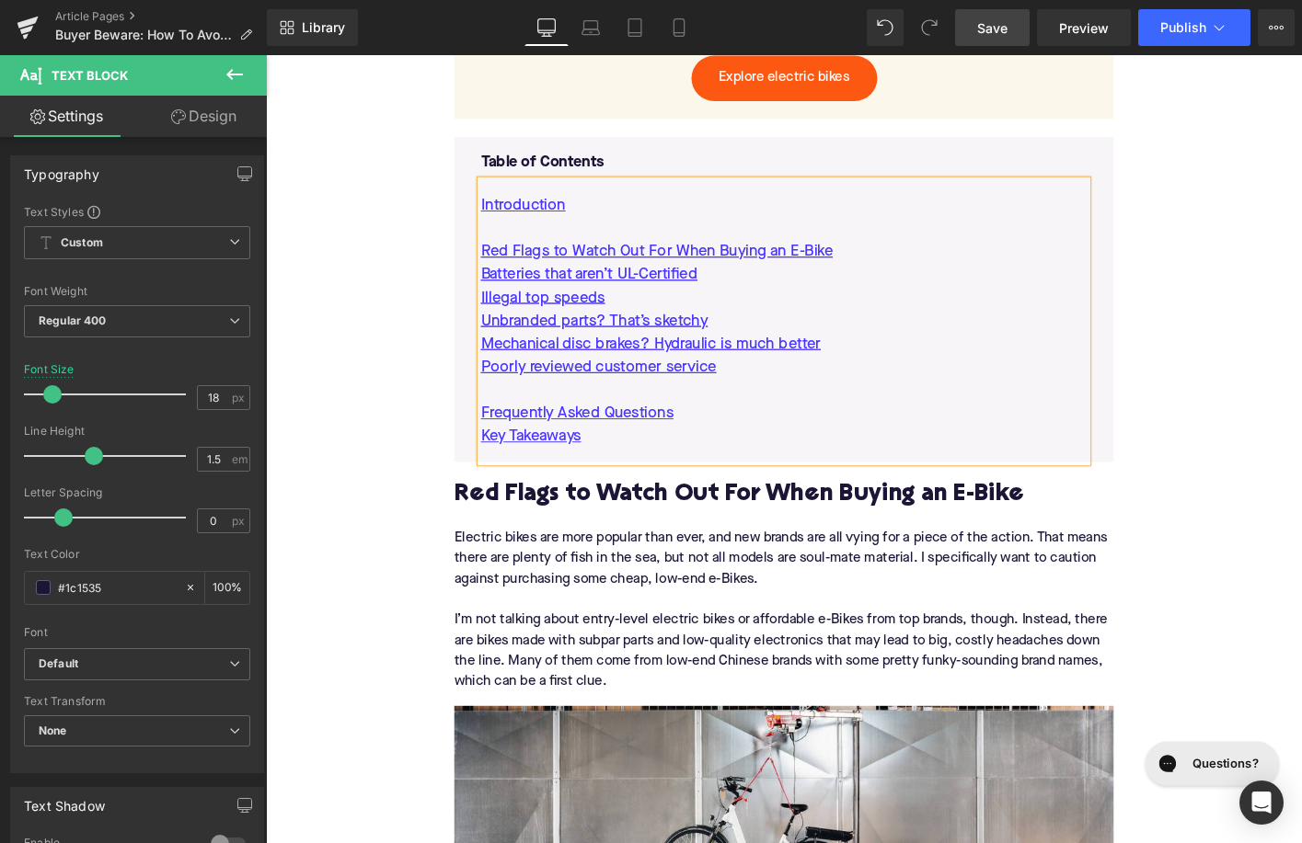
click at [1002, 29] on span "Save" at bounding box center [992, 27] width 30 height 19
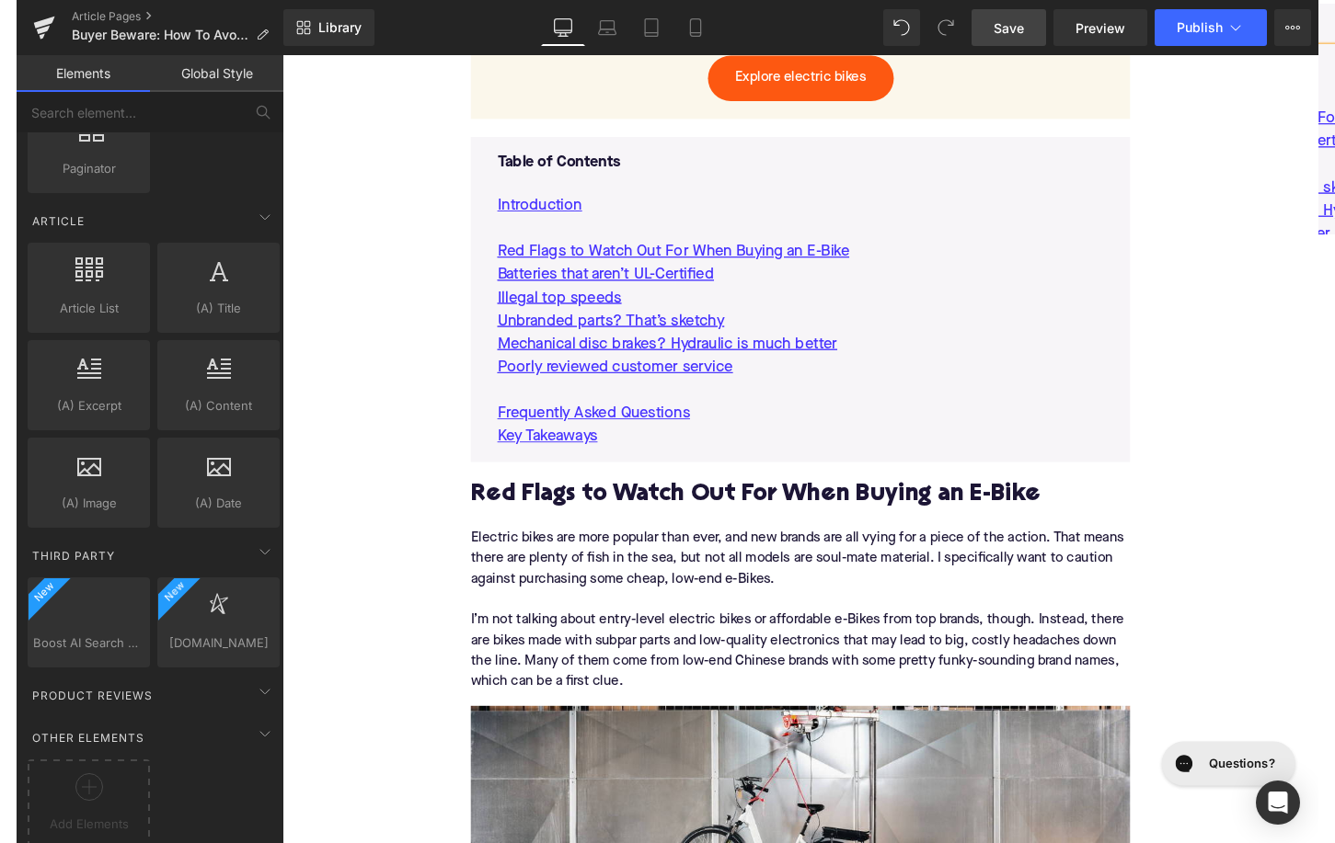
scroll to position [3424, 0]
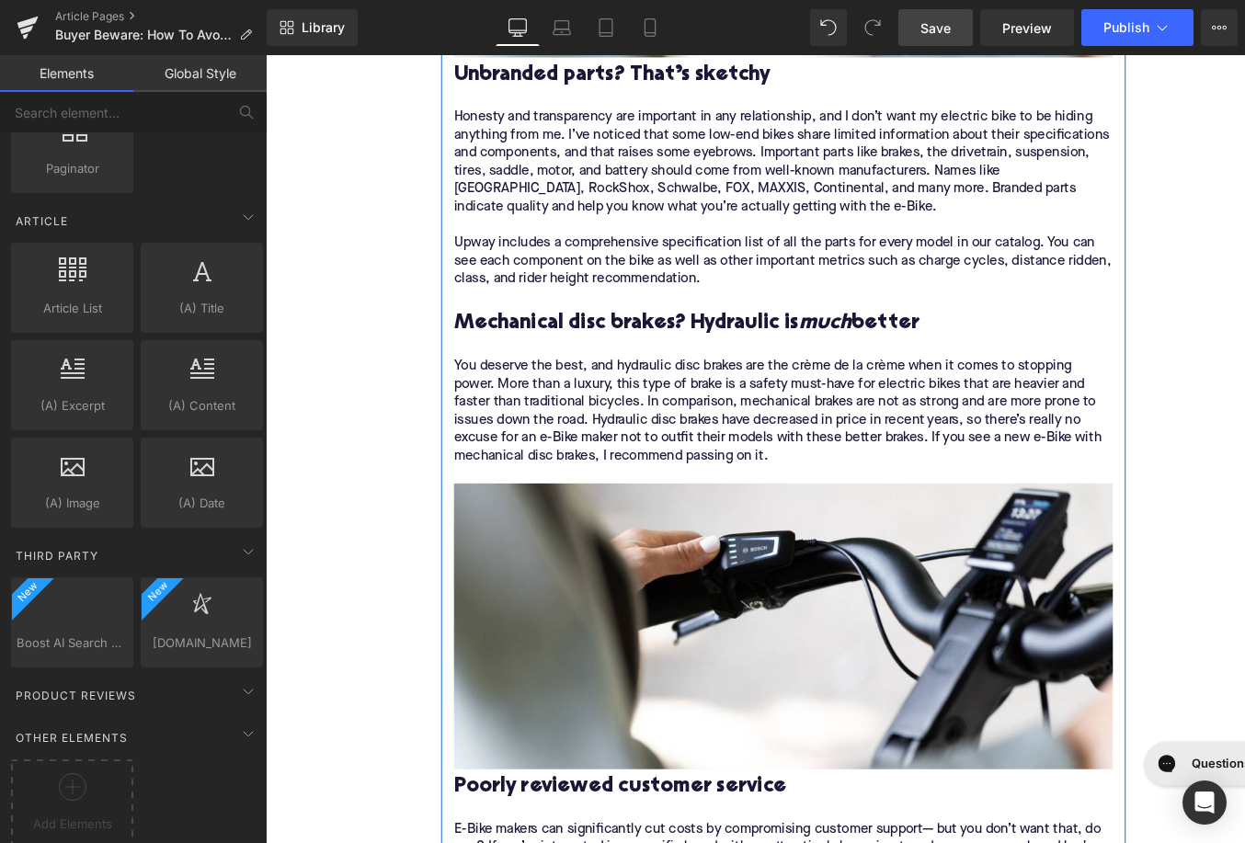
scroll to position [3368, 0]
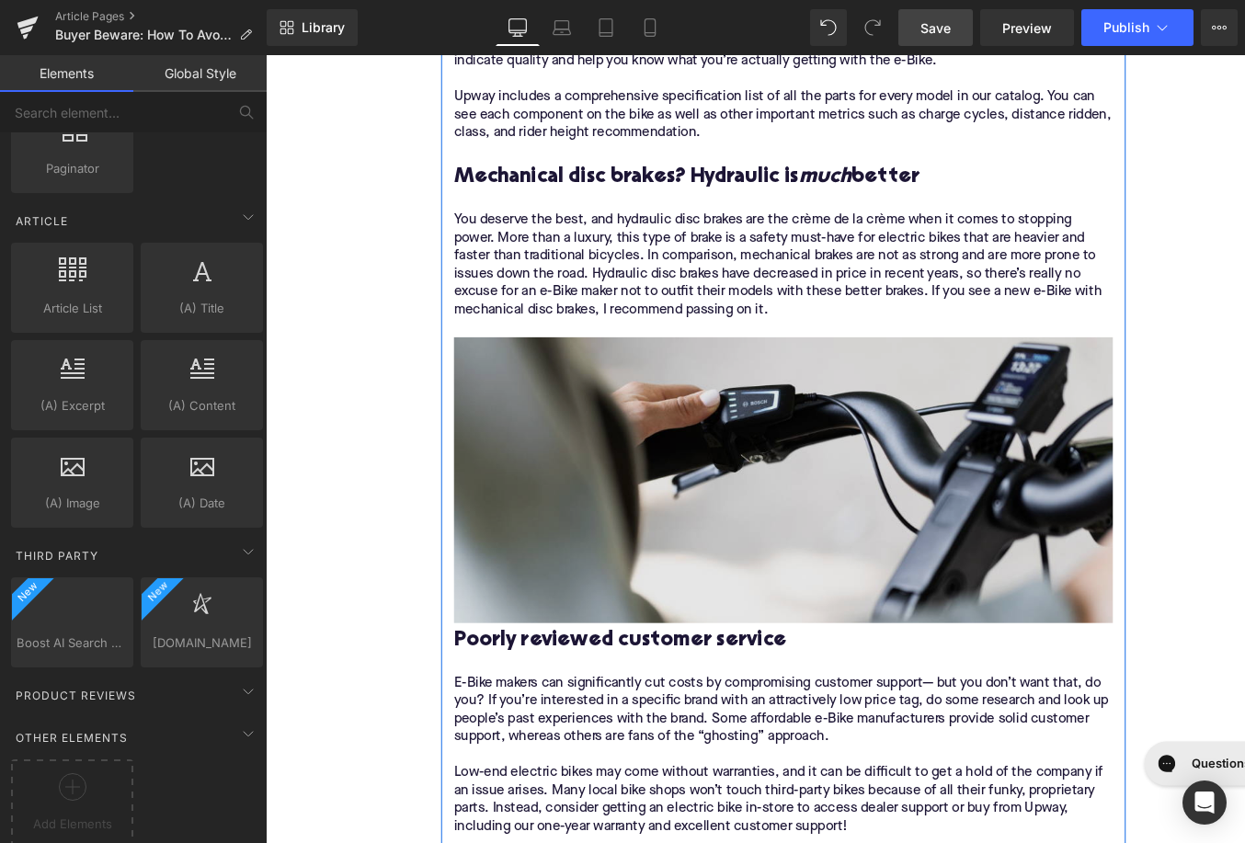
click at [602, 488] on img at bounding box center [822, 512] width 708 height 307
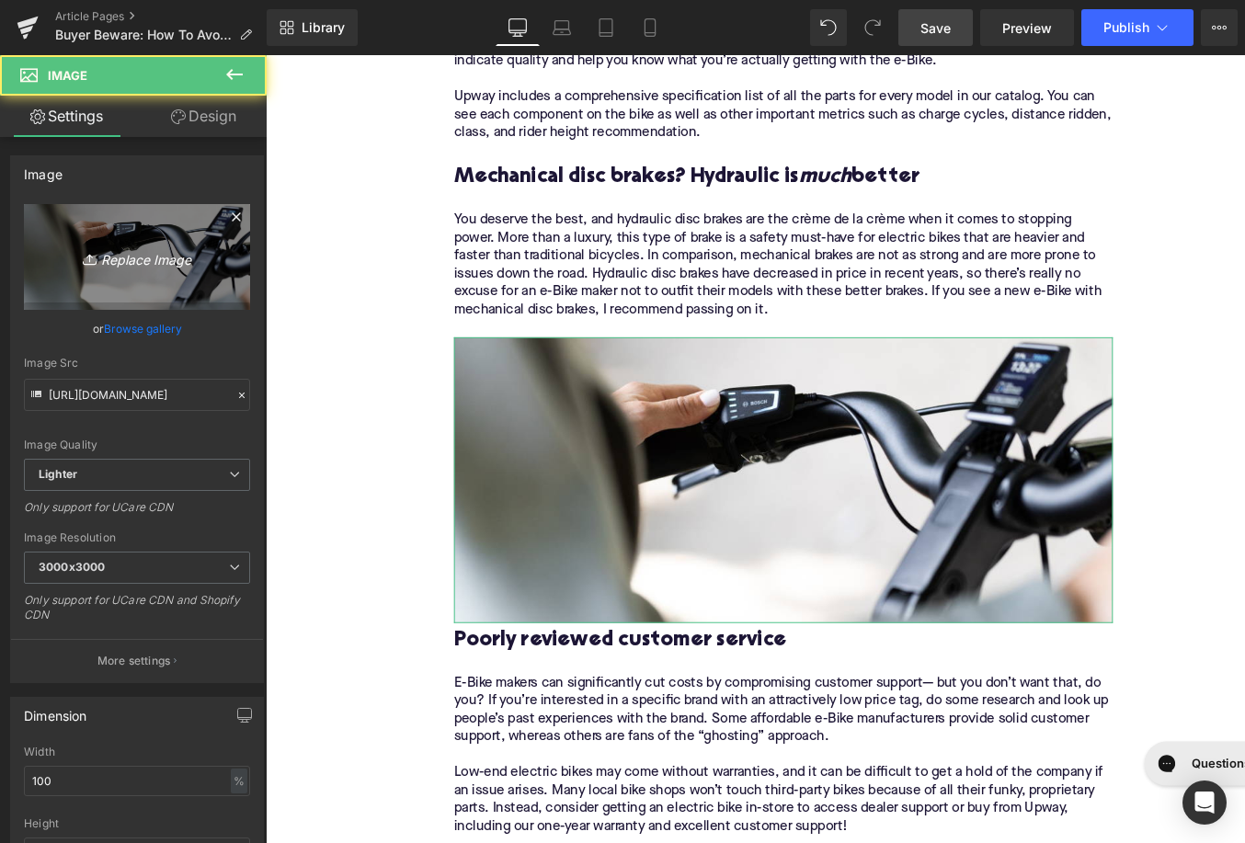
click at [130, 281] on link "Replace Image" at bounding box center [137, 257] width 226 height 106
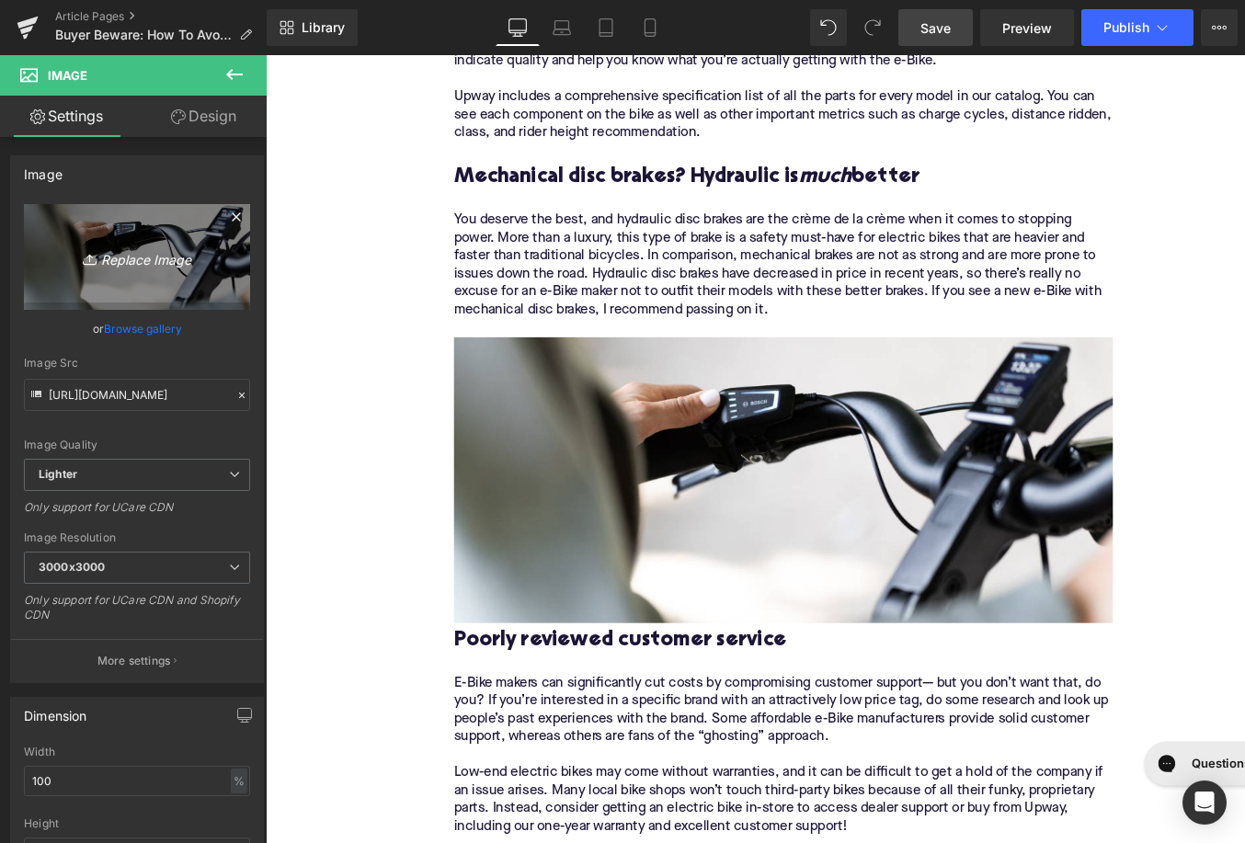
type input "C:\fakepath\Remy Pt. 3(19).png"
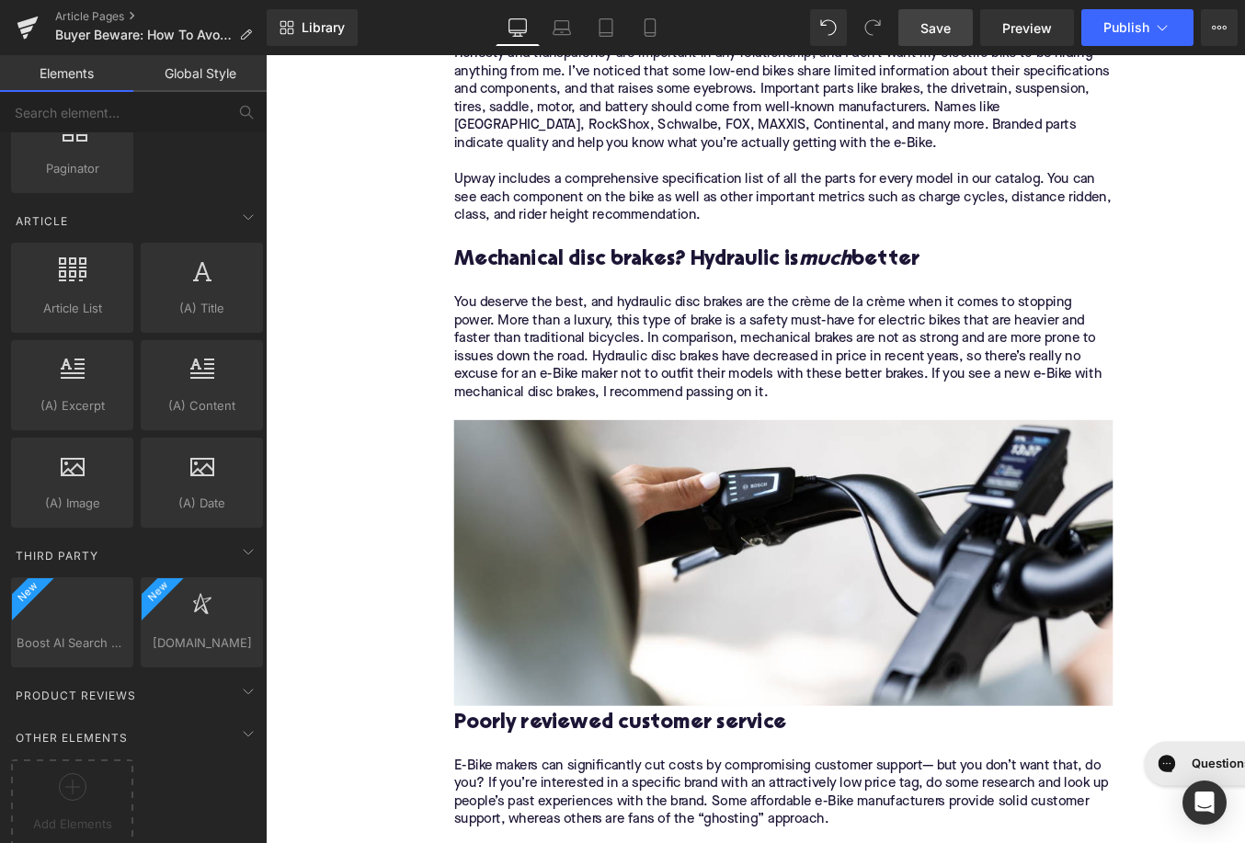
scroll to position [3424, 0]
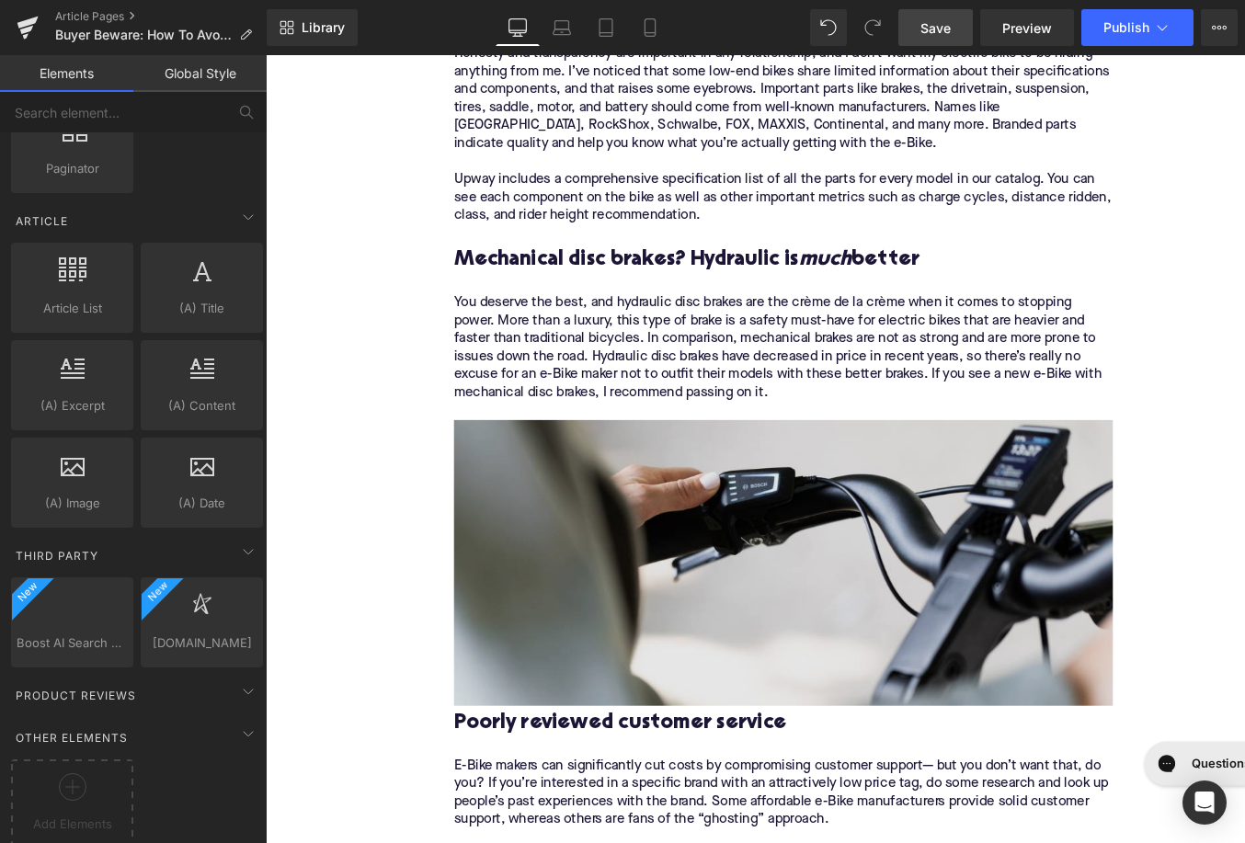
click at [638, 636] on img at bounding box center [822, 600] width 708 height 307
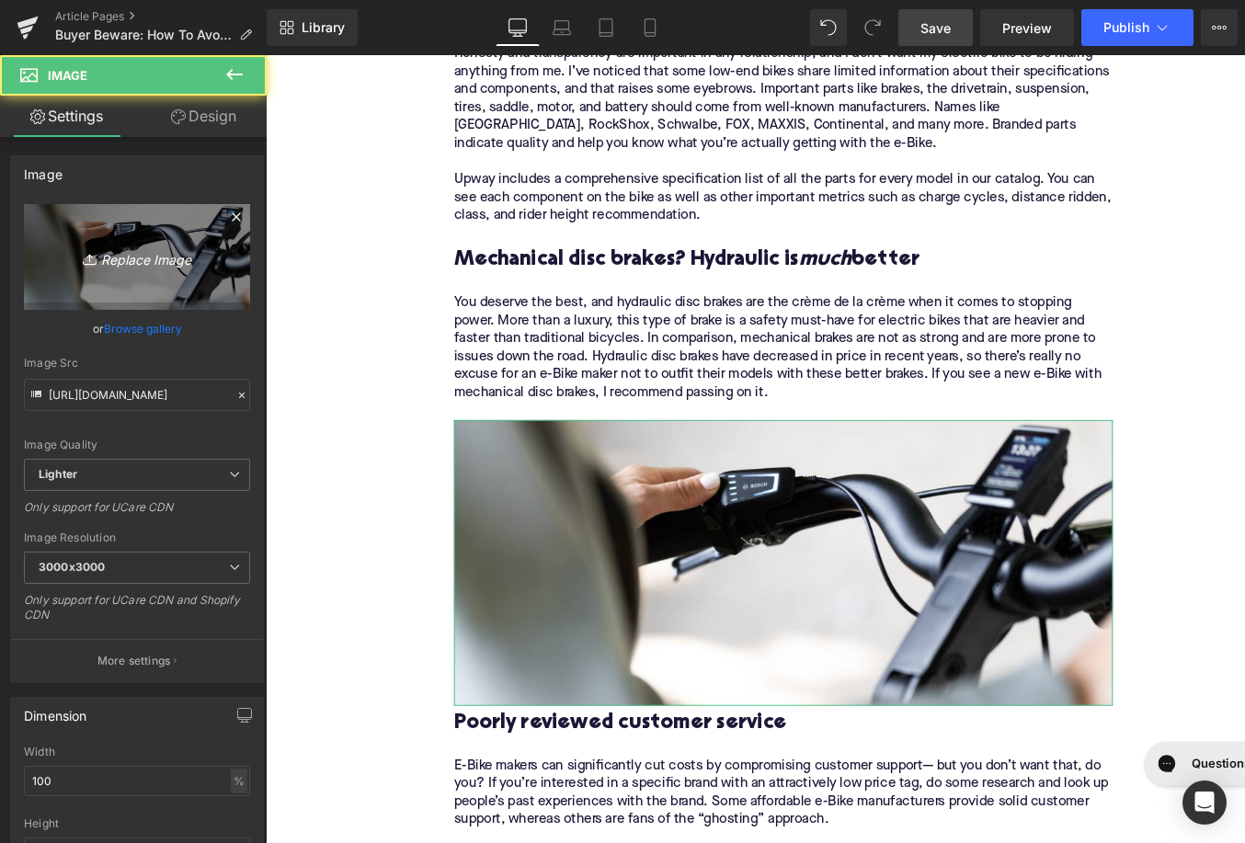
click at [126, 250] on icon "Replace Image" at bounding box center [136, 257] width 147 height 23
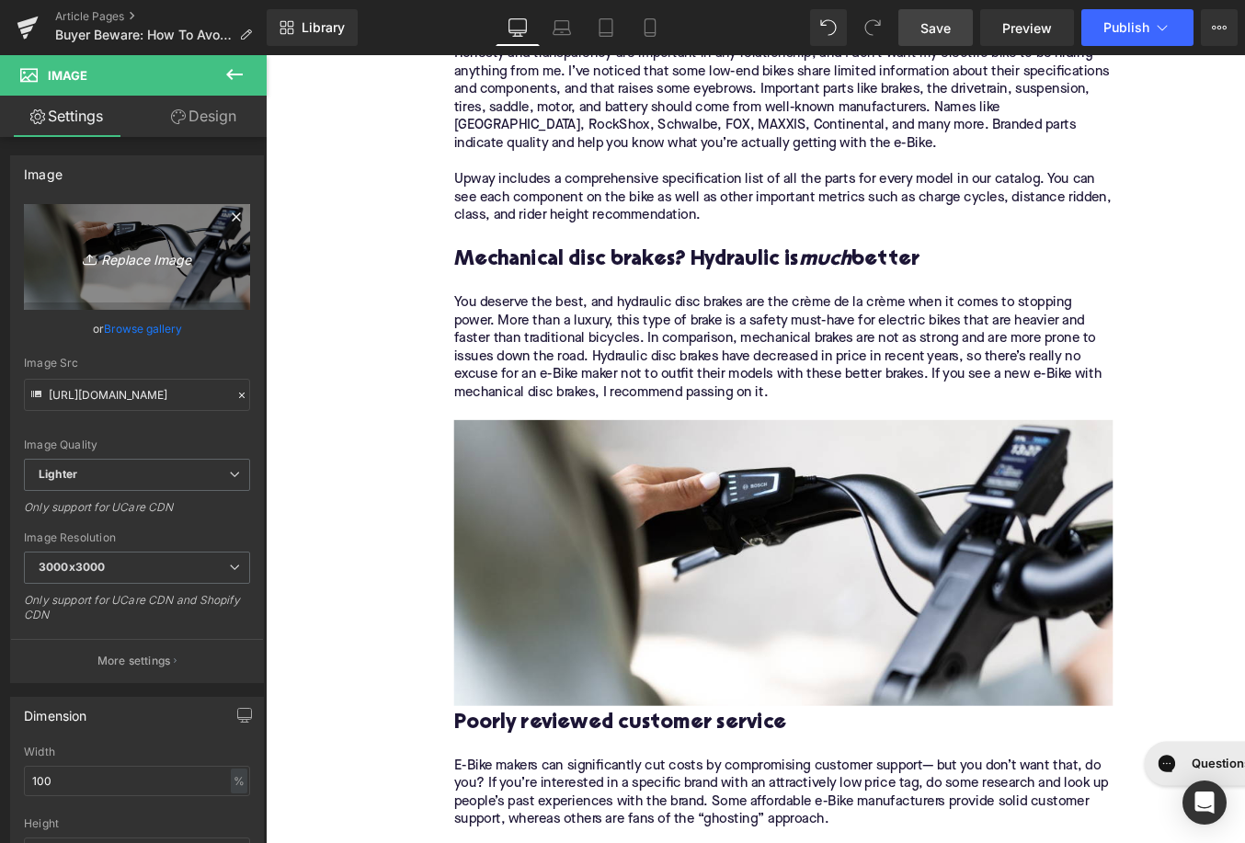
type input "C:\fakepath\Remy Pt. 3(19).png"
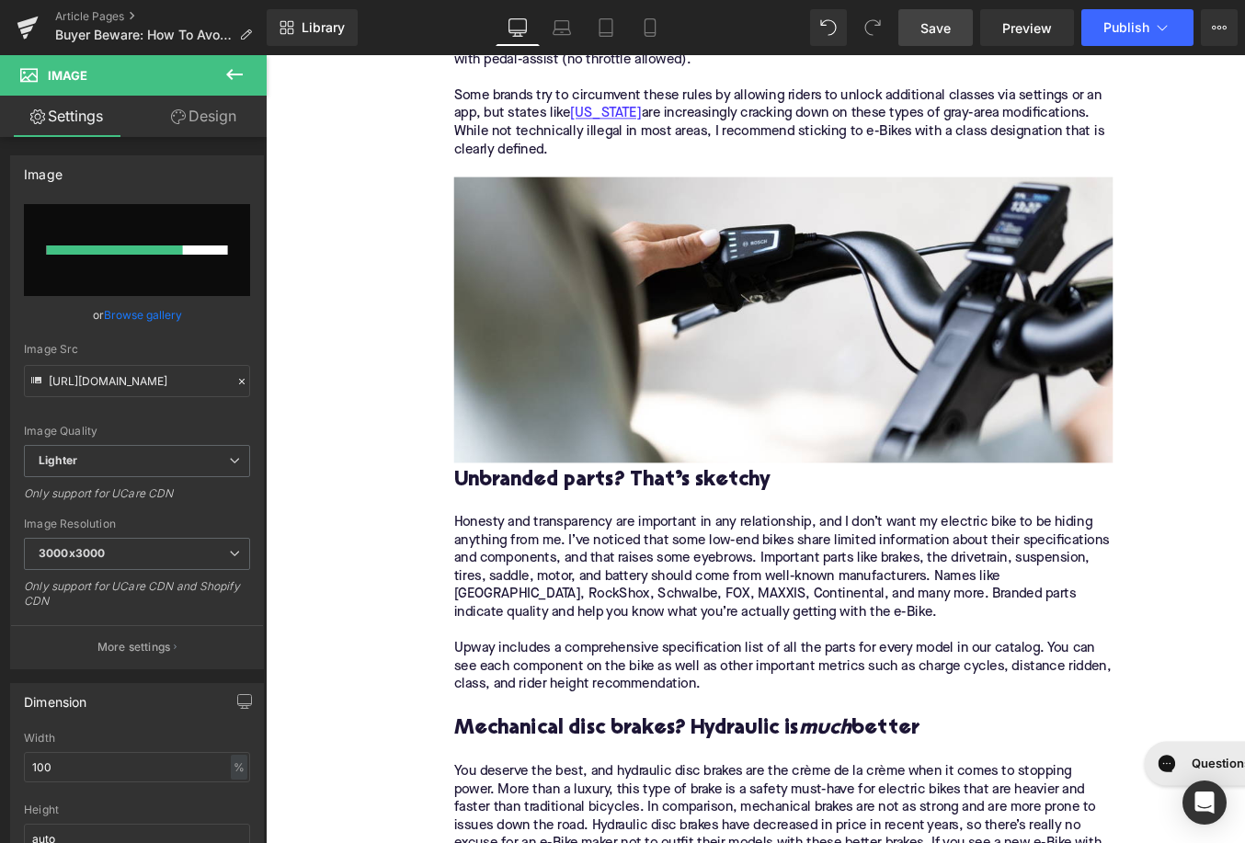
scroll to position [2602, 0]
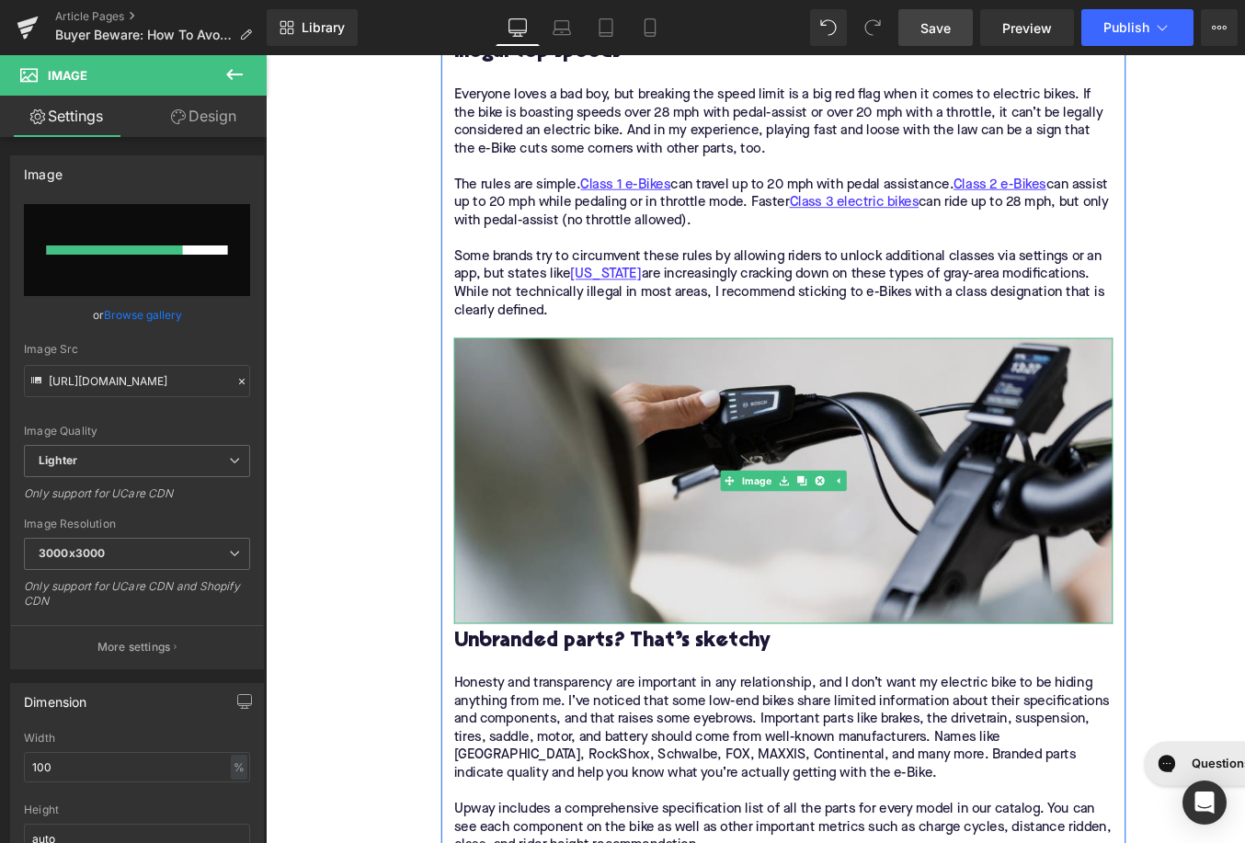
click at [566, 559] on img at bounding box center [822, 513] width 708 height 307
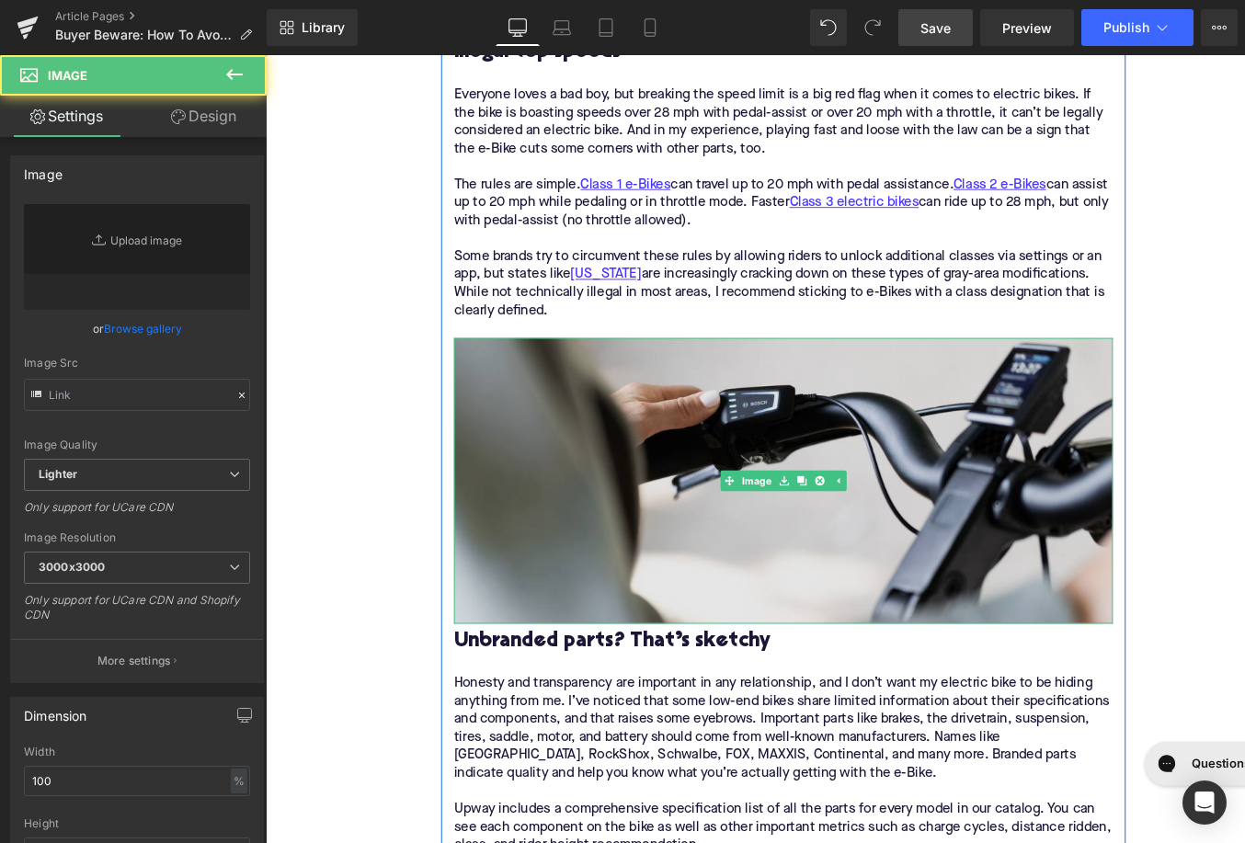
type input "https://ucarecdn.com/ea5f8cd4-f1e1-46a4-8a80-b52a6def1338/-/format/auto/-/previ…"
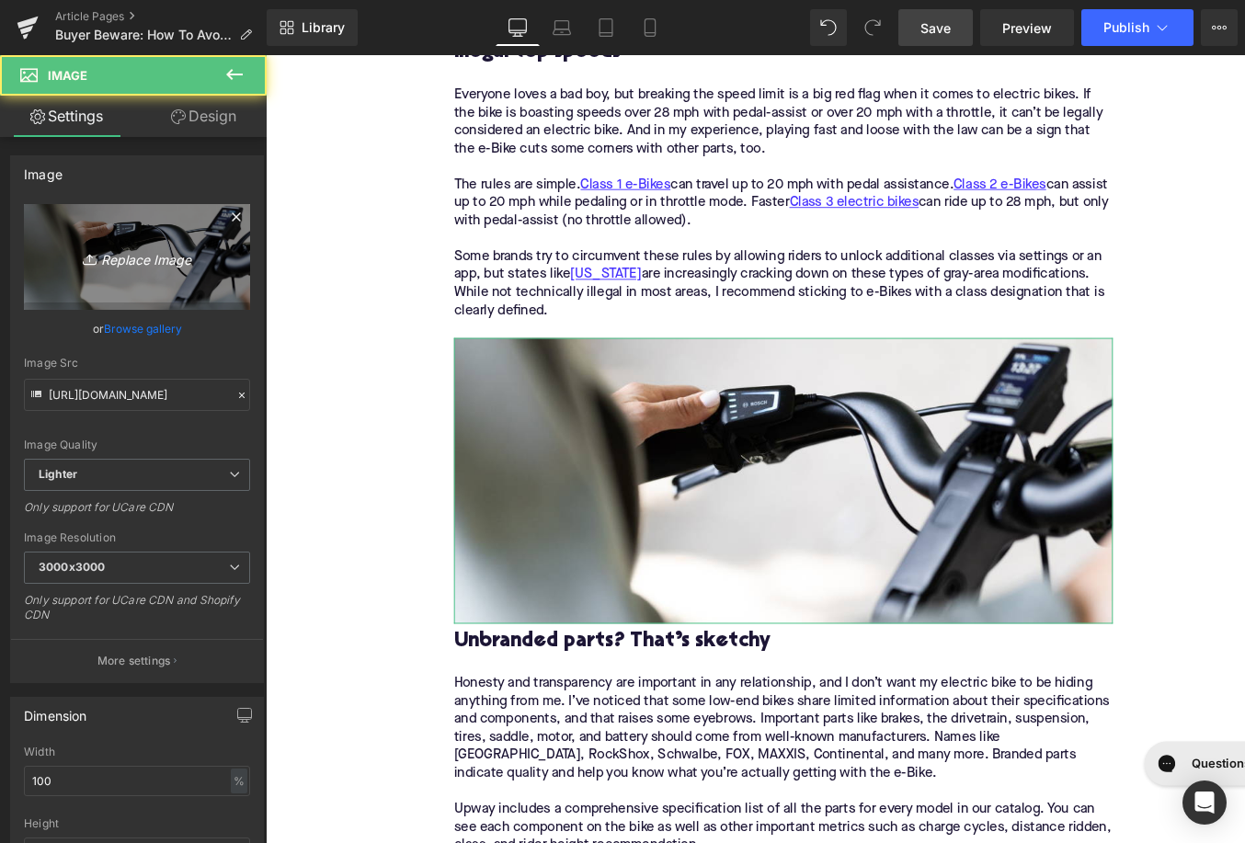
click at [143, 224] on link "Replace Image" at bounding box center [137, 257] width 226 height 106
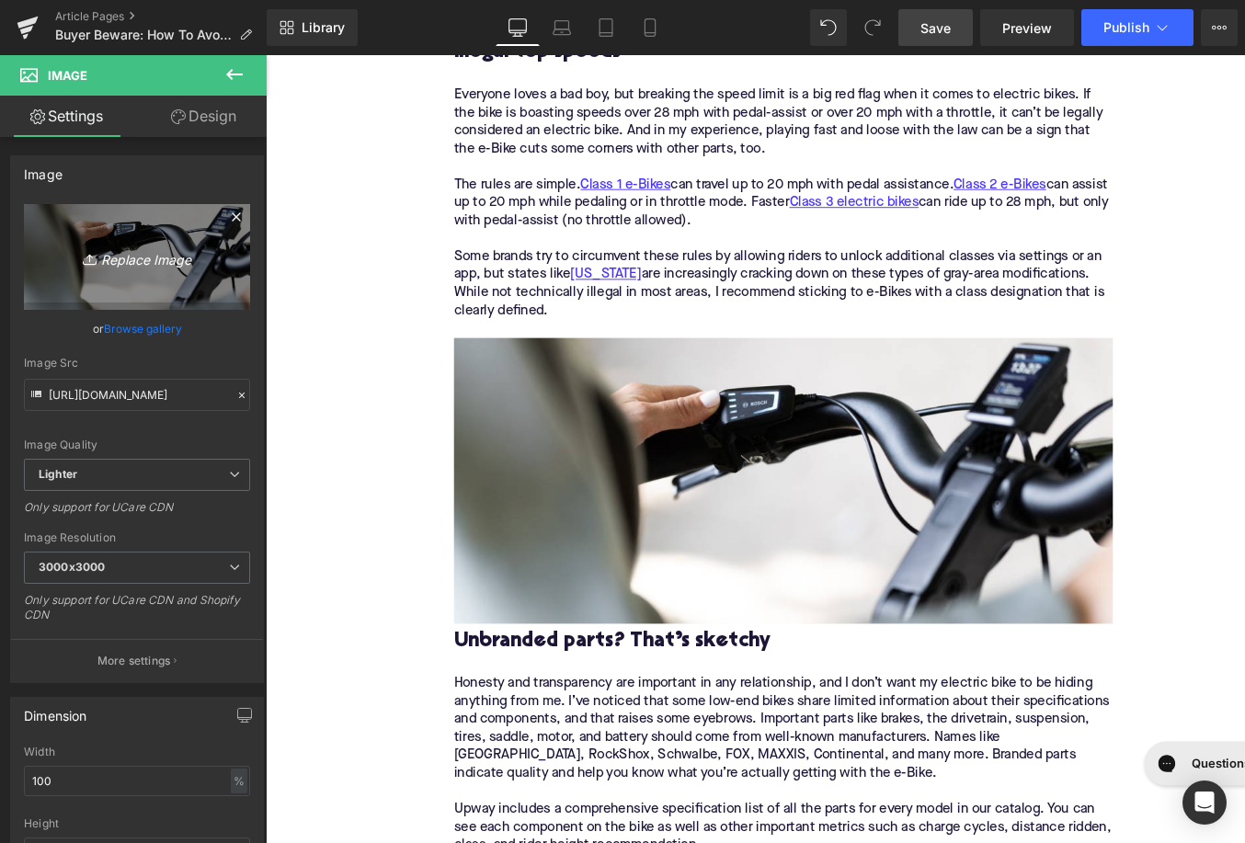
type input "C:\fakepath\Remy Pt. 3(17).png"
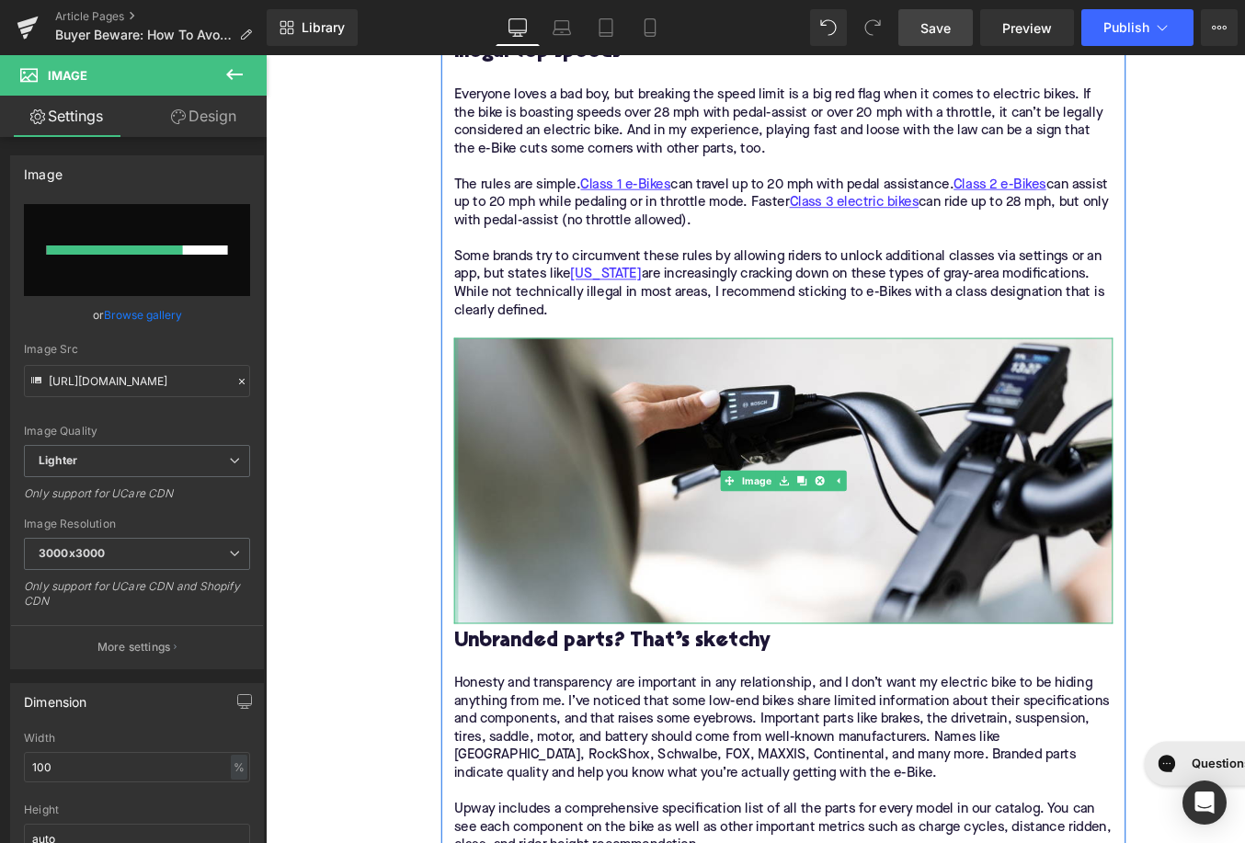
click at [467, 476] on div "You don’t have to swipe or speed date to find the perfect riding companion. Upw…" at bounding box center [822, 379] width 736 height 3944
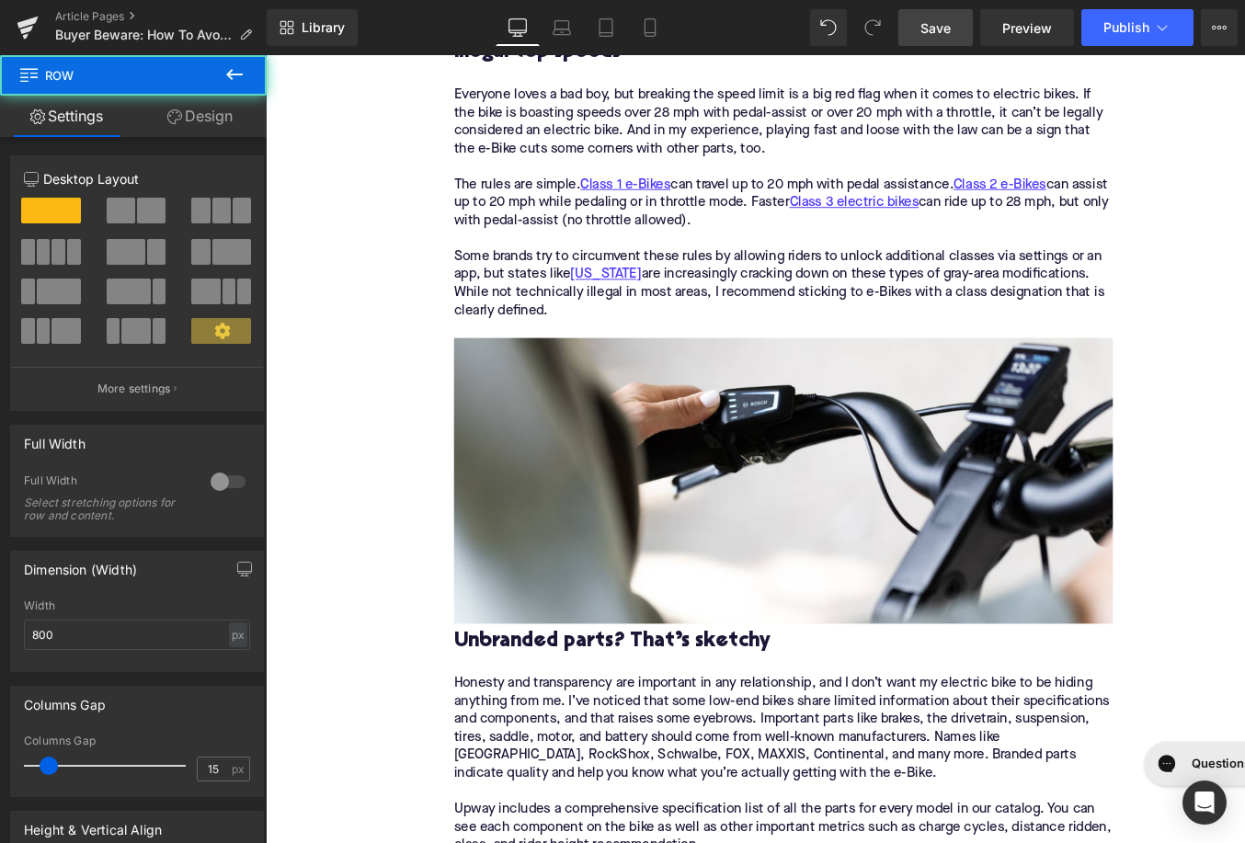
click at [423, 476] on div "Home / Buyer Beware: How To Avoid Cheap E-Bikes Breadcrumbs Buyer Beware: How T…" at bounding box center [822, 465] width 1113 height 5640
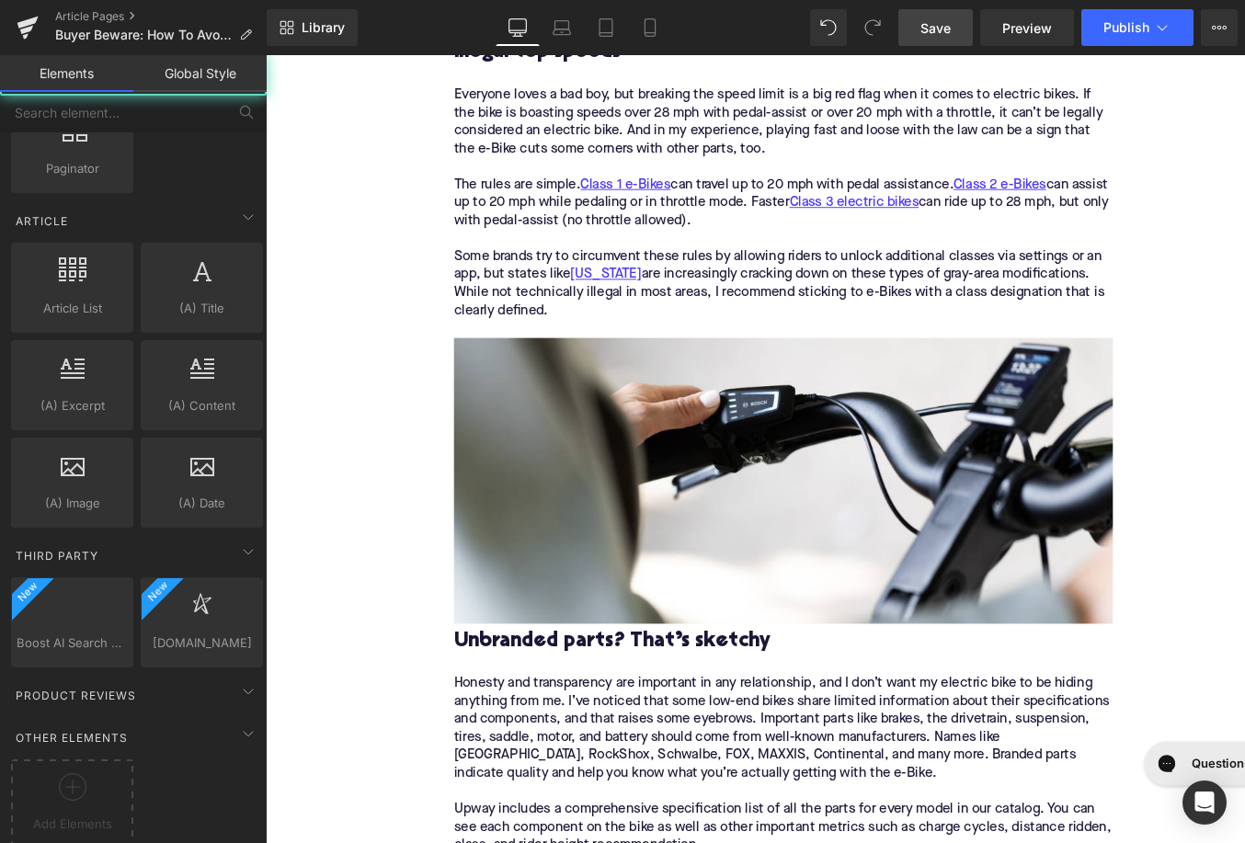
scroll to position [3424, 0]
click at [958, 22] on link "Save" at bounding box center [936, 27] width 75 height 37
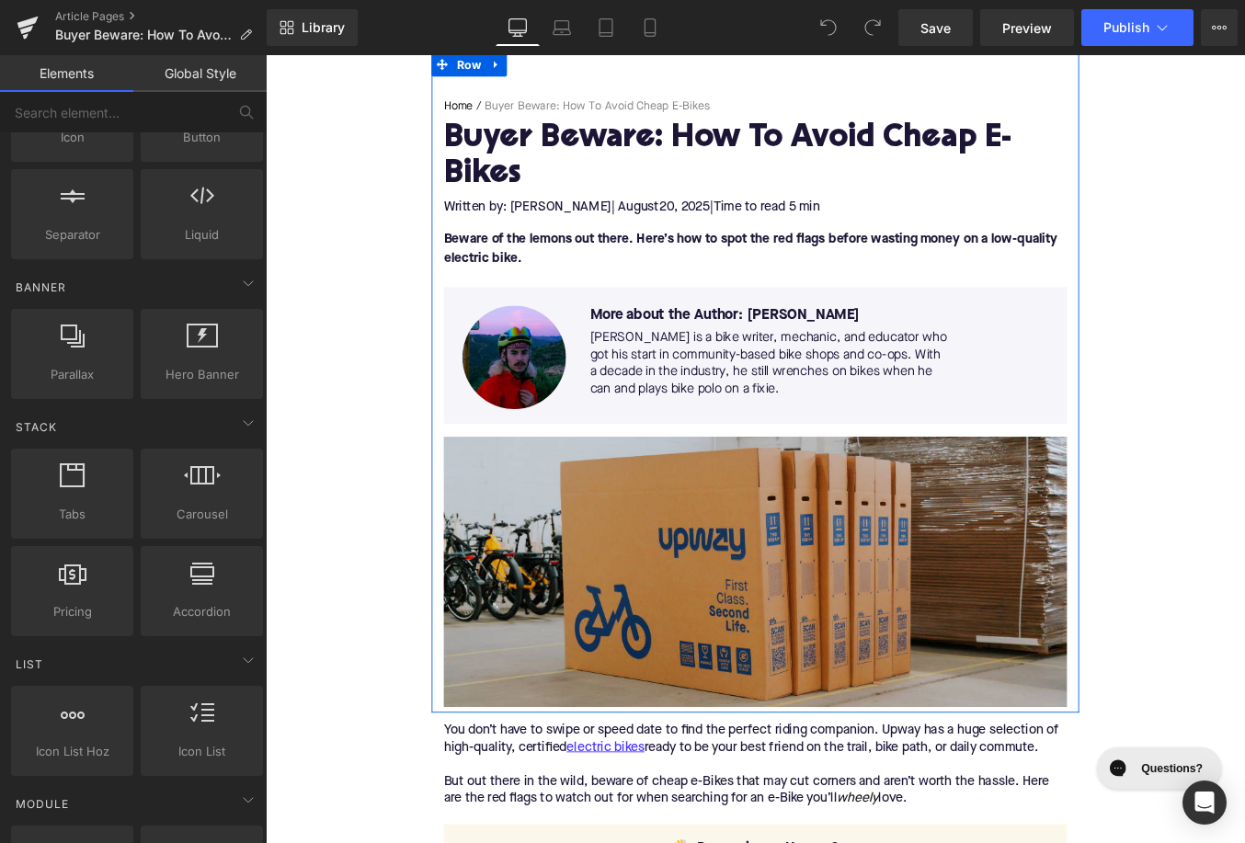
scroll to position [240, 0]
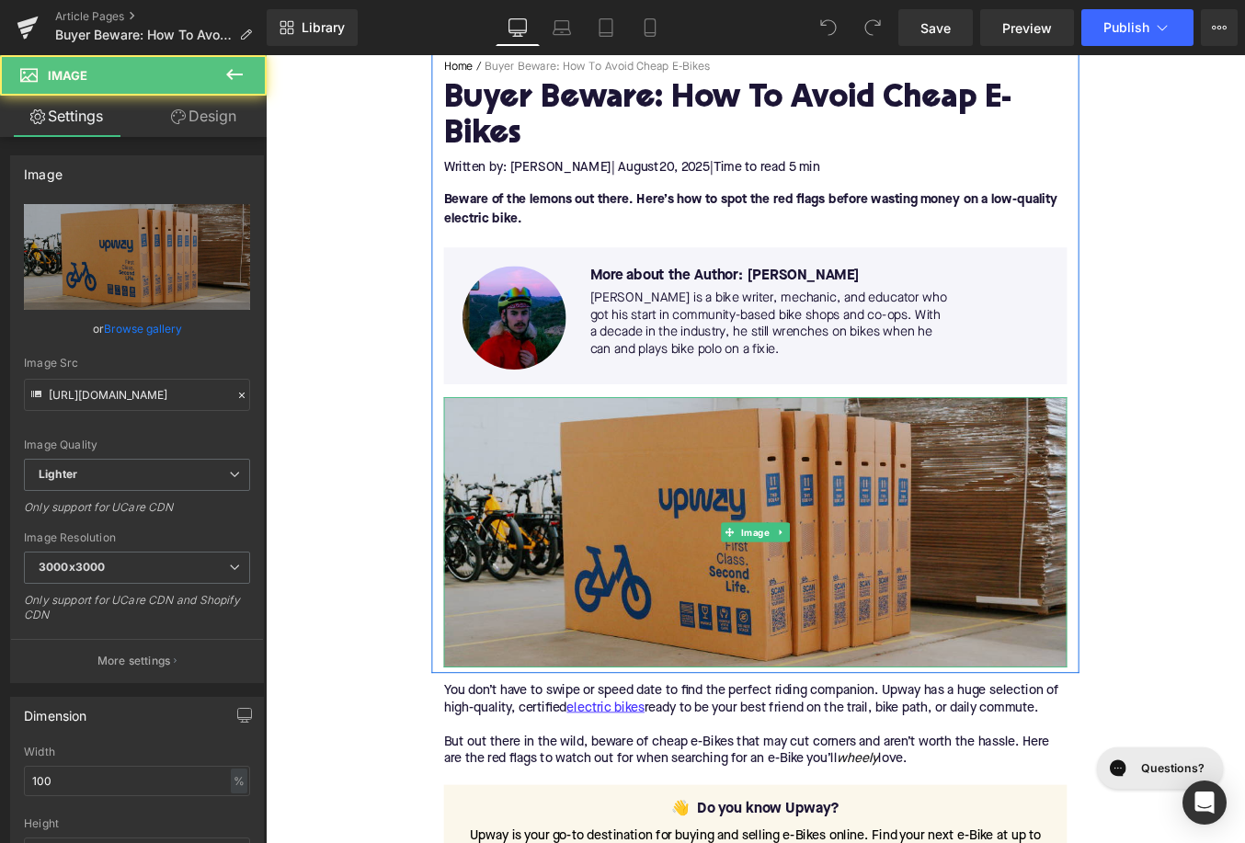
click at [605, 615] on img at bounding box center [822, 597] width 708 height 307
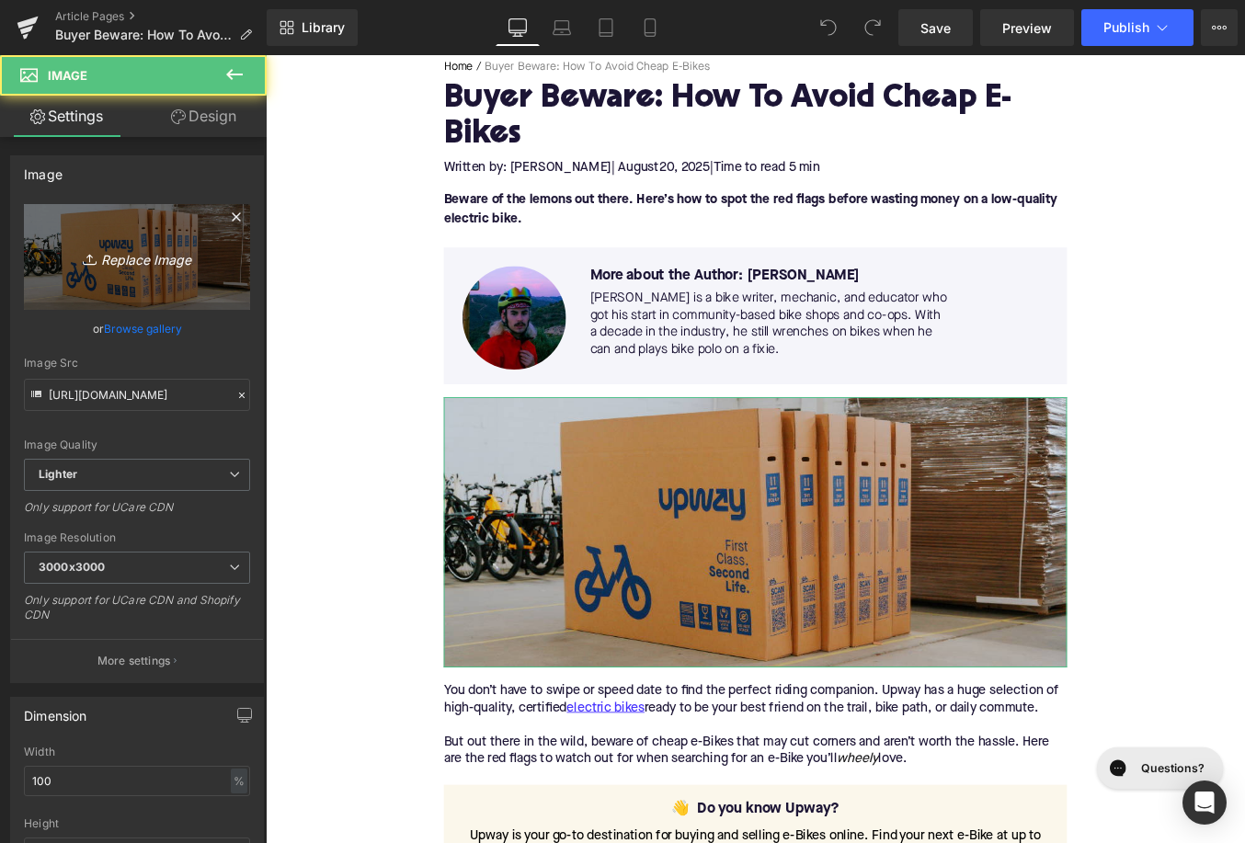
click at [116, 235] on link "Replace Image" at bounding box center [137, 257] width 226 height 106
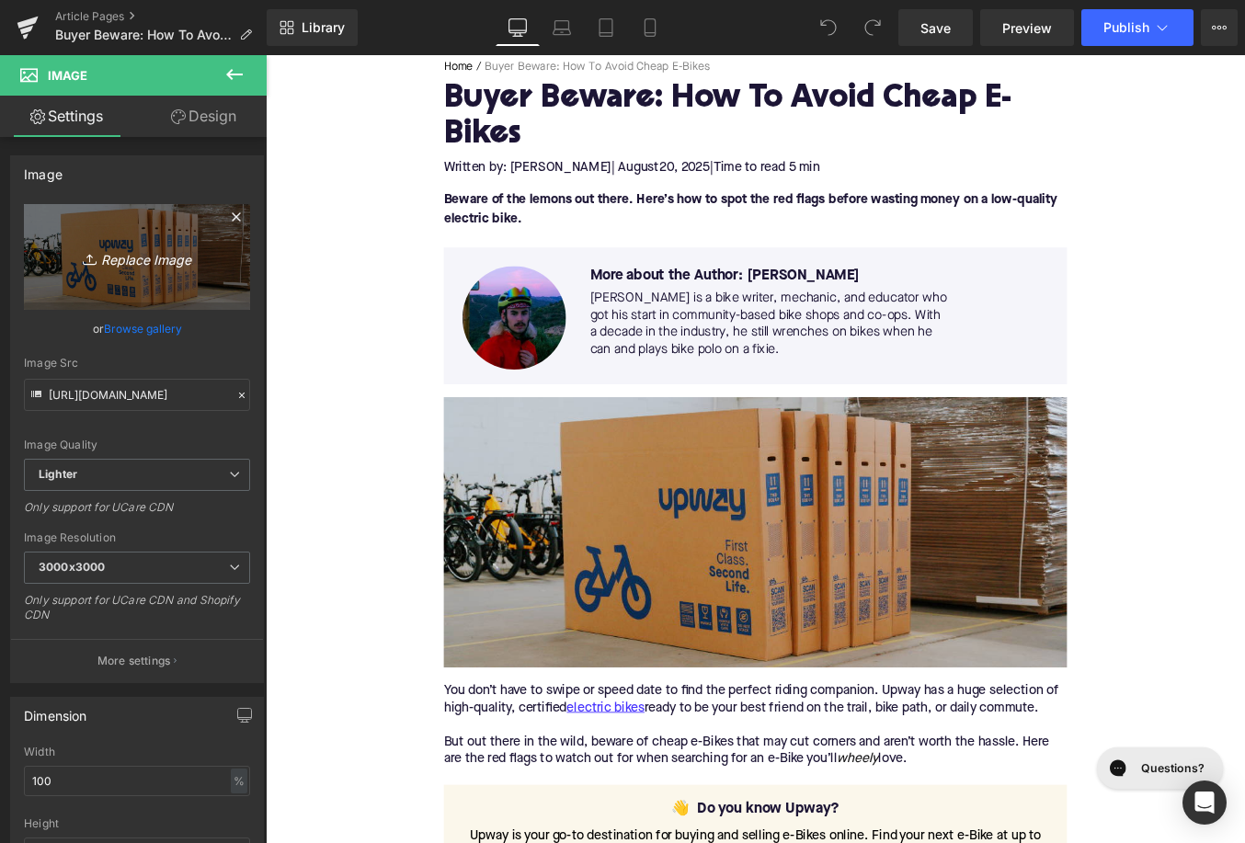
type input "C:\fakepath\Remy Pt. 3(18).png"
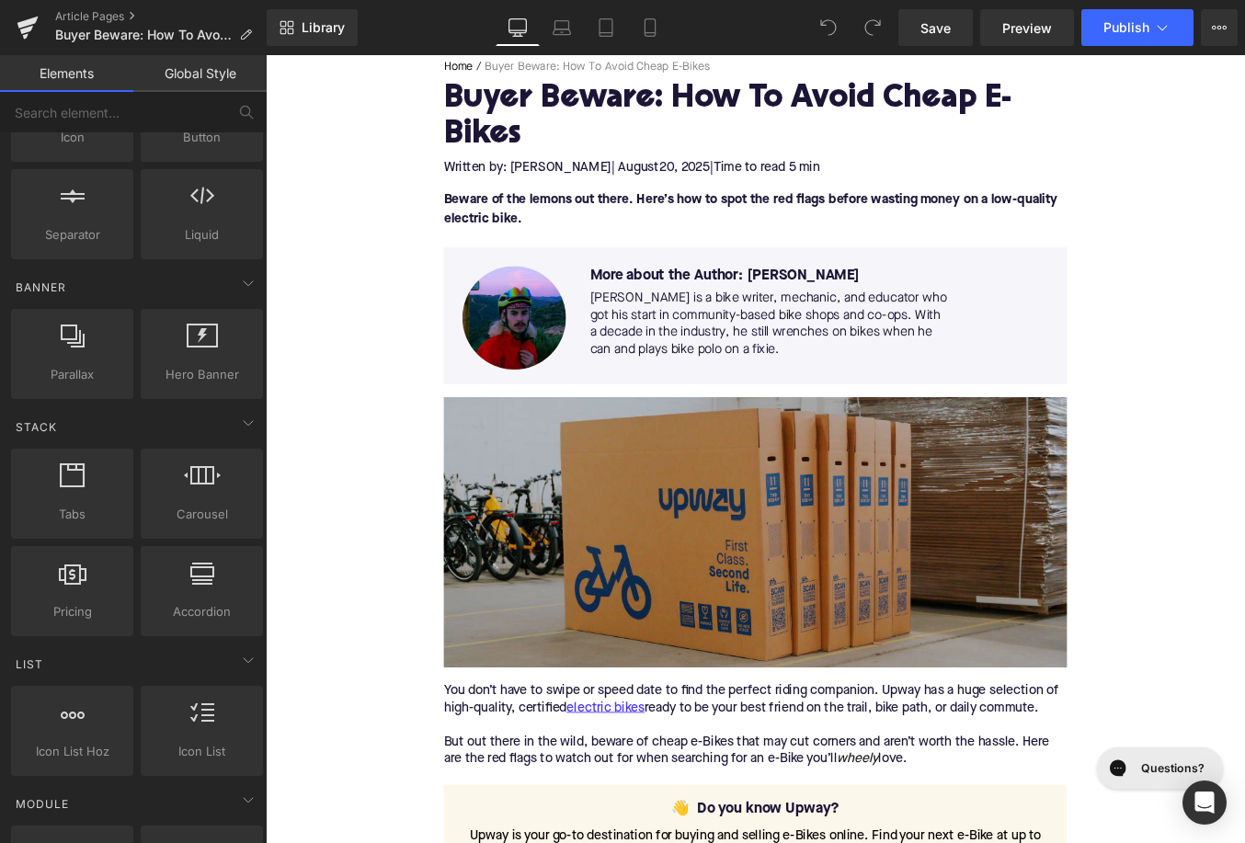
click at [672, 608] on img at bounding box center [822, 597] width 708 height 307
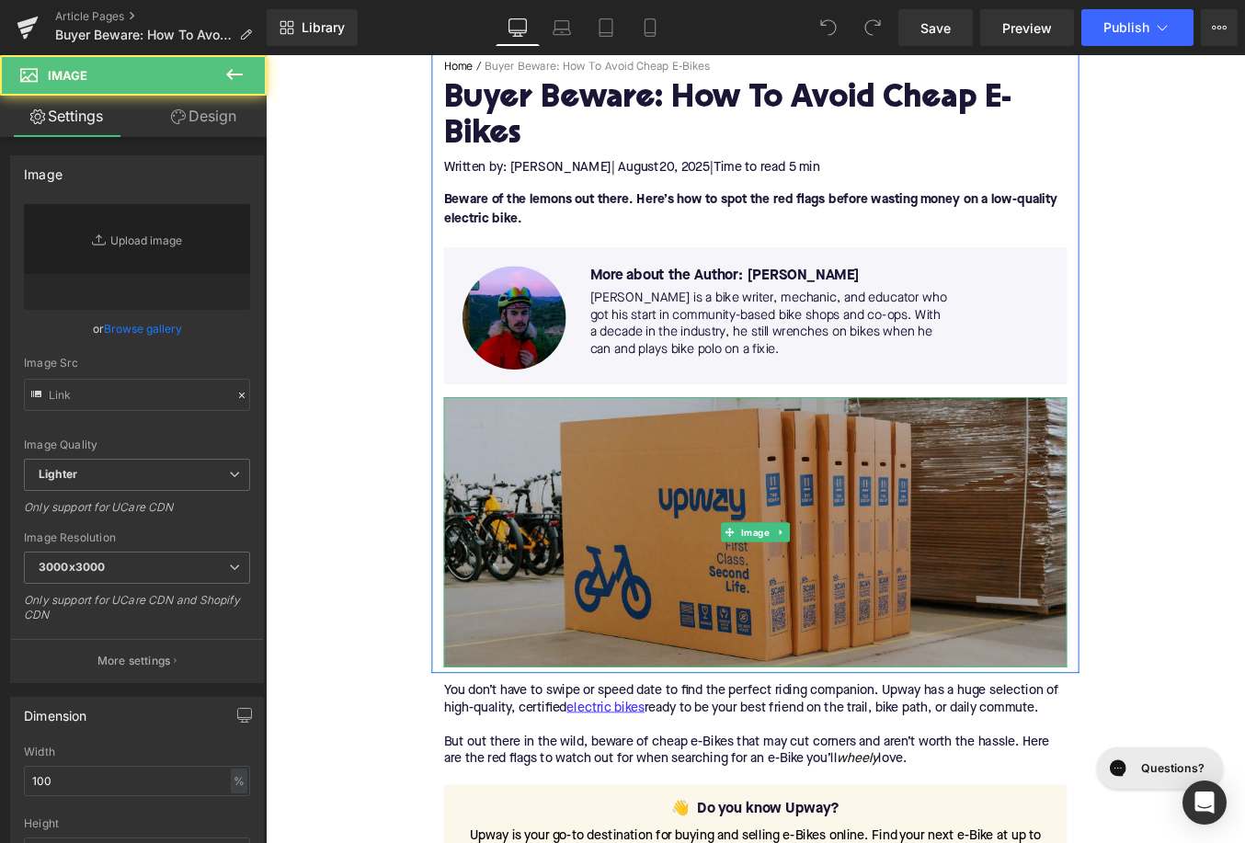
type input "[URL][DOMAIN_NAME]"
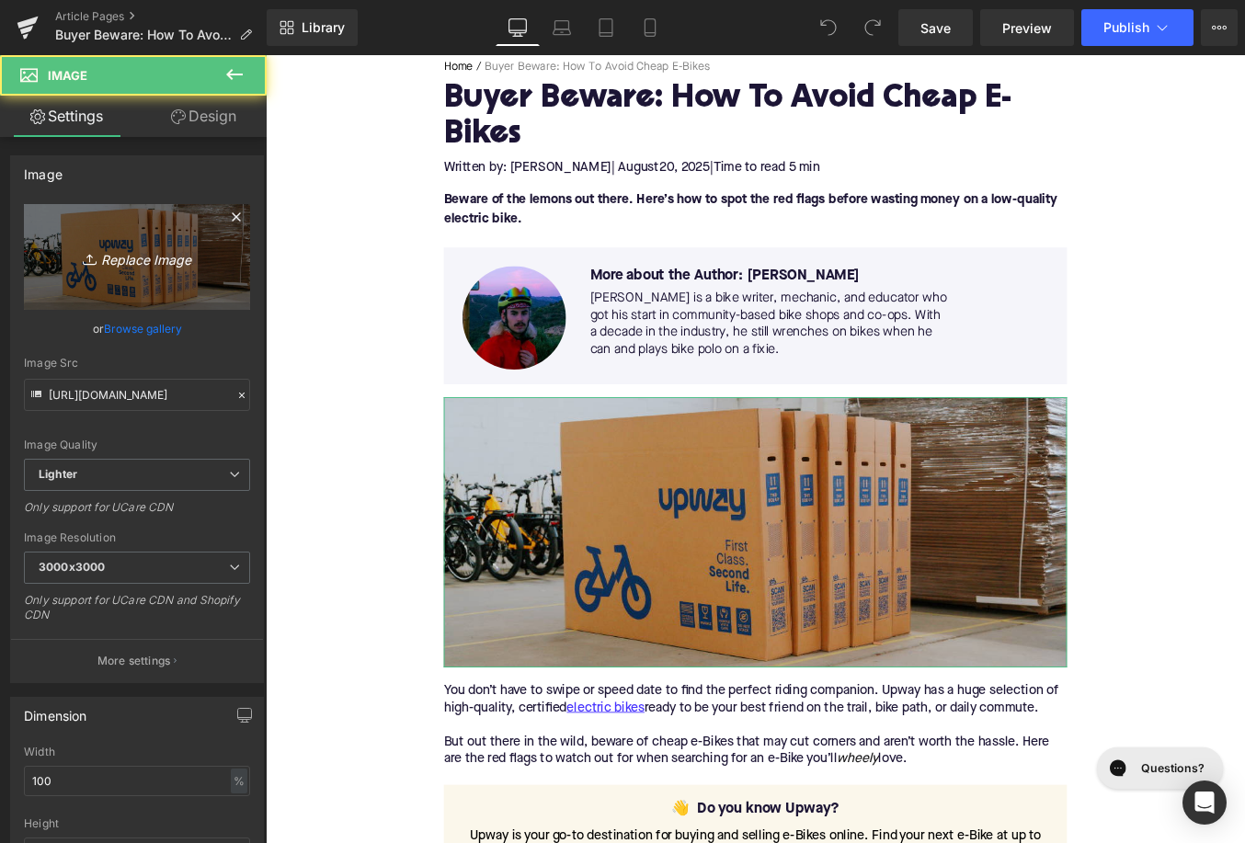
click at [89, 278] on link "Replace Image" at bounding box center [137, 257] width 226 height 106
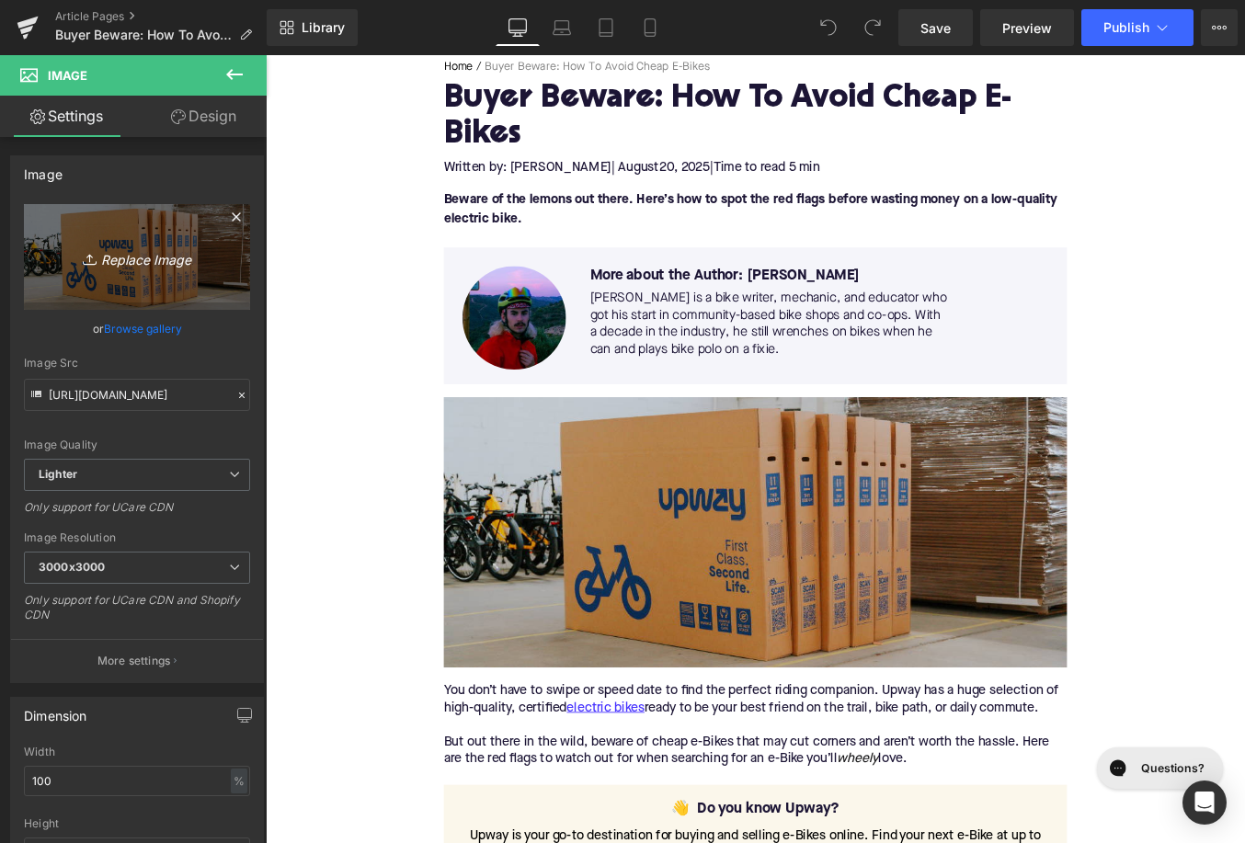
type input "C:\fakepath\Remy Pt. 3(18).png"
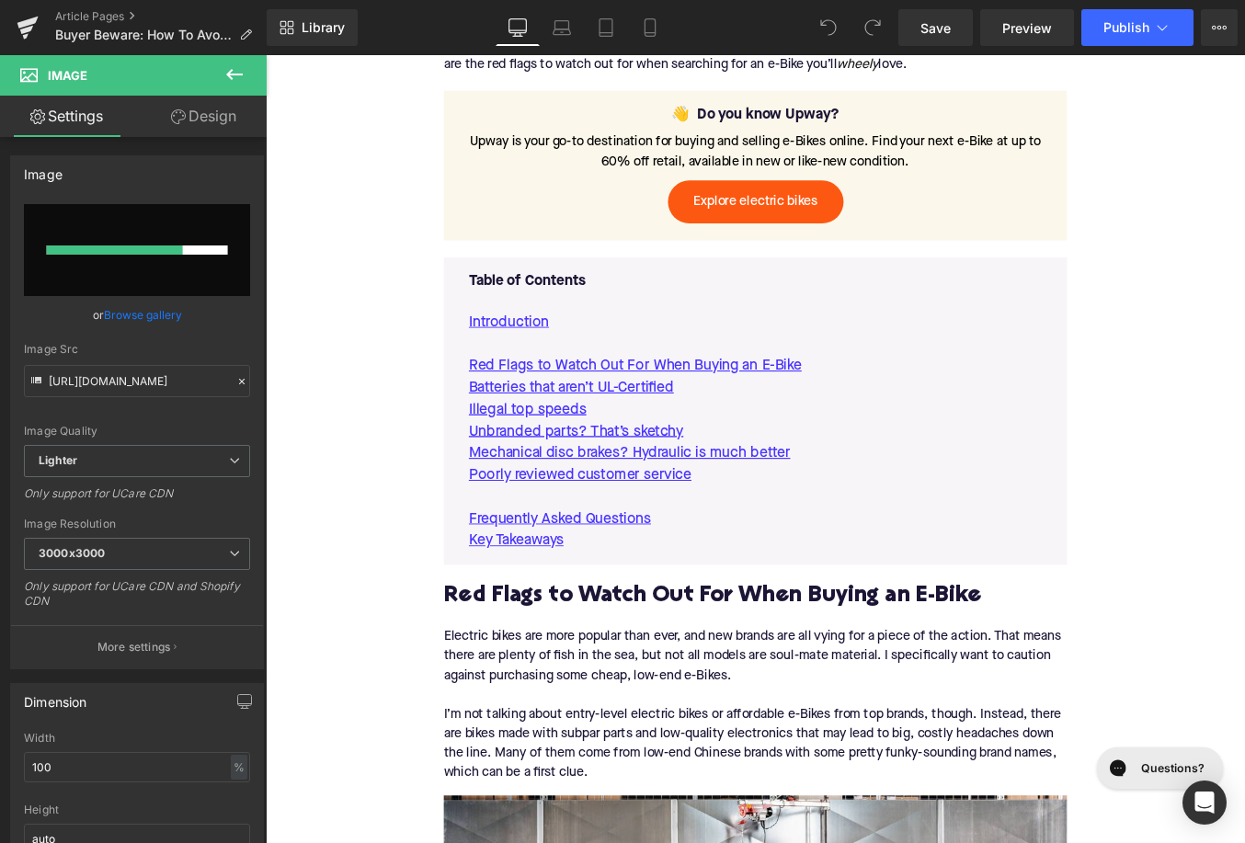
scroll to position [1285, 0]
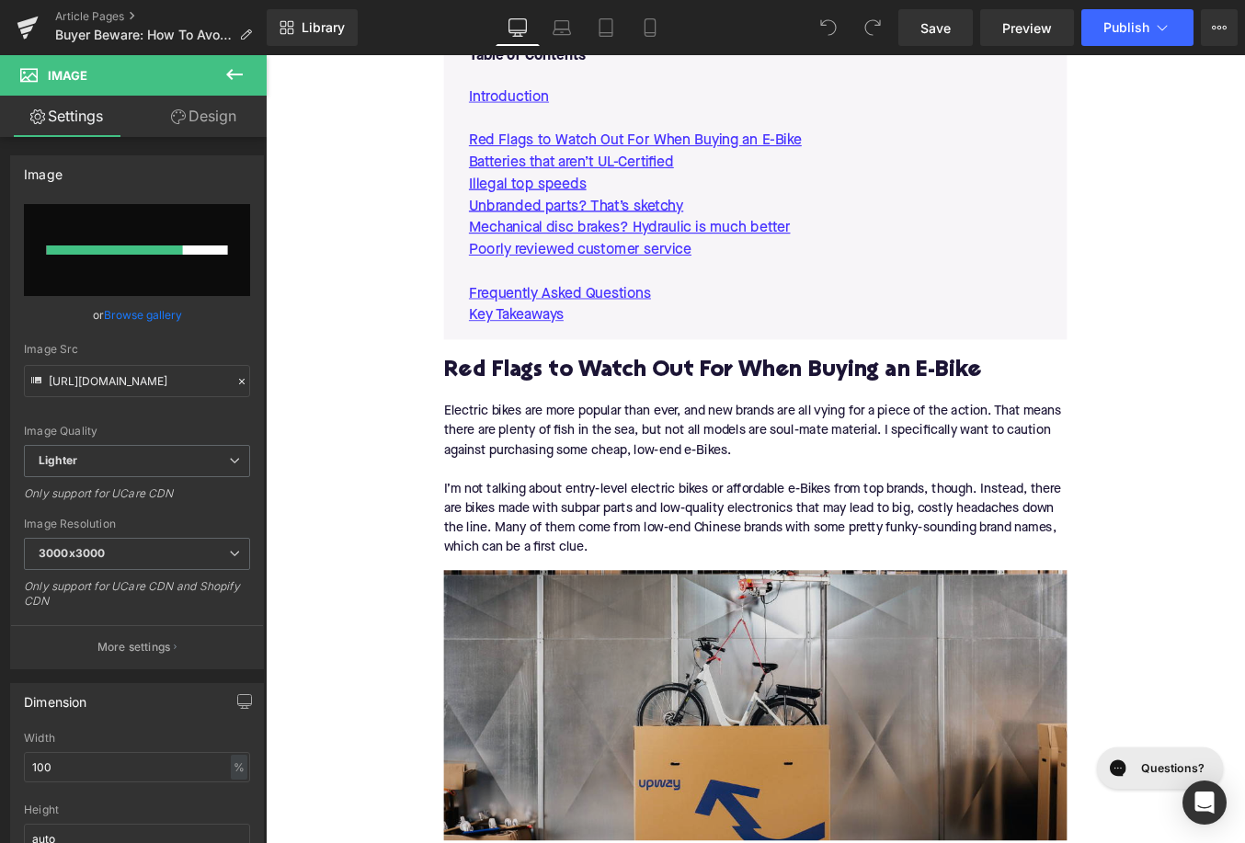
click at [938, 710] on img at bounding box center [822, 794] width 708 height 307
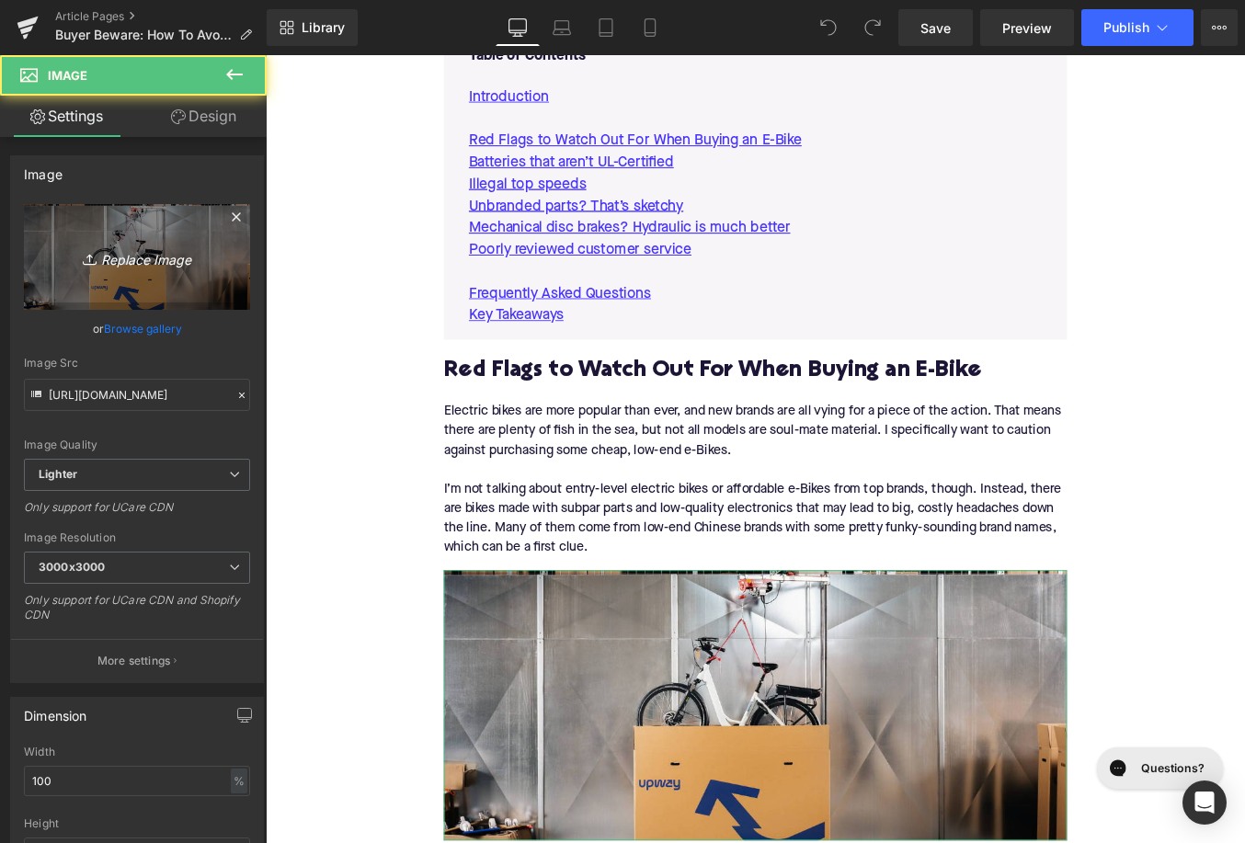
click at [198, 252] on icon "Replace Image" at bounding box center [136, 257] width 147 height 23
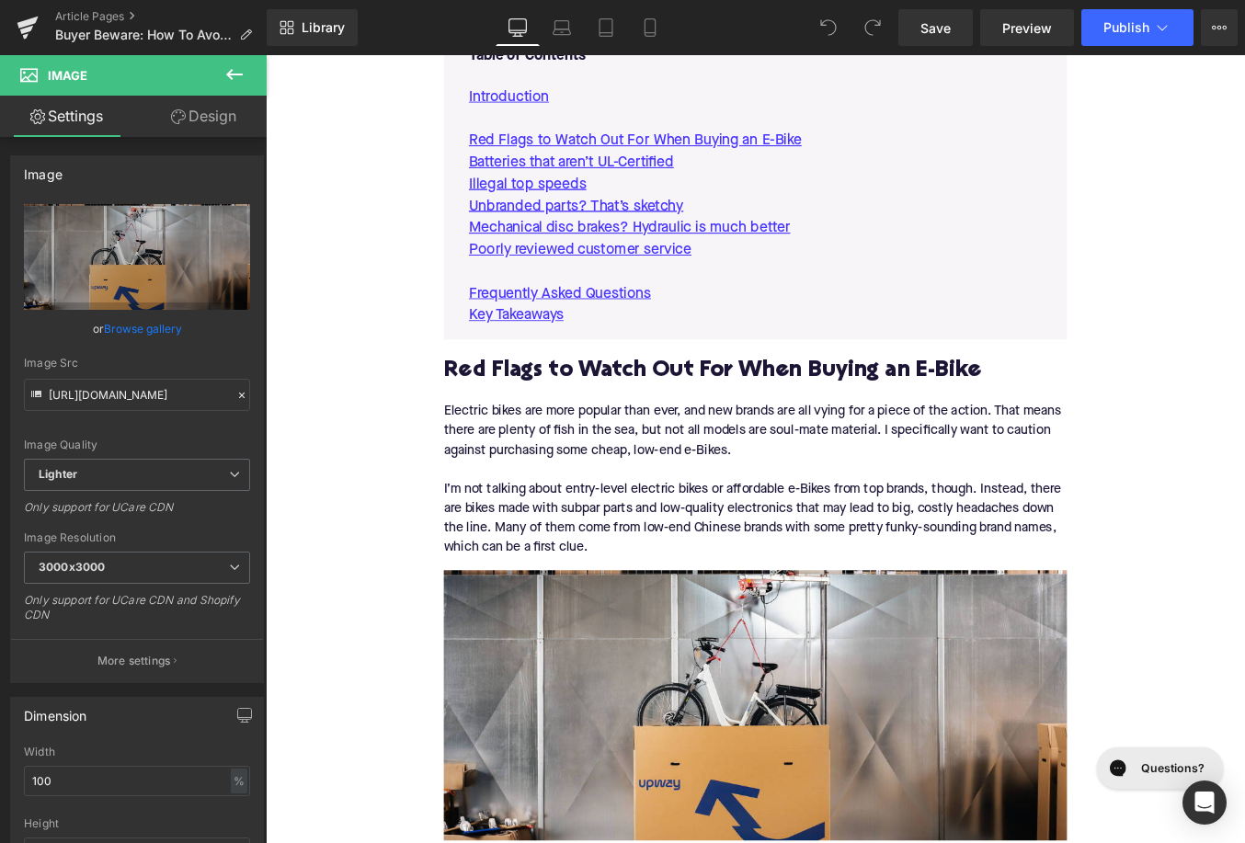
type input "C:\fakepath\Remy Pt. 3(18).png"
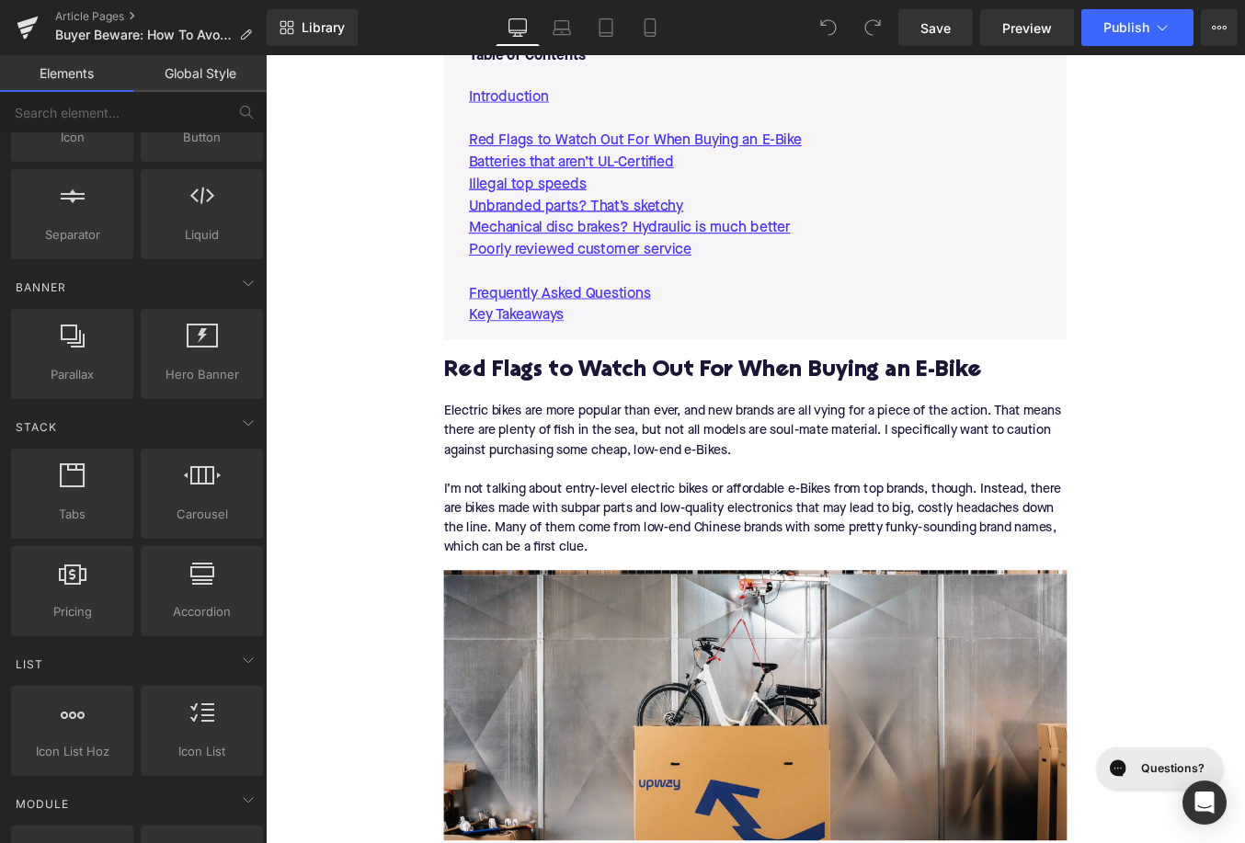
scroll to position [302, 0]
click at [963, 34] on link "Save" at bounding box center [936, 27] width 75 height 37
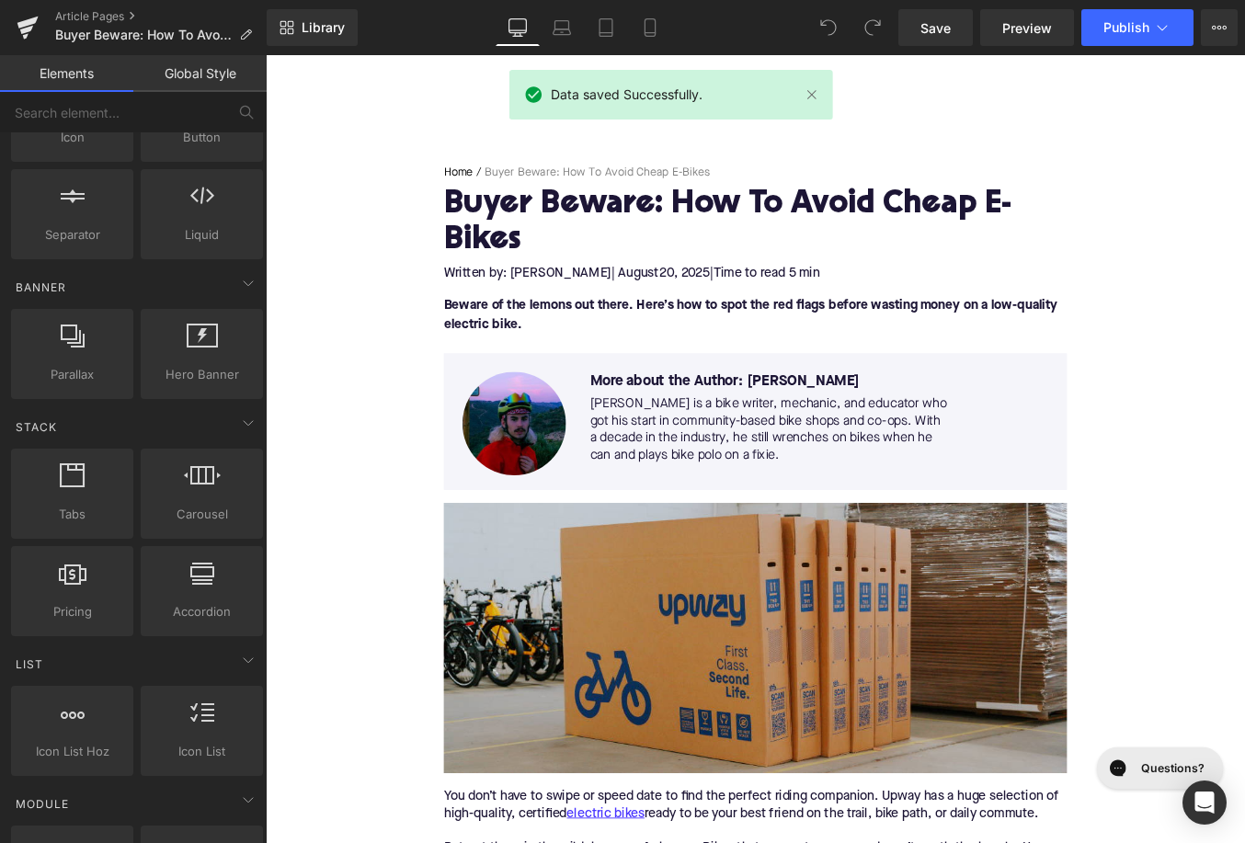
scroll to position [0, 0]
